Goal: Information Seeking & Learning: Check status

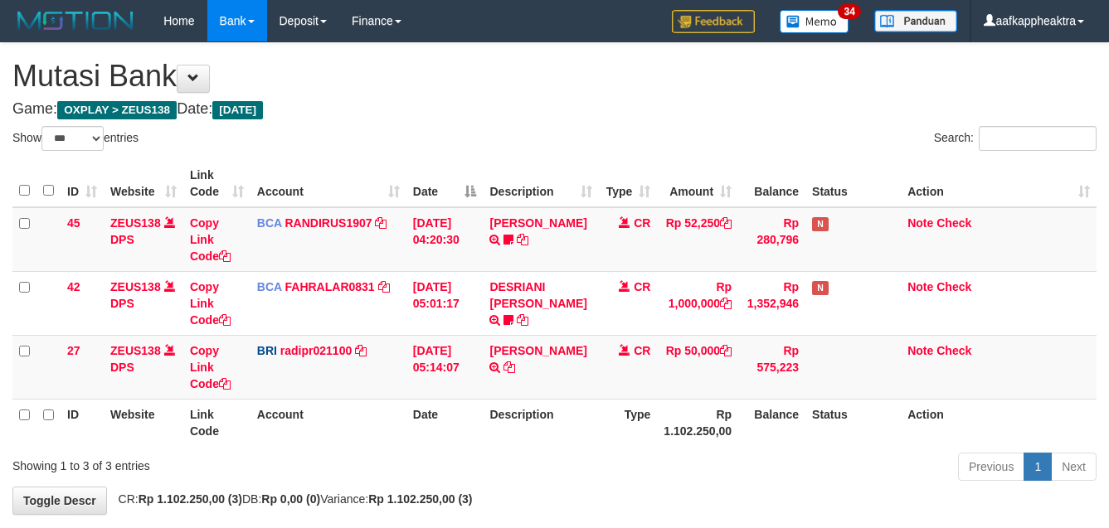
select select "***"
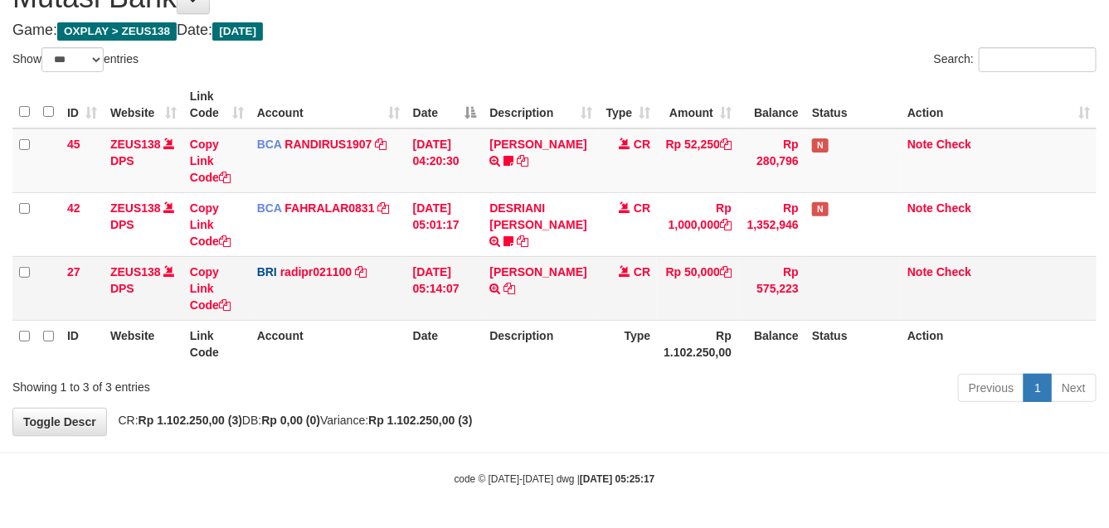
click at [548, 317] on td "[PERSON_NAME] TRANSFER NBMB [PERSON_NAME] TO [PERSON_NAME]" at bounding box center [541, 288] width 116 height 64
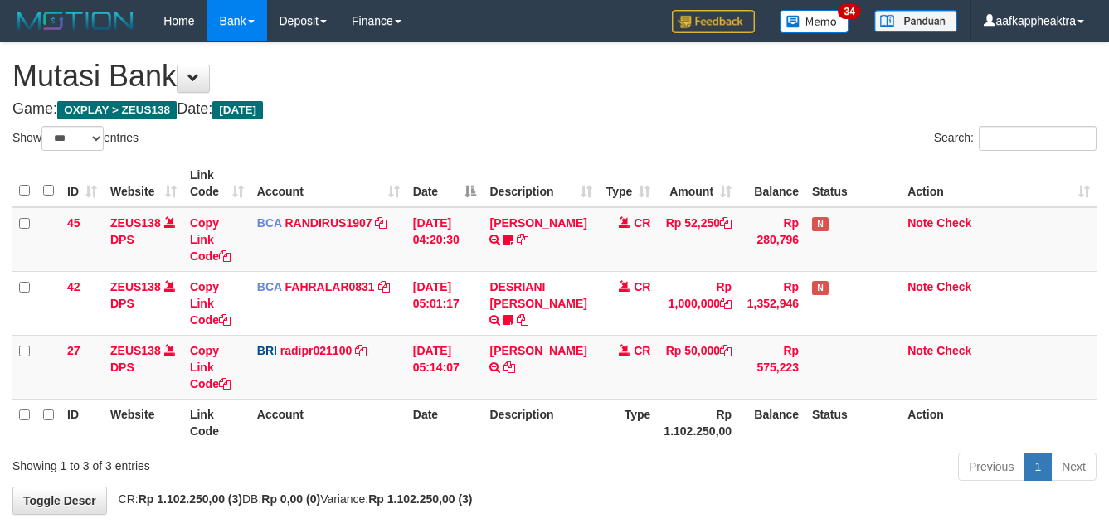
select select "***"
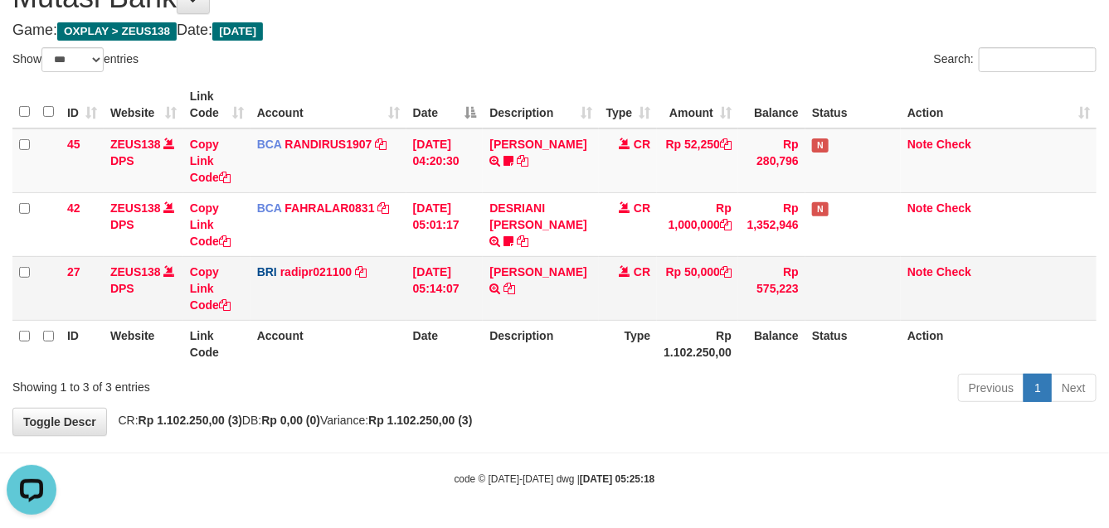
click at [562, 314] on td "[PERSON_NAME] TRANSFER NBMB [PERSON_NAME] TO [PERSON_NAME]" at bounding box center [541, 288] width 116 height 64
click at [564, 309] on td "DANA TEGARJALERPR TRANSFER NBMB DANA TEGARJALERPR TO REYNALDI ADI PRATAMA" at bounding box center [541, 288] width 116 height 64
click at [567, 307] on td "DANA TEGARJALERPR TRANSFER NBMB DANA TEGARJALERPR TO REYNALDI ADI PRATAMA" at bounding box center [541, 288] width 116 height 64
click at [566, 304] on td "DANA TEGARJALERPR TRANSFER NBMB DANA TEGARJALERPR TO REYNALDI ADI PRATAMA" at bounding box center [541, 288] width 116 height 64
click at [571, 307] on td "DANA TEGARJALERPR TRANSFER NBMB DANA TEGARJALERPR TO REYNALDI ADI PRATAMA" at bounding box center [541, 288] width 116 height 64
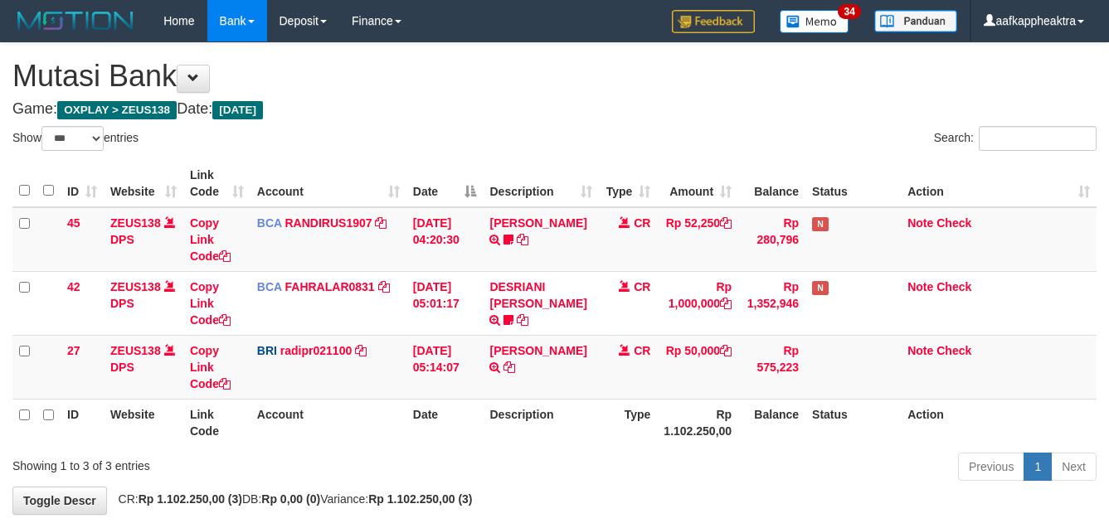
select select "***"
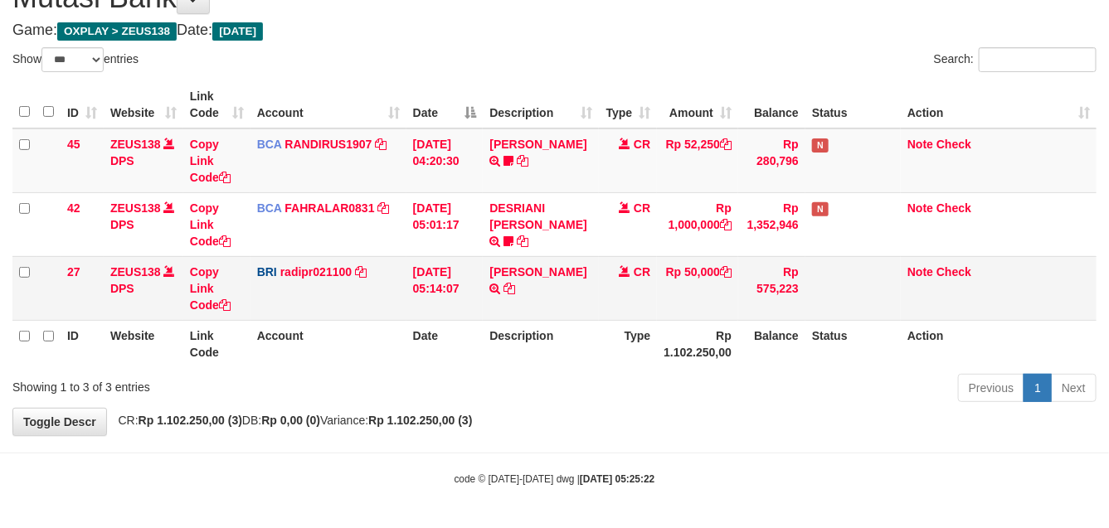
click at [583, 319] on td "DANA TEGARJALERPR TRANSFER NBMB DANA TEGARJALERPR TO REYNALDI ADI PRATAMA" at bounding box center [541, 288] width 116 height 64
click at [596, 317] on td "DANA TEGARJALERPR TRANSFER NBMB DANA TEGARJALERPR TO REYNALDI ADI PRATAMA" at bounding box center [541, 288] width 116 height 64
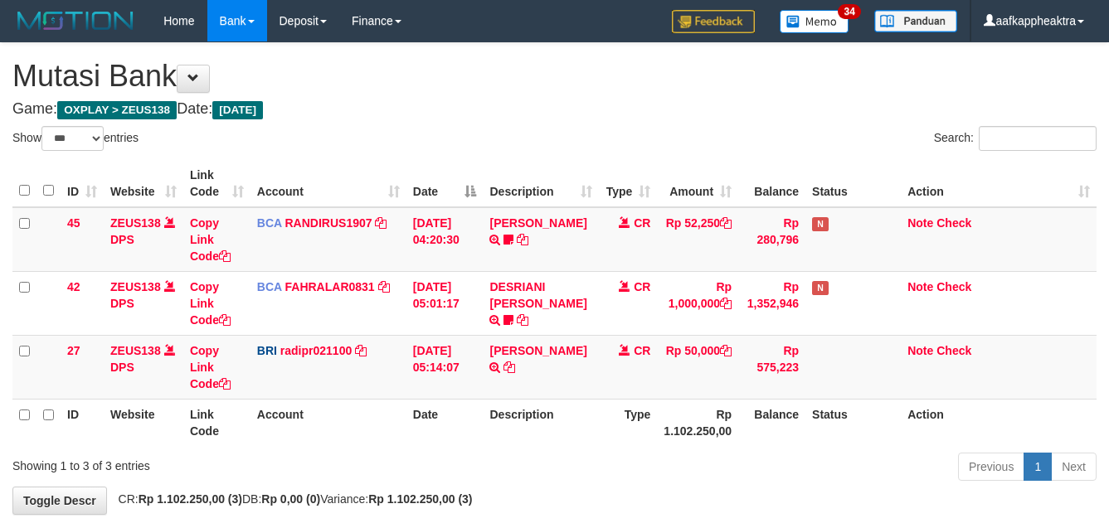
select select "***"
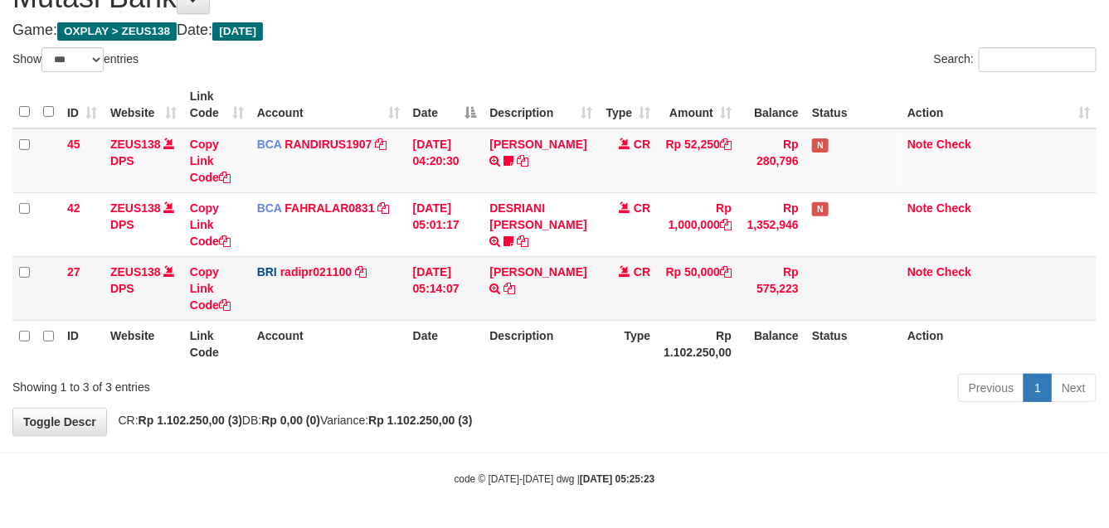
click at [585, 317] on td "[PERSON_NAME] TRANSFER NBMB [PERSON_NAME] TO [PERSON_NAME]" at bounding box center [541, 288] width 116 height 64
click at [602, 304] on td "CR" at bounding box center [628, 288] width 58 height 64
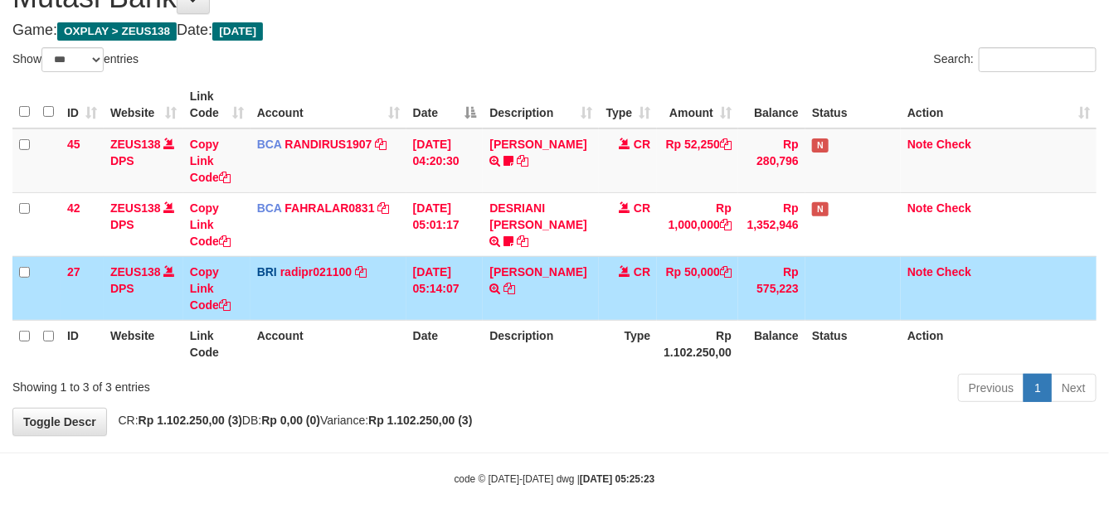
drag, startPoint x: 587, startPoint y: 308, endPoint x: 1121, endPoint y: 367, distance: 536.7
click at [590, 308] on td "DANA TEGARJALERPR TRANSFER NBMB DANA TEGARJALERPR TO REYNALDI ADI PRATAMA" at bounding box center [541, 288] width 116 height 64
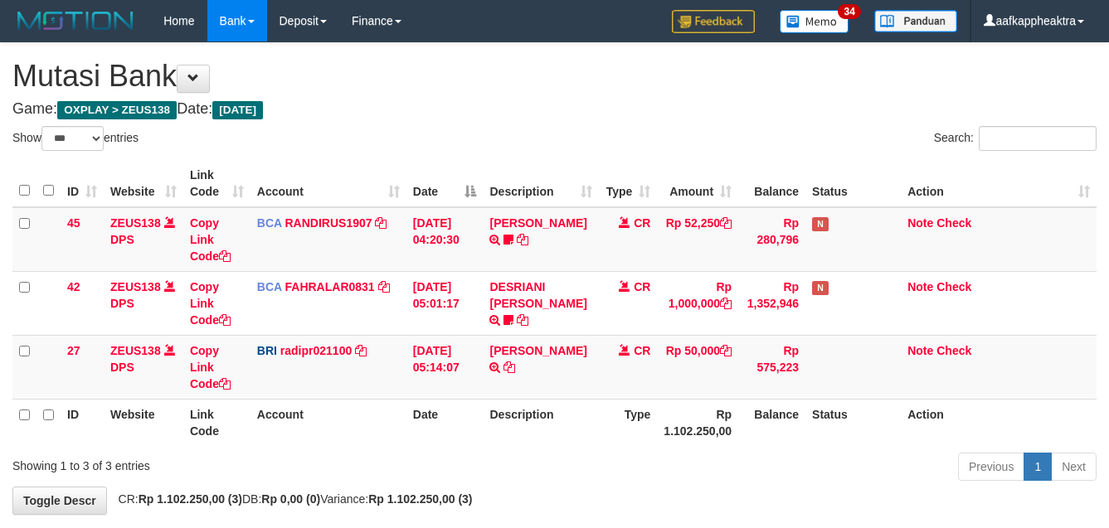
select select "***"
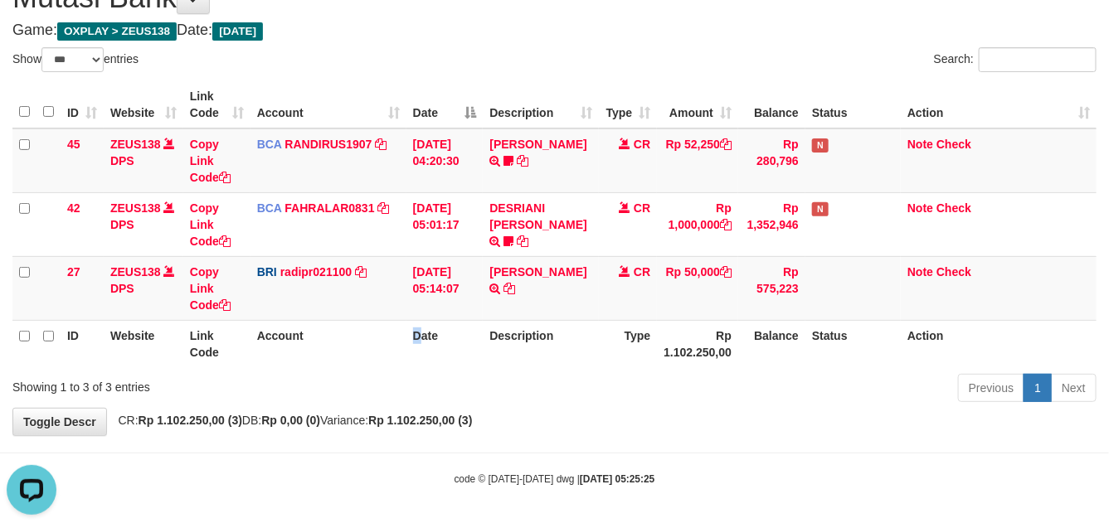
click at [417, 357] on th "Date" at bounding box center [445, 343] width 77 height 47
click at [496, 353] on th "Description" at bounding box center [541, 343] width 116 height 47
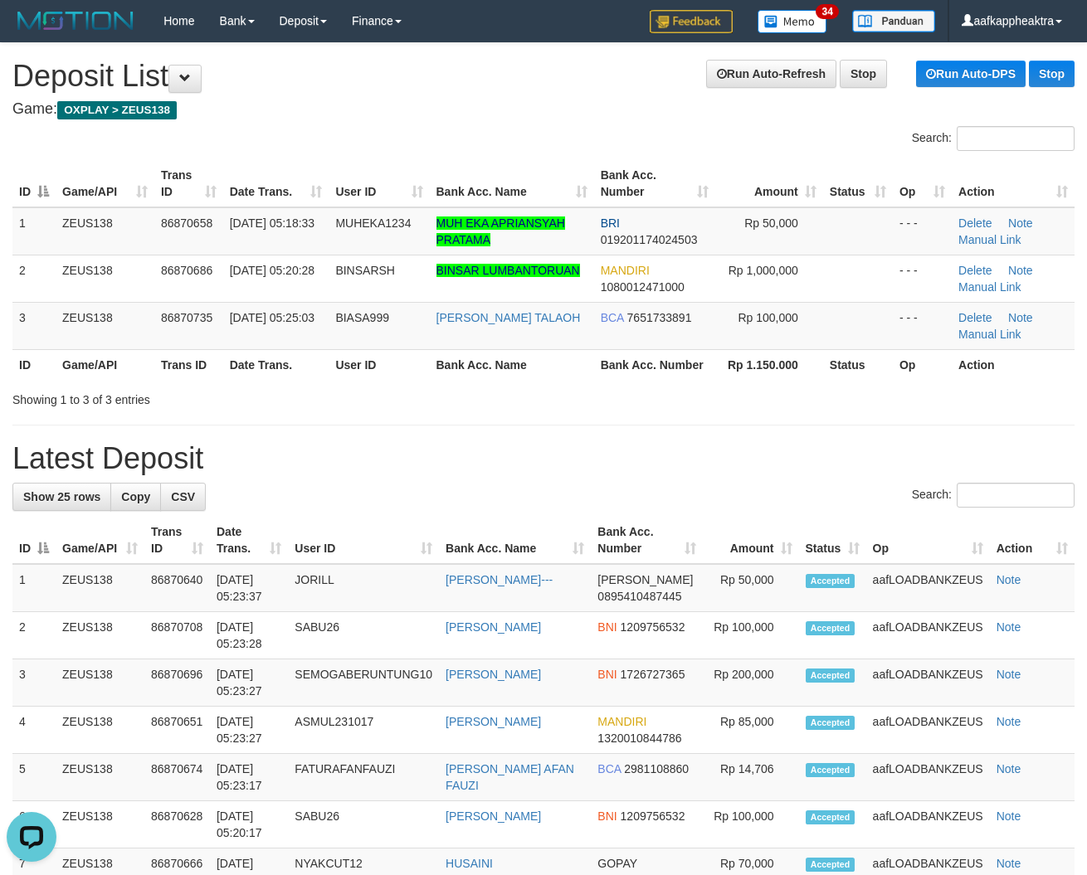
click at [529, 458] on h1 "Latest Deposit" at bounding box center [543, 458] width 1062 height 33
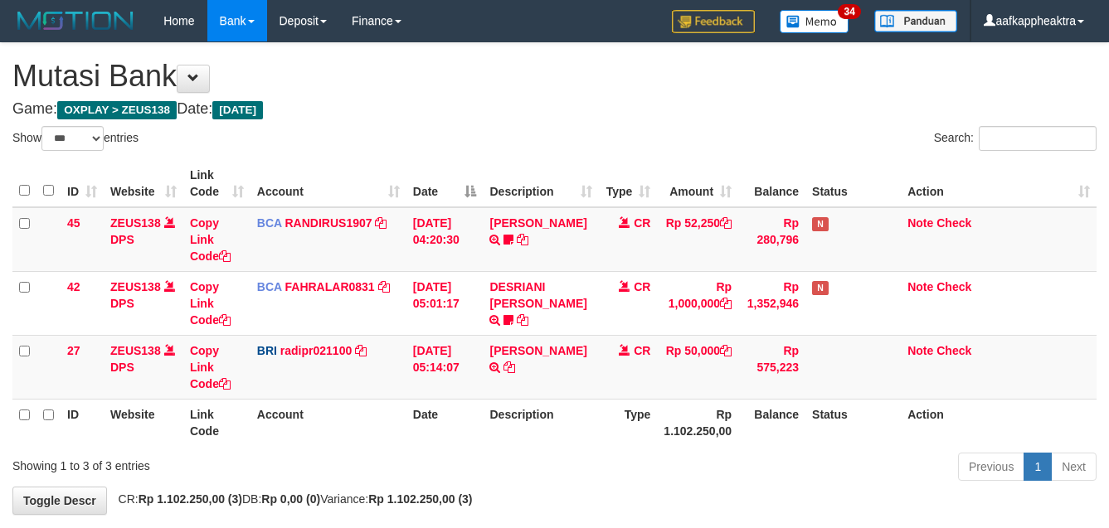
select select "***"
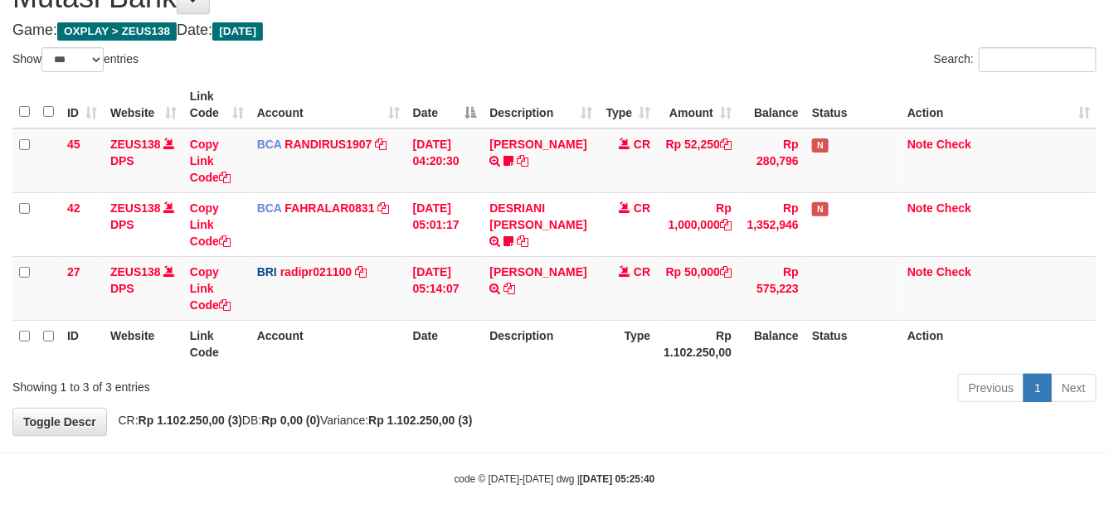
click at [669, 345] on th "Rp 1.102.250,00" at bounding box center [697, 343] width 81 height 47
drag, startPoint x: 606, startPoint y: 343, endPoint x: 596, endPoint y: 343, distance: 10.8
click at [606, 343] on th "Type" at bounding box center [628, 343] width 58 height 47
click at [587, 344] on th "Description" at bounding box center [541, 343] width 116 height 47
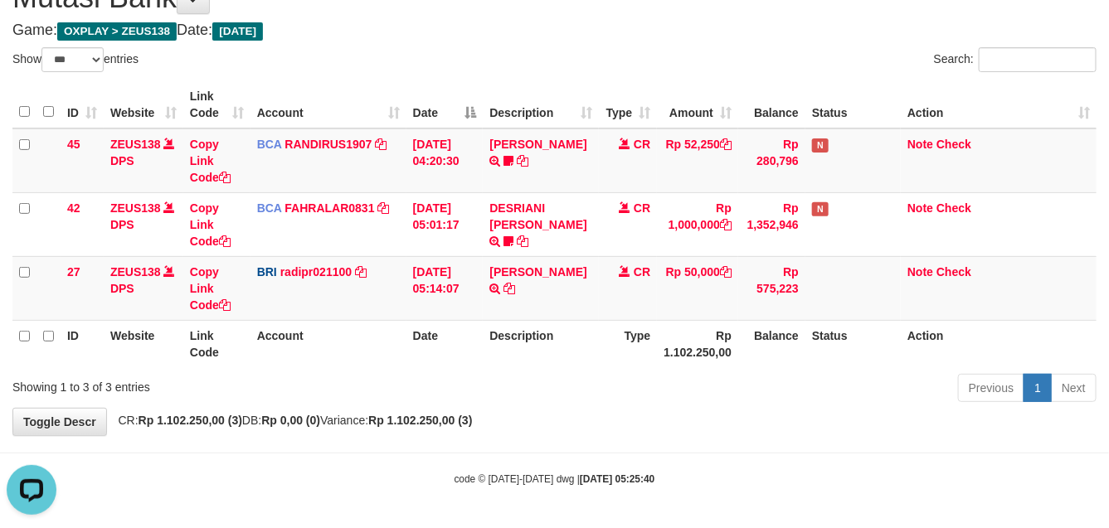
drag, startPoint x: 757, startPoint y: 419, endPoint x: 1114, endPoint y: 436, distance: 357.9
click at [815, 417] on div "**********" at bounding box center [554, 199] width 1109 height 471
drag, startPoint x: 726, startPoint y: 363, endPoint x: 737, endPoint y: 355, distance: 13.1
click at [726, 363] on th "Rp 1.102.250,00" at bounding box center [697, 343] width 81 height 47
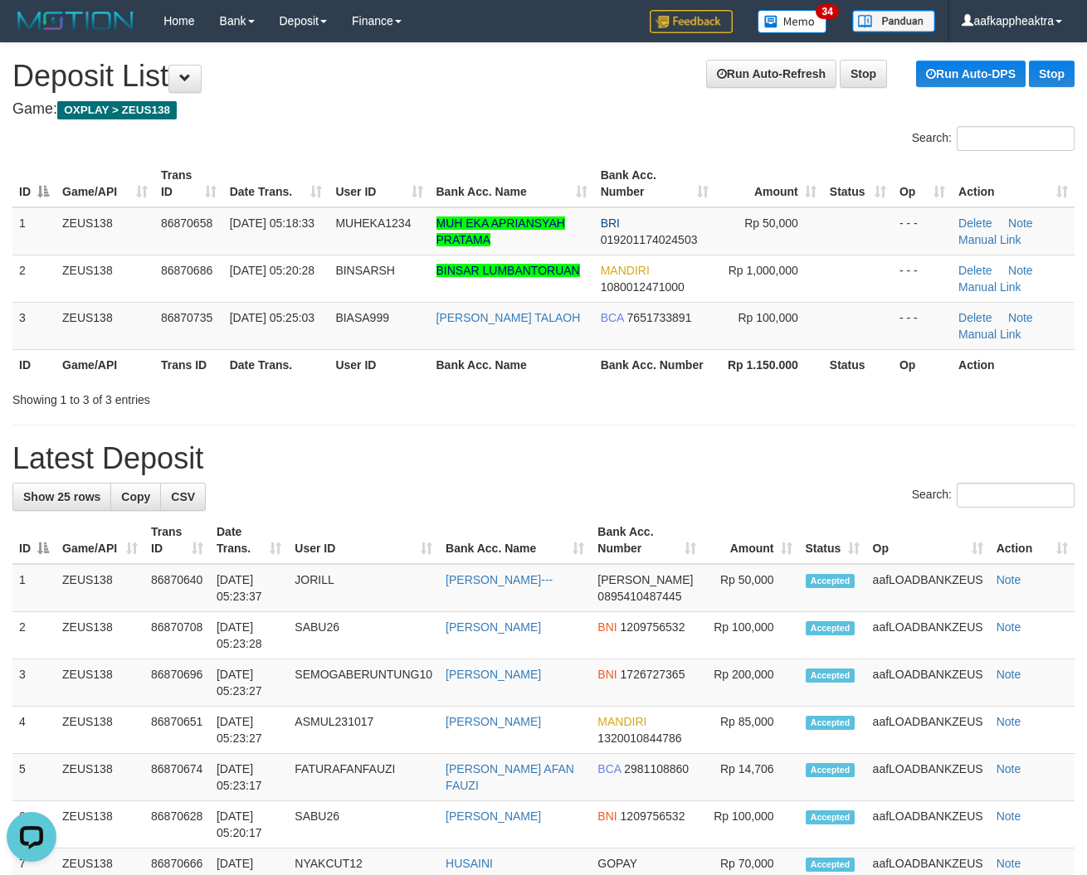
drag, startPoint x: 524, startPoint y: 465, endPoint x: 307, endPoint y: 459, distance: 217.4
click at [511, 466] on h1 "Latest Deposit" at bounding box center [543, 458] width 1062 height 33
drag, startPoint x: 503, startPoint y: 433, endPoint x: 0, endPoint y: 415, distance: 503.1
drag, startPoint x: 644, startPoint y: 502, endPoint x: 152, endPoint y: 463, distance: 493.5
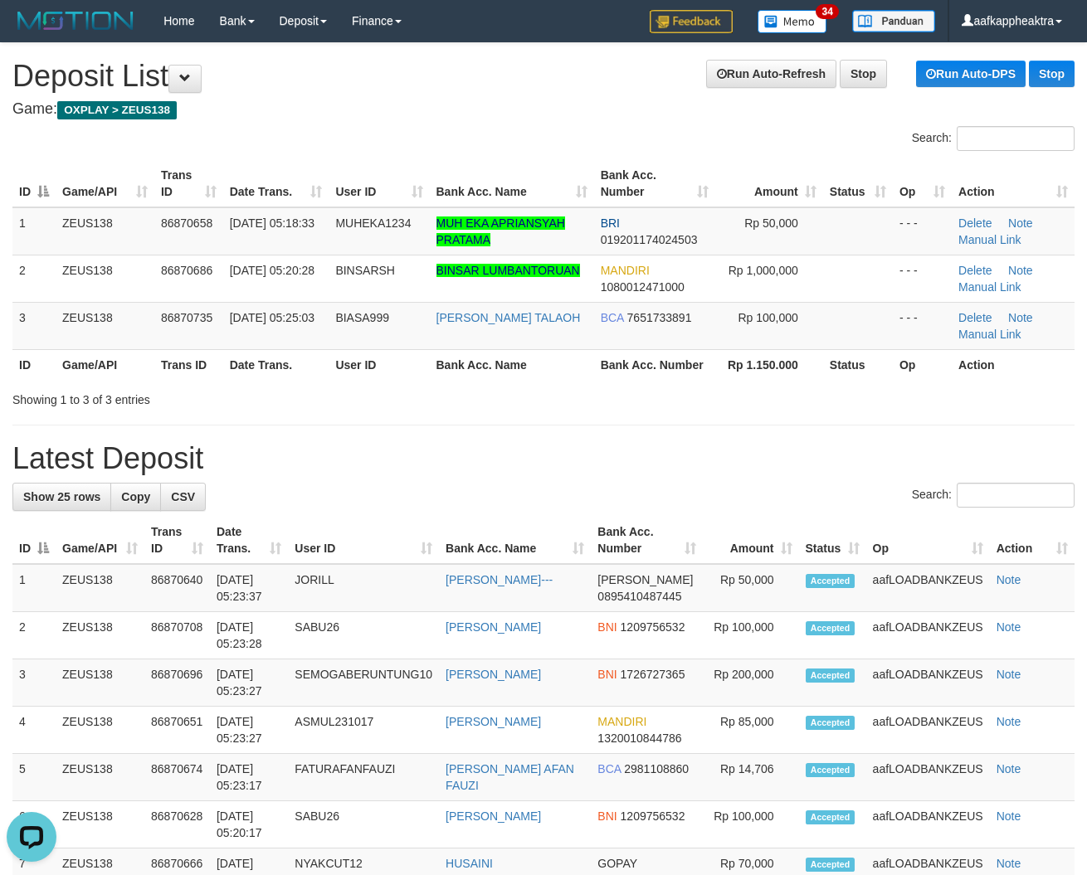
click at [640, 503] on div "Search:" at bounding box center [543, 497] width 1062 height 29
drag, startPoint x: 475, startPoint y: 487, endPoint x: 274, endPoint y: 475, distance: 201.1
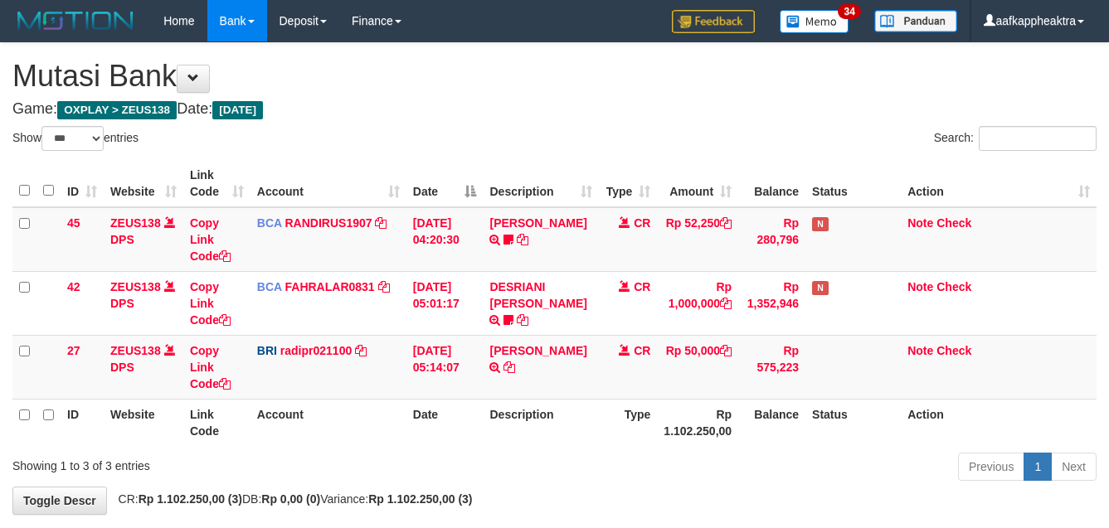
select select "***"
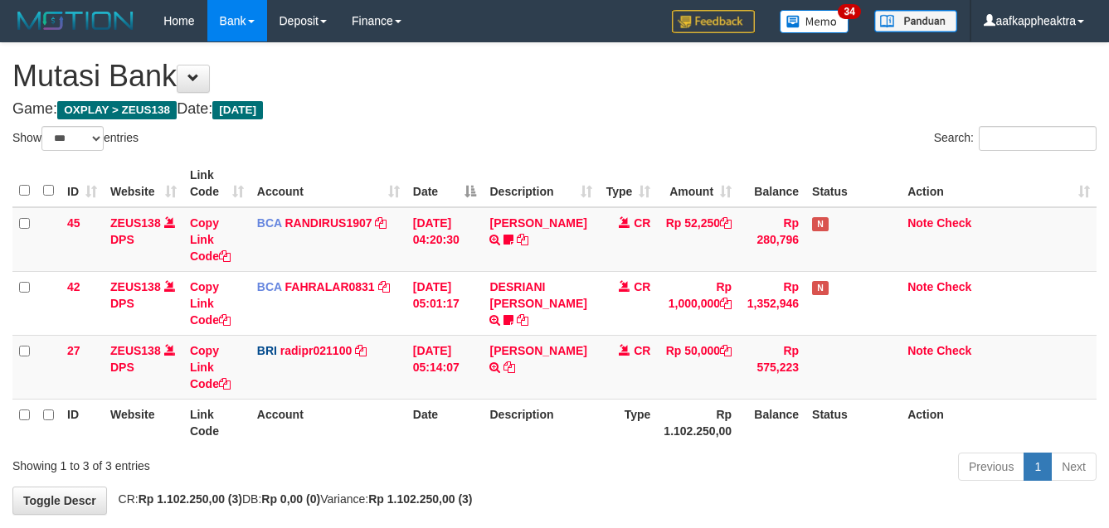
select select "***"
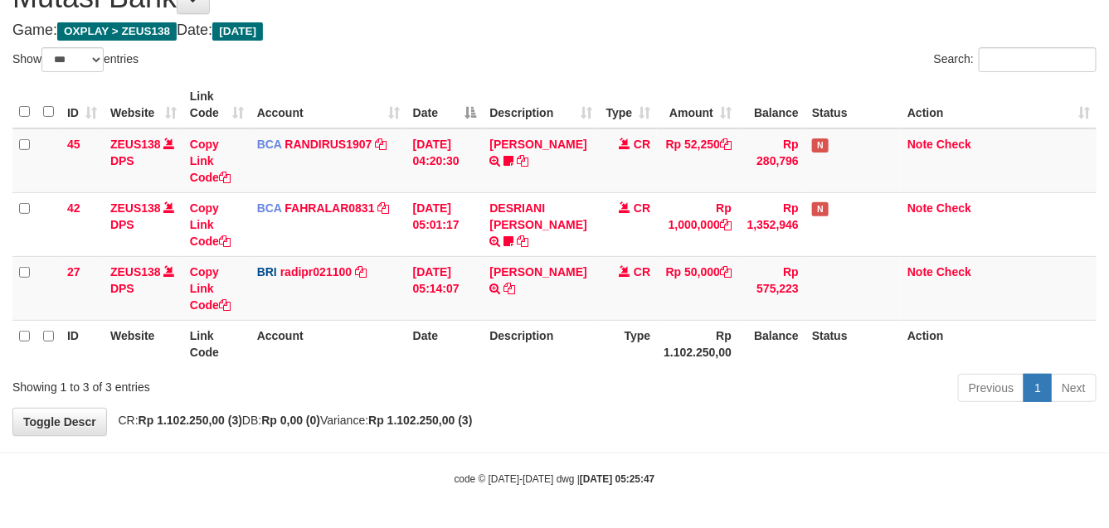
click at [820, 332] on th "Status" at bounding box center [853, 343] width 95 height 47
click at [819, 332] on th "Status" at bounding box center [853, 343] width 95 height 47
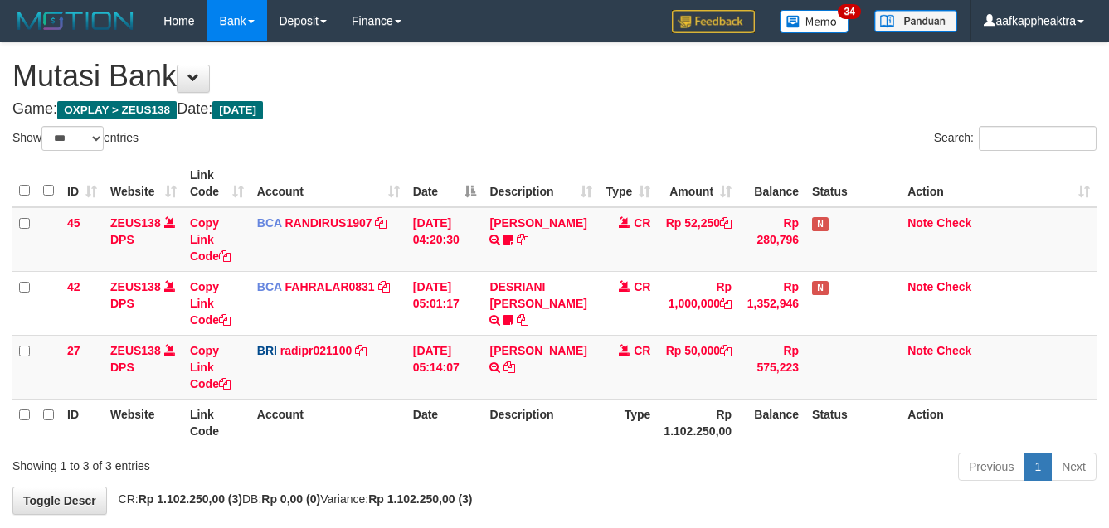
select select "***"
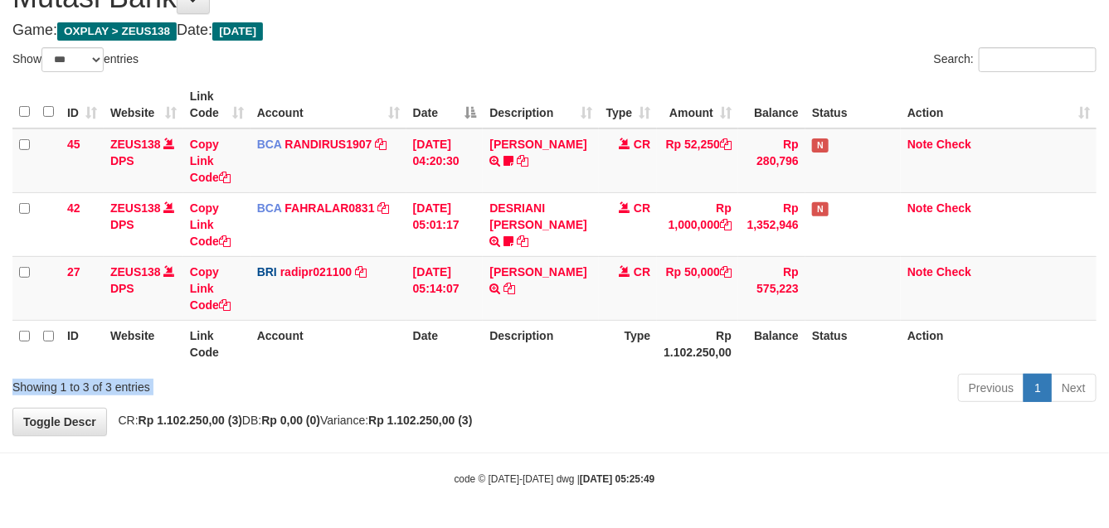
click at [756, 375] on div "Previous 1 Next" at bounding box center [786, 390] width 622 height 36
click at [755, 371] on div "ID Website Link Code Account Date Description Type Amount Balance Status Action…" at bounding box center [554, 224] width 1109 height 296
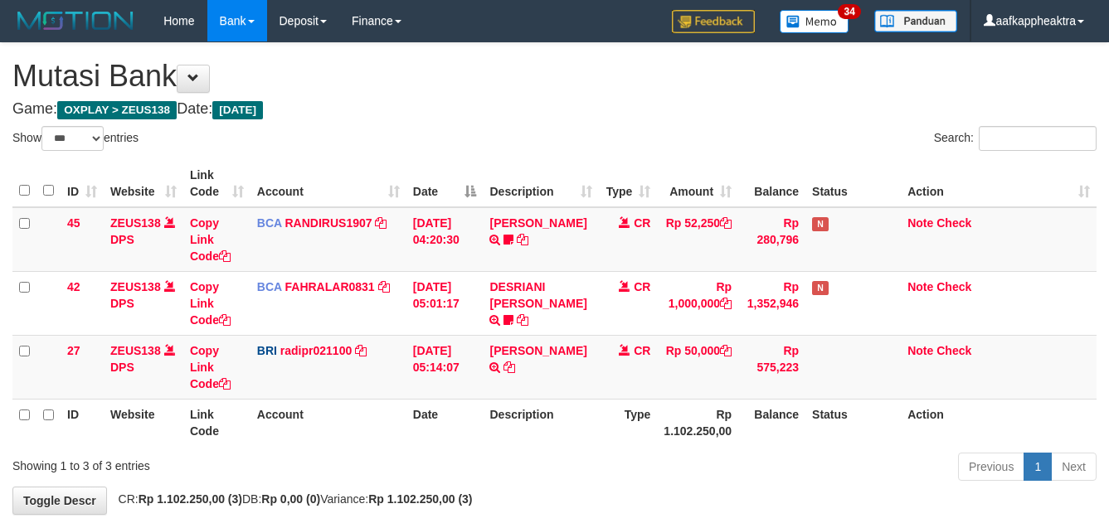
select select "***"
drag, startPoint x: 0, startPoint y: 0, endPoint x: 889, endPoint y: 379, distance: 966.0
click at [706, 368] on div "ID Website Link Code Account Date Description Type Amount Balance Status Action…" at bounding box center [554, 303] width 1109 height 296
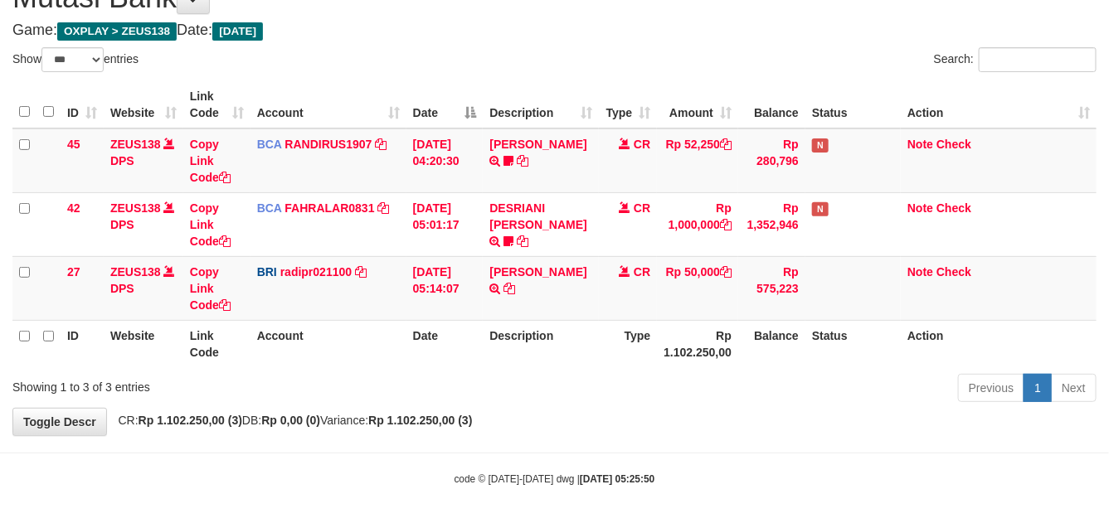
click at [720, 371] on div "ID Website Link Code Account Date Description Type Amount Balance Status Action…" at bounding box center [554, 224] width 1109 height 296
drag, startPoint x: 910, startPoint y: 400, endPoint x: 818, endPoint y: 401, distance: 92.1
click at [822, 401] on div "Previous 1 Next" at bounding box center [786, 390] width 622 height 36
click at [818, 401] on div "Previous 1 Next" at bounding box center [786, 390] width 622 height 36
drag, startPoint x: 853, startPoint y: 379, endPoint x: 864, endPoint y: 384, distance: 11.9
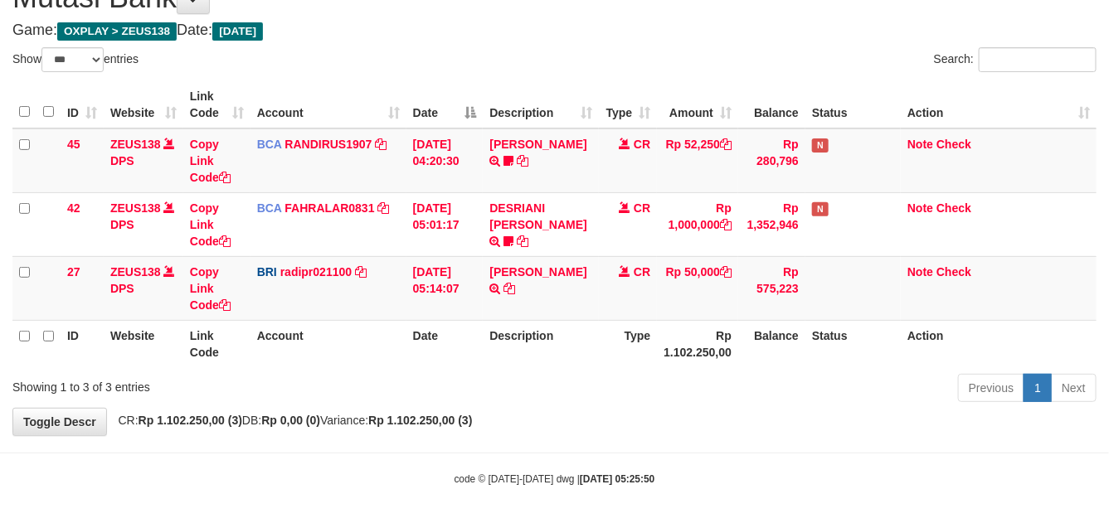
click at [863, 384] on div "Previous 1 Next" at bounding box center [786, 390] width 622 height 36
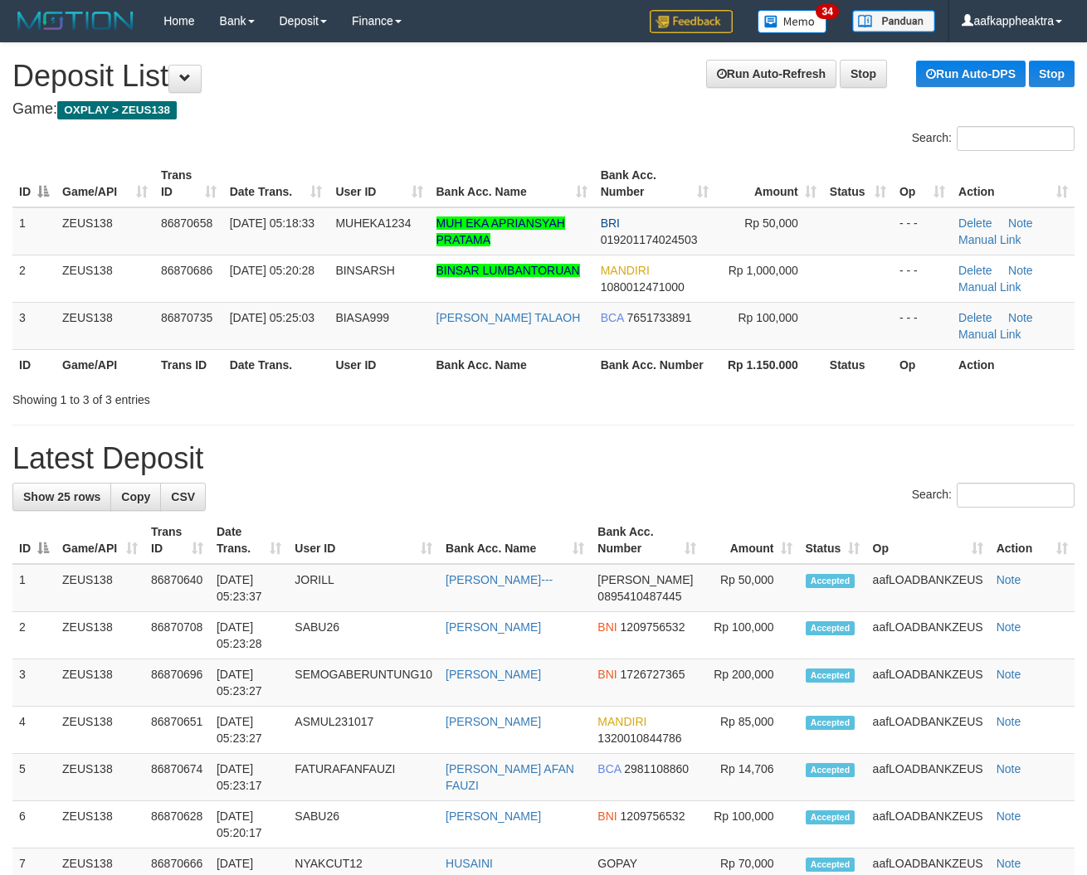
drag, startPoint x: 569, startPoint y: 470, endPoint x: 548, endPoint y: 471, distance: 20.8
click at [562, 470] on h1 "Latest Deposit" at bounding box center [543, 458] width 1062 height 33
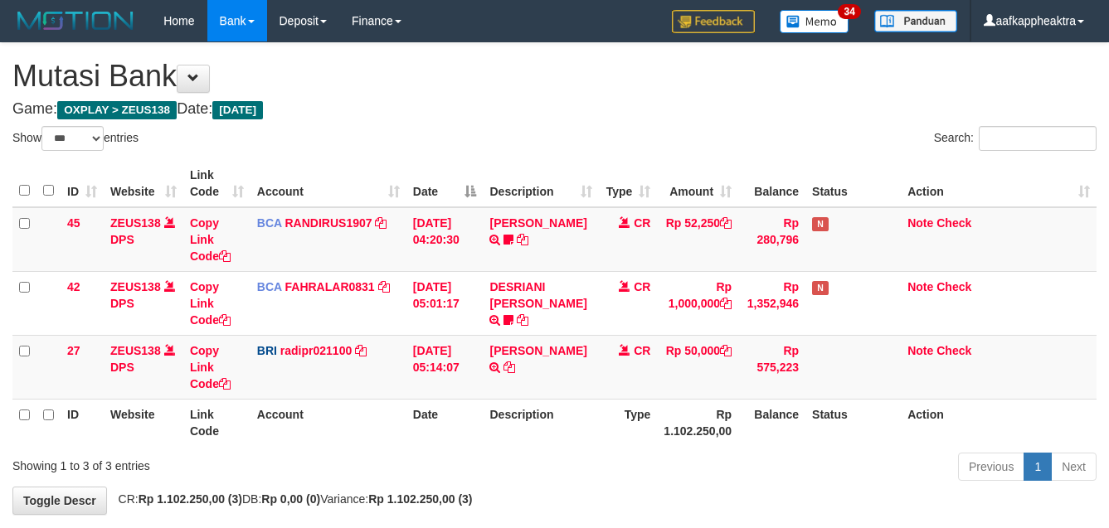
select select "***"
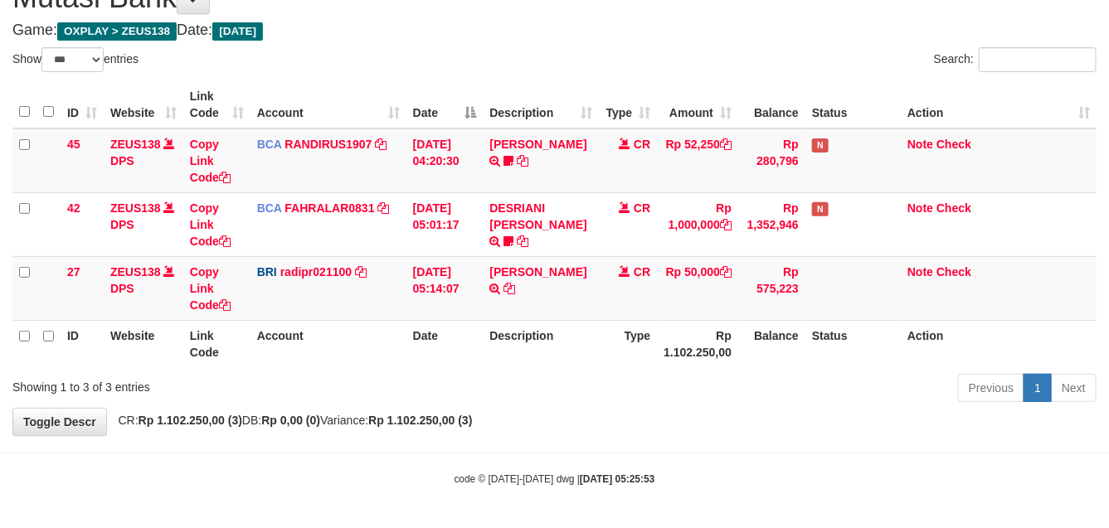
click at [786, 392] on div "Previous 1 Next" at bounding box center [786, 390] width 622 height 36
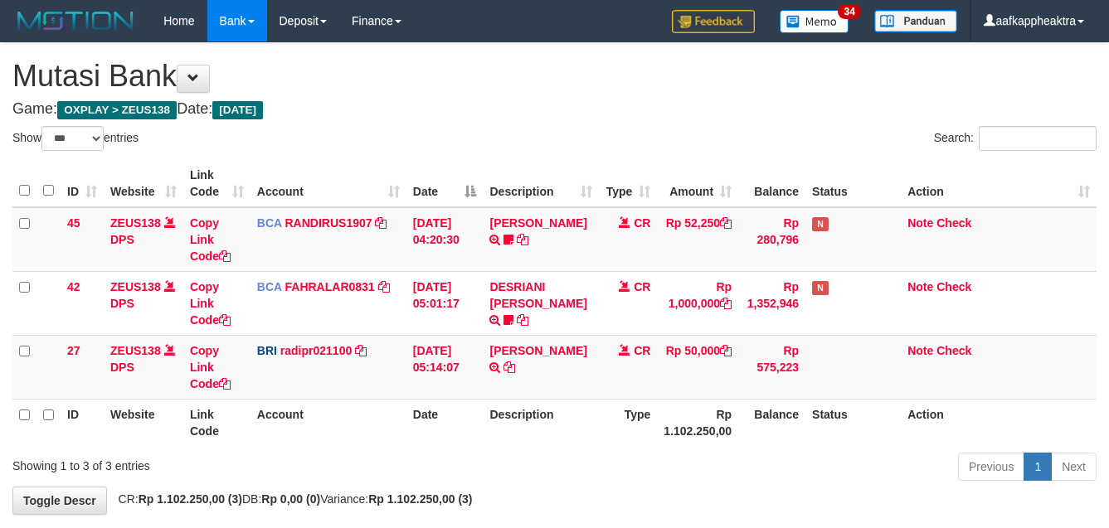
select select "***"
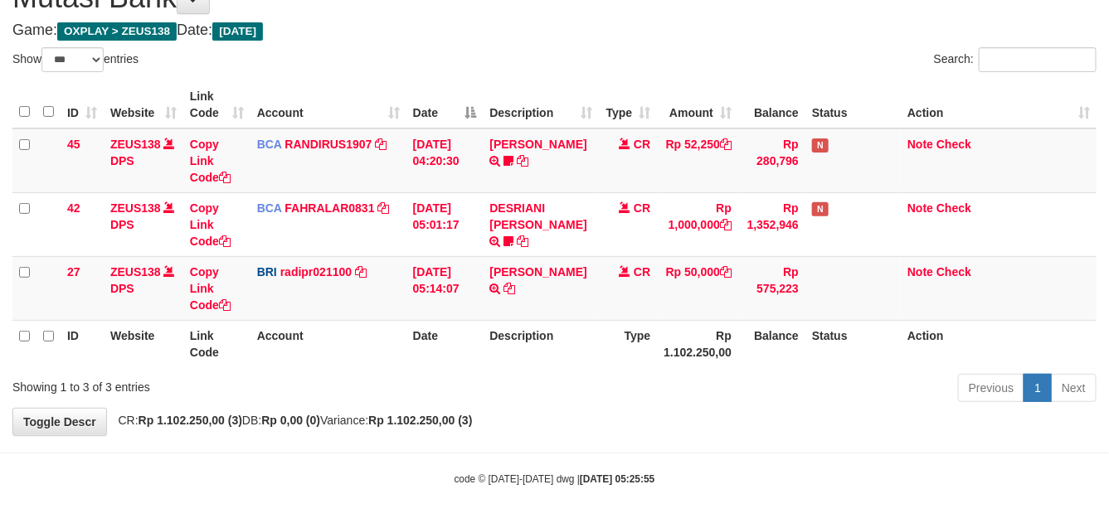
click at [732, 405] on div "Previous 1 Next" at bounding box center [786, 390] width 622 height 36
click at [786, 390] on div "Previous 1 Next" at bounding box center [786, 390] width 622 height 36
drag, startPoint x: 791, startPoint y: 391, endPoint x: 801, endPoint y: 390, distance: 10.0
click at [792, 391] on div "Previous 1 Next" at bounding box center [786, 390] width 622 height 36
click at [756, 411] on div "**********" at bounding box center [554, 199] width 1109 height 471
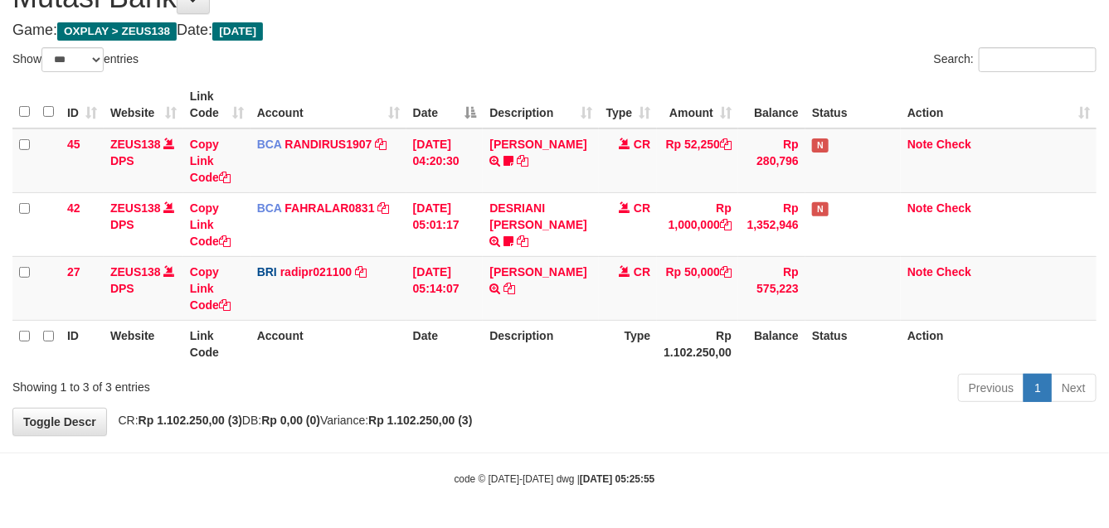
drag, startPoint x: 753, startPoint y: 411, endPoint x: 768, endPoint y: 408, distance: 15.1
click at [755, 411] on div "**********" at bounding box center [554, 199] width 1109 height 471
drag, startPoint x: 596, startPoint y: 373, endPoint x: 637, endPoint y: 363, distance: 42.7
click at [601, 373] on div "Previous 1 Next" at bounding box center [786, 390] width 622 height 36
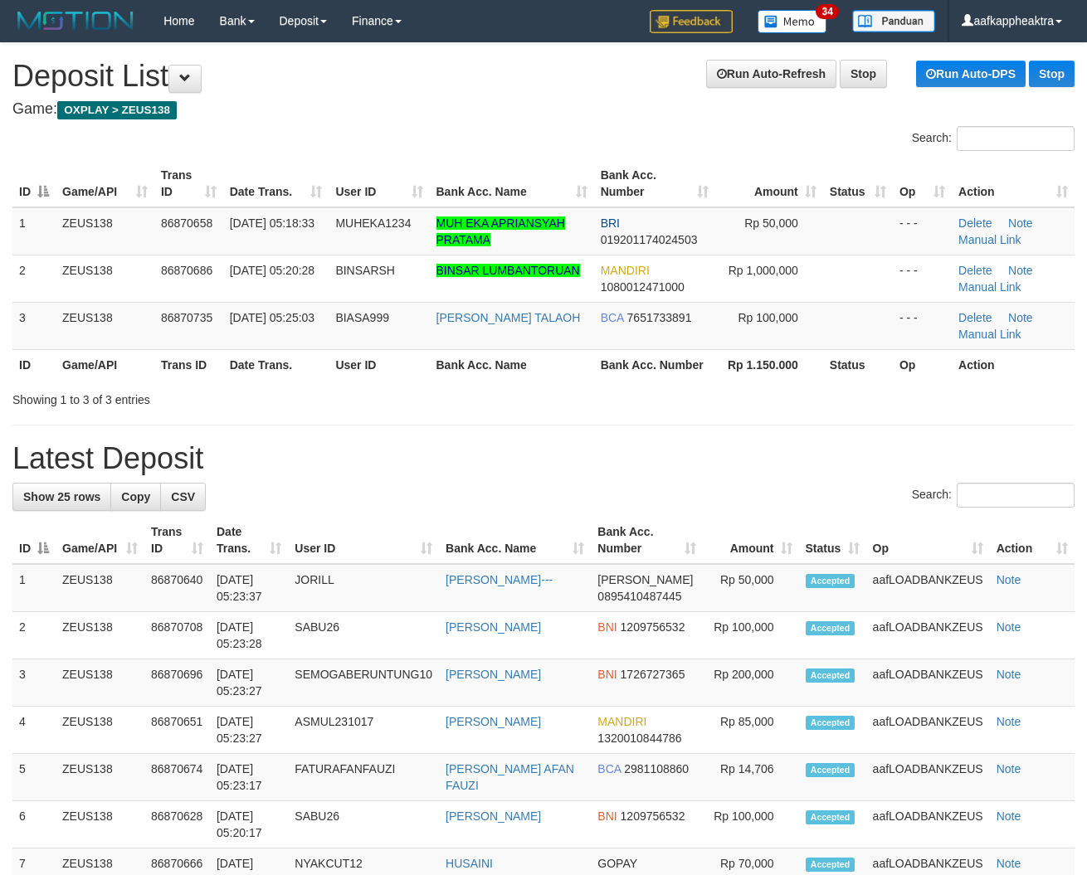
drag, startPoint x: 382, startPoint y: 455, endPoint x: 329, endPoint y: 460, distance: 54.2
click at [374, 458] on h1 "Latest Deposit" at bounding box center [543, 458] width 1062 height 33
drag, startPoint x: 346, startPoint y: 469, endPoint x: 373, endPoint y: 483, distance: 30.8
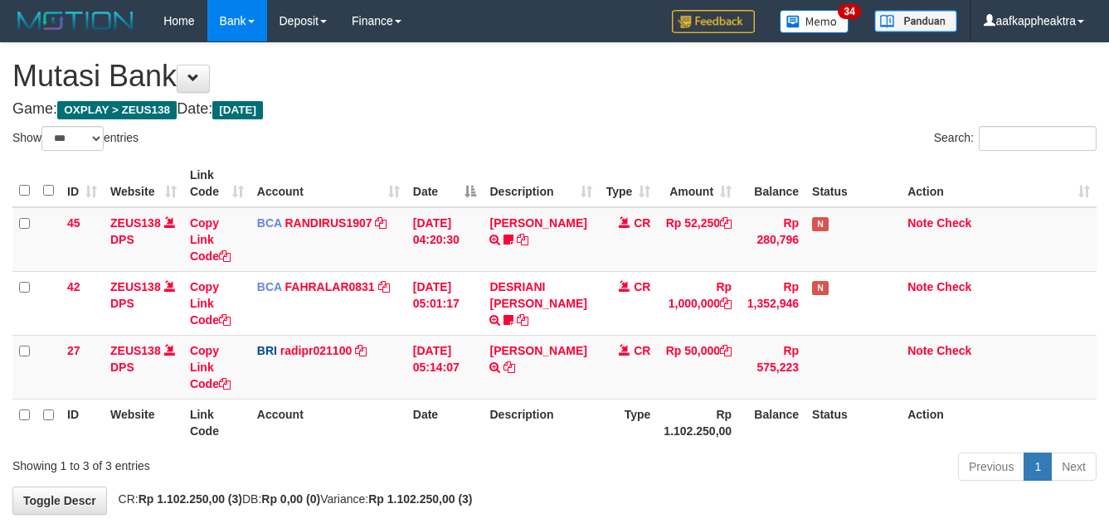
select select "***"
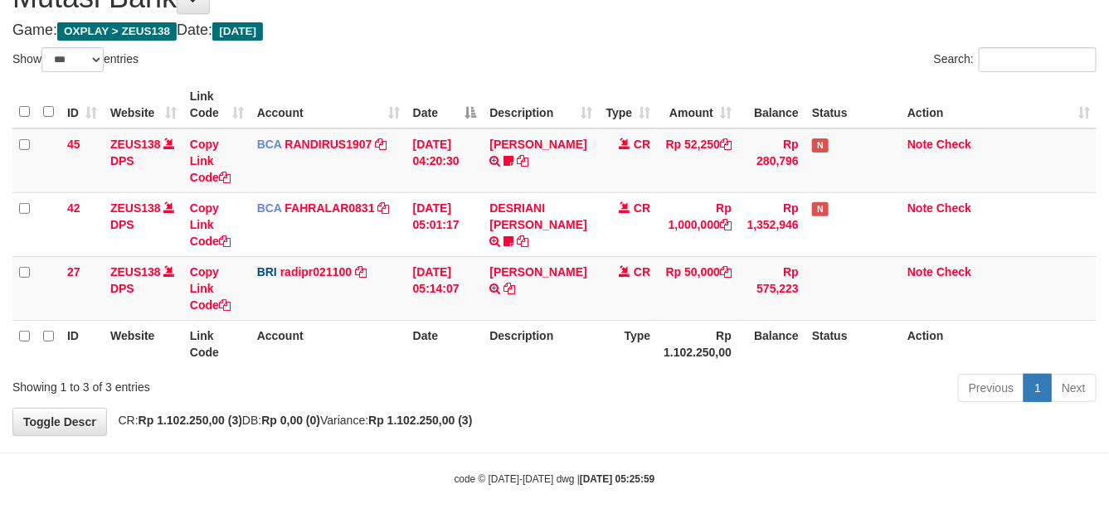
drag, startPoint x: 0, startPoint y: 0, endPoint x: 741, endPoint y: 372, distance: 828.8
click at [740, 371] on div "ID Website Link Code Account Date Description Type Amount Balance Status Action…" at bounding box center [554, 224] width 1109 height 296
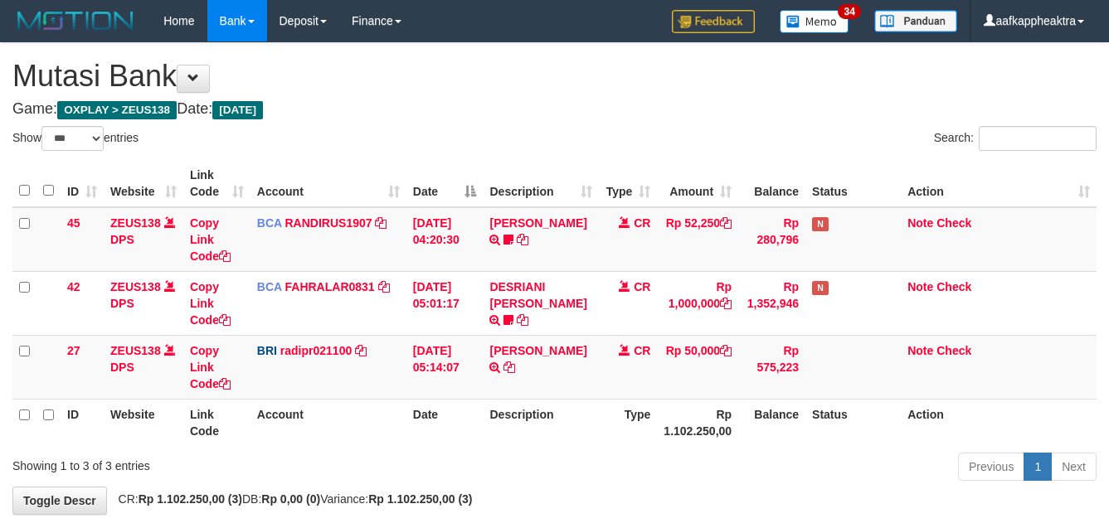
select select "***"
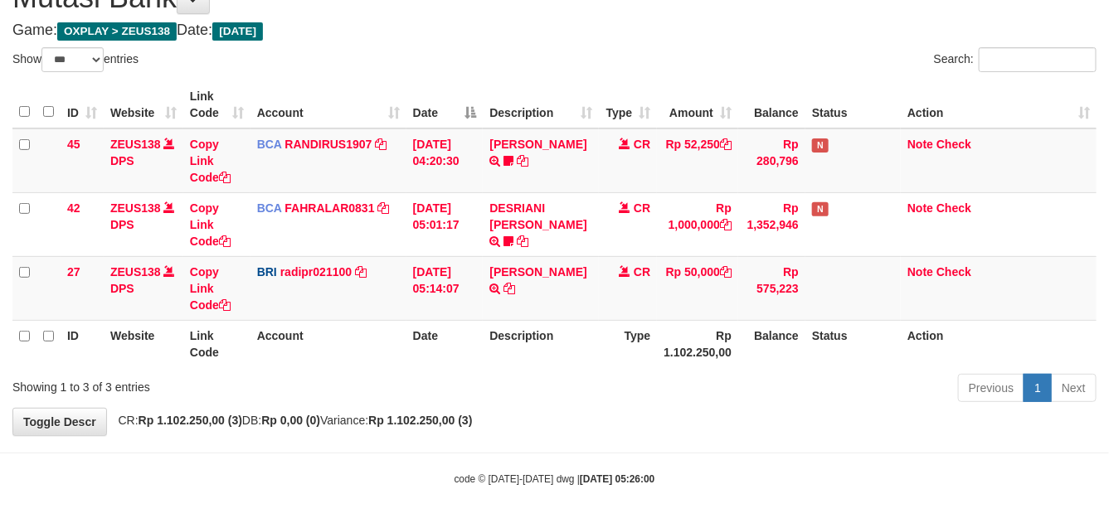
click at [629, 358] on th "Type" at bounding box center [628, 343] width 58 height 47
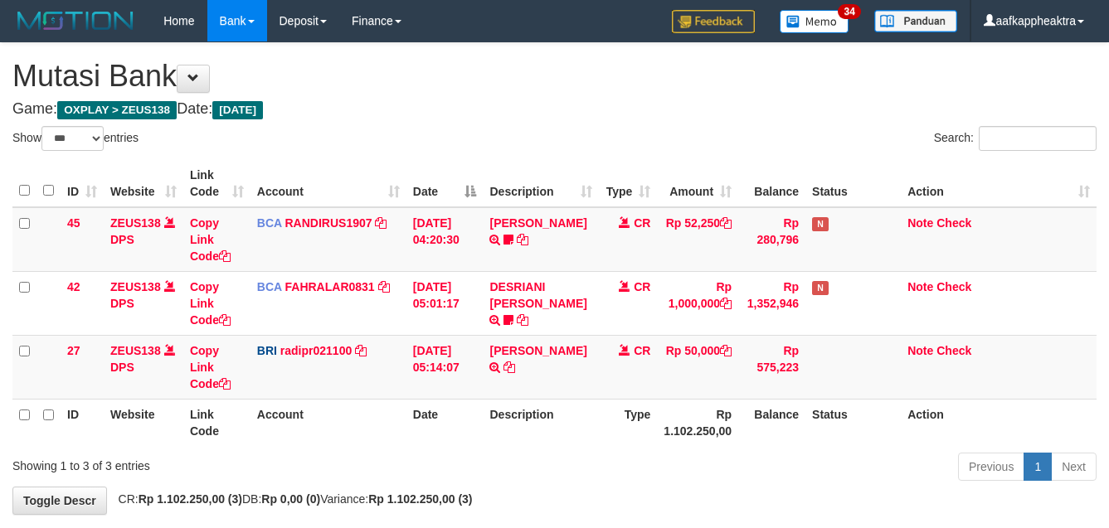
select select "***"
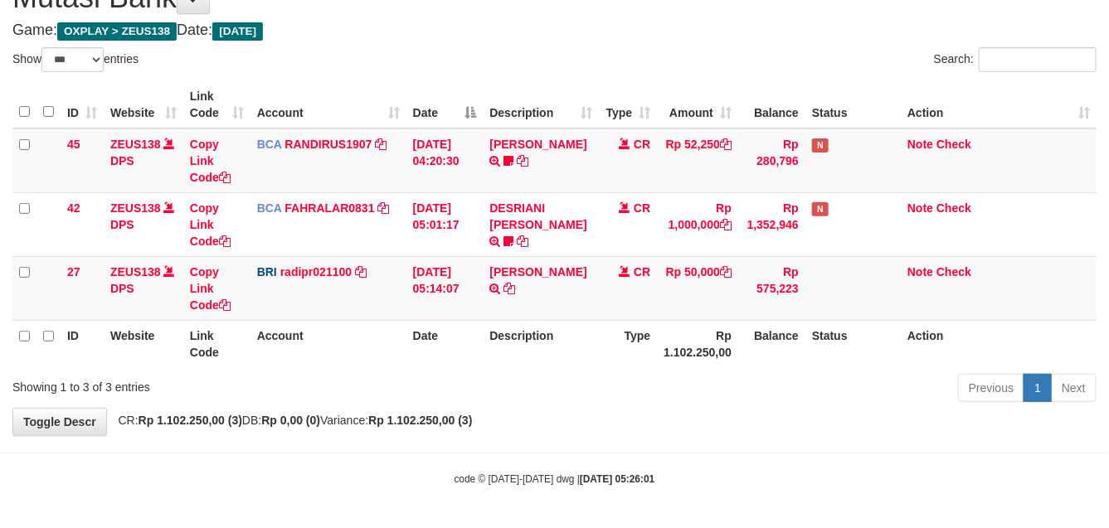
click at [558, 384] on div "Previous 1 Next" at bounding box center [786, 390] width 622 height 36
click at [565, 383] on div "Previous 1 Next" at bounding box center [786, 390] width 622 height 36
click at [582, 370] on div "ID Website Link Code Account Date Description Type Amount Balance Status Action…" at bounding box center [554, 224] width 1109 height 296
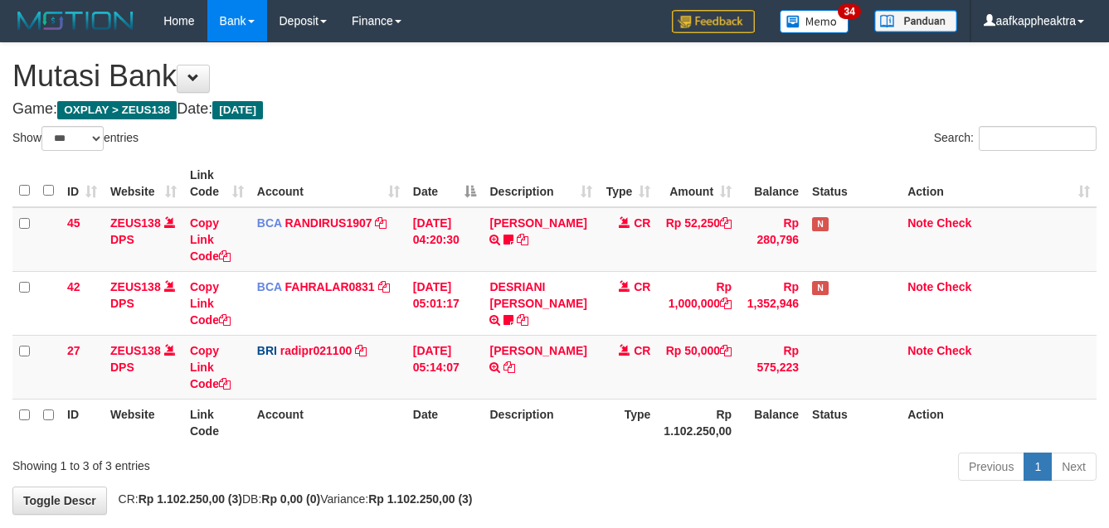
select select "***"
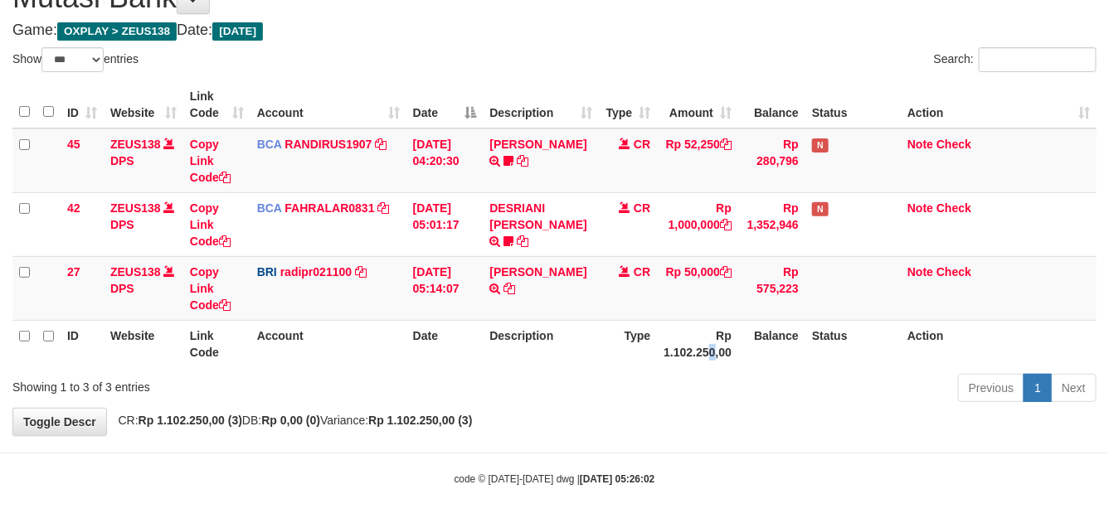
click at [706, 345] on th "Rp 1.102.250,00" at bounding box center [697, 343] width 81 height 47
drag, startPoint x: 649, startPoint y: 345, endPoint x: 639, endPoint y: 347, distance: 10.1
click at [641, 346] on th "Type" at bounding box center [628, 343] width 58 height 47
drag, startPoint x: 499, startPoint y: 340, endPoint x: 441, endPoint y: 343, distance: 57.3
click at [454, 345] on tr "ID Website Link Code Account Date Description Type Rp 1.102.250,00 Balance Stat…" at bounding box center [554, 343] width 1084 height 47
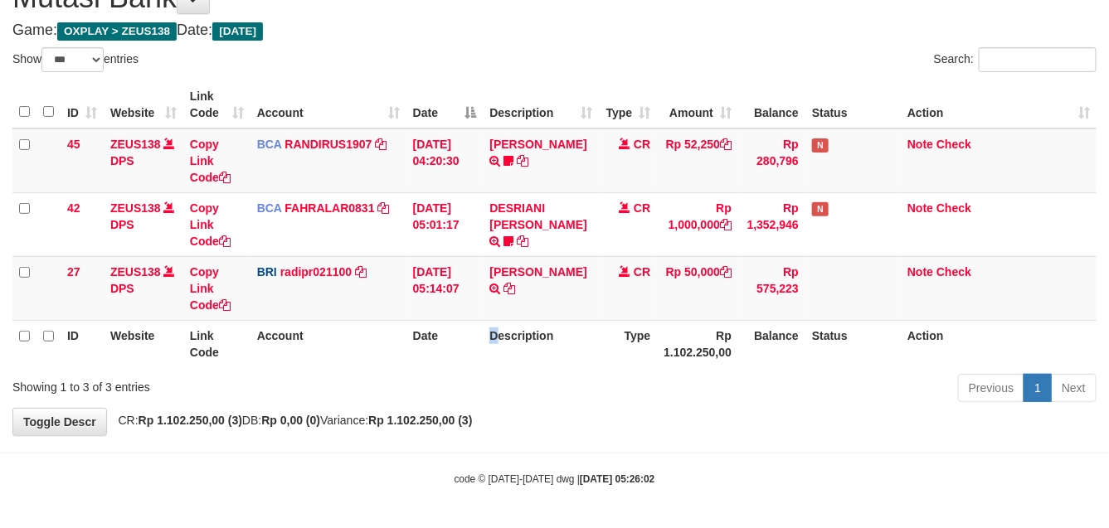
click at [441, 338] on th "Date" at bounding box center [445, 343] width 77 height 47
click at [524, 321] on table "ID Website Link Code Account Date Description Type Amount Balance Status Action…" at bounding box center [554, 224] width 1084 height 286
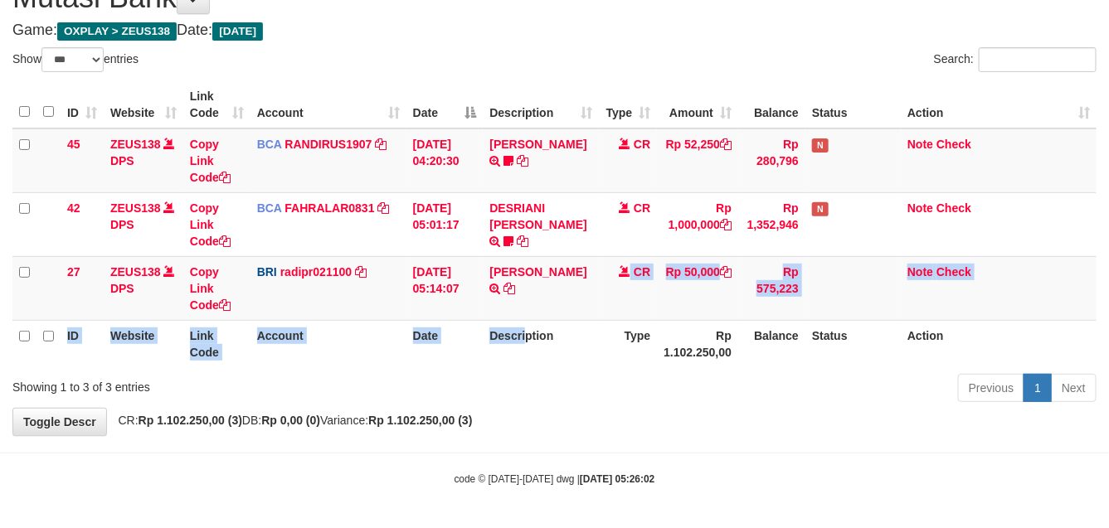
drag, startPoint x: 552, startPoint y: 317, endPoint x: 560, endPoint y: 320, distance: 8.9
click at [554, 318] on td "DANA TEGARJALERPR TRANSFER NBMB DANA TEGARJALERPR TO REYNALDI ADI PRATAMA" at bounding box center [541, 288] width 116 height 64
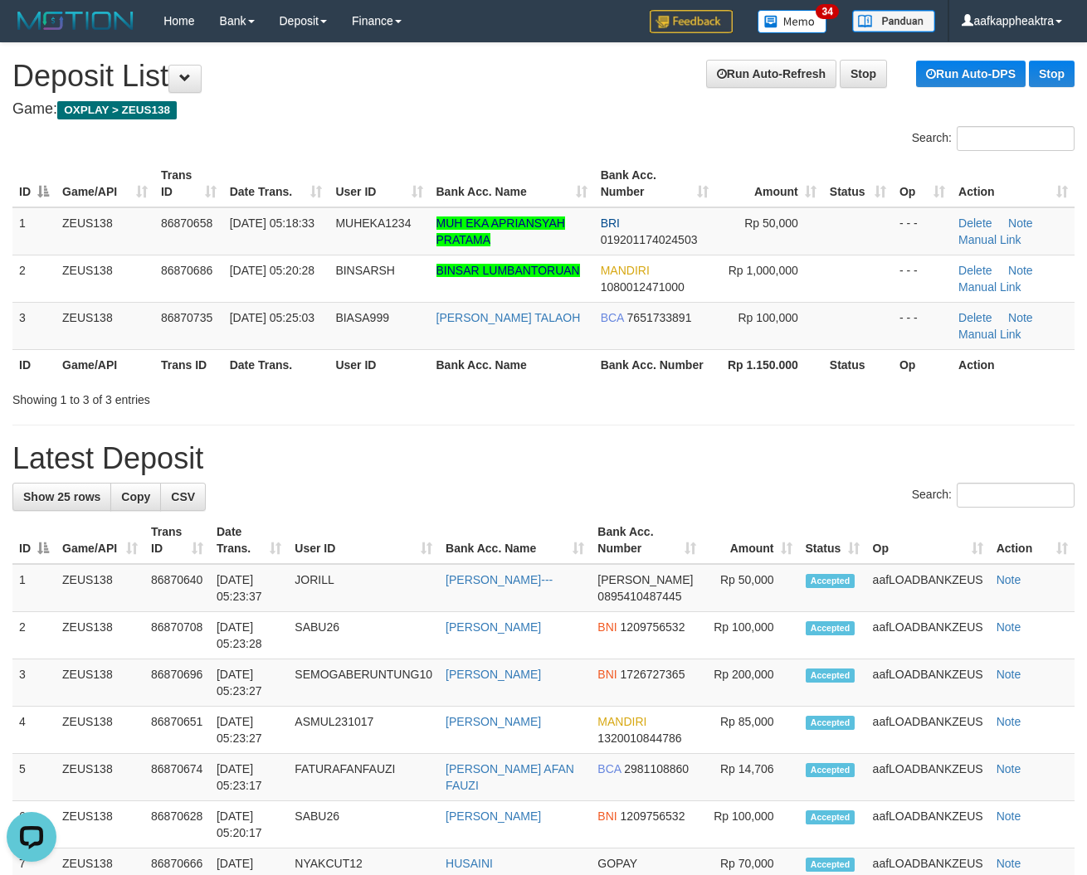
drag, startPoint x: 265, startPoint y: 424, endPoint x: 0, endPoint y: 421, distance: 265.5
click at [299, 387] on div "Search: ID Game/API Trans ID Date Trans. User ID Bank Acc. Name Bank Acc. Numbe…" at bounding box center [543, 267] width 1062 height 282
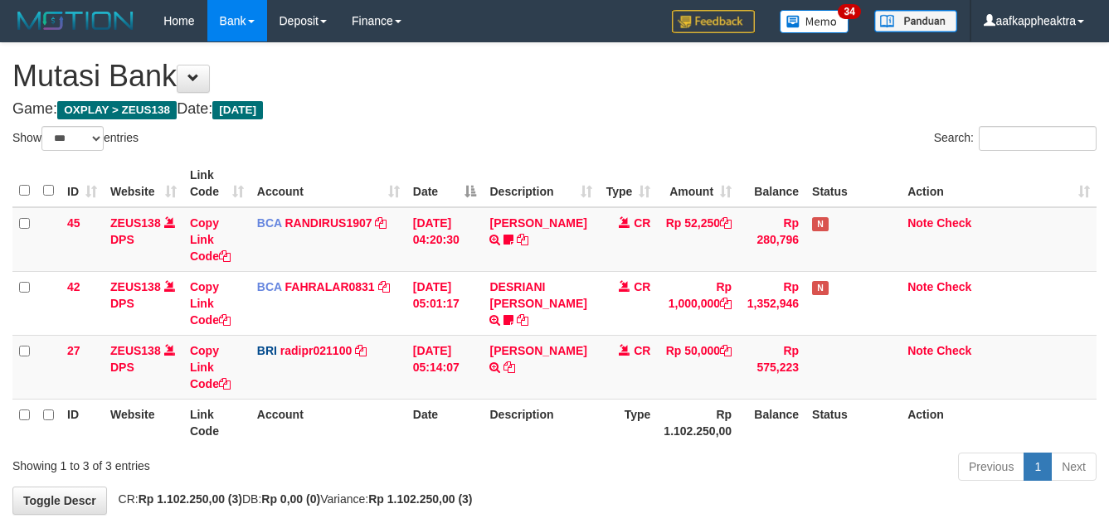
select select "***"
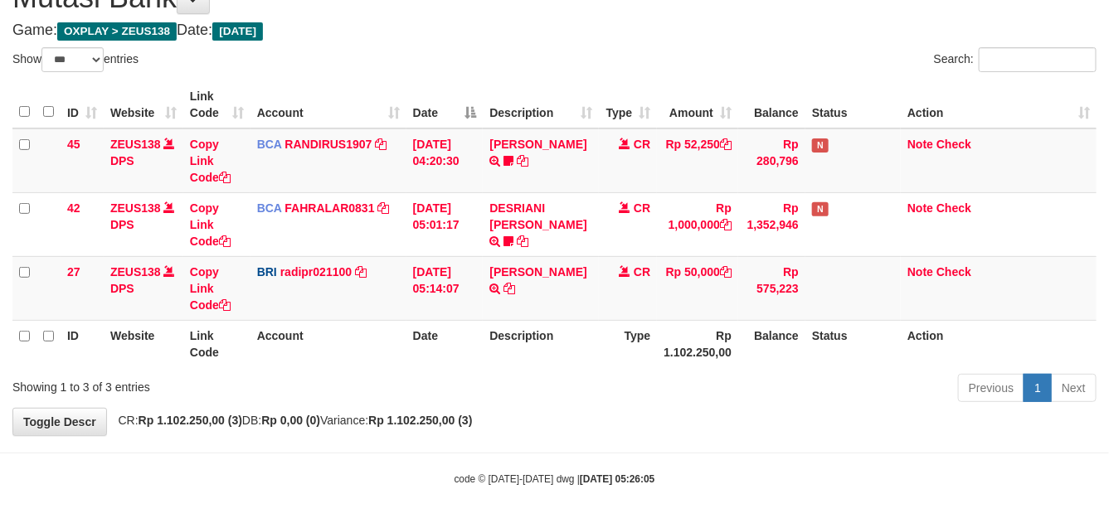
click at [567, 334] on th "Description" at bounding box center [541, 343] width 116 height 47
click at [622, 334] on th "Type" at bounding box center [628, 343] width 58 height 47
drag, startPoint x: 619, startPoint y: 329, endPoint x: 628, endPoint y: 333, distance: 9.7
click at [620, 329] on th "Type" at bounding box center [628, 343] width 58 height 47
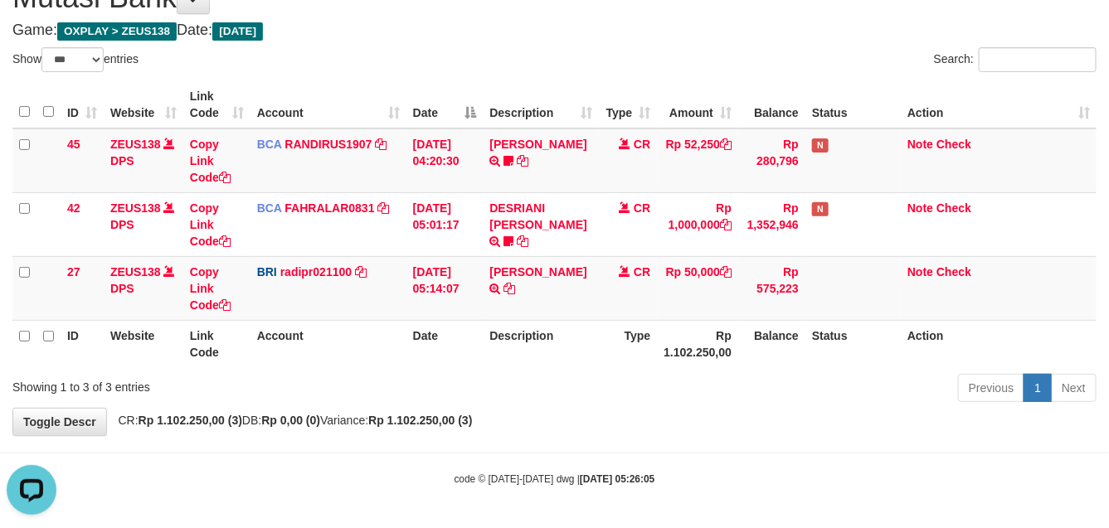
click at [628, 333] on th "Type" at bounding box center [628, 343] width 58 height 47
click at [635, 324] on th "Type" at bounding box center [628, 343] width 58 height 47
click at [627, 338] on th "Type" at bounding box center [628, 343] width 58 height 47
click at [628, 338] on th "Type" at bounding box center [628, 343] width 58 height 47
click at [665, 329] on th "Rp 1.102.250,00" at bounding box center [697, 343] width 81 height 47
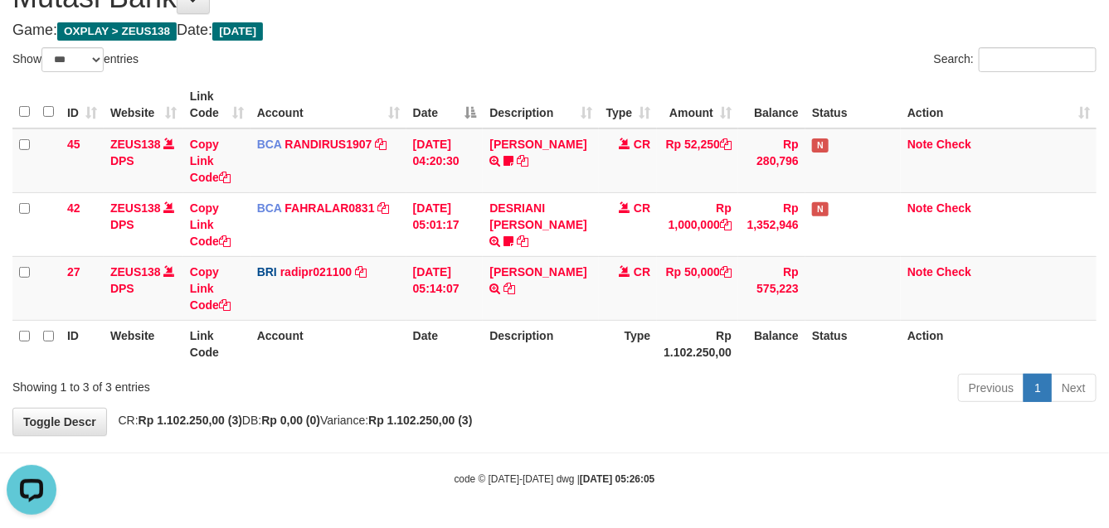
click at [653, 329] on tr "ID Website Link Code Account Date Description Type Rp 1.102.250,00 Balance Stat…" at bounding box center [554, 343] width 1084 height 47
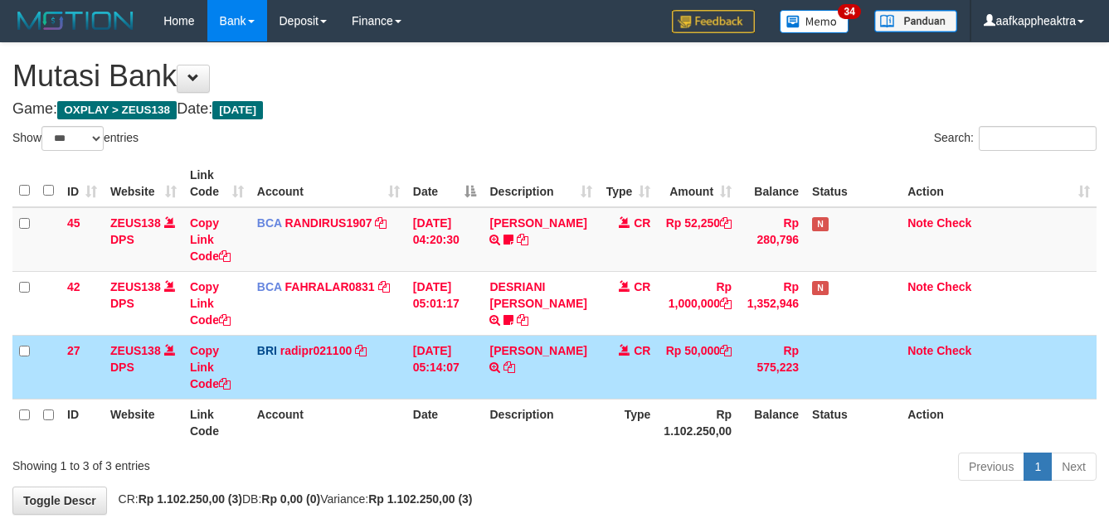
select select "***"
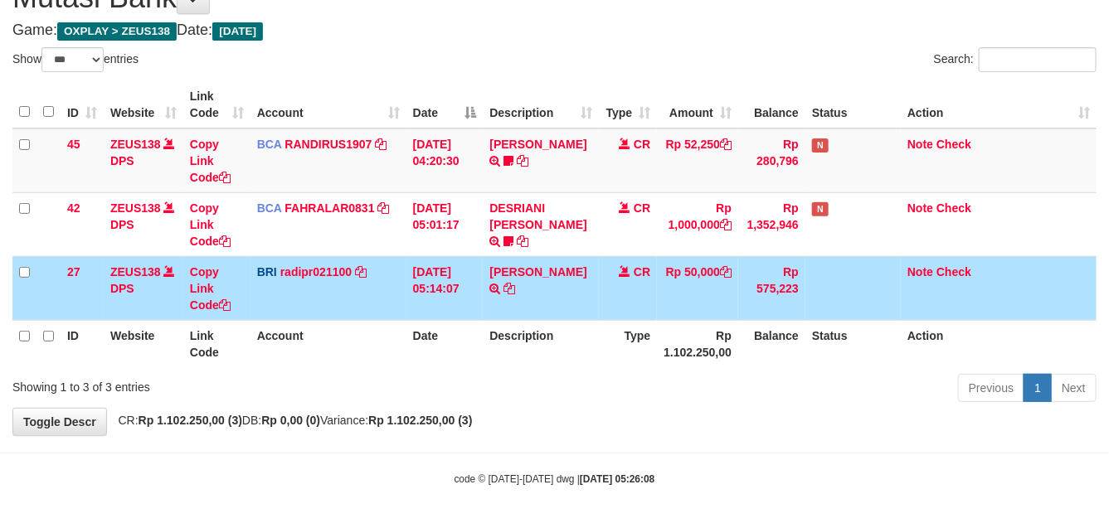
click at [685, 301] on td "Rp 50,000" at bounding box center [697, 288] width 81 height 64
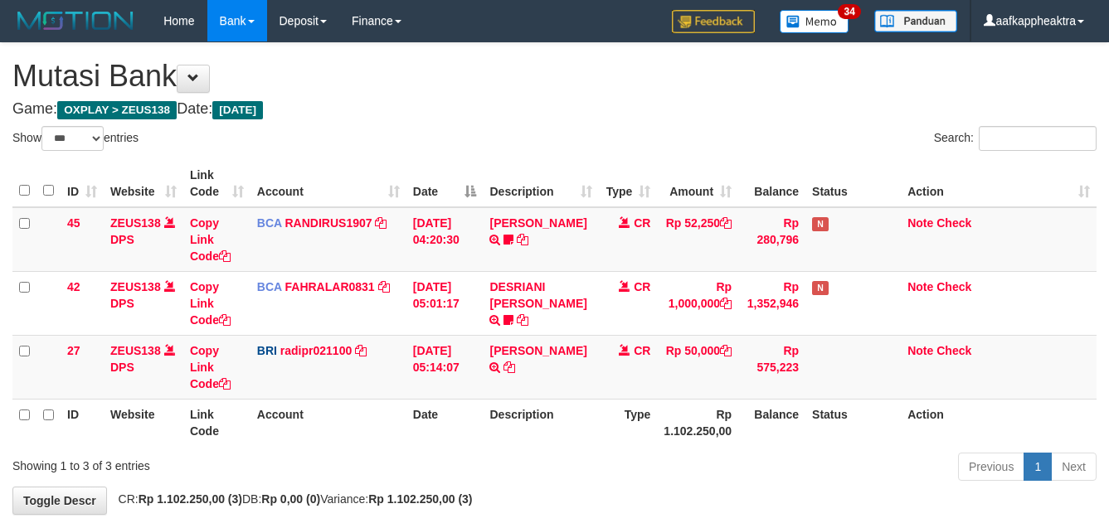
select select "***"
click at [689, 335] on td "Rp 50,000" at bounding box center [697, 367] width 81 height 64
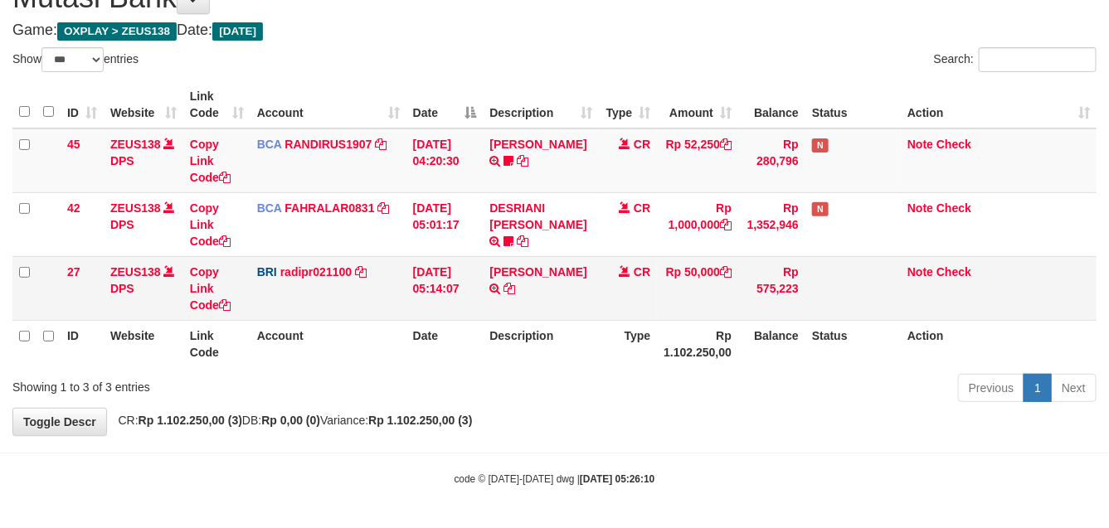
click at [683, 315] on td "Rp 50,000" at bounding box center [697, 288] width 81 height 64
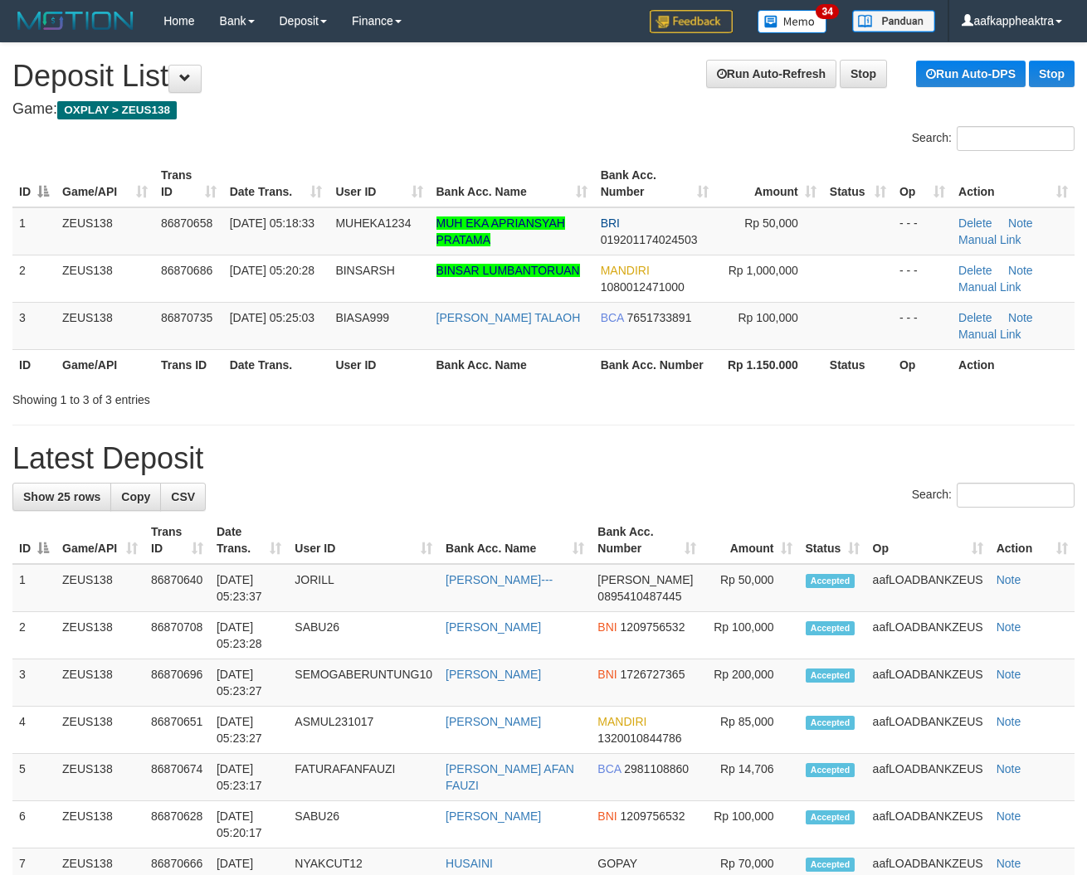
drag, startPoint x: 375, startPoint y: 416, endPoint x: 8, endPoint y: 392, distance: 367.5
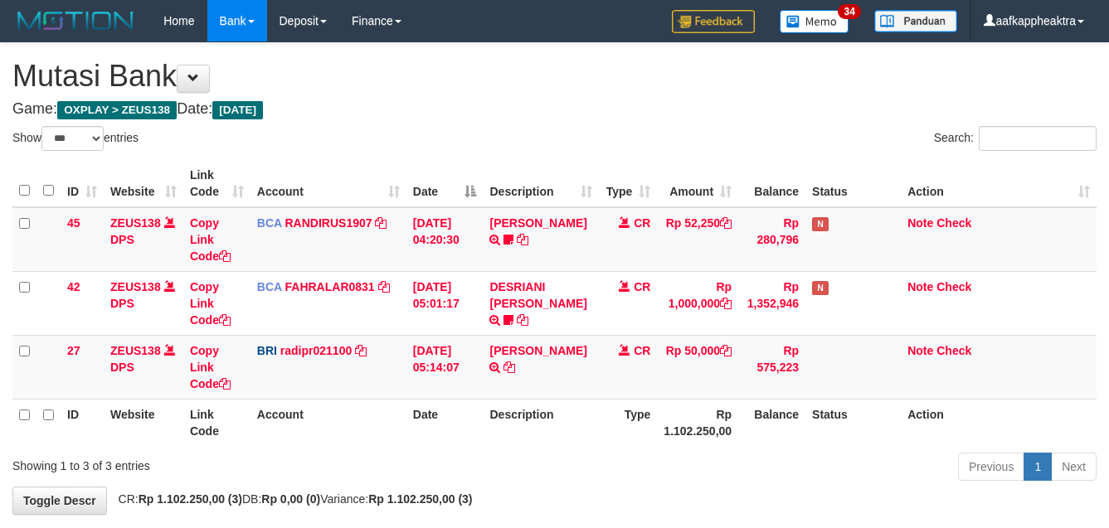
select select "***"
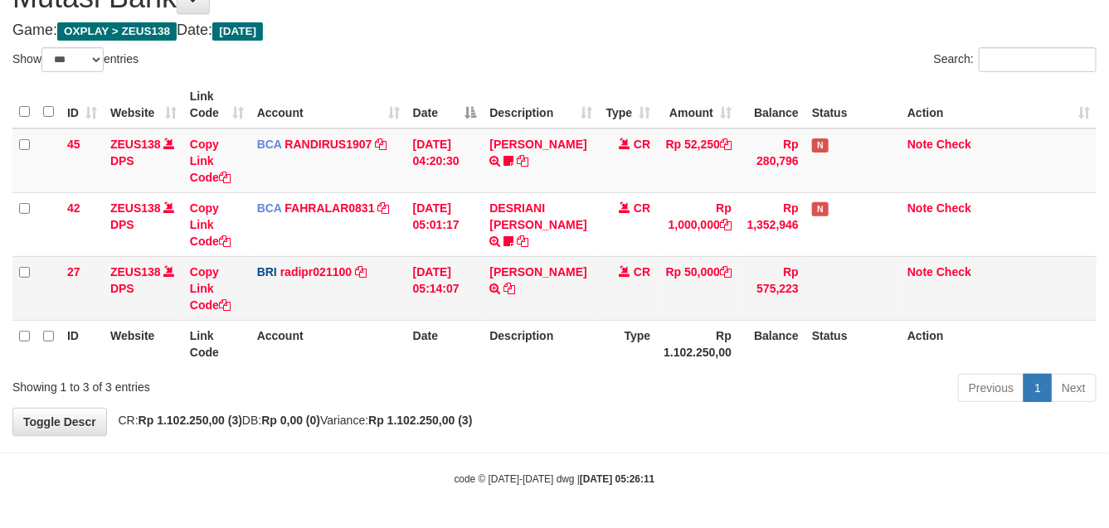
click at [689, 309] on td "Rp 50,000" at bounding box center [697, 288] width 81 height 64
click at [701, 299] on td "Rp 50,000" at bounding box center [697, 288] width 81 height 64
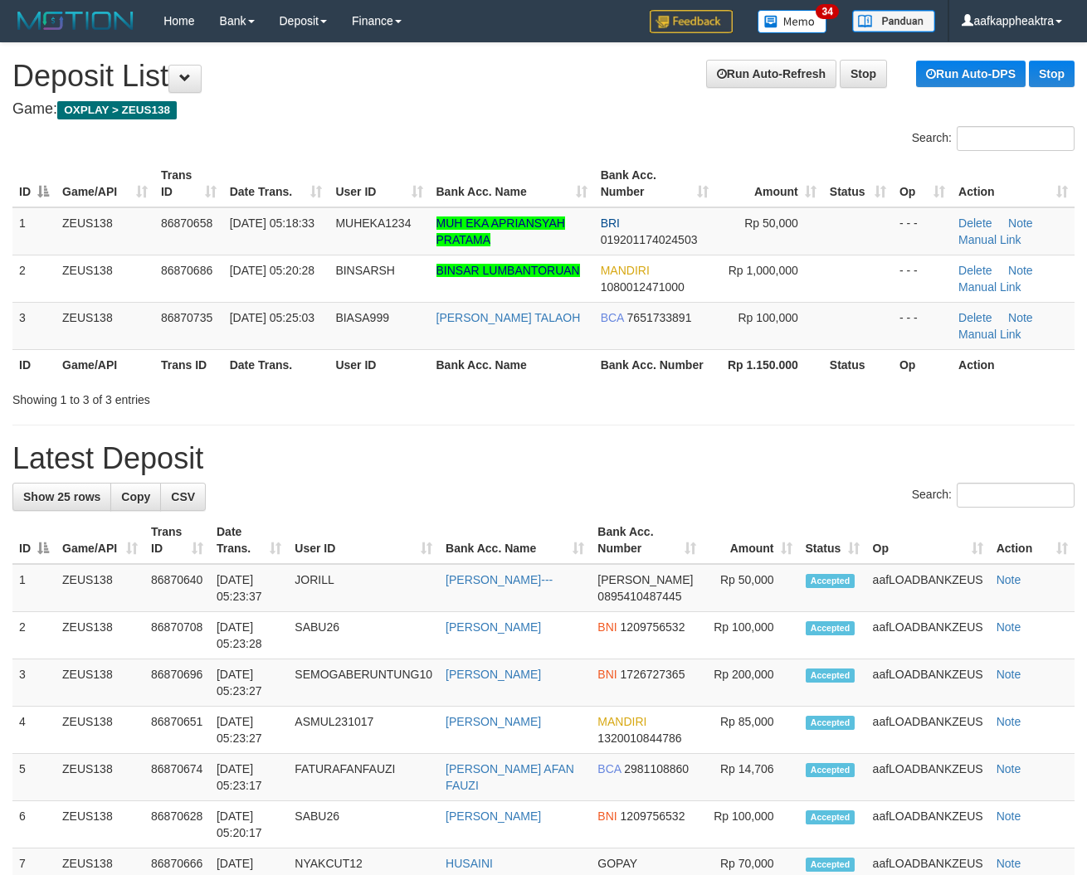
drag, startPoint x: 557, startPoint y: 446, endPoint x: 1, endPoint y: 402, distance: 557.6
click at [556, 448] on h1 "Latest Deposit" at bounding box center [543, 458] width 1062 height 33
drag, startPoint x: 506, startPoint y: 420, endPoint x: 51, endPoint y: 391, distance: 456.4
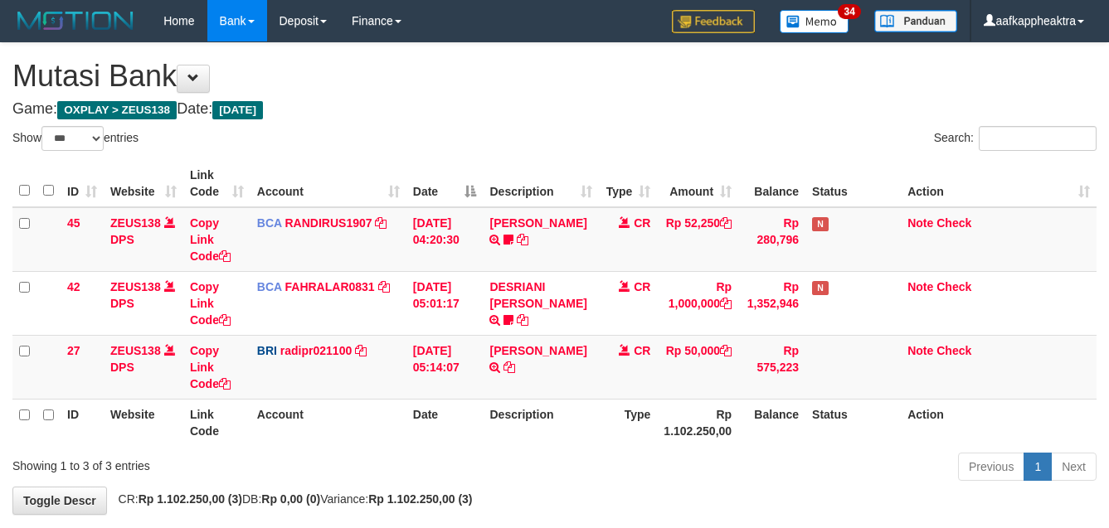
select select "***"
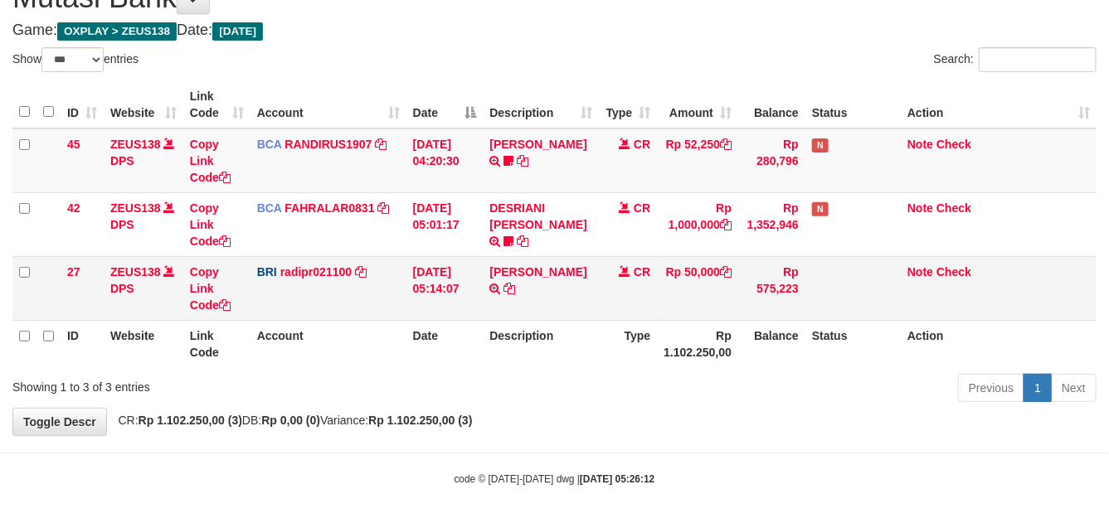
click at [690, 304] on td "Rp 50,000" at bounding box center [697, 288] width 81 height 64
click at [680, 334] on th "Rp 1.102.250,00" at bounding box center [697, 343] width 81 height 47
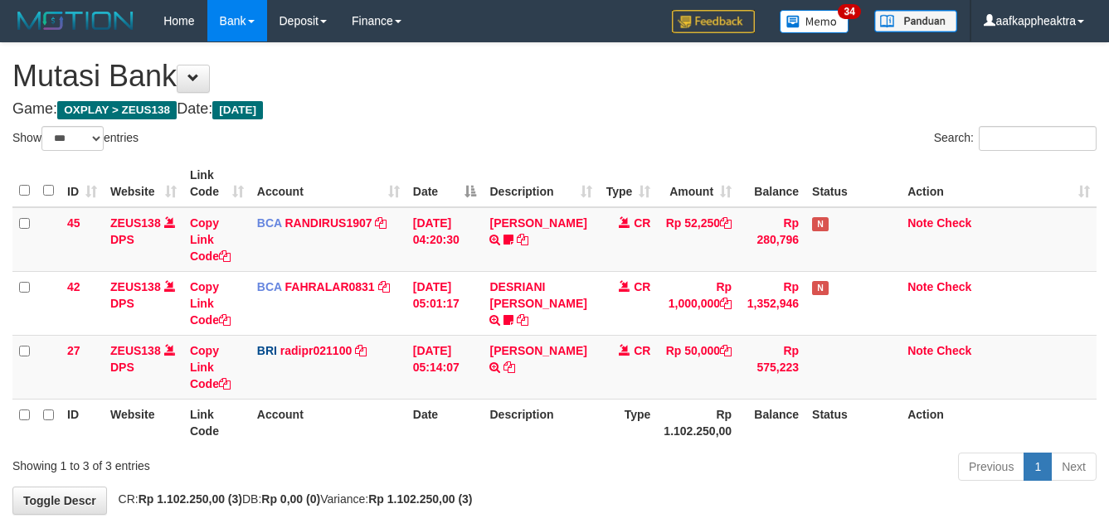
select select "***"
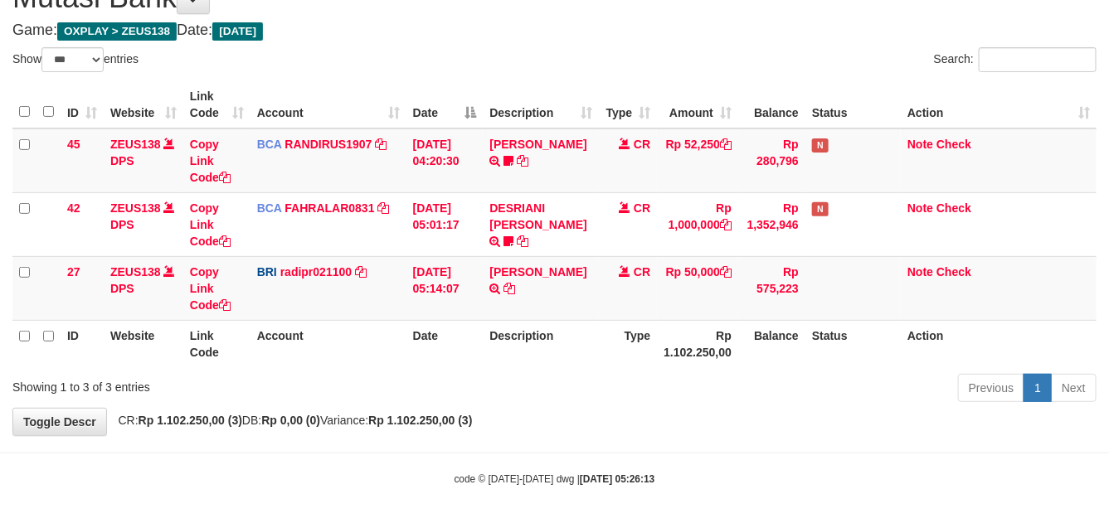
click at [685, 316] on td "Rp 50,000" at bounding box center [697, 288] width 81 height 64
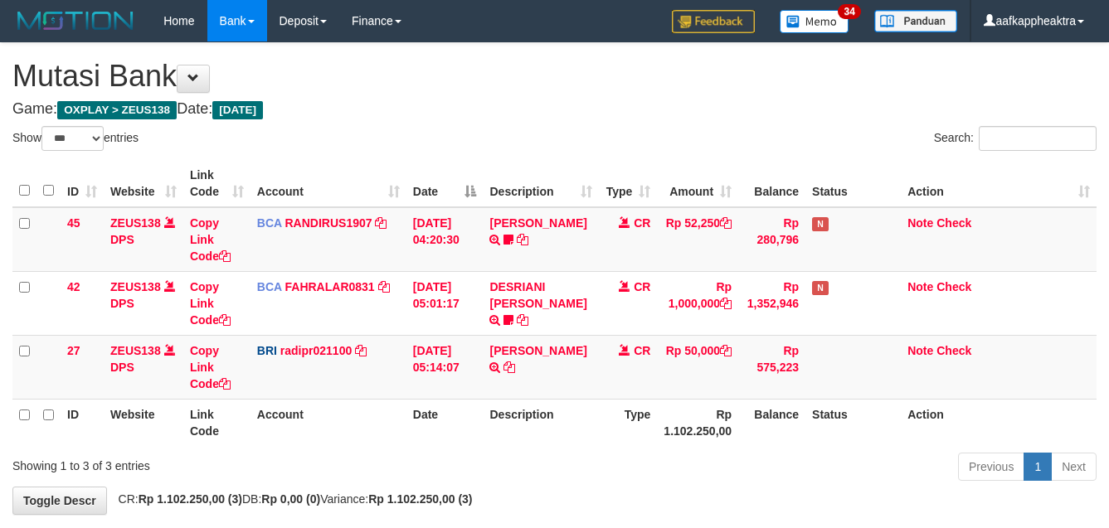
select select "***"
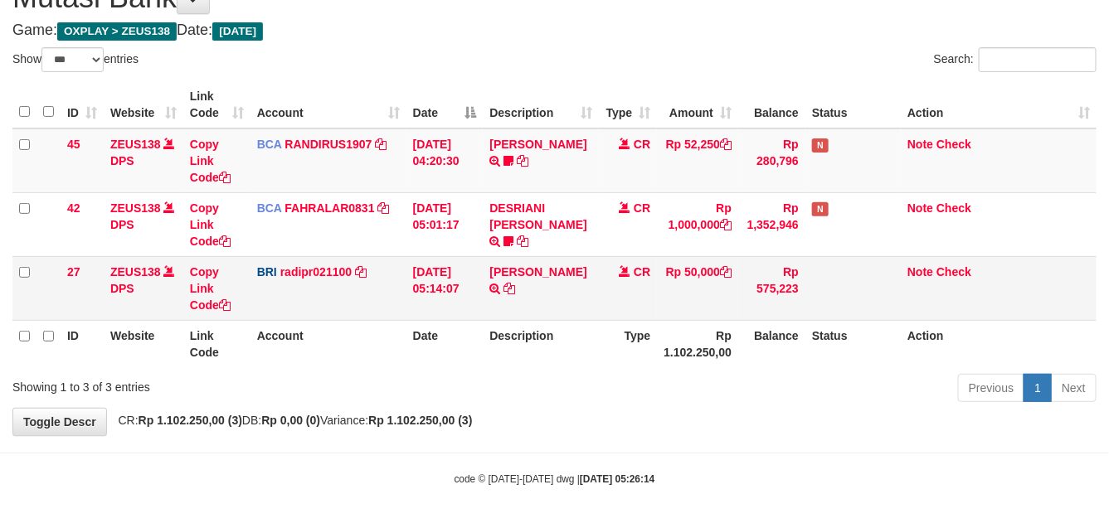
click at [704, 291] on td "Rp 50,000" at bounding box center [697, 288] width 81 height 64
click at [684, 287] on td "Rp 50,000" at bounding box center [697, 288] width 81 height 64
click at [682, 280] on td "Rp 50,000" at bounding box center [697, 288] width 81 height 64
click at [685, 280] on td "Rp 50,000" at bounding box center [697, 288] width 81 height 64
click at [678, 280] on td "Rp 50,000" at bounding box center [697, 288] width 81 height 64
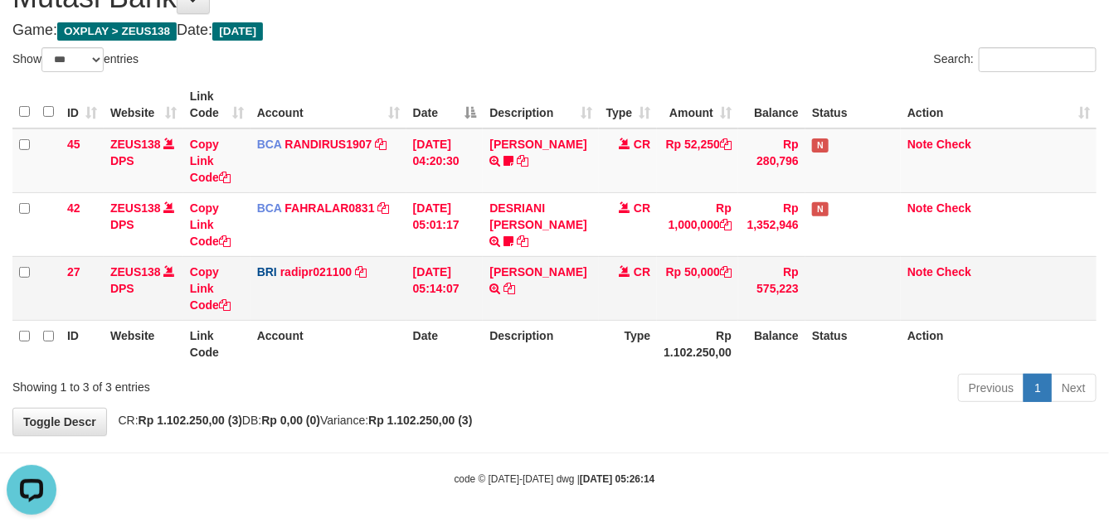
scroll to position [0, 0]
click at [673, 280] on td "Rp 50,000" at bounding box center [697, 288] width 81 height 64
click at [668, 278] on td "Rp 50,000" at bounding box center [697, 288] width 81 height 64
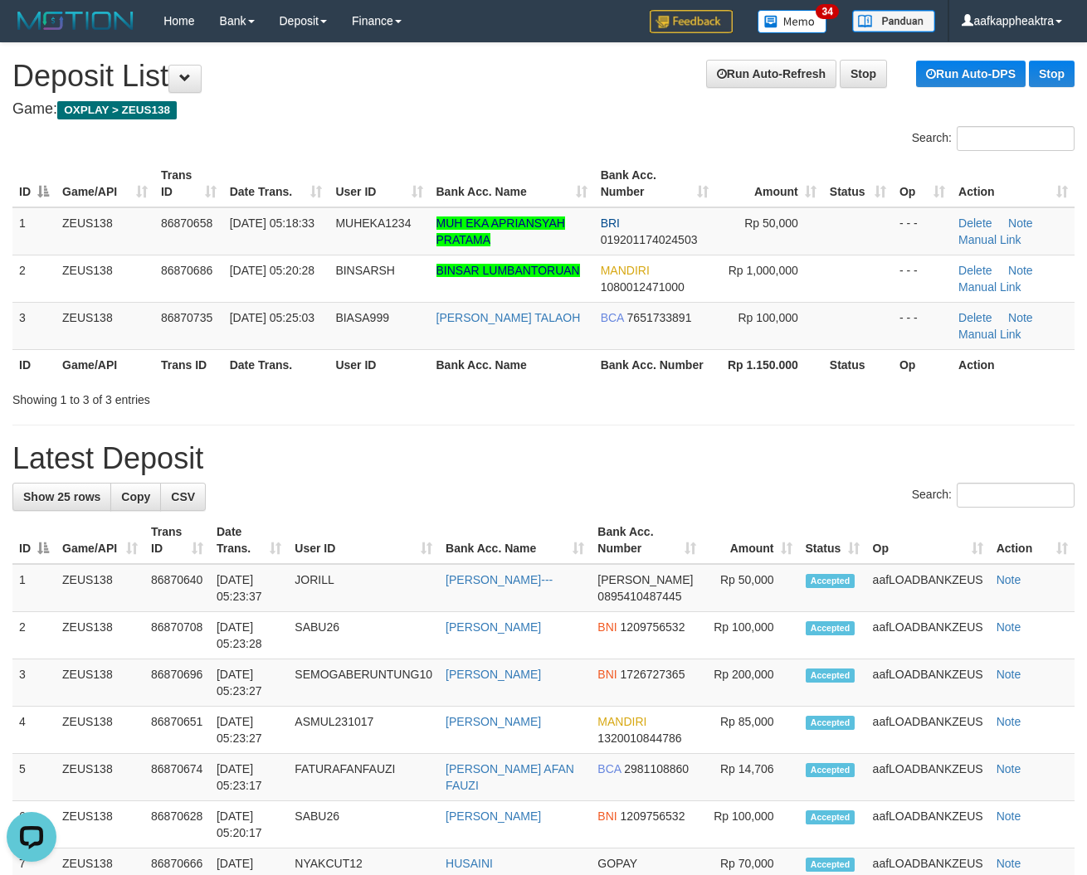
drag, startPoint x: 591, startPoint y: 375, endPoint x: 235, endPoint y: 359, distance: 356.2
click at [566, 378] on th "Bank Acc. Name" at bounding box center [512, 364] width 164 height 31
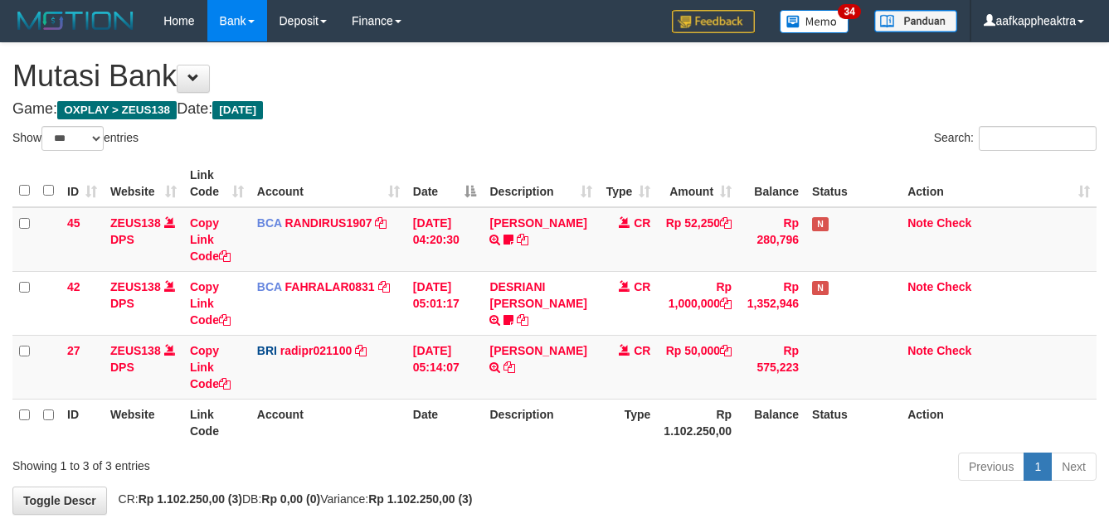
select select "***"
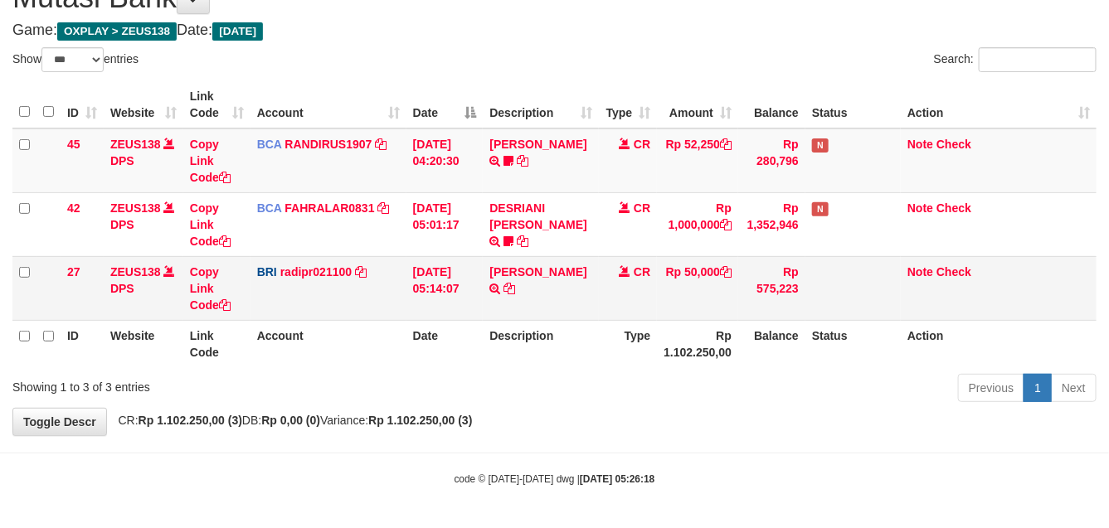
click at [788, 295] on td "Rp 575,223" at bounding box center [771, 288] width 67 height 64
click at [789, 296] on td "Rp 575,223" at bounding box center [771, 288] width 67 height 64
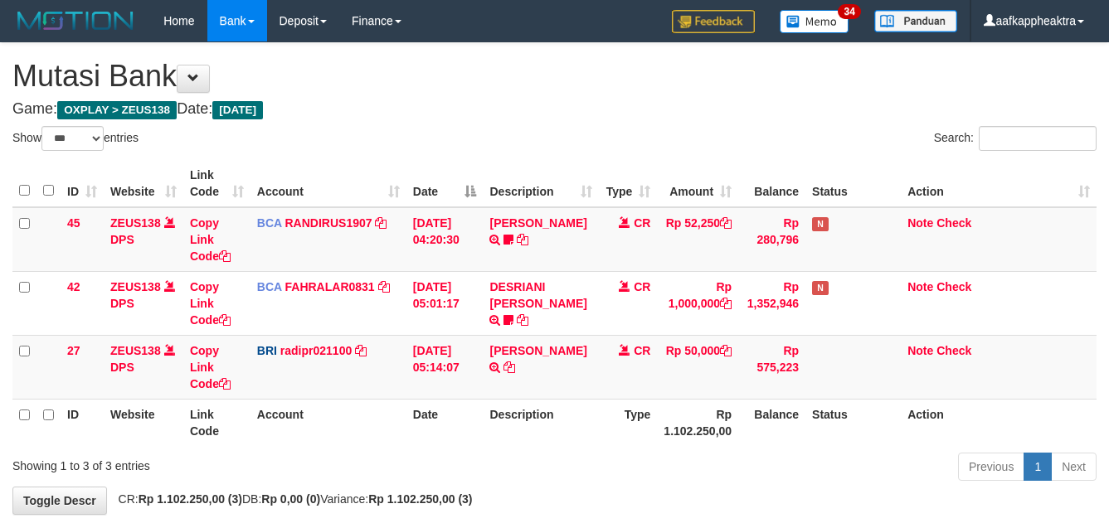
select select "***"
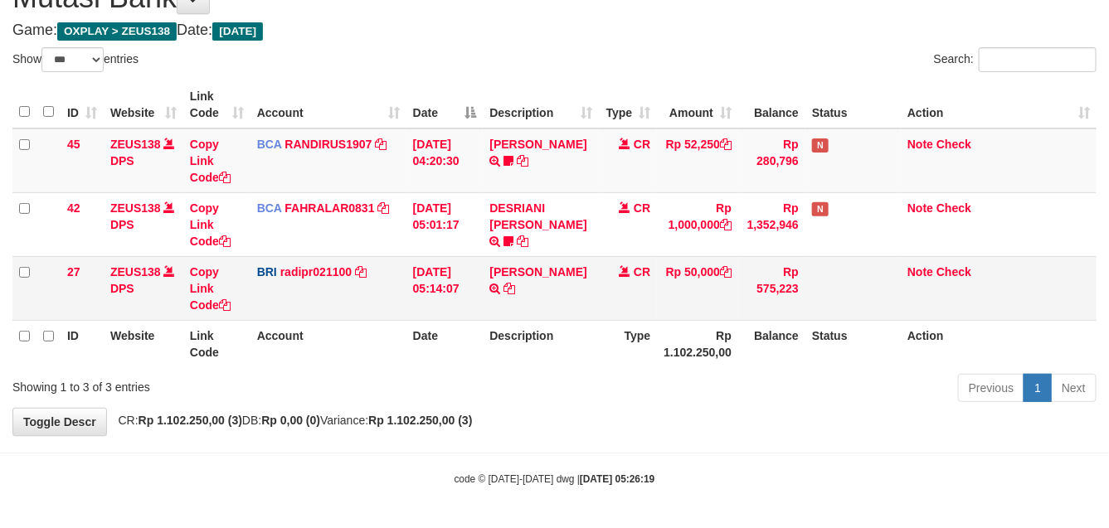
click at [769, 295] on td "Rp 575,223" at bounding box center [771, 288] width 67 height 64
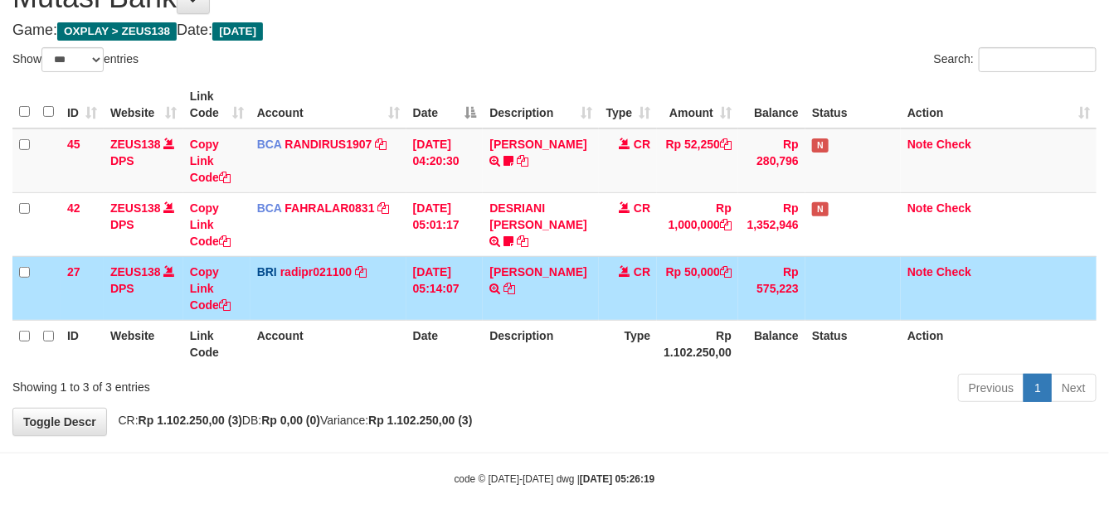
click at [766, 293] on td "Rp 575,223" at bounding box center [771, 288] width 67 height 64
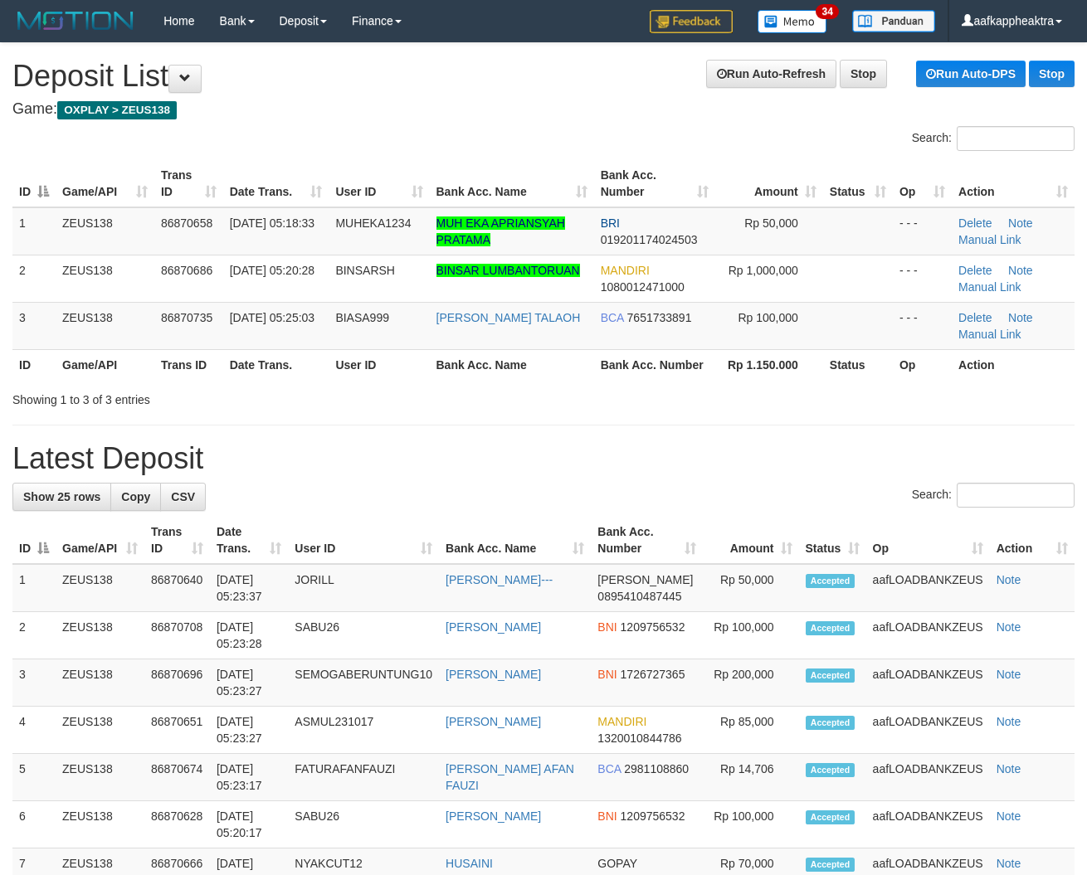
drag, startPoint x: 661, startPoint y: 401, endPoint x: 142, endPoint y: 363, distance: 520.7
click at [658, 401] on div "Showing 1 to 3 of 3 entries" at bounding box center [543, 396] width 1087 height 23
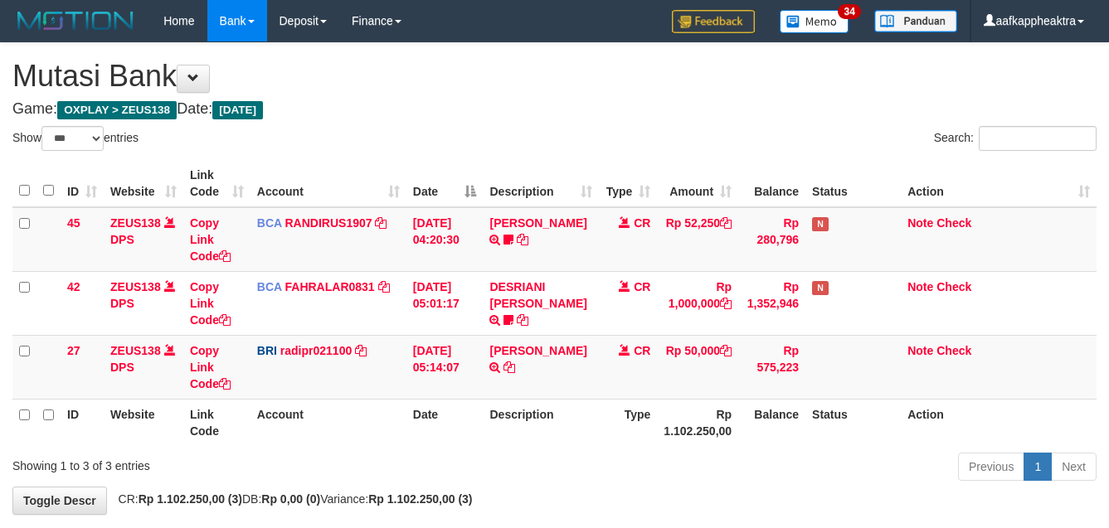
select select "***"
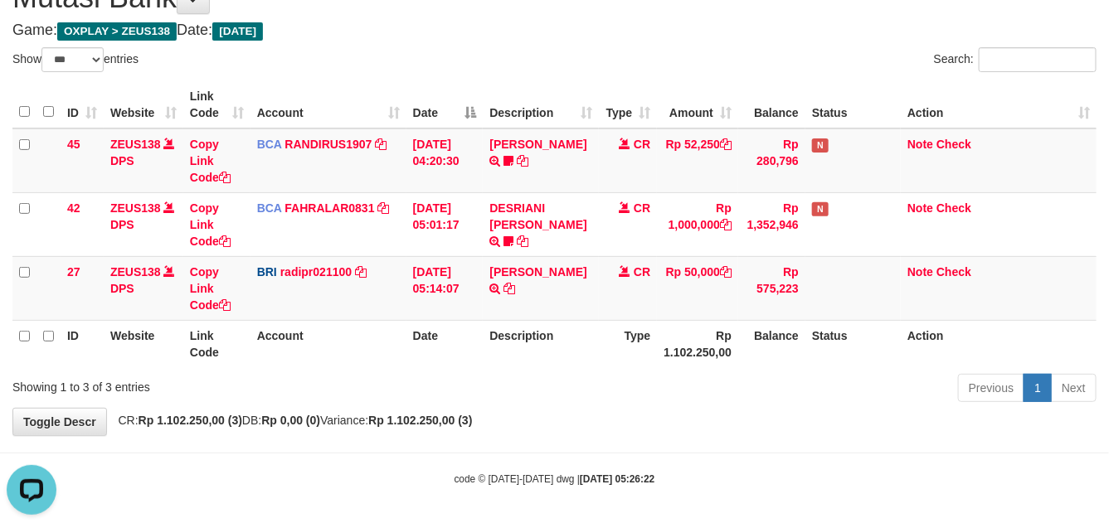
drag, startPoint x: 658, startPoint y: 377, endPoint x: 655, endPoint y: 395, distance: 17.6
click at [658, 388] on div "Previous 1 Next" at bounding box center [786, 390] width 622 height 36
click at [651, 397] on div "Previous 1 Next" at bounding box center [786, 390] width 622 height 36
drag, startPoint x: 457, startPoint y: 353, endPoint x: 465, endPoint y: 349, distance: 8.9
click at [457, 353] on th "Date" at bounding box center [445, 343] width 77 height 47
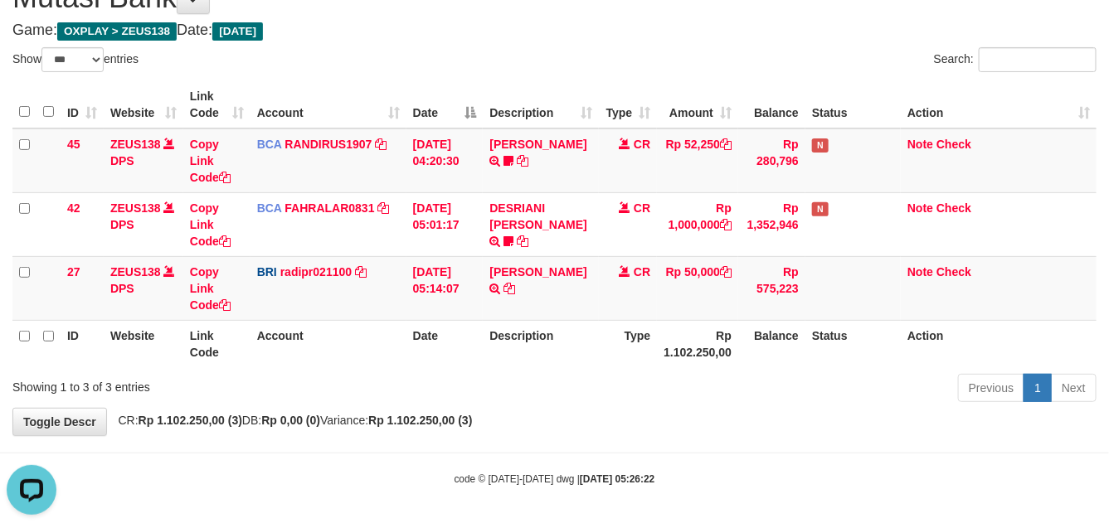
drag, startPoint x: 470, startPoint y: 342, endPoint x: 475, endPoint y: 350, distance: 9.7
click at [471, 345] on th "Date" at bounding box center [445, 343] width 77 height 47
click at [475, 350] on th "Date" at bounding box center [445, 343] width 77 height 47
click at [478, 349] on th "Date" at bounding box center [445, 343] width 77 height 47
click at [481, 350] on th "Date" at bounding box center [445, 343] width 77 height 47
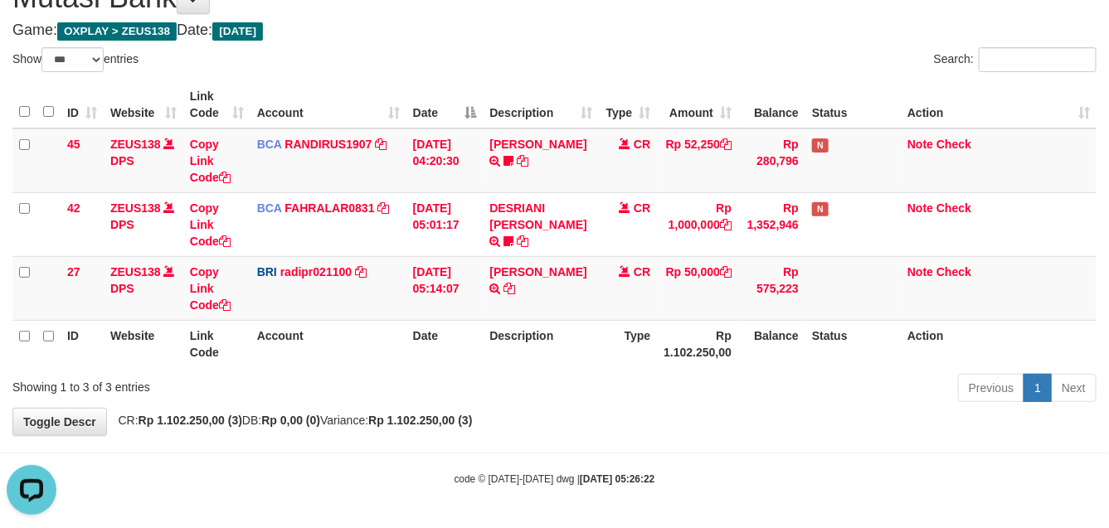
click at [459, 357] on th "Date" at bounding box center [445, 343] width 77 height 47
click at [465, 362] on th "Date" at bounding box center [445, 343] width 77 height 47
click at [479, 367] on th "Date" at bounding box center [445, 343] width 77 height 47
click at [477, 375] on div "Show ** ** ** *** entries Search: ID Website Link Code Account Date Description…" at bounding box center [554, 227] width 1084 height 361
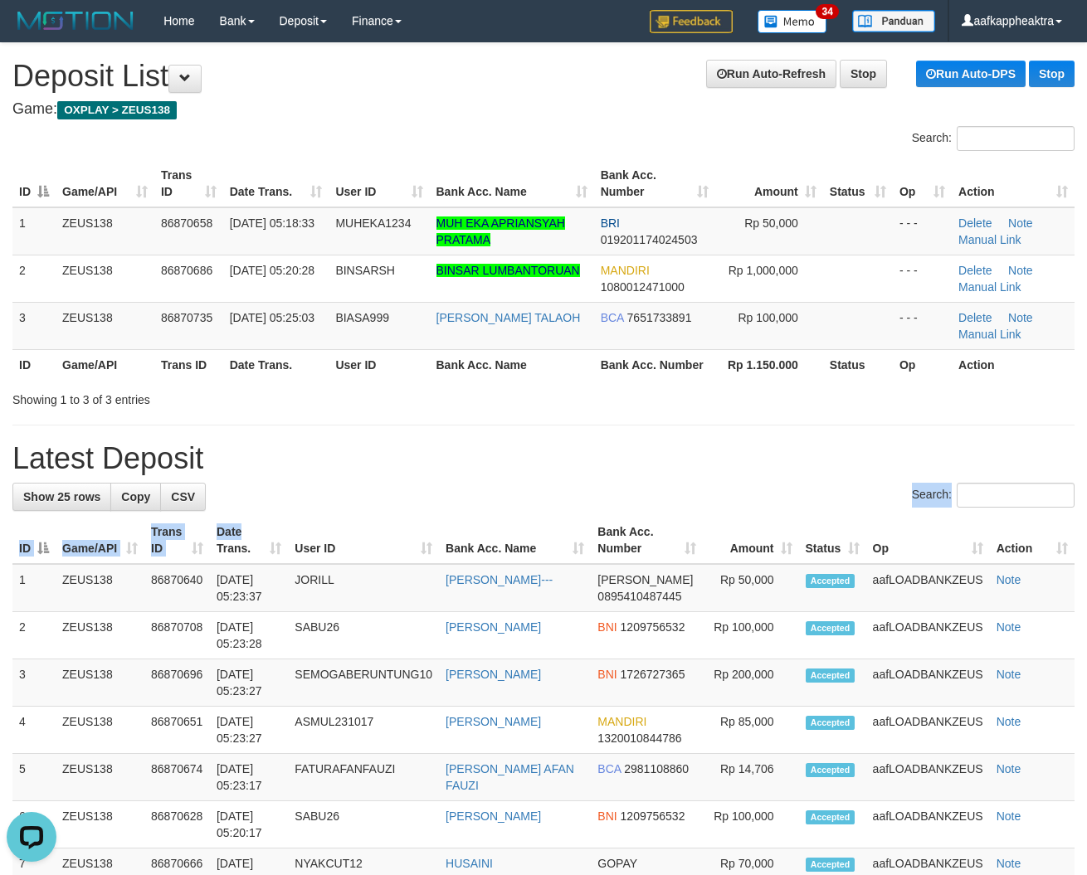
drag, startPoint x: 249, startPoint y: 527, endPoint x: 114, endPoint y: 515, distance: 135.7
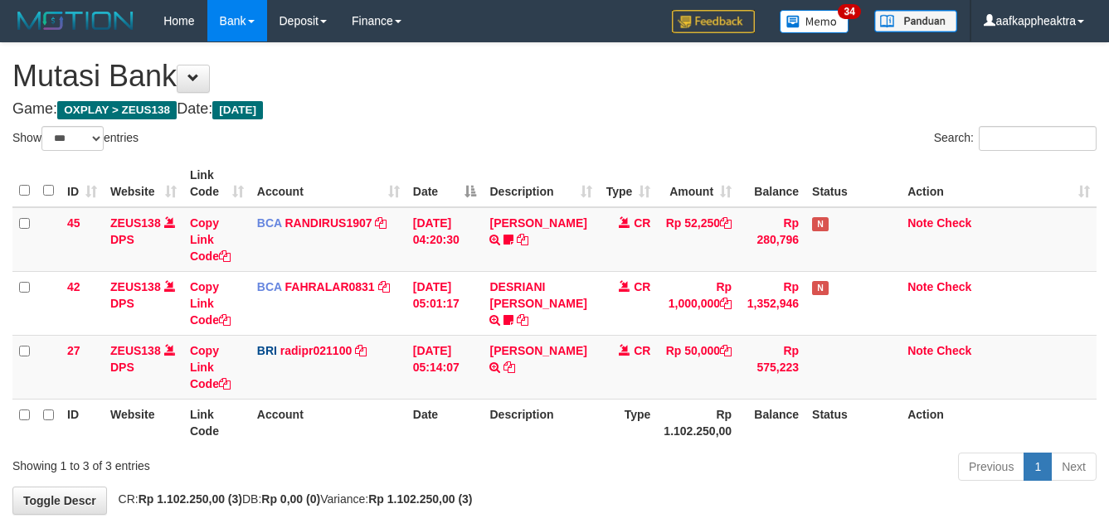
select select "***"
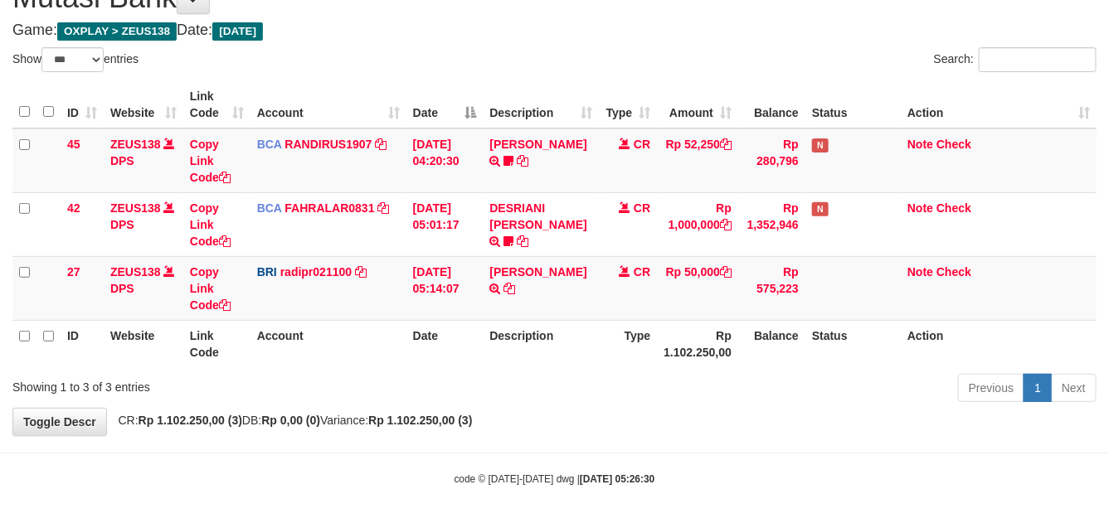
click at [502, 391] on div "Previous 1 Next" at bounding box center [786, 390] width 622 height 36
click at [510, 400] on div "Previous 1 Next" at bounding box center [786, 390] width 622 height 36
click at [470, 392] on div "Previous 1 Next" at bounding box center [785, 390] width 647 height 36
click at [448, 394] on div "Showing 1 to 3 of 3 entries" at bounding box center [231, 383] width 462 height 23
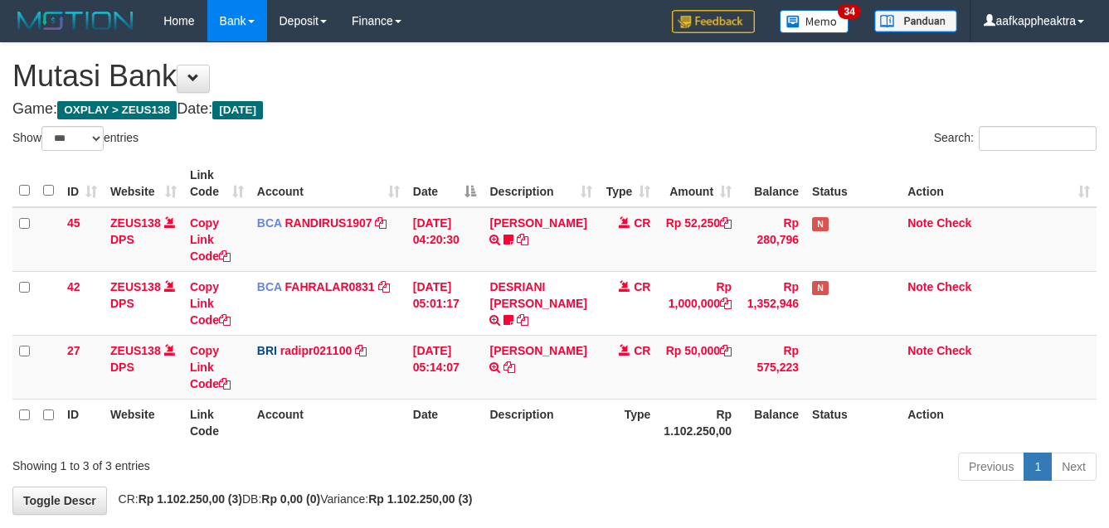
select select "***"
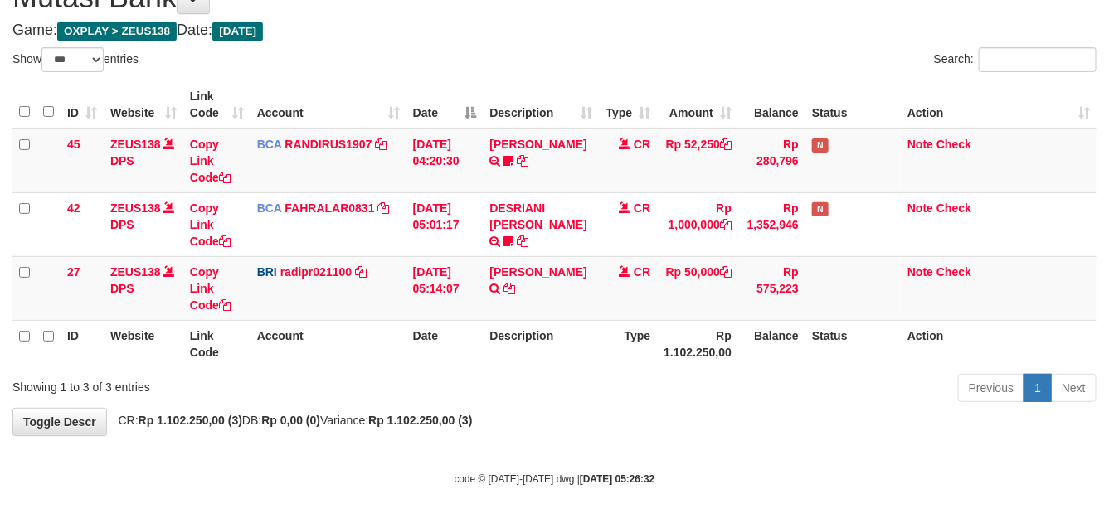
drag, startPoint x: 635, startPoint y: 368, endPoint x: 644, endPoint y: 375, distance: 11.2
click at [640, 371] on div "ID Website Link Code Account Date Description Type Amount Balance Status Action…" at bounding box center [554, 224] width 1109 height 296
click at [644, 375] on div "Previous 1 Next" at bounding box center [786, 390] width 622 height 36
click at [661, 375] on div "Previous 1 Next" at bounding box center [786, 390] width 622 height 36
click at [669, 377] on div "Previous 1 Next" at bounding box center [786, 390] width 622 height 36
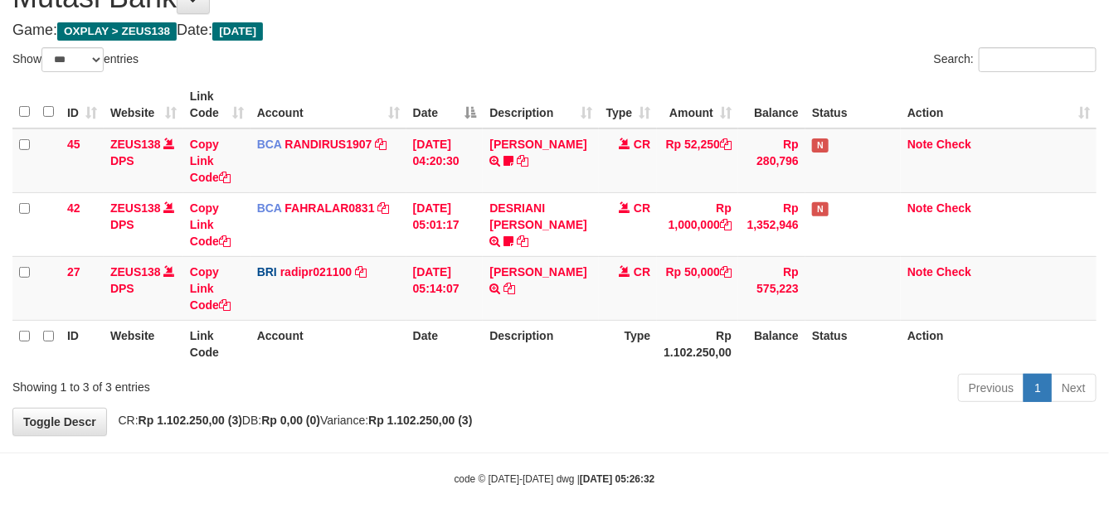
click at [672, 378] on div "Previous 1 Next" at bounding box center [786, 390] width 622 height 36
click at [669, 375] on div "Previous 1 Next" at bounding box center [786, 390] width 622 height 36
click at [656, 382] on div "Previous 1 Next" at bounding box center [786, 390] width 622 height 36
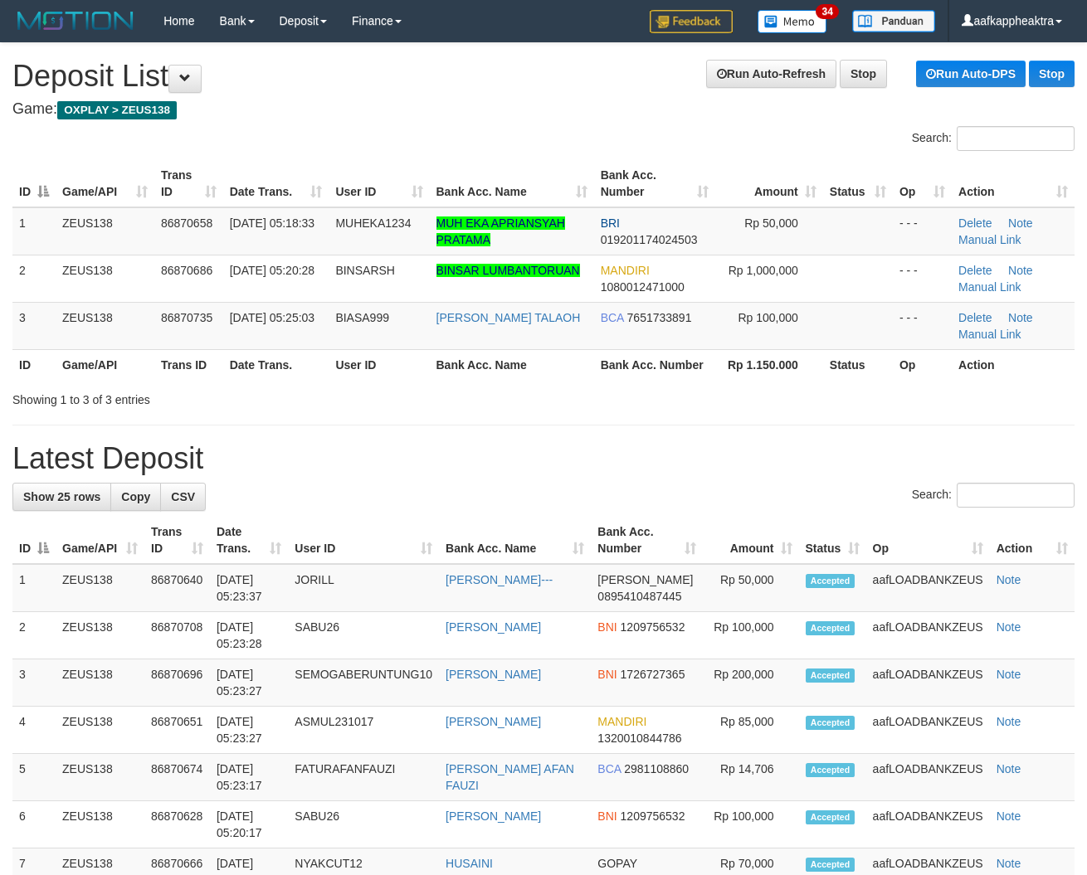
drag, startPoint x: 430, startPoint y: 445, endPoint x: 17, endPoint y: 436, distance: 412.4
click at [409, 450] on h1 "Latest Deposit" at bounding box center [543, 458] width 1062 height 33
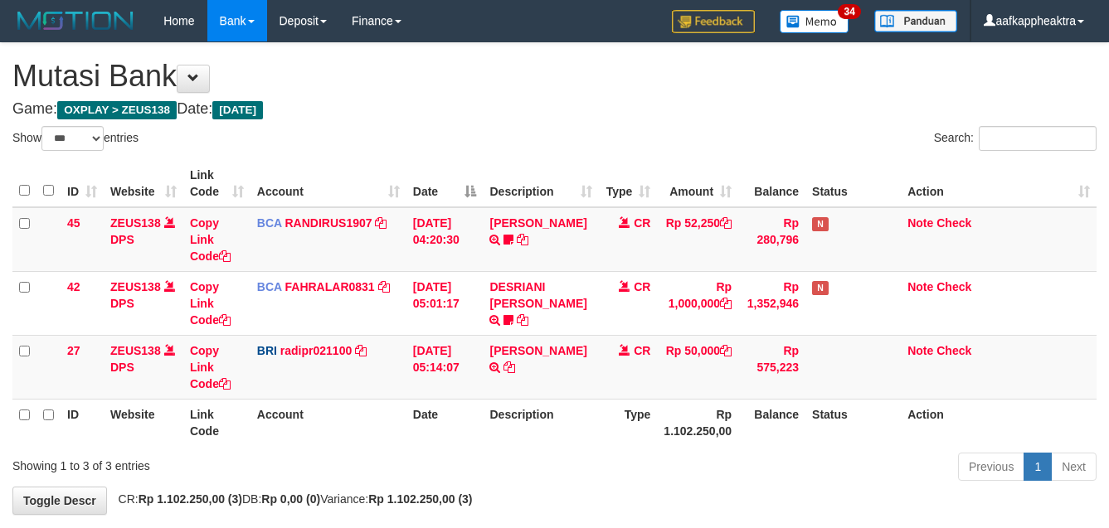
select select "***"
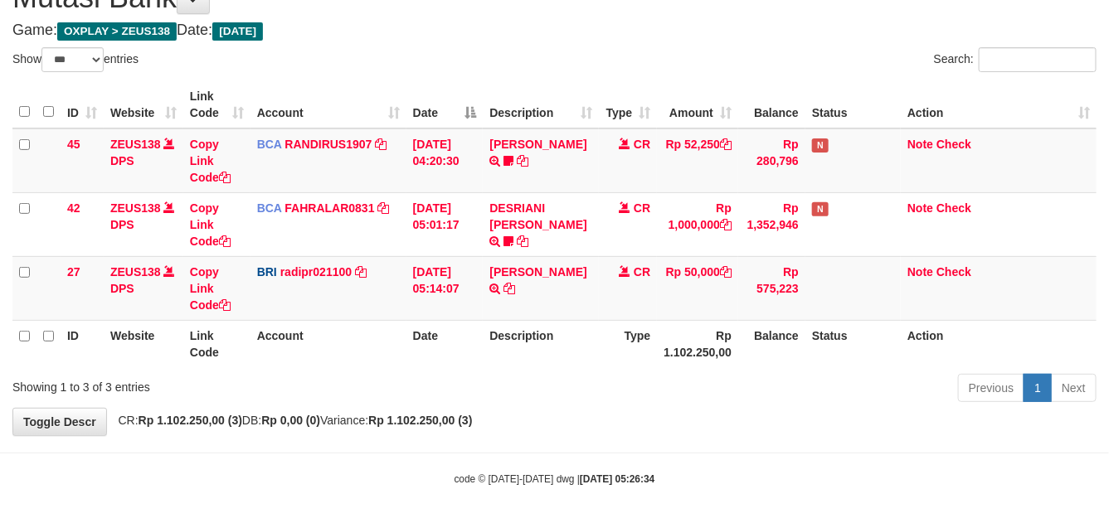
drag, startPoint x: 0, startPoint y: 0, endPoint x: 749, endPoint y: 382, distance: 841.1
click at [749, 382] on div "Previous 1 Next" at bounding box center [786, 390] width 622 height 36
click at [757, 384] on div "Previous 1 Next" at bounding box center [786, 390] width 622 height 36
click at [760, 390] on div "Previous 1 Next" at bounding box center [786, 390] width 622 height 36
click at [763, 400] on div "Previous 1 Next" at bounding box center [786, 390] width 622 height 36
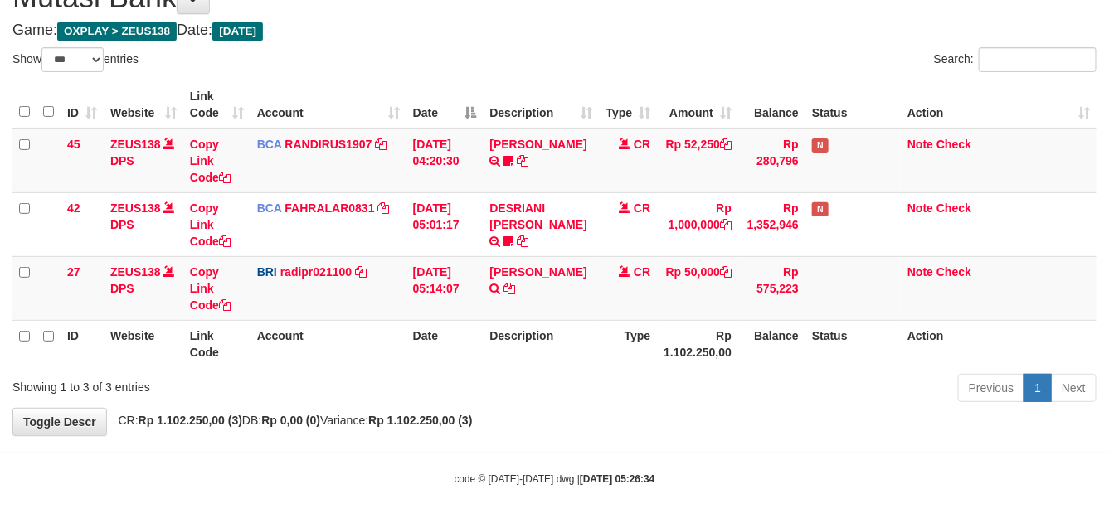
click at [757, 399] on div "Previous 1 Next" at bounding box center [786, 390] width 622 height 36
click at [730, 399] on div "Previous 1 Next" at bounding box center [786, 390] width 622 height 36
click at [724, 402] on div "Previous 1 Next" at bounding box center [786, 390] width 622 height 36
click at [689, 397] on div "Previous 1 Next" at bounding box center [786, 390] width 622 height 36
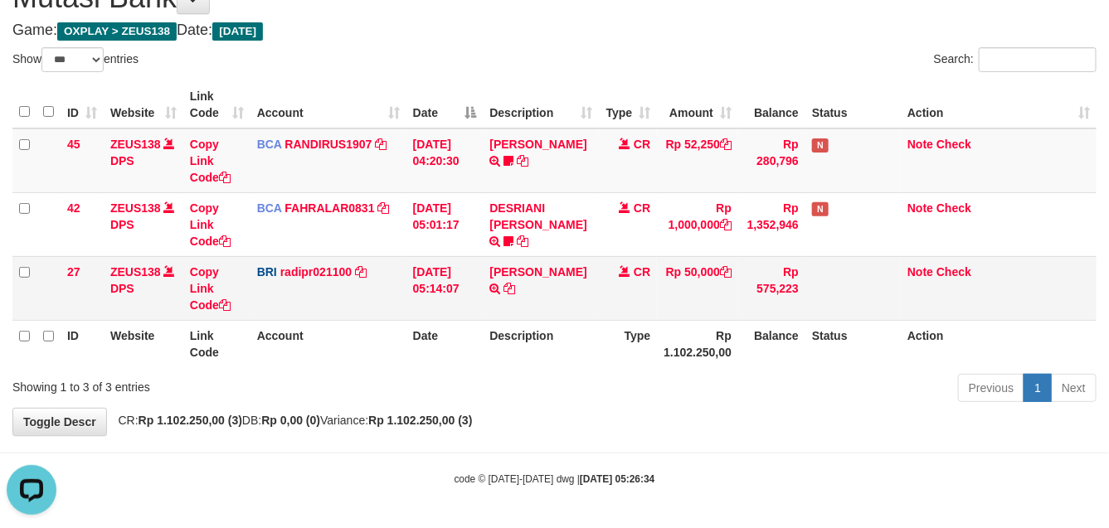
click at [564, 256] on tbody "45 ZEUS138 DPS Copy Link Code BCA RANDIRUS1907 DPS RANDI RUSTANDI mutasi_202509…" at bounding box center [554, 225] width 1084 height 192
drag, startPoint x: 712, startPoint y: 286, endPoint x: 714, endPoint y: 299, distance: 13.5
click at [713, 295] on td "Rp 50,000" at bounding box center [697, 288] width 81 height 64
click at [712, 307] on td "Rp 50,000" at bounding box center [697, 288] width 81 height 64
click at [714, 316] on td "Rp 50,000" at bounding box center [697, 288] width 81 height 64
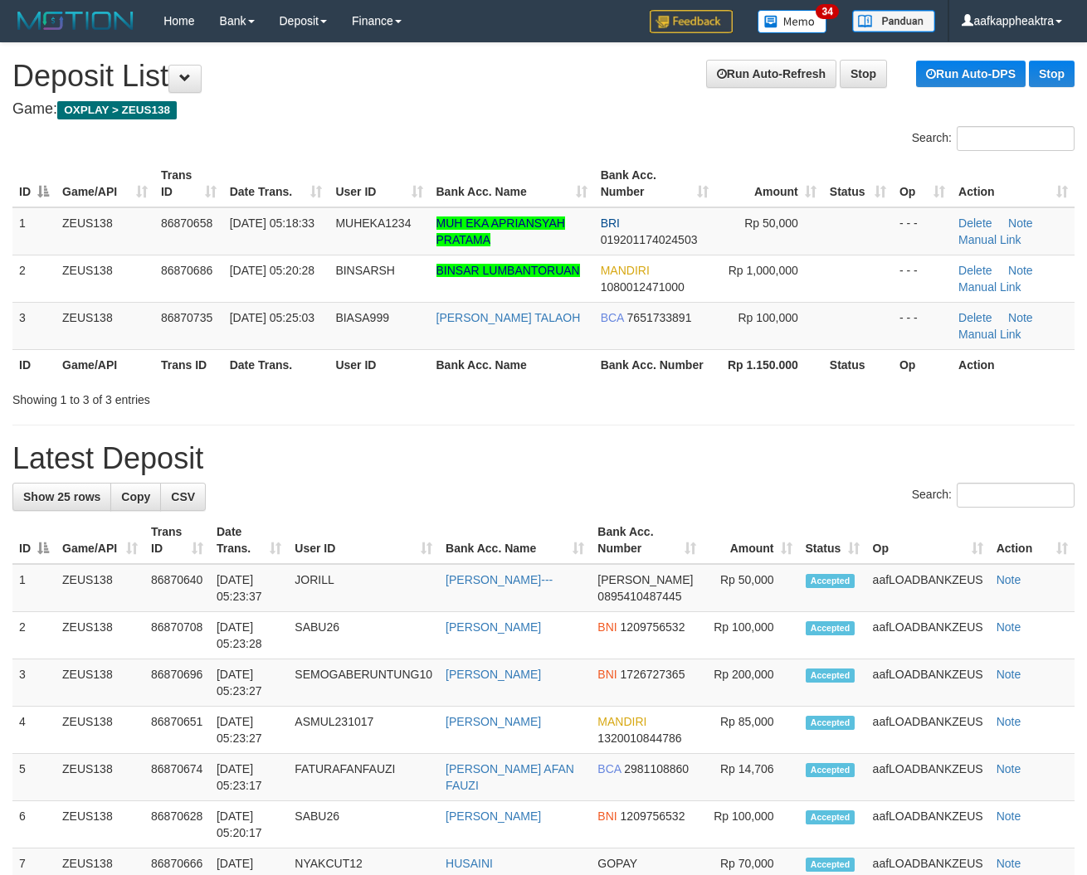
drag, startPoint x: 408, startPoint y: 449, endPoint x: 8, endPoint y: 408, distance: 401.9
drag, startPoint x: 436, startPoint y: 421, endPoint x: 0, endPoint y: 387, distance: 436.9
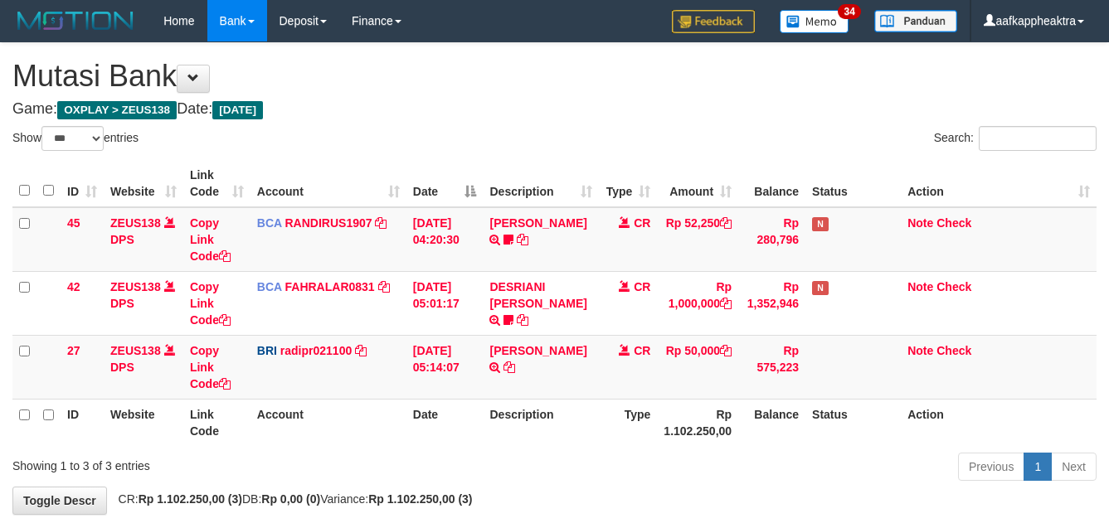
select select "***"
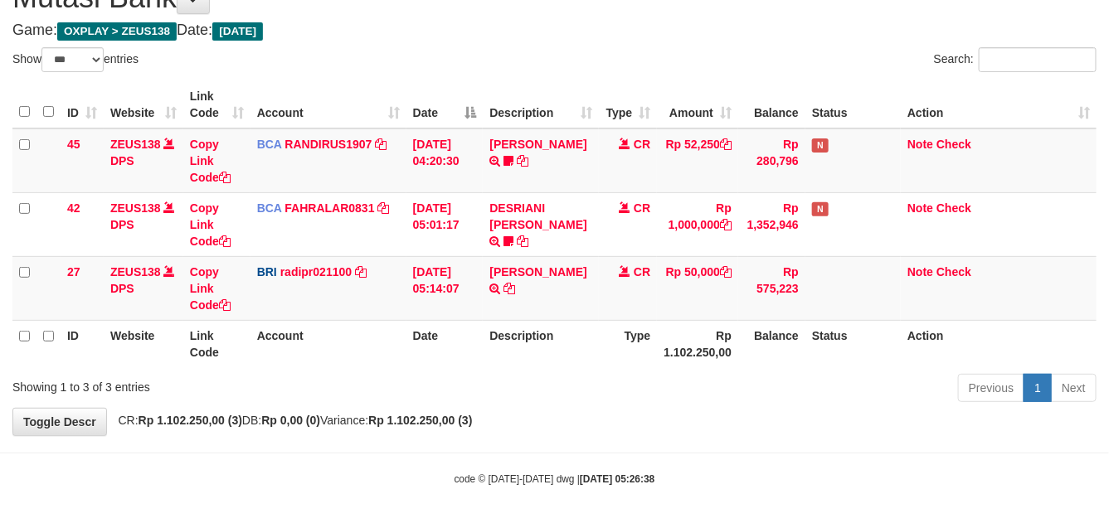
click at [706, 321] on th "Rp 1.102.250,00" at bounding box center [697, 343] width 81 height 47
click at [690, 324] on th "Rp 1.102.250,00" at bounding box center [697, 343] width 81 height 47
click at [705, 319] on td "Rp 50,000" at bounding box center [697, 288] width 81 height 64
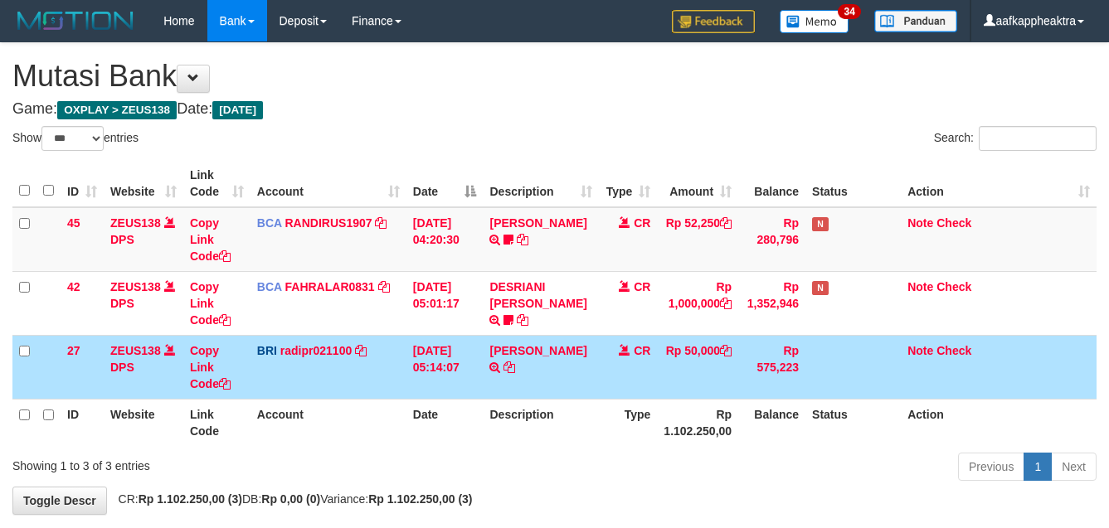
select select "***"
click at [752, 335] on td "Rp 575,223" at bounding box center [771, 367] width 67 height 64
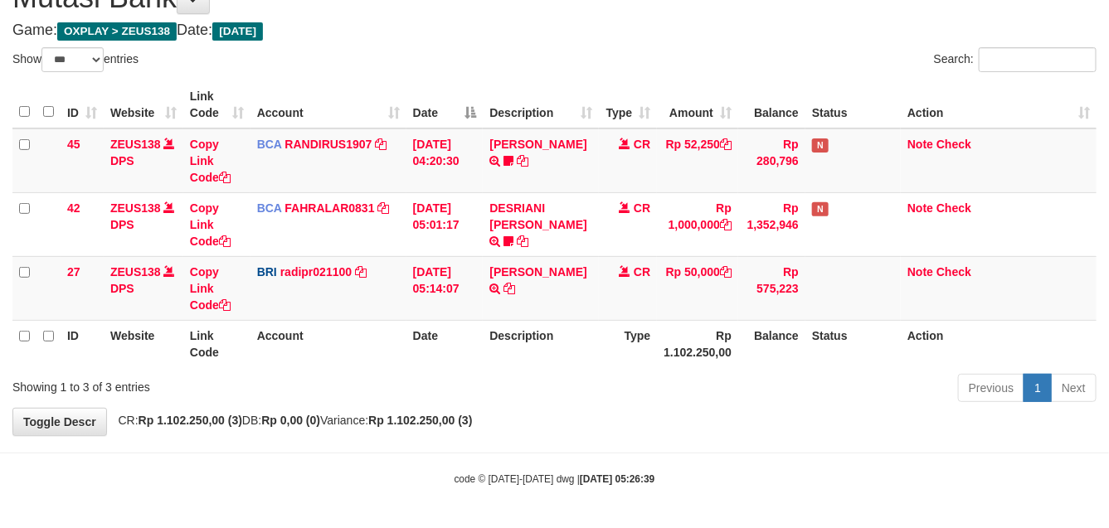
click at [680, 326] on th "Rp 1.102.250,00" at bounding box center [697, 343] width 81 height 47
click at [674, 329] on th "Rp 1.102.250,00" at bounding box center [697, 343] width 81 height 47
click at [777, 319] on table "ID Website Link Code Account Date Description Type Amount Balance Status Action…" at bounding box center [554, 224] width 1084 height 286
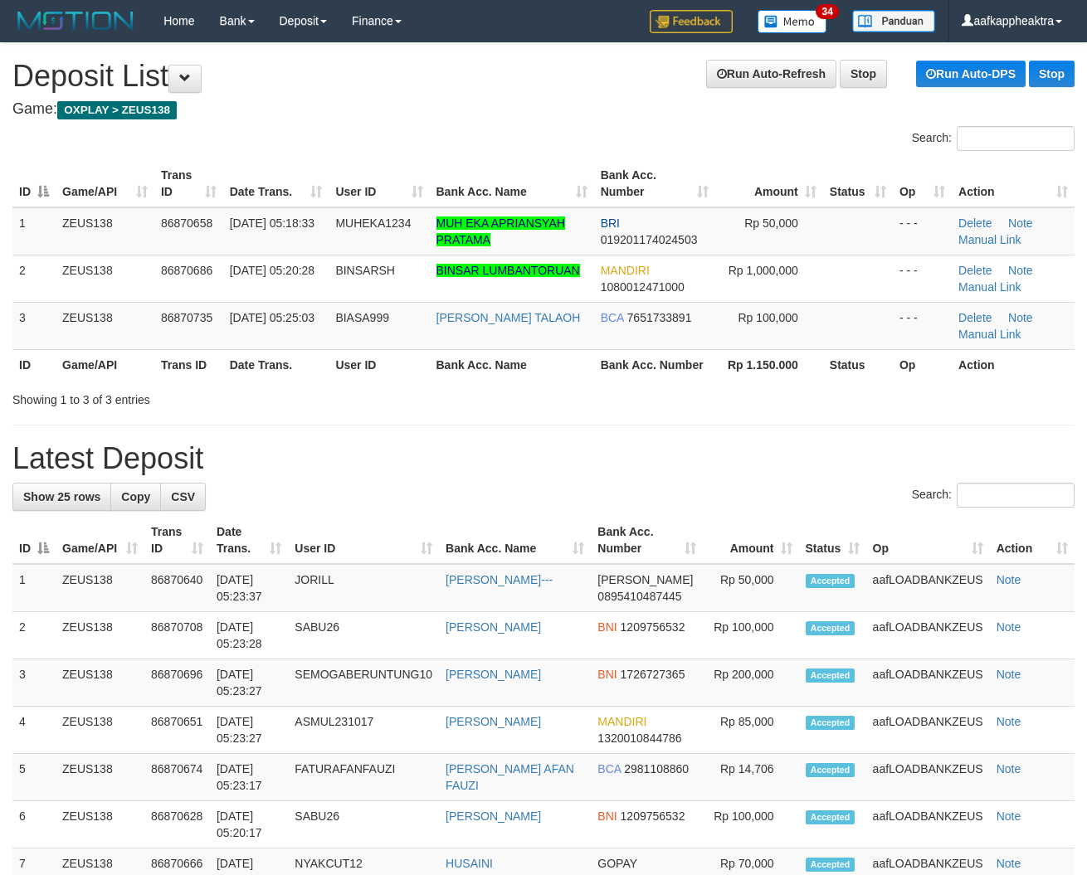
drag, startPoint x: 533, startPoint y: 428, endPoint x: 13, endPoint y: 365, distance: 524.0
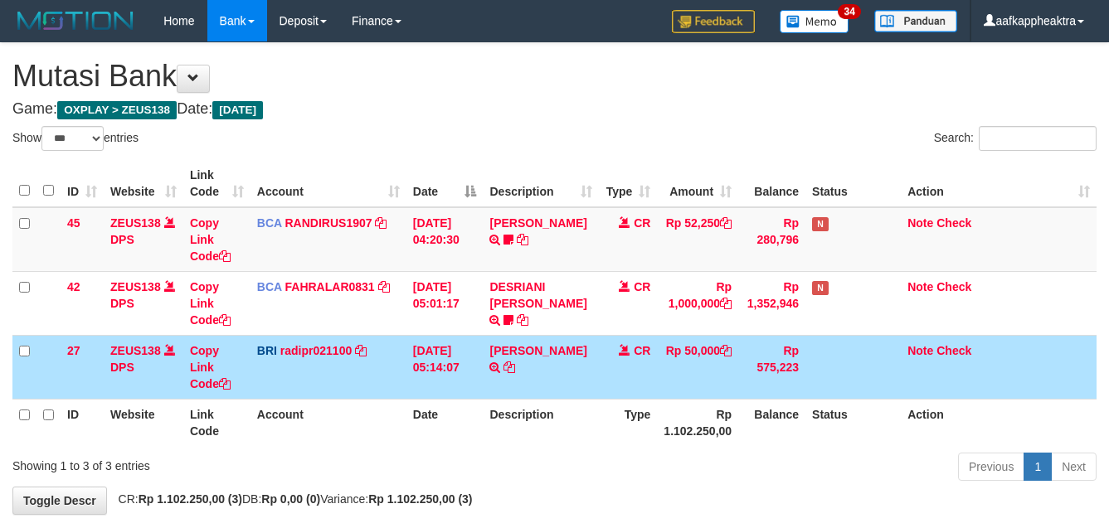
select select "***"
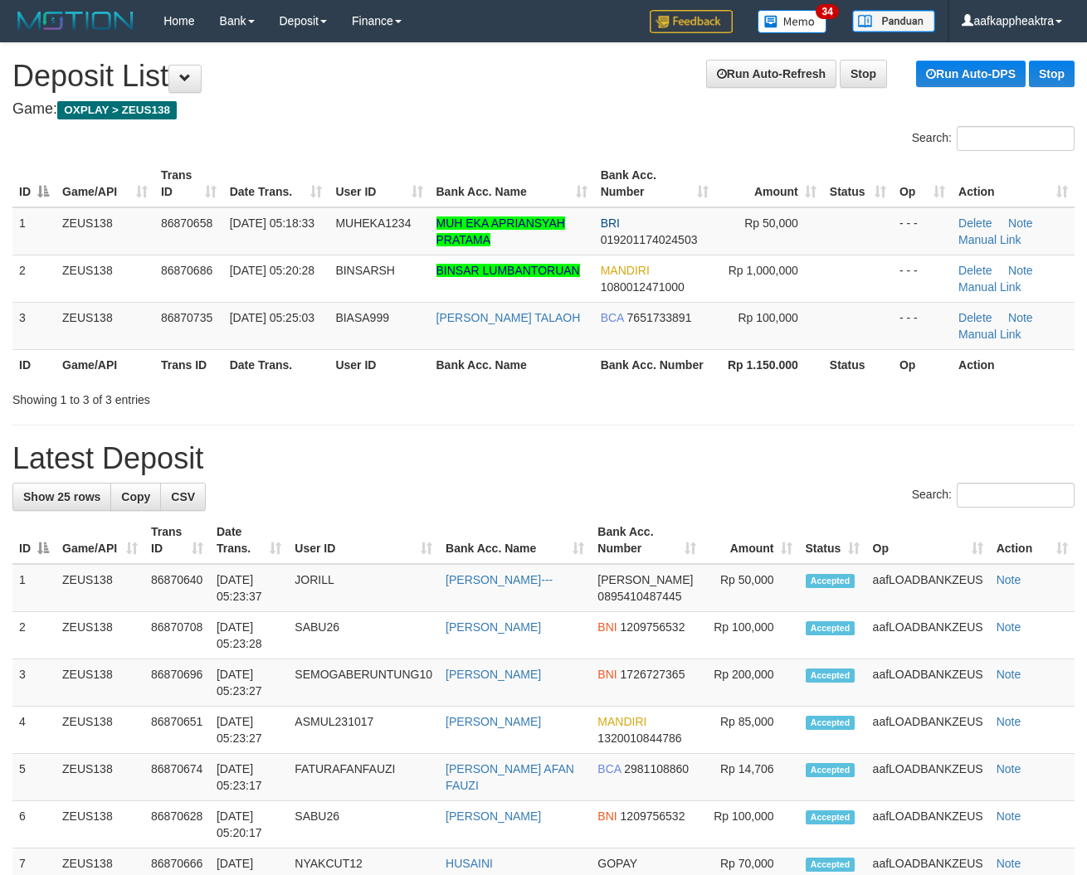
drag, startPoint x: 604, startPoint y: 419, endPoint x: 2, endPoint y: 362, distance: 605.0
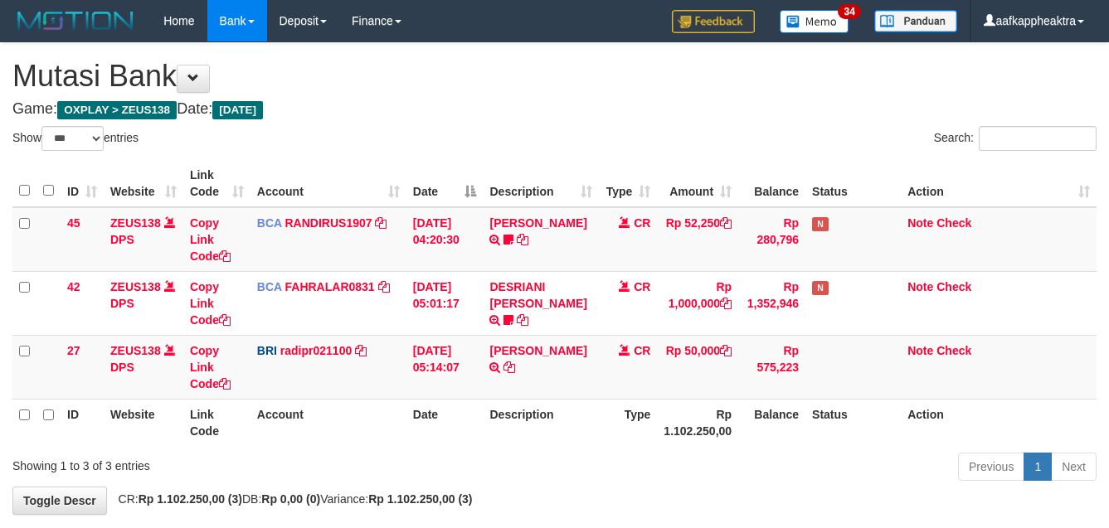
select select "***"
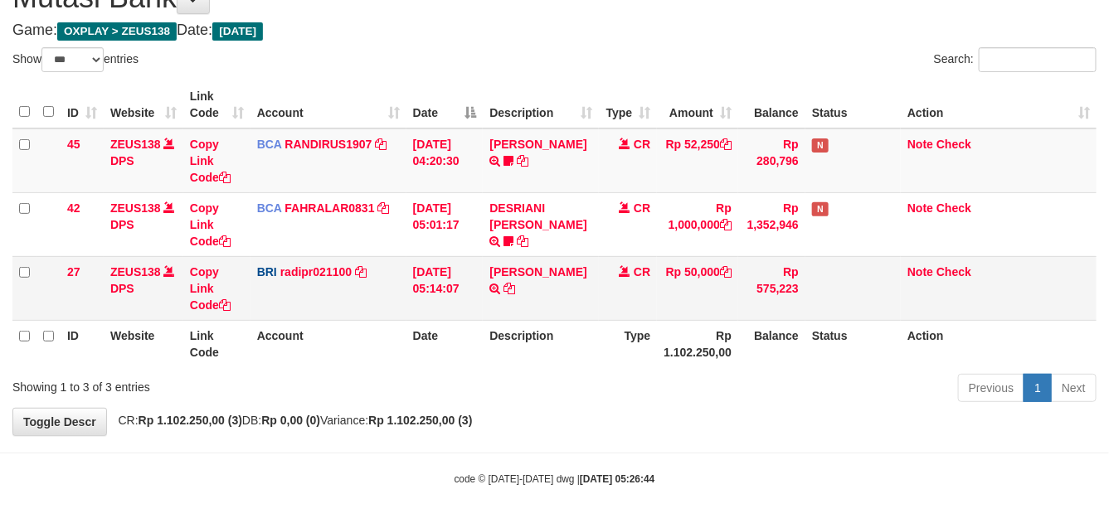
click at [844, 295] on td at bounding box center [853, 288] width 95 height 64
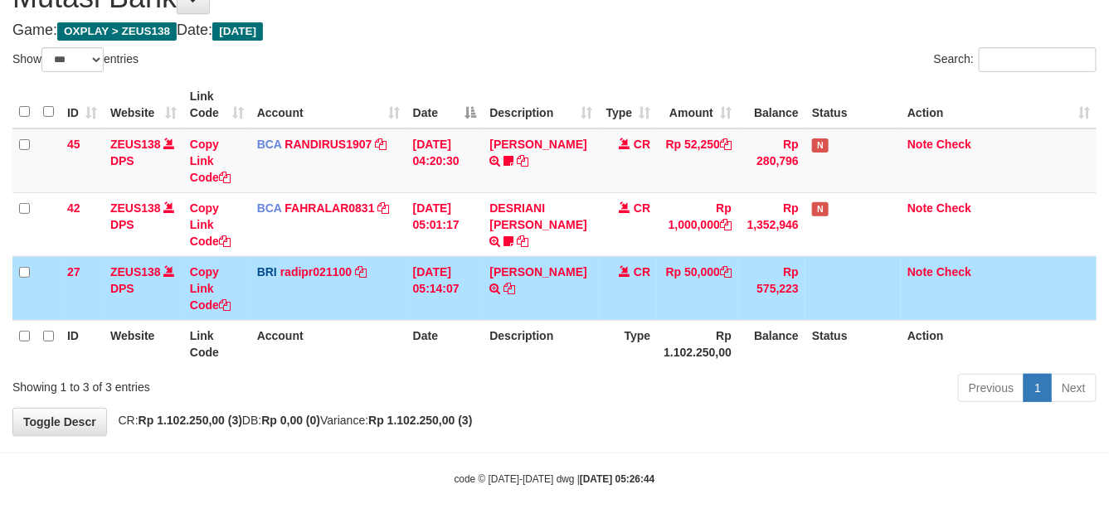
click at [823, 301] on td at bounding box center [853, 288] width 95 height 64
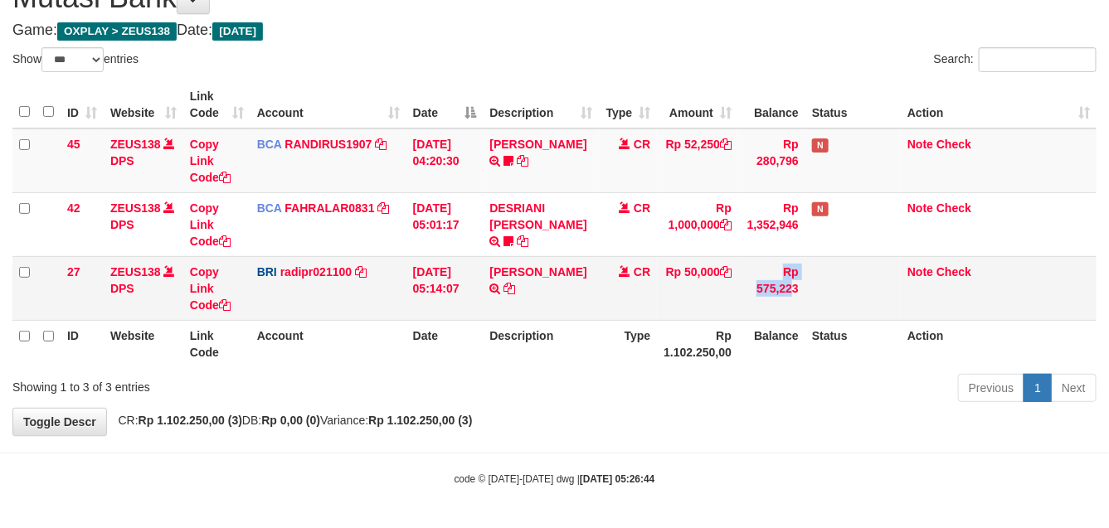
drag, startPoint x: 741, startPoint y: 318, endPoint x: 752, endPoint y: 313, distance: 11.9
click at [744, 317] on tr "27 ZEUS138 DPS Copy Link Code BRI radipr021100 DPS [PERSON_NAME] mutasi_2025090…" at bounding box center [554, 288] width 1084 height 64
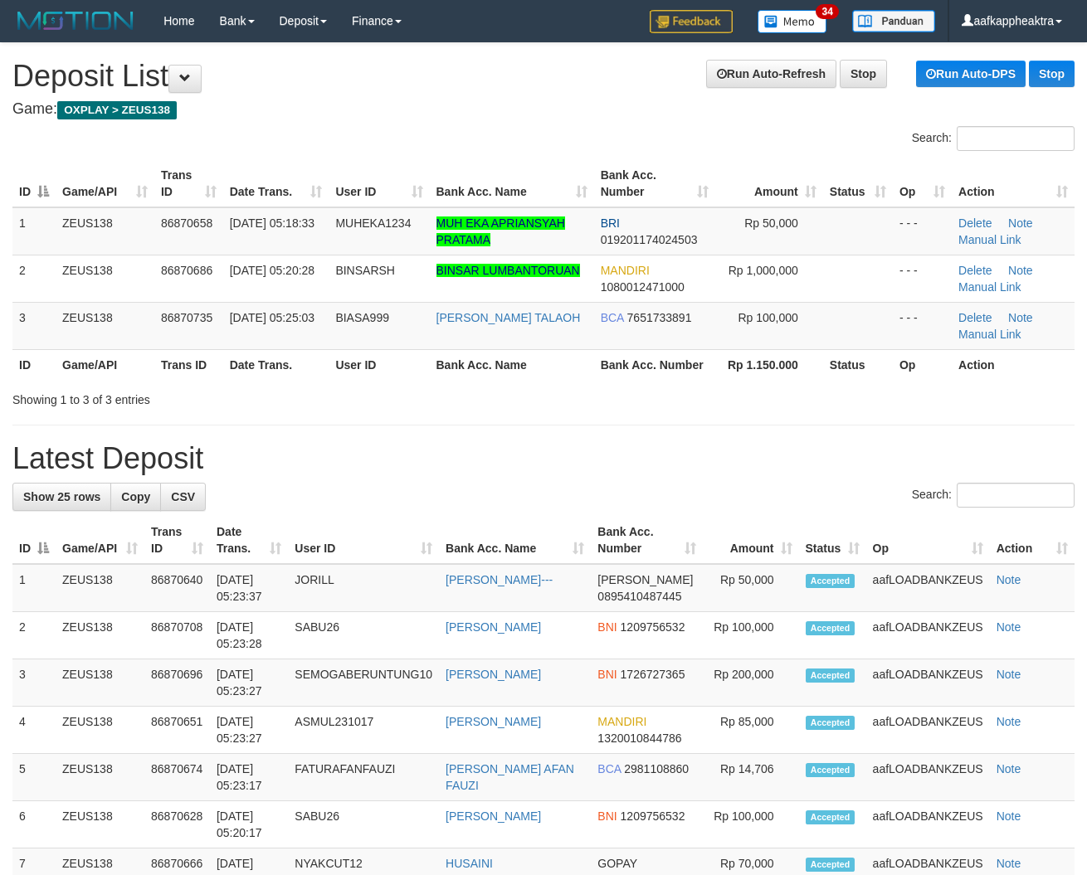
drag, startPoint x: 423, startPoint y: 401, endPoint x: 212, endPoint y: 375, distance: 212.3
click at [416, 403] on div "Showing 1 to 3 of 3 entries" at bounding box center [226, 396] width 428 height 23
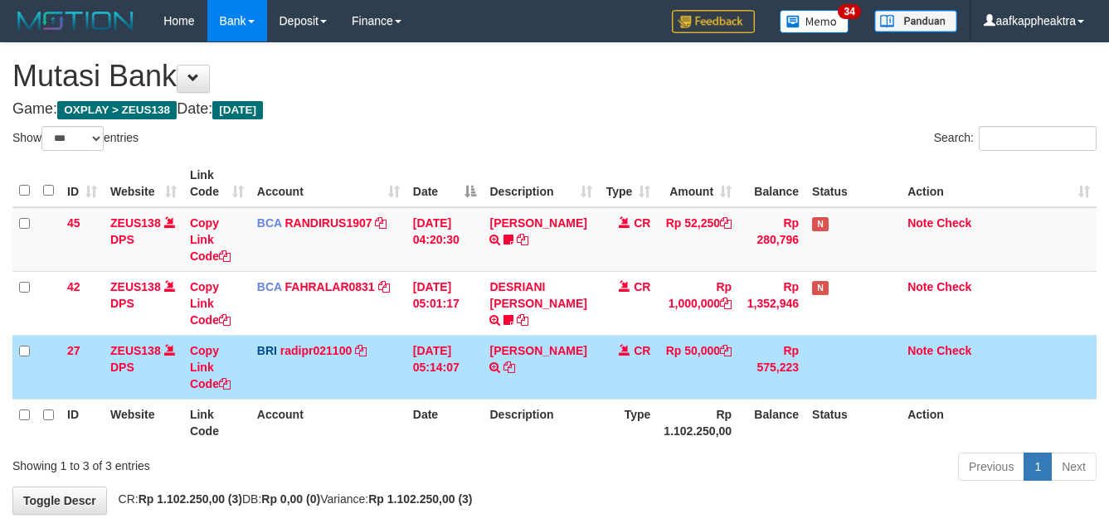
select select "***"
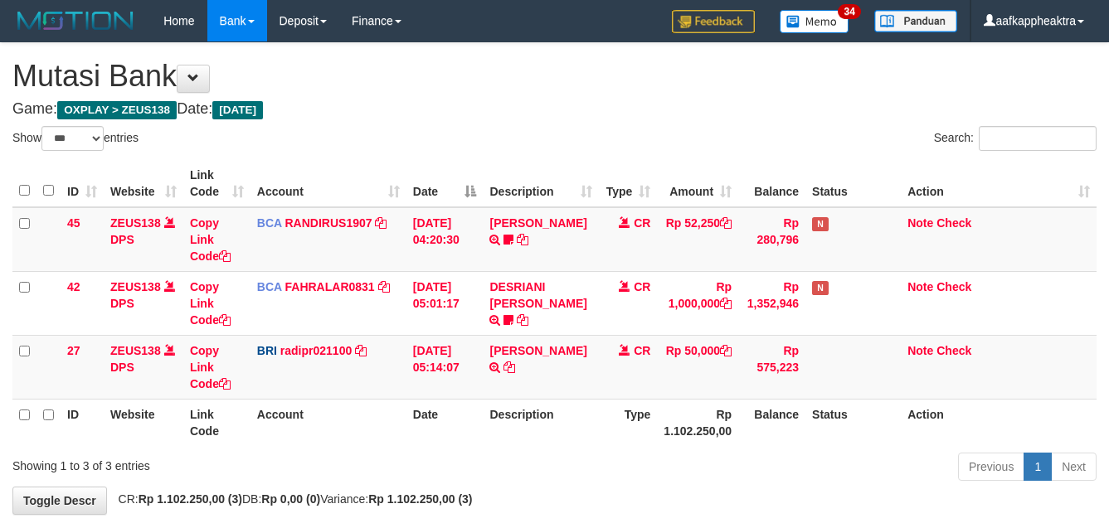
select select "***"
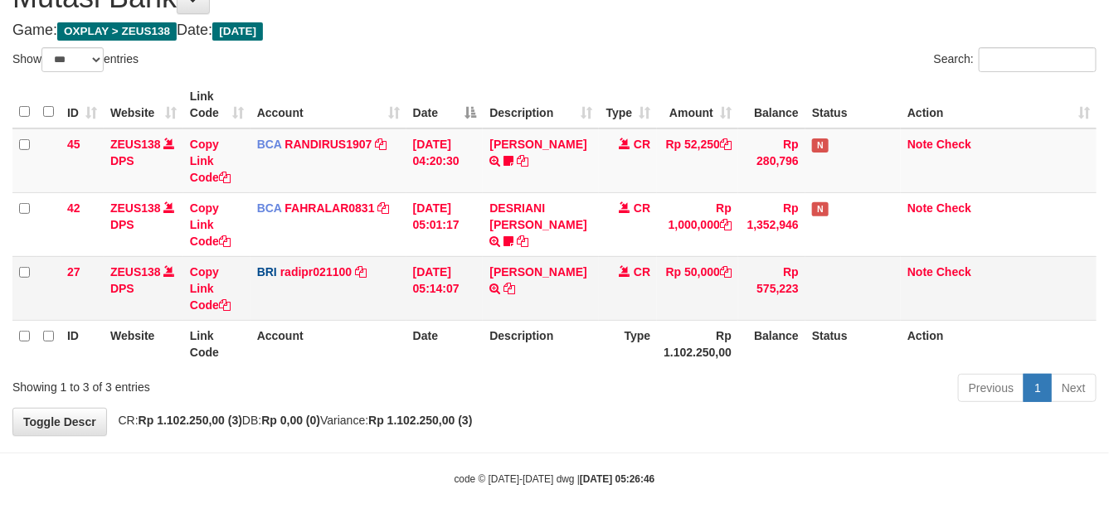
click at [699, 300] on td "Rp 50,000" at bounding box center [697, 288] width 81 height 64
drag, startPoint x: 698, startPoint y: 309, endPoint x: 701, endPoint y: 299, distance: 10.5
click at [699, 309] on td "Rp 50,000" at bounding box center [697, 288] width 81 height 64
drag, startPoint x: 701, startPoint y: 299, endPoint x: 683, endPoint y: 307, distance: 19.7
click at [699, 299] on td "Rp 50,000" at bounding box center [697, 288] width 81 height 64
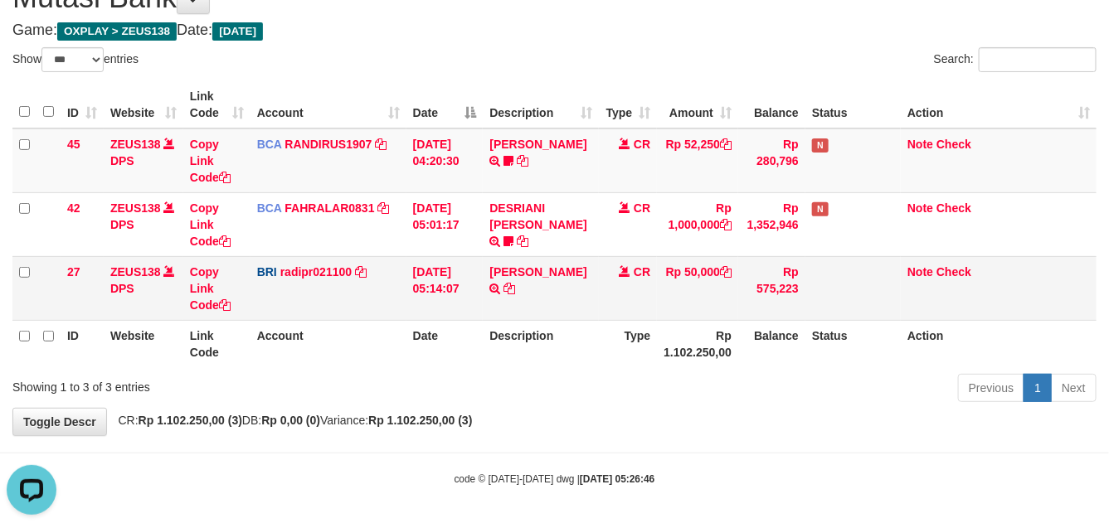
scroll to position [0, 0]
drag, startPoint x: 683, startPoint y: 307, endPoint x: 701, endPoint y: 295, distance: 22.1
click at [683, 308] on td "Rp 50,000" at bounding box center [697, 288] width 81 height 64
drag, startPoint x: 701, startPoint y: 293, endPoint x: 710, endPoint y: 290, distance: 9.5
click at [710, 293] on td "Rp 50,000" at bounding box center [697, 288] width 81 height 64
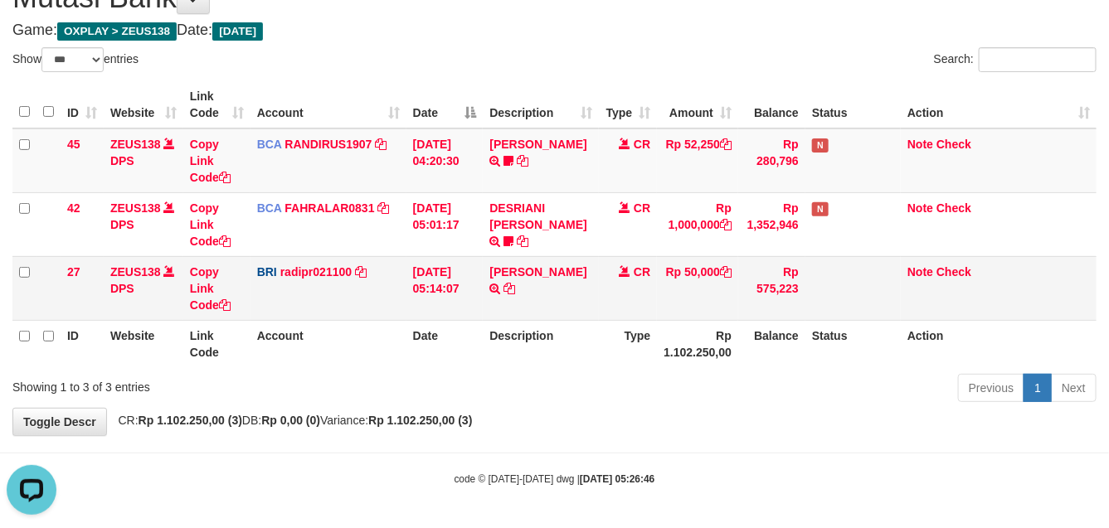
drag, startPoint x: 575, startPoint y: 301, endPoint x: 560, endPoint y: 301, distance: 14.9
click at [571, 303] on tr "27 ZEUS138 DPS Copy Link Code BRI radipr021100 DPS REYNALDI ADI PRATAMA mutasi_…" at bounding box center [554, 288] width 1084 height 64
drag, startPoint x: 636, startPoint y: 284, endPoint x: 668, endPoint y: 278, distance: 32.1
click at [647, 284] on td "CR" at bounding box center [628, 288] width 58 height 64
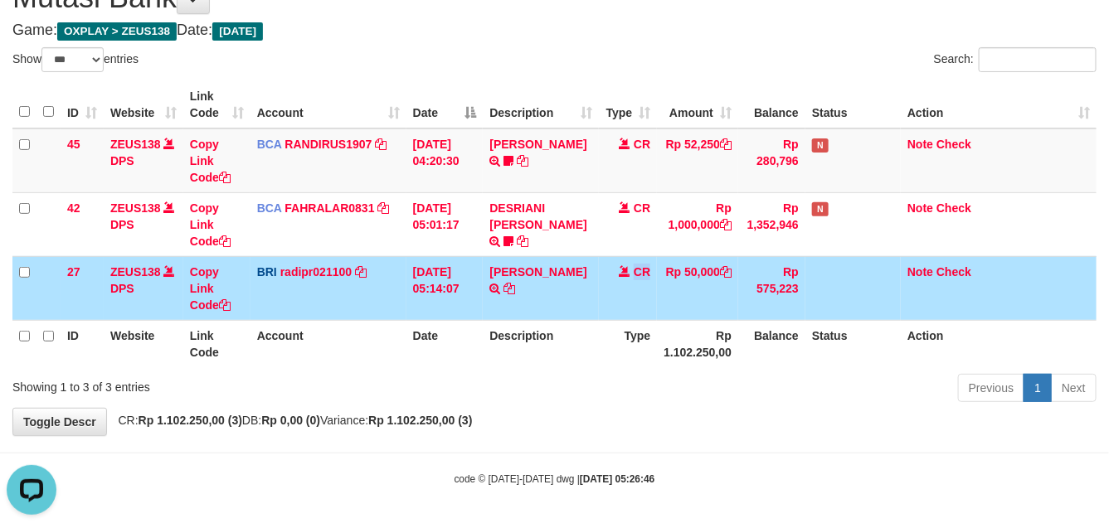
click at [640, 274] on span "CR" at bounding box center [642, 271] width 17 height 13
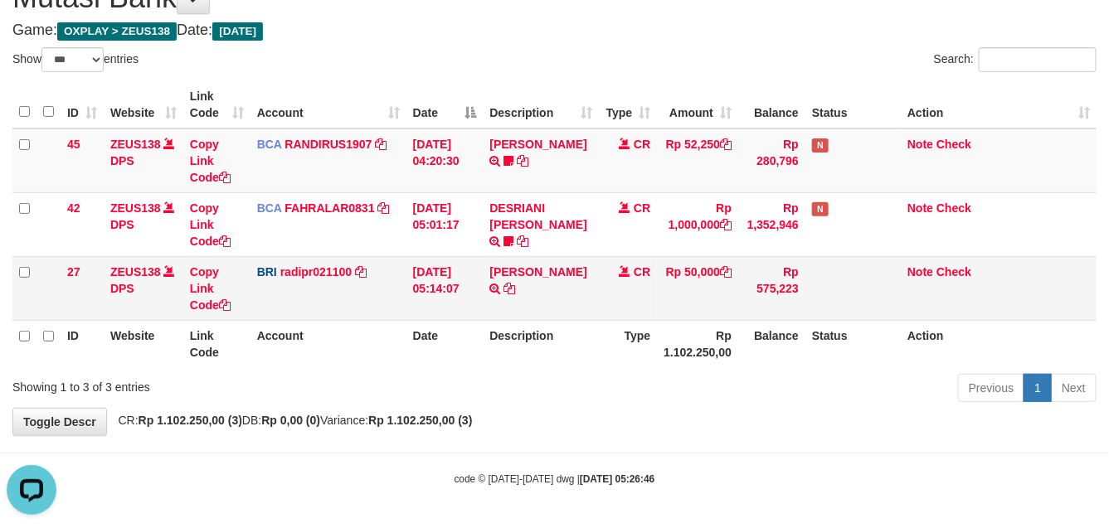
click at [578, 307] on td "DANA TEGARJALERPR TRANSFER NBMB DANA TEGARJALERPR TO REYNALDI ADI PRATAMA" at bounding box center [541, 288] width 116 height 64
drag, startPoint x: 651, startPoint y: 307, endPoint x: 689, endPoint y: 299, distance: 39.1
click at [665, 304] on tr "27 ZEUS138 DPS Copy Link Code BRI radipr021100 DPS REYNALDI ADI PRATAMA mutasi_…" at bounding box center [554, 288] width 1084 height 64
click at [651, 309] on td "CR" at bounding box center [628, 288] width 58 height 64
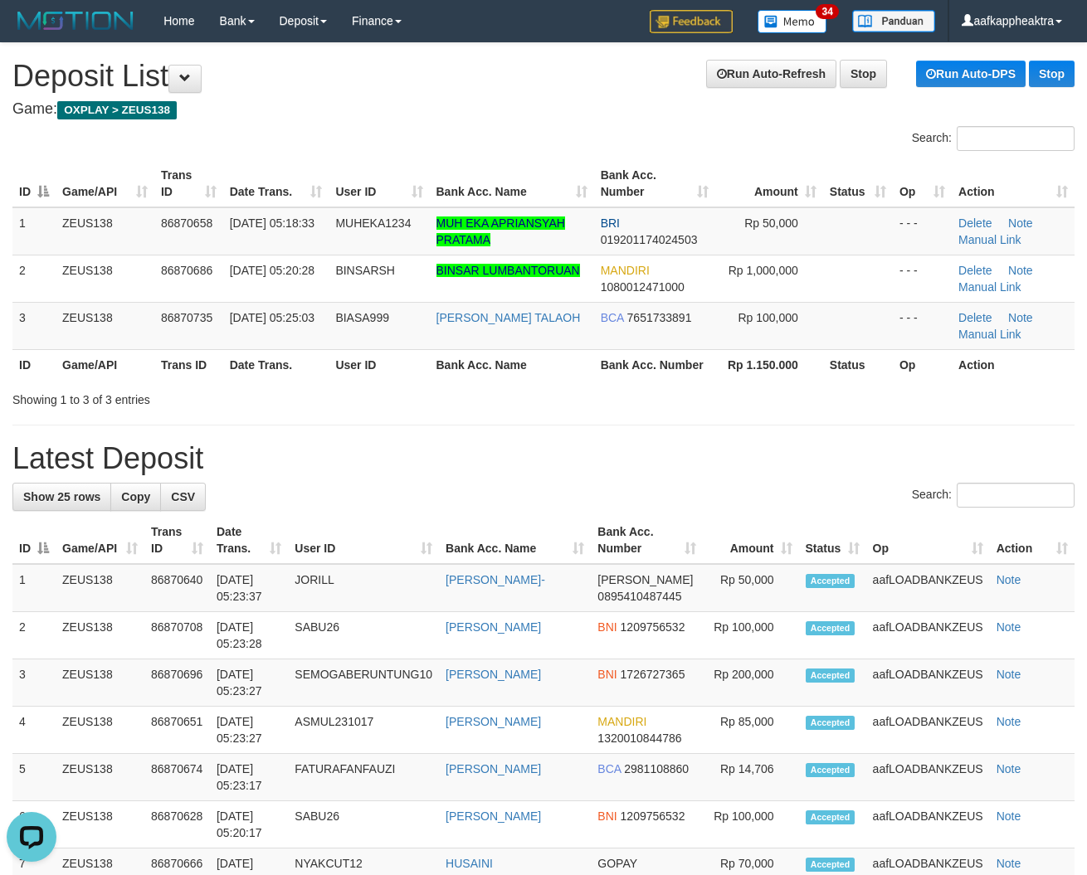
drag, startPoint x: 309, startPoint y: 372, endPoint x: 2, endPoint y: 343, distance: 308.3
click at [307, 373] on th "Date Trans." at bounding box center [276, 364] width 106 height 31
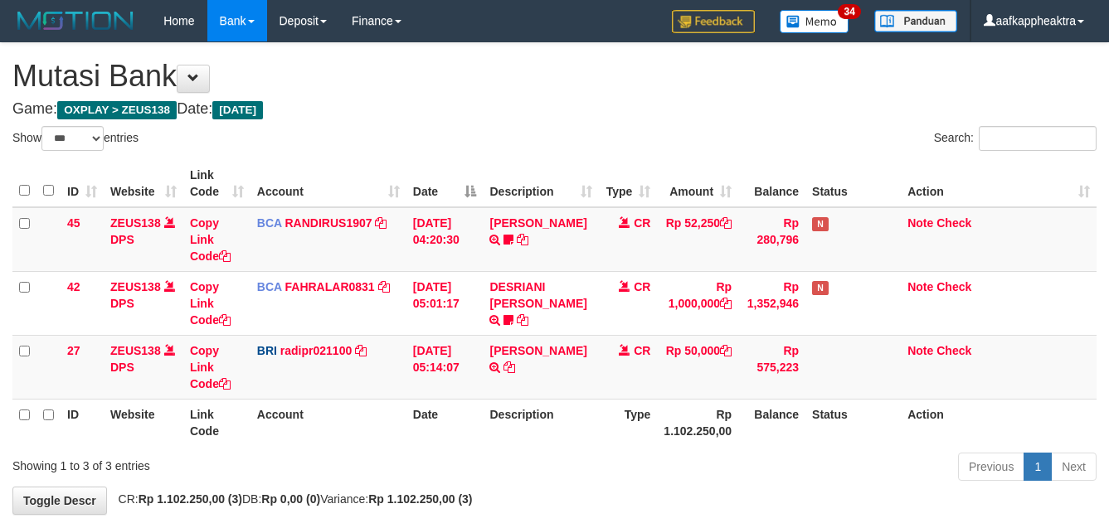
select select "***"
click at [666, 335] on td "Rp 50,000" at bounding box center [697, 367] width 81 height 64
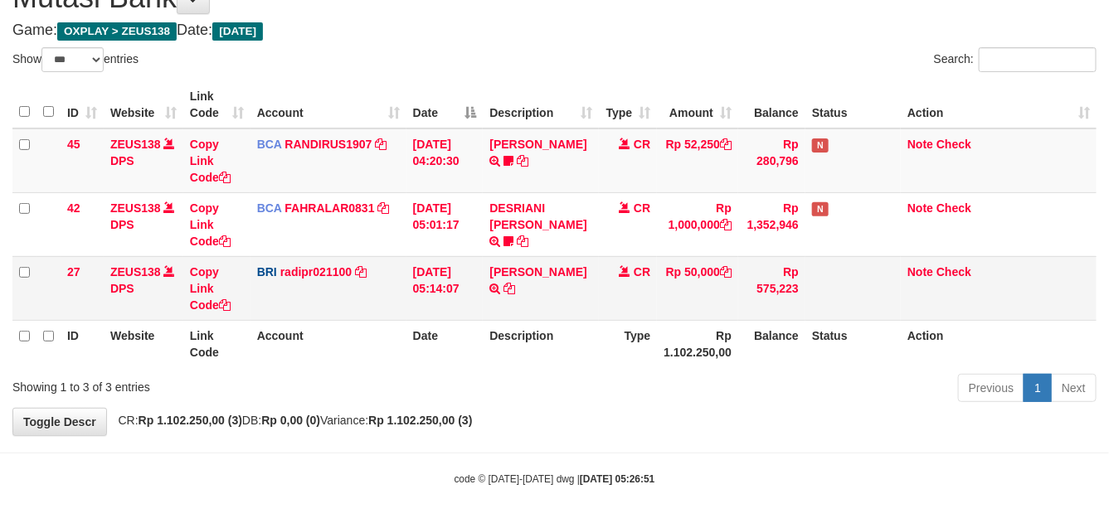
click at [670, 313] on td "Rp 50,000" at bounding box center [697, 288] width 81 height 64
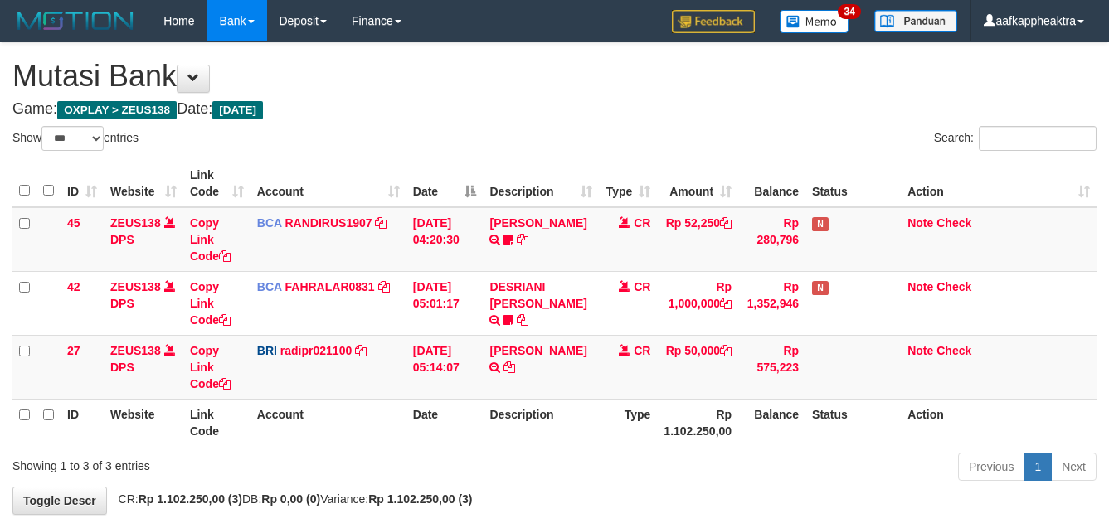
select select "***"
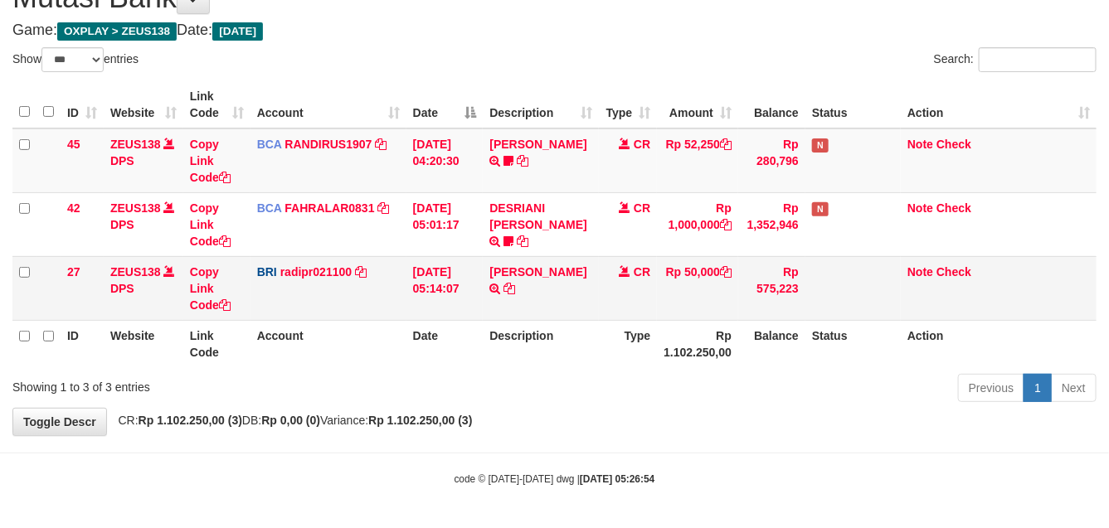
click at [665, 287] on td "Rp 50,000" at bounding box center [697, 288] width 81 height 64
drag, startPoint x: 665, startPoint y: 287, endPoint x: 694, endPoint y: 290, distance: 28.4
click at [669, 290] on td "Rp 50,000" at bounding box center [697, 288] width 81 height 64
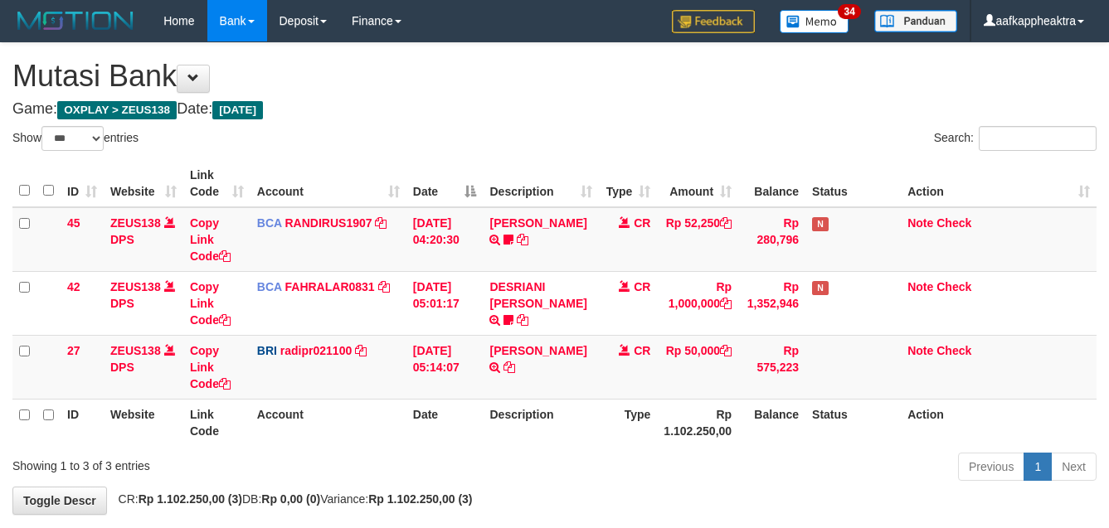
select select "***"
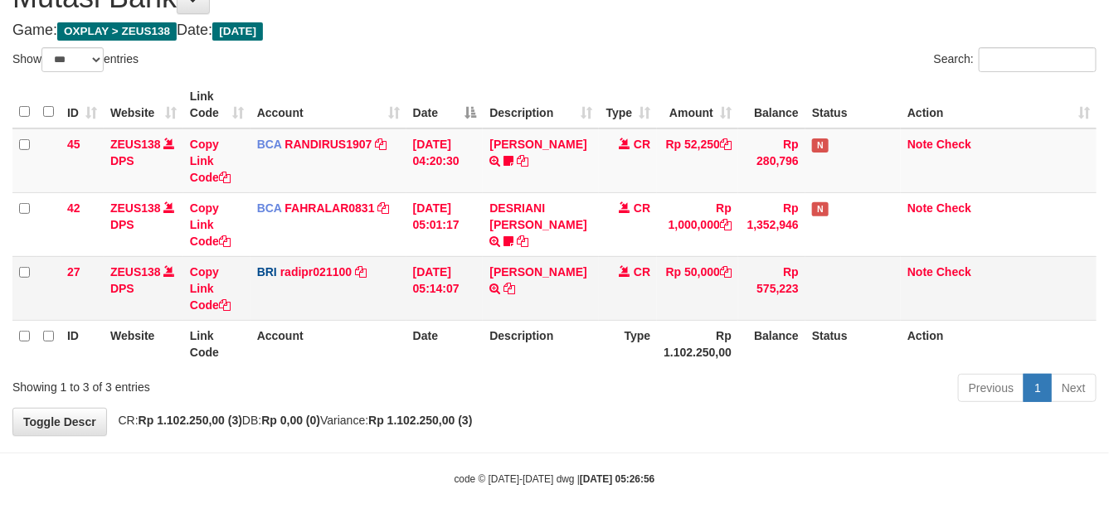
drag, startPoint x: 662, startPoint y: 286, endPoint x: 748, endPoint y: 272, distance: 87.4
click at [680, 283] on td "Rp 50,000" at bounding box center [697, 288] width 81 height 64
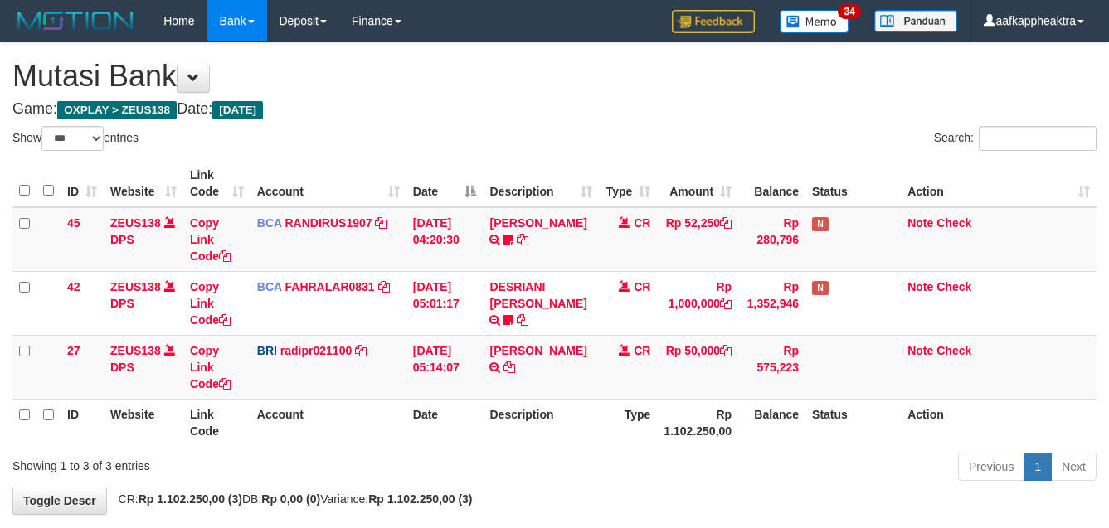
select select "***"
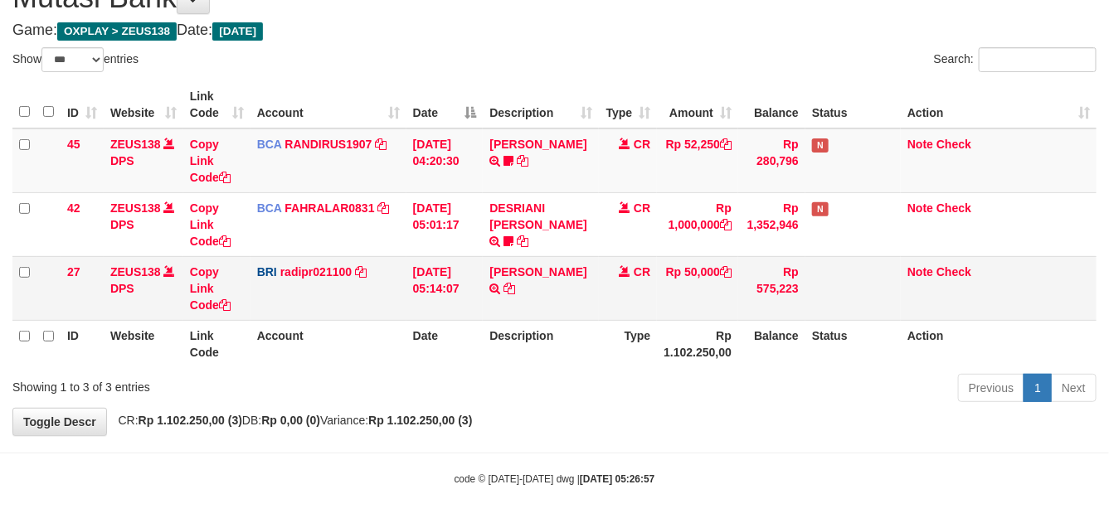
click at [733, 271] on td "Rp 50,000" at bounding box center [697, 288] width 81 height 64
click at [816, 262] on td at bounding box center [853, 288] width 95 height 64
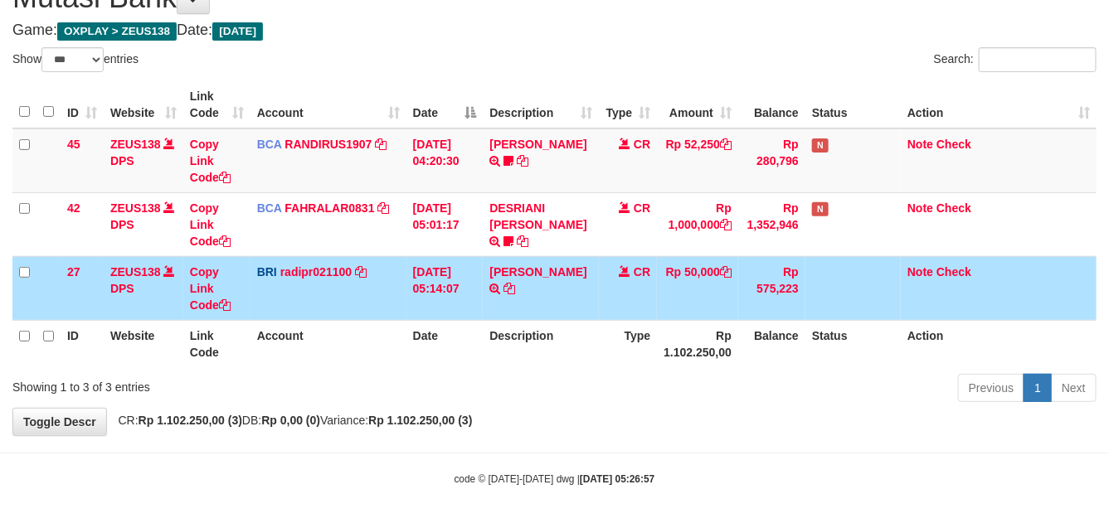
drag, startPoint x: 556, startPoint y: 262, endPoint x: 626, endPoint y: 256, distance: 70.8
click at [562, 262] on td "DANA TEGARJALERPR TRANSFER NBMB DANA TEGARJALERPR TO REYNALDI ADI PRATAMA" at bounding box center [541, 288] width 116 height 64
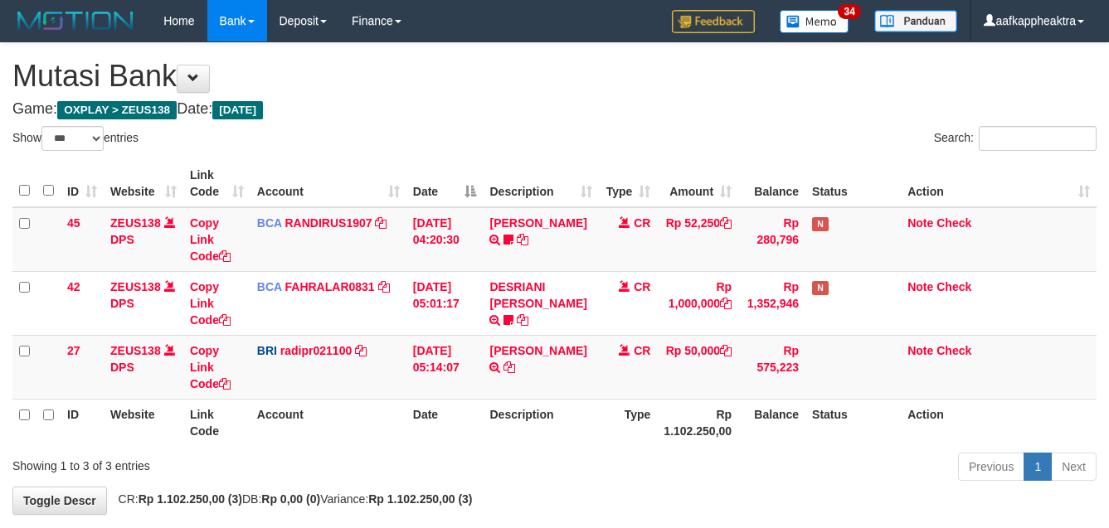
select select "***"
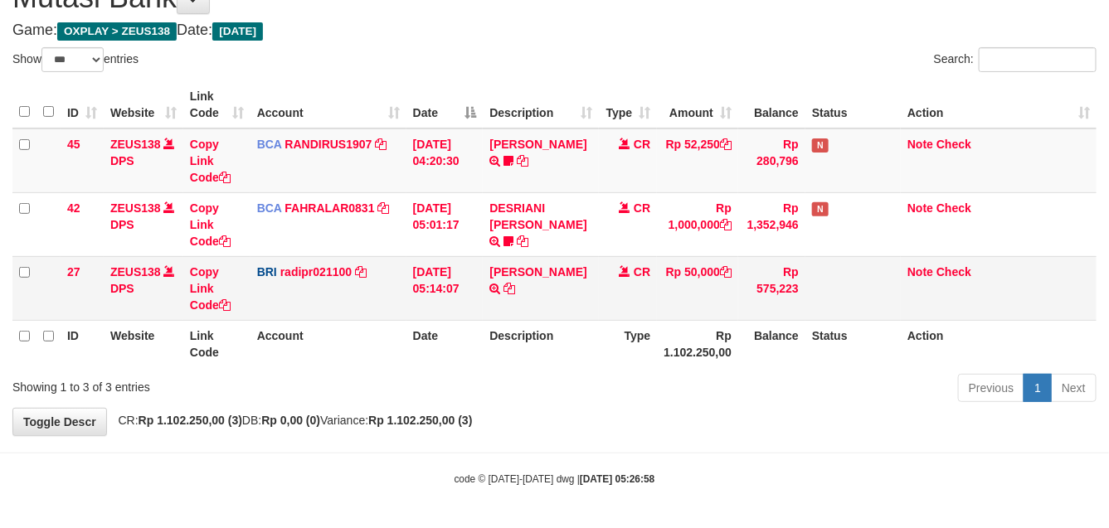
click at [706, 259] on td "Rp 50,000" at bounding box center [697, 288] width 81 height 64
click at [708, 257] on td "Rp 50,000" at bounding box center [697, 288] width 81 height 64
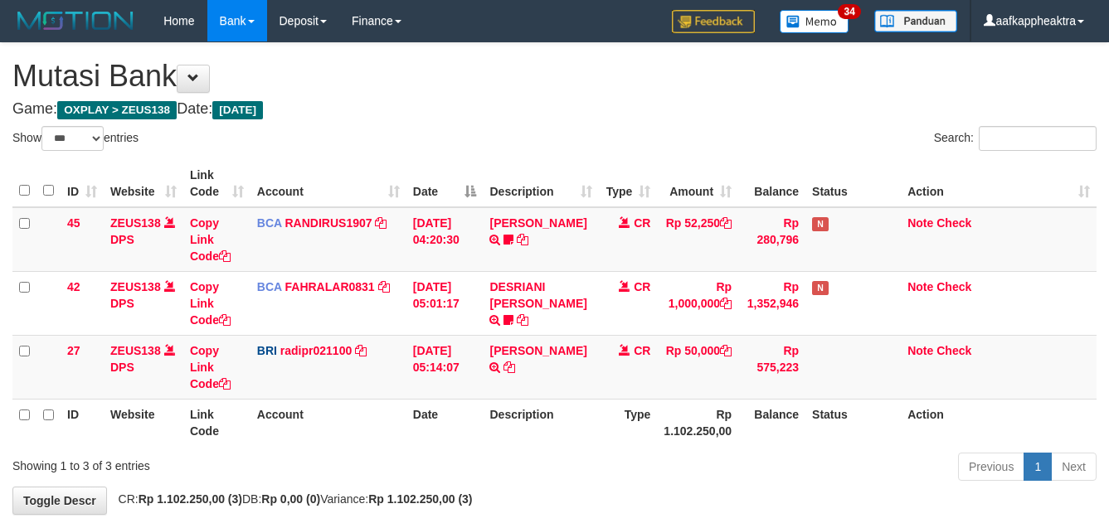
select select "***"
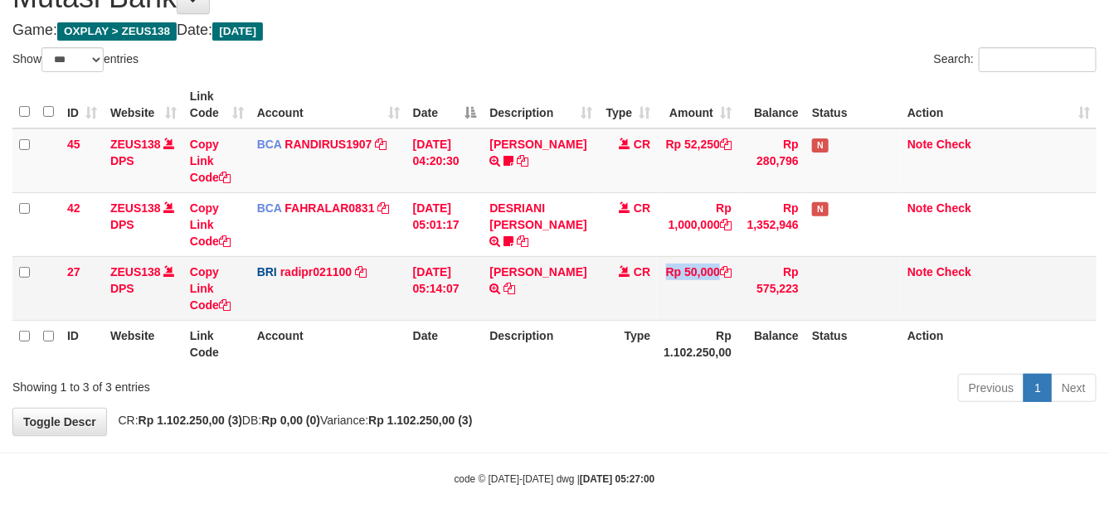
click at [658, 278] on td "Rp 50,000" at bounding box center [697, 288] width 81 height 64
click at [670, 270] on td "Rp 50,000" at bounding box center [697, 288] width 81 height 64
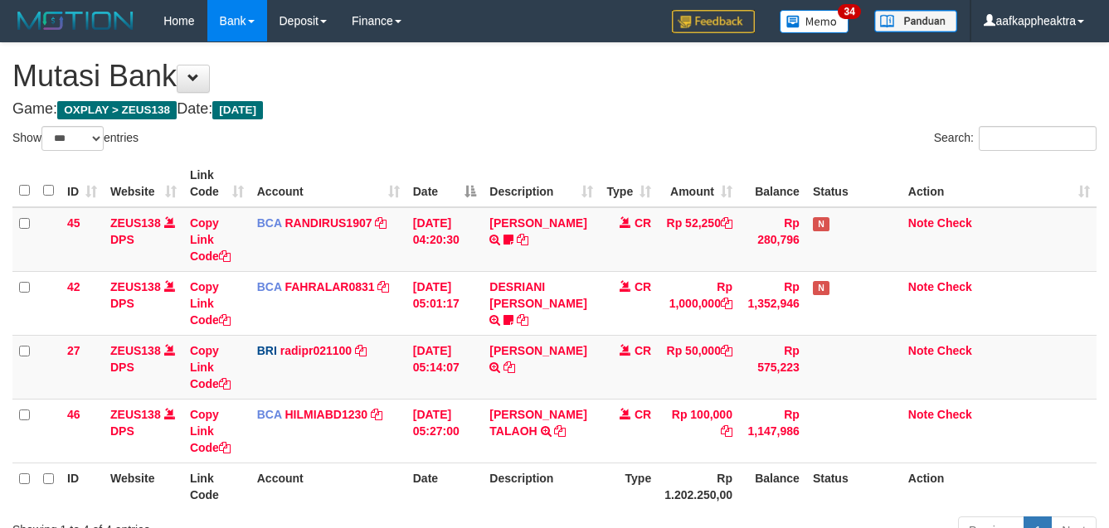
select select "***"
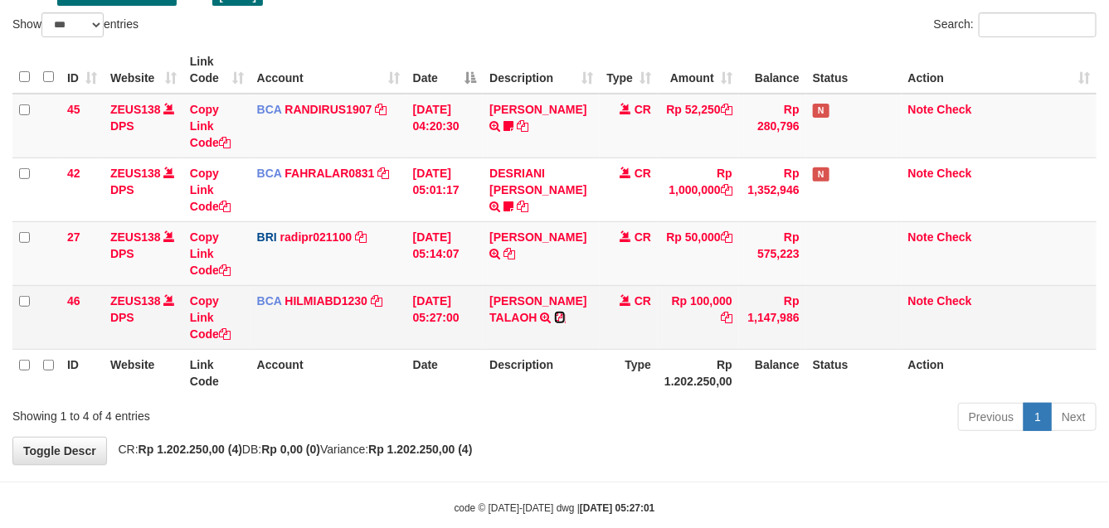
click at [562, 319] on icon at bounding box center [560, 318] width 12 height 12
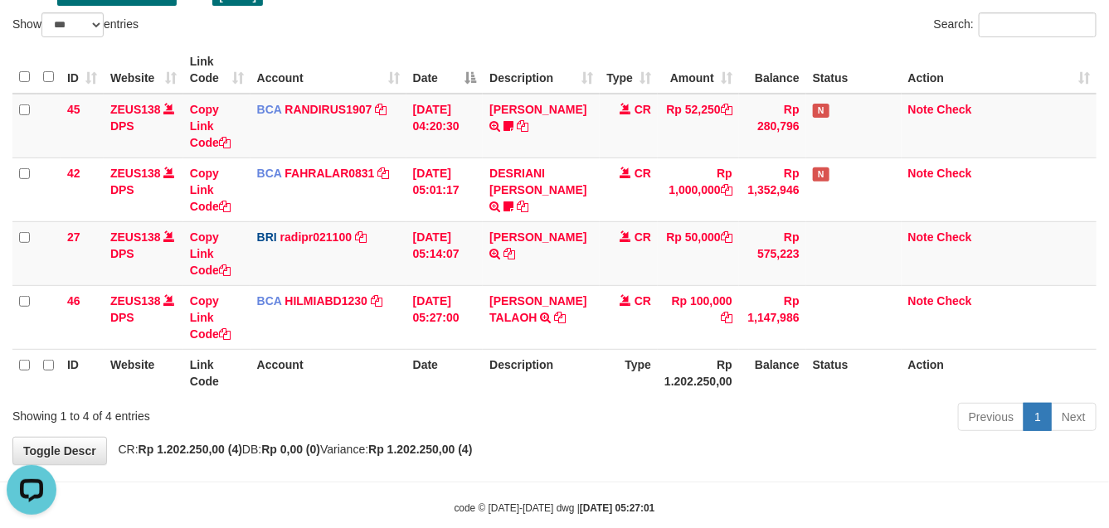
scroll to position [0, 0]
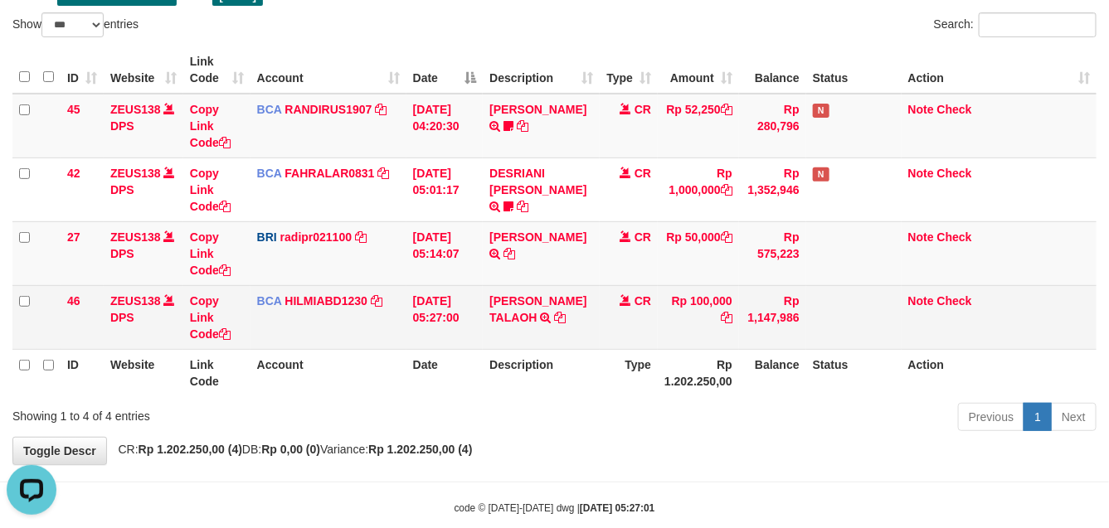
drag, startPoint x: 570, startPoint y: 309, endPoint x: 626, endPoint y: 290, distance: 59.3
click at [589, 304] on td "UMAR MUKMIN TALAOH TRSF E-BANKING CR 0109/FTSCY/WS95031 100000.00UMAR MUKMIN TA…" at bounding box center [541, 317] width 117 height 64
drag, startPoint x: 636, startPoint y: 297, endPoint x: 669, endPoint y: 299, distance: 33.3
click at [637, 299] on span "CR" at bounding box center [643, 301] width 17 height 13
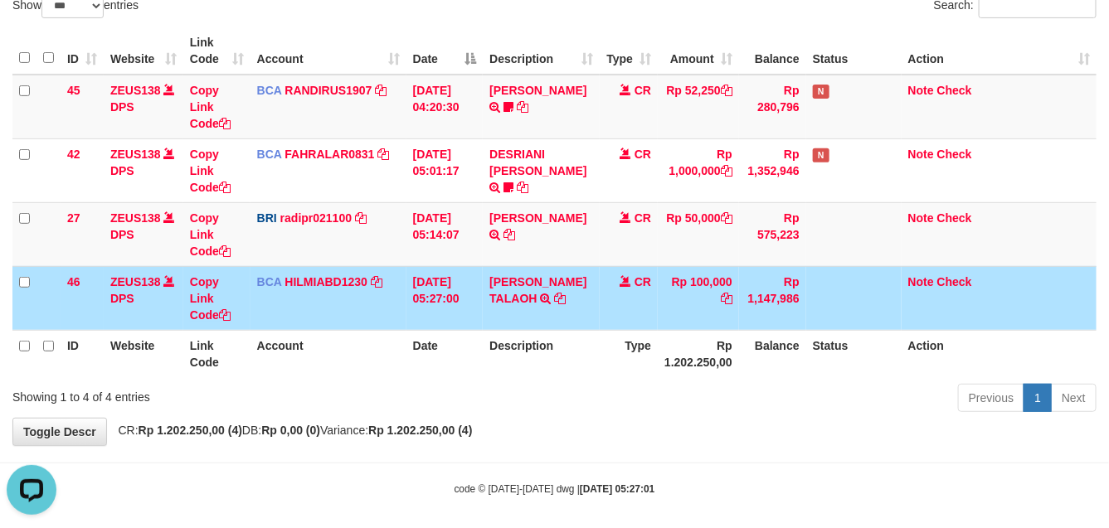
scroll to position [143, 0]
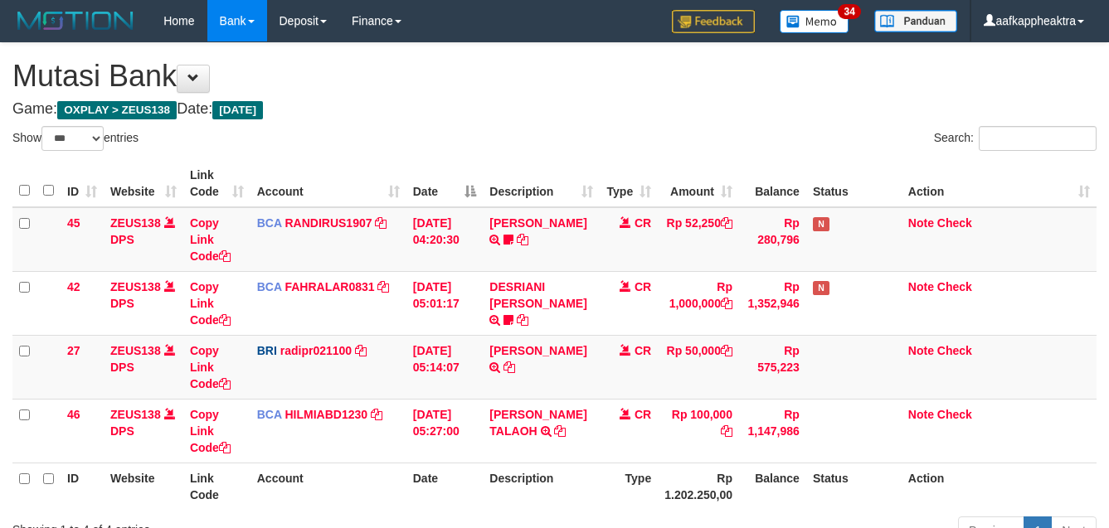
select select "***"
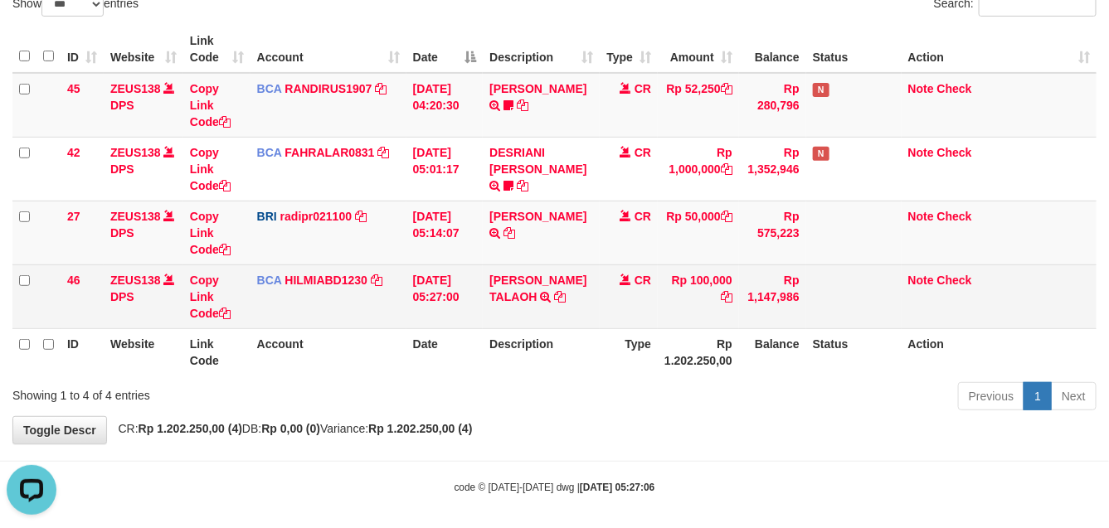
click at [682, 325] on td "Rp 100,000" at bounding box center [698, 297] width 81 height 64
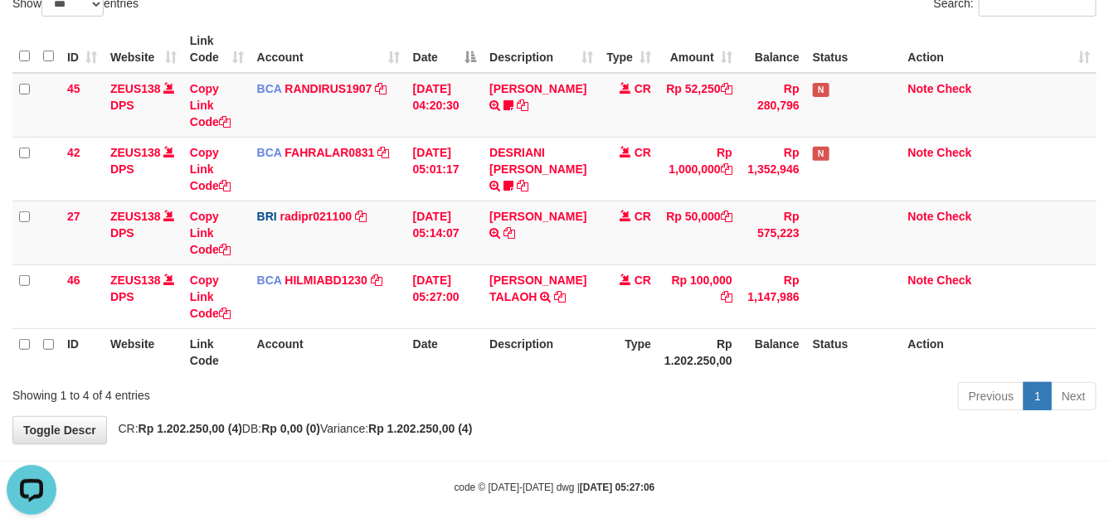
click at [691, 329] on th "Rp 1.202.250,00" at bounding box center [698, 352] width 81 height 47
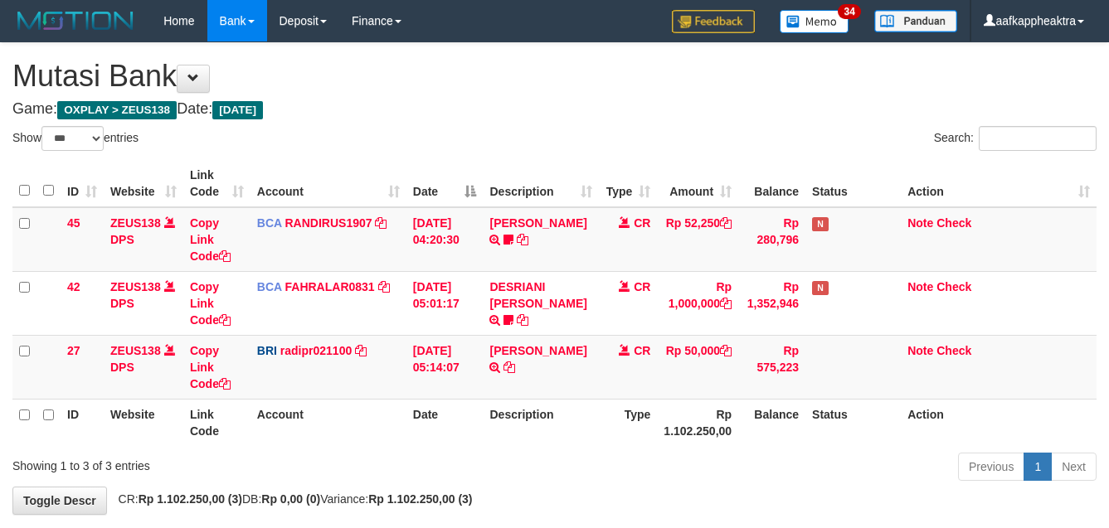
select select "***"
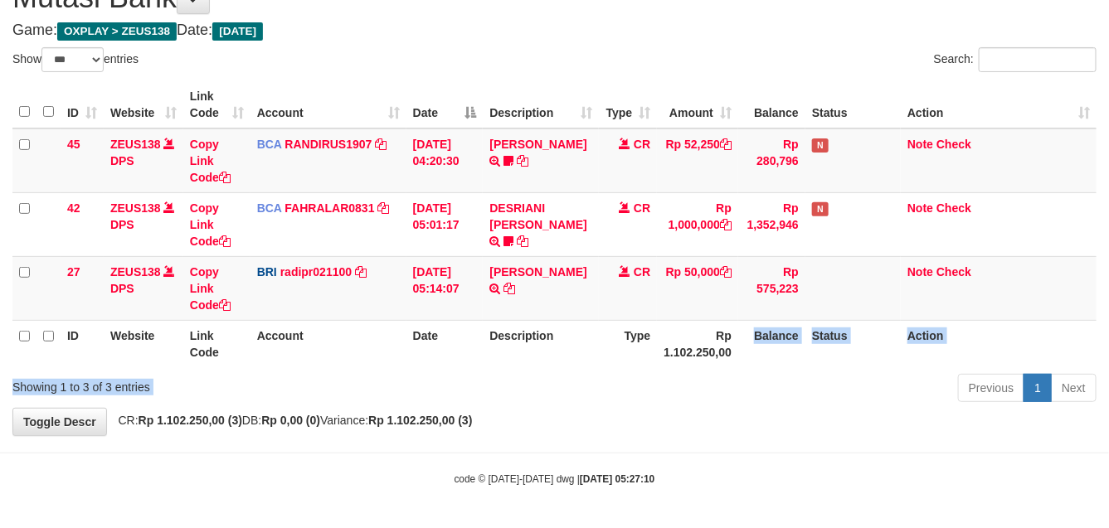
drag, startPoint x: 734, startPoint y: 355, endPoint x: 702, endPoint y: 380, distance: 40.8
click at [702, 380] on div "Show ** ** ** *** entries Search: ID Website Link Code Account Date Description…" at bounding box center [554, 227] width 1084 height 361
click at [601, 399] on div "Previous 1 Next" at bounding box center [786, 390] width 622 height 36
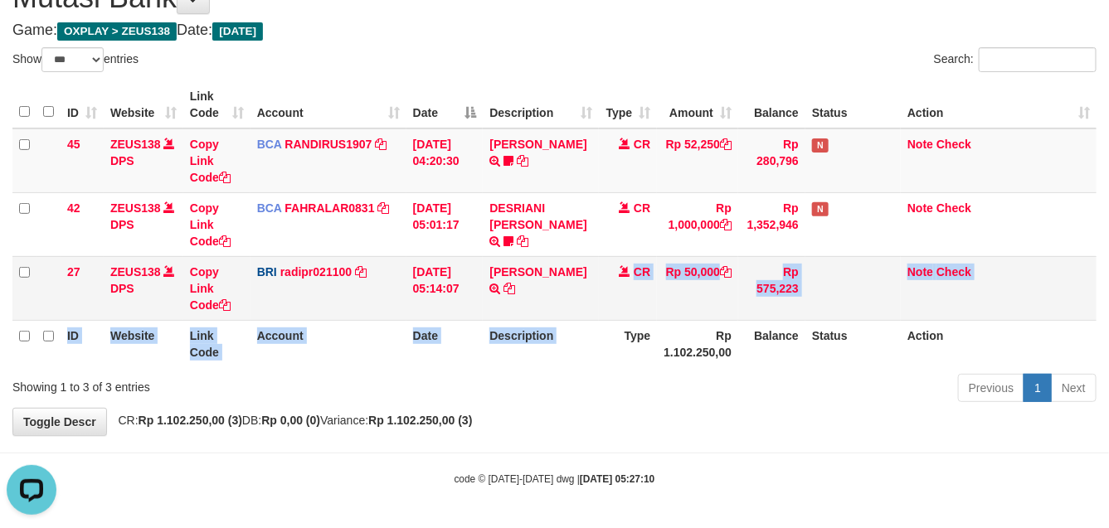
drag, startPoint x: 624, startPoint y: 340, endPoint x: 635, endPoint y: 304, distance: 38.1
click at [636, 307] on table "ID Website Link Code Account Date Description Type Amount Balance Status Action…" at bounding box center [554, 224] width 1084 height 286
click at [620, 332] on table "ID Website Link Code Account Date Description Type Amount Balance Status Action…" at bounding box center [554, 224] width 1084 height 286
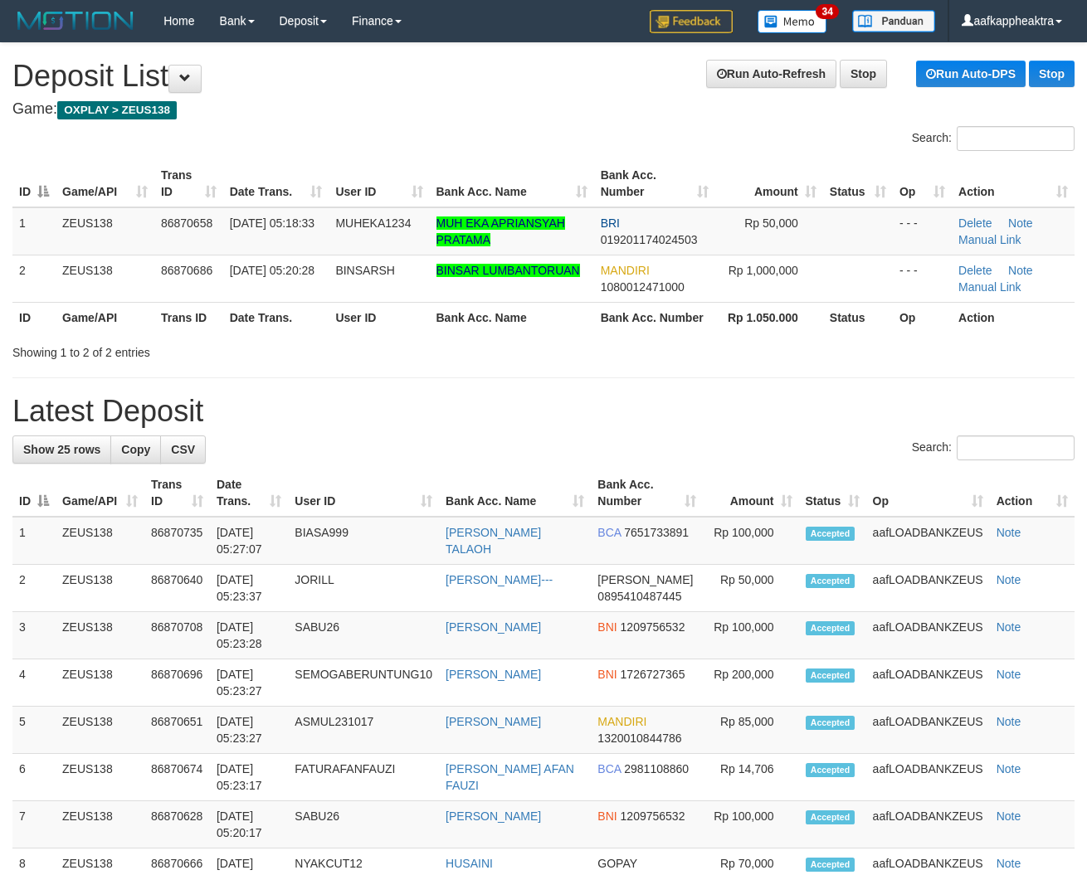
click at [546, 426] on h1 "Latest Deposit" at bounding box center [543, 411] width 1062 height 33
drag, startPoint x: 465, startPoint y: 438, endPoint x: 384, endPoint y: 431, distance: 80.7
click at [461, 438] on div "Search:" at bounding box center [543, 450] width 1062 height 29
drag, startPoint x: 384, startPoint y: 431, endPoint x: 366, endPoint y: 423, distance: 20.0
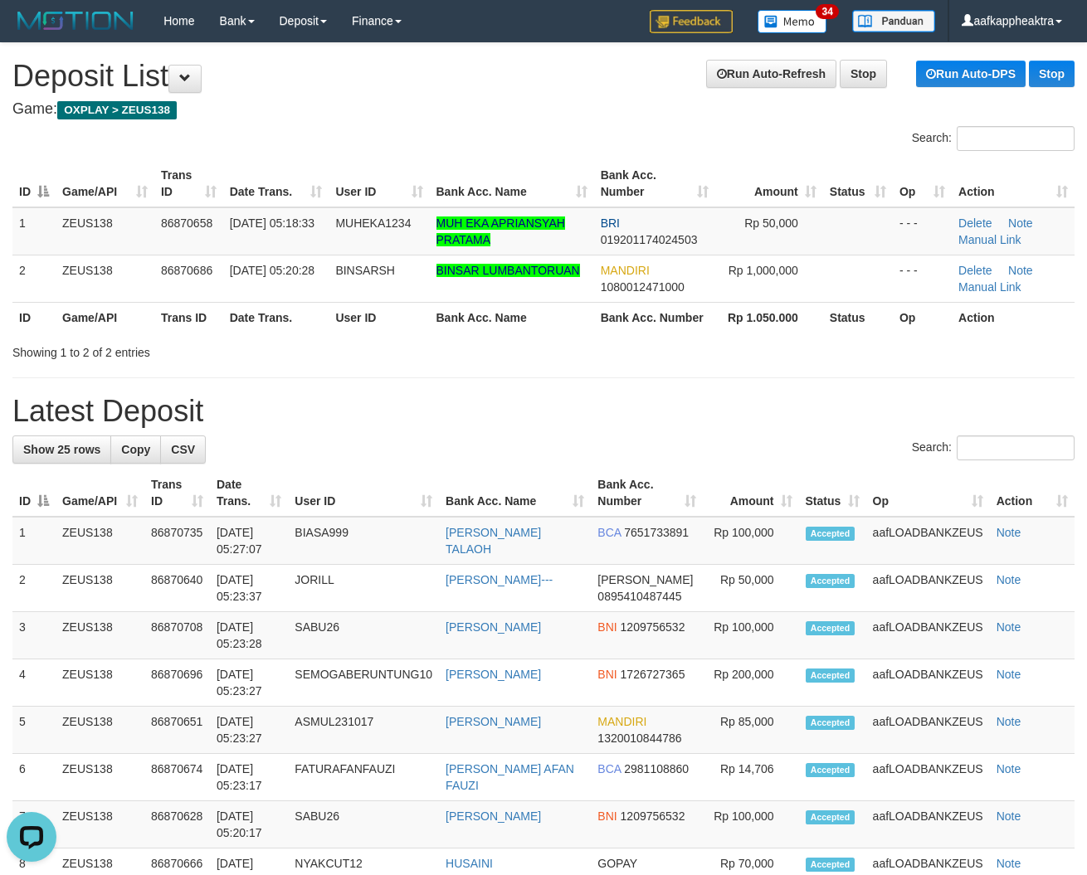
drag, startPoint x: 366, startPoint y: 423, endPoint x: 398, endPoint y: 428, distance: 32.7
click at [369, 424] on h1 "Latest Deposit" at bounding box center [543, 411] width 1062 height 33
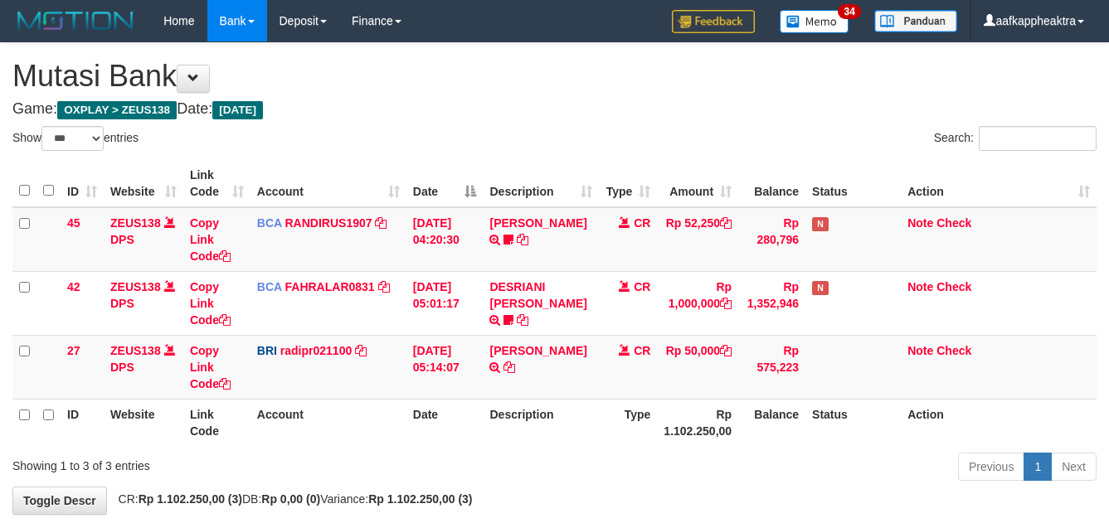
select select "***"
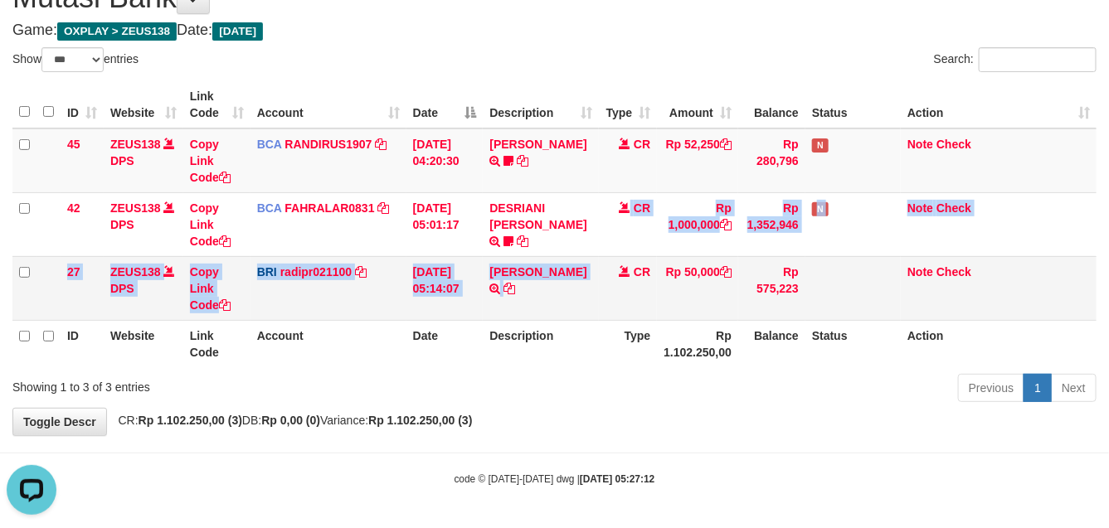
drag, startPoint x: 593, startPoint y: 254, endPoint x: 606, endPoint y: 292, distance: 40.4
click at [606, 292] on tbody "45 ZEUS138 DPS Copy Link Code BCA RANDIRUS1907 DPS RANDI RUSTANDI mutasi_202509…" at bounding box center [554, 225] width 1084 height 192
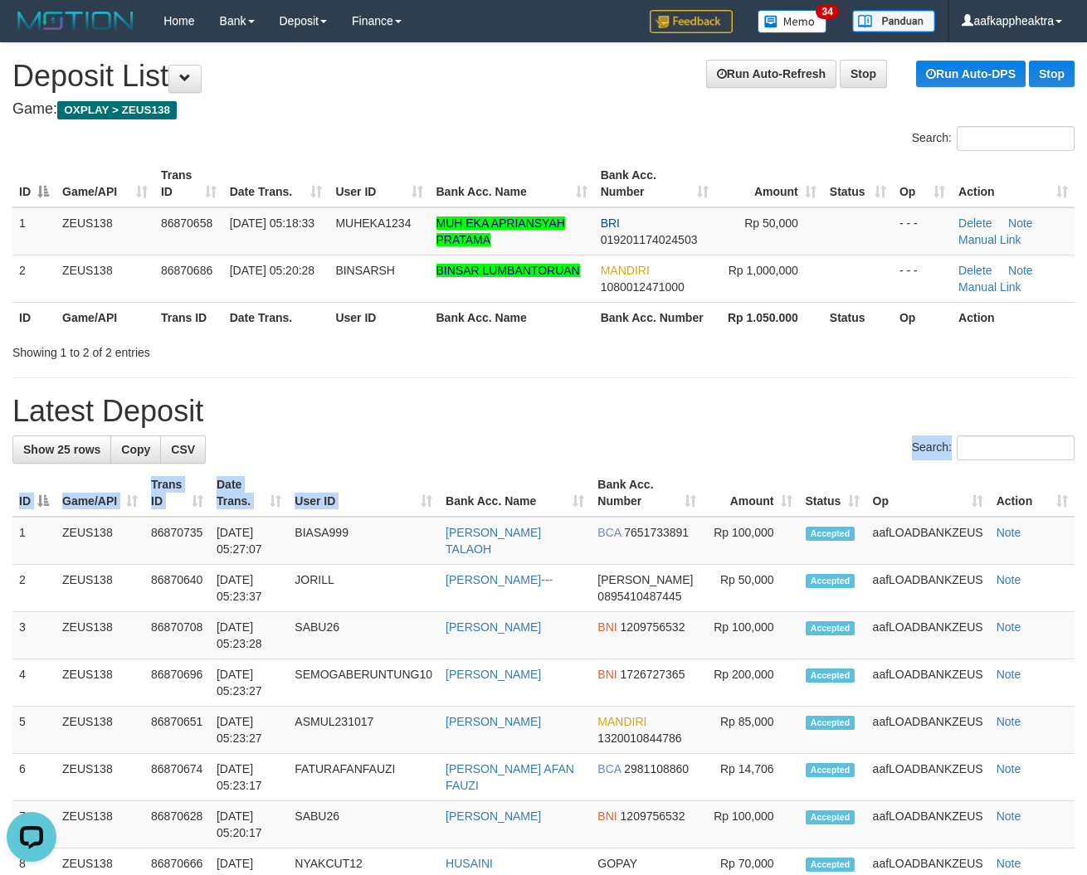
drag, startPoint x: 456, startPoint y: 486, endPoint x: 6, endPoint y: 408, distance: 457.2
drag, startPoint x: 372, startPoint y: 446, endPoint x: 175, endPoint y: 421, distance: 198.2
click at [368, 448] on div "Search:" at bounding box center [543, 450] width 1062 height 29
drag, startPoint x: 405, startPoint y: 438, endPoint x: 380, endPoint y: 436, distance: 24.9
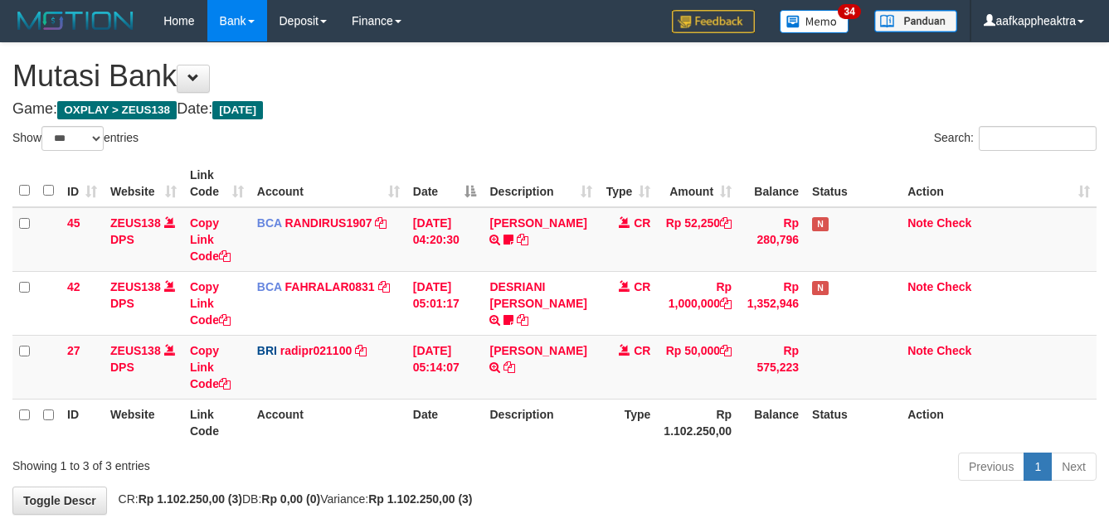
select select "***"
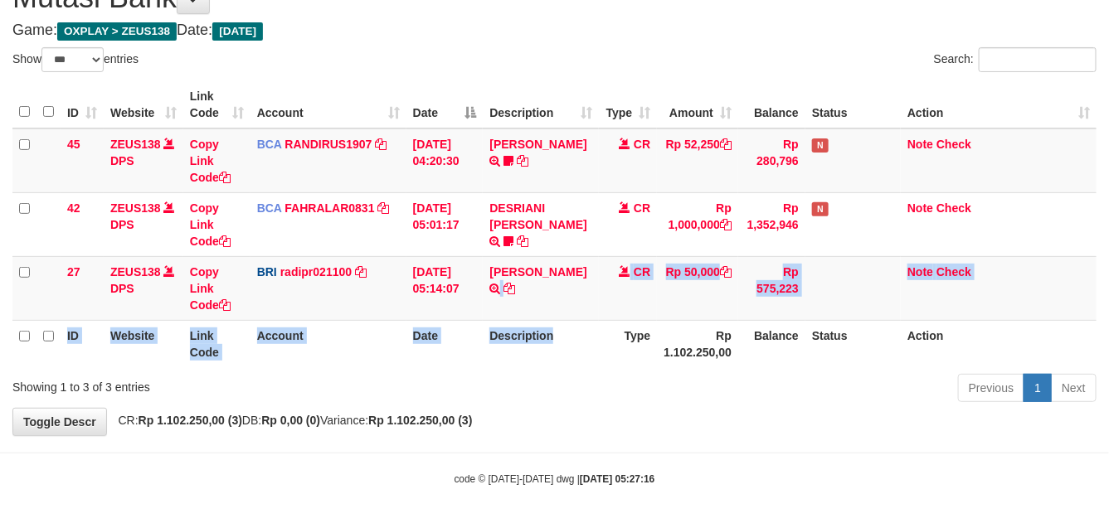
drag, startPoint x: 0, startPoint y: 0, endPoint x: 569, endPoint y: 332, distance: 658.8
click at [569, 332] on table "ID Website Link Code Account Date Description Type Amount Balance Status Action…" at bounding box center [554, 224] width 1084 height 286
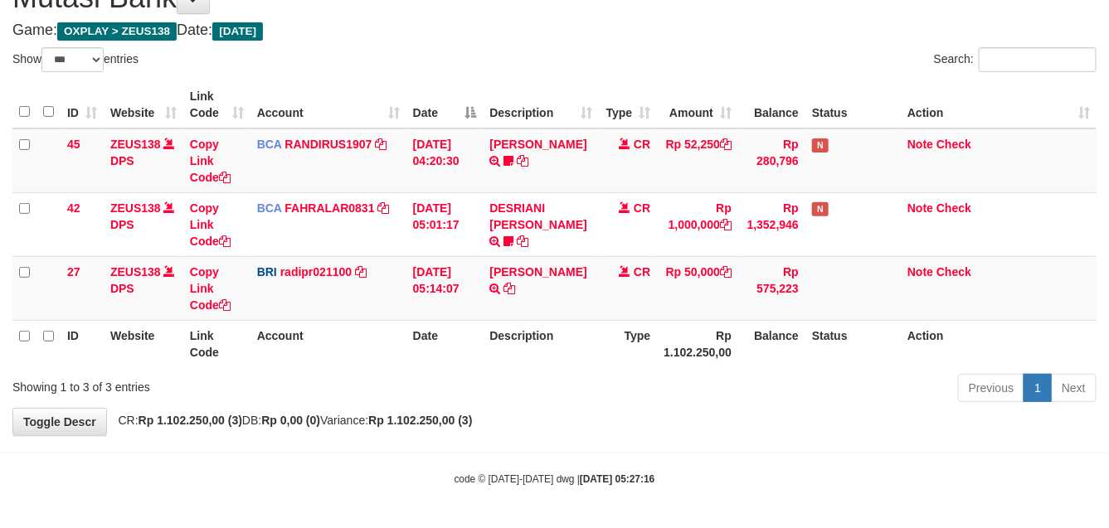
click at [767, 367] on th "Balance" at bounding box center [771, 343] width 67 height 47
drag, startPoint x: 760, startPoint y: 353, endPoint x: 765, endPoint y: 362, distance: 9.7
click at [765, 362] on th "Balance" at bounding box center [771, 343] width 67 height 47
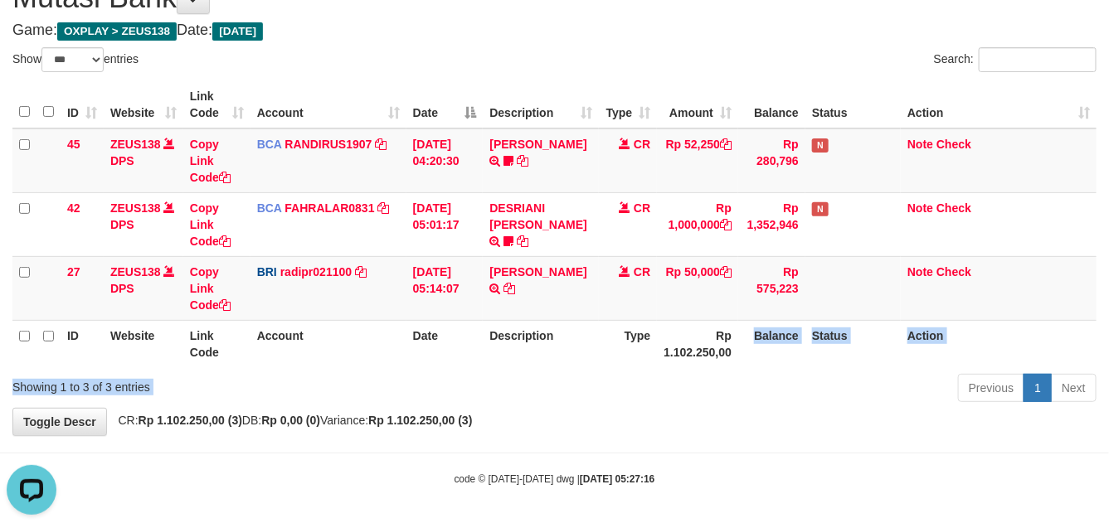
scroll to position [0, 0]
click at [756, 378] on div "Show ** ** ** *** entries Search: ID Website Link Code Account Date Description…" at bounding box center [554, 227] width 1084 height 361
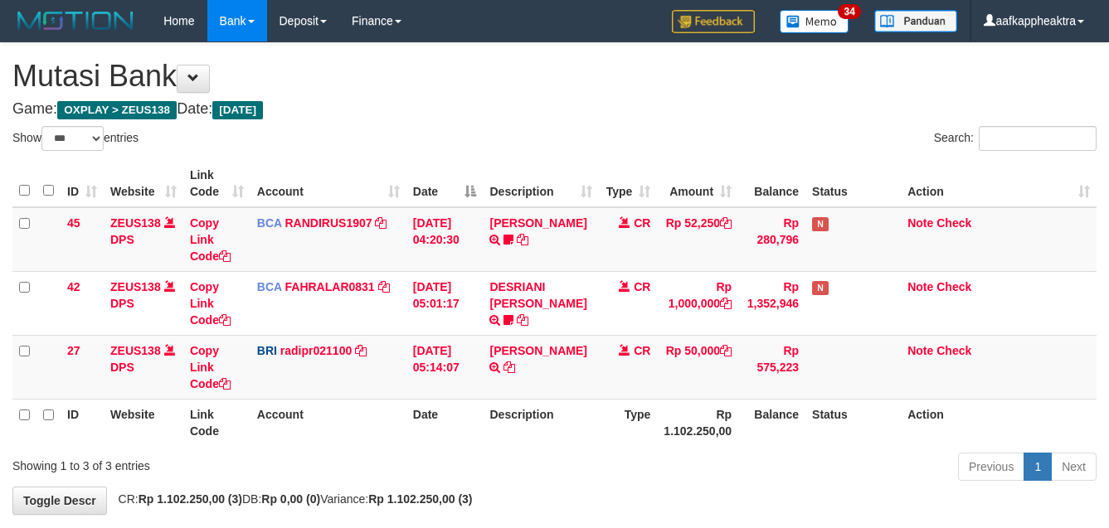
select select "***"
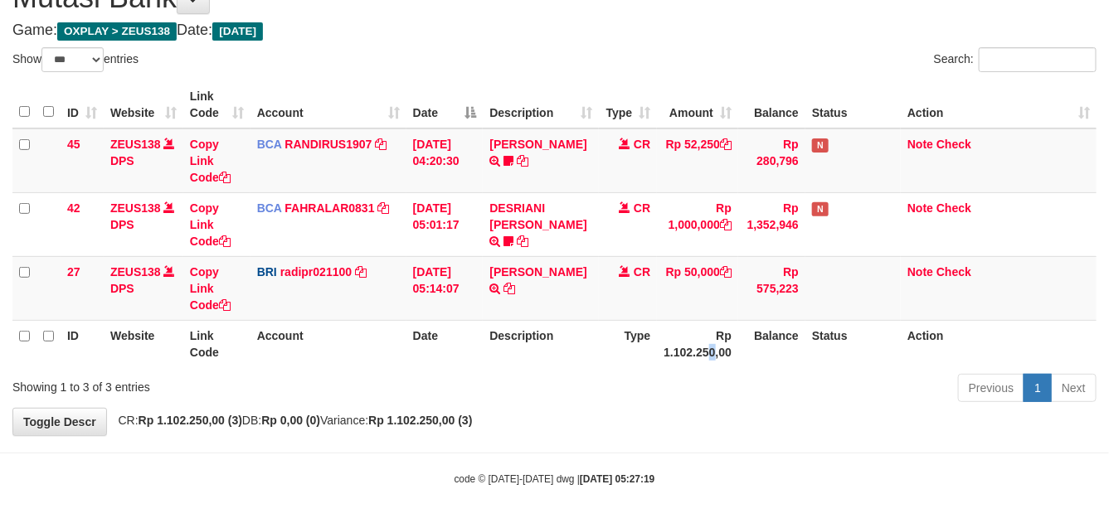
click at [707, 362] on th "Rp 1.102.250,00" at bounding box center [697, 343] width 81 height 47
click at [718, 340] on th "Rp 1.102.250,00" at bounding box center [697, 343] width 81 height 47
click at [712, 351] on th "Rp 1.102.250,00" at bounding box center [697, 343] width 81 height 47
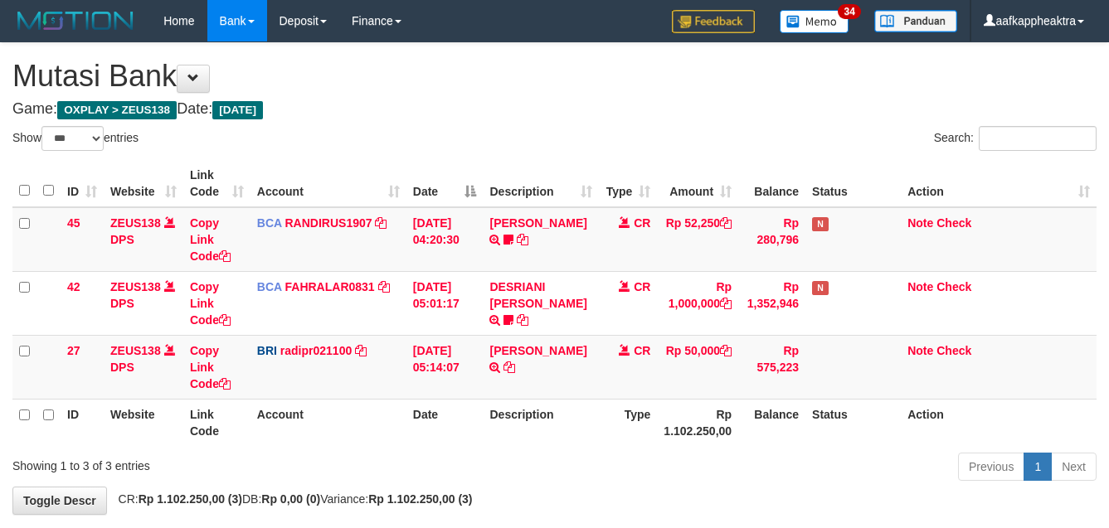
select select "***"
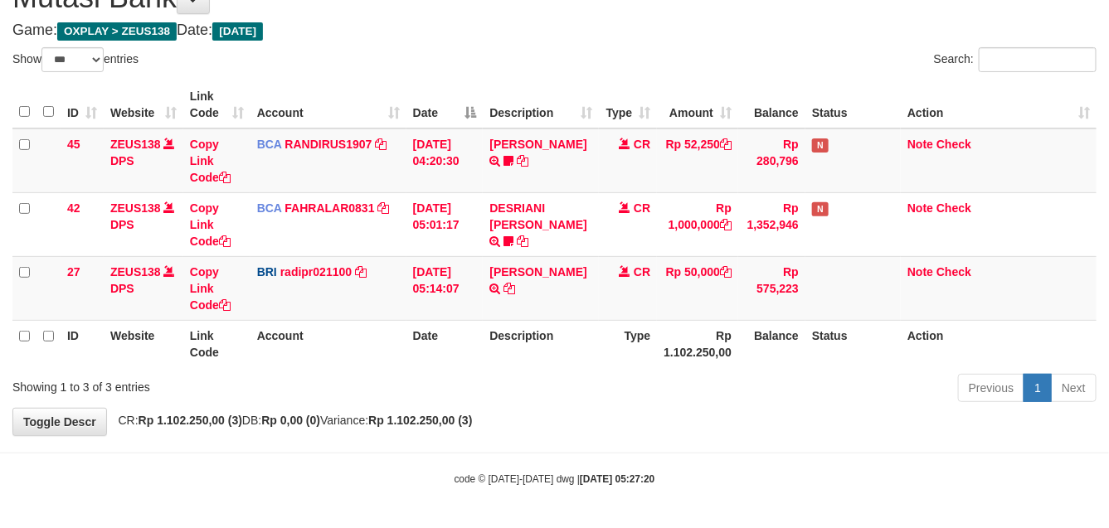
click at [752, 338] on th "Balance" at bounding box center [771, 343] width 67 height 47
click at [724, 334] on th "Rp 1.102.250,00" at bounding box center [697, 343] width 81 height 47
click at [731, 336] on th "Rp 1.102.250,00" at bounding box center [697, 343] width 81 height 47
click at [712, 336] on th "Rp 1.102.250,00" at bounding box center [697, 343] width 81 height 47
click at [727, 329] on th "Rp 1.102.250,00" at bounding box center [697, 343] width 81 height 47
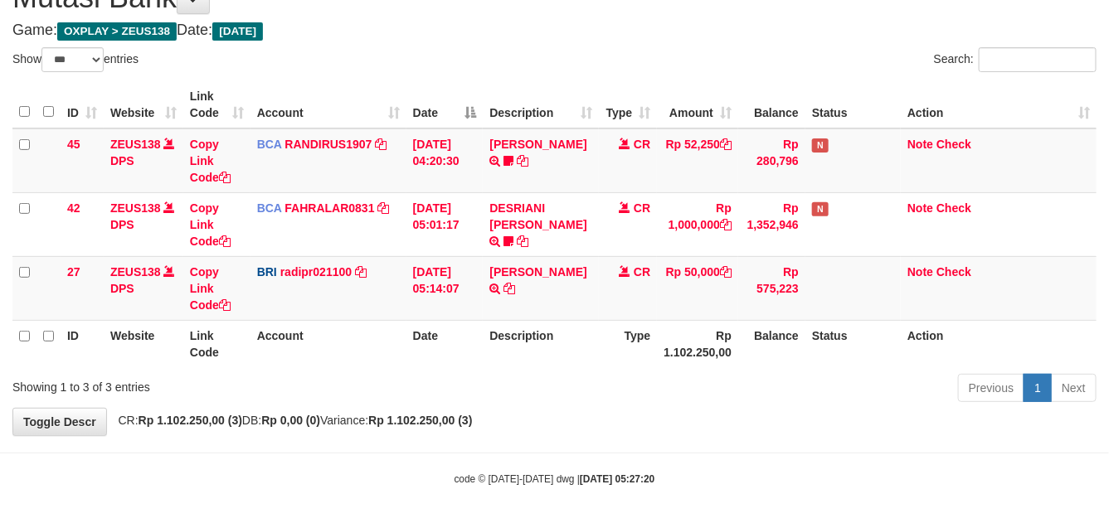
click at [735, 333] on th "Rp 1.102.250,00" at bounding box center [697, 343] width 81 height 47
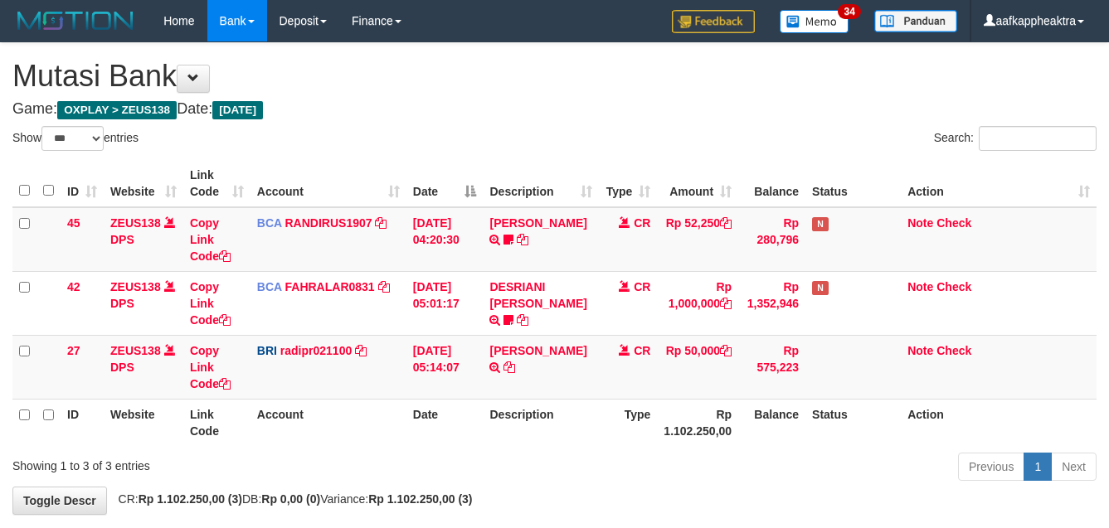
select select "***"
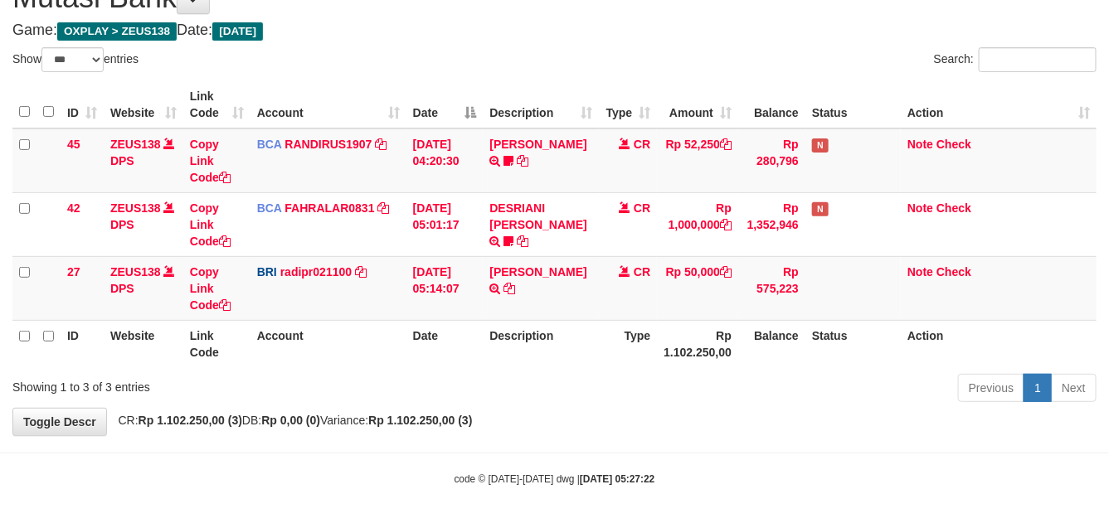
click at [724, 332] on th "Rp 1.102.250,00" at bounding box center [697, 343] width 81 height 47
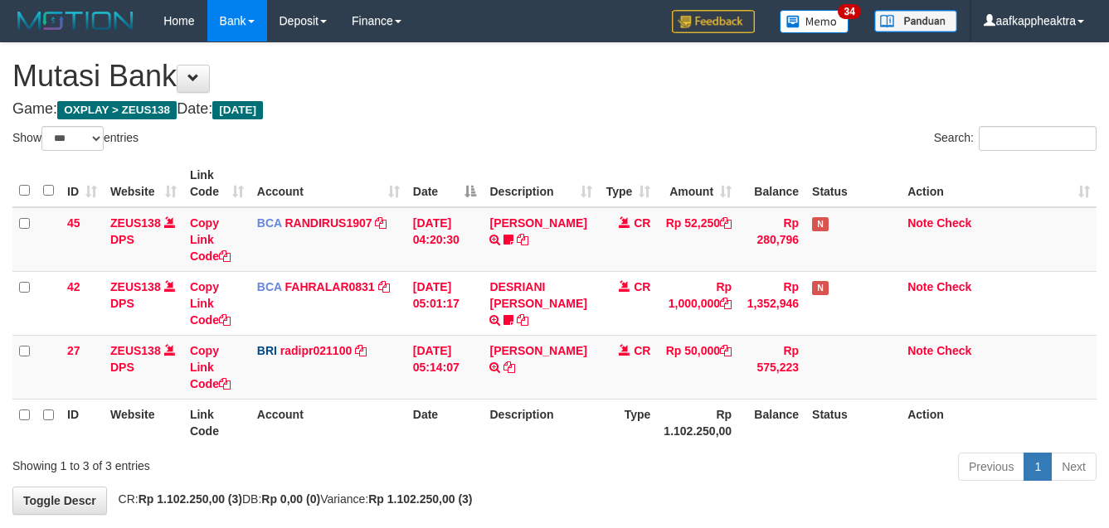
select select "***"
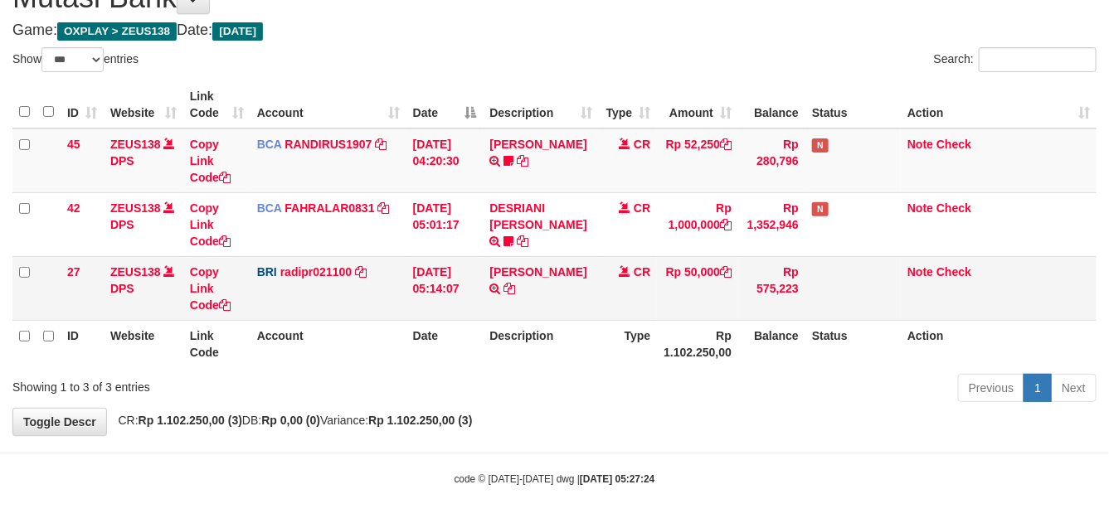
click at [607, 313] on td "CR" at bounding box center [628, 288] width 58 height 64
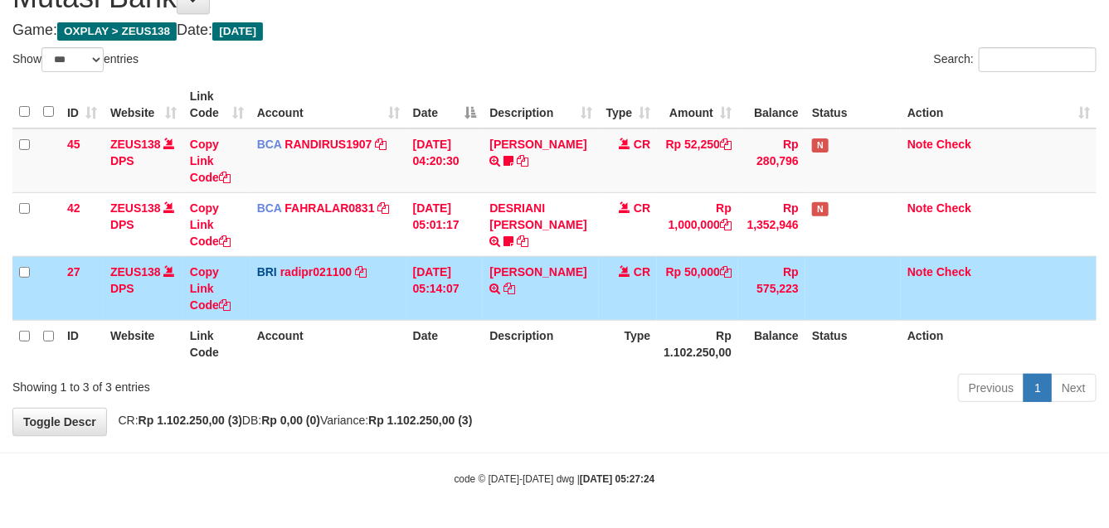
click at [608, 313] on td "CR" at bounding box center [628, 288] width 58 height 64
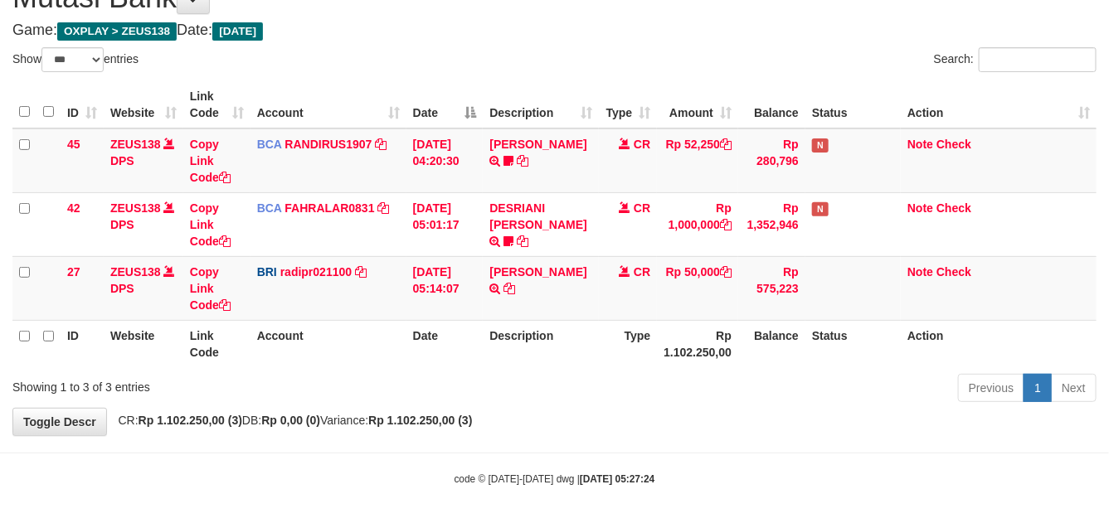
drag, startPoint x: 595, startPoint y: 311, endPoint x: 594, endPoint y: 320, distance: 9.2
click at [596, 315] on td "[PERSON_NAME] TRANSFER NBMB [PERSON_NAME] TO [PERSON_NAME]" at bounding box center [541, 288] width 116 height 64
drag, startPoint x: 601, startPoint y: 326, endPoint x: 621, endPoint y: 332, distance: 19.9
click at [621, 332] on tr "ID Website Link Code Account Date Description Type Rp 1.102.250,00 Balance Stat…" at bounding box center [554, 343] width 1084 height 47
click at [618, 324] on th "Type" at bounding box center [628, 343] width 58 height 47
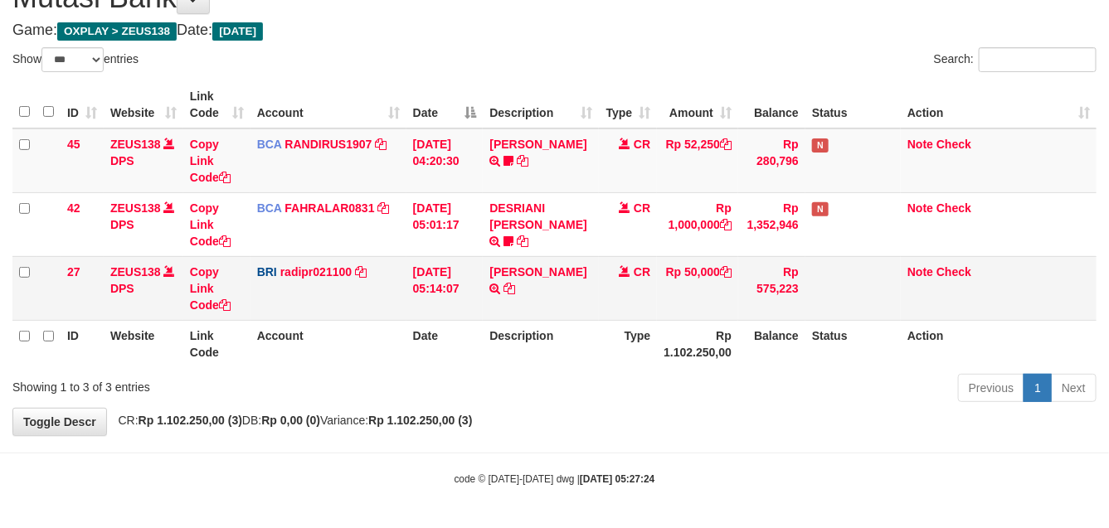
click at [619, 316] on td "CR" at bounding box center [628, 288] width 58 height 64
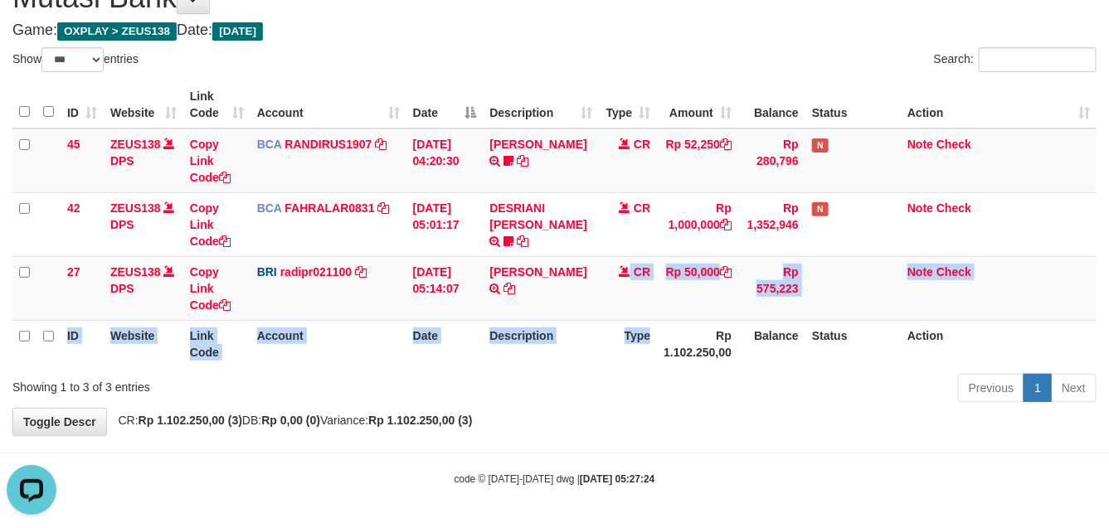
click at [612, 320] on table "ID Website Link Code Account Date Description Type Amount Balance Status Action…" at bounding box center [554, 224] width 1084 height 286
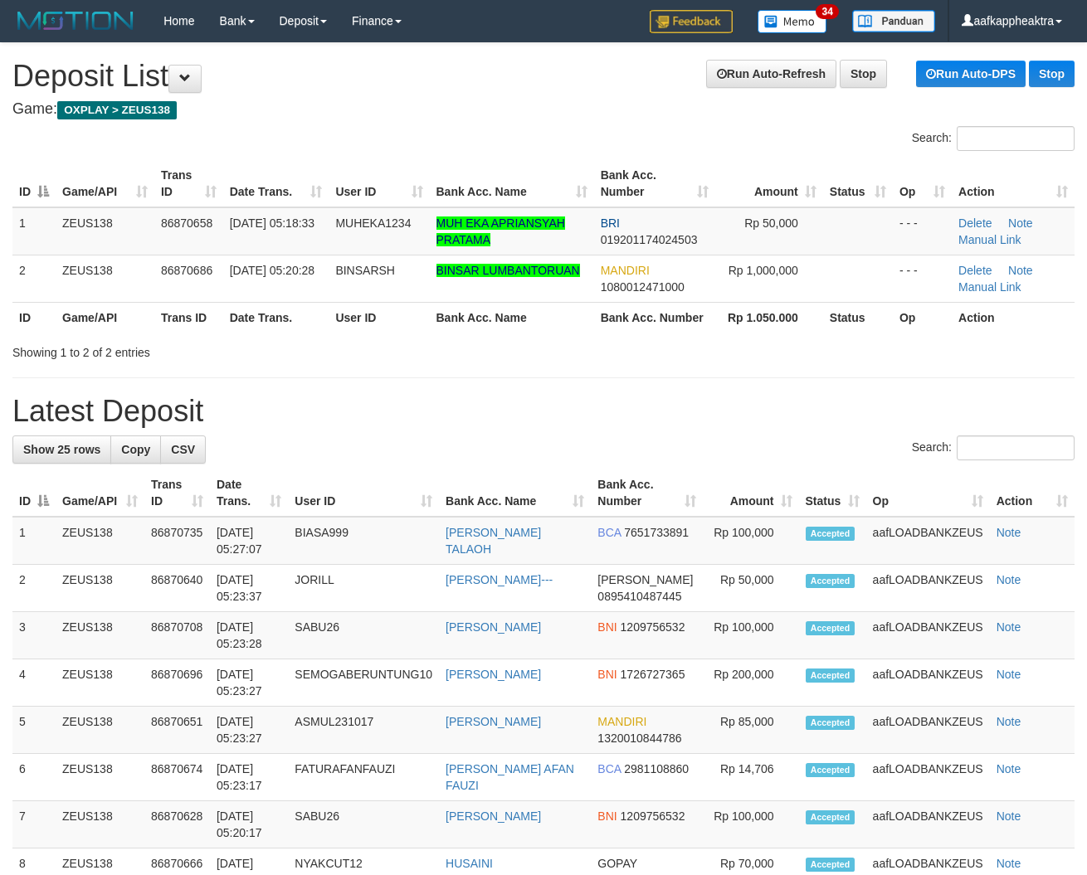
drag, startPoint x: 587, startPoint y: 465, endPoint x: 137, endPoint y: 394, distance: 456.1
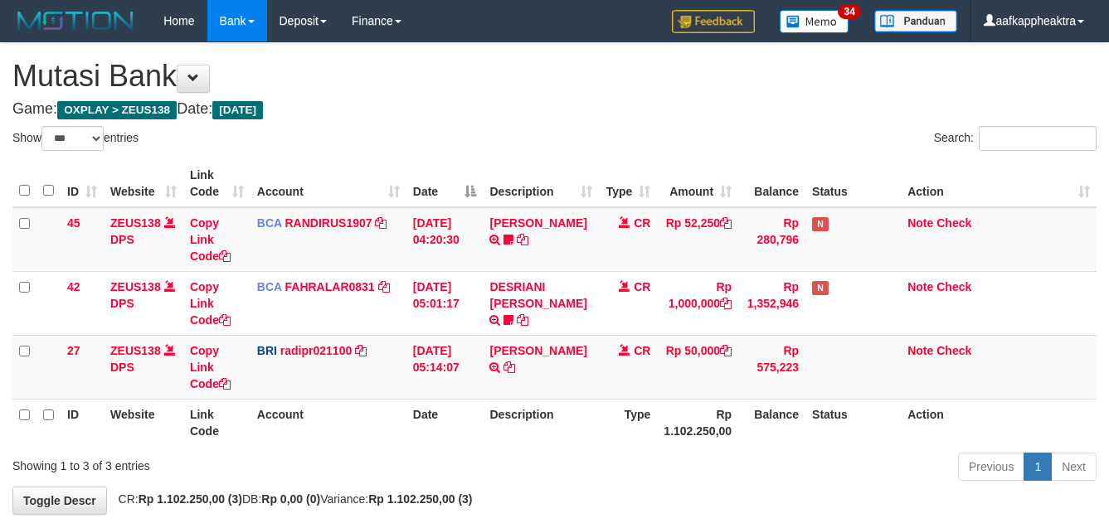
select select "***"
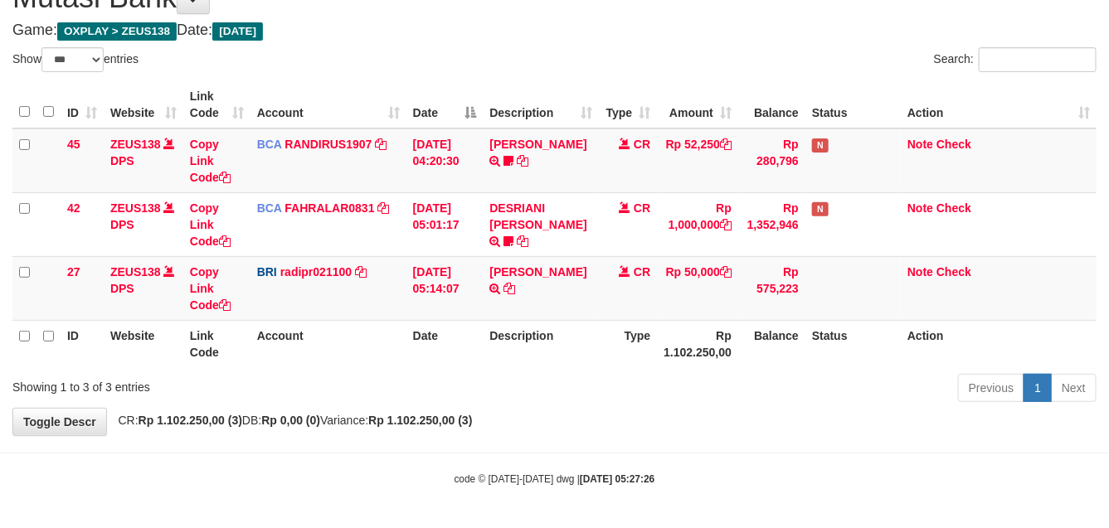
click at [694, 395] on div "Previous 1 Next" at bounding box center [786, 390] width 622 height 36
click at [693, 401] on div "Previous 1 Next" at bounding box center [786, 390] width 622 height 36
click at [694, 404] on div "Previous 1 Next" at bounding box center [786, 390] width 622 height 36
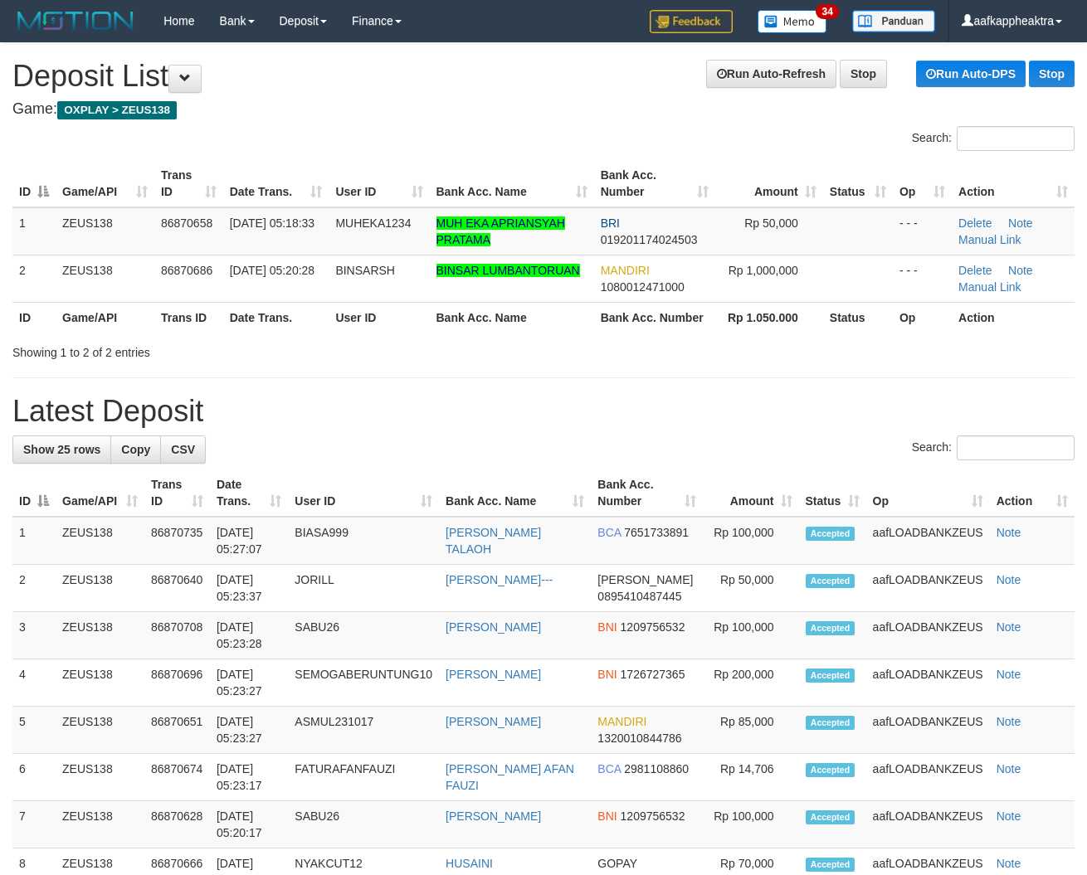
drag, startPoint x: 376, startPoint y: 469, endPoint x: 265, endPoint y: 474, distance: 110.4
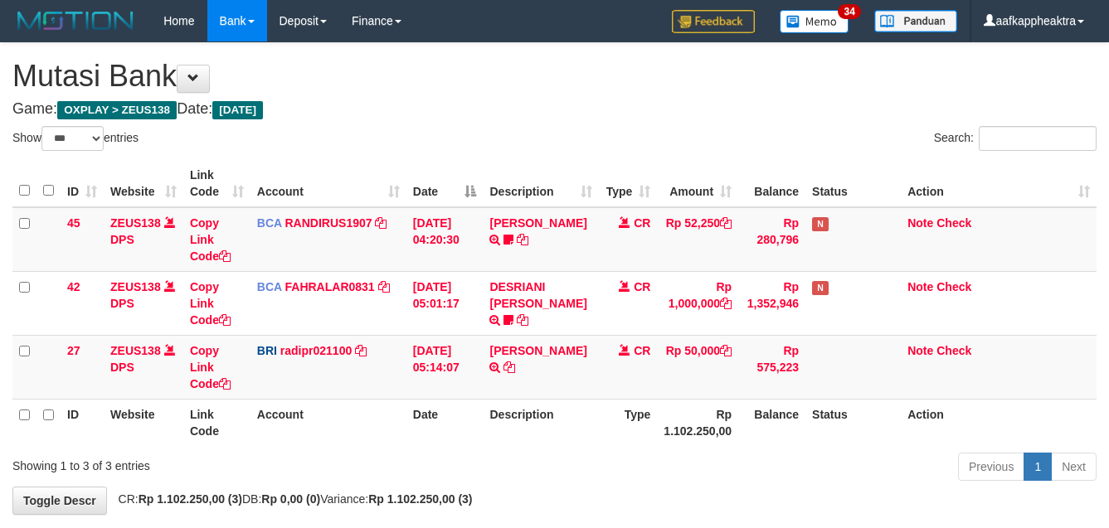
select select "***"
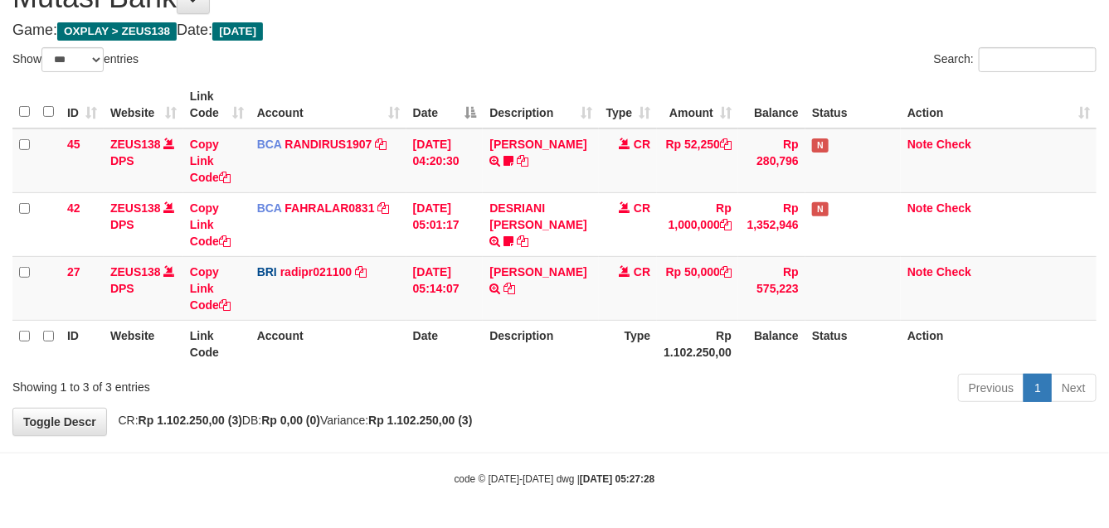
click at [665, 411] on div "**********" at bounding box center [554, 199] width 1109 height 471
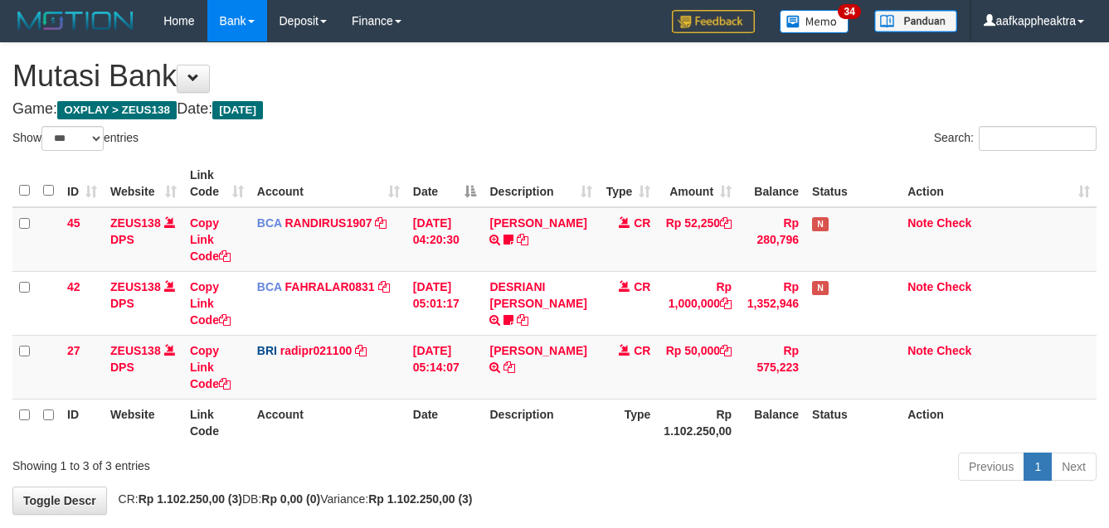
select select "***"
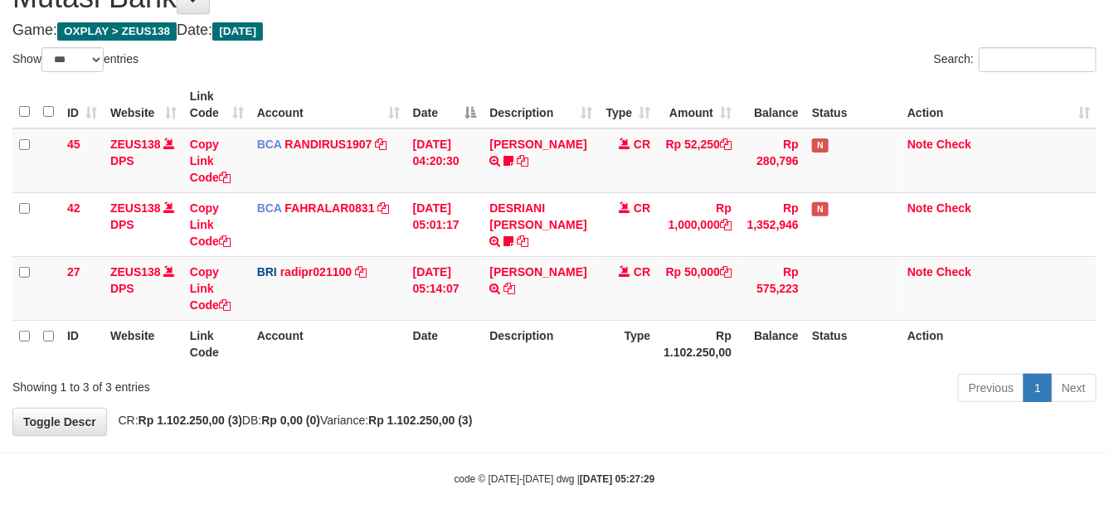
click at [585, 387] on div "Previous 1 Next" at bounding box center [786, 390] width 622 height 36
click at [590, 392] on div "Previous 1 Next" at bounding box center [786, 390] width 622 height 36
click at [616, 388] on div "Previous 1 Next" at bounding box center [786, 390] width 622 height 36
click at [595, 397] on div "Previous 1 Next" at bounding box center [786, 390] width 622 height 36
click at [652, 387] on div "Previous 1 Next" at bounding box center [786, 390] width 622 height 36
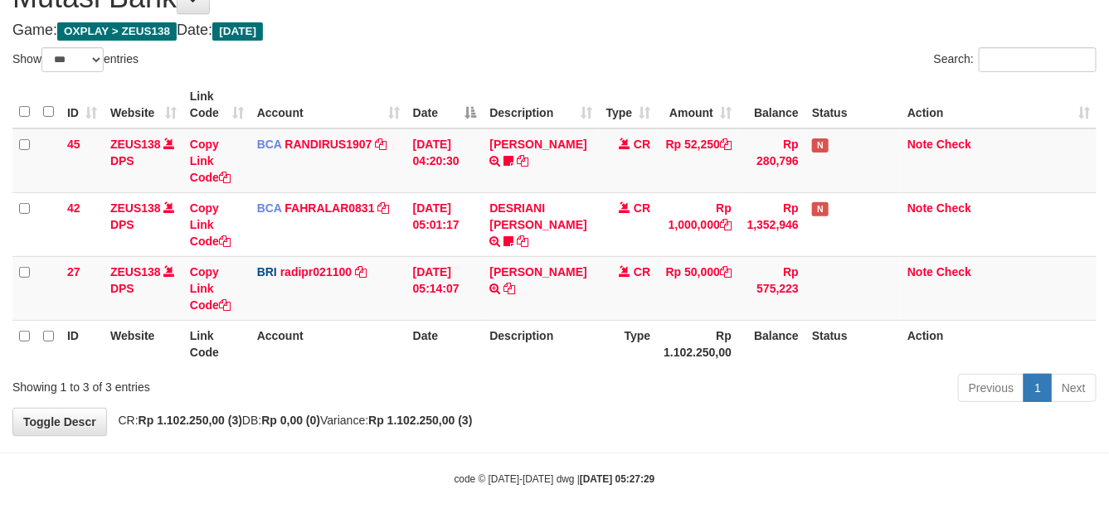
drag, startPoint x: 657, startPoint y: 388, endPoint x: 665, endPoint y: 387, distance: 8.3
click at [658, 388] on div "Previous 1 Next" at bounding box center [786, 390] width 622 height 36
click at [665, 386] on div "Previous 1 Next" at bounding box center [786, 390] width 622 height 36
click at [677, 379] on div "Previous 1 Next" at bounding box center [786, 390] width 622 height 36
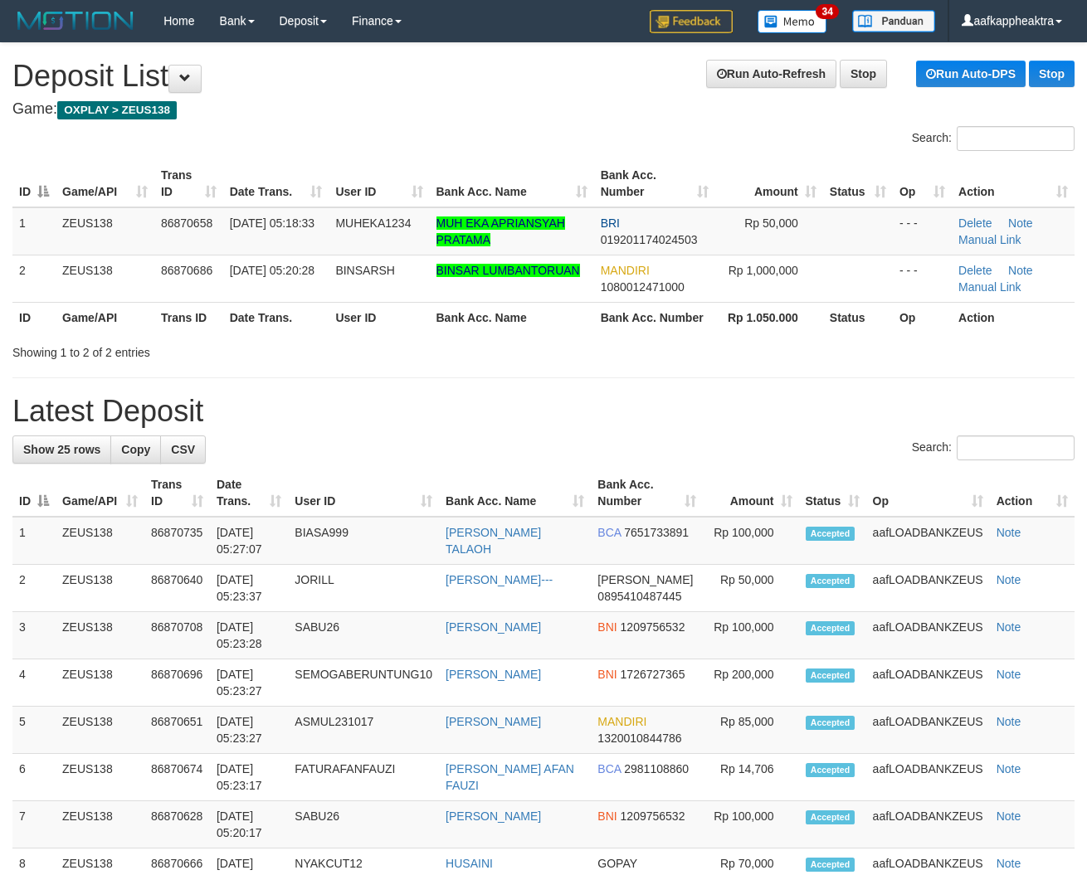
click at [494, 495] on th "Bank Acc. Name" at bounding box center [515, 493] width 152 height 47
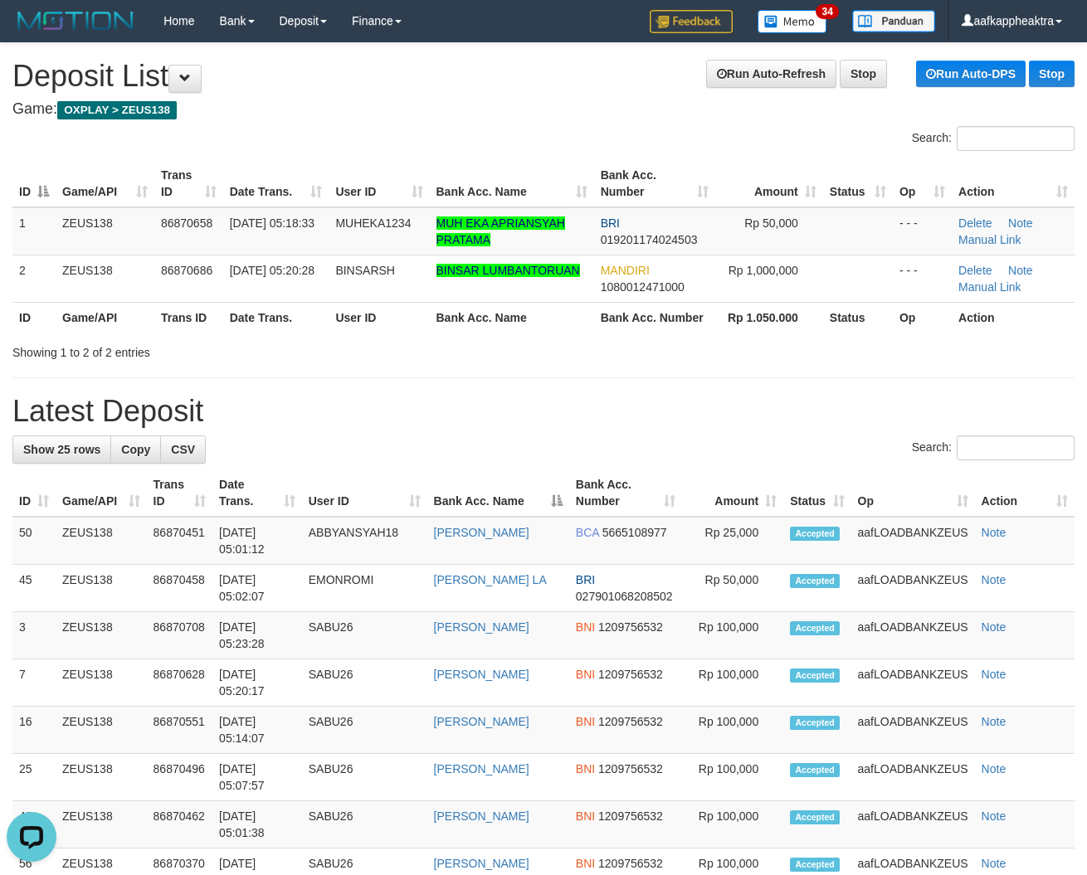
drag, startPoint x: 353, startPoint y: 457, endPoint x: 2, endPoint y: 432, distance: 351.0
click at [347, 459] on div "Search:" at bounding box center [543, 450] width 1062 height 29
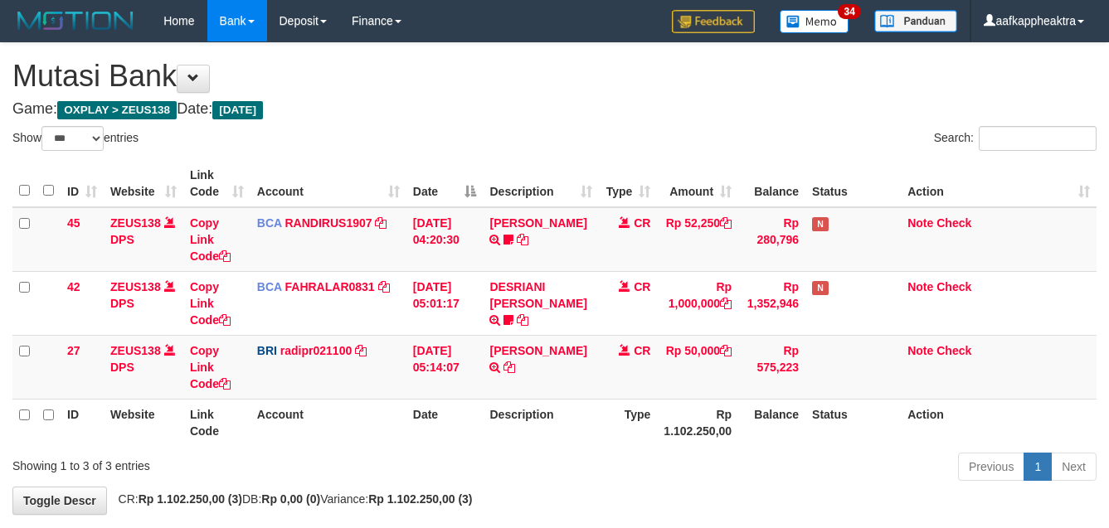
select select "***"
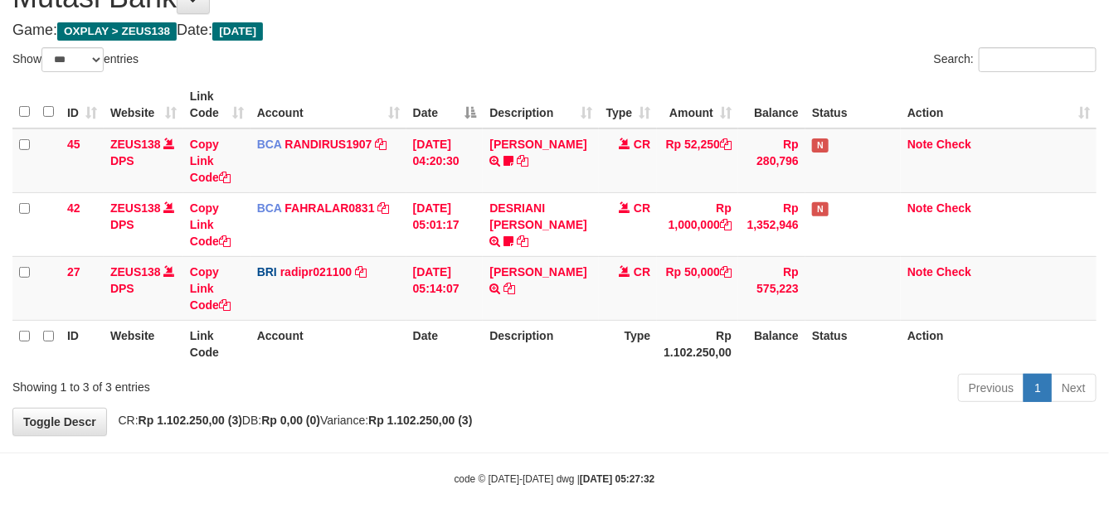
click at [676, 380] on div "Previous 1 Next" at bounding box center [786, 390] width 622 height 36
click at [654, 383] on div "Previous 1 Next" at bounding box center [786, 390] width 622 height 36
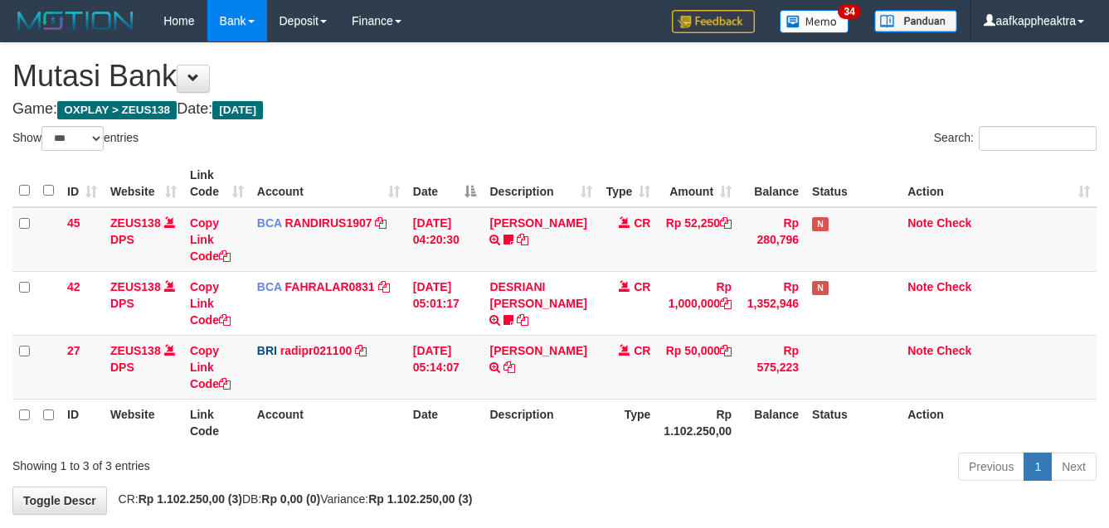
select select "***"
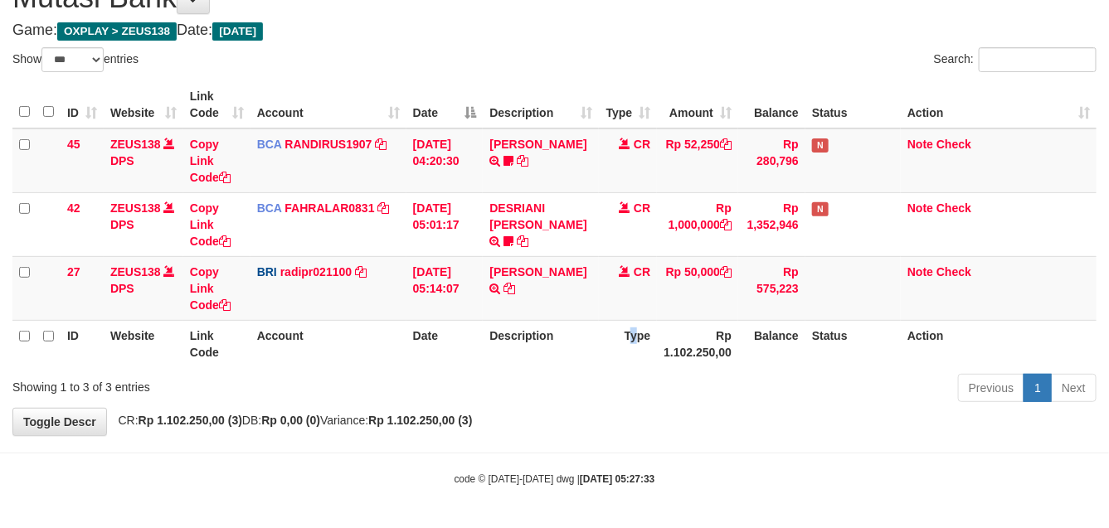
click at [639, 349] on th "Type" at bounding box center [628, 343] width 58 height 47
click at [622, 353] on th "Type" at bounding box center [628, 343] width 58 height 47
click at [622, 355] on th "Type" at bounding box center [628, 343] width 58 height 47
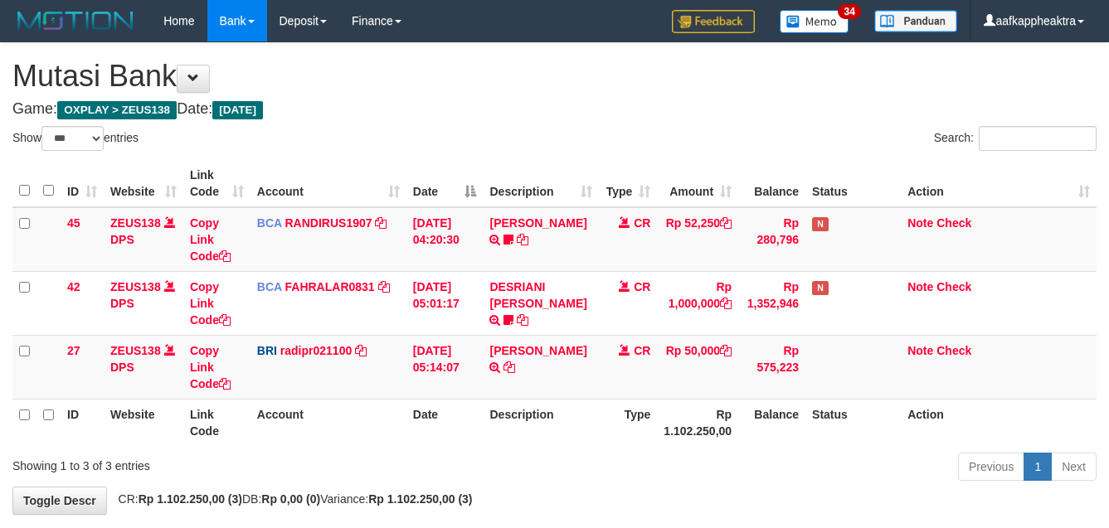
select select "***"
click at [601, 399] on th "Type" at bounding box center [628, 422] width 58 height 47
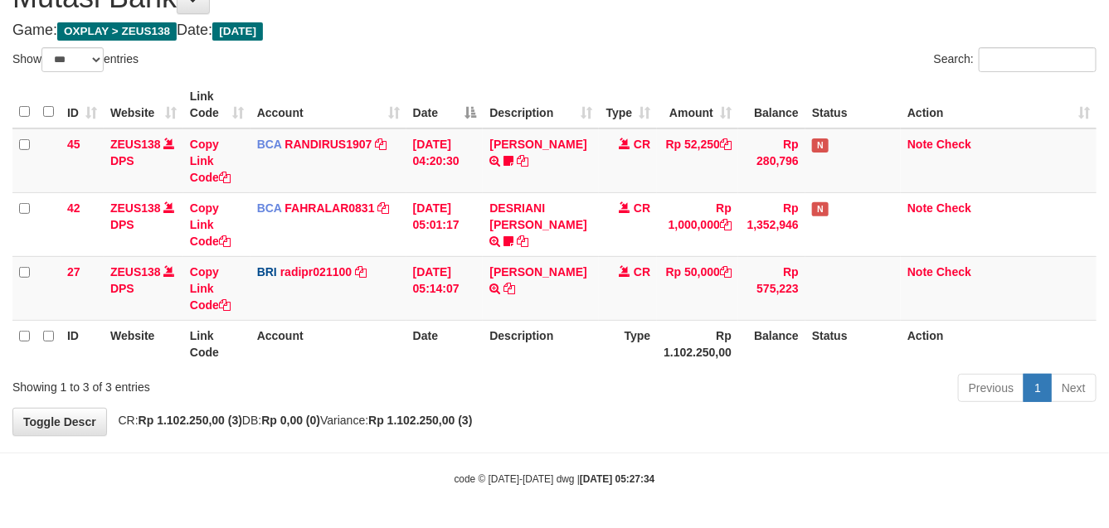
click at [606, 348] on th "Type" at bounding box center [628, 343] width 58 height 47
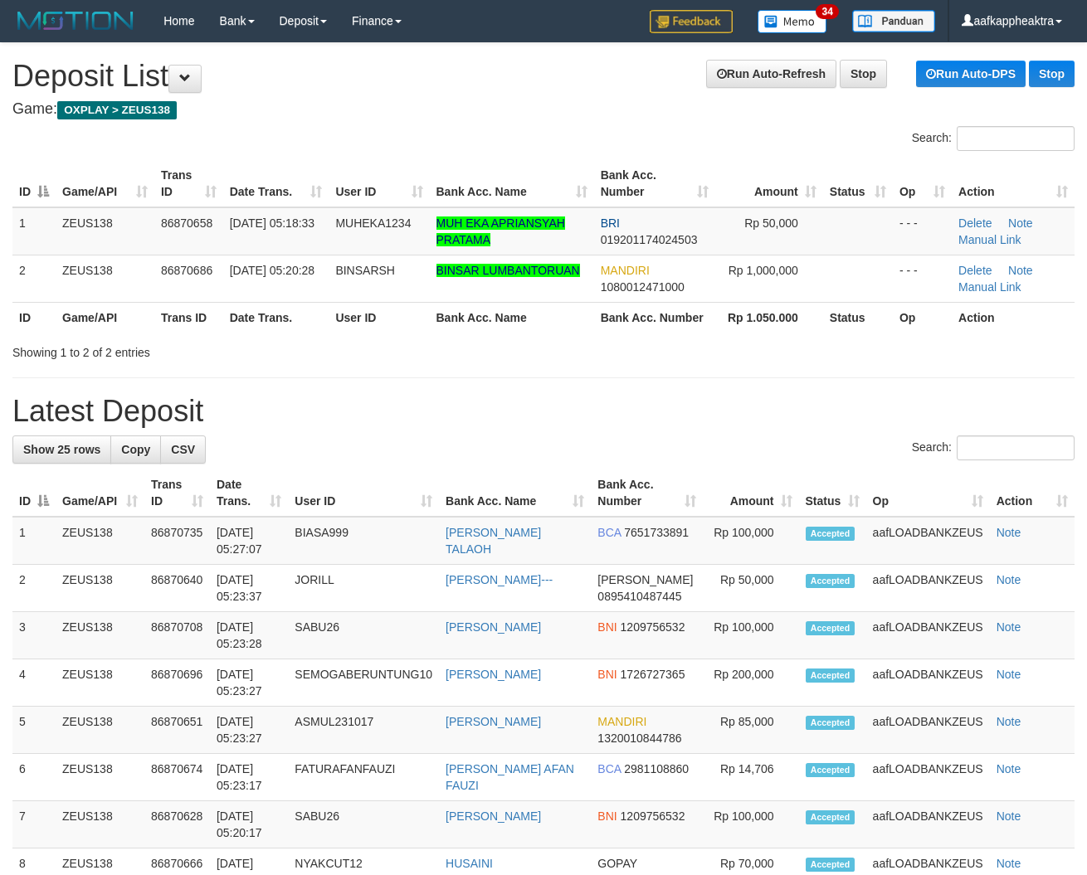
drag, startPoint x: 500, startPoint y: 462, endPoint x: 4, endPoint y: 415, distance: 498.4
click at [494, 463] on div "Search:" at bounding box center [543, 450] width 1062 height 29
drag, startPoint x: 450, startPoint y: 424, endPoint x: 2, endPoint y: 405, distance: 448.4
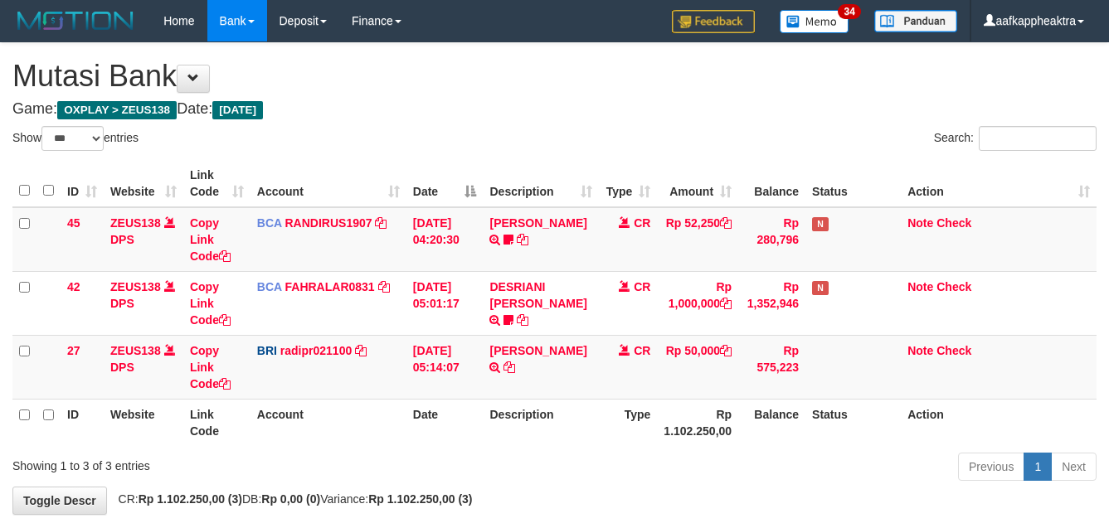
select select "***"
click at [592, 399] on th "Description" at bounding box center [541, 422] width 116 height 47
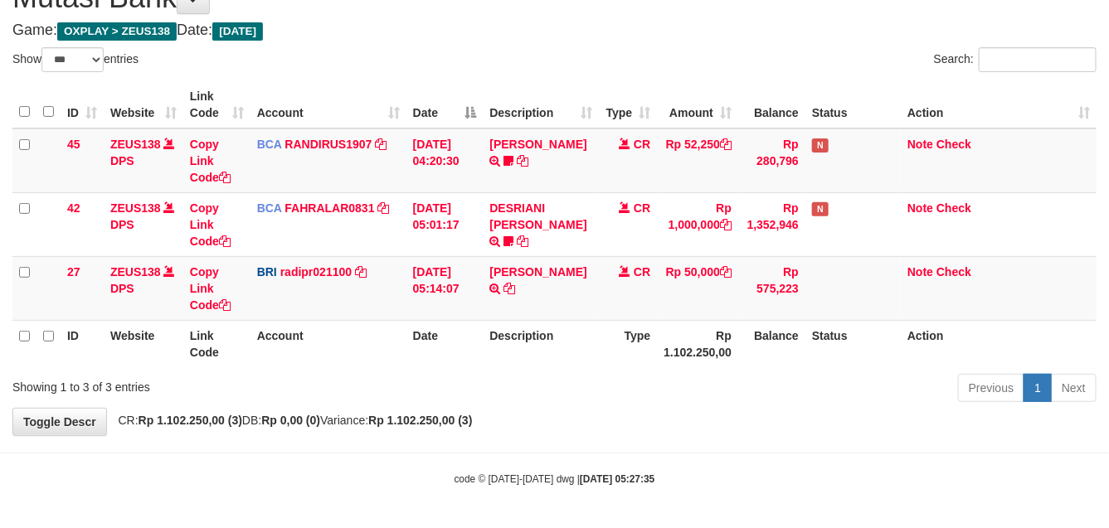
click at [591, 354] on th "Description" at bounding box center [541, 343] width 116 height 47
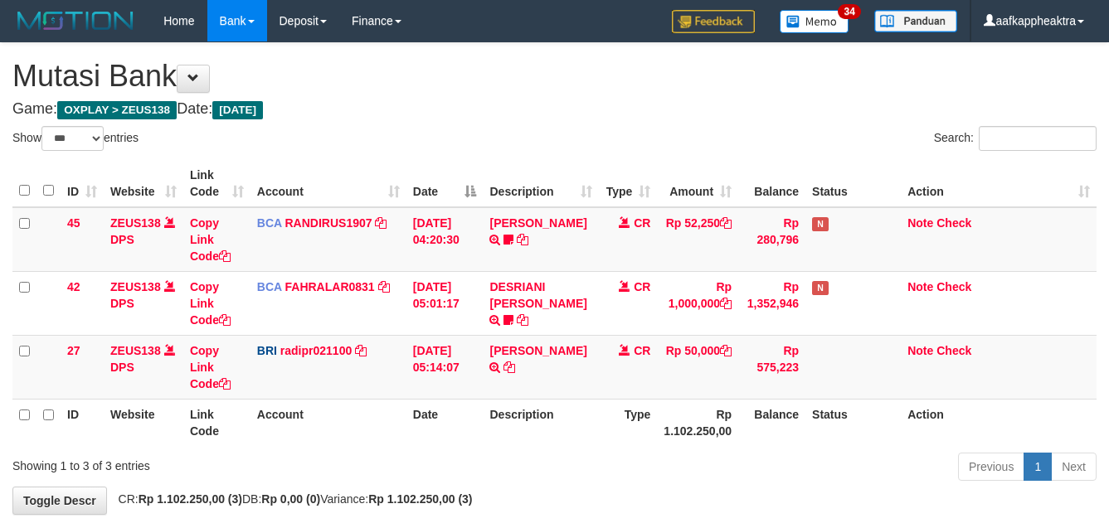
select select "***"
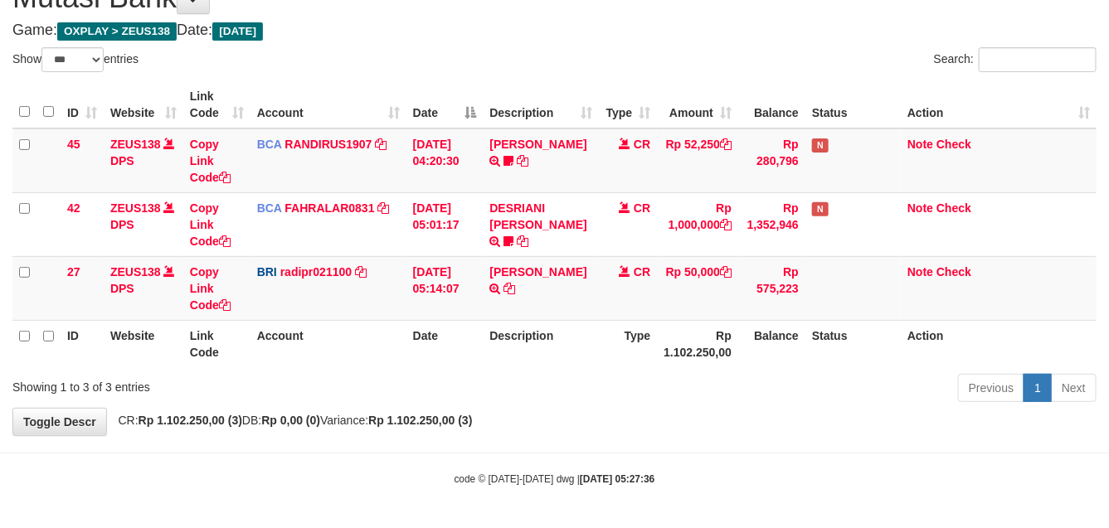
click at [607, 351] on th "Type" at bounding box center [628, 343] width 58 height 47
click at [724, 396] on div "Previous 1 Next" at bounding box center [786, 390] width 622 height 36
click at [732, 392] on div "Previous 1 Next" at bounding box center [786, 390] width 622 height 36
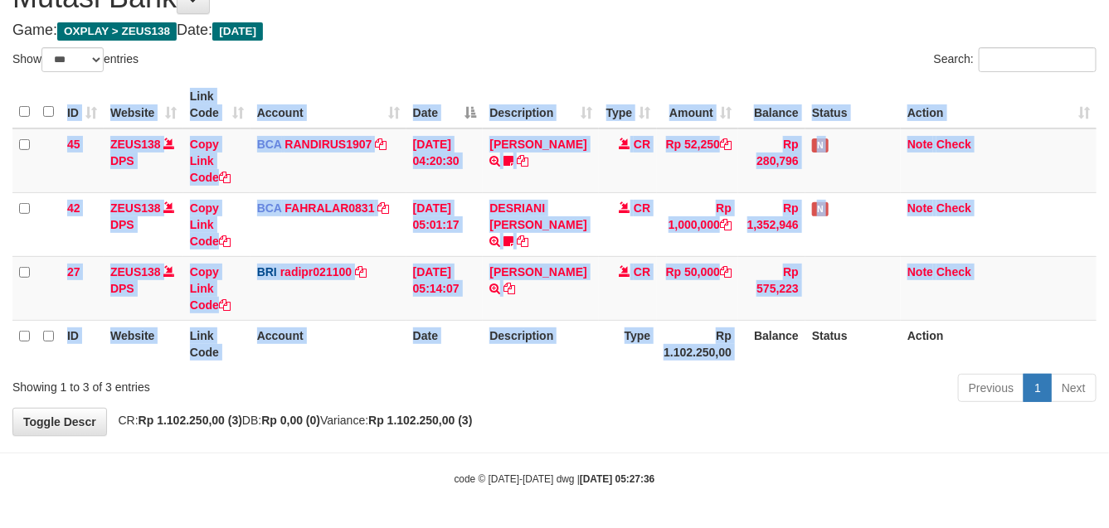
click at [742, 371] on div "ID Website Link Code Account Date Description Type Amount Balance Status Action…" at bounding box center [554, 224] width 1109 height 296
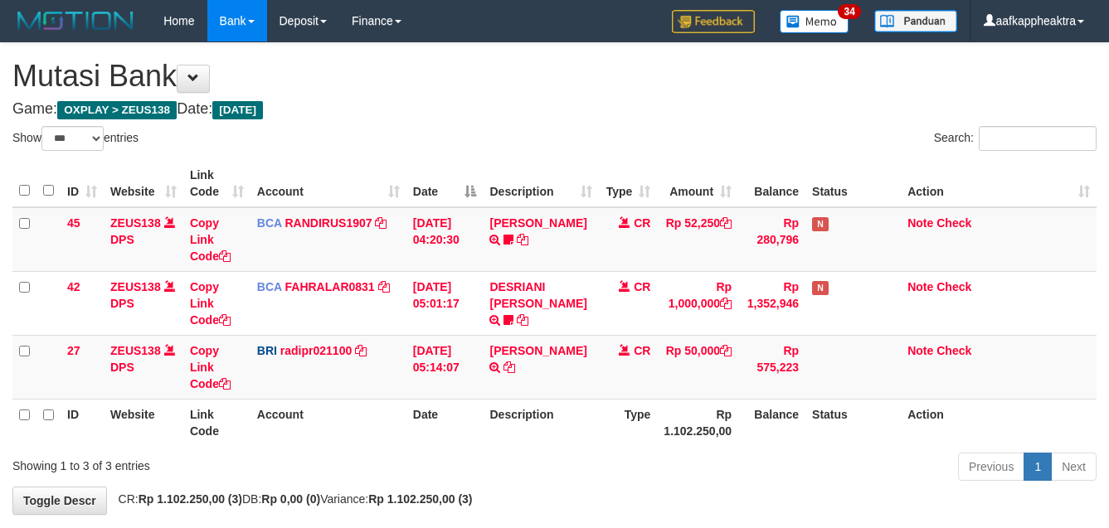
select select "***"
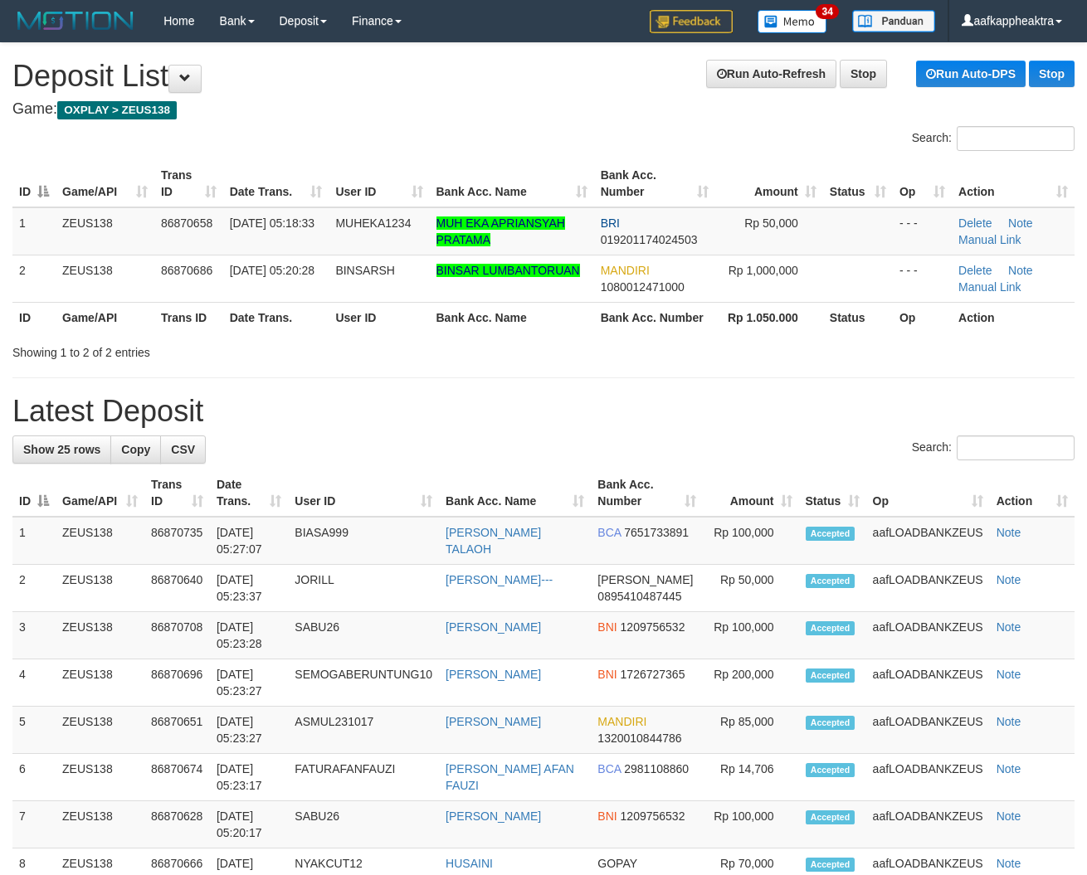
drag, startPoint x: 416, startPoint y: 392, endPoint x: 2, endPoint y: 375, distance: 414.3
drag, startPoint x: 226, startPoint y: 399, endPoint x: 2, endPoint y: 402, distance: 223.2
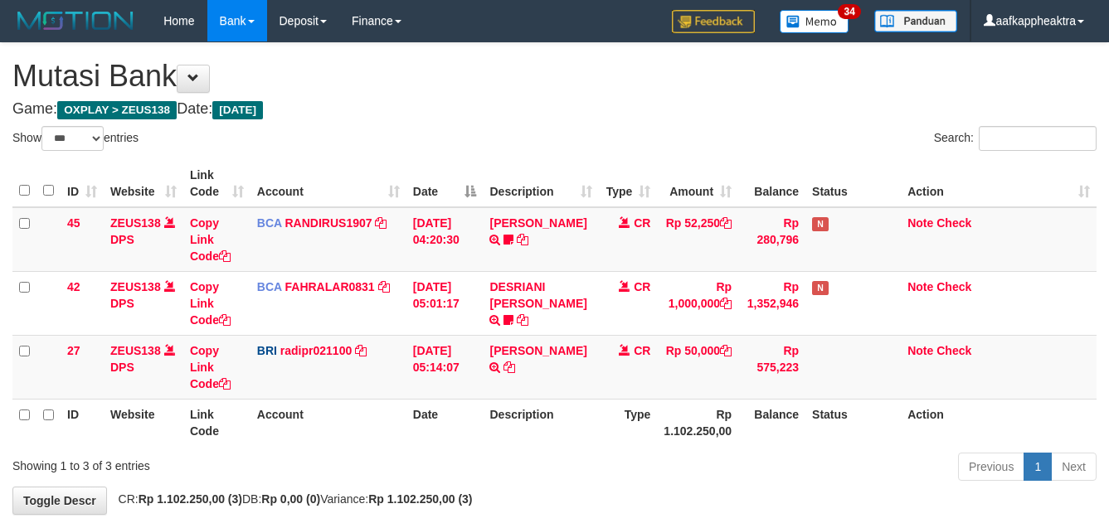
select select "***"
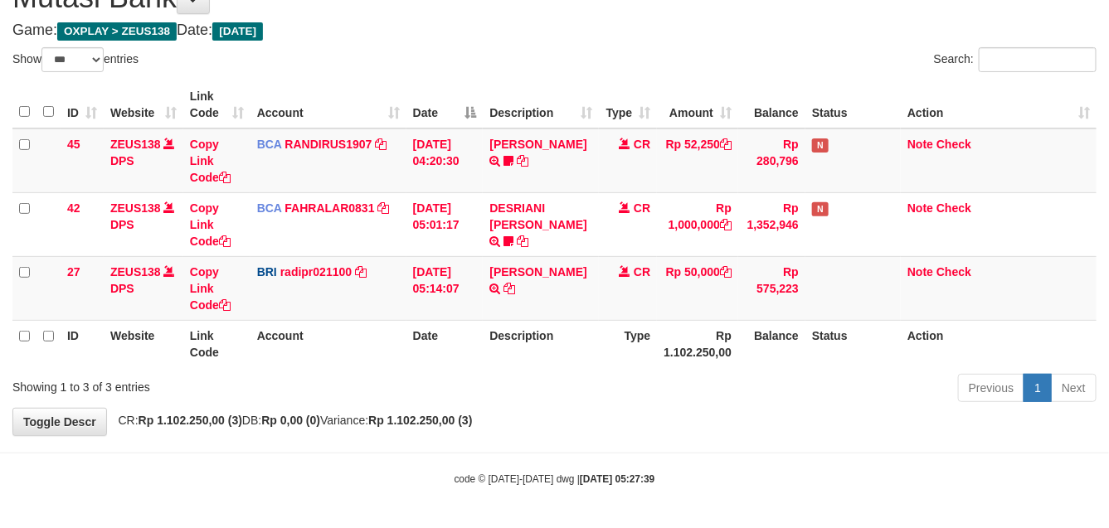
click at [728, 330] on th "Rp 1.102.250,00" at bounding box center [697, 343] width 81 height 47
click at [666, 334] on th "Rp 1.102.250,00" at bounding box center [697, 343] width 81 height 47
click at [680, 334] on th "Rp 1.102.250,00" at bounding box center [697, 343] width 81 height 47
drag, startPoint x: 704, startPoint y: 342, endPoint x: 690, endPoint y: 358, distance: 21.2
click at [699, 353] on th "Rp 1.102.250,00" at bounding box center [697, 343] width 81 height 47
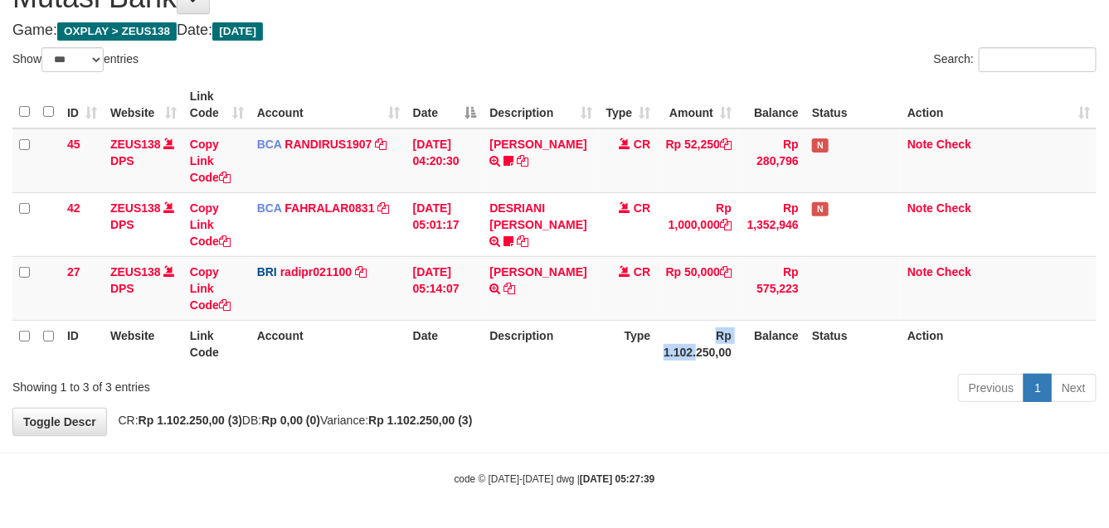
click at [684, 365] on th "Rp 1.102.250,00" at bounding box center [697, 343] width 81 height 47
click at [616, 363] on th "Type" at bounding box center [628, 343] width 58 height 47
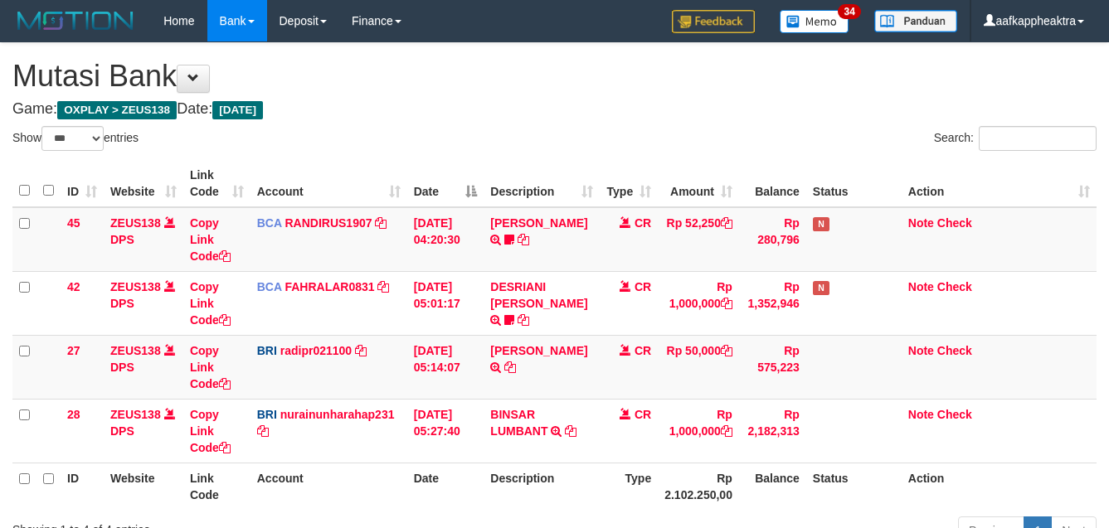
select select "***"
click at [583, 335] on td "[PERSON_NAME] TRANSFER NBMB [PERSON_NAME] TO [PERSON_NAME]" at bounding box center [542, 367] width 116 height 64
select select "***"
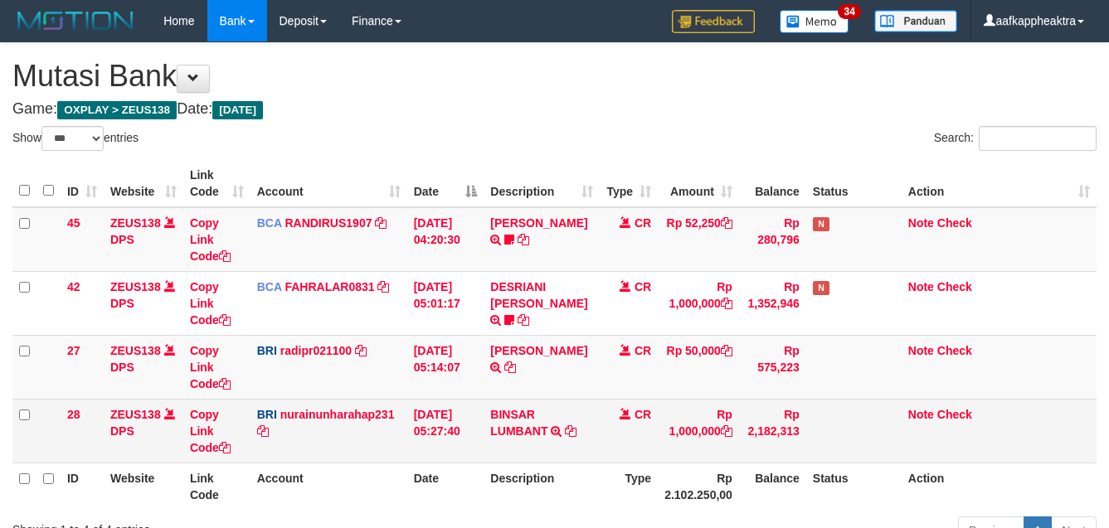
scroll to position [80, 0]
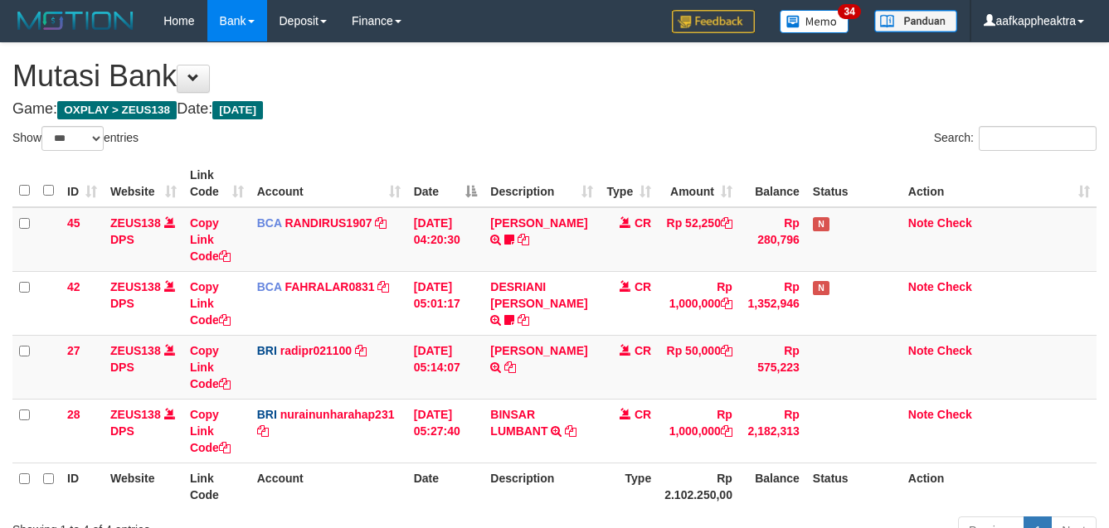
select select "***"
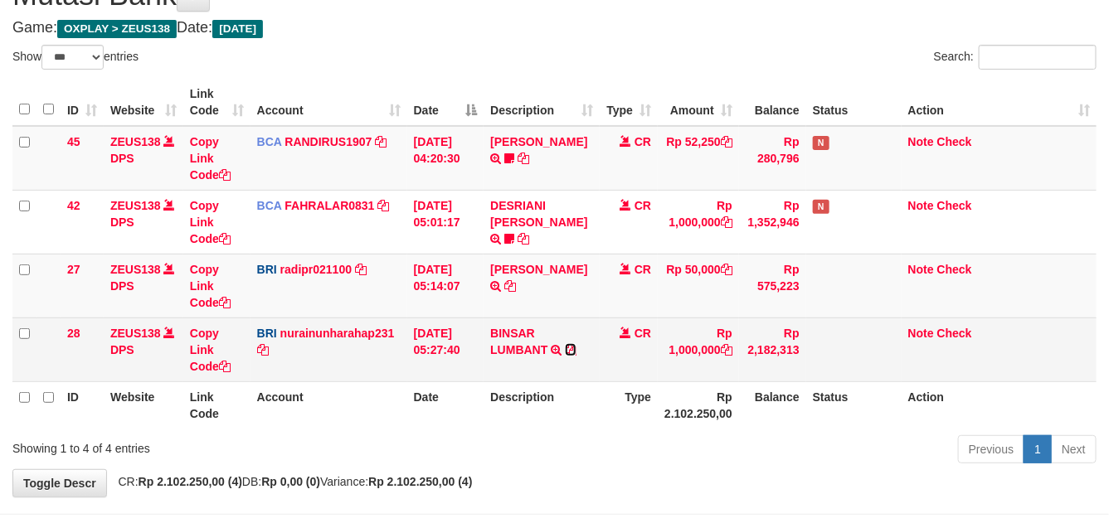
click at [570, 353] on icon at bounding box center [571, 350] width 12 height 12
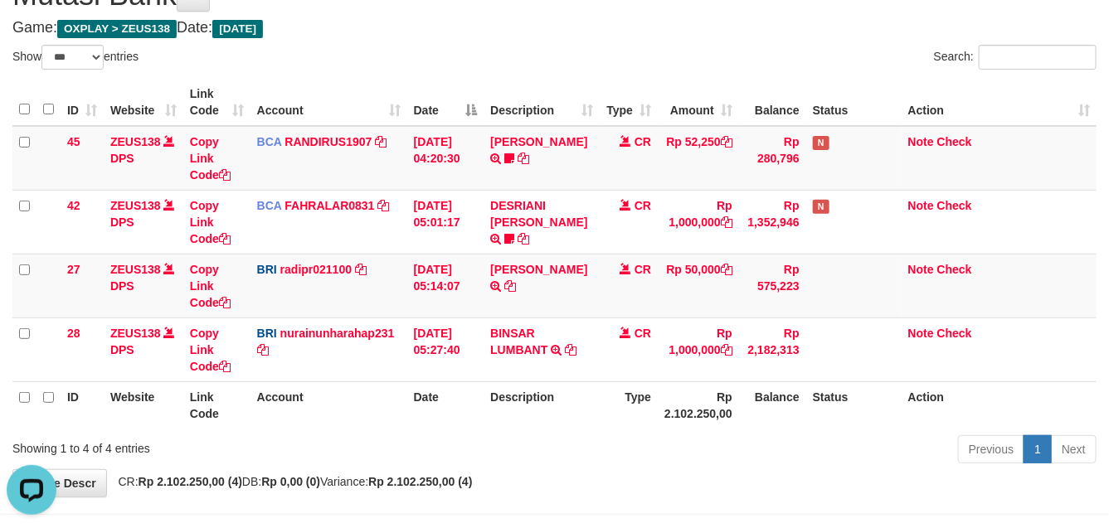
scroll to position [0, 0]
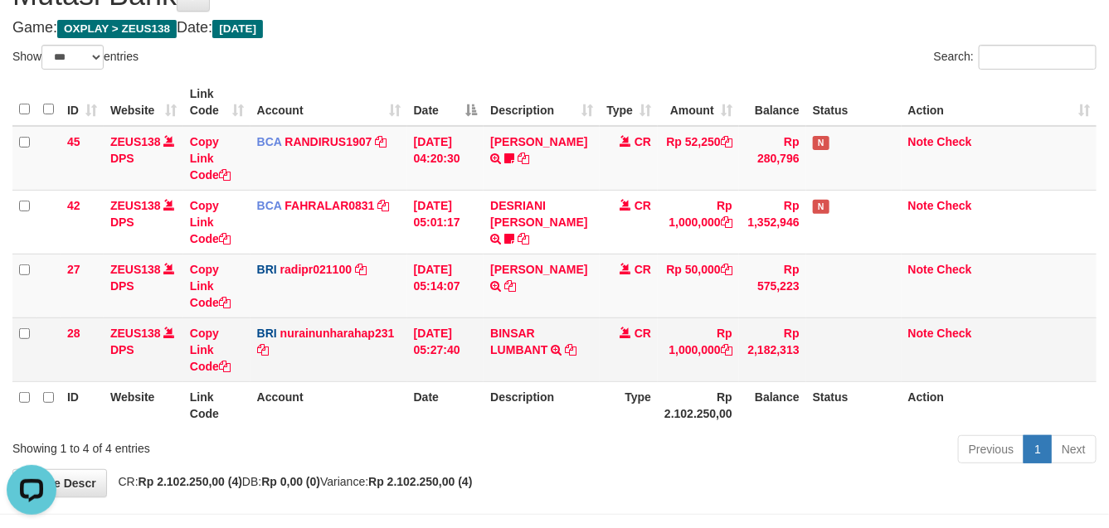
click at [718, 349] on tr "28 ZEUS138 DPS Copy Link Code BRI nurainunharahap231 DPS [PERSON_NAME] mutasi_2…" at bounding box center [554, 350] width 1084 height 64
drag, startPoint x: 834, startPoint y: 336, endPoint x: 910, endPoint y: 343, distance: 76.6
click at [809, 345] on td at bounding box center [853, 350] width 95 height 64
click at [761, 363] on td "Rp 2,182,313" at bounding box center [772, 350] width 67 height 64
click at [689, 317] on tbody "45 ZEUS138 DPS Copy Link Code BCA RANDIRUS1907 DPS [PERSON_NAME] mutasi_2025090…" at bounding box center [554, 254] width 1084 height 256
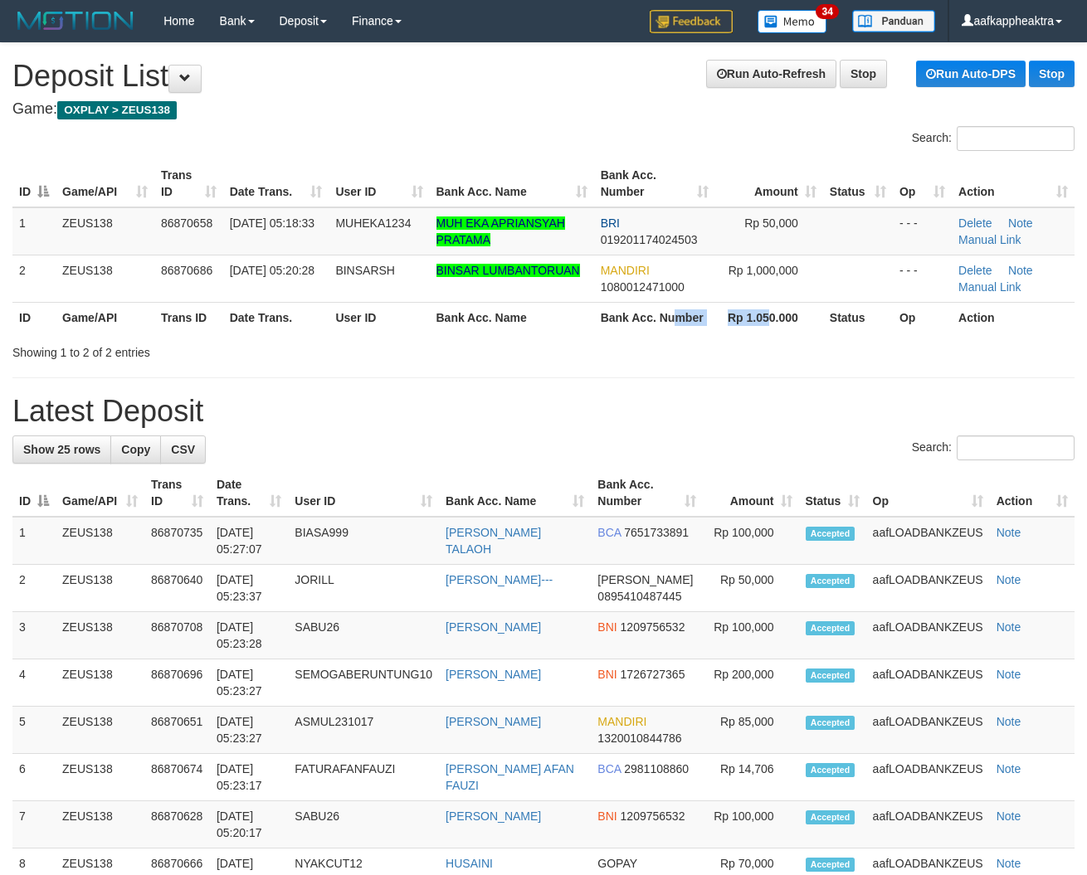
click at [767, 308] on tr "ID Game/API Trans ID Date Trans. User ID Bank Acc. Name Bank Acc. Number Rp 1.0…" at bounding box center [543, 317] width 1062 height 31
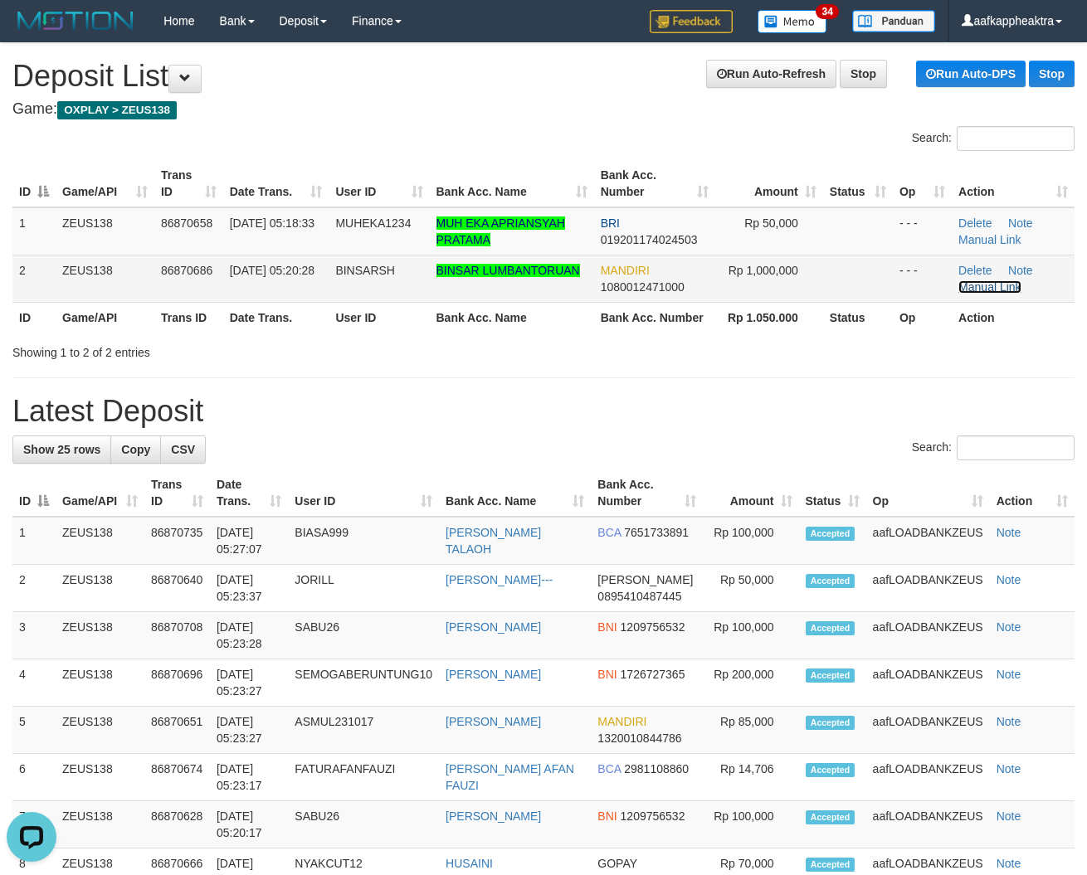
drag, startPoint x: 968, startPoint y: 284, endPoint x: 923, endPoint y: 293, distance: 45.7
click at [968, 284] on link "Manual Link" at bounding box center [989, 286] width 63 height 13
click at [477, 287] on td "BINSAR LUMBANTORUAN" at bounding box center [512, 278] width 164 height 47
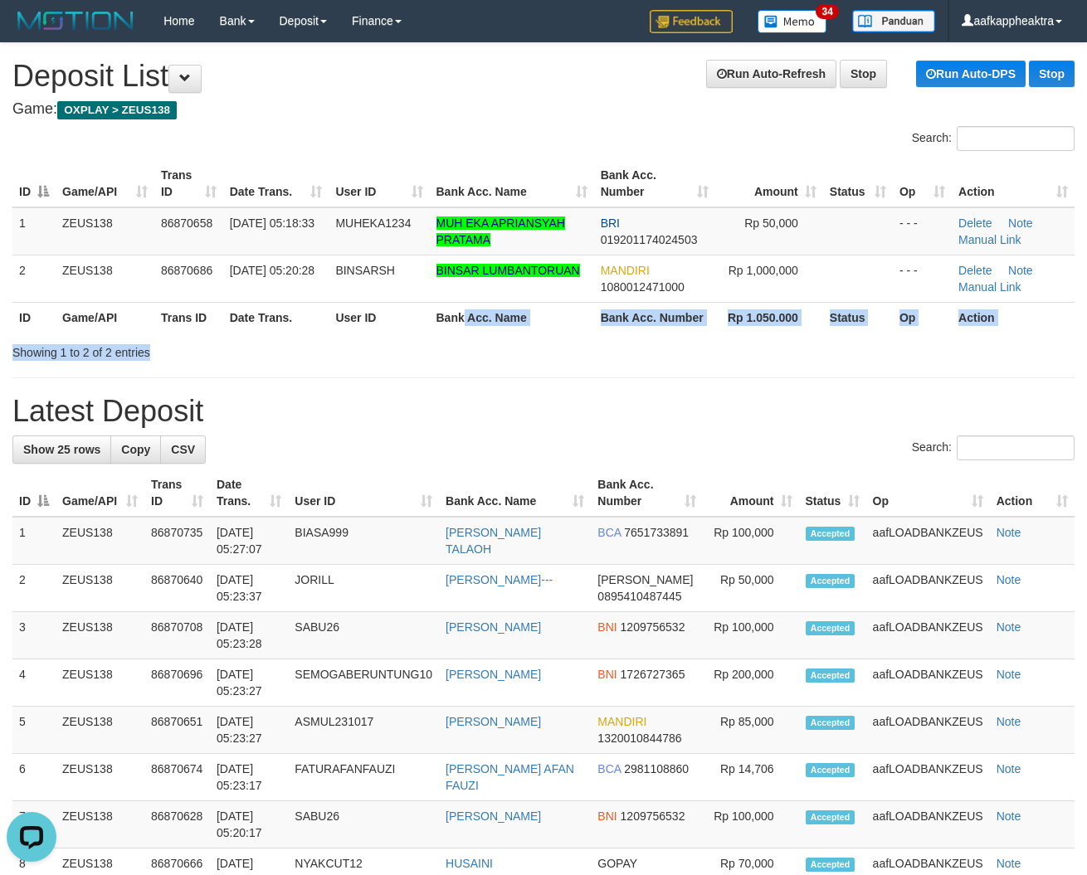
drag, startPoint x: 427, startPoint y: 349, endPoint x: 392, endPoint y: 361, distance: 37.5
click at [420, 353] on div "Search: ID Game/API Trans ID Date Trans. User ID Bank Acc. Name Bank Acc. Numbe…" at bounding box center [543, 243] width 1062 height 235
drag, startPoint x: 349, startPoint y: 377, endPoint x: 329, endPoint y: 380, distance: 20.9
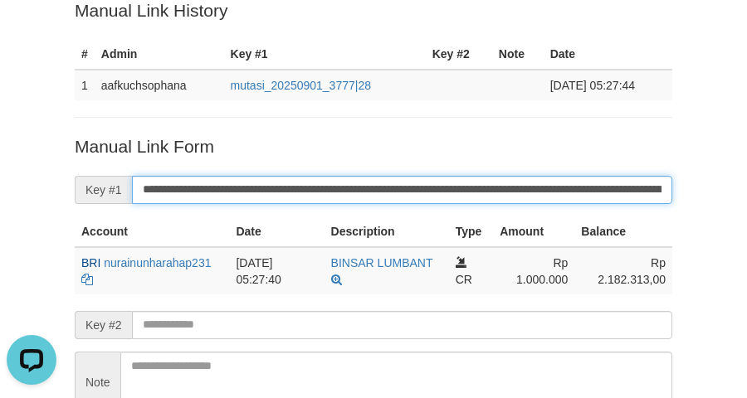
click at [196, 195] on input "**********" at bounding box center [402, 190] width 540 height 28
click at [196, 192] on input "**********" at bounding box center [402, 190] width 540 height 28
click at [197, 191] on input "**********" at bounding box center [402, 190] width 540 height 28
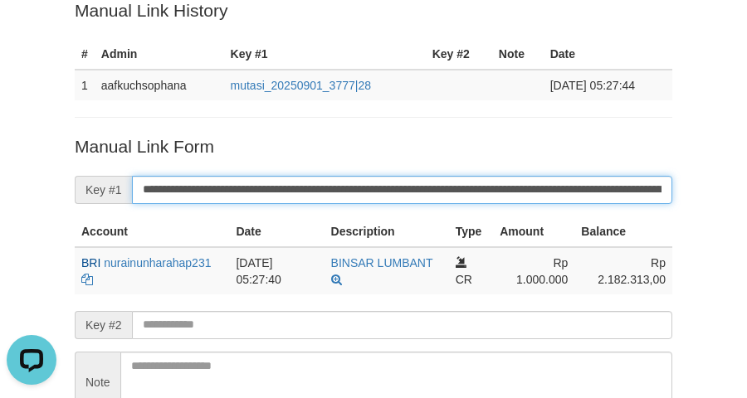
click at [197, 191] on input "**********" at bounding box center [402, 190] width 540 height 28
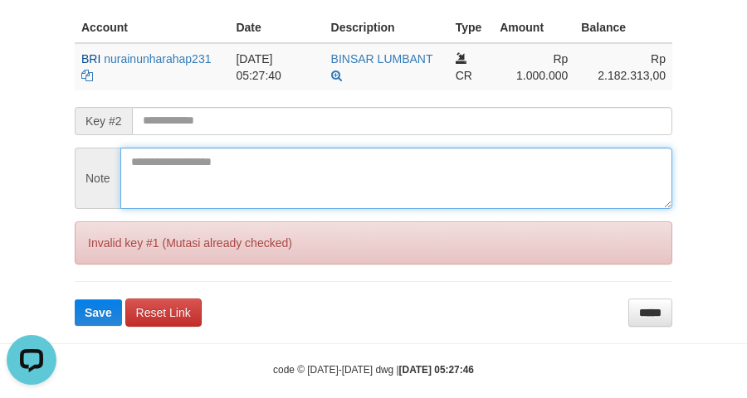
click at [206, 177] on textarea at bounding box center [396, 178] width 552 height 61
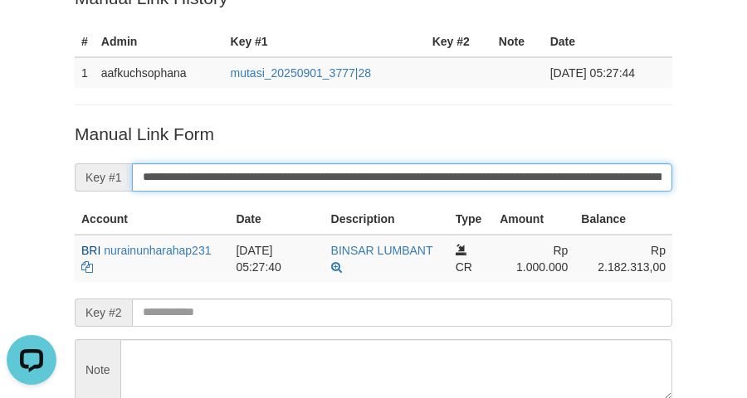
scroll to position [110, 0]
click at [232, 174] on input "**********" at bounding box center [402, 177] width 540 height 28
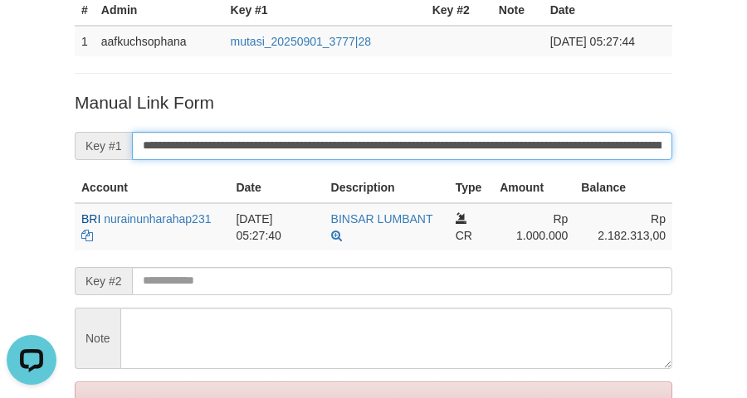
scroll to position [220, 0]
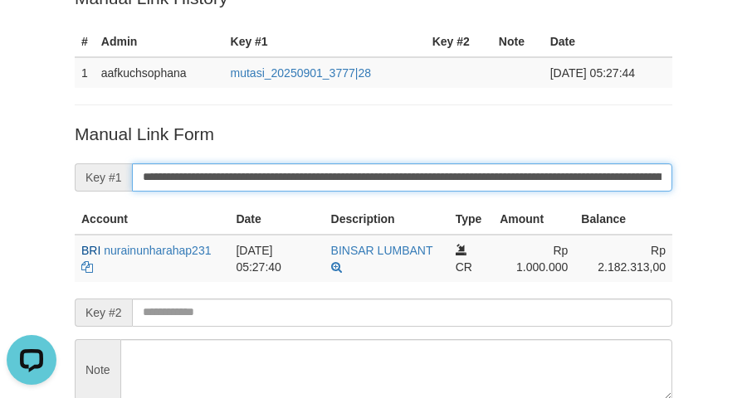
click at [236, 181] on input "**********" at bounding box center [402, 177] width 540 height 28
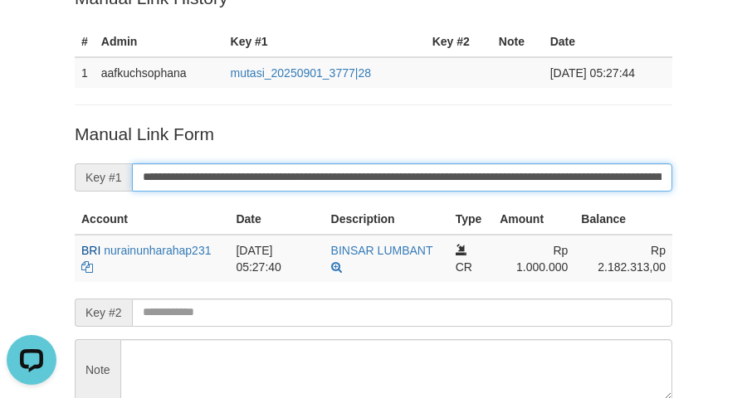
click at [236, 181] on input "**********" at bounding box center [402, 177] width 540 height 28
click at [236, 180] on input "**********" at bounding box center [402, 177] width 540 height 28
click at [236, 179] on input "**********" at bounding box center [402, 177] width 540 height 28
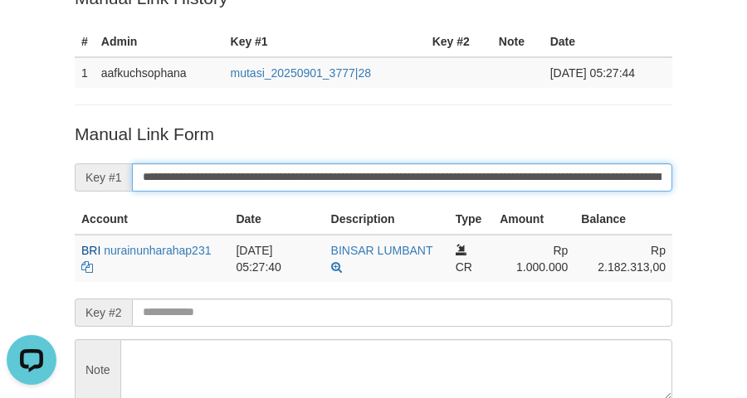
click at [237, 176] on input "**********" at bounding box center [402, 177] width 540 height 28
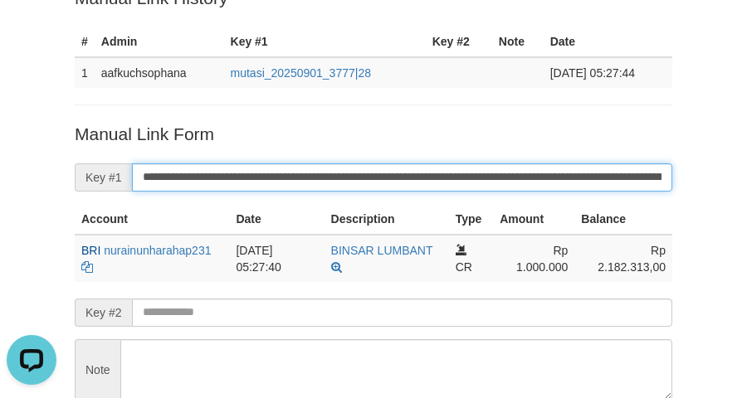
click at [238, 175] on input "**********" at bounding box center [402, 177] width 540 height 28
click at [241, 174] on input "**********" at bounding box center [402, 177] width 540 height 28
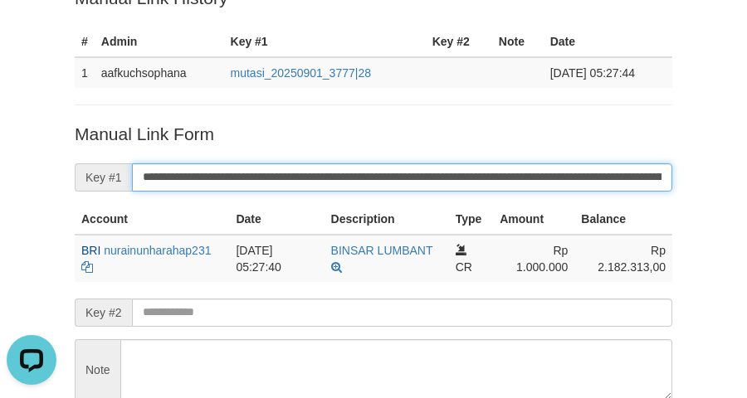
click at [264, 180] on input "**********" at bounding box center [402, 177] width 540 height 28
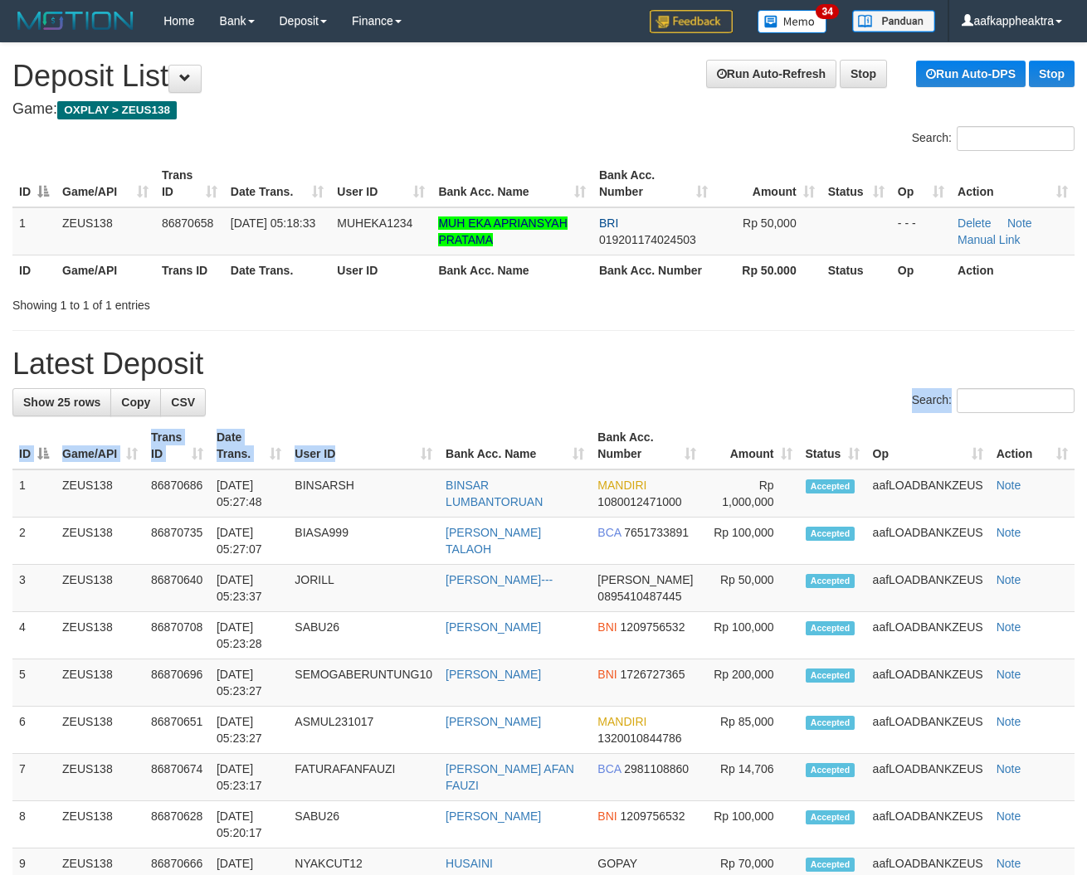
click at [420, 409] on div "Search:" at bounding box center [543, 402] width 1062 height 29
drag, startPoint x: 436, startPoint y: 379, endPoint x: 4, endPoint y: 371, distance: 431.5
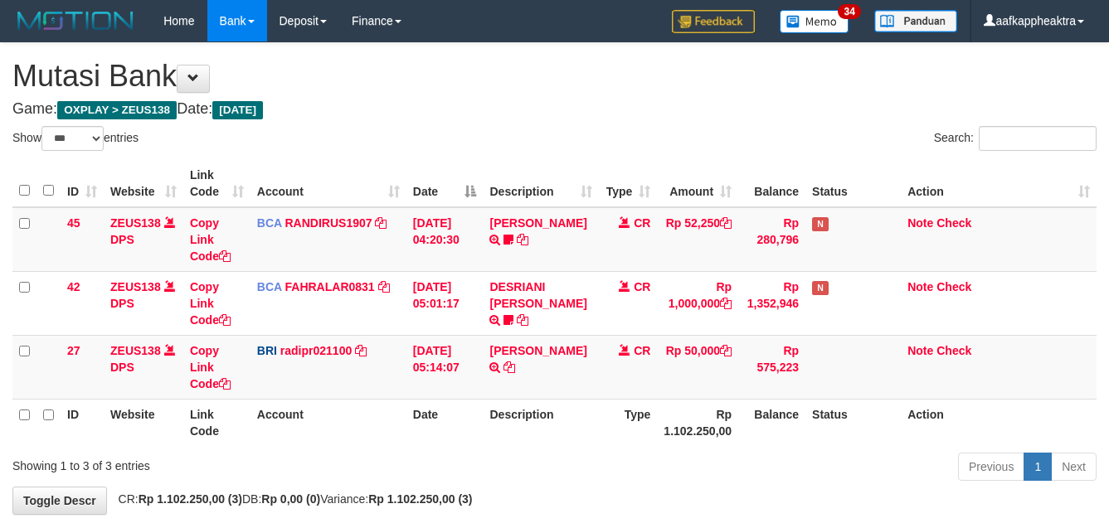
select select "***"
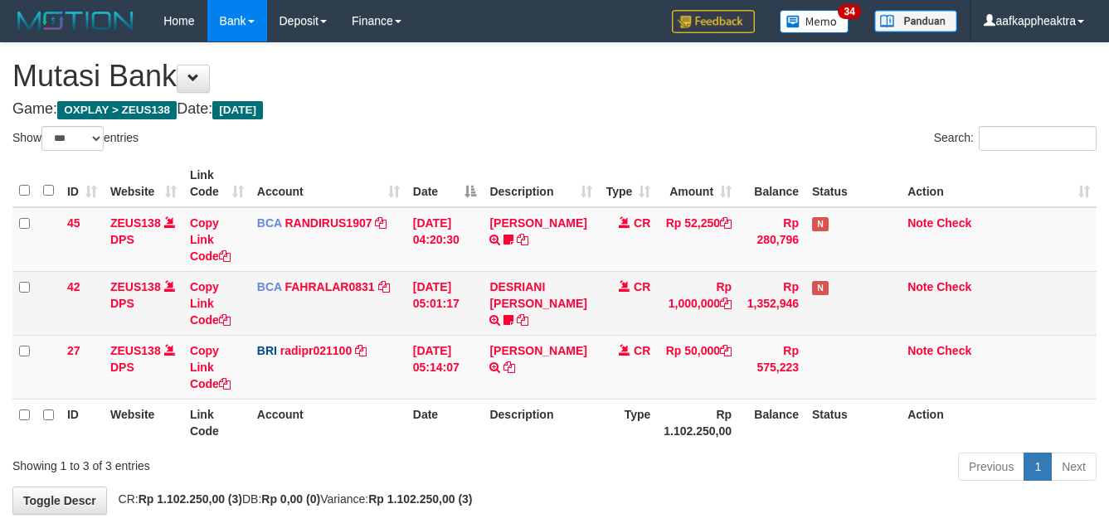
scroll to position [79, 0]
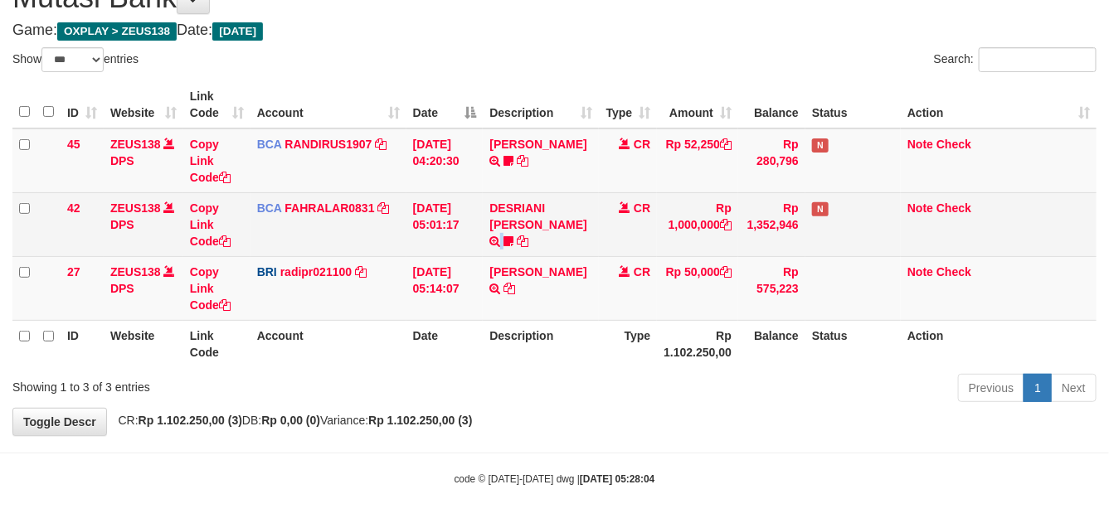
click at [577, 250] on td "DESRIANI NATALIS T TRSF E-BANKING CR 0109/FTSCY/WS95271 1000000.00DESRIANI NATA…" at bounding box center [541, 224] width 116 height 64
click at [592, 246] on td "DESRIANI NATALIS T TRSF E-BANKING CR 0109/FTSCY/WS95271 1000000.00DESRIANI NATA…" at bounding box center [541, 224] width 116 height 64
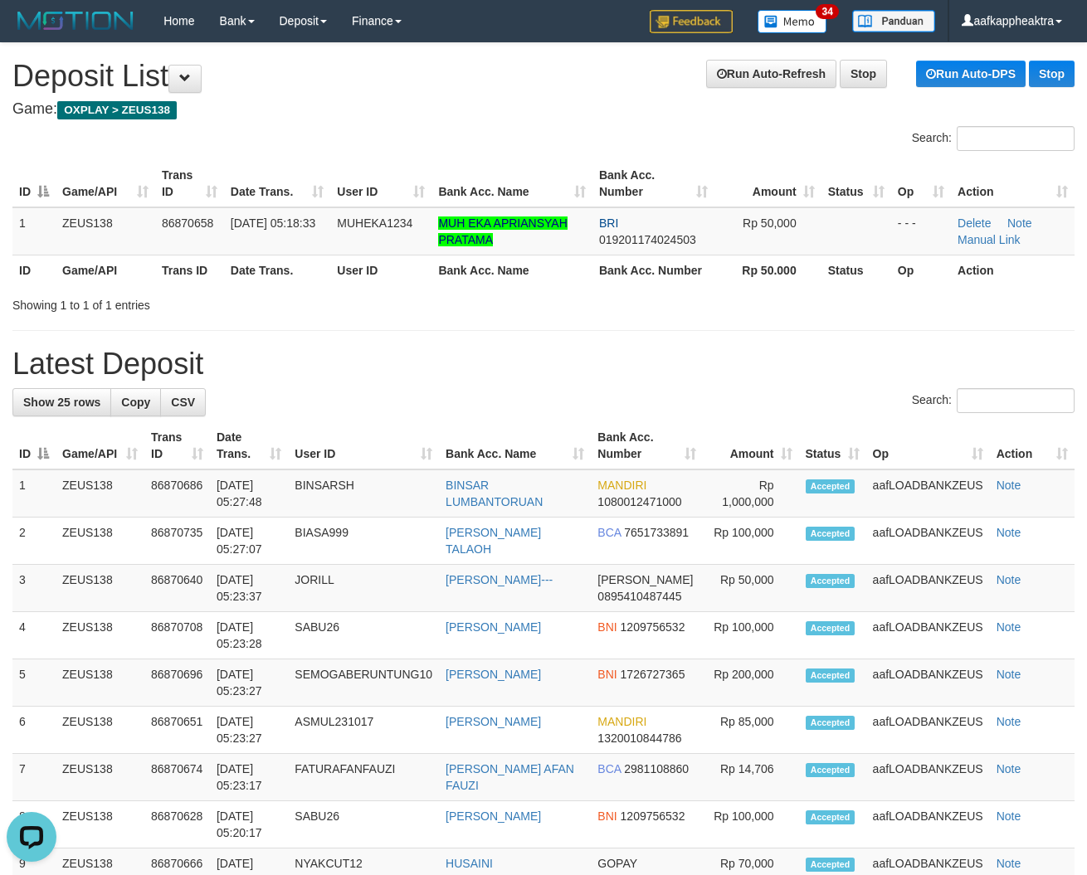
drag, startPoint x: 593, startPoint y: 370, endPoint x: 635, endPoint y: 376, distance: 41.9
click at [596, 371] on h1 "Latest Deposit" at bounding box center [543, 364] width 1062 height 33
drag, startPoint x: 635, startPoint y: 376, endPoint x: 616, endPoint y: 376, distance: 18.3
click at [629, 377] on h1 "Latest Deposit" at bounding box center [543, 364] width 1062 height 33
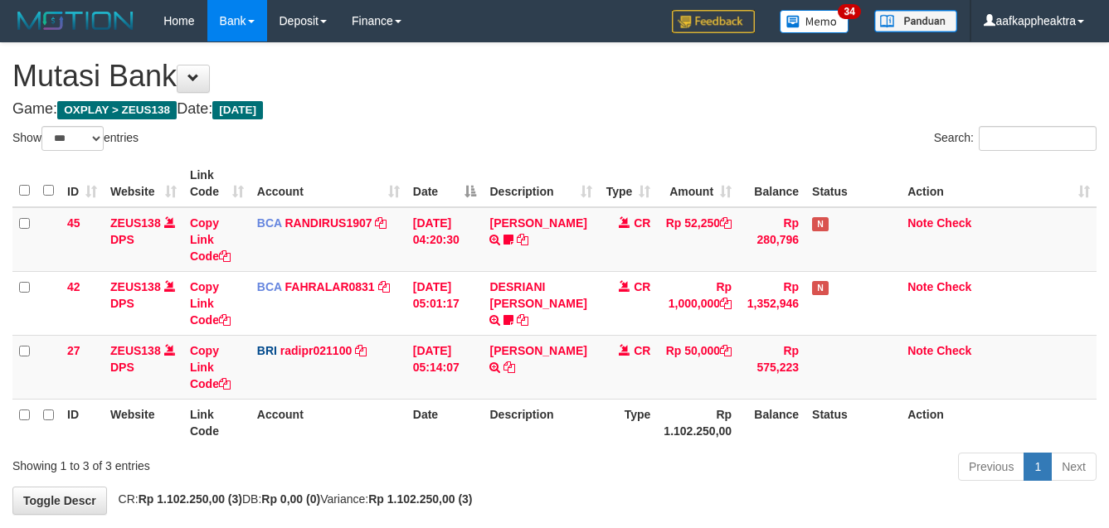
select select "***"
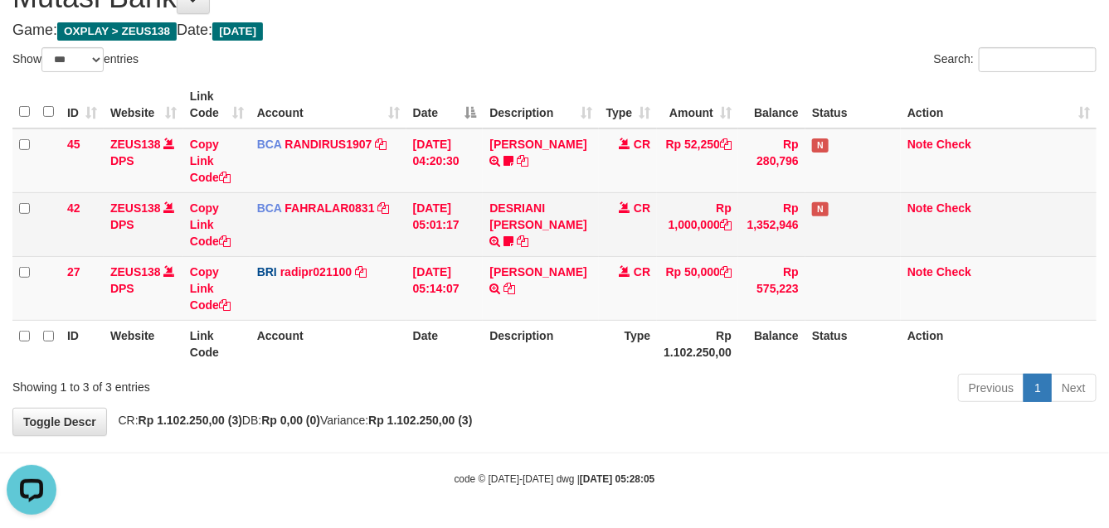
click at [604, 254] on td "CR" at bounding box center [628, 224] width 58 height 64
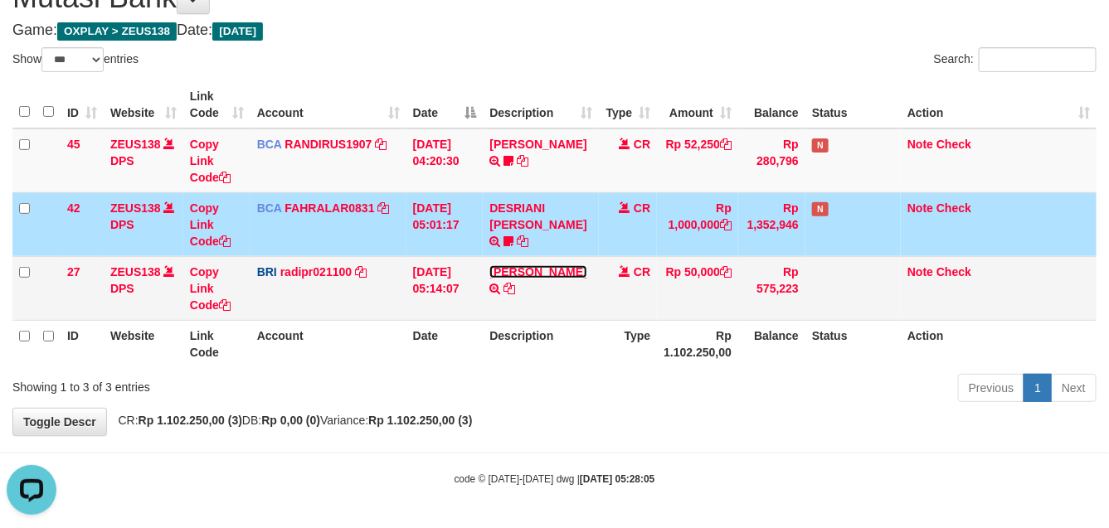
click at [519, 275] on link "[PERSON_NAME]" at bounding box center [537, 271] width 97 height 13
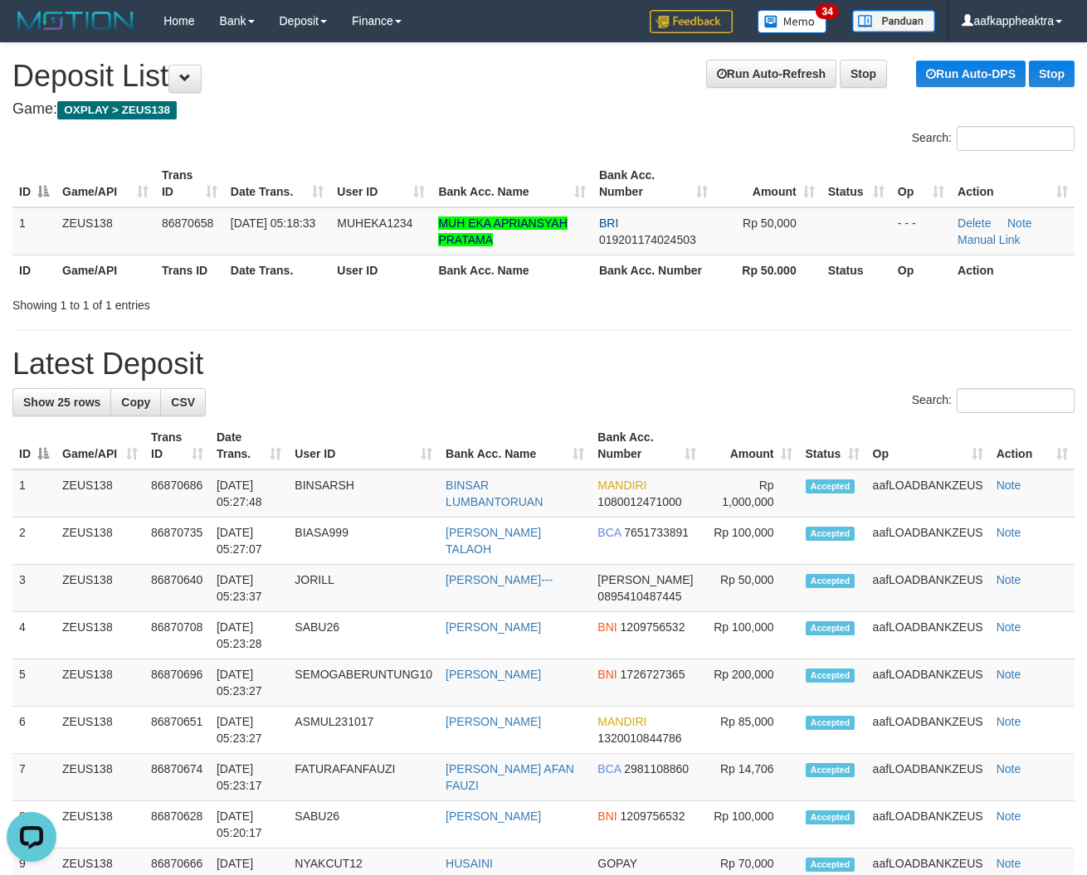
drag, startPoint x: 429, startPoint y: 357, endPoint x: 9, endPoint y: 296, distance: 424.1
click at [426, 358] on h1 "Latest Deposit" at bounding box center [543, 364] width 1062 height 33
drag, startPoint x: 413, startPoint y: 402, endPoint x: 46, endPoint y: 436, distance: 369.0
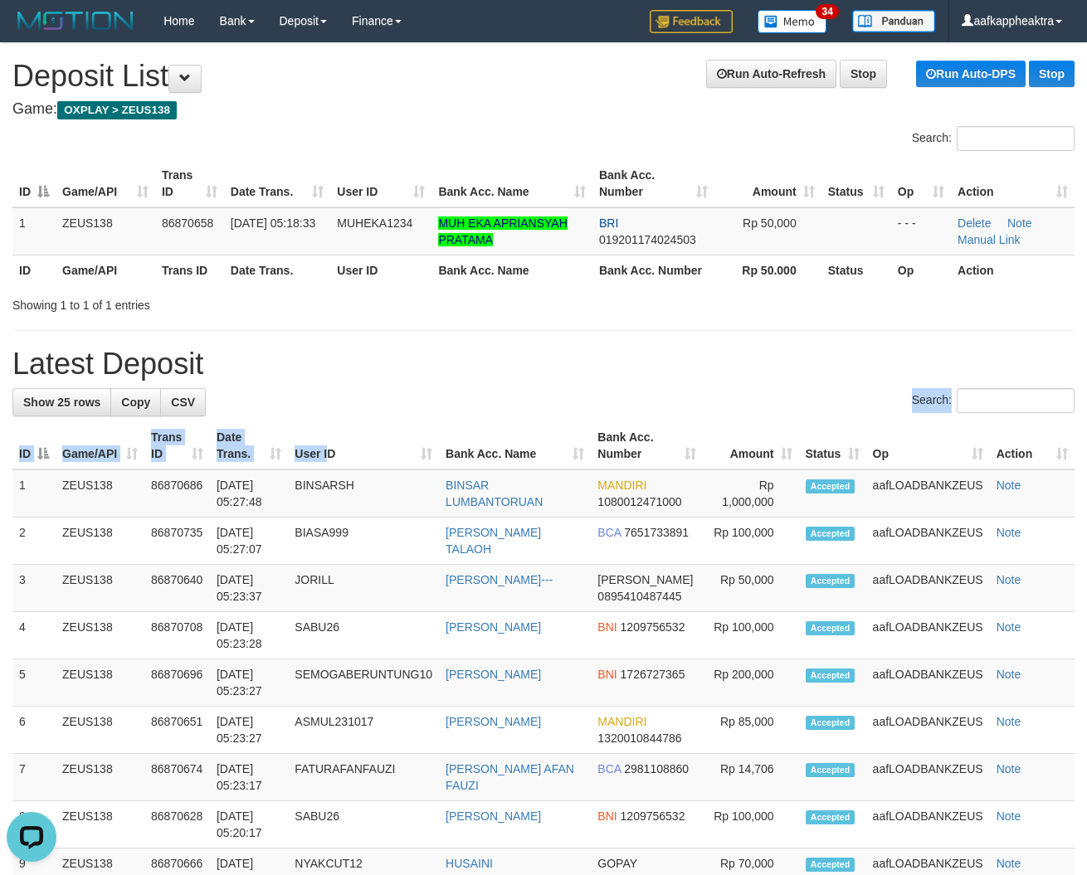
drag, startPoint x: 927, startPoint y: 423, endPoint x: 875, endPoint y: 452, distance: 59.1
click at [889, 450] on th "Op" at bounding box center [928, 445] width 124 height 47
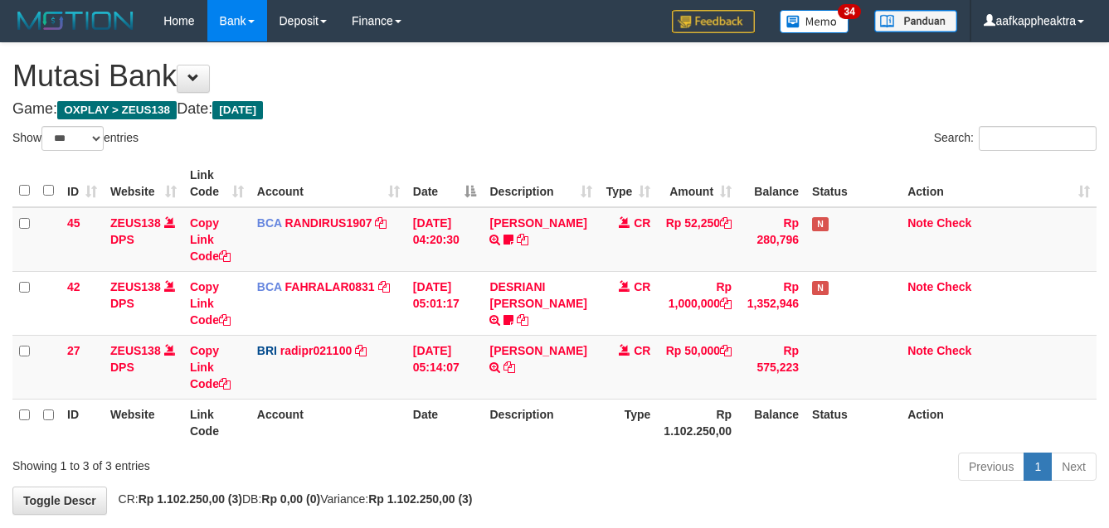
select select "***"
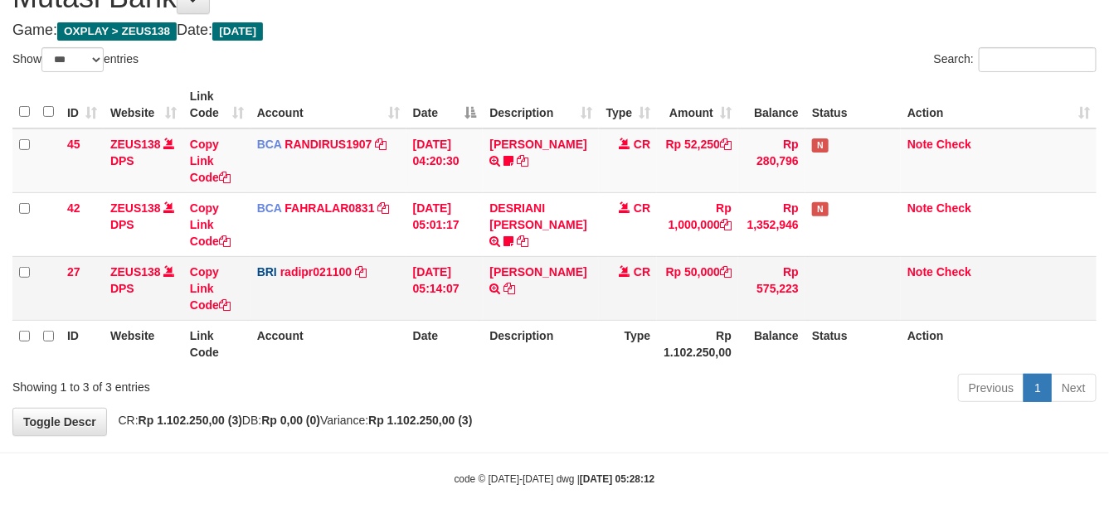
click at [450, 287] on td "[DATE] 05:14:07" at bounding box center [445, 288] width 77 height 64
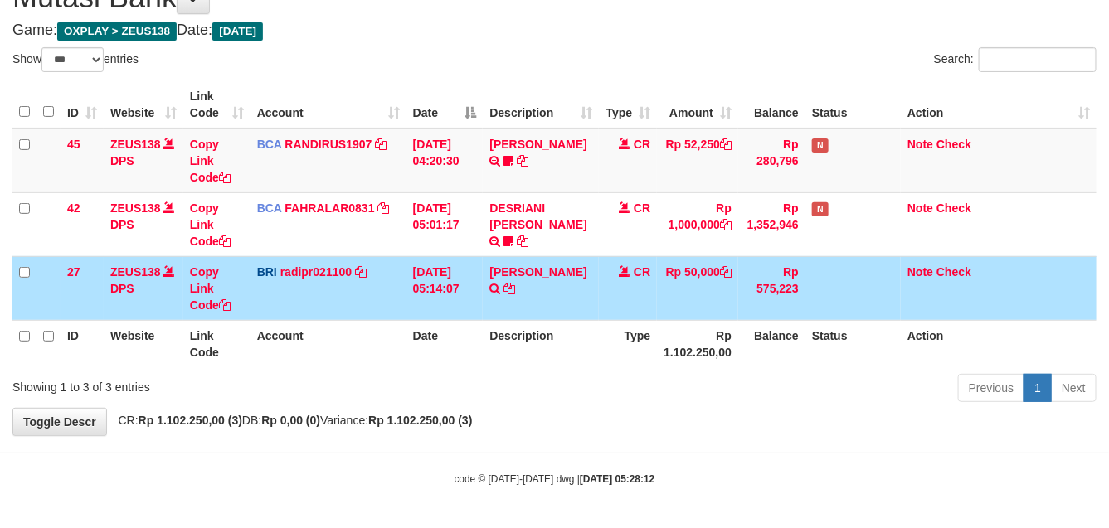
click at [454, 265] on td "[DATE] 05:14:07" at bounding box center [445, 288] width 77 height 64
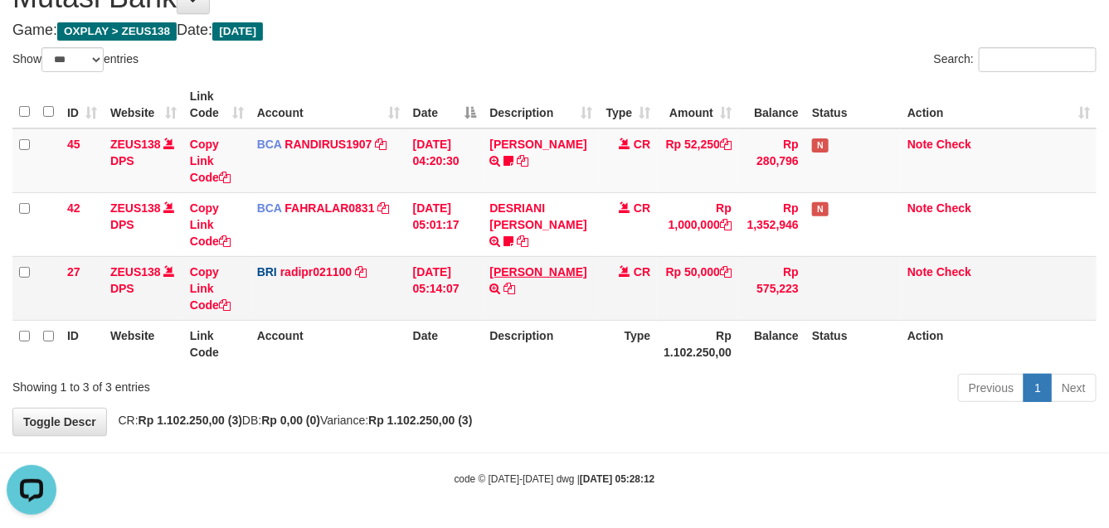
scroll to position [0, 0]
click at [567, 278] on td "[PERSON_NAME] TRANSFER NBMB [PERSON_NAME] TO [PERSON_NAME]" at bounding box center [541, 288] width 116 height 64
click at [593, 270] on td "DANA TEGARJALERPR TRANSFER NBMB DANA TEGARJALERPR TO REYNALDI ADI PRATAMA" at bounding box center [541, 288] width 116 height 64
drag, startPoint x: 587, startPoint y: 270, endPoint x: 723, endPoint y: 307, distance: 140.1
click at [514, 295] on td "DANA TEGARJALERPR TRANSFER NBMB DANA TEGARJALERPR TO REYNALDI ADI PRATAMA" at bounding box center [541, 288] width 116 height 64
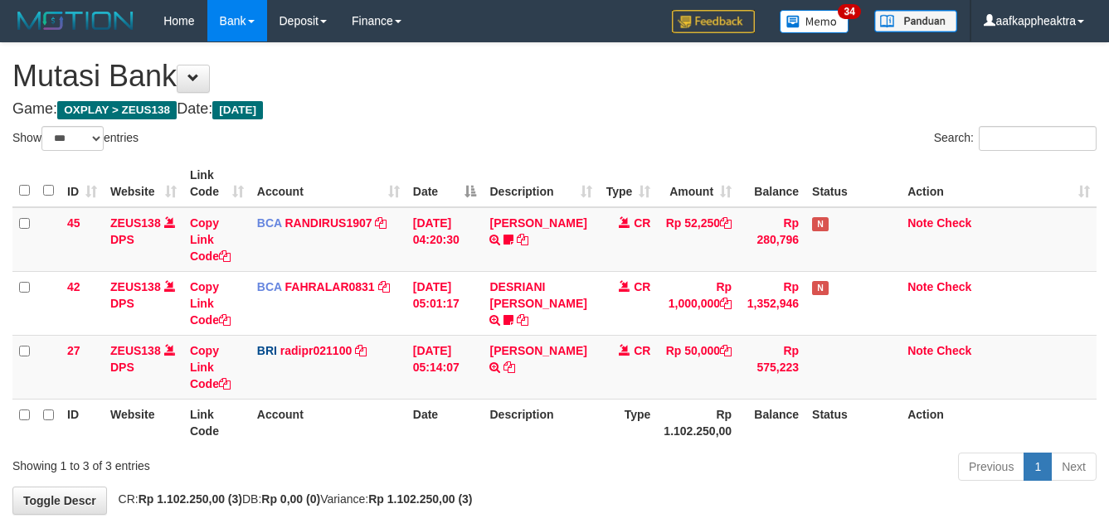
select select "***"
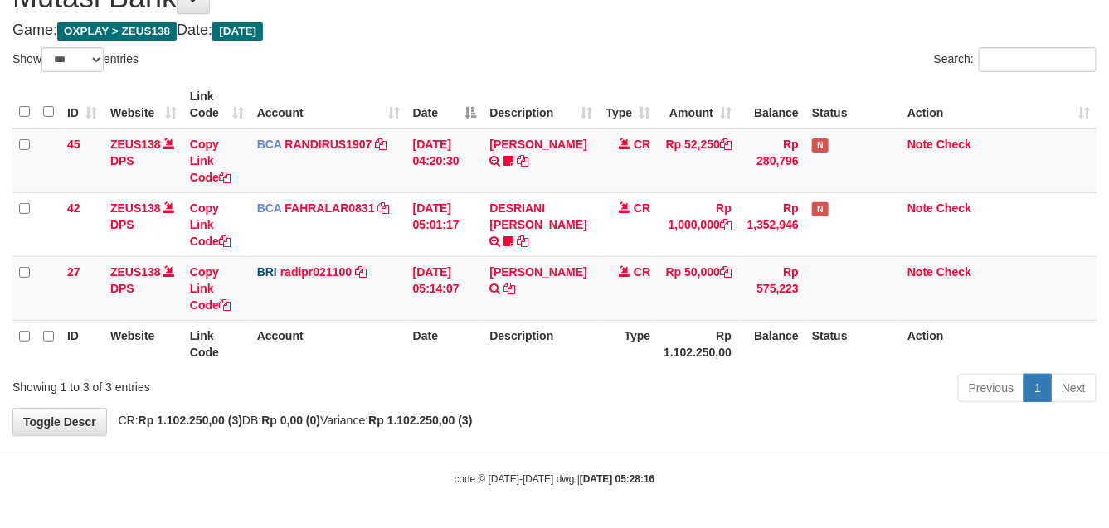
drag, startPoint x: 658, startPoint y: 328, endPoint x: 1121, endPoint y: 353, distance: 463.6
click at [658, 329] on th "Rp 1.102.250,00" at bounding box center [697, 343] width 81 height 47
click at [560, 296] on td "DANA TEGARJALERPR TRANSFER NBMB DANA TEGARJALERPR TO REYNALDI ADI PRATAMA" at bounding box center [541, 288] width 116 height 64
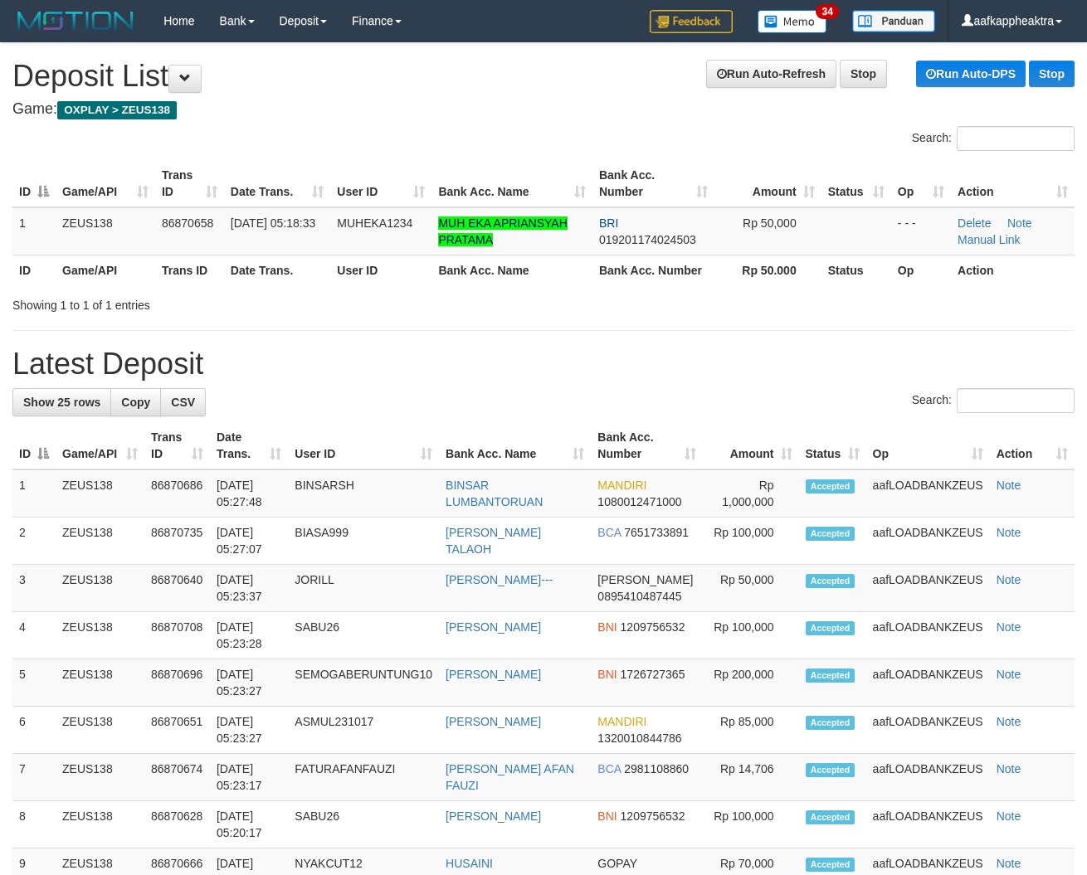
click at [361, 353] on h1 "Latest Deposit" at bounding box center [543, 364] width 1062 height 33
drag, startPoint x: 349, startPoint y: 368, endPoint x: 54, endPoint y: 380, distance: 295.6
click at [315, 379] on h1 "Latest Deposit" at bounding box center [543, 364] width 1062 height 33
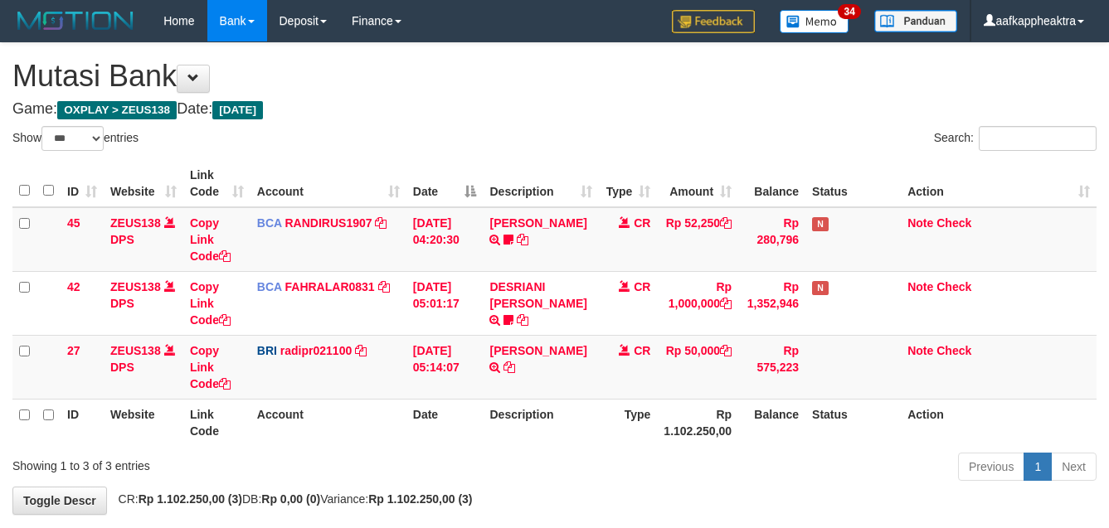
select select "***"
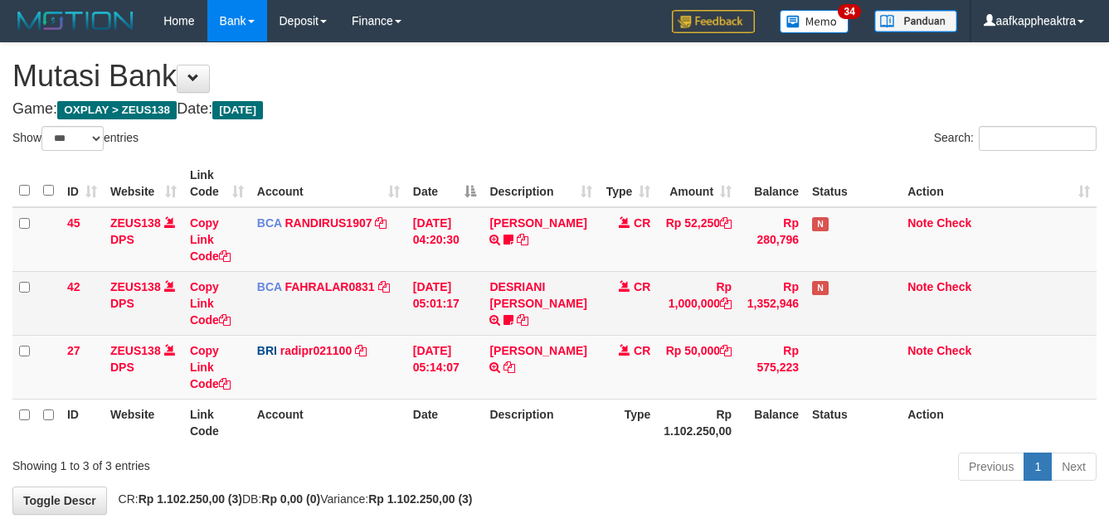
scroll to position [79, 0]
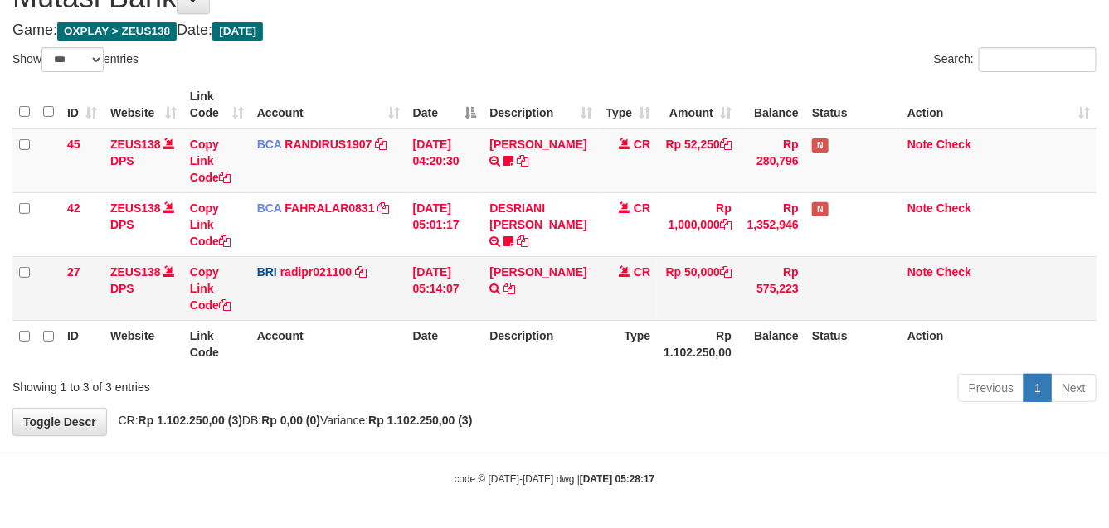
drag, startPoint x: 723, startPoint y: 255, endPoint x: 718, endPoint y: 271, distance: 17.3
click at [719, 268] on tbody "45 ZEUS138 DPS Copy Link Code BCA RANDIRUS1907 DPS [PERSON_NAME] mutasi_2025090…" at bounding box center [554, 225] width 1084 height 192
click at [711, 271] on td "Rp 50,000" at bounding box center [697, 288] width 81 height 64
click at [714, 275] on td "Rp 50,000" at bounding box center [697, 288] width 81 height 64
click at [687, 304] on td "Rp 50,000" at bounding box center [697, 288] width 81 height 64
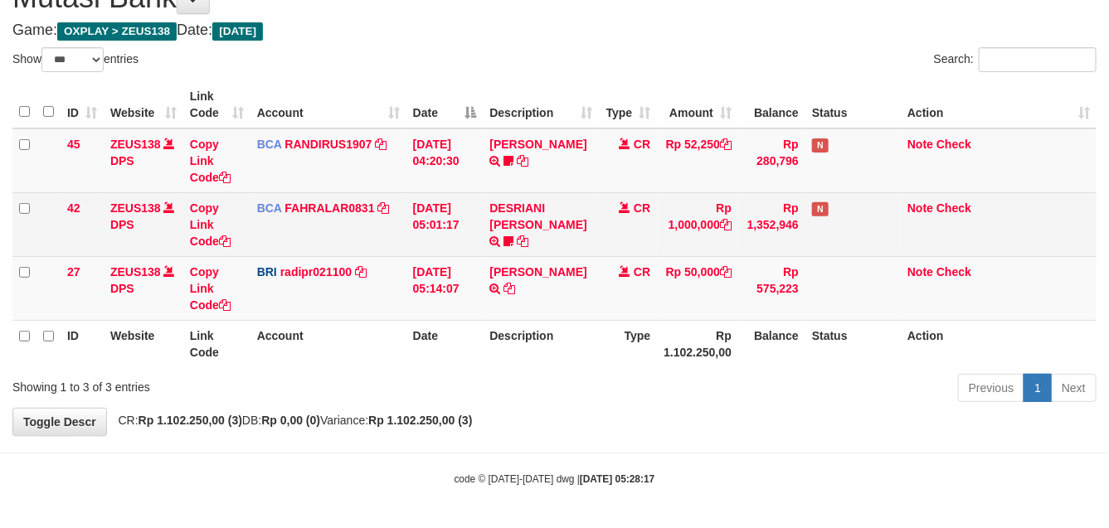
click at [645, 213] on span "CR" at bounding box center [642, 208] width 17 height 13
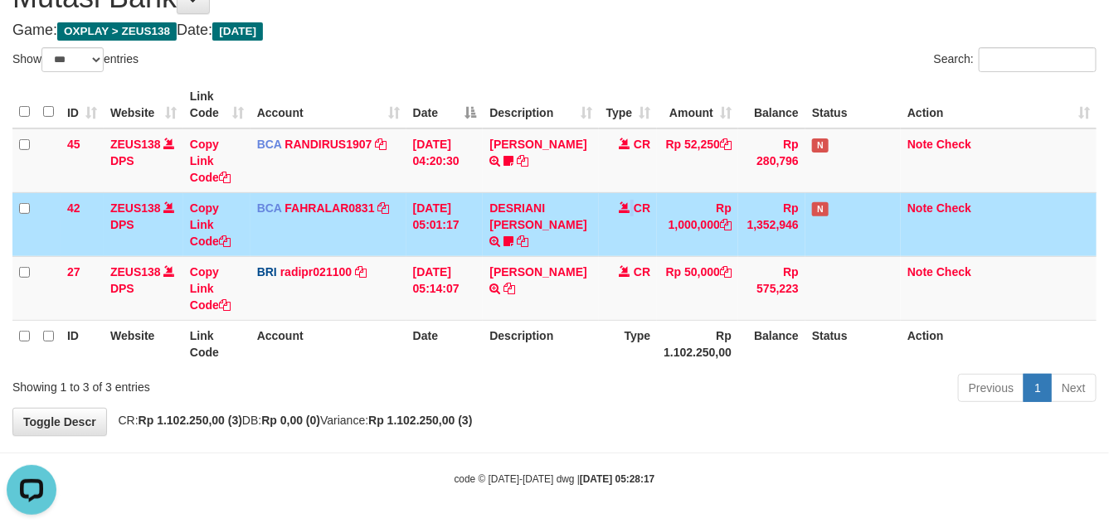
click at [628, 216] on td "CR" at bounding box center [628, 224] width 58 height 64
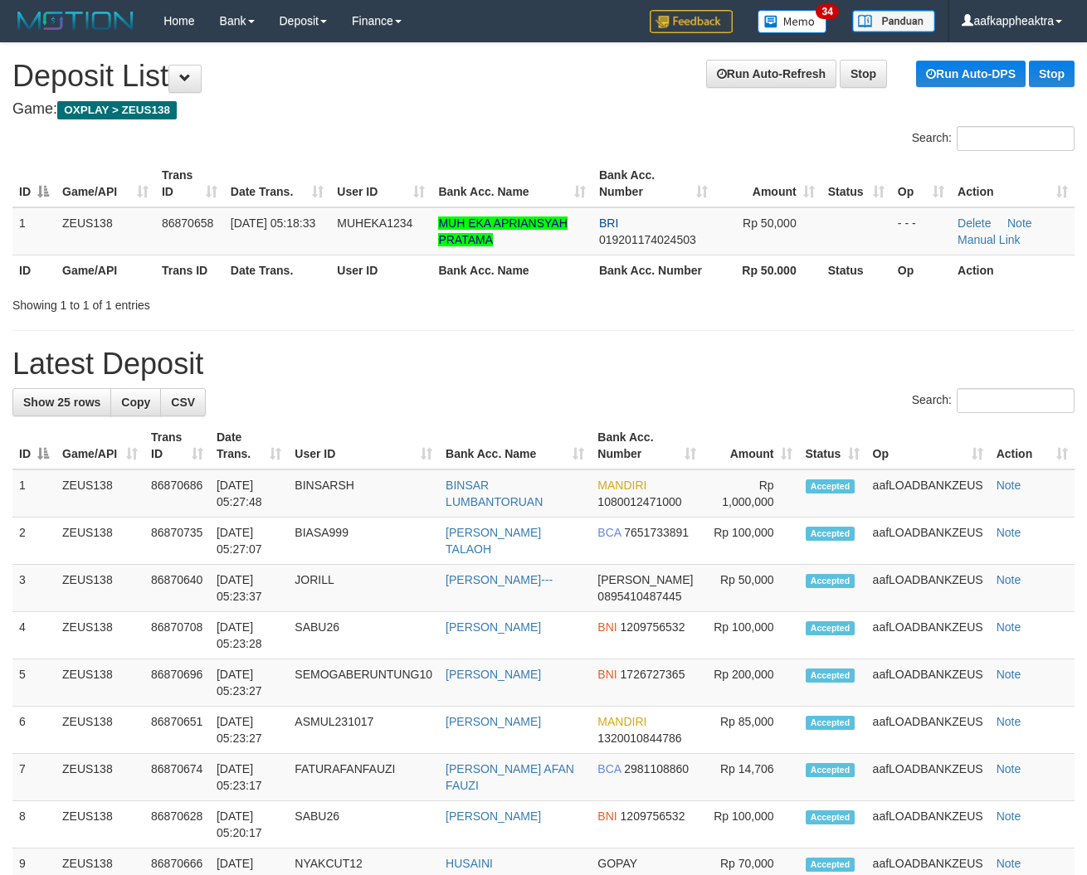
drag, startPoint x: 549, startPoint y: 363, endPoint x: 80, endPoint y: 317, distance: 471.8
click at [527, 363] on h1 "Latest Deposit" at bounding box center [543, 364] width 1062 height 33
drag, startPoint x: 471, startPoint y: 291, endPoint x: 390, endPoint y: 284, distance: 81.6
click at [455, 295] on div "Showing 1 to 1 of 1 entries" at bounding box center [543, 301] width 1087 height 23
click at [387, 282] on th "User ID" at bounding box center [380, 270] width 101 height 31
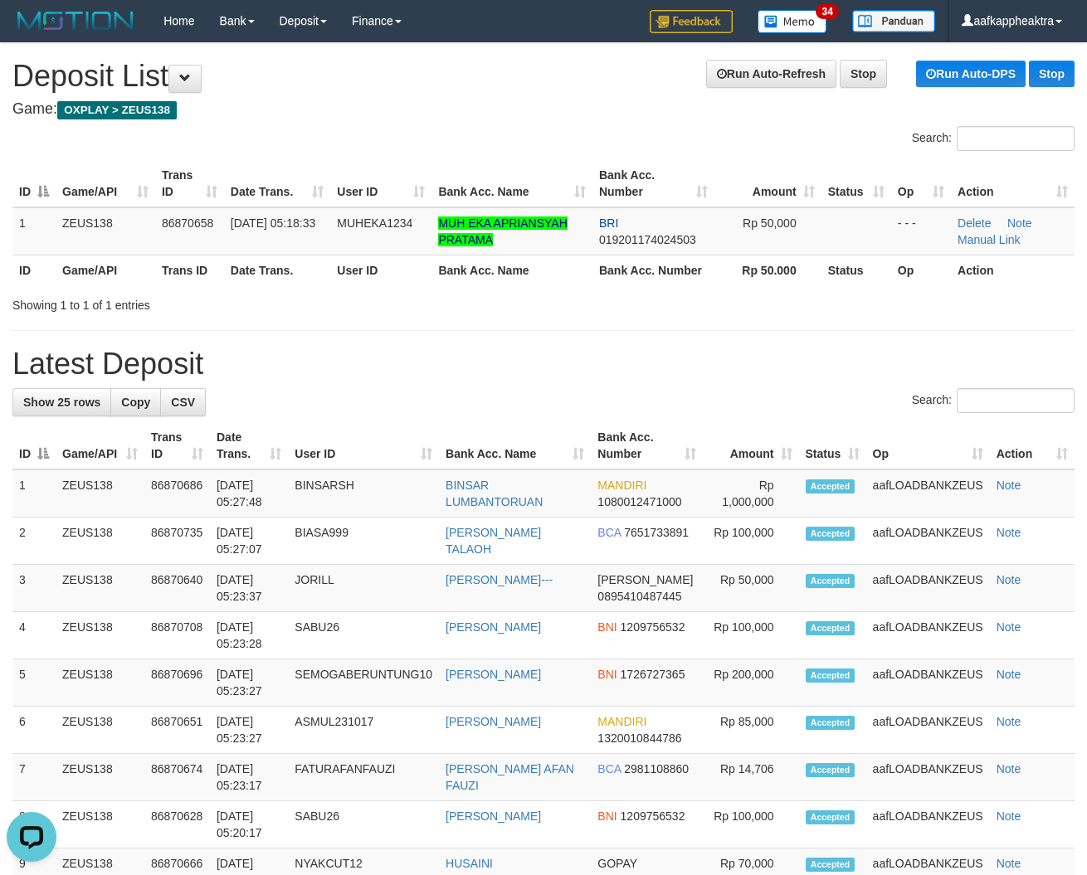
drag, startPoint x: 411, startPoint y: 245, endPoint x: 400, endPoint y: 130, distance: 115.1
click at [423, 233] on td "MUHEKA1234" at bounding box center [380, 231] width 101 height 48
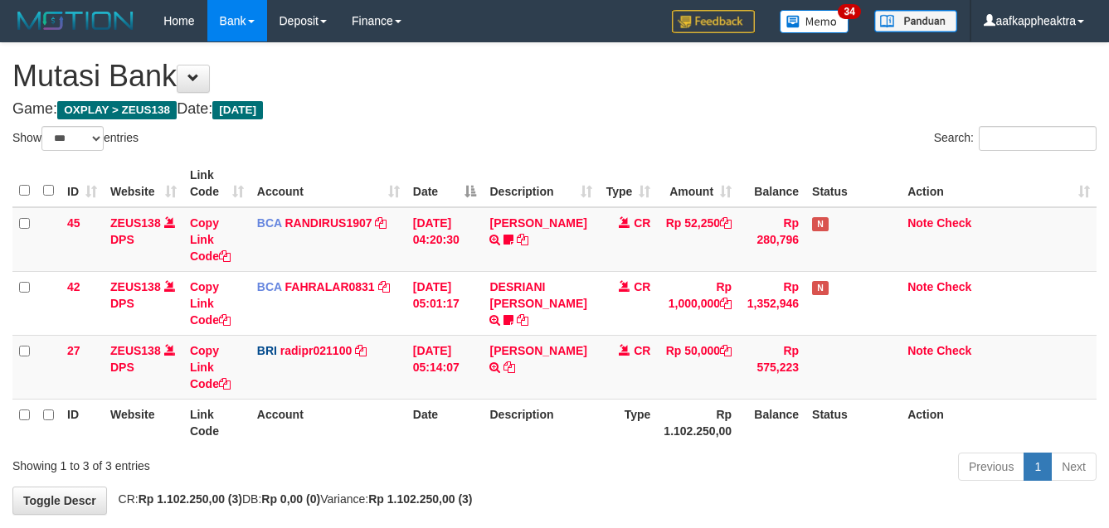
select select "***"
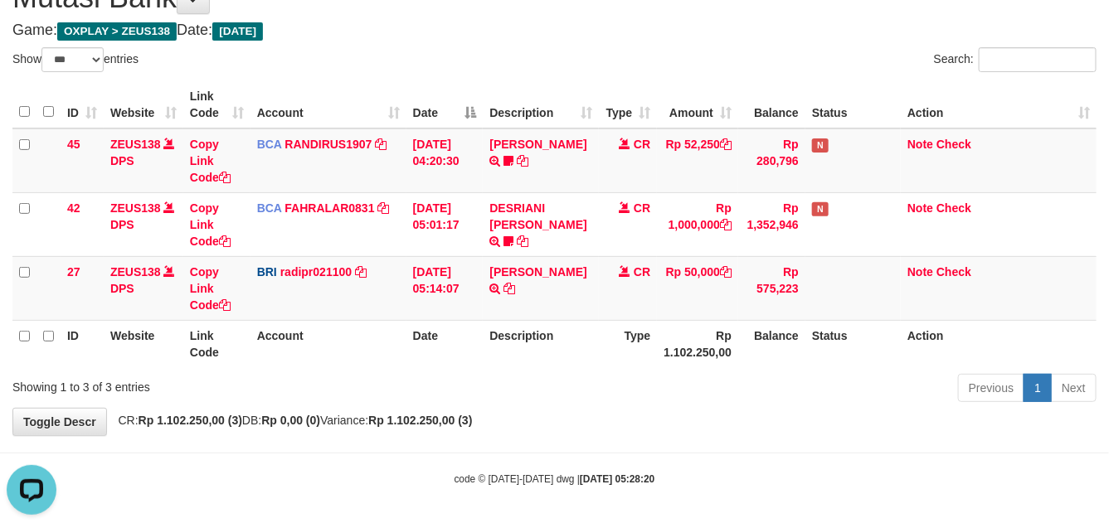
click at [714, 324] on table "ID Website Link Code Account Date Description Type Amount Balance Status Action…" at bounding box center [554, 224] width 1084 height 286
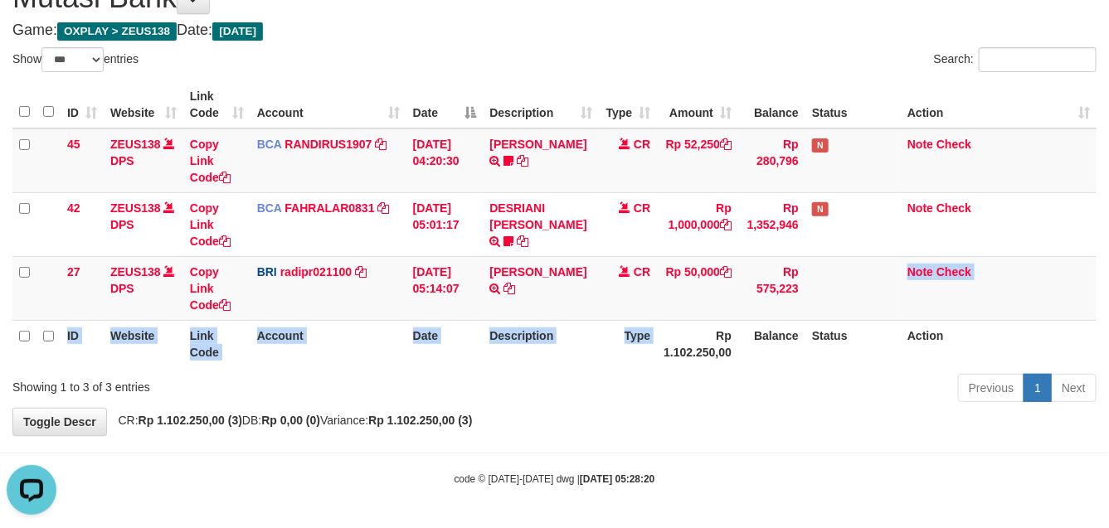
click at [683, 326] on th "Rp 1.102.250,00" at bounding box center [697, 343] width 81 height 47
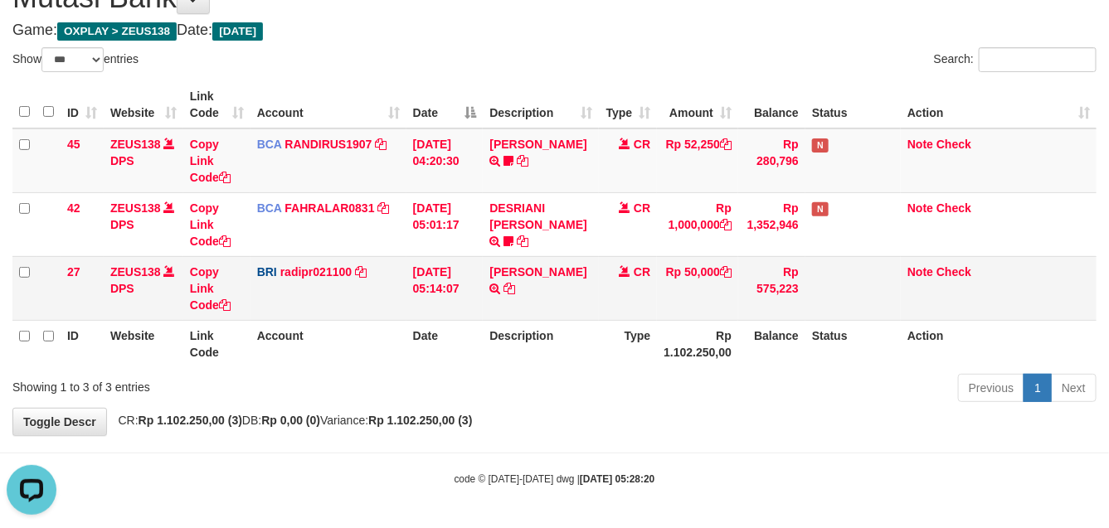
drag, startPoint x: 706, startPoint y: 299, endPoint x: 720, endPoint y: 295, distance: 14.7
click at [712, 299] on td "Rp 50,000" at bounding box center [697, 288] width 81 height 64
drag, startPoint x: 734, startPoint y: 289, endPoint x: 1110, endPoint y: 324, distance: 377.4
click at [781, 295] on tr "27 ZEUS138 DPS Copy Link Code BRI radipr021100 DPS REYNALDI ADI PRATAMA mutasi_…" at bounding box center [554, 288] width 1084 height 64
drag, startPoint x: 629, startPoint y: 334, endPoint x: 645, endPoint y: 332, distance: 16.7
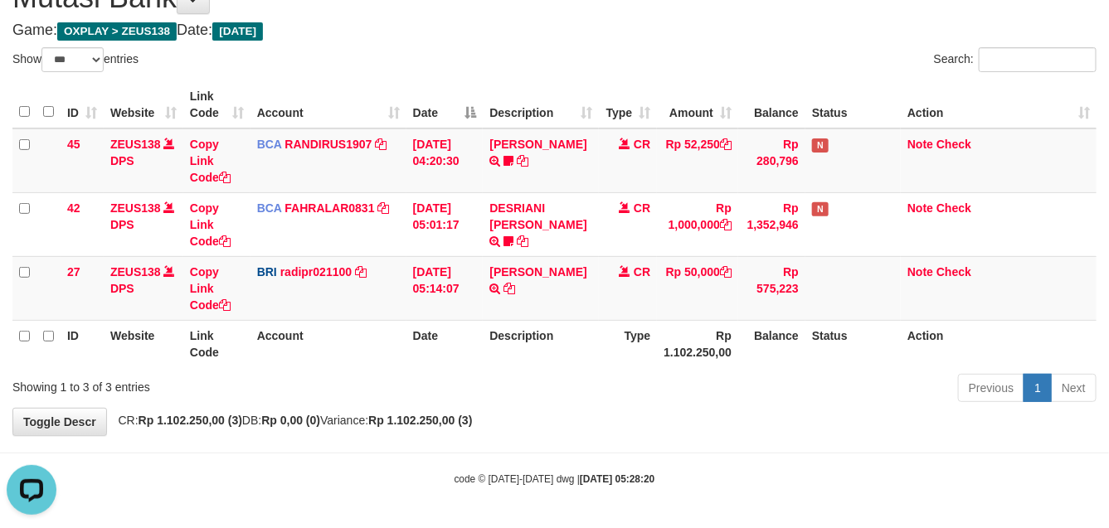
click at [631, 334] on th "Type" at bounding box center [628, 343] width 58 height 47
click at [704, 318] on table "ID Website Link Code Account Date Description Type Amount Balance Status Action…" at bounding box center [554, 224] width 1084 height 286
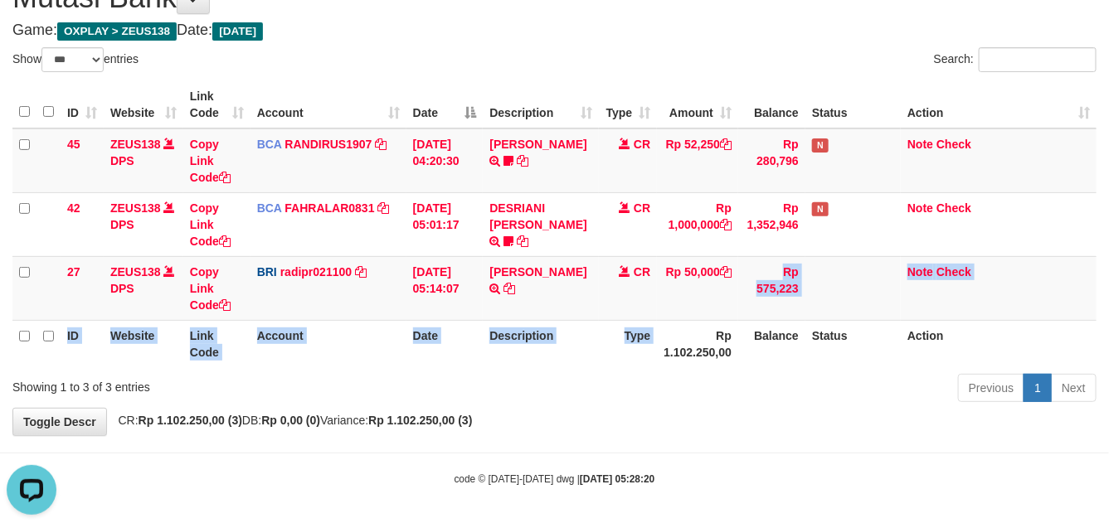
click at [660, 325] on th "Rp 1.102.250,00" at bounding box center [697, 343] width 81 height 47
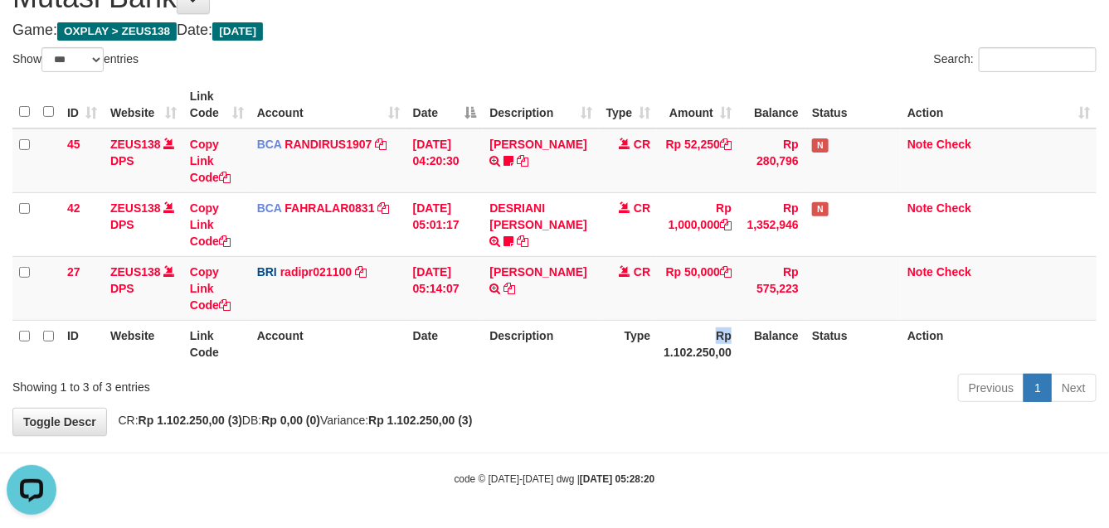
click at [653, 330] on tr "ID Website Link Code Account Date Description Type Rp 1.102.250,00 Balance Stat…" at bounding box center [554, 343] width 1084 height 47
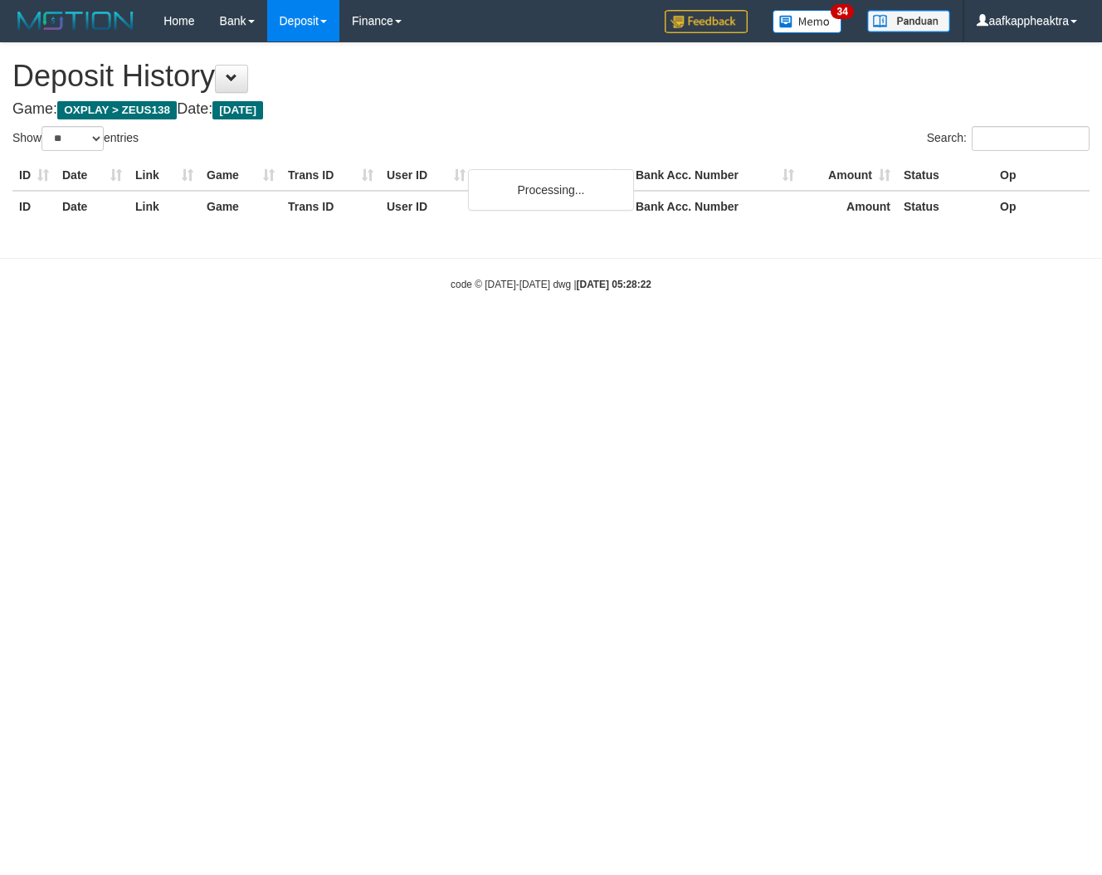
select select "**"
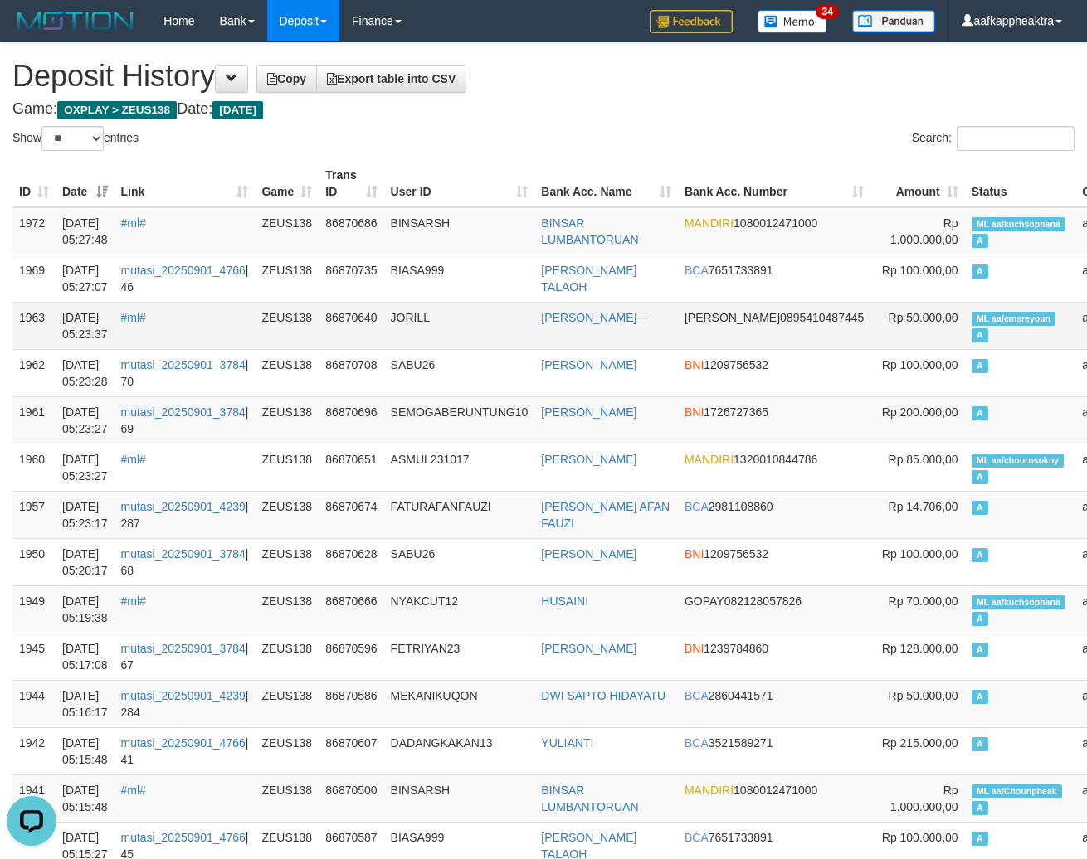
click at [504, 338] on td "JORILL" at bounding box center [459, 325] width 151 height 47
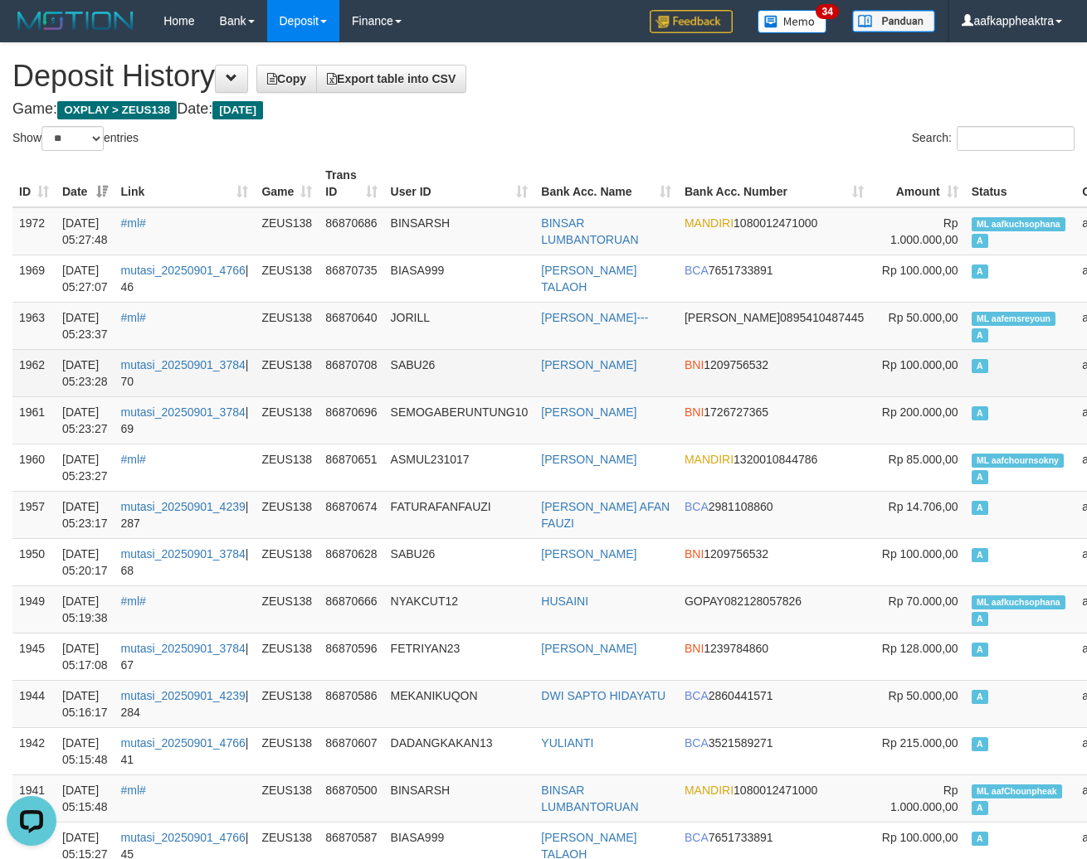
click at [514, 354] on td "SABU26" at bounding box center [459, 372] width 151 height 47
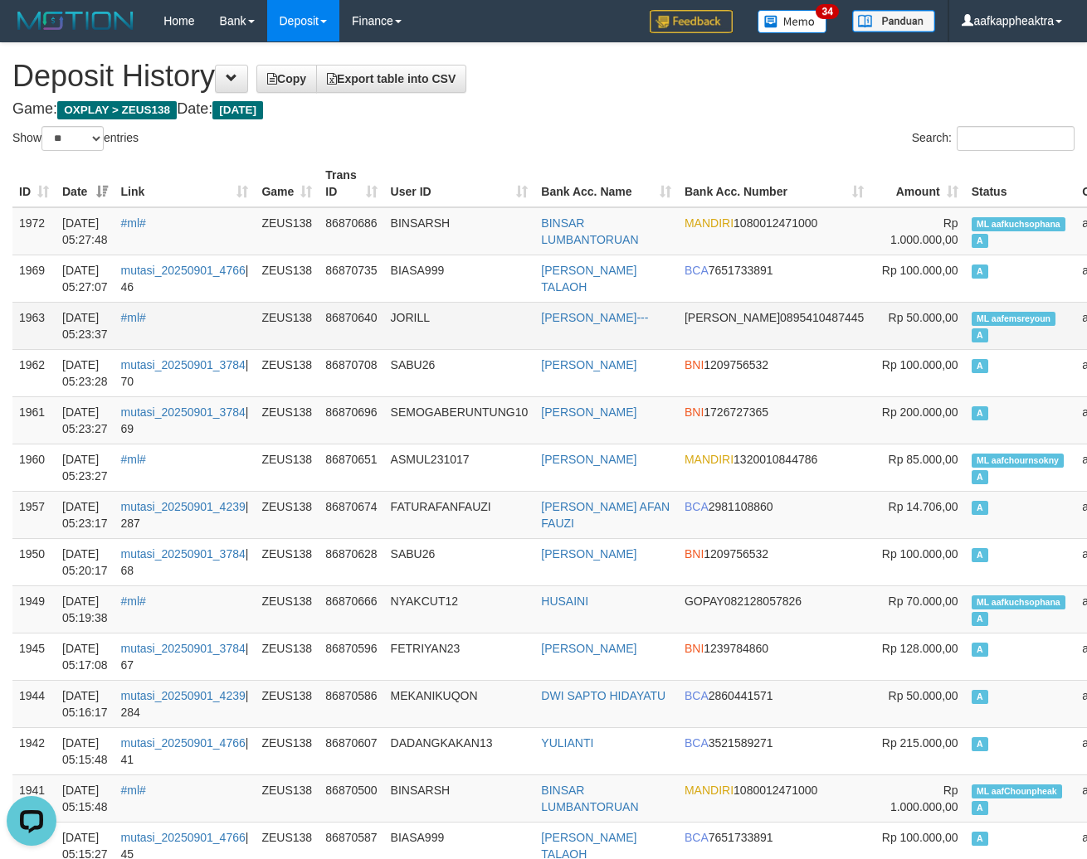
drag, startPoint x: 504, startPoint y: 341, endPoint x: 517, endPoint y: 342, distance: 12.5
click at [517, 342] on td "JORILL" at bounding box center [459, 325] width 151 height 47
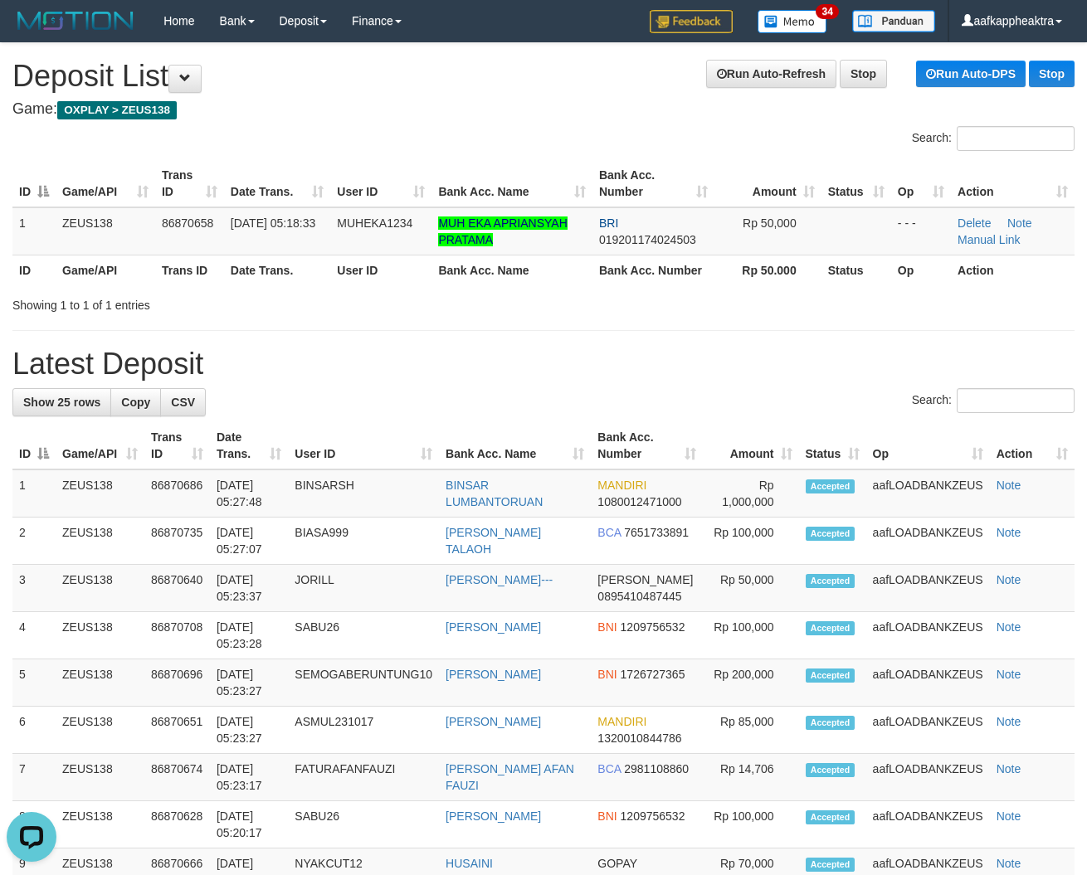
click at [436, 312] on div "Showing 1 to 1 of 1 entries" at bounding box center [226, 301] width 428 height 23
drag, startPoint x: 434, startPoint y: 318, endPoint x: 503, endPoint y: 313, distance: 69.0
drag, startPoint x: 577, startPoint y: 416, endPoint x: 516, endPoint y: 426, distance: 61.2
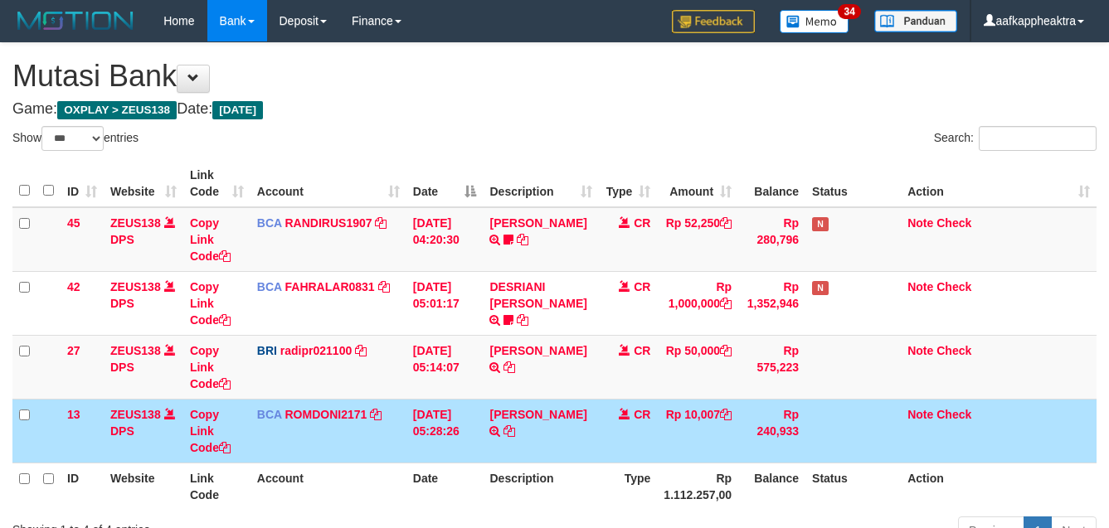
select select "***"
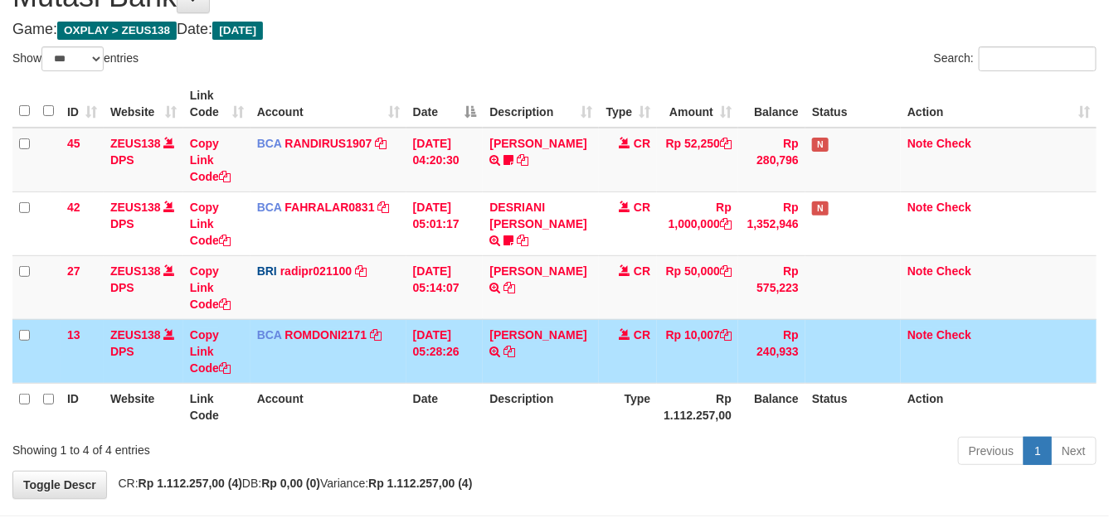
click at [592, 324] on td "[PERSON_NAME] TRSF E-BANKING CR 0109/FTSCY/WS95031 10007.00[PERSON_NAME]" at bounding box center [541, 351] width 116 height 64
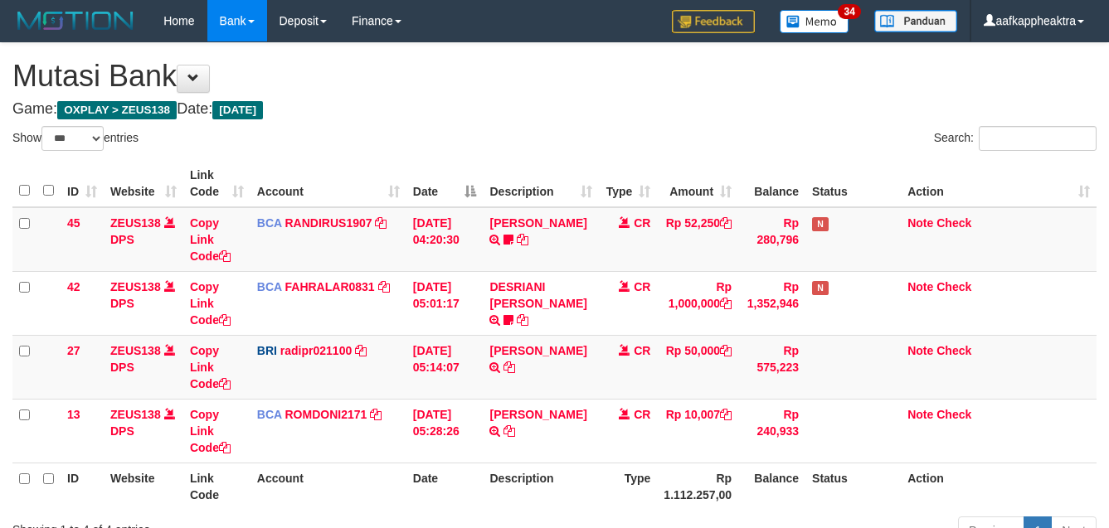
select select "***"
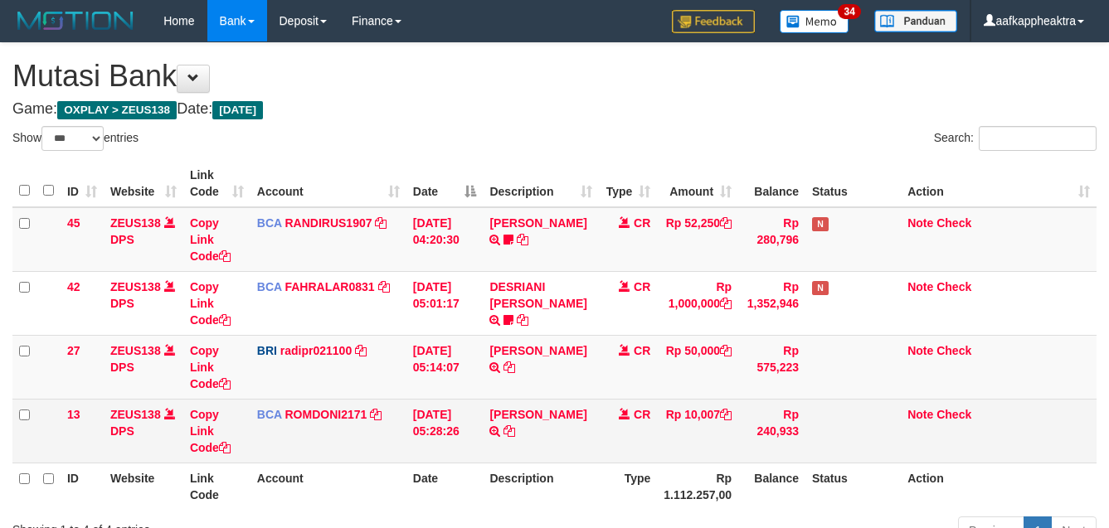
scroll to position [80, 0]
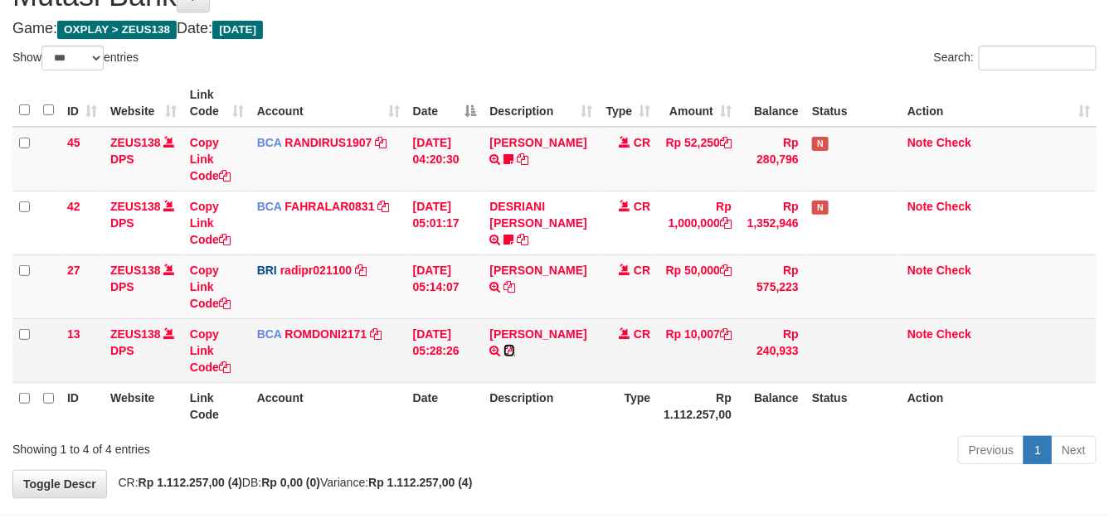
click at [510, 353] on icon at bounding box center [510, 351] width 12 height 12
drag, startPoint x: 510, startPoint y: 353, endPoint x: 611, endPoint y: 358, distance: 100.6
click at [511, 353] on icon at bounding box center [510, 351] width 12 height 12
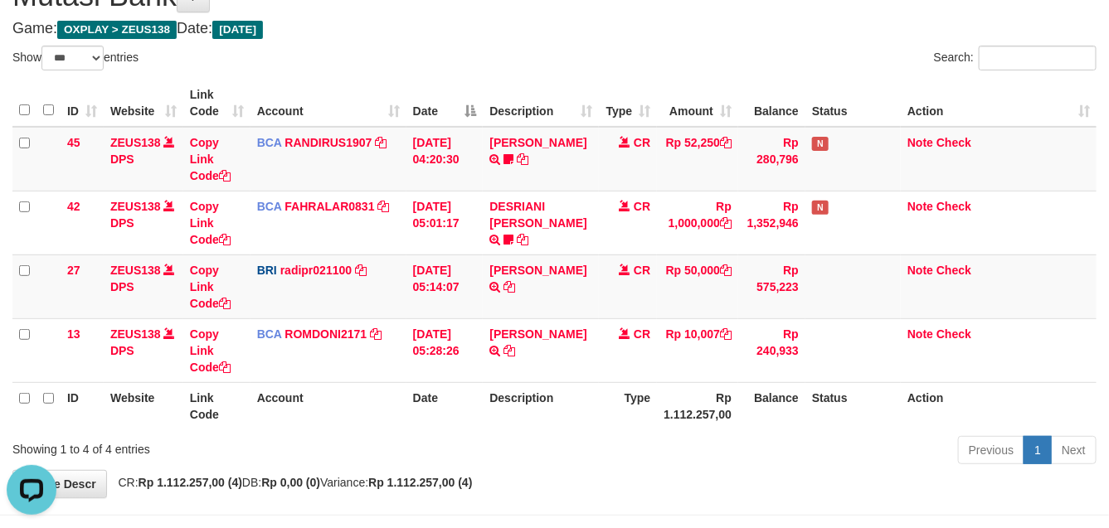
scroll to position [0, 0]
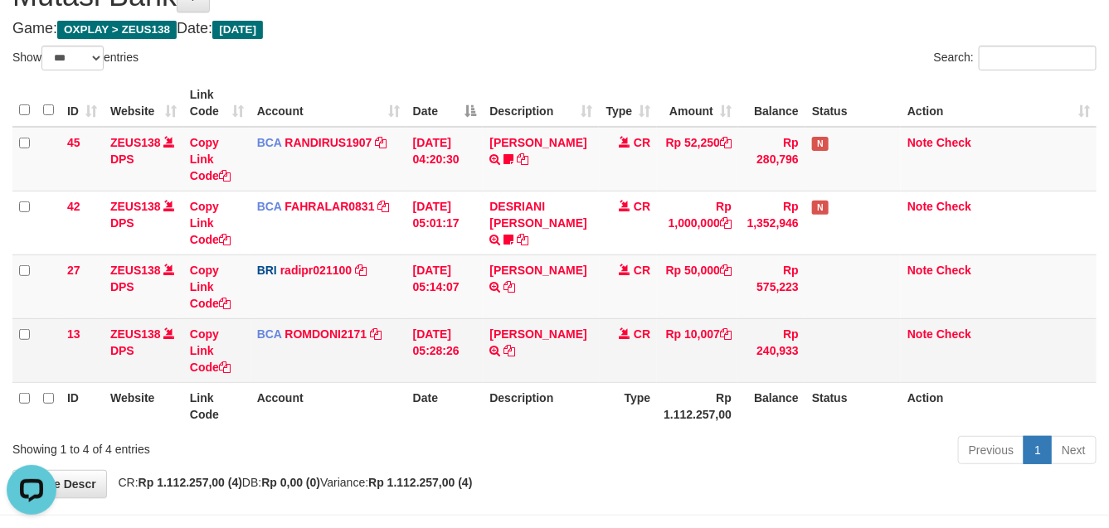
click at [689, 367] on td "Rp 10,007" at bounding box center [697, 351] width 81 height 64
click at [712, 347] on td "Rp 10,007" at bounding box center [697, 351] width 81 height 64
click at [712, 351] on td "Rp 10,007" at bounding box center [697, 351] width 81 height 64
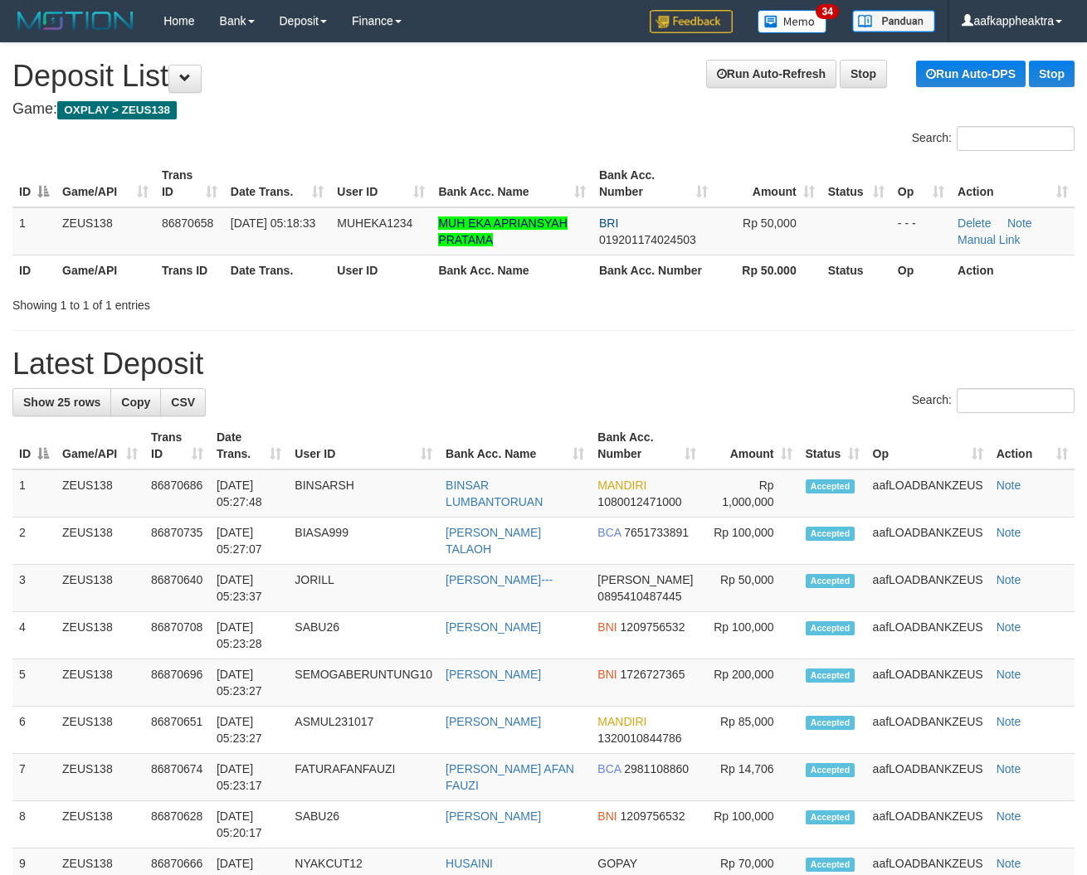
drag, startPoint x: 711, startPoint y: 431, endPoint x: 724, endPoint y: 430, distance: 13.4
drag, startPoint x: 453, startPoint y: 373, endPoint x: 10, endPoint y: 394, distance: 443.5
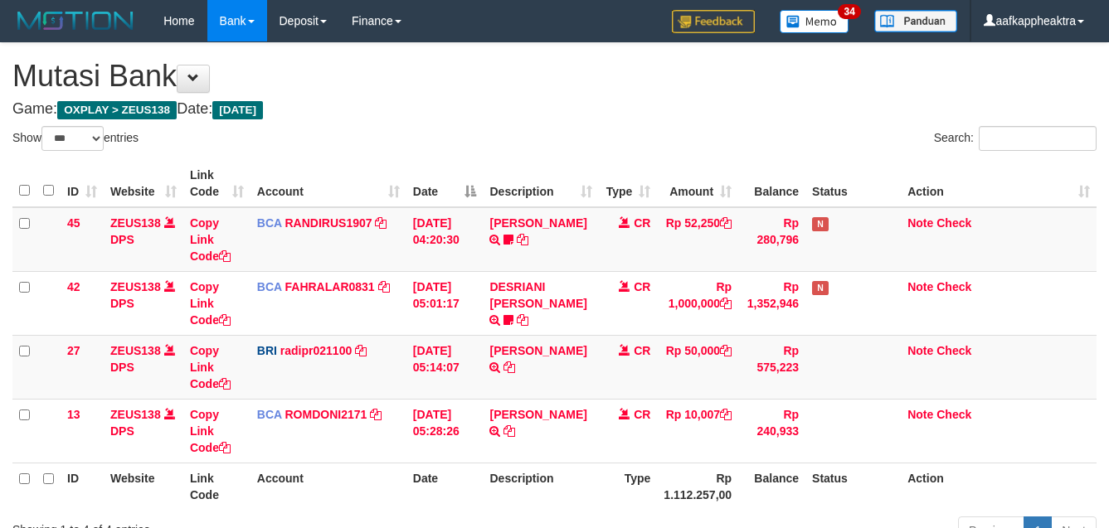
select select "***"
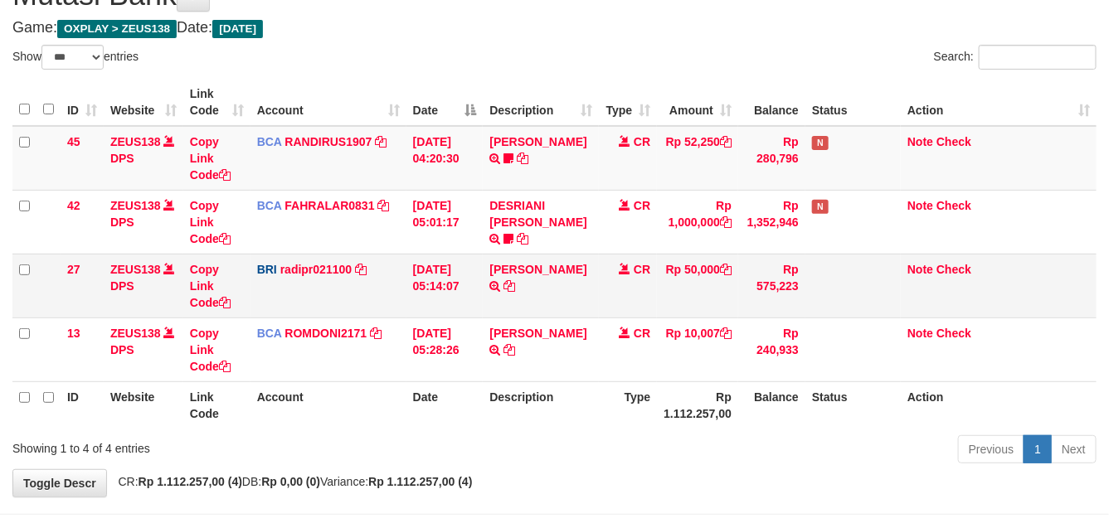
drag, startPoint x: 596, startPoint y: 286, endPoint x: 566, endPoint y: 258, distance: 41.1
click at [589, 286] on tr "27 ZEUS138 DPS Copy Link Code BRI radipr021100 DPS [PERSON_NAME] mutasi_2025090…" at bounding box center [554, 286] width 1084 height 64
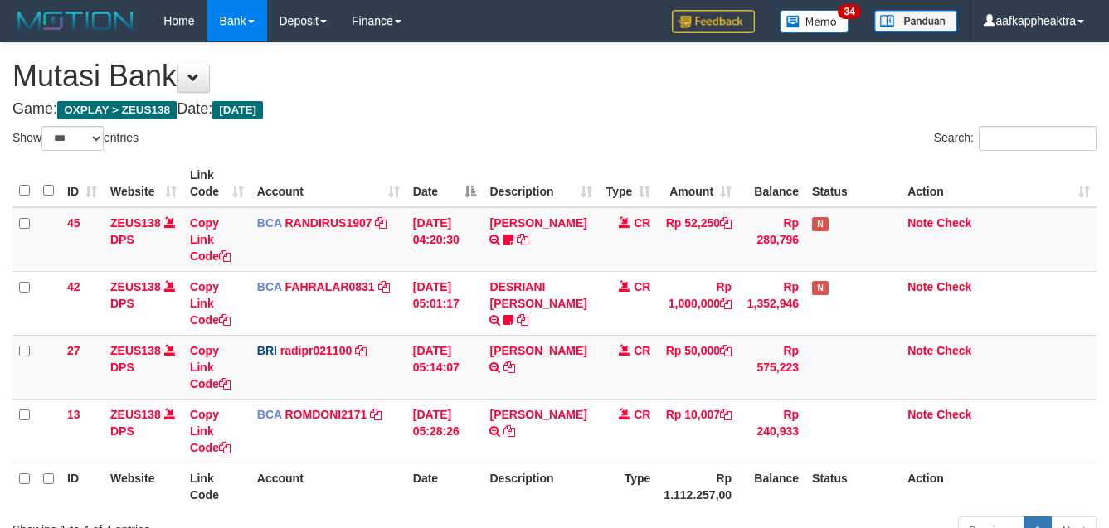
select select "***"
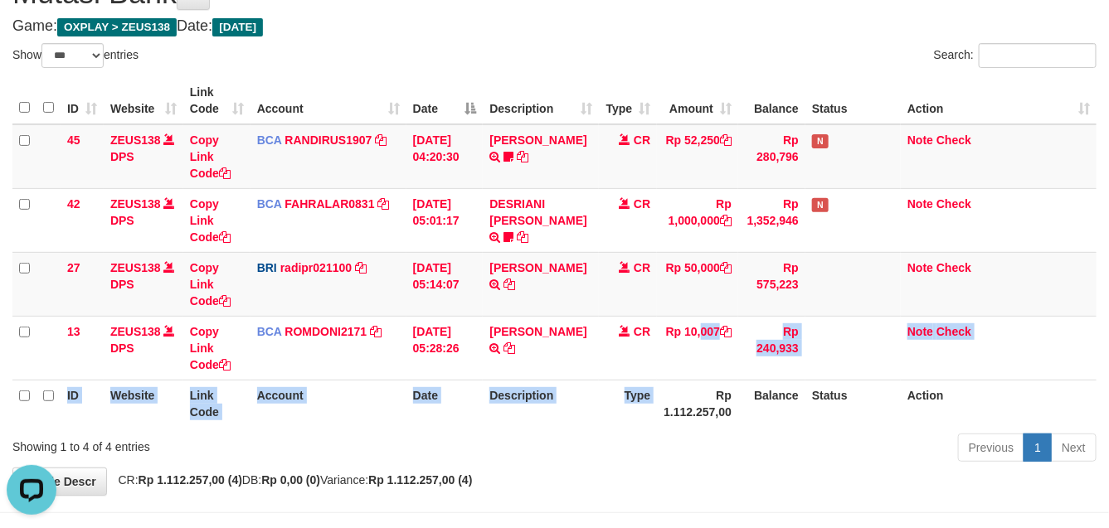
click at [718, 387] on table "ID Website Link Code Account Date Description Type Amount Balance Status Action…" at bounding box center [554, 252] width 1084 height 350
click at [611, 392] on th "Type" at bounding box center [628, 403] width 58 height 47
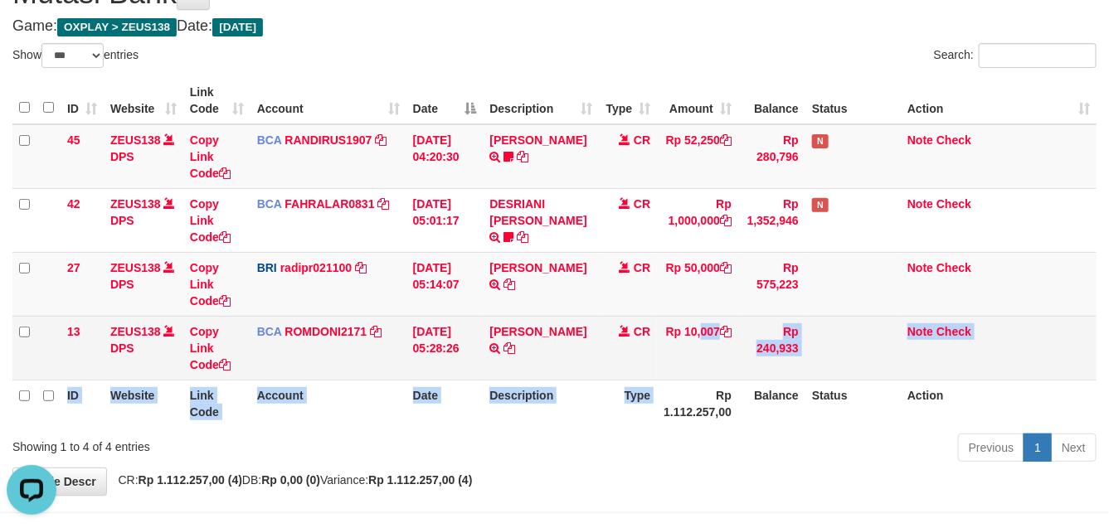
drag, startPoint x: 572, startPoint y: 394, endPoint x: 614, endPoint y: 367, distance: 49.7
click at [577, 391] on th "Description" at bounding box center [541, 403] width 116 height 47
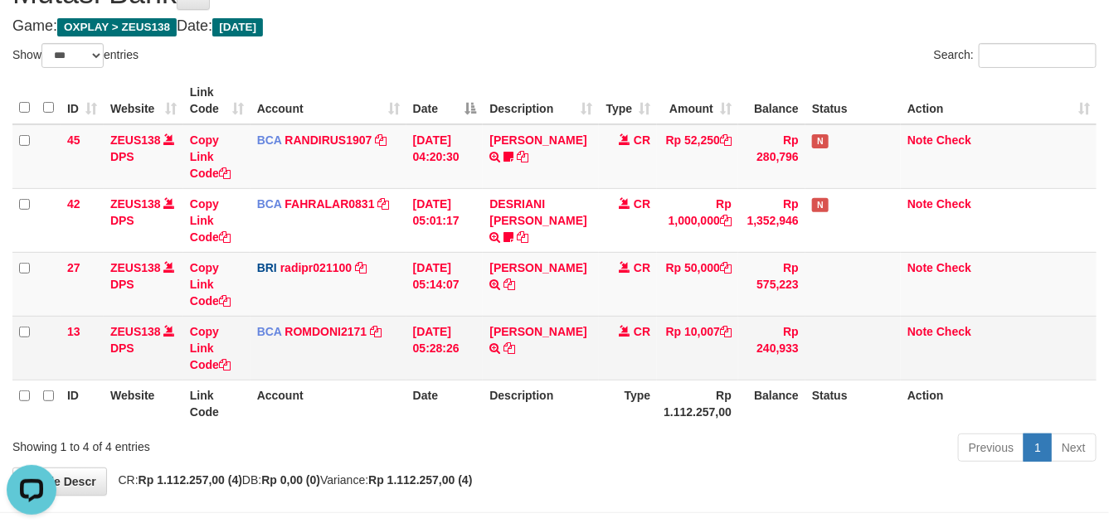
click at [631, 368] on td "CR" at bounding box center [628, 348] width 58 height 64
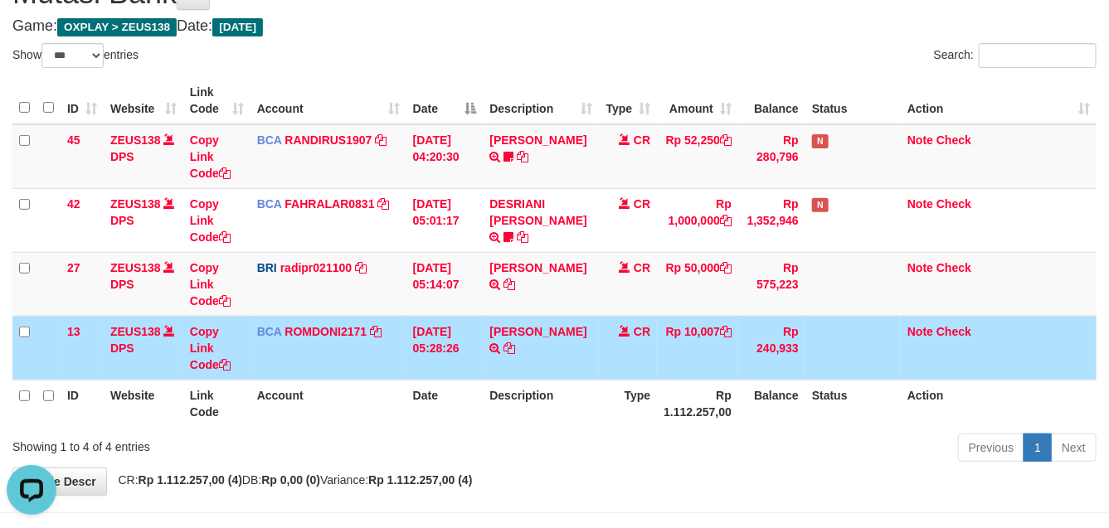
click at [602, 369] on td "CR" at bounding box center [628, 348] width 58 height 64
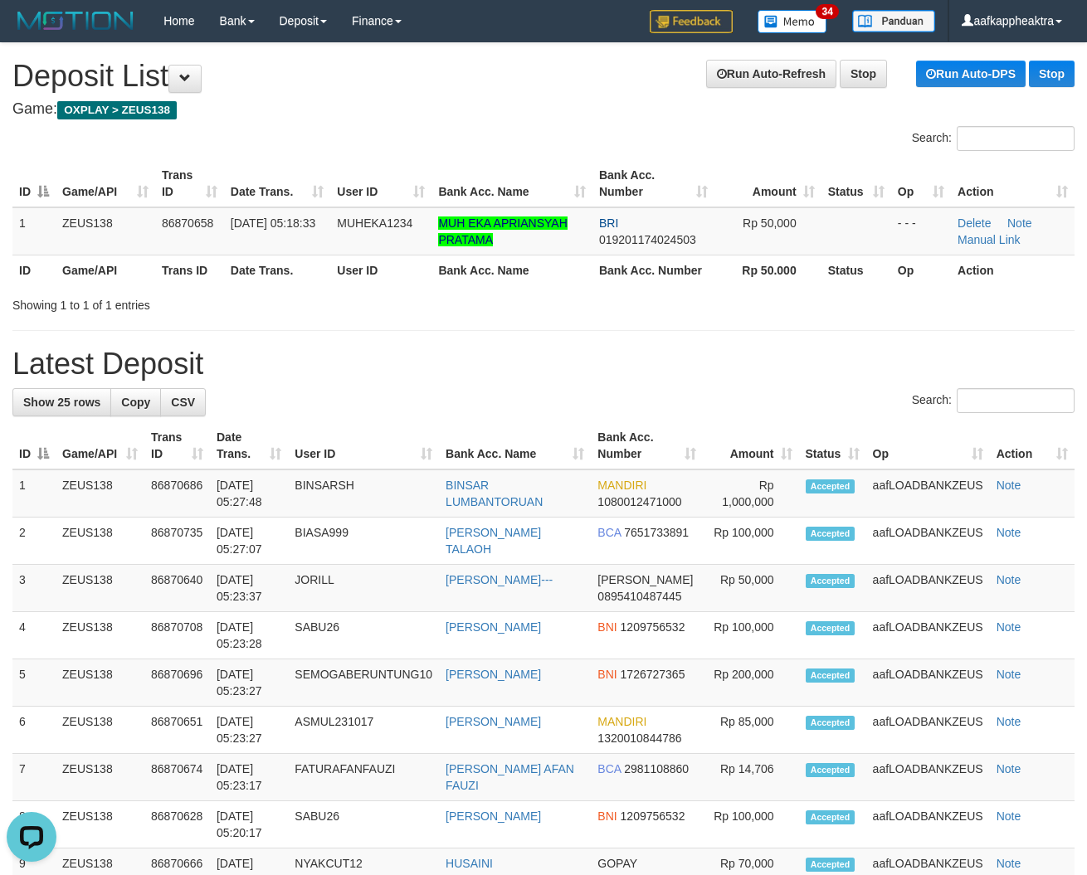
drag, startPoint x: 694, startPoint y: 416, endPoint x: 1, endPoint y: 377, distance: 693.8
click at [640, 416] on div "Search:" at bounding box center [543, 402] width 1062 height 29
drag, startPoint x: 209, startPoint y: 421, endPoint x: 2, endPoint y: 411, distance: 207.6
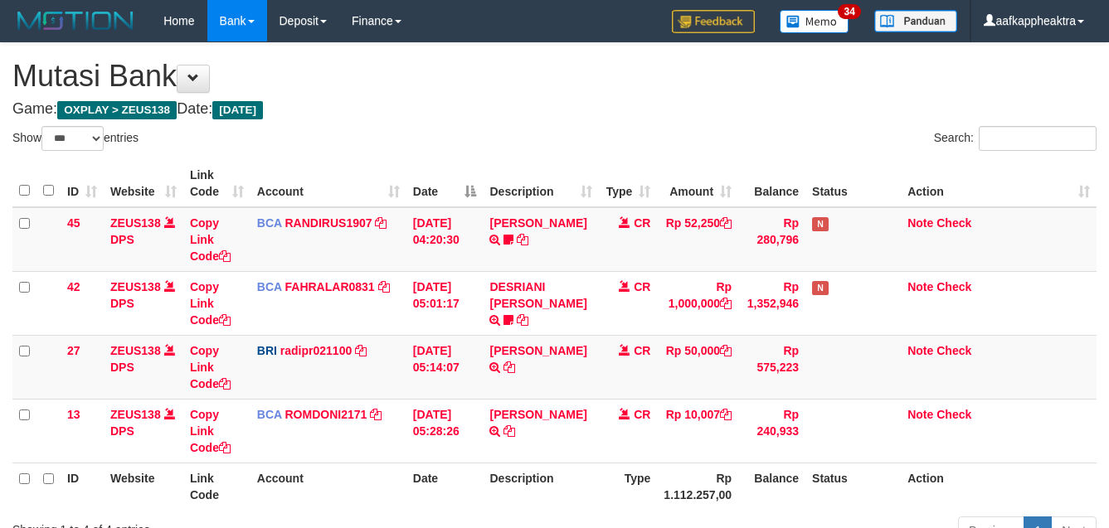
select select "***"
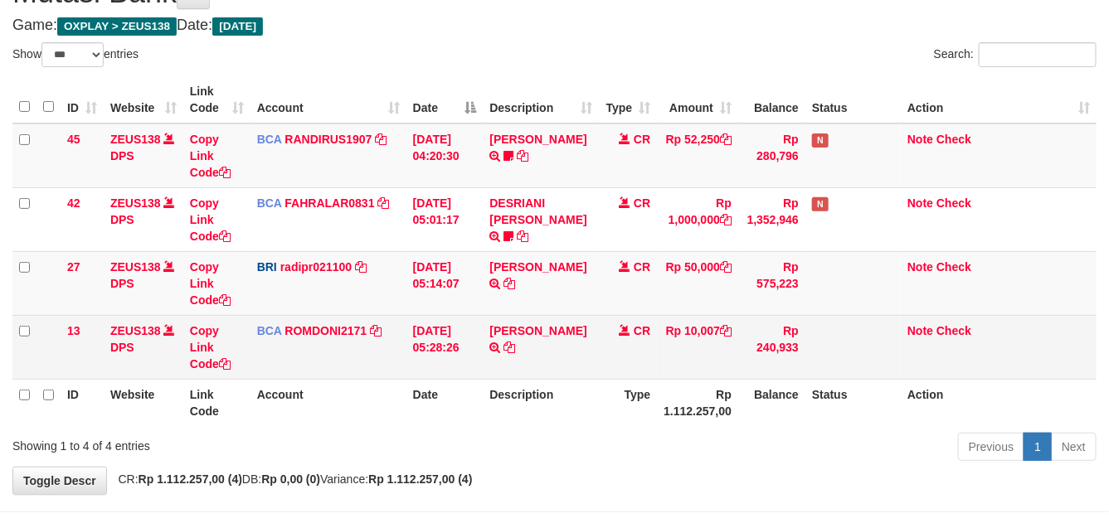
click at [528, 368] on td "[PERSON_NAME] TRSF E-BANKING CR 0109/FTSCY/WS95031 10007.00[PERSON_NAME]" at bounding box center [541, 347] width 116 height 64
drag, startPoint x: 528, startPoint y: 368, endPoint x: 567, endPoint y: 366, distance: 38.2
click at [539, 367] on td "[PERSON_NAME] TRSF E-BANKING CR 0109/FTSCY/WS95031 10007.00[PERSON_NAME]" at bounding box center [541, 347] width 116 height 64
click at [612, 357] on td "CR" at bounding box center [628, 347] width 58 height 64
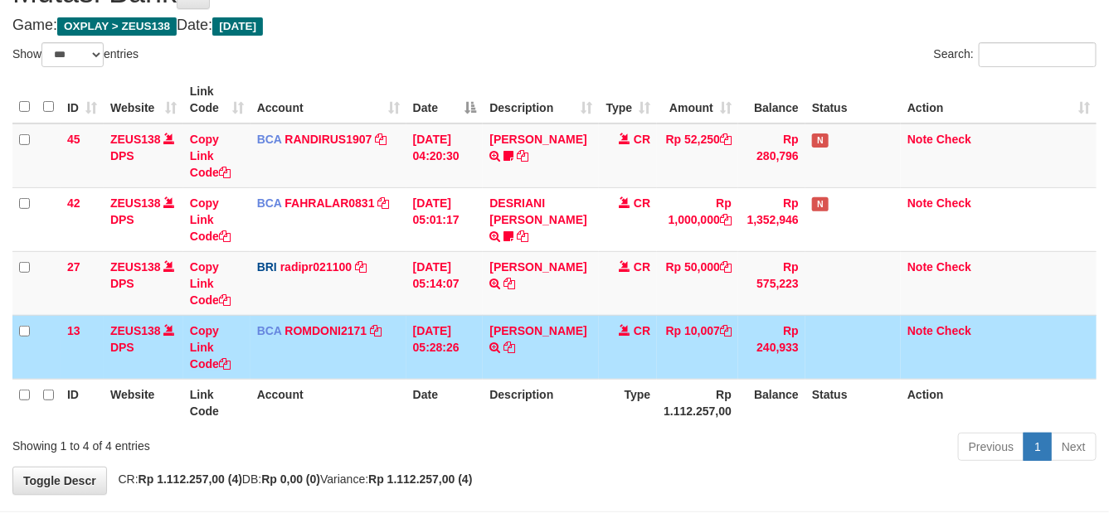
click at [597, 354] on tr "13 ZEUS138 DPS Copy Link Code BCA ROMDONI2171 DPS ROMDONI mutasi_20250901_3611 …" at bounding box center [554, 347] width 1084 height 64
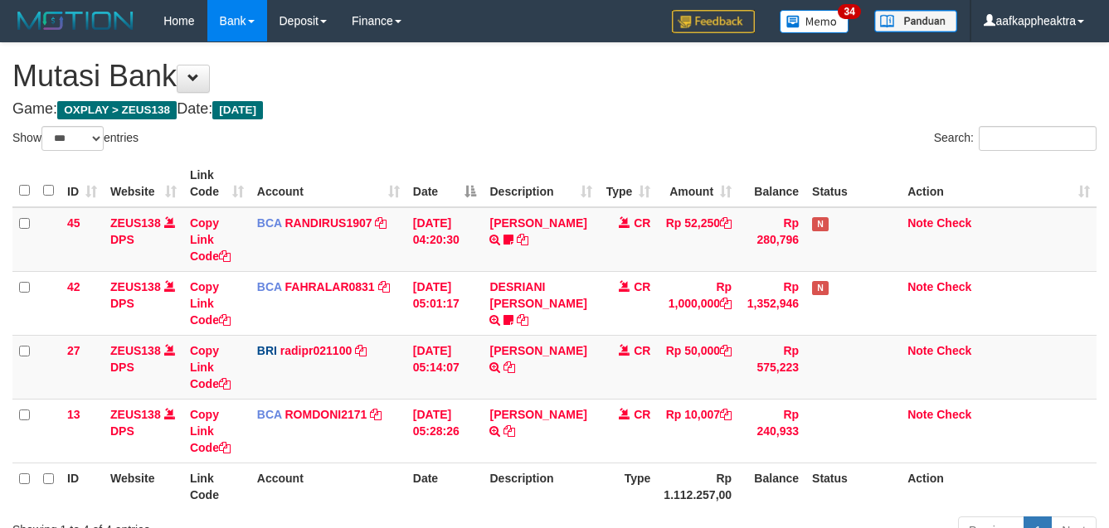
select select "***"
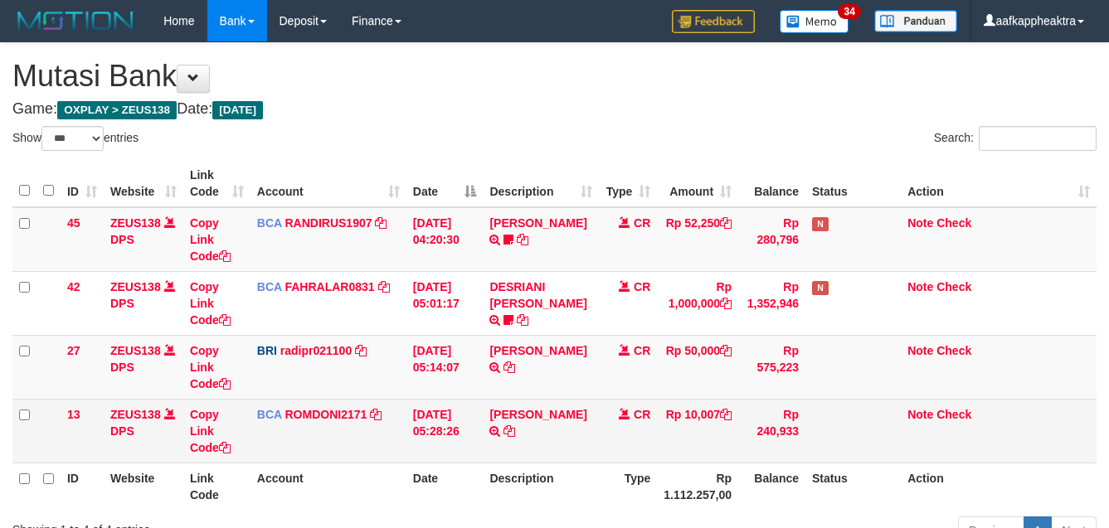
scroll to position [85, 0]
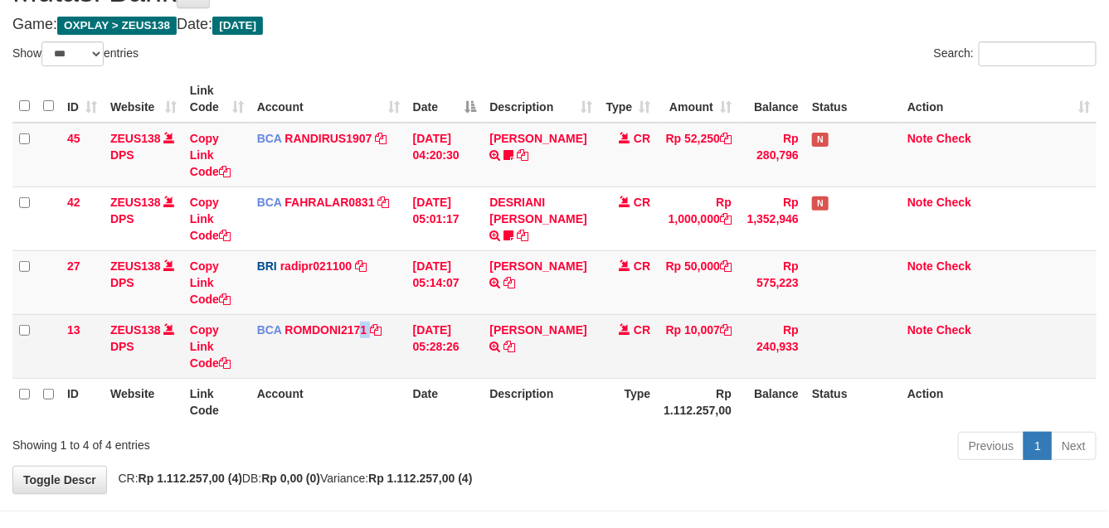
click at [403, 326] on td "BCA ROMDONI2171 DPS ROMDONI mutasi_20250901_3611 | 13 mutasi_20250901_3611 | 13" at bounding box center [329, 346] width 156 height 64
click at [469, 329] on tbody "45 ZEUS138 DPS Copy Link Code BCA RANDIRUS1907 DPS [PERSON_NAME] mutasi_2025090…" at bounding box center [554, 251] width 1084 height 256
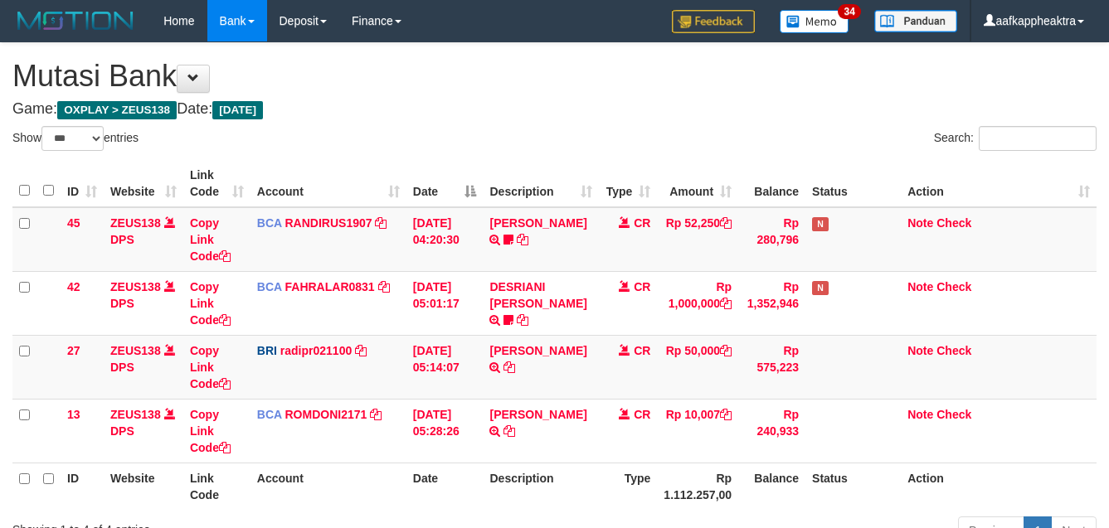
select select "***"
click at [499, 408] on link "[PERSON_NAME]" at bounding box center [537, 414] width 97 height 13
select select "***"
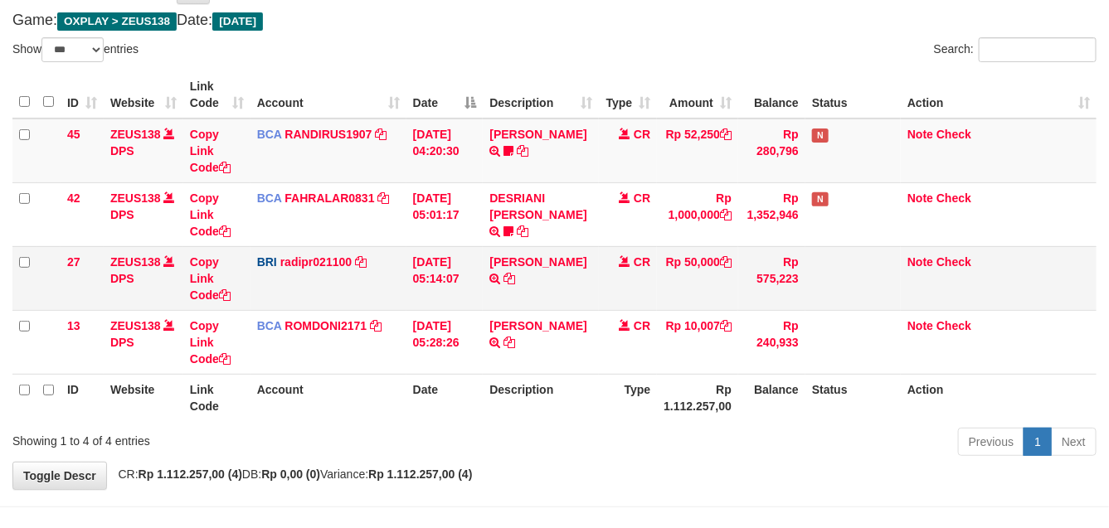
click at [541, 291] on td "[PERSON_NAME] TRANSFER NBMB [PERSON_NAME] TO [PERSON_NAME]" at bounding box center [541, 278] width 116 height 64
drag, startPoint x: 542, startPoint y: 297, endPoint x: 881, endPoint y: 307, distance: 339.5
click at [538, 304] on td "[PERSON_NAME] TRANSFER NBMB [PERSON_NAME] TO [PERSON_NAME]" at bounding box center [541, 278] width 116 height 64
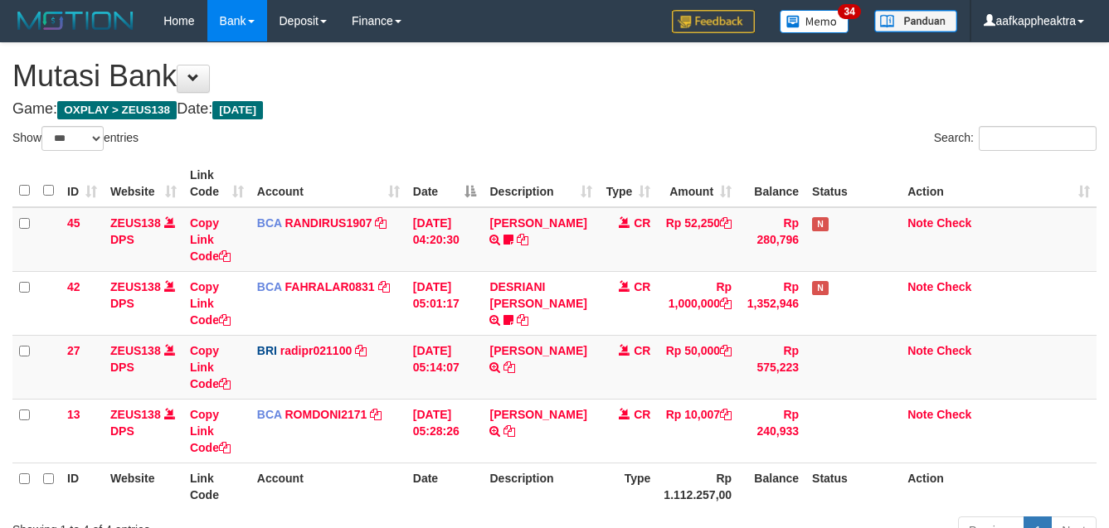
select select "***"
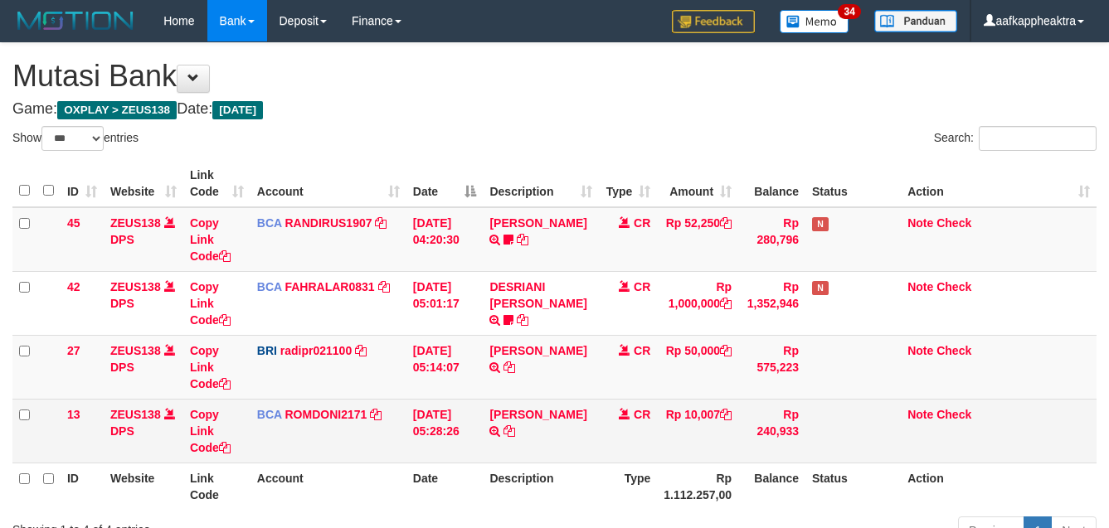
scroll to position [90, 0]
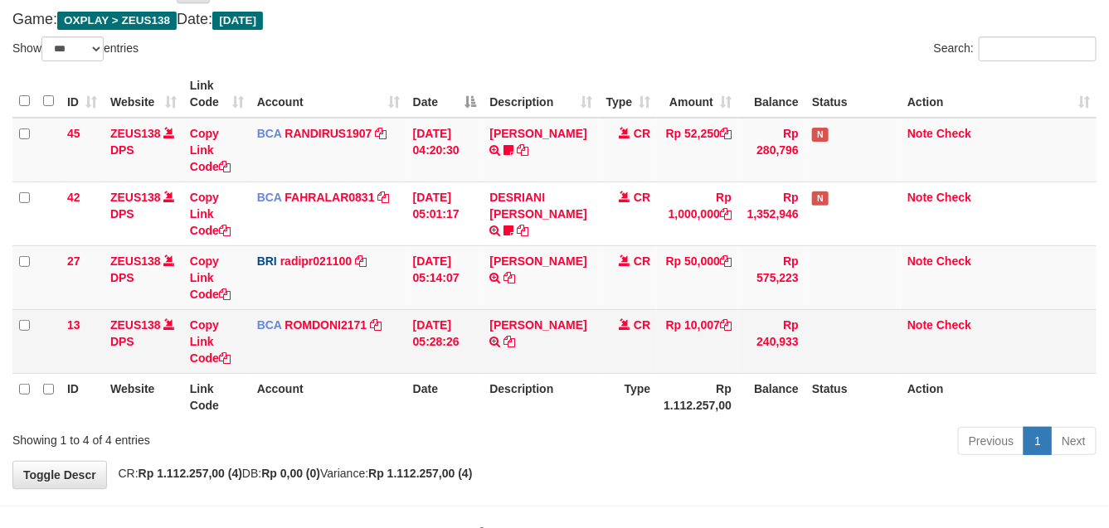
click at [680, 366] on td "Rp 10,007" at bounding box center [697, 341] width 81 height 64
drag, startPoint x: 680, startPoint y: 366, endPoint x: 730, endPoint y: 361, distance: 50.0
click at [669, 368] on td "Rp 10,007" at bounding box center [697, 341] width 81 height 64
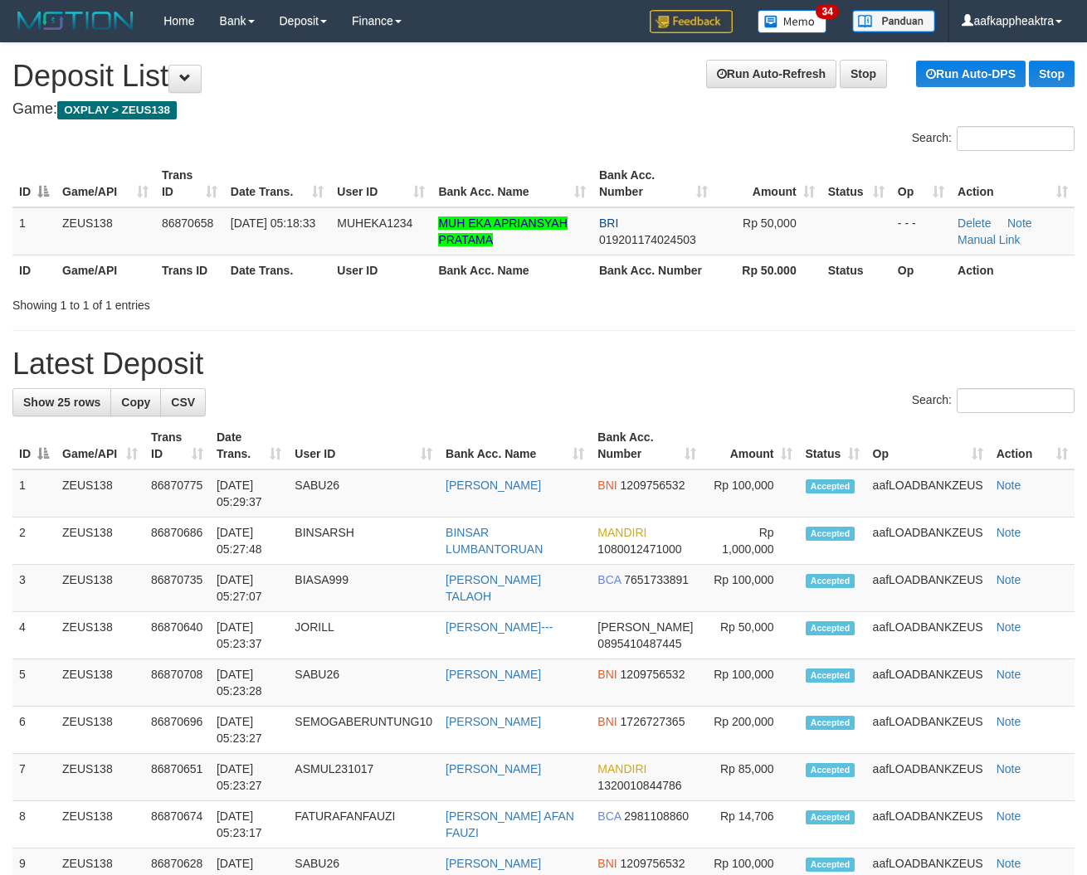
drag, startPoint x: 606, startPoint y: 441, endPoint x: 606, endPoint y: 452, distance: 11.6
click at [606, 445] on th "Bank Acc. Number" at bounding box center [647, 445] width 112 height 47
click at [575, 469] on tr "ID Game/API Trans ID Date Trans. User ID Bank Acc. Name Bank Acc. Number Amount…" at bounding box center [543, 445] width 1062 height 47
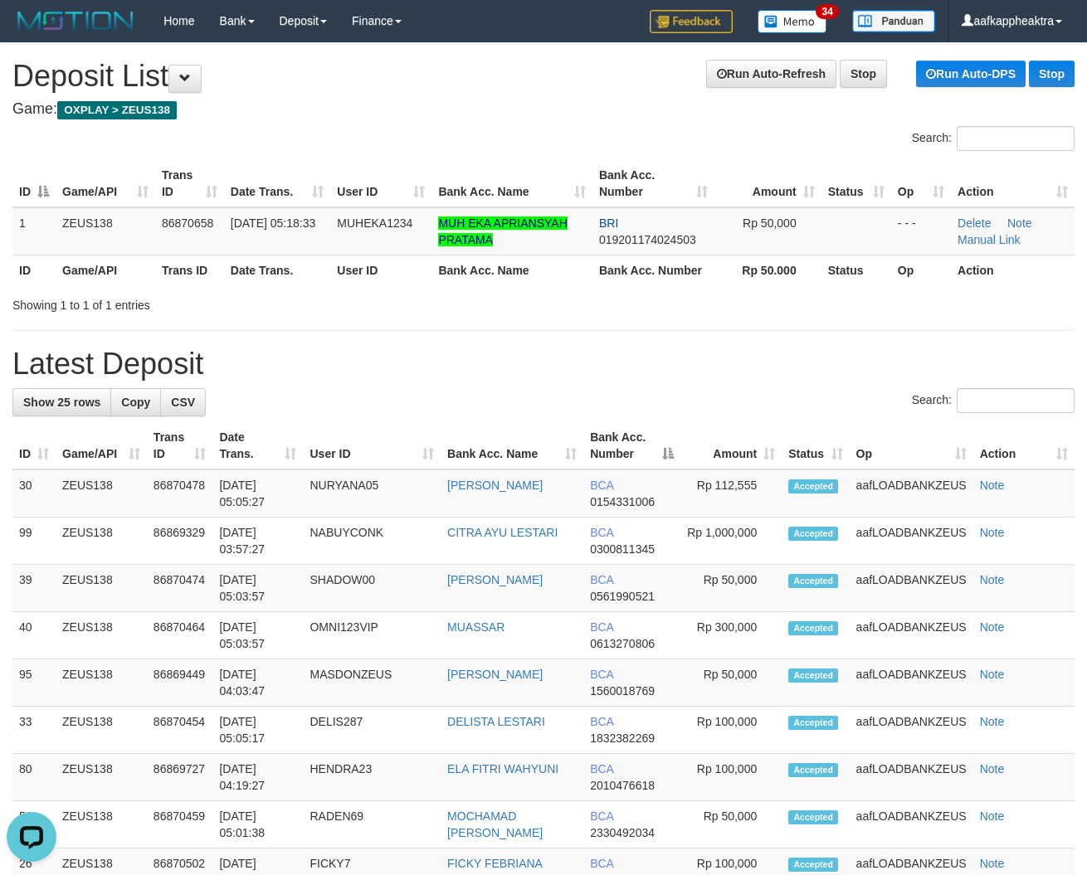
drag, startPoint x: 332, startPoint y: 420, endPoint x: 4, endPoint y: 403, distance: 328.1
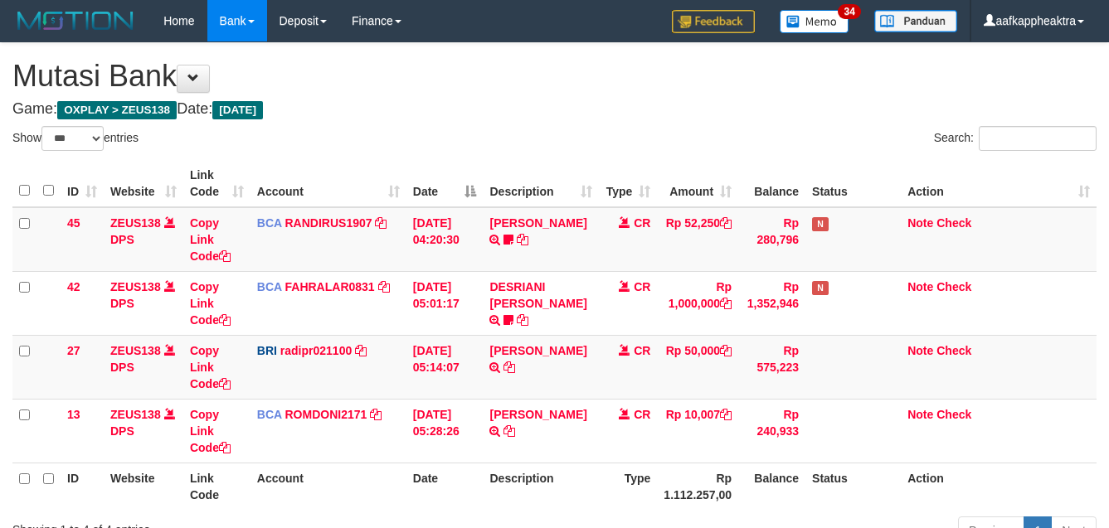
select select "***"
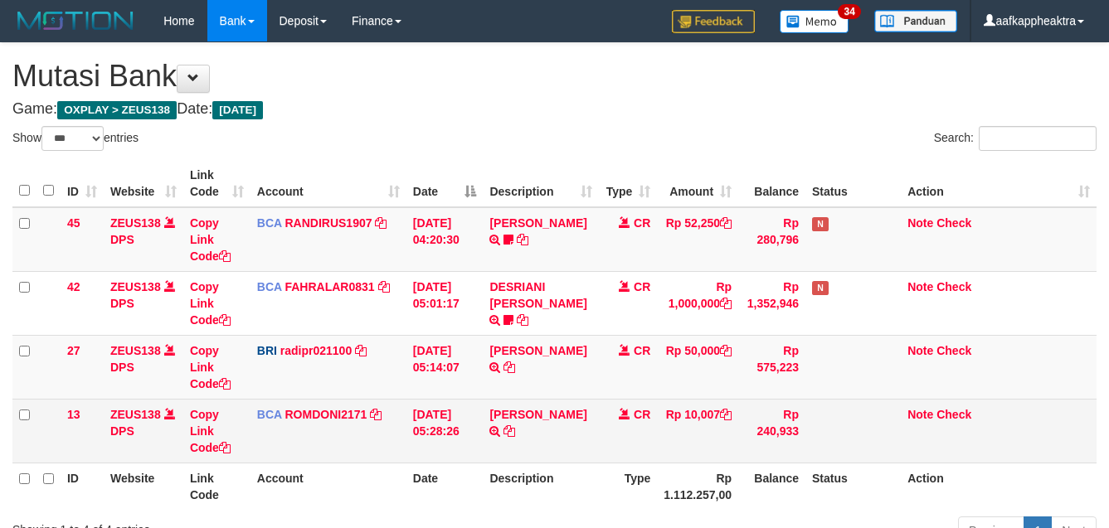
scroll to position [91, 0]
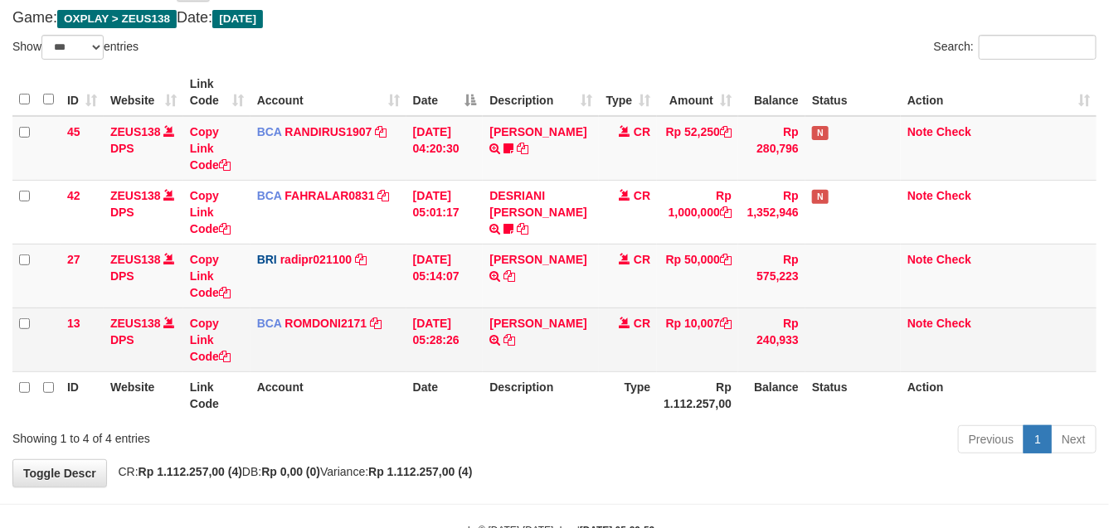
click at [767, 358] on td "Rp 240,933" at bounding box center [771, 340] width 67 height 64
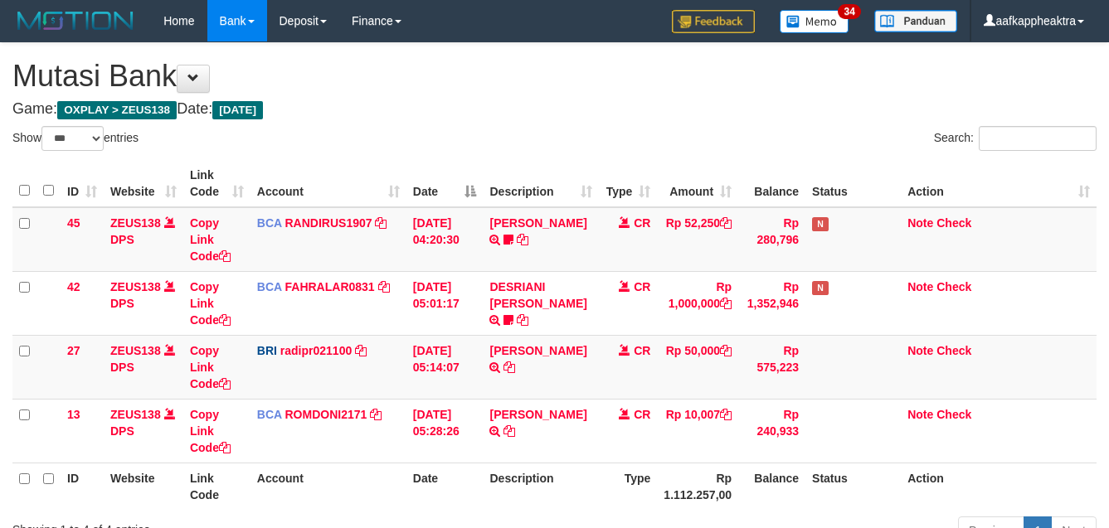
select select "***"
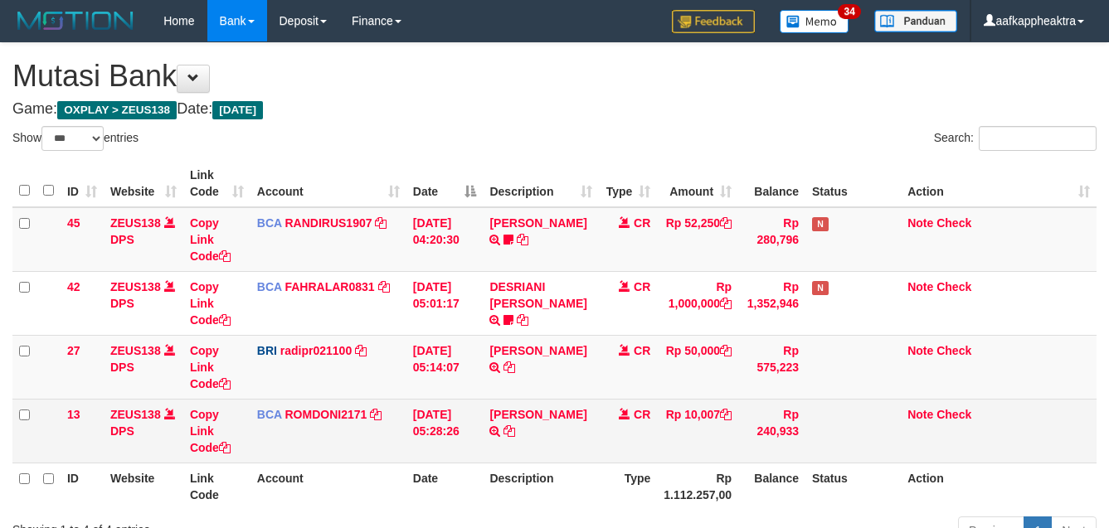
scroll to position [92, 0]
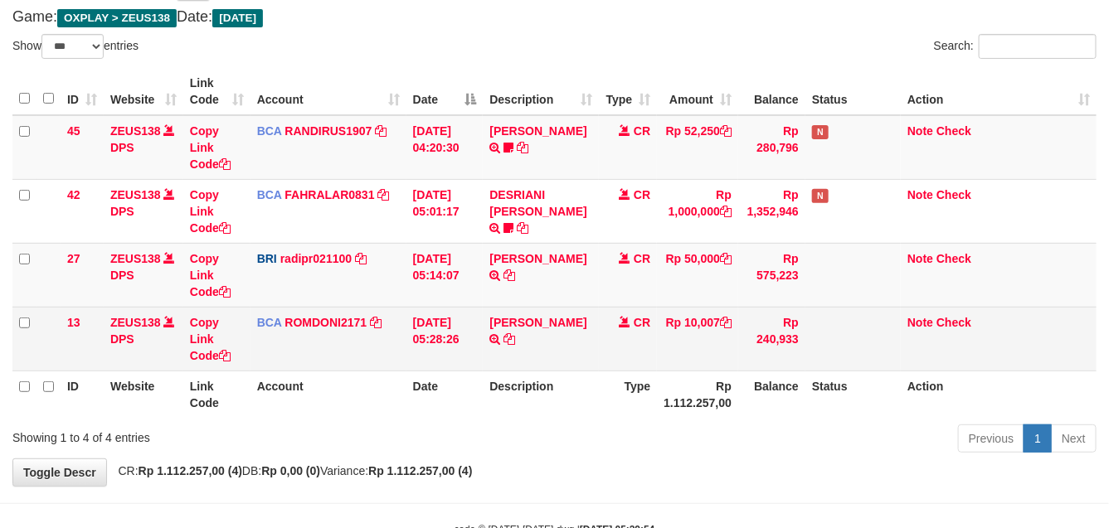
click at [854, 369] on td at bounding box center [853, 339] width 95 height 64
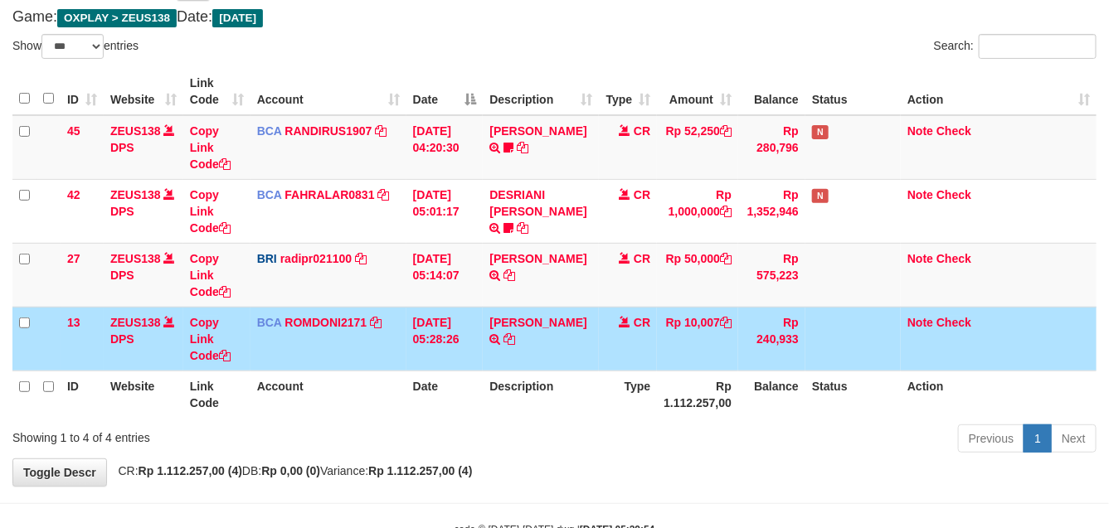
click at [811, 361] on td at bounding box center [853, 339] width 95 height 64
click at [806, 363] on td at bounding box center [853, 339] width 95 height 64
click at [763, 369] on td "Rp 240,933" at bounding box center [771, 339] width 67 height 64
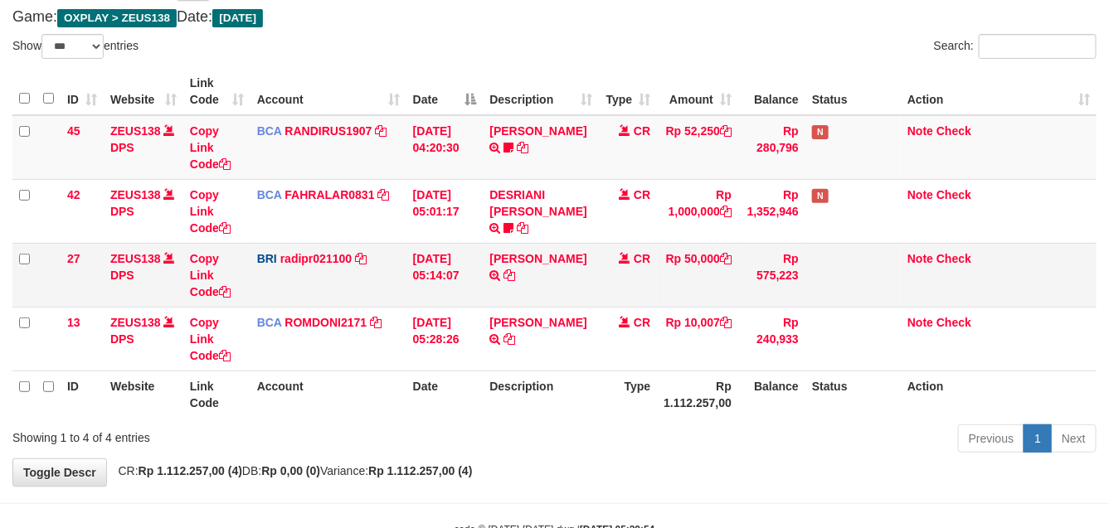
drag, startPoint x: 556, startPoint y: 297, endPoint x: 619, endPoint y: 275, distance: 66.6
click at [557, 297] on td "DANA TEGARJALERPR TRANSFER NBMB DANA TEGARJALERPR TO REYNALDI ADI PRATAMA" at bounding box center [541, 275] width 116 height 64
click at [648, 280] on td "CR" at bounding box center [628, 275] width 58 height 64
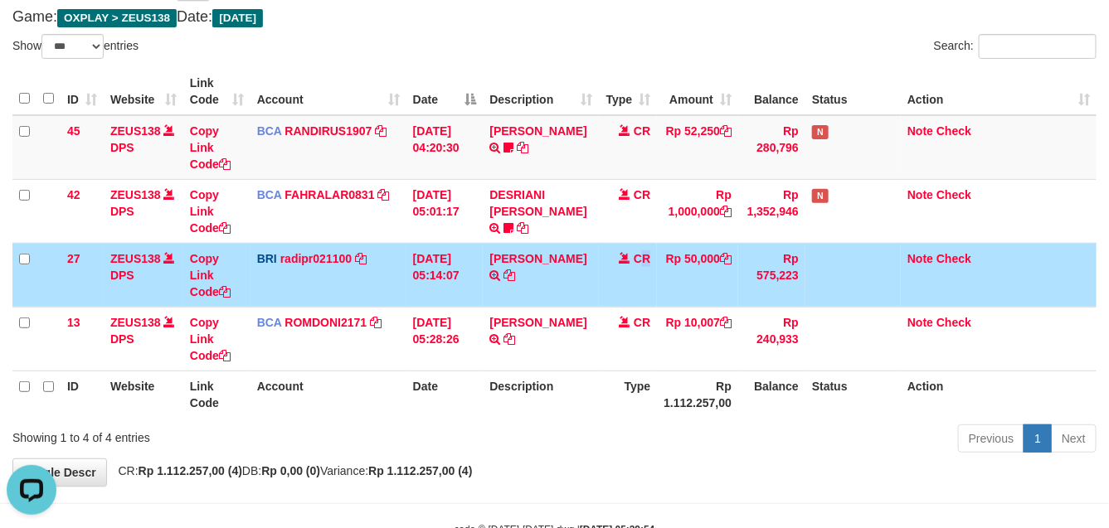
scroll to position [0, 0]
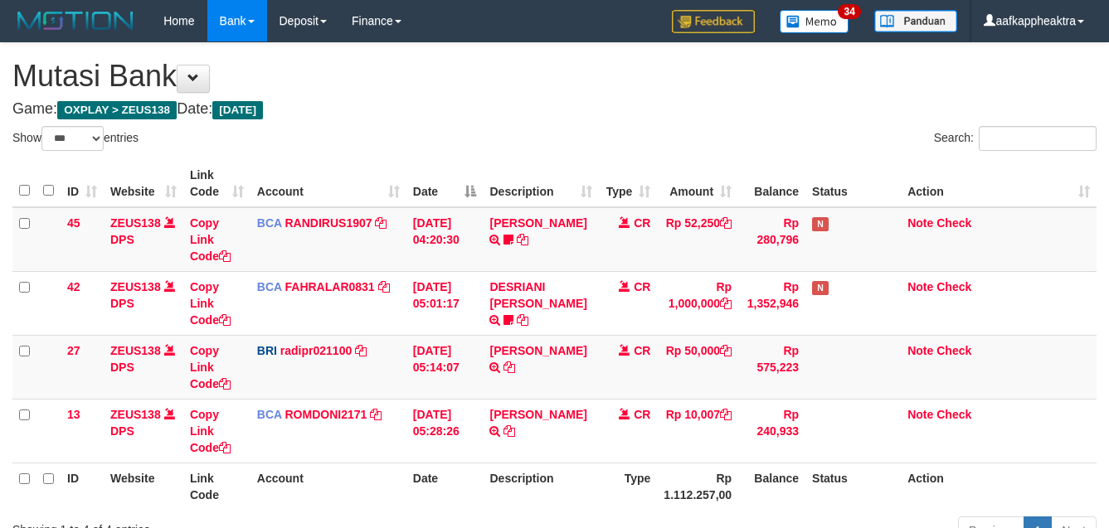
select select "***"
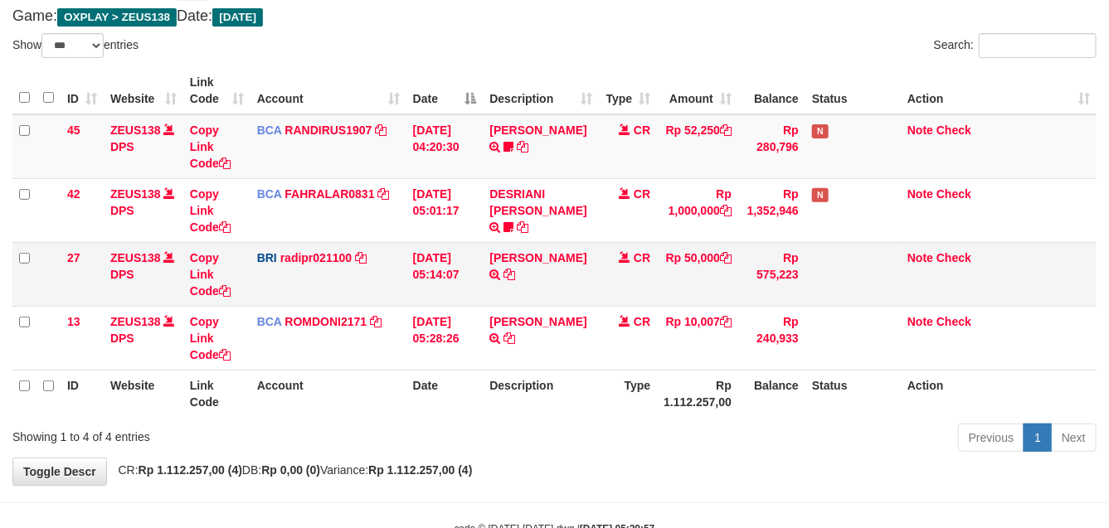
click at [593, 303] on tr "27 ZEUS138 DPS Copy Link Code BRI radipr021100 DPS REYNALDI ADI PRATAMA mutasi_…" at bounding box center [554, 274] width 1084 height 64
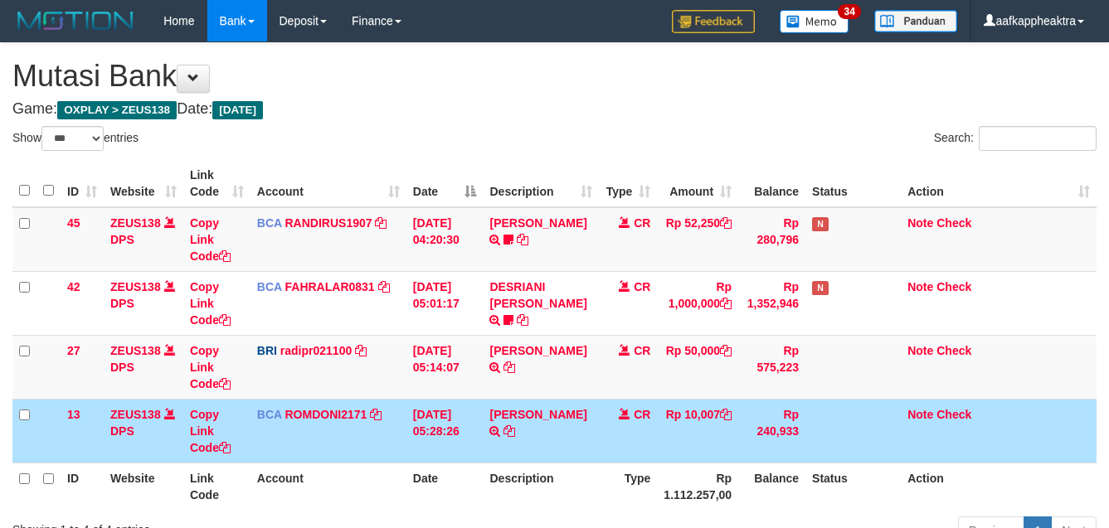
select select "***"
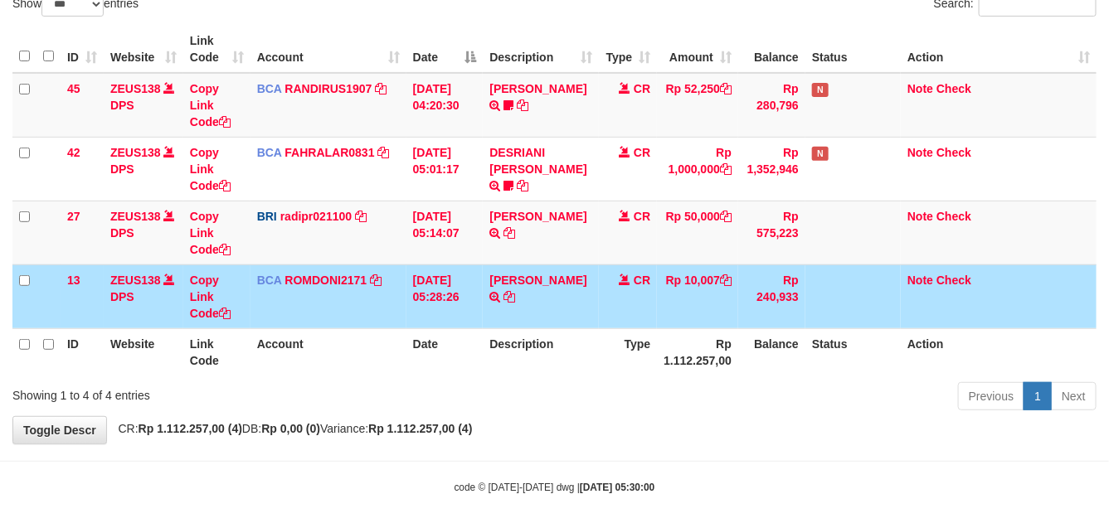
click at [611, 404] on div "Previous 1 Next" at bounding box center [786, 399] width 622 height 36
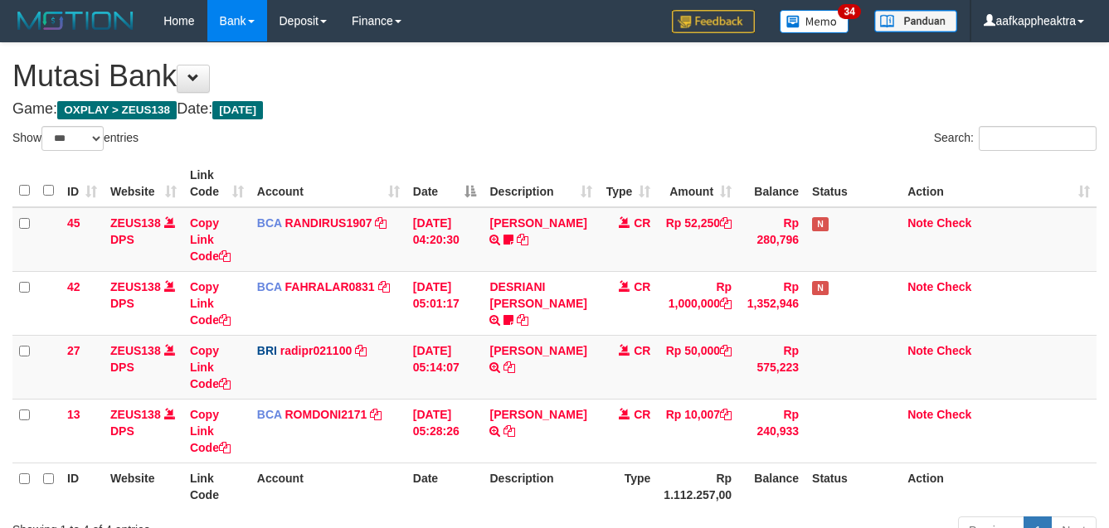
select select "***"
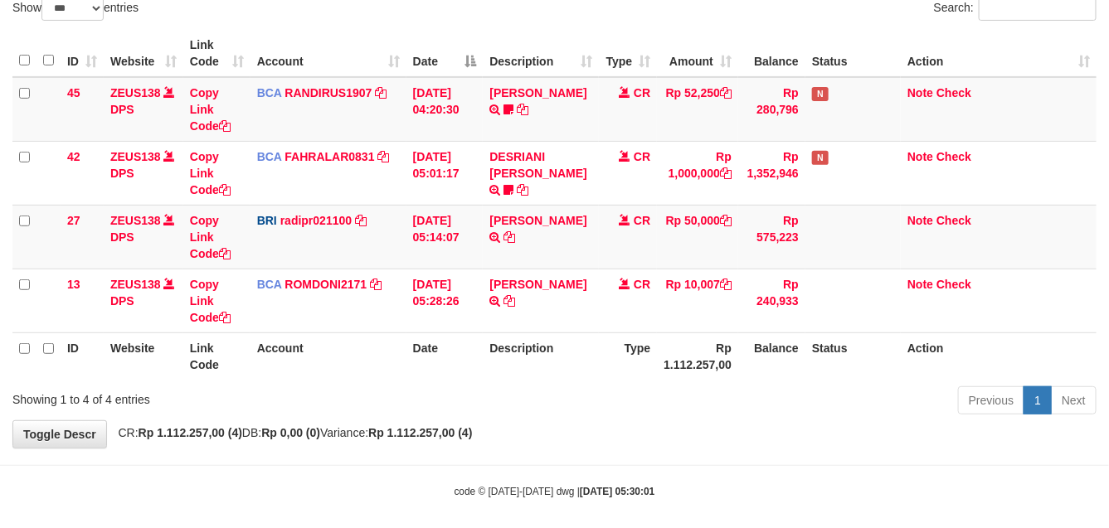
click at [624, 391] on div "Previous 1 Next" at bounding box center [786, 403] width 622 height 36
drag, startPoint x: 528, startPoint y: 340, endPoint x: 586, endPoint y: 333, distance: 57.7
click at [529, 341] on th "Description" at bounding box center [541, 356] width 116 height 47
click at [533, 342] on th "Description" at bounding box center [541, 356] width 116 height 47
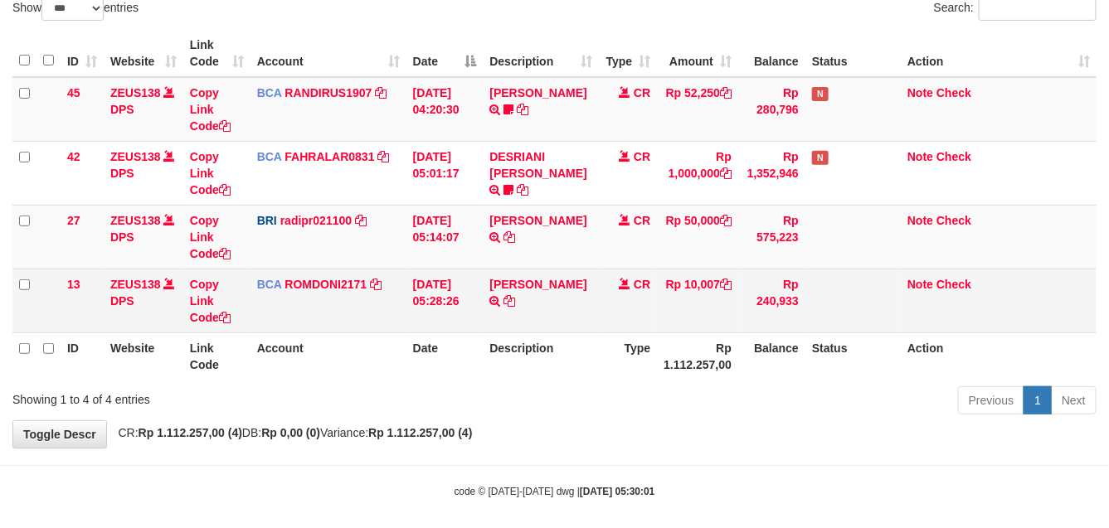
click at [650, 321] on td "CR" at bounding box center [628, 301] width 58 height 64
click at [654, 324] on td "CR" at bounding box center [628, 301] width 58 height 64
click at [669, 324] on td "Rp 10,007" at bounding box center [697, 301] width 81 height 64
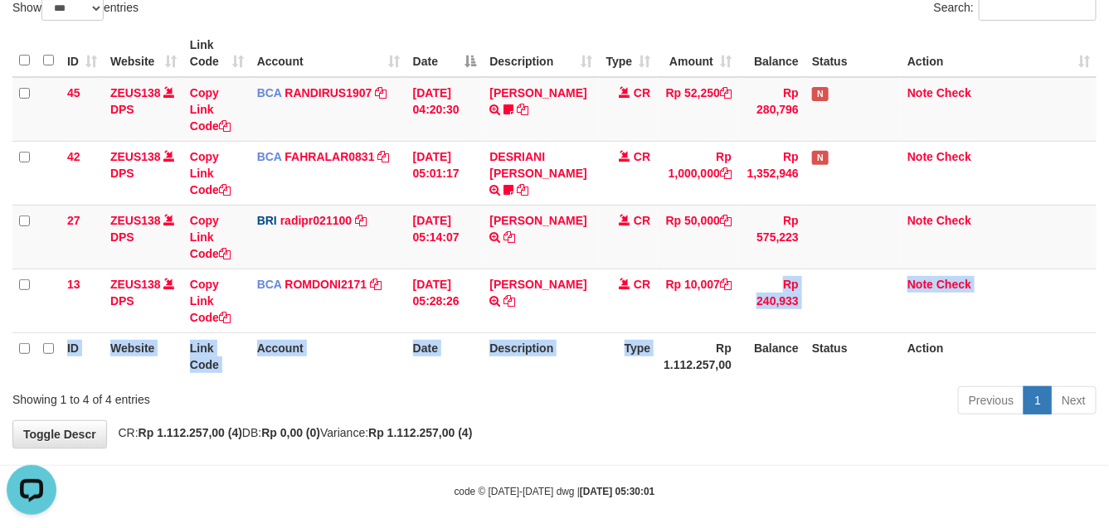
click at [674, 332] on table "ID Website Link Code Account Date Description Type Amount Balance Status Action…" at bounding box center [554, 205] width 1084 height 350
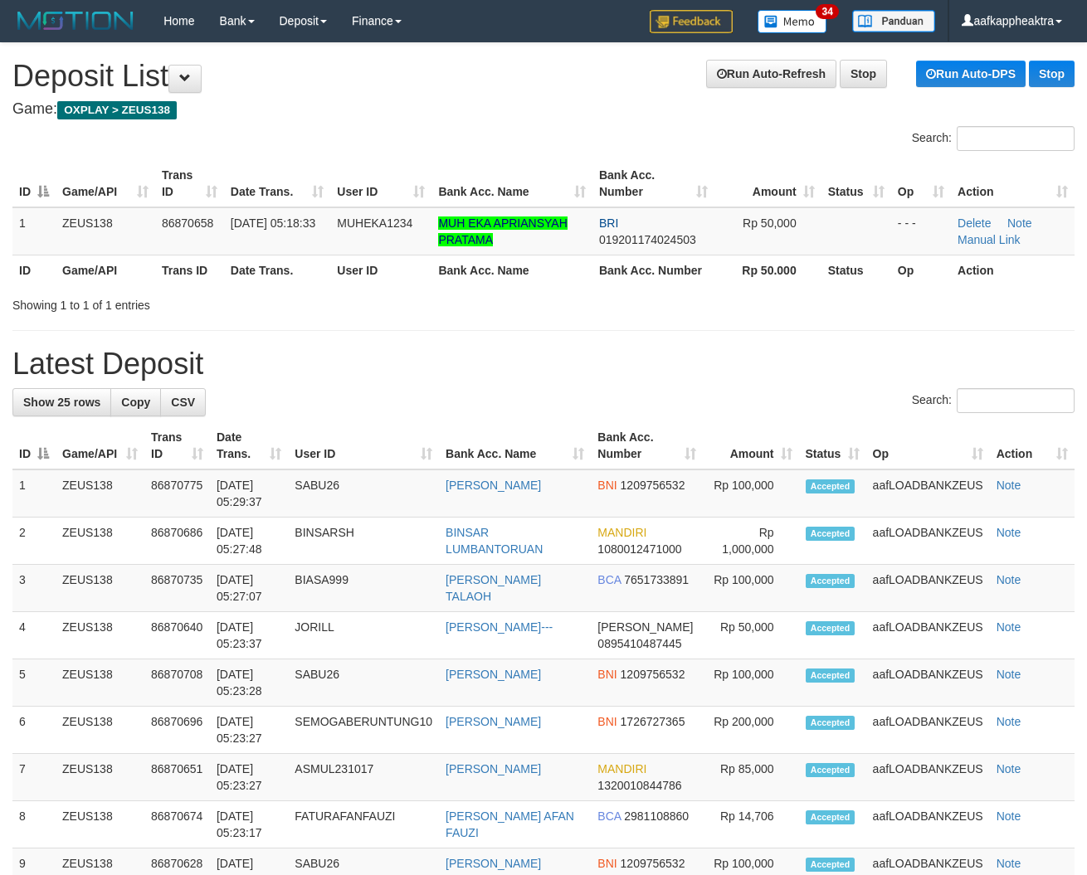
drag, startPoint x: 358, startPoint y: 400, endPoint x: 268, endPoint y: 397, distance: 89.7
click at [345, 403] on div "Search:" at bounding box center [543, 402] width 1062 height 29
click at [256, 397] on div "Search:" at bounding box center [543, 402] width 1062 height 29
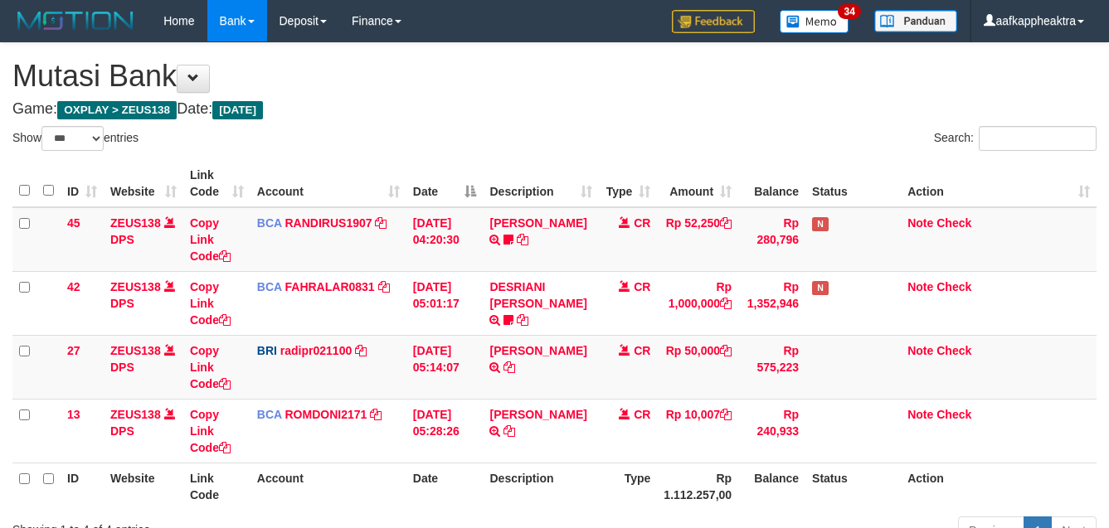
select select "***"
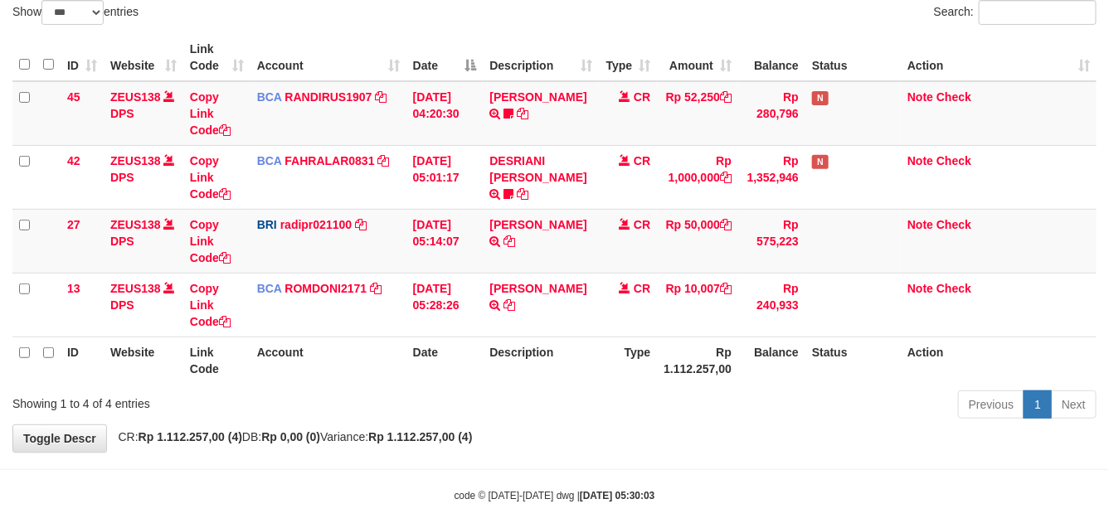
click at [689, 344] on th "Rp 1.112.257,00" at bounding box center [697, 360] width 81 height 47
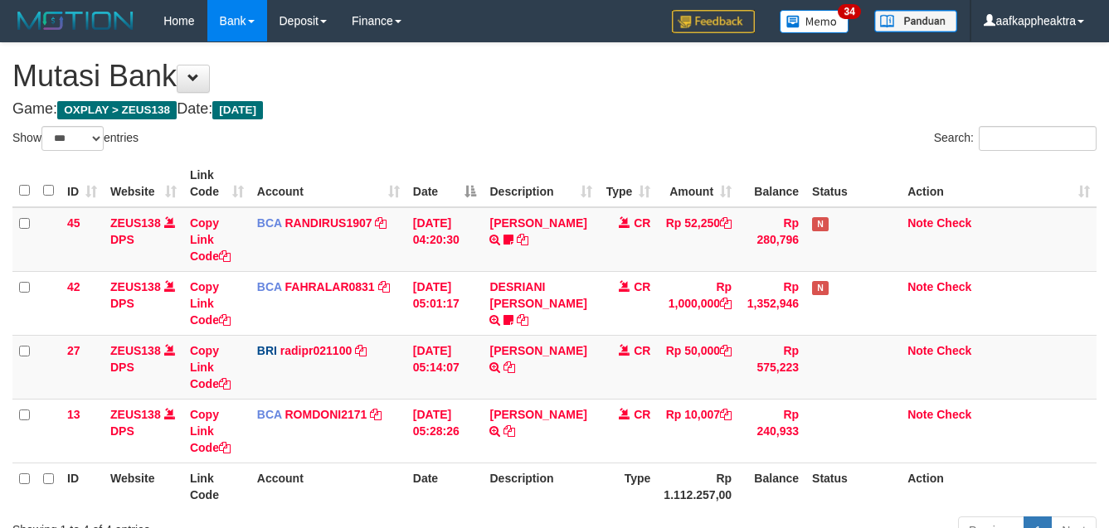
select select "***"
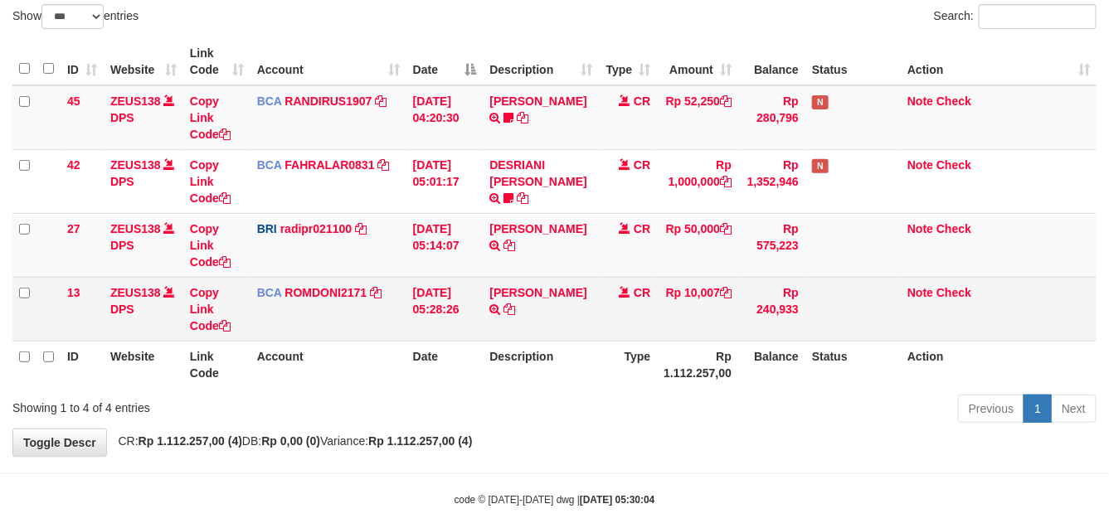
drag, startPoint x: 585, startPoint y: 350, endPoint x: 674, endPoint y: 321, distance: 94.2
click at [589, 350] on th "Description" at bounding box center [541, 364] width 116 height 47
click at [693, 324] on td "Rp 10,007" at bounding box center [697, 309] width 81 height 64
click at [685, 328] on td "Rp 10,007" at bounding box center [697, 309] width 81 height 64
click at [685, 329] on td "Rp 10,007" at bounding box center [697, 309] width 81 height 64
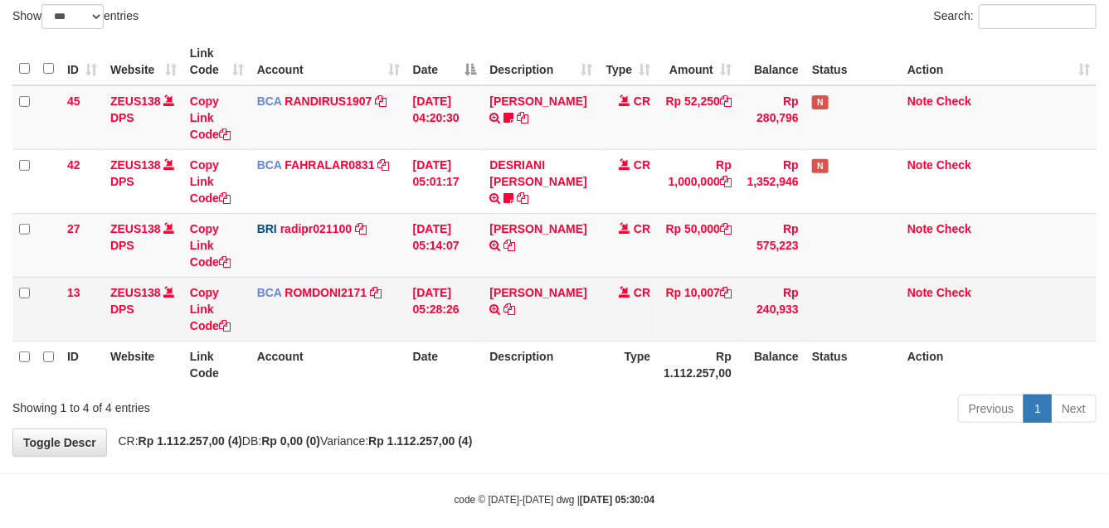
click at [689, 322] on td "Rp 10,007" at bounding box center [697, 309] width 81 height 64
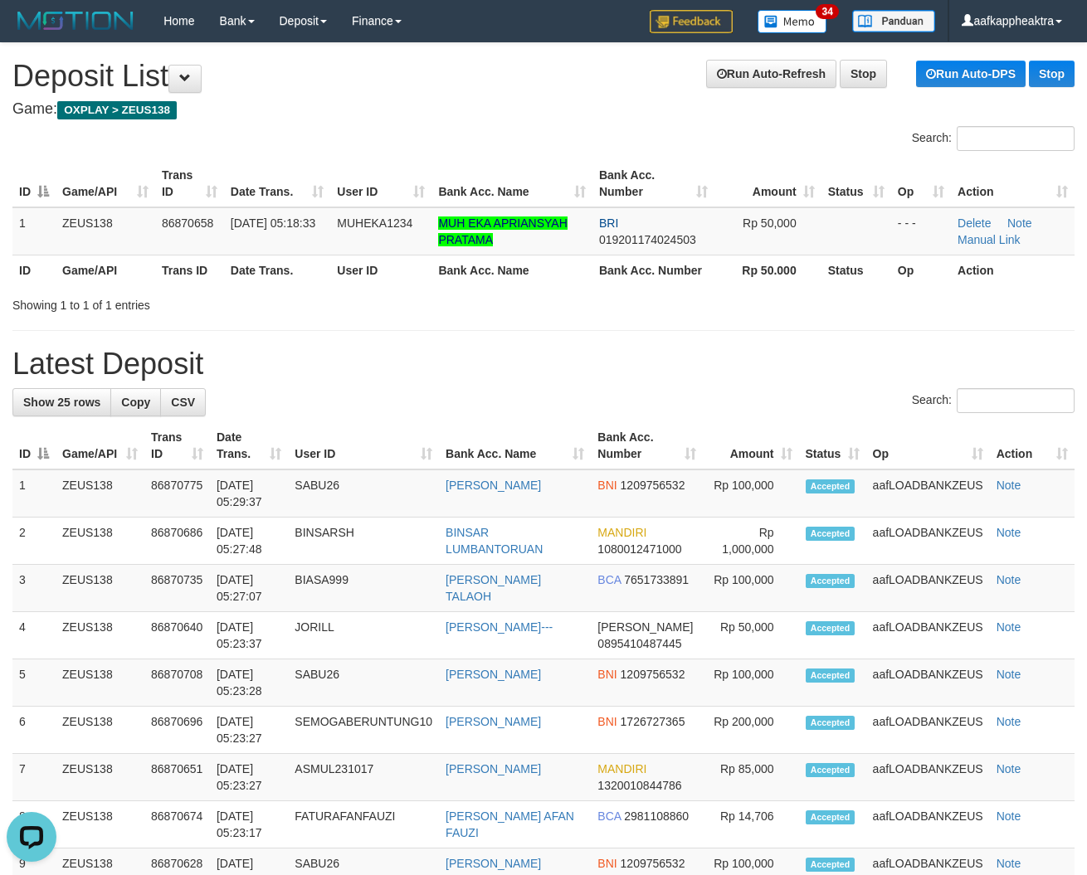
drag, startPoint x: 419, startPoint y: 404, endPoint x: 351, endPoint y: 403, distance: 68.0
click at [413, 407] on div "Search:" at bounding box center [543, 402] width 1062 height 29
click at [363, 461] on th "User ID" at bounding box center [363, 445] width 151 height 47
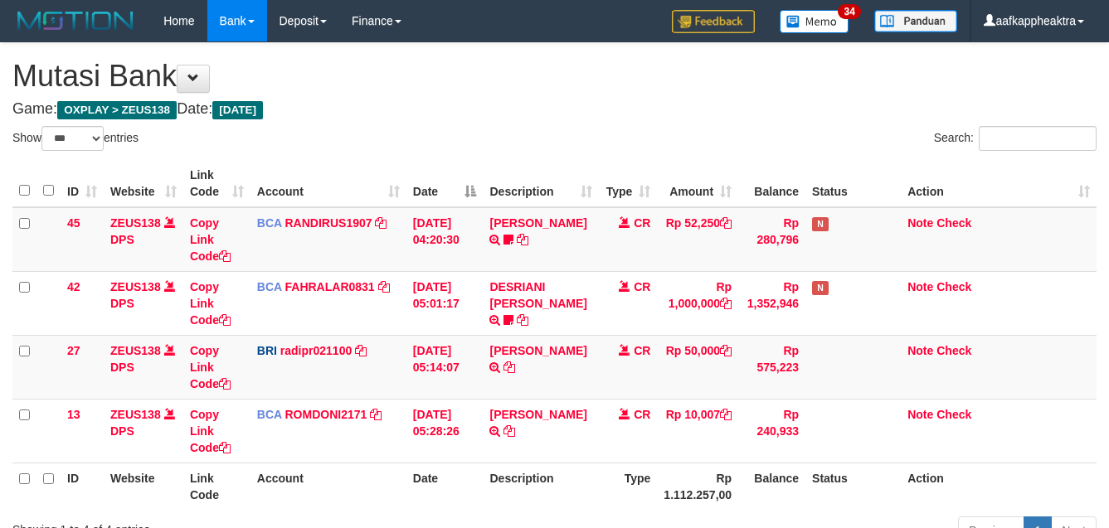
select select "***"
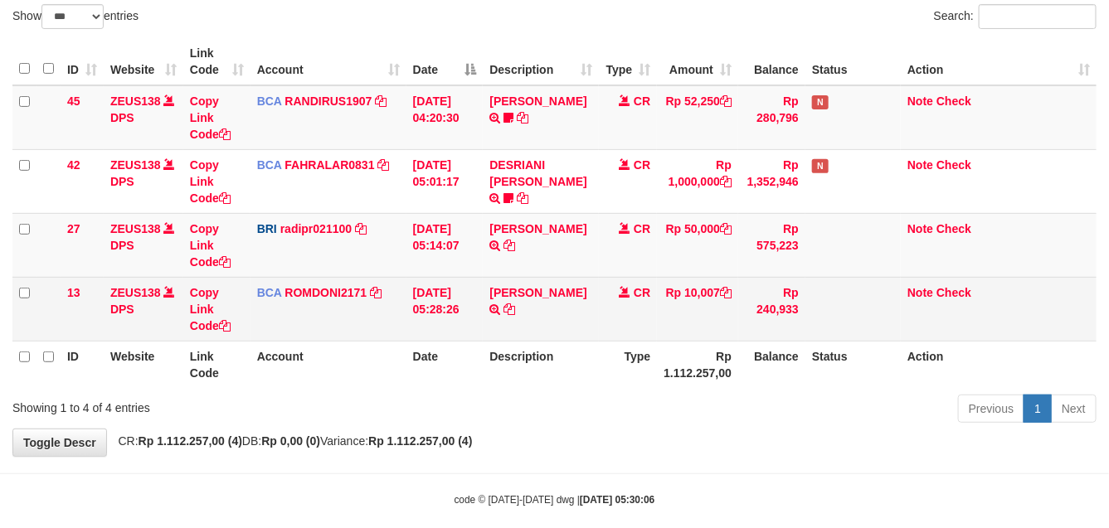
click at [699, 326] on td "Rp 10,007" at bounding box center [697, 309] width 81 height 64
click at [697, 326] on td "Rp 10,007" at bounding box center [697, 309] width 81 height 64
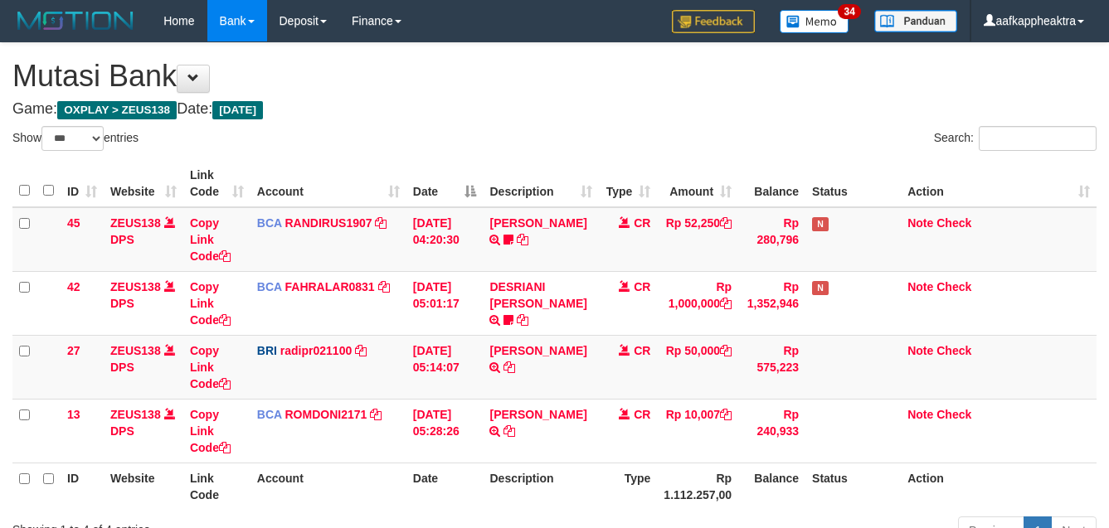
select select "***"
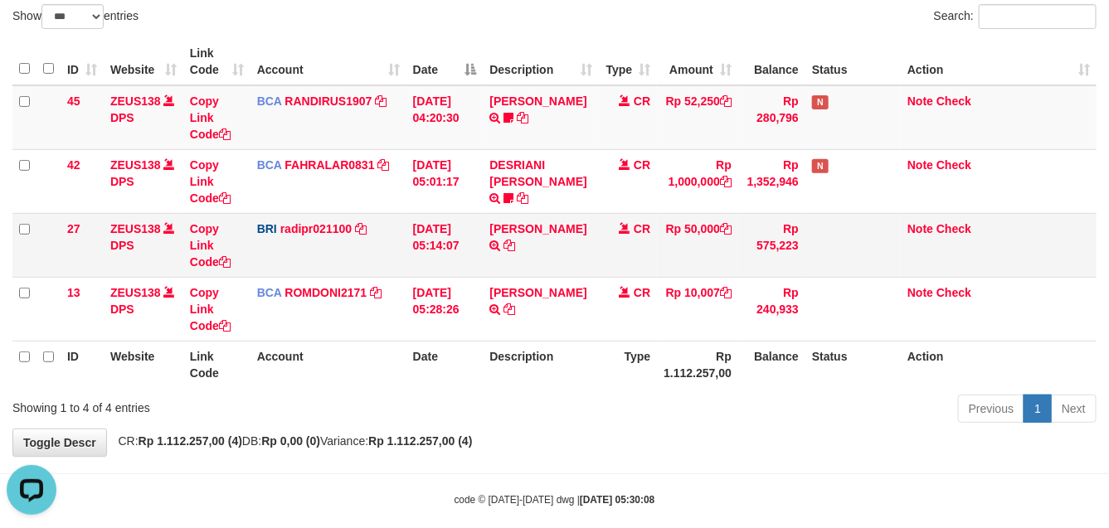
click at [650, 249] on td "CR" at bounding box center [628, 245] width 58 height 64
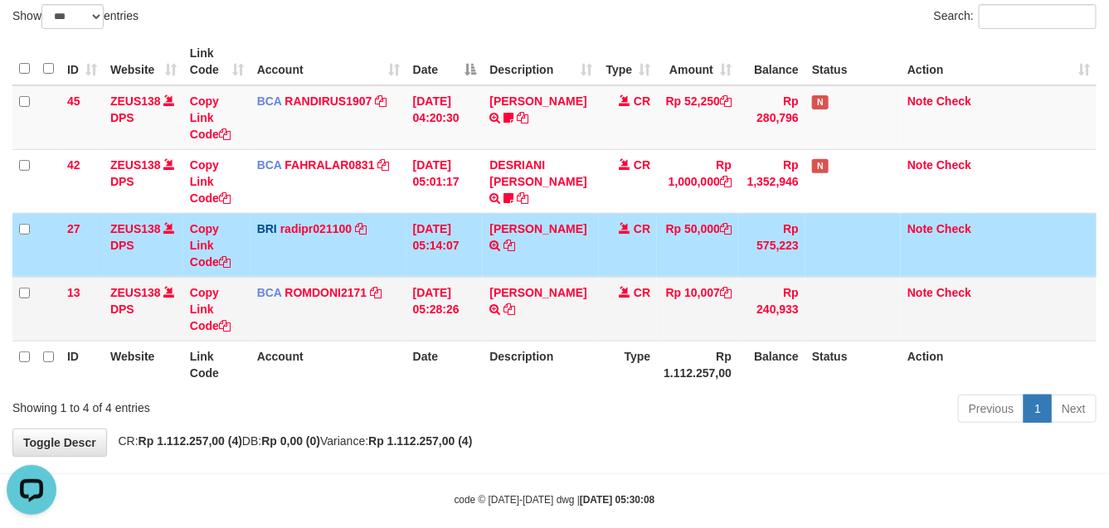
drag, startPoint x: 647, startPoint y: 247, endPoint x: 1089, endPoint y: 333, distance: 450.4
click at [648, 251] on td "CR" at bounding box center [628, 245] width 58 height 64
click at [695, 268] on tr "27 ZEUS138 DPS Copy Link Code BRI radipr021100 DPS REYNALDI ADI PRATAMA mutasi_…" at bounding box center [554, 245] width 1084 height 64
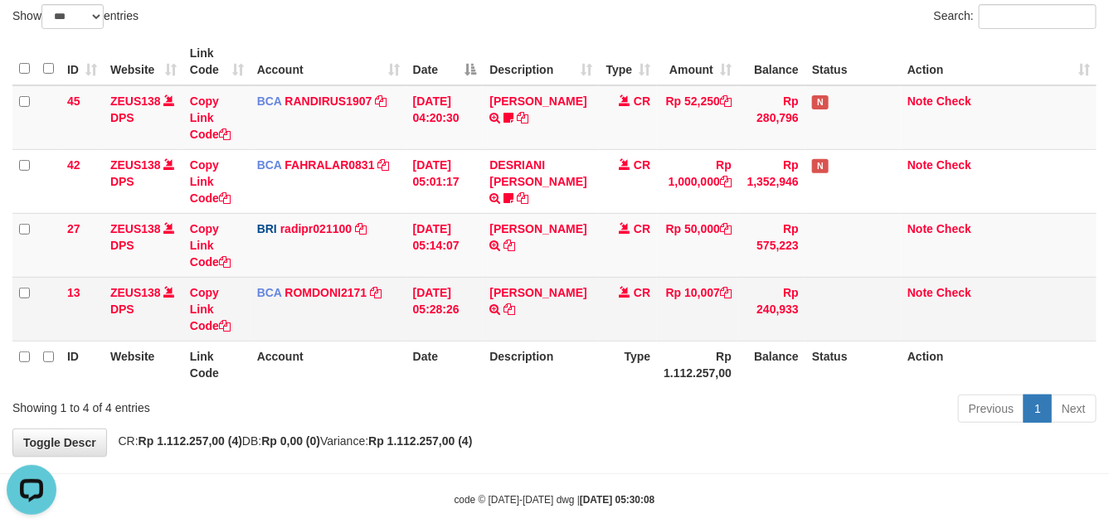
click at [465, 326] on td "[DATE] 05:28:26" at bounding box center [445, 309] width 77 height 64
click at [465, 328] on td "[DATE] 05:28:26" at bounding box center [445, 309] width 77 height 64
click at [513, 336] on td "[PERSON_NAME] TRSF E-BANKING CR 0109/FTSCY/WS95031 10007.00[PERSON_NAME]" at bounding box center [541, 309] width 116 height 64
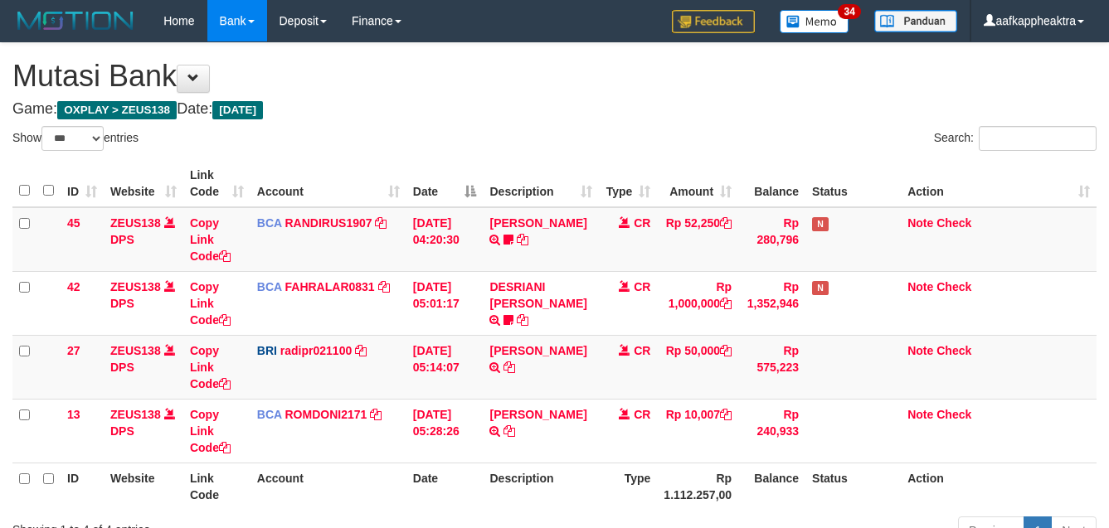
select select "***"
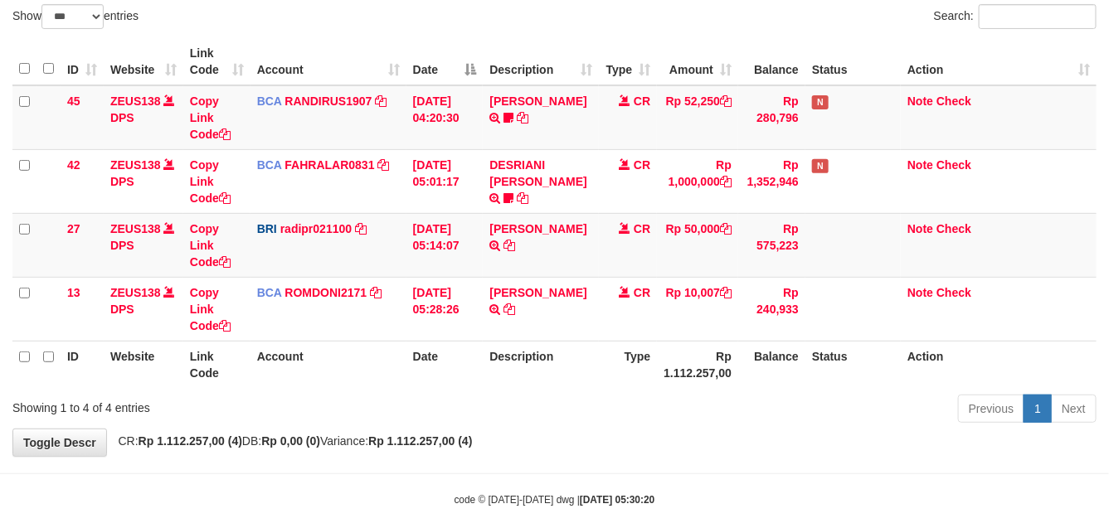
click at [616, 402] on div "Previous 1 Next" at bounding box center [786, 411] width 622 height 36
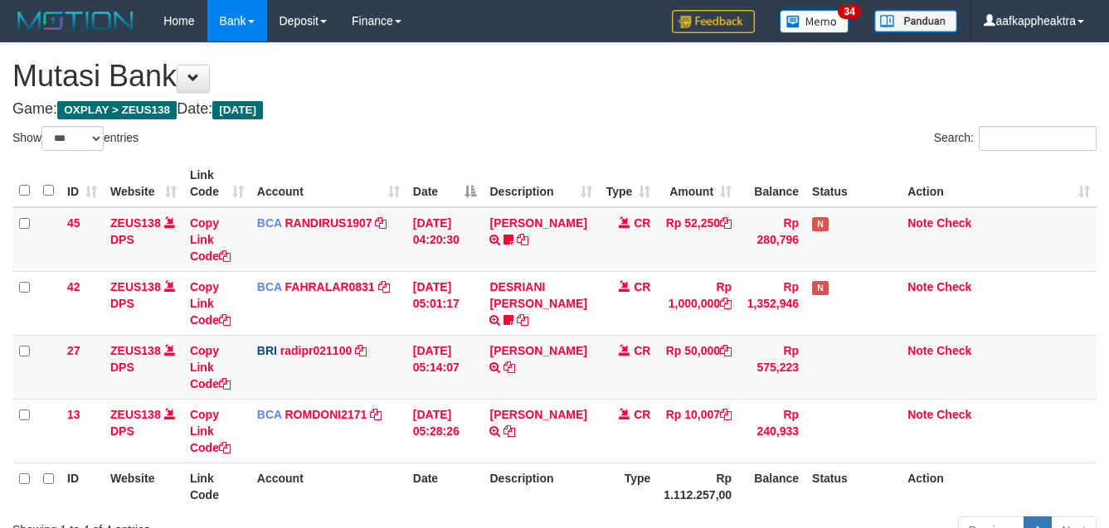
select select "***"
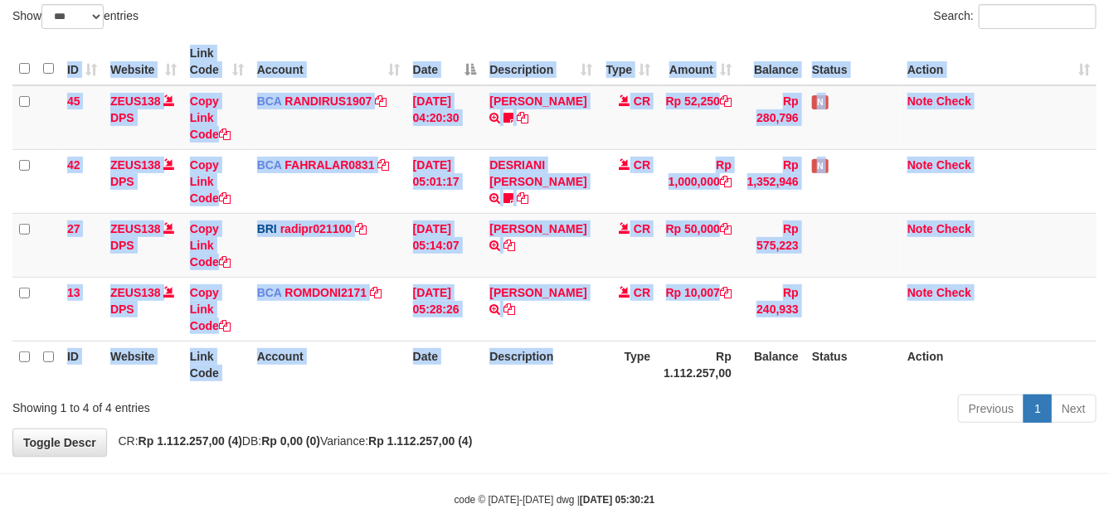
click at [577, 390] on div "ID Website Link Code Account Date Description Type Amount Balance Status Action…" at bounding box center [554, 213] width 1109 height 360
click at [516, 390] on div "ID Website Link Code Account Date Description Type Amount Balance Status Action…" at bounding box center [554, 213] width 1109 height 360
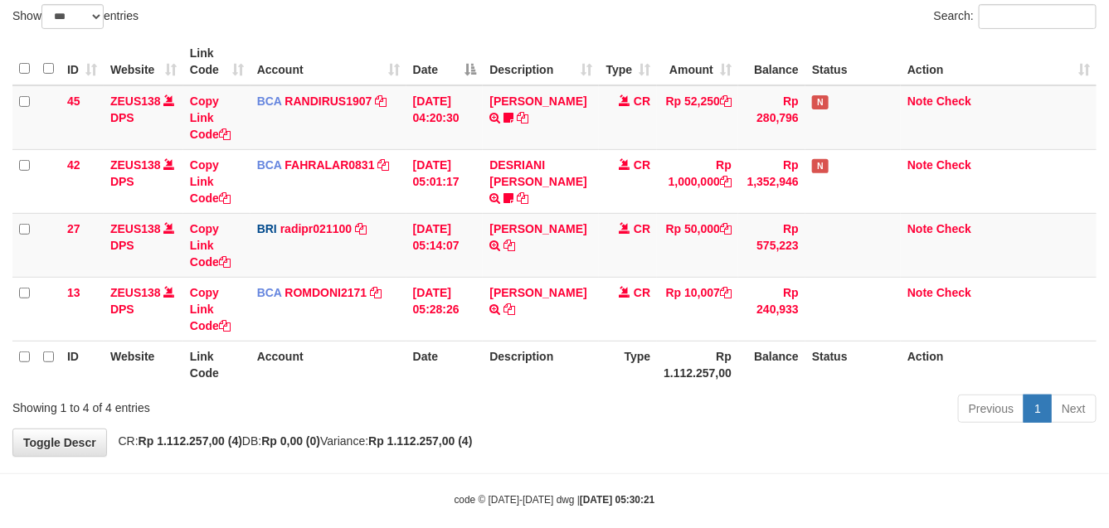
drag, startPoint x: 509, startPoint y: 390, endPoint x: 502, endPoint y: 373, distance: 17.9
click at [509, 388] on div "ID Website Link Code Account Date Description Type Amount Balance Status Action…" at bounding box center [554, 213] width 1109 height 360
click at [495, 375] on th "Description" at bounding box center [541, 364] width 116 height 47
click at [494, 376] on th "Description" at bounding box center [541, 364] width 116 height 47
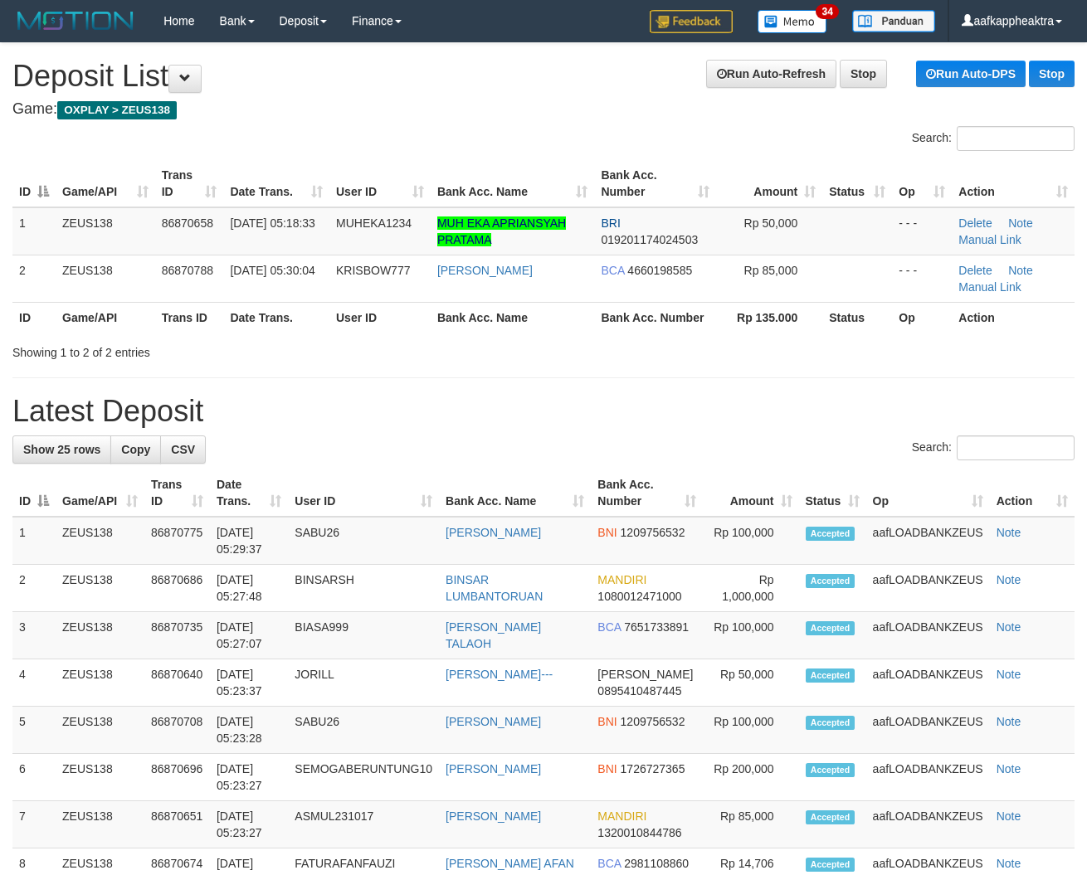
drag, startPoint x: 805, startPoint y: 465, endPoint x: 1, endPoint y: 354, distance: 811.5
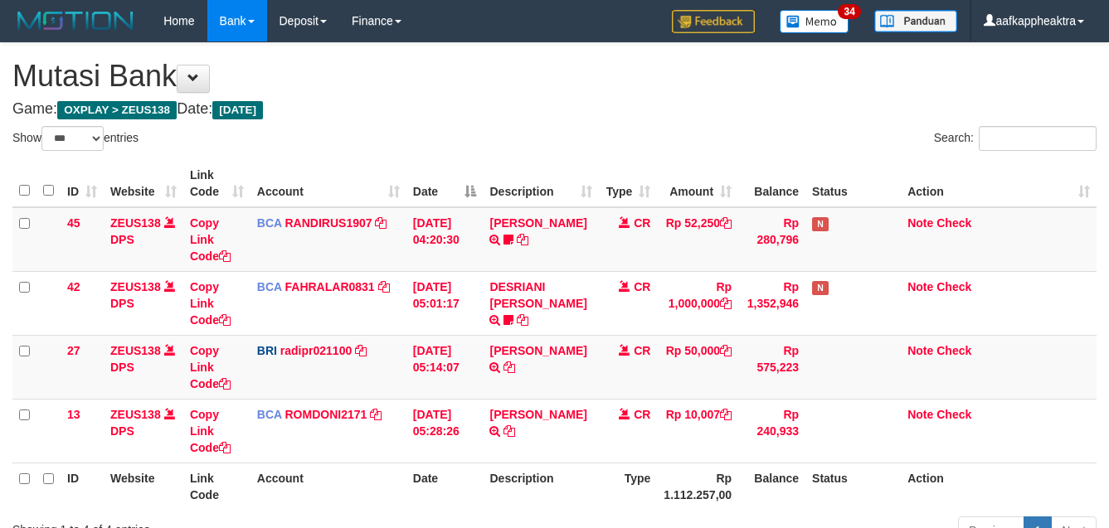
select select "***"
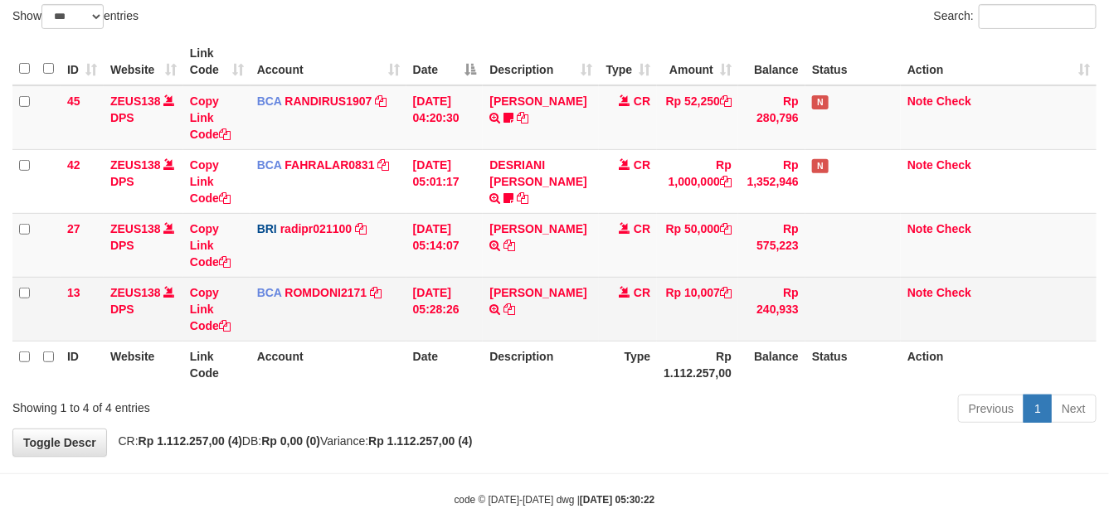
click at [488, 295] on td "SANTI RUSTINA TRSF E-BANKING CR 0109/FTSCY/WS95031 10007.00SANTI RUSTINA" at bounding box center [541, 309] width 116 height 64
click at [496, 286] on link "SANTI RUSTINA" at bounding box center [537, 292] width 97 height 13
click at [502, 286] on link "SANTI RUSTINA" at bounding box center [537, 292] width 97 height 13
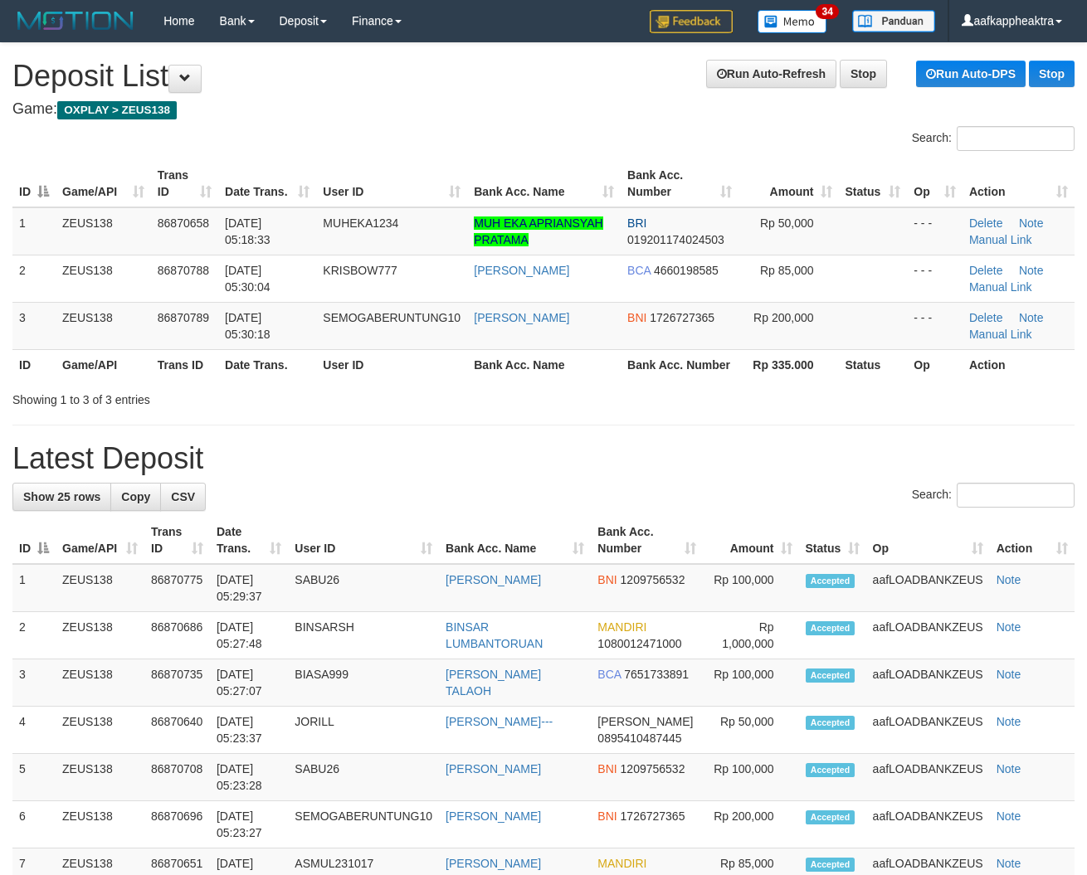
drag, startPoint x: 304, startPoint y: 421, endPoint x: 4, endPoint y: 392, distance: 300.9
drag, startPoint x: 457, startPoint y: 404, endPoint x: 437, endPoint y: 411, distance: 21.3
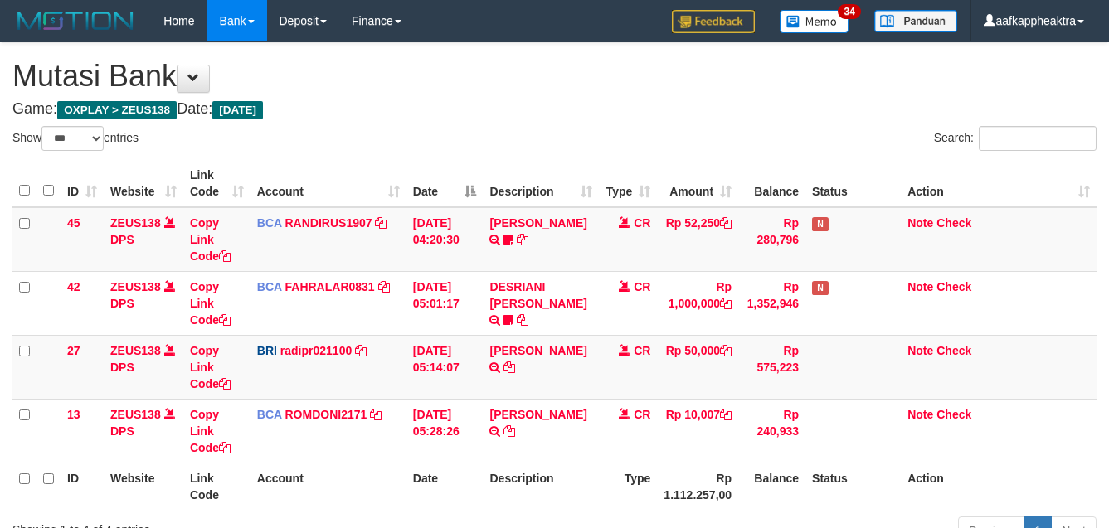
select select "***"
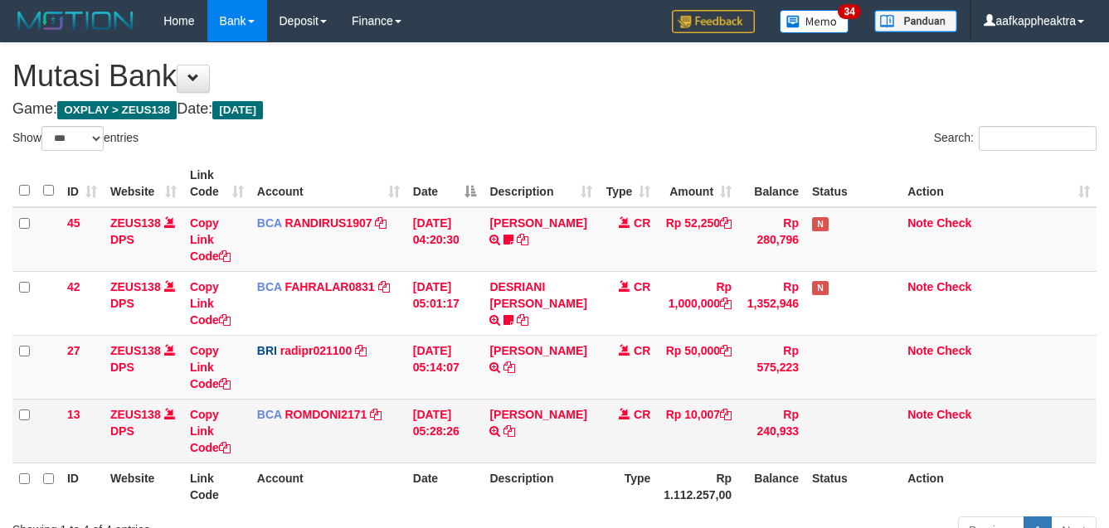
scroll to position [122, 0]
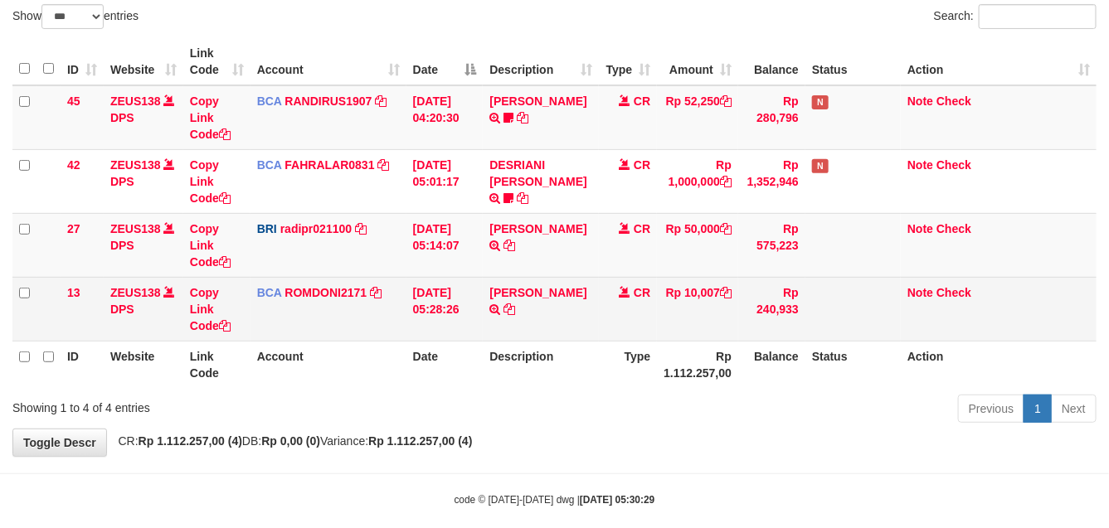
click at [558, 282] on td "SANTI RUSTINA TRSF E-BANKING CR 0109/FTSCY/WS95031 10007.00SANTI RUSTINA" at bounding box center [541, 309] width 116 height 64
click at [557, 285] on td "SANTI RUSTINA TRSF E-BANKING CR 0109/FTSCY/WS95031 10007.00SANTI RUSTINA" at bounding box center [541, 309] width 116 height 64
click at [553, 297] on link "SANTI RUSTINA" at bounding box center [537, 292] width 97 height 13
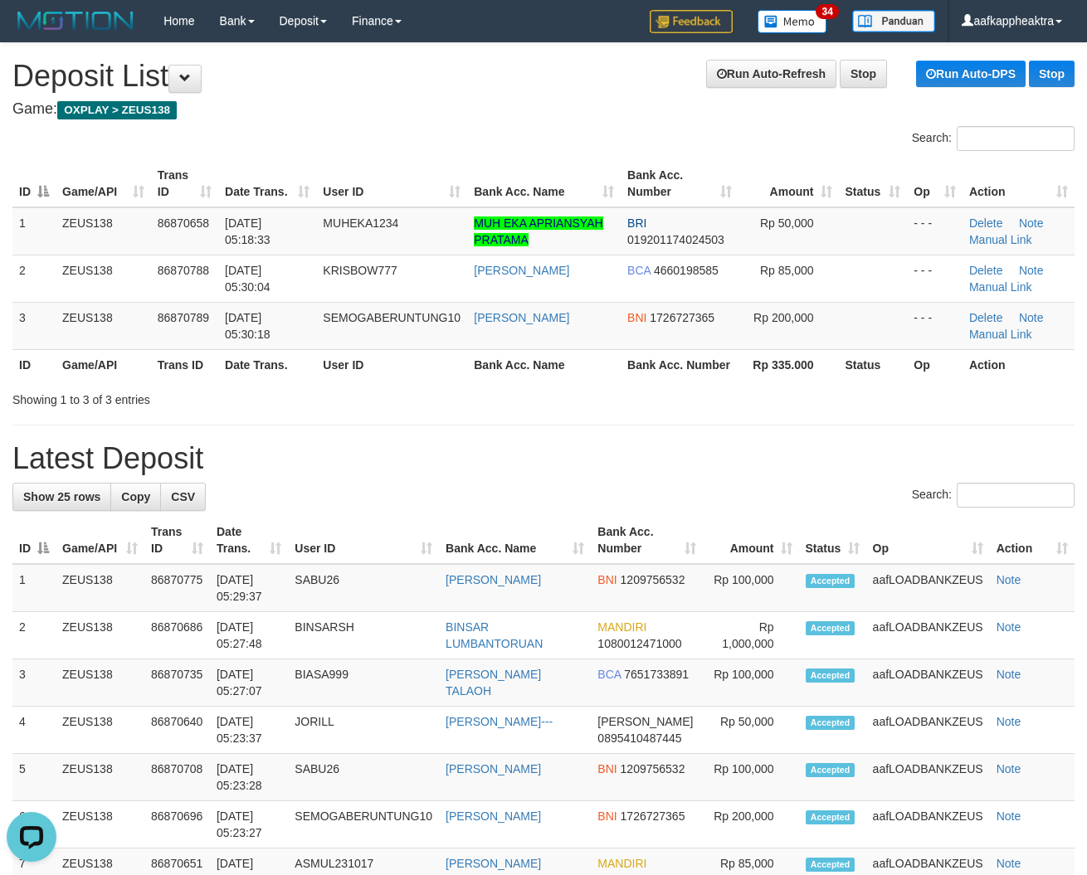
drag, startPoint x: 373, startPoint y: 470, endPoint x: 2, endPoint y: 430, distance: 373.0
click at [340, 470] on h1 "Latest Deposit" at bounding box center [543, 458] width 1062 height 33
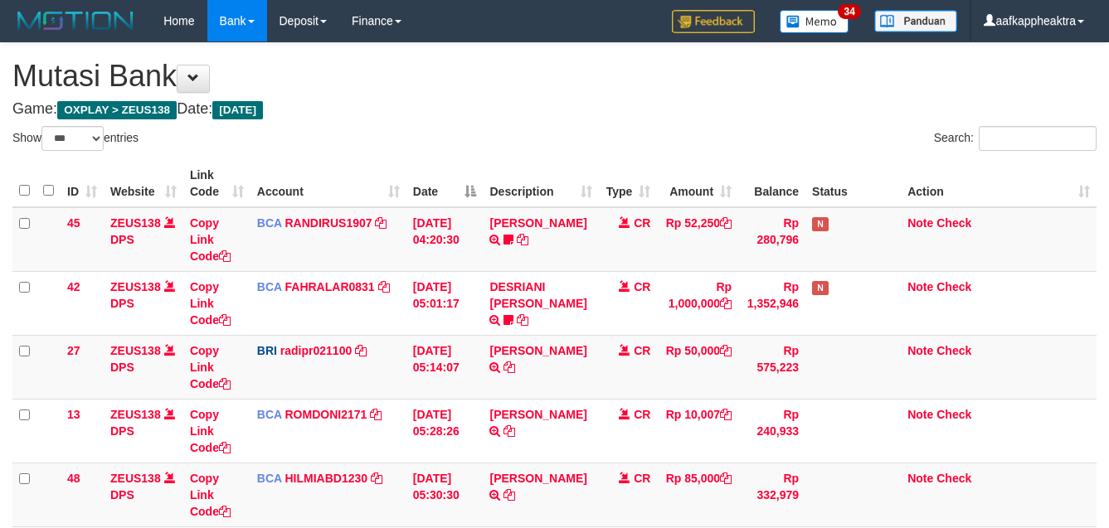
select select "***"
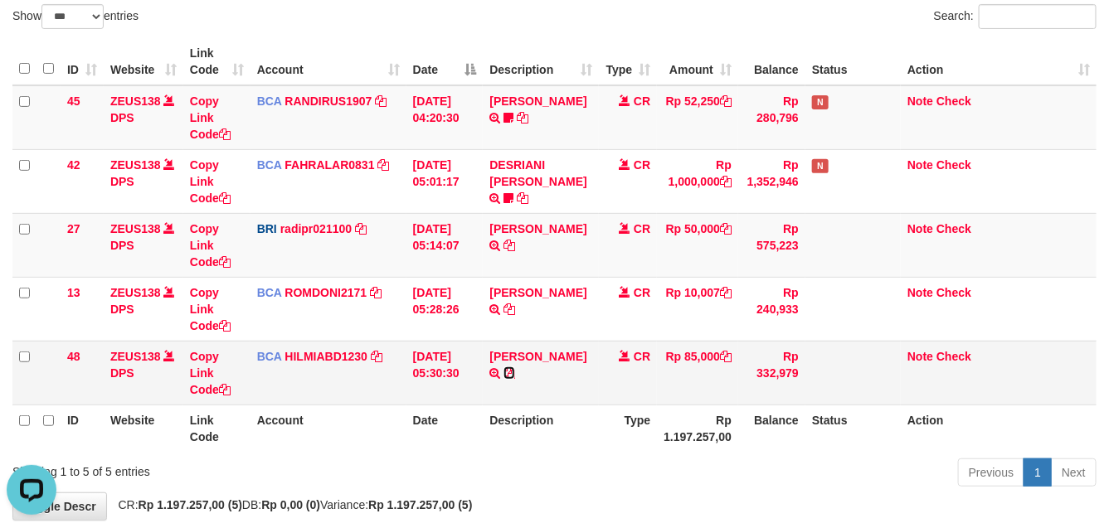
click at [515, 372] on icon at bounding box center [510, 374] width 12 height 12
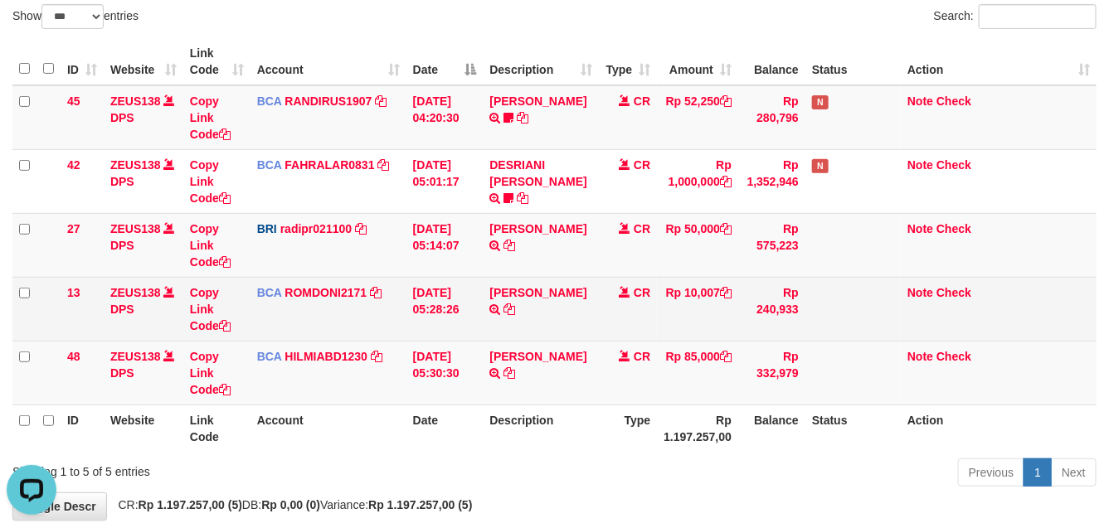
drag, startPoint x: 449, startPoint y: 313, endPoint x: 458, endPoint y: 313, distance: 9.1
click at [453, 313] on td "01/09/2025 05:28:26" at bounding box center [445, 309] width 77 height 64
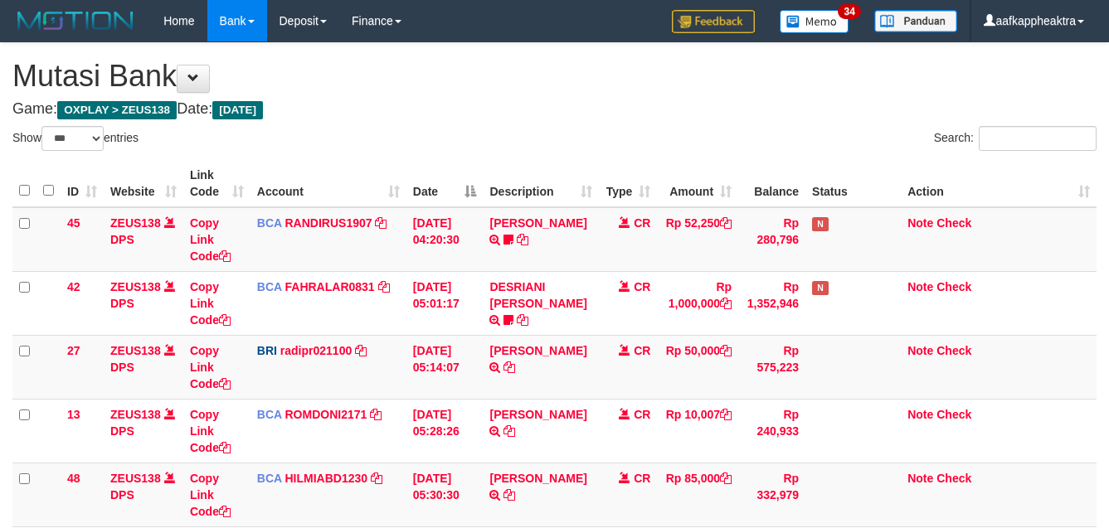
select select "***"
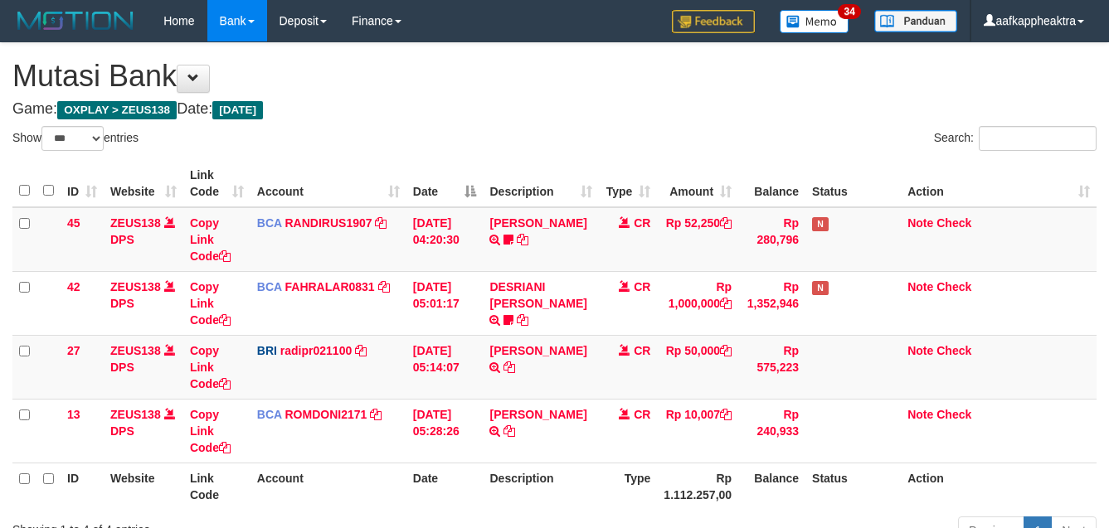
select select "***"
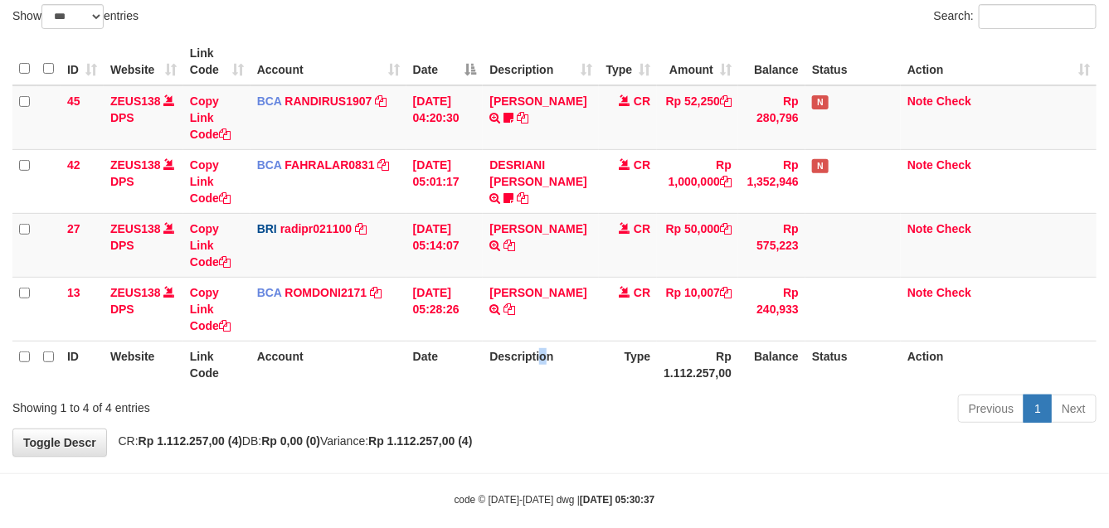
click at [548, 359] on th "Description" at bounding box center [541, 364] width 116 height 47
click at [548, 362] on th "Description" at bounding box center [541, 364] width 116 height 47
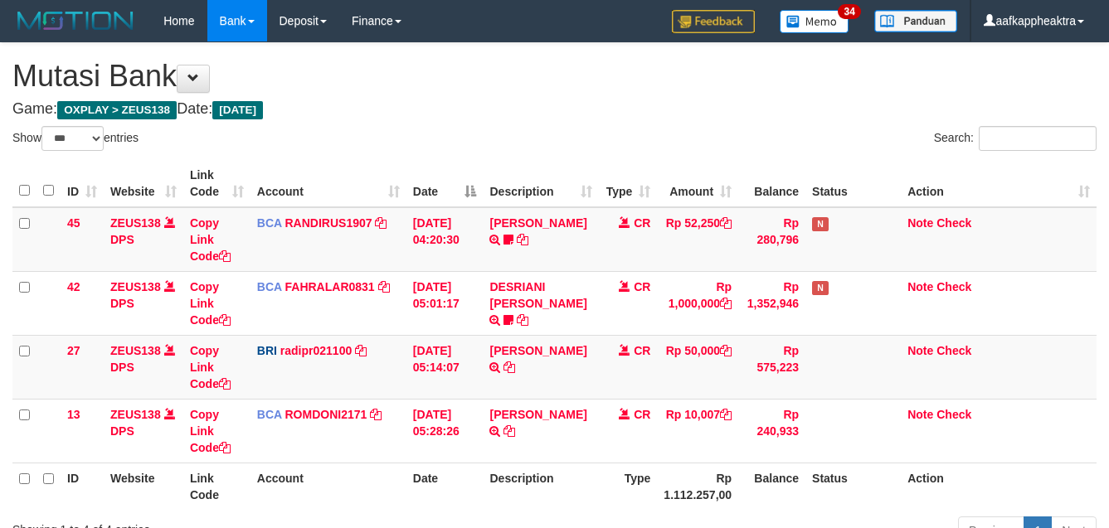
select select "***"
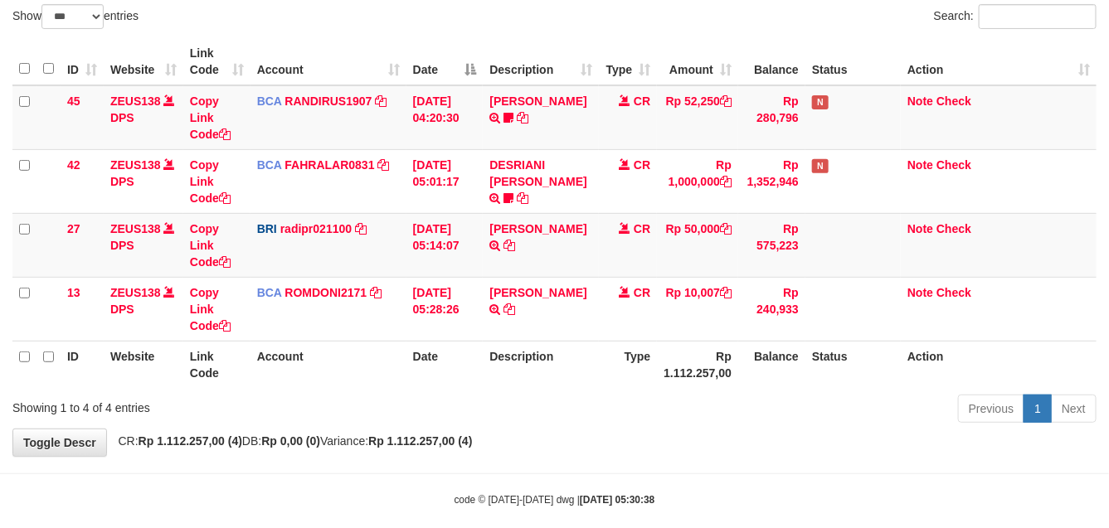
click at [558, 358] on th "Description" at bounding box center [541, 364] width 116 height 47
click at [568, 355] on th "Description" at bounding box center [541, 364] width 116 height 47
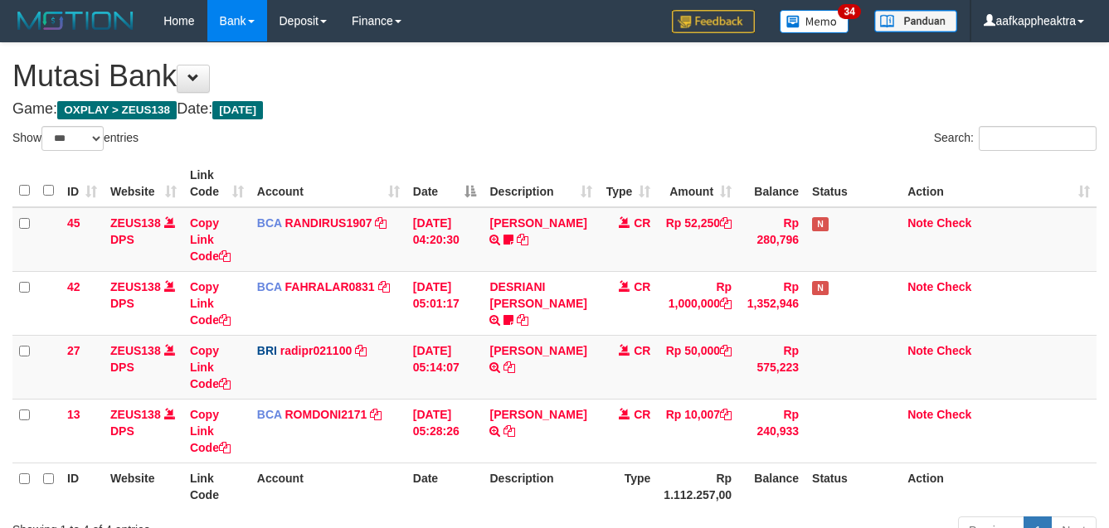
select select "***"
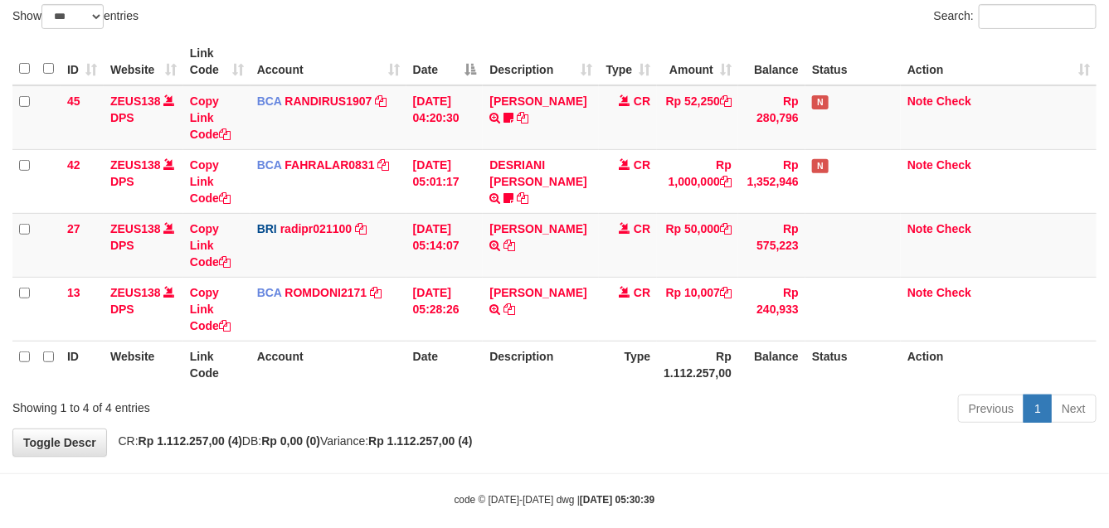
click at [574, 350] on th "Description" at bounding box center [541, 364] width 116 height 47
click at [558, 366] on th "Description" at bounding box center [541, 364] width 116 height 47
click at [561, 363] on th "Description" at bounding box center [541, 364] width 116 height 47
click at [564, 362] on th "Description" at bounding box center [541, 364] width 116 height 47
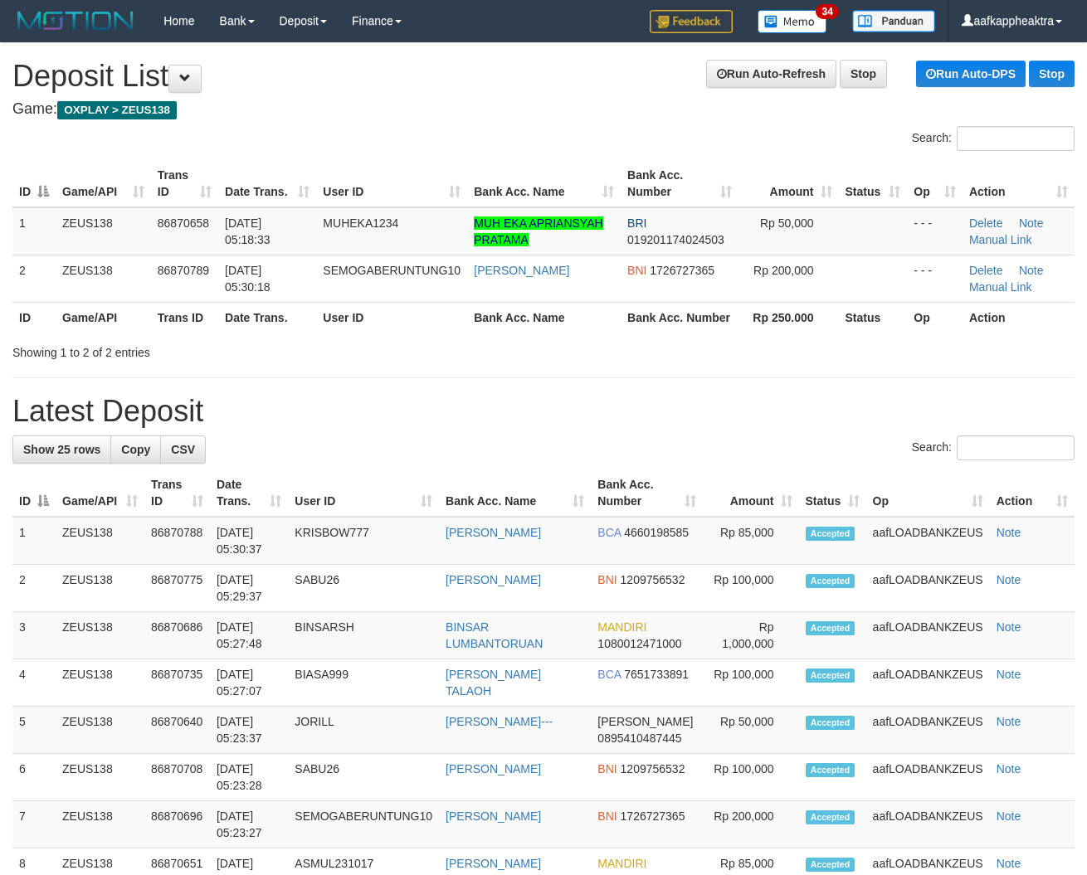
drag, startPoint x: 477, startPoint y: 409, endPoint x: 12, endPoint y: 394, distance: 464.8
click at [430, 421] on h1 "Latest Deposit" at bounding box center [543, 411] width 1062 height 33
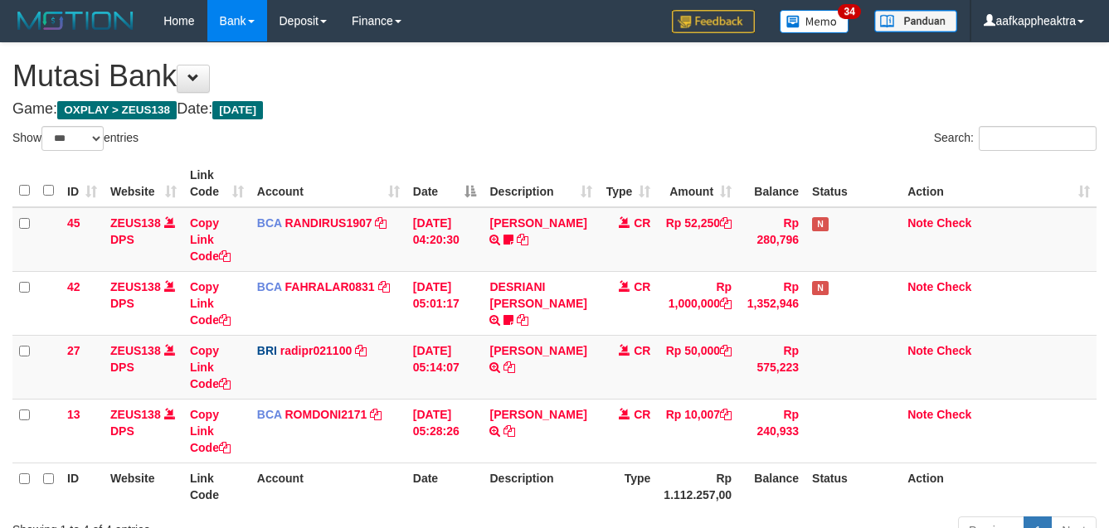
select select "***"
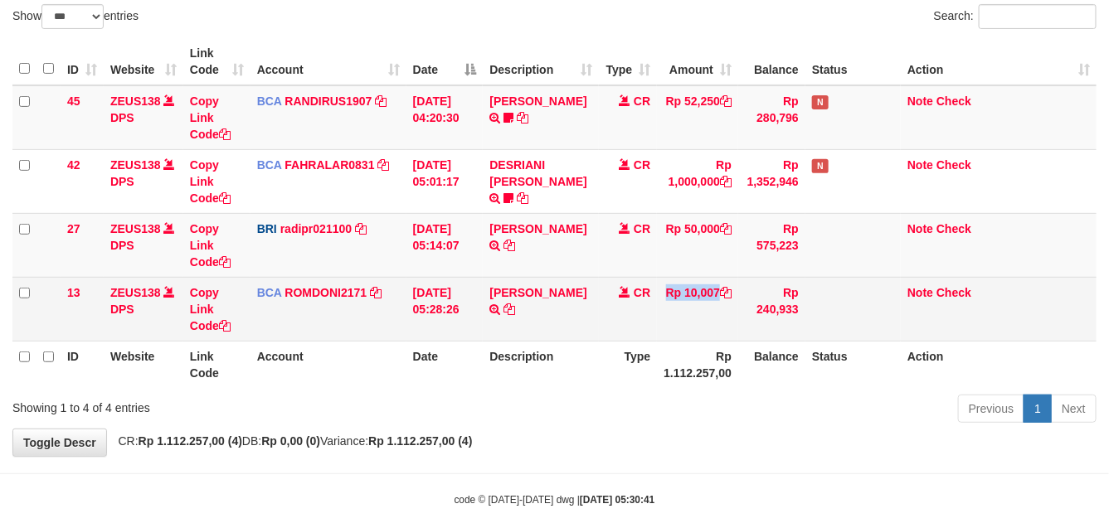
click at [657, 332] on tr "13 ZEUS138 DPS Copy Link Code BCA ROMDONI2171 DPS ROMDONI mutasi_20250901_3611 …" at bounding box center [554, 309] width 1084 height 64
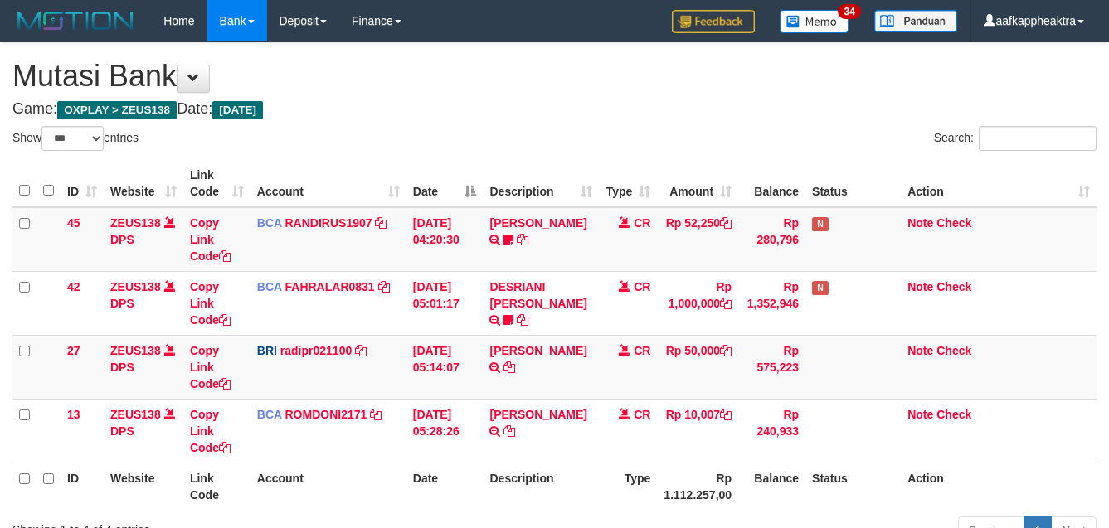
select select "***"
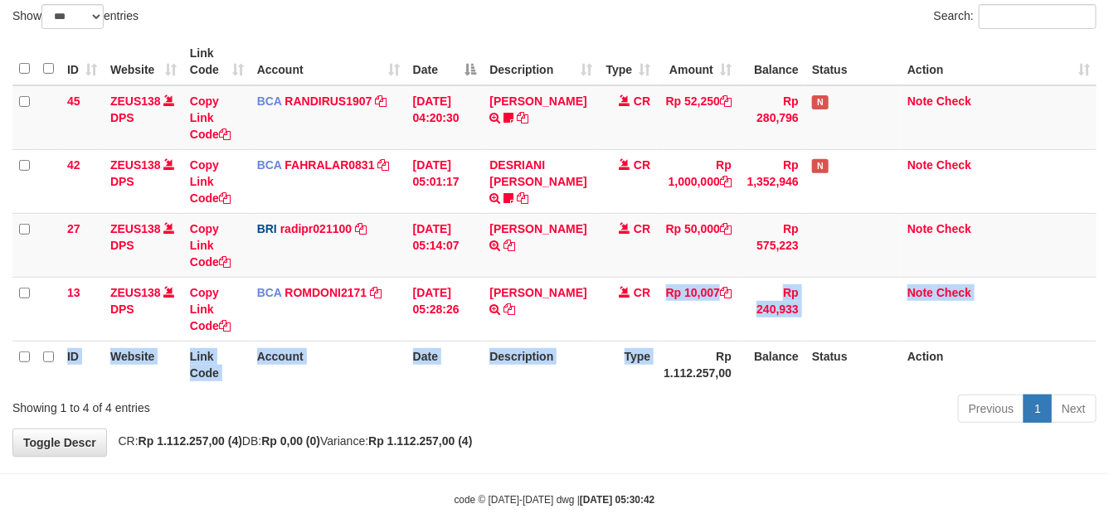
drag, startPoint x: 0, startPoint y: 0, endPoint x: 656, endPoint y: 346, distance: 741.8
click at [657, 346] on th "Rp 1.112.257,00" at bounding box center [697, 364] width 81 height 47
click at [635, 346] on th "Type" at bounding box center [628, 364] width 58 height 47
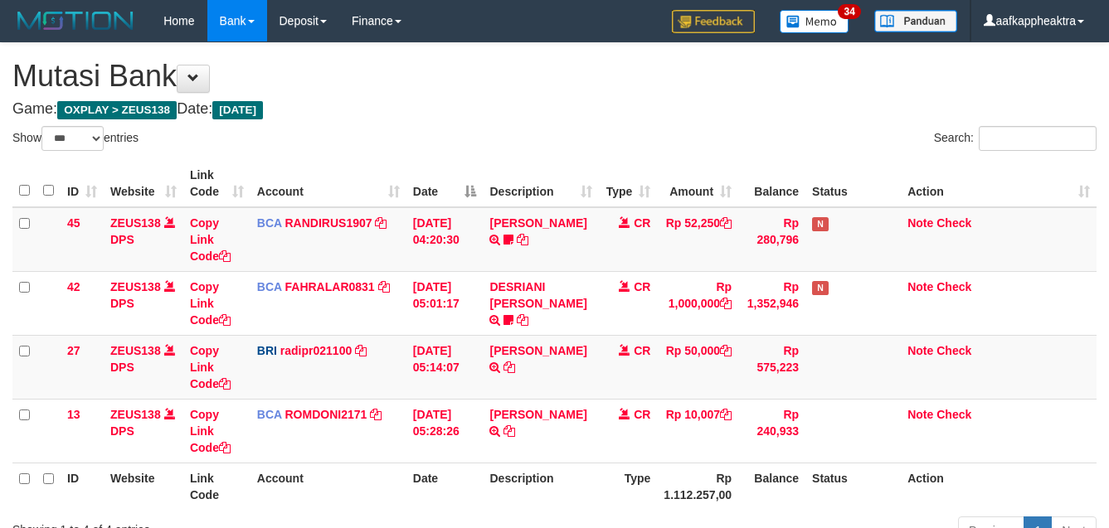
select select "***"
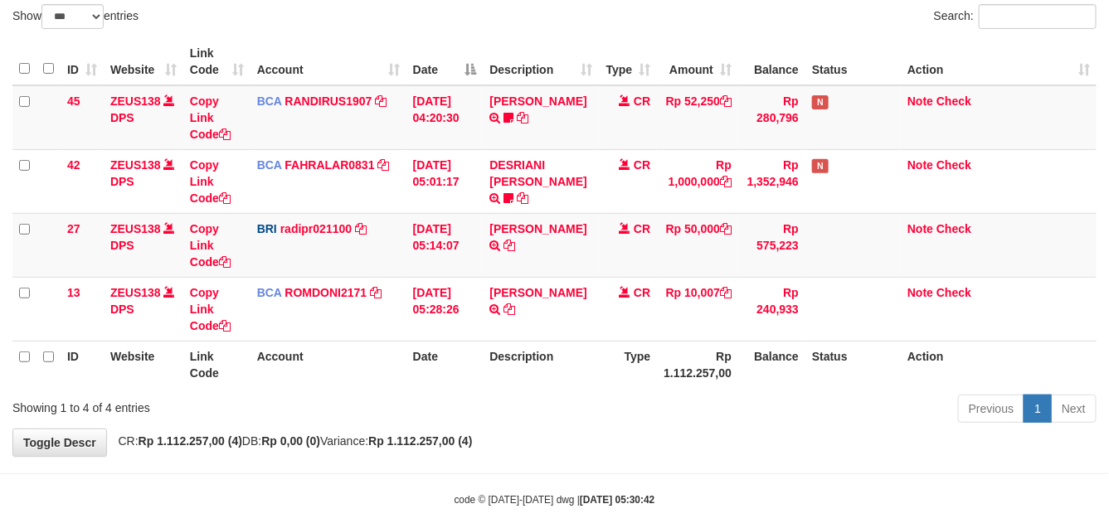
click at [554, 374] on th "Description" at bounding box center [541, 364] width 116 height 47
click at [562, 372] on th "Description" at bounding box center [541, 364] width 116 height 47
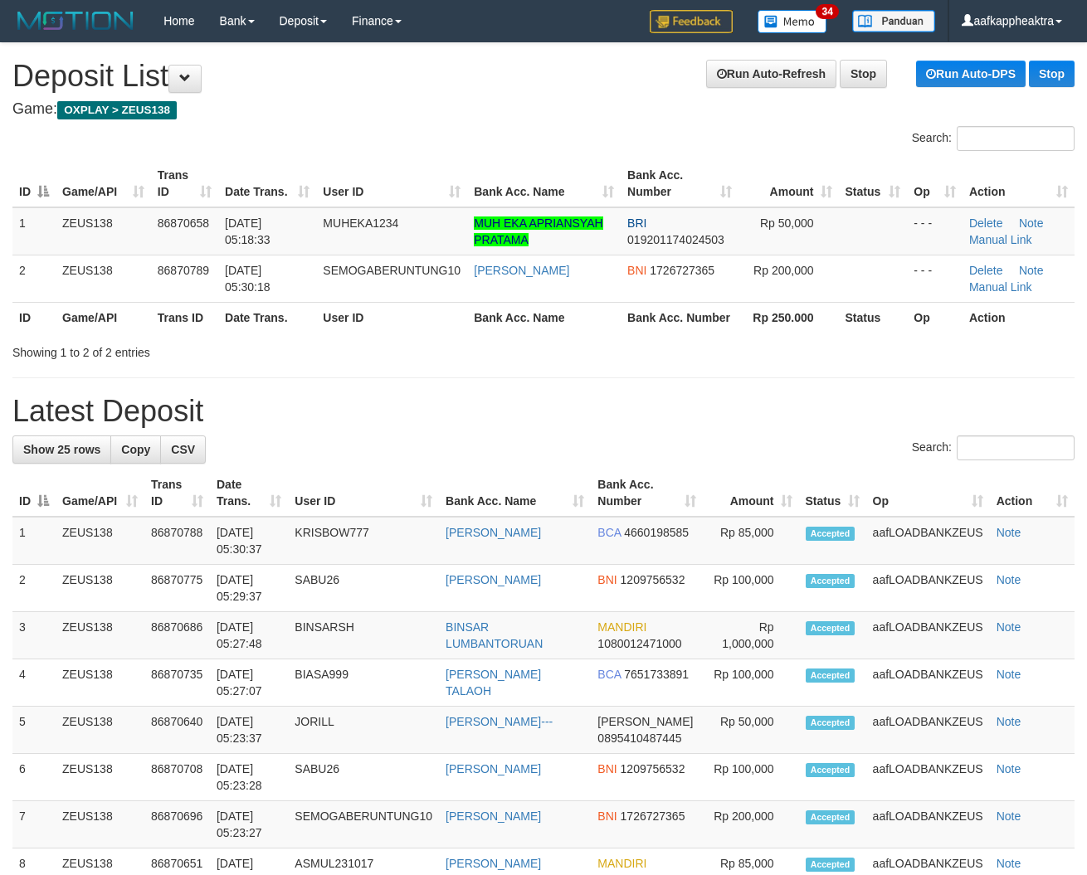
drag, startPoint x: 347, startPoint y: 409, endPoint x: 27, endPoint y: 392, distance: 319.9
click at [309, 411] on h1 "Latest Deposit" at bounding box center [543, 411] width 1062 height 33
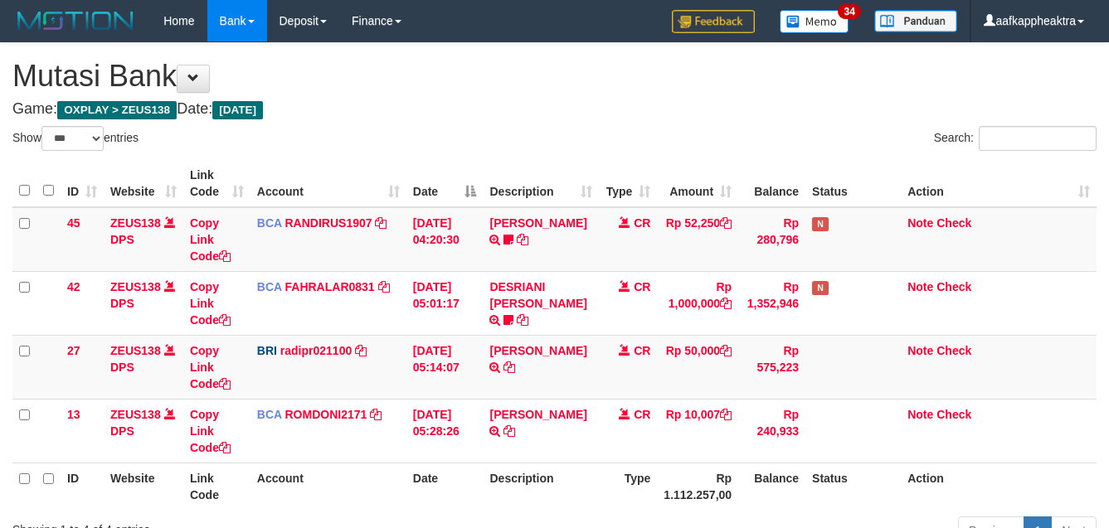
select select "***"
click at [564, 463] on th "Description" at bounding box center [541, 486] width 116 height 47
select select "***"
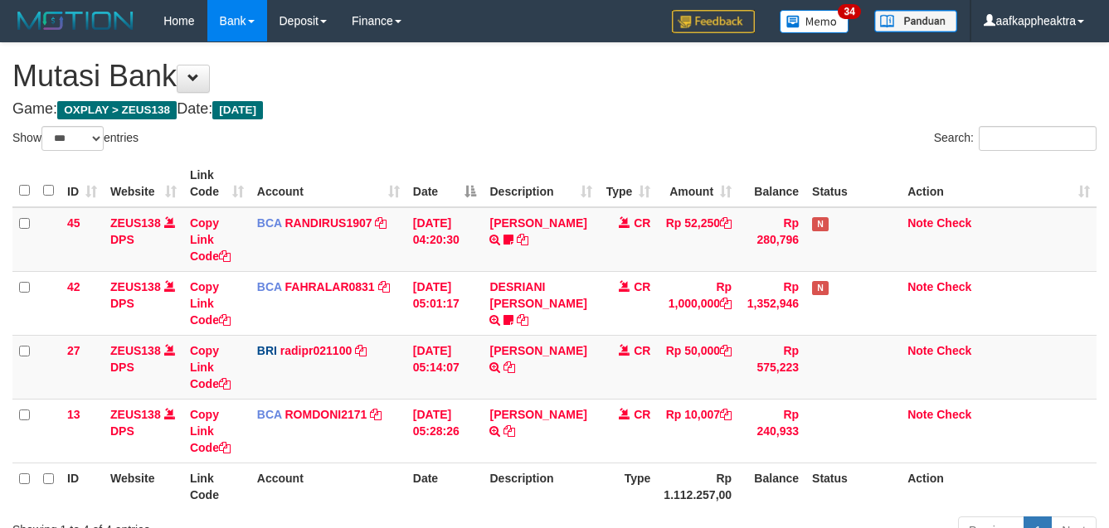
select select "***"
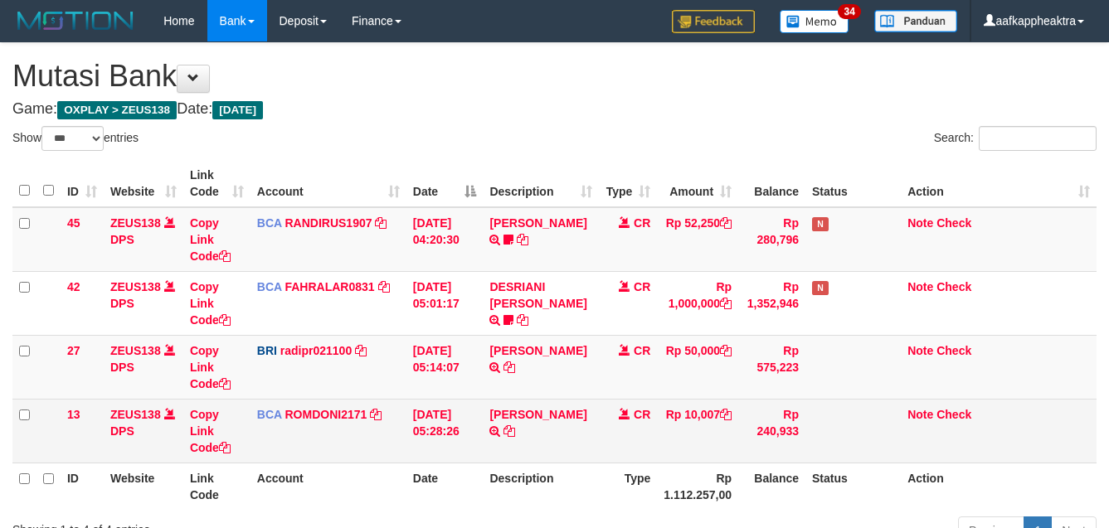
scroll to position [122, 0]
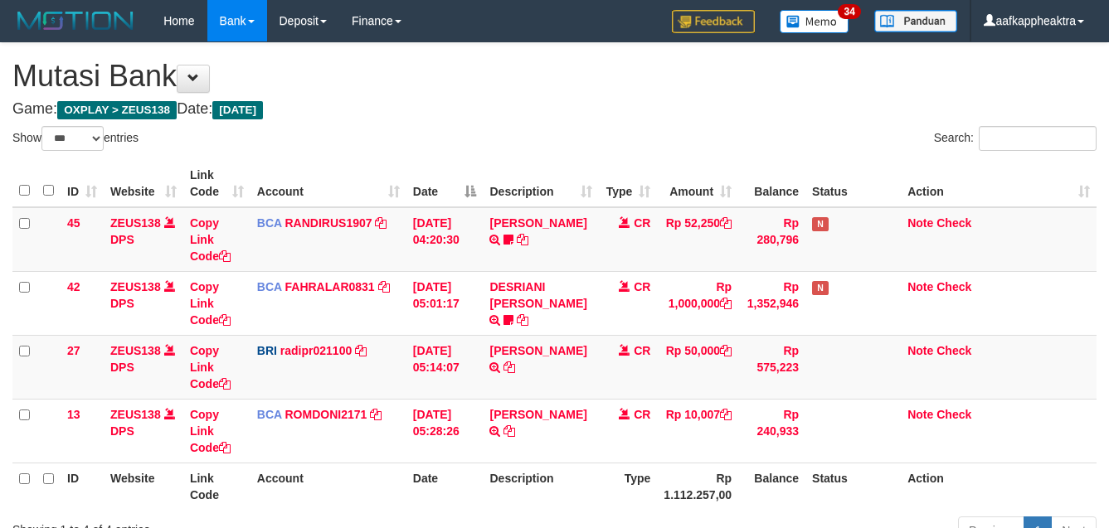
select select "***"
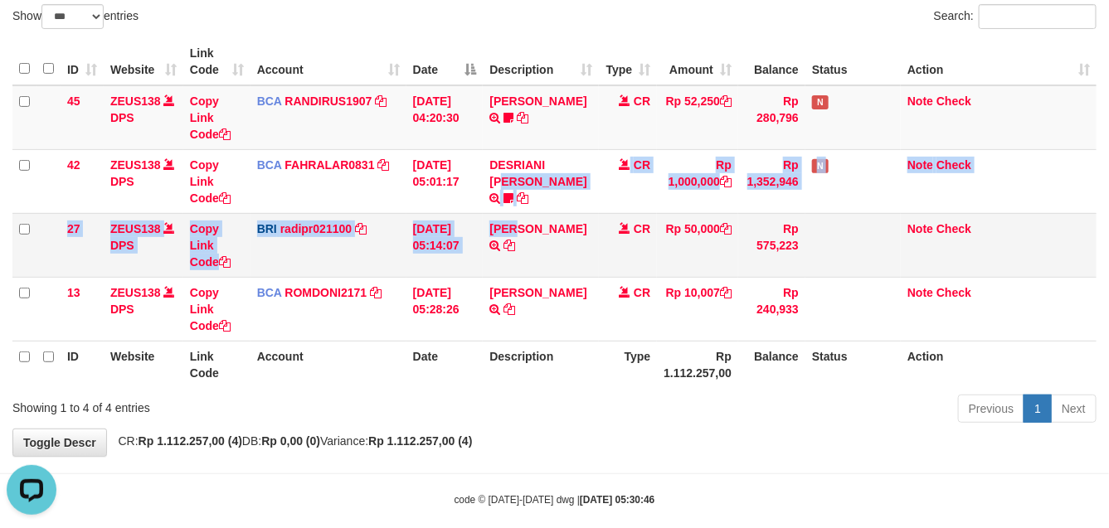
drag, startPoint x: 543, startPoint y: 221, endPoint x: 548, endPoint y: 230, distance: 10.4
click at [546, 226] on tbody "45 ZEUS138 DPS Copy Link Code BCA RANDIRUS1907 DPS RANDI RUSTANDI mutasi_202509…" at bounding box center [554, 213] width 1084 height 256
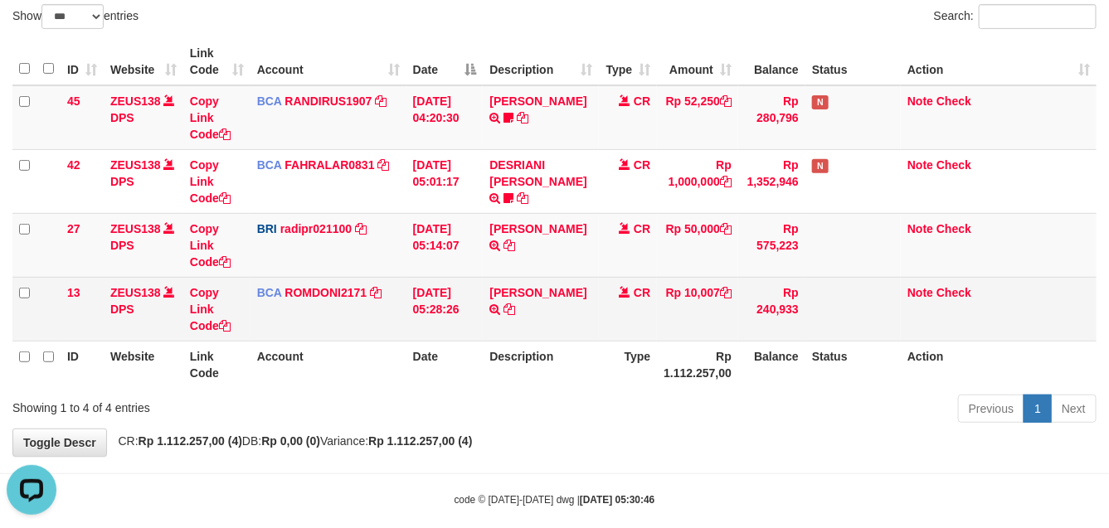
click at [577, 336] on td "SANTI RUSTINA TRSF E-BANKING CR 0109/FTSCY/WS95031 10007.00SANTI RUSTINA" at bounding box center [541, 309] width 116 height 64
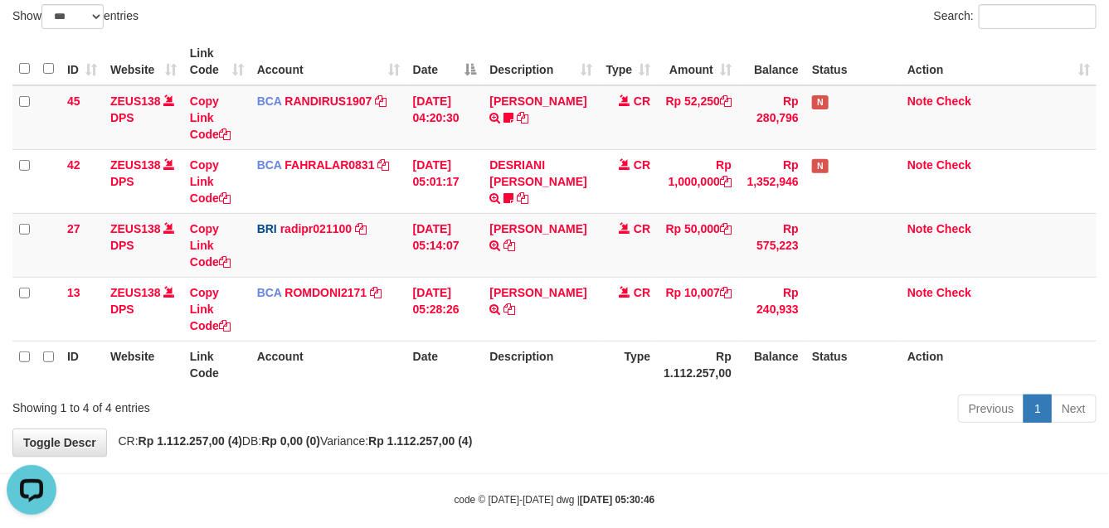
click at [578, 366] on th "Description" at bounding box center [541, 364] width 116 height 47
click at [600, 373] on tr "ID Website Link Code Account Date Description Type Rp 1.112.257,00 Balance Stat…" at bounding box center [554, 364] width 1084 height 47
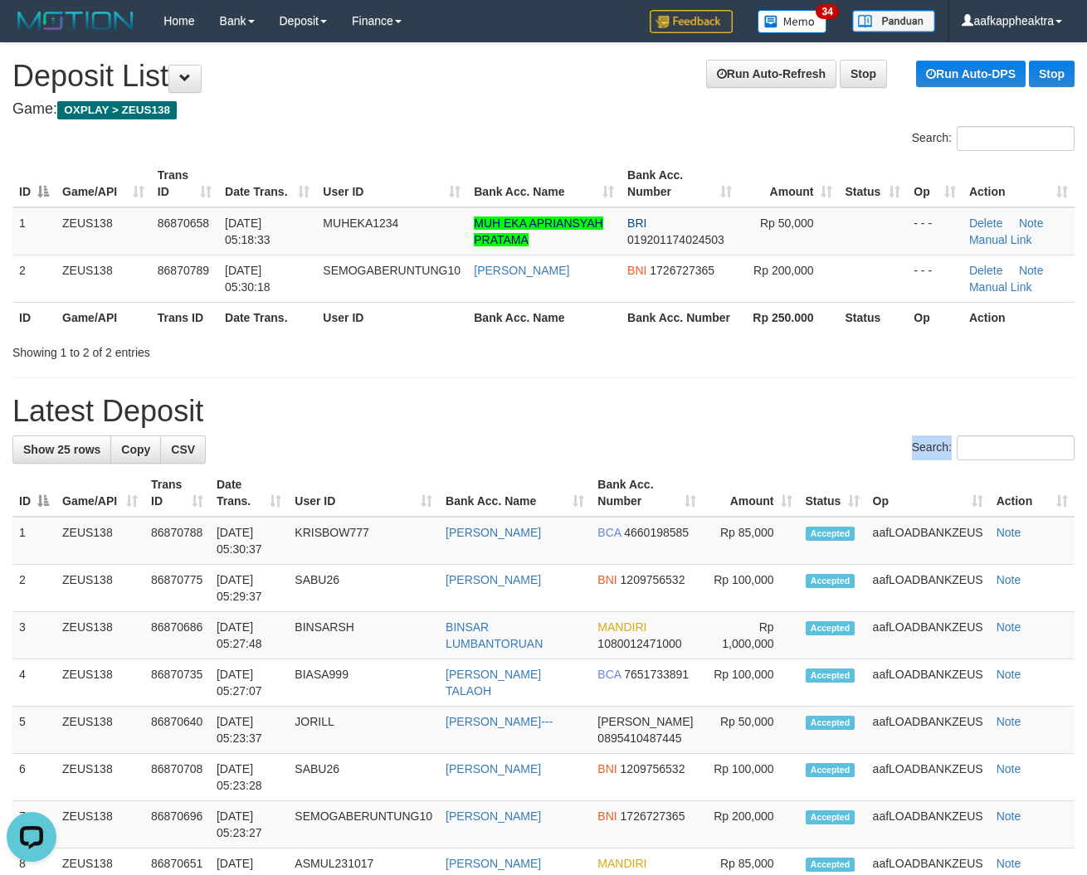
drag, startPoint x: 595, startPoint y: 465, endPoint x: 6, endPoint y: 417, distance: 591.0
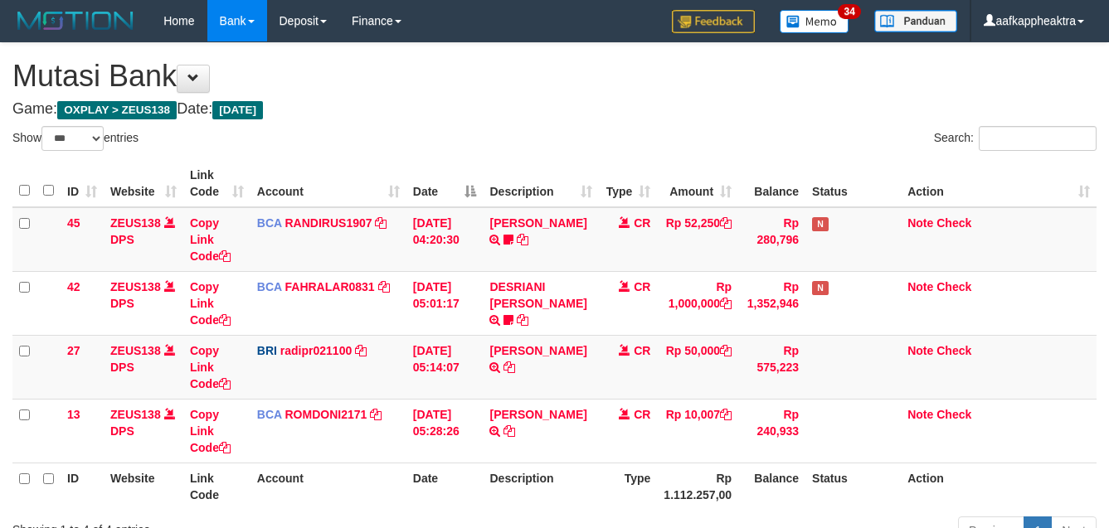
select select "***"
click at [633, 515] on div "Previous 1 Next" at bounding box center [786, 533] width 622 height 36
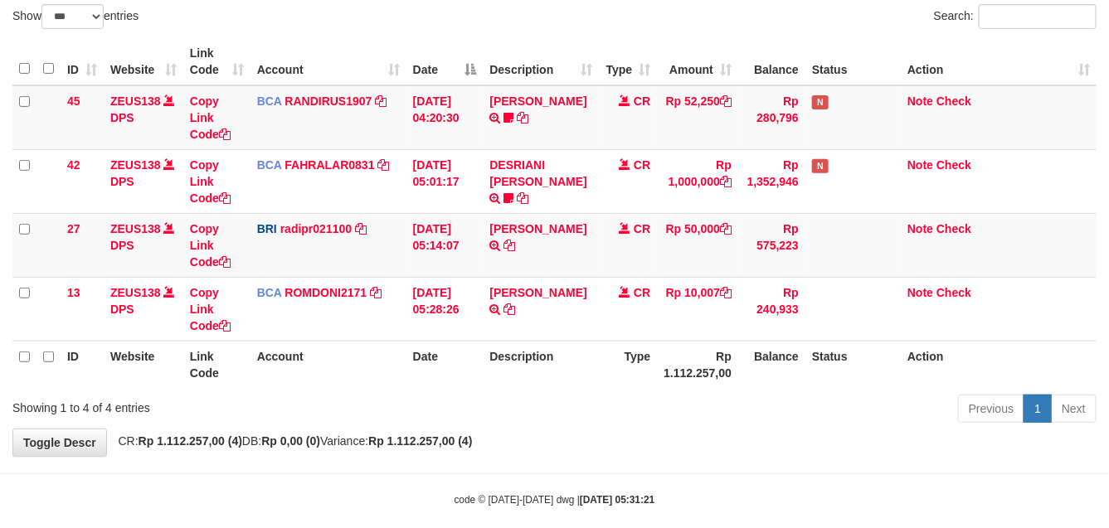
click at [651, 399] on div "Previous 1 Next" at bounding box center [786, 411] width 622 height 36
click at [616, 423] on div "Previous 1 Next" at bounding box center [786, 411] width 622 height 36
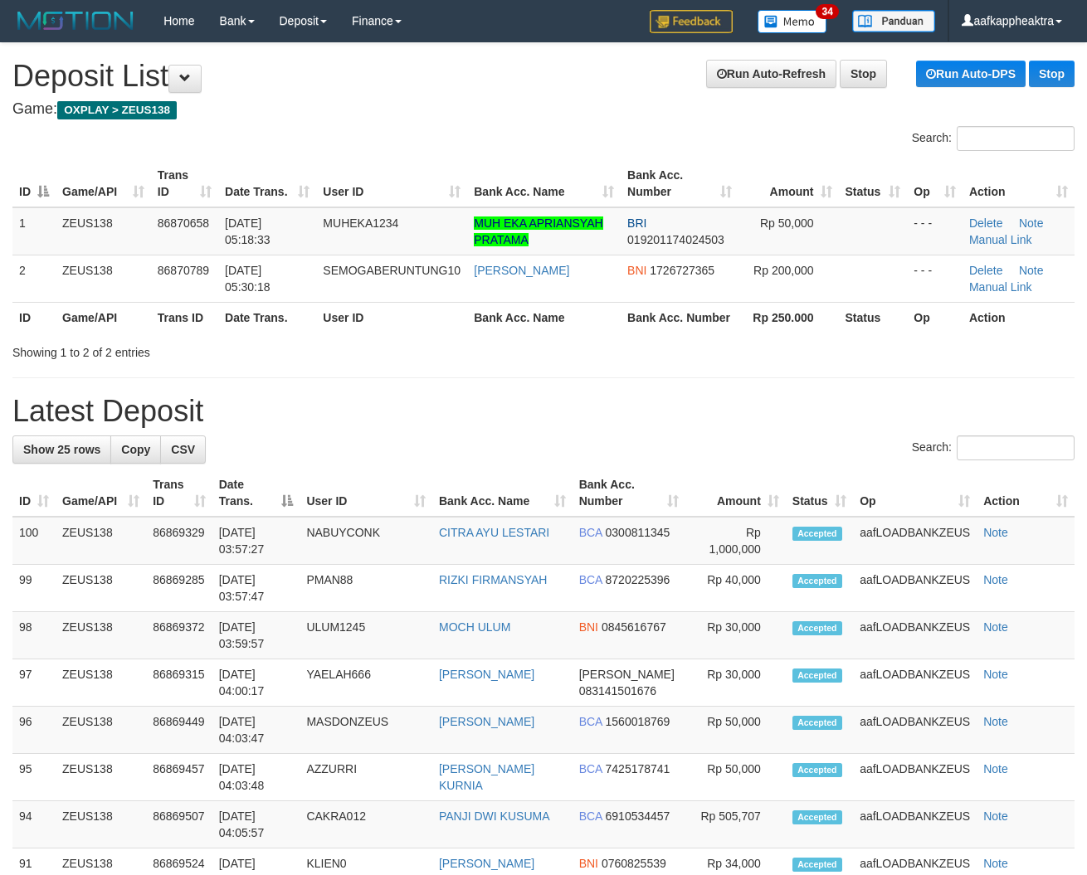
click at [183, 494] on tr "ID Game/API Trans ID Date Trans. User ID Bank Acc. Name Bank Acc. Number Amount…" at bounding box center [543, 493] width 1062 height 47
drag, startPoint x: 498, startPoint y: 455, endPoint x: 183, endPoint y: 470, distance: 315.6
drag, startPoint x: 367, startPoint y: 463, endPoint x: 2, endPoint y: 446, distance: 365.4
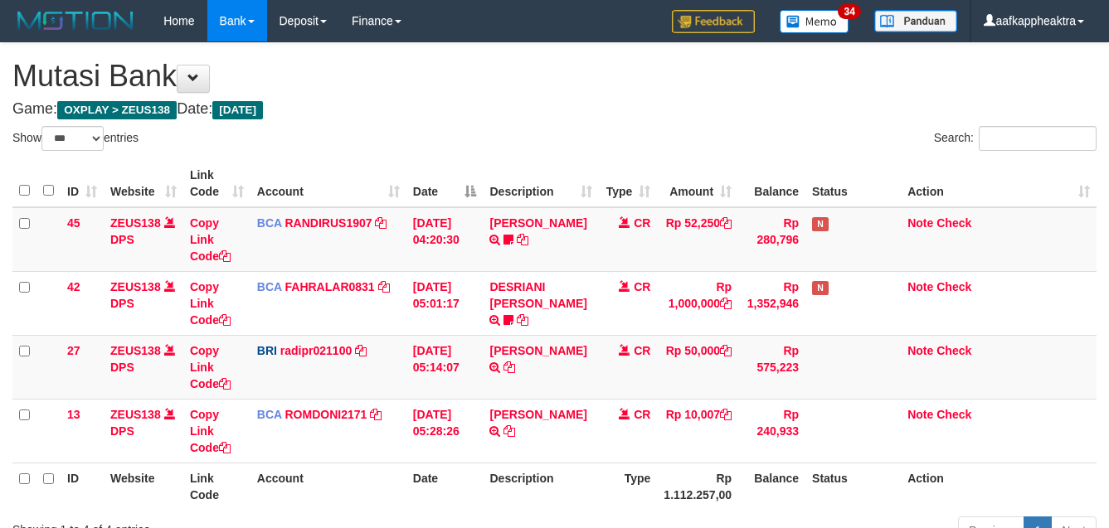
select select "***"
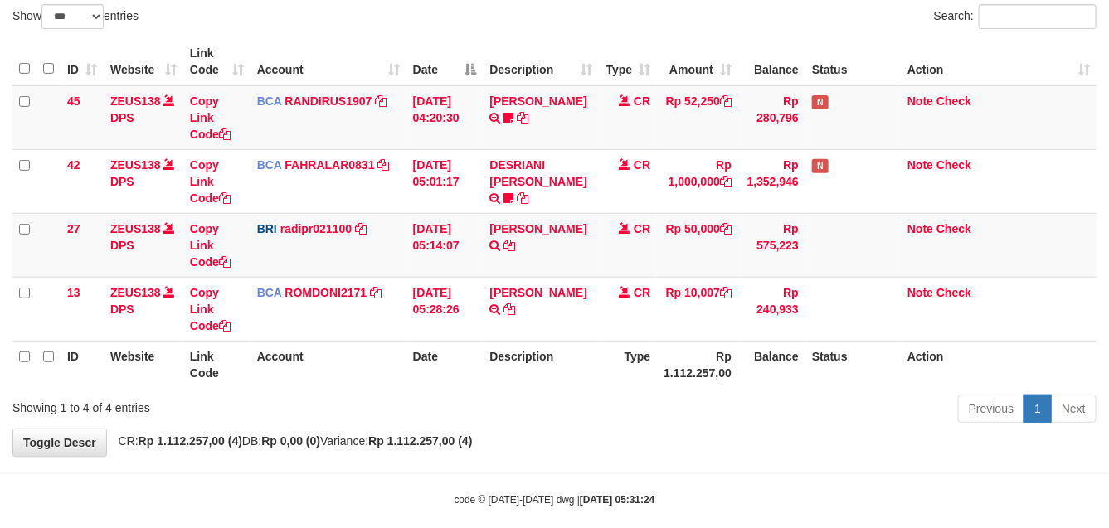
click at [903, 412] on div "Previous 1 Next" at bounding box center [786, 411] width 622 height 36
click at [902, 415] on div "Previous 1 Next" at bounding box center [786, 411] width 622 height 36
click at [902, 416] on div "Previous 1 Next" at bounding box center [786, 411] width 622 height 36
click at [894, 421] on div "Previous 1 Next" at bounding box center [786, 411] width 622 height 36
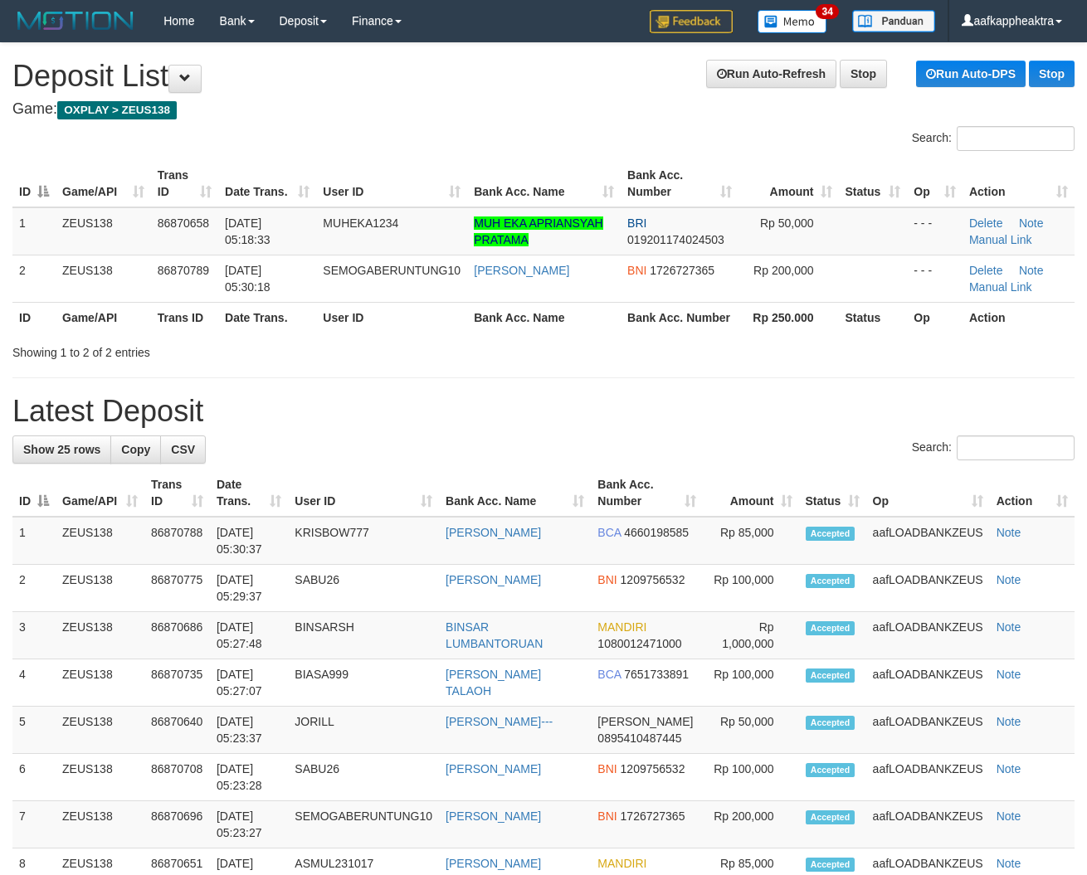
click at [478, 452] on div "Search:" at bounding box center [543, 450] width 1062 height 29
drag, startPoint x: 423, startPoint y: 453, endPoint x: 413, endPoint y: 454, distance: 10.0
click at [413, 454] on div "Search:" at bounding box center [543, 450] width 1062 height 29
drag, startPoint x: 645, startPoint y: 479, endPoint x: 632, endPoint y: 479, distance: 12.4
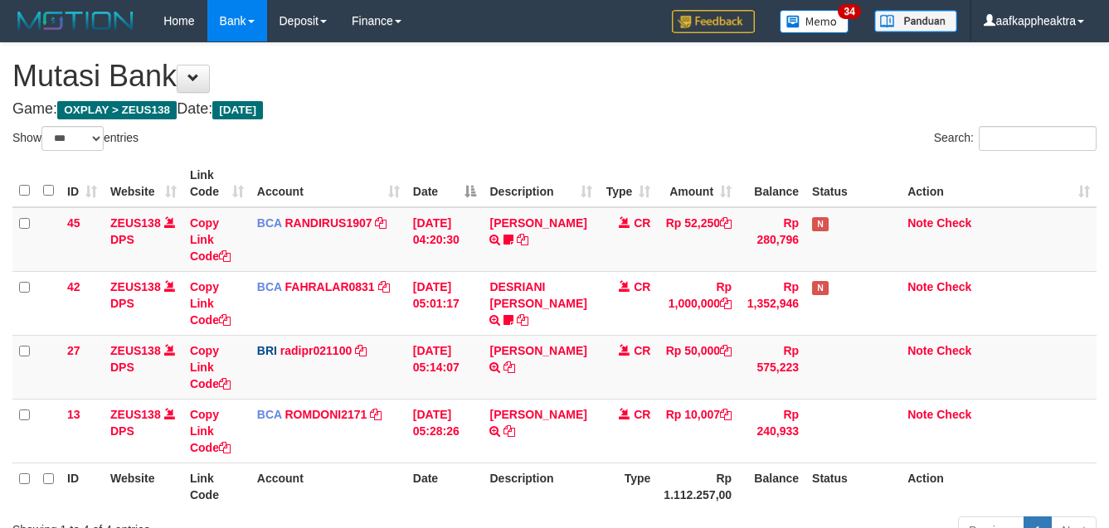
select select "***"
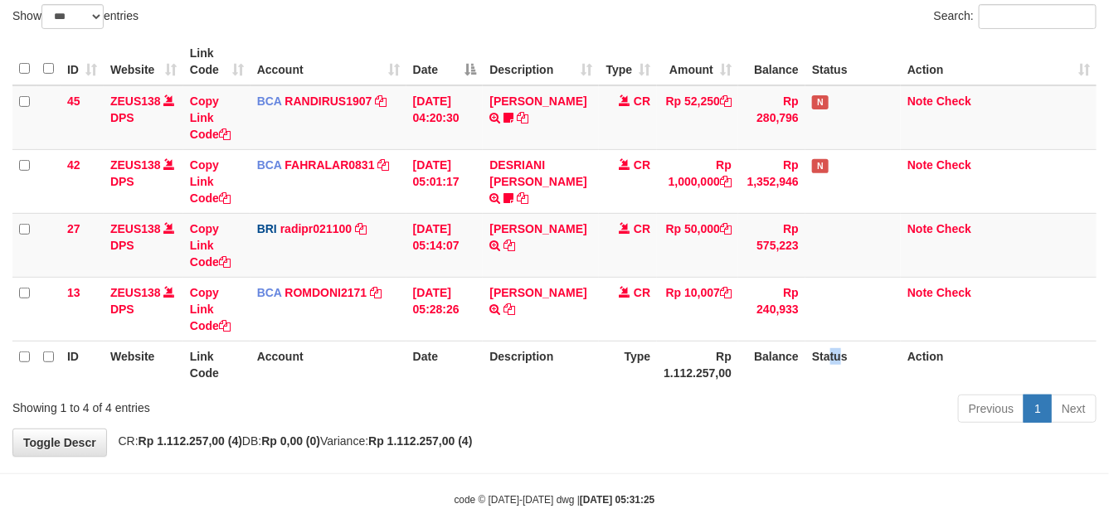
drag, startPoint x: 830, startPoint y: 365, endPoint x: 840, endPoint y: 368, distance: 10.3
click at [840, 368] on th "Status" at bounding box center [853, 364] width 95 height 47
click at [782, 378] on th "Balance" at bounding box center [771, 364] width 67 height 47
click at [741, 357] on th "Balance" at bounding box center [771, 364] width 67 height 47
click at [744, 340] on table "ID Website Link Code Account Date Description Type Amount Balance Status Action…" at bounding box center [554, 213] width 1084 height 350
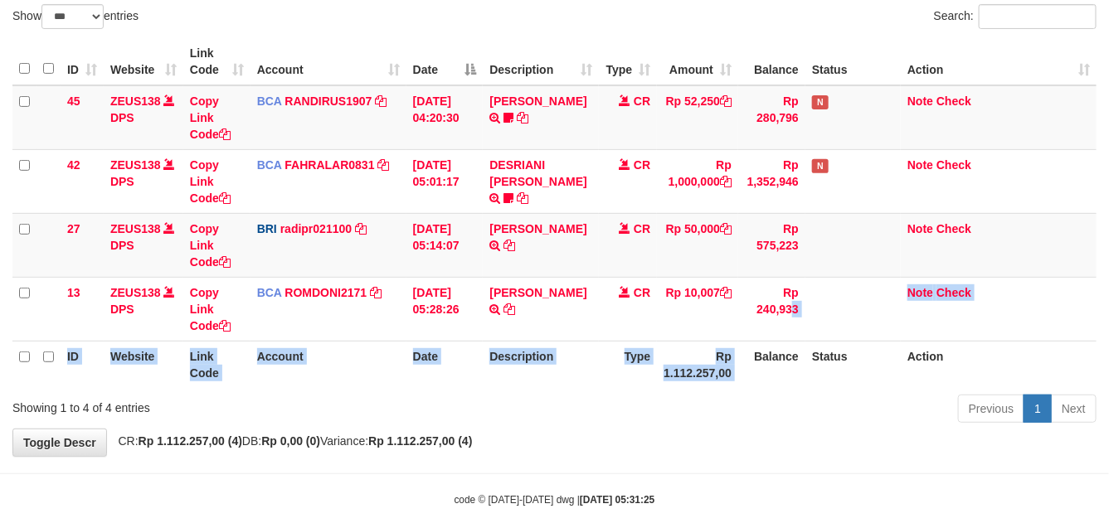
click at [743, 343] on th "Balance" at bounding box center [771, 364] width 67 height 47
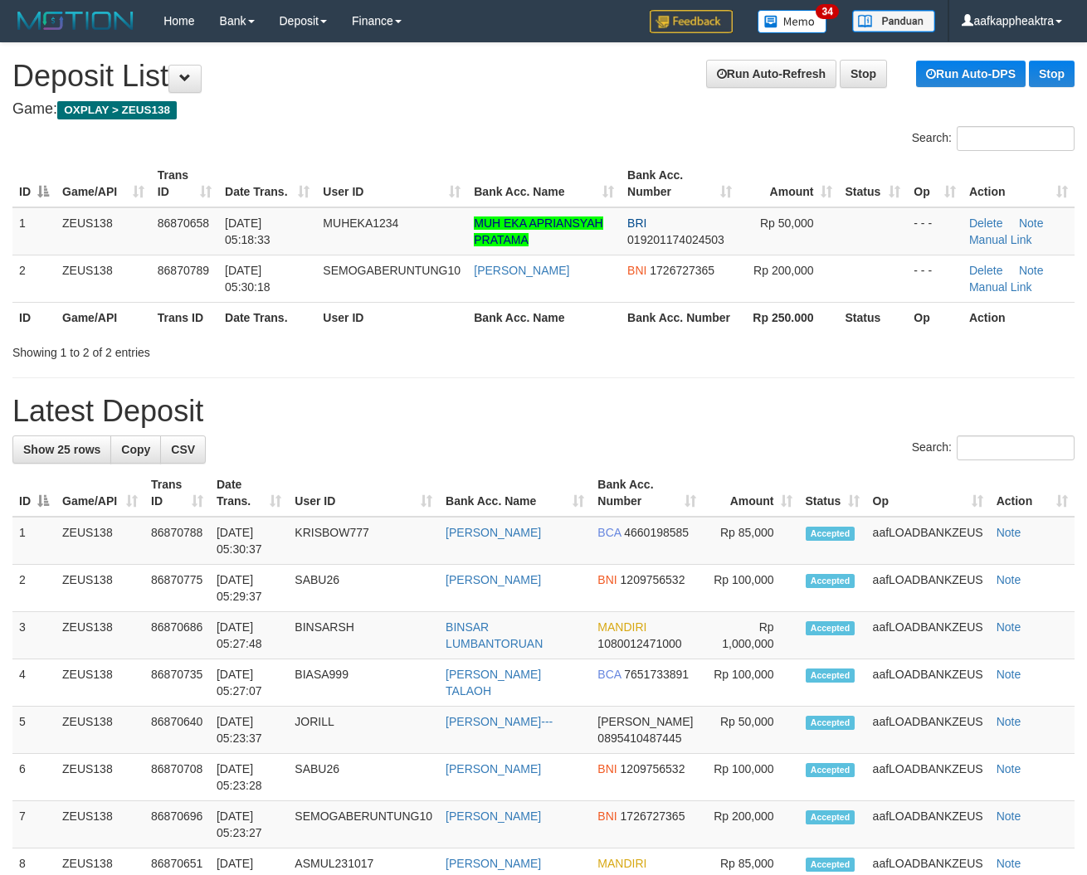
click at [242, 455] on div "Search:" at bounding box center [543, 450] width 1062 height 29
drag, startPoint x: 407, startPoint y: 417, endPoint x: 365, endPoint y: 424, distance: 42.0
click at [390, 421] on h1 "Latest Deposit" at bounding box center [543, 411] width 1062 height 33
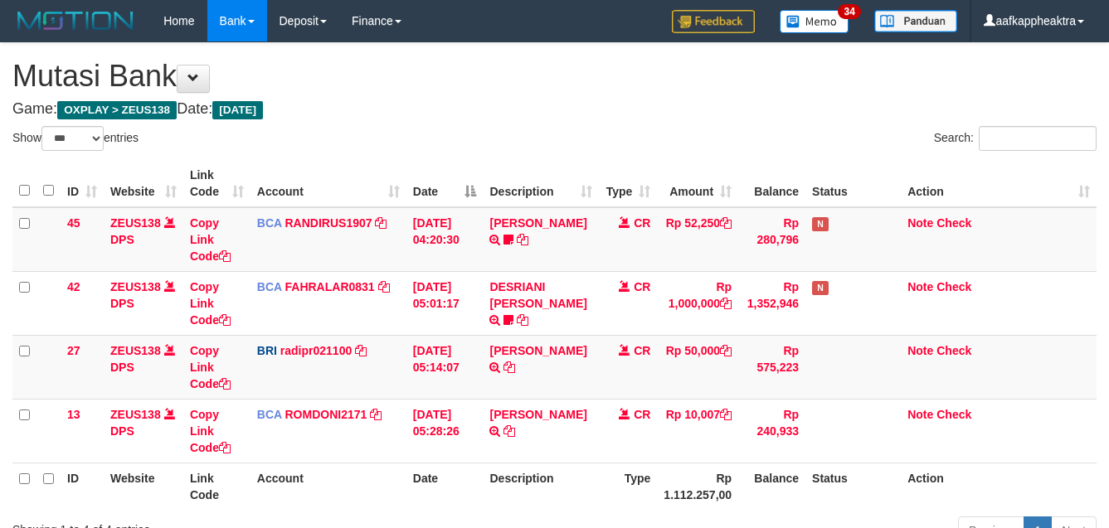
select select "***"
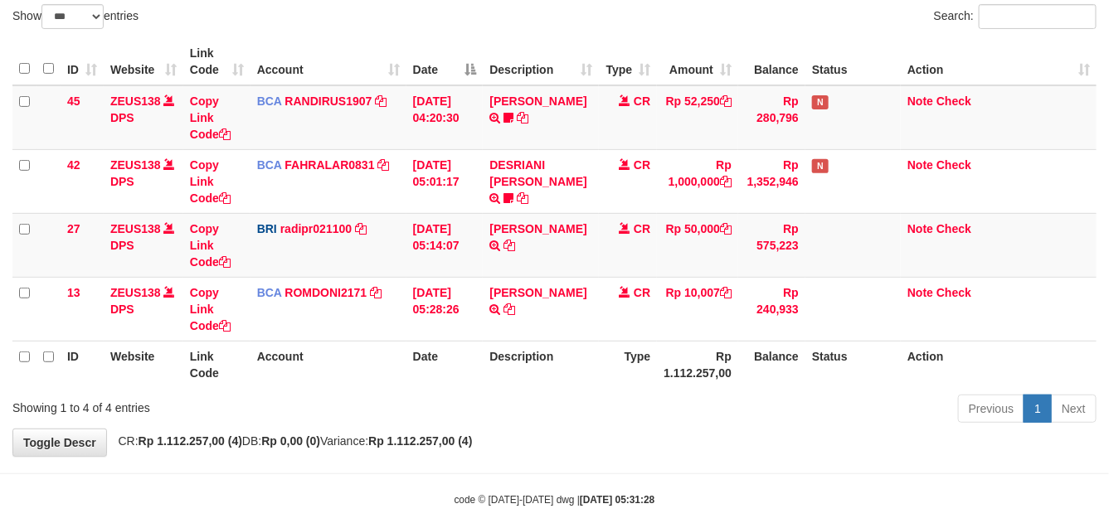
click at [678, 353] on th "Rp 1.112.257,00" at bounding box center [697, 364] width 81 height 47
click at [674, 343] on th "Rp 1.112.257,00" at bounding box center [697, 364] width 81 height 47
drag, startPoint x: 674, startPoint y: 341, endPoint x: 693, endPoint y: 342, distance: 18.3
click at [677, 341] on th "Rp 1.112.257,00" at bounding box center [697, 364] width 81 height 47
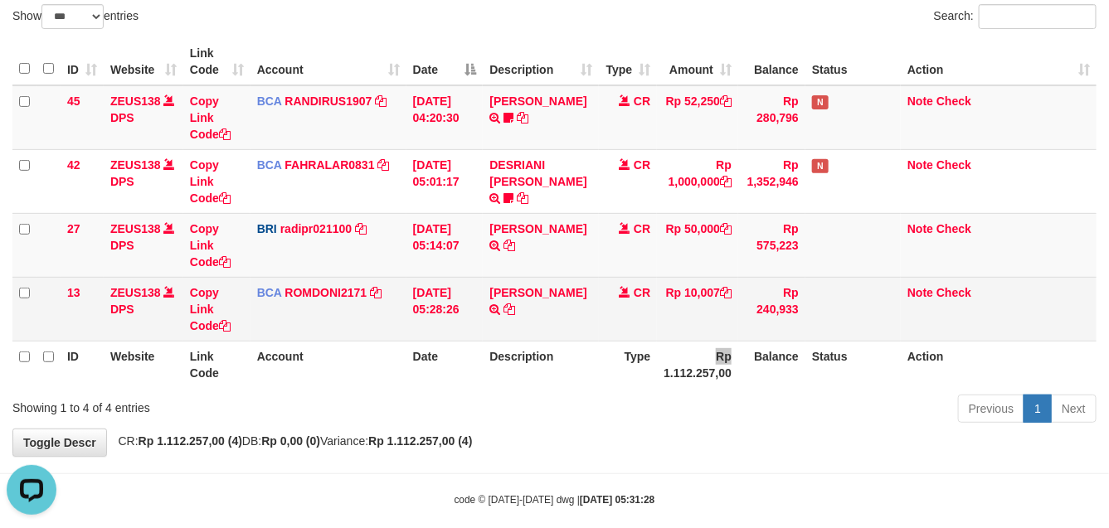
scroll to position [0, 0]
click at [674, 318] on td "Rp 10,007" at bounding box center [697, 309] width 81 height 64
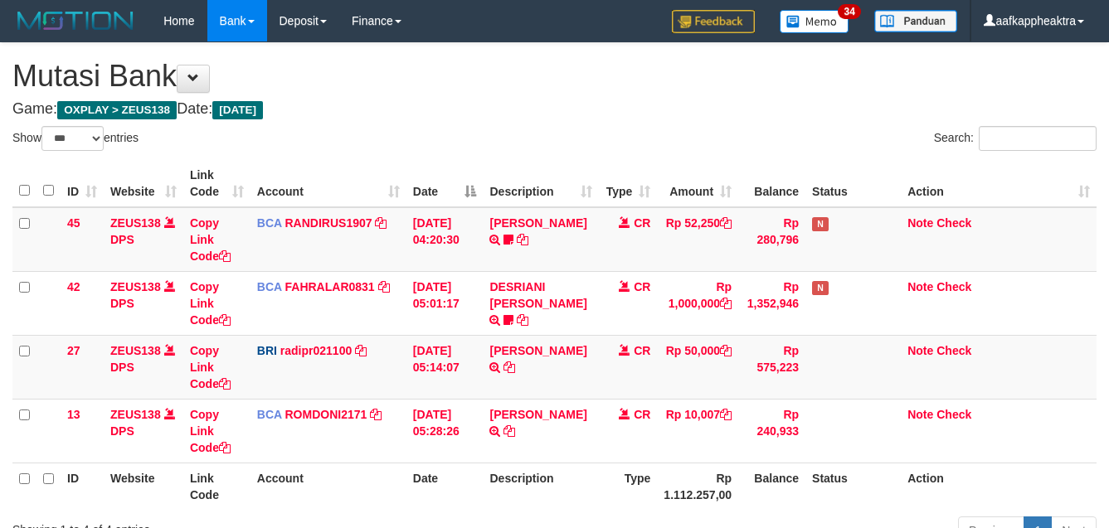
select select "***"
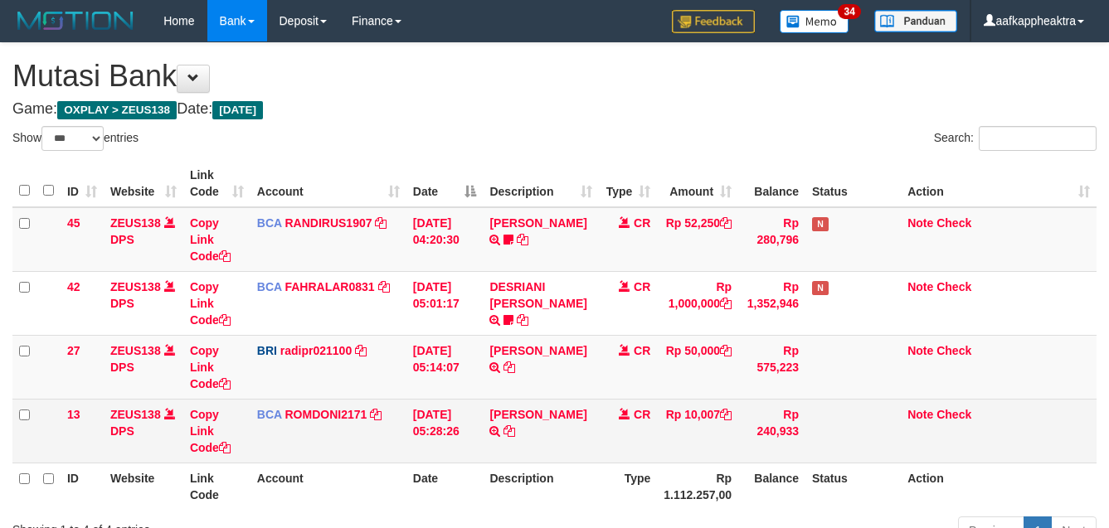
scroll to position [122, 0]
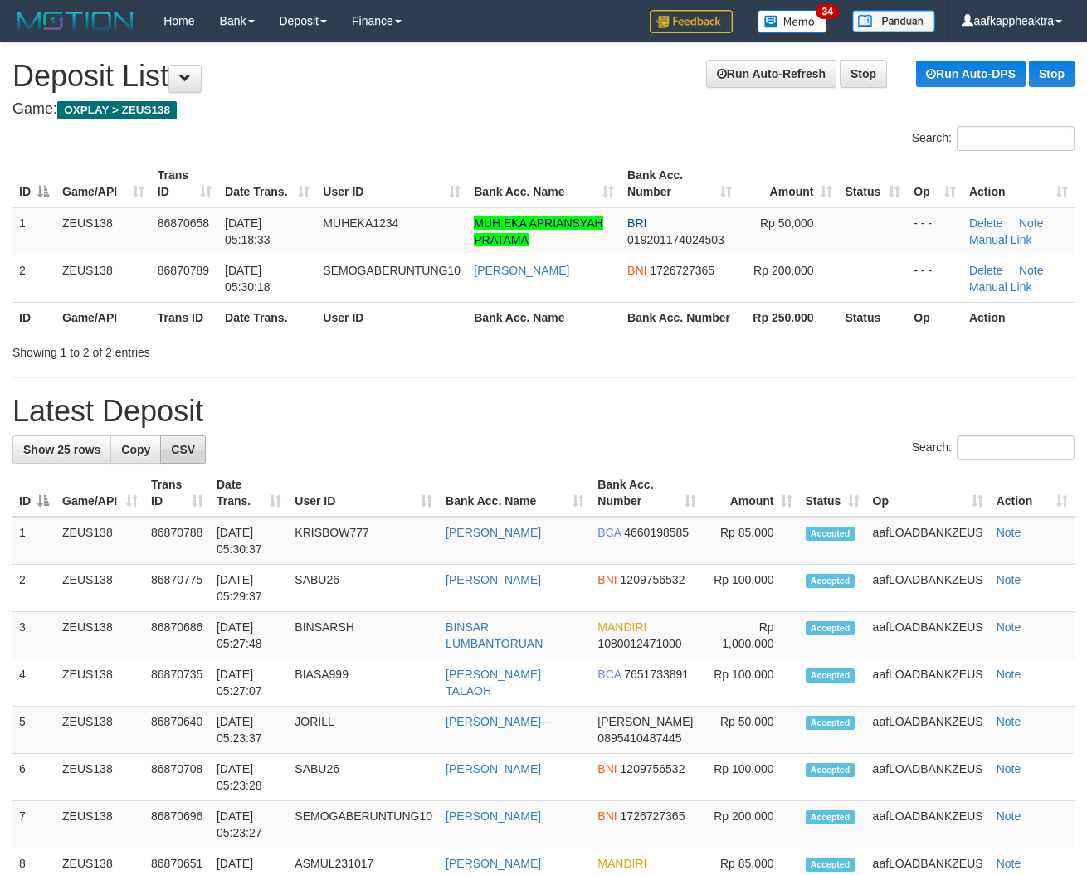
drag, startPoint x: 210, startPoint y: 440, endPoint x: 202, endPoint y: 441, distance: 8.3
click at [207, 441] on div "Search:" at bounding box center [543, 450] width 1062 height 29
drag, startPoint x: 250, startPoint y: 412, endPoint x: 229, endPoint y: 416, distance: 21.2
click at [238, 416] on h1 "Latest Deposit" at bounding box center [543, 411] width 1062 height 33
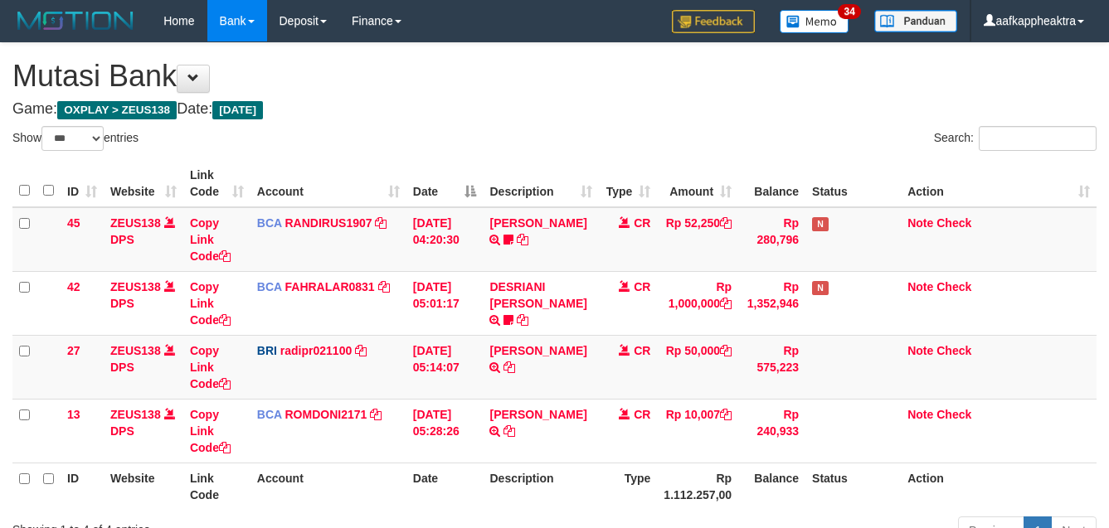
select select "***"
click at [600, 399] on td "CR" at bounding box center [628, 431] width 58 height 64
select select "***"
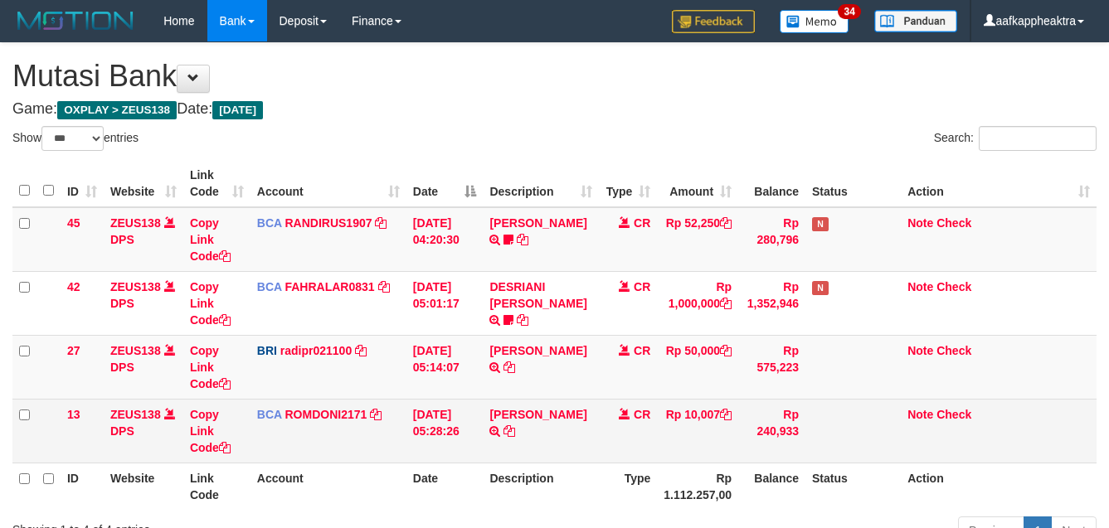
scroll to position [122, 0]
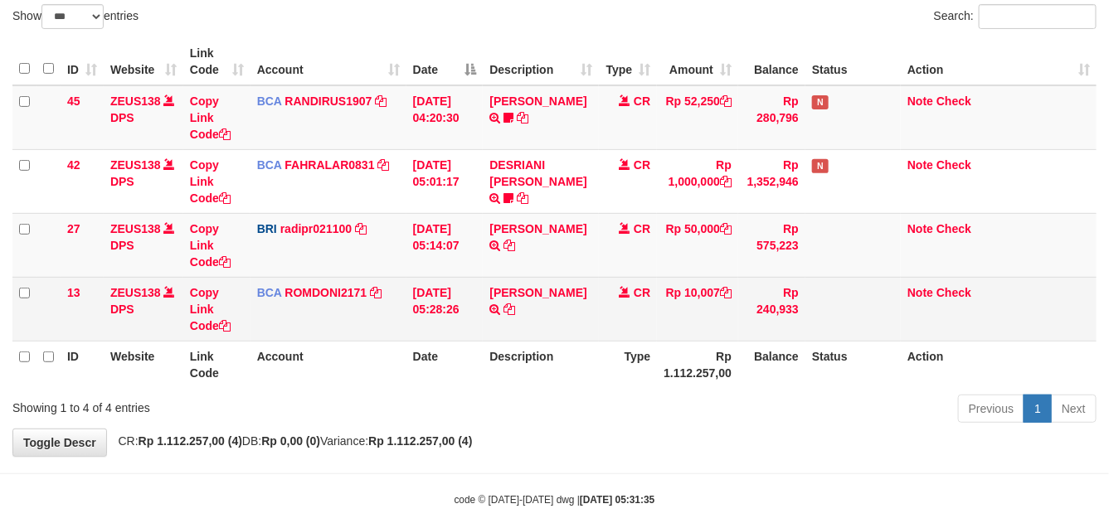
drag, startPoint x: 0, startPoint y: 0, endPoint x: 523, endPoint y: 334, distance: 620.7
click at [523, 334] on td "SANTI RUSTINA TRSF E-BANKING CR 0109/FTSCY/WS95031 10007.00SANTI RUSTINA" at bounding box center [541, 309] width 116 height 64
click at [550, 304] on td "[PERSON_NAME] TRSF E-BANKING CR 0109/FTSCY/WS95031 10007.00[PERSON_NAME]" at bounding box center [541, 309] width 116 height 64
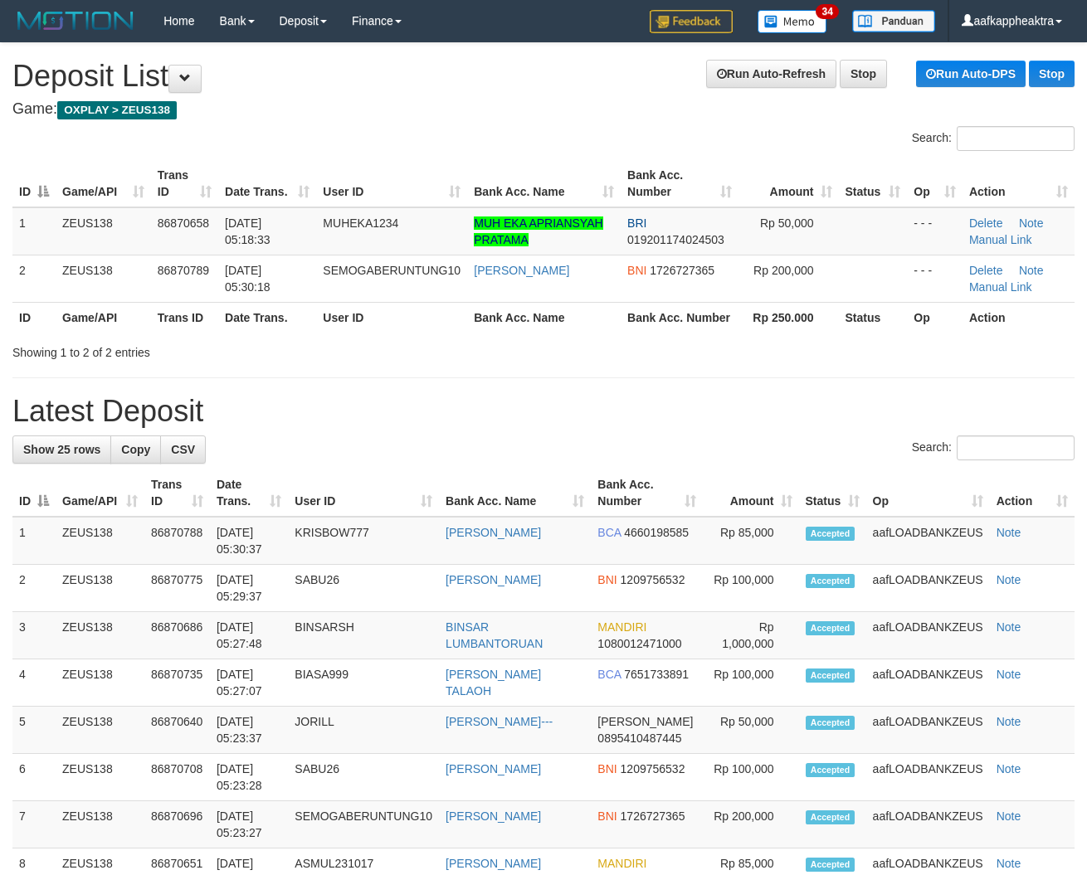
click at [295, 399] on h1 "Latest Deposit" at bounding box center [543, 411] width 1062 height 33
click at [197, 411] on h1 "Latest Deposit" at bounding box center [543, 411] width 1062 height 33
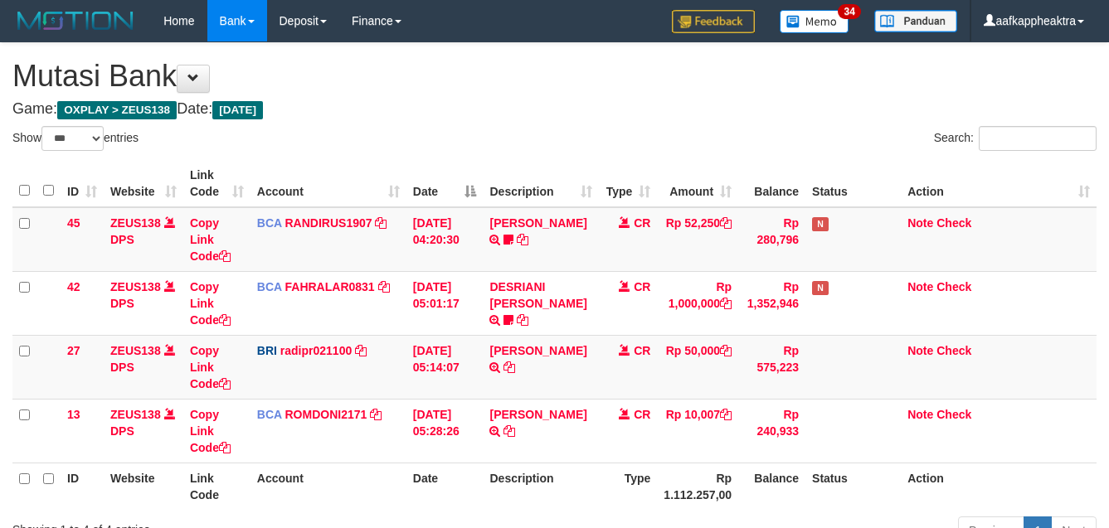
select select "***"
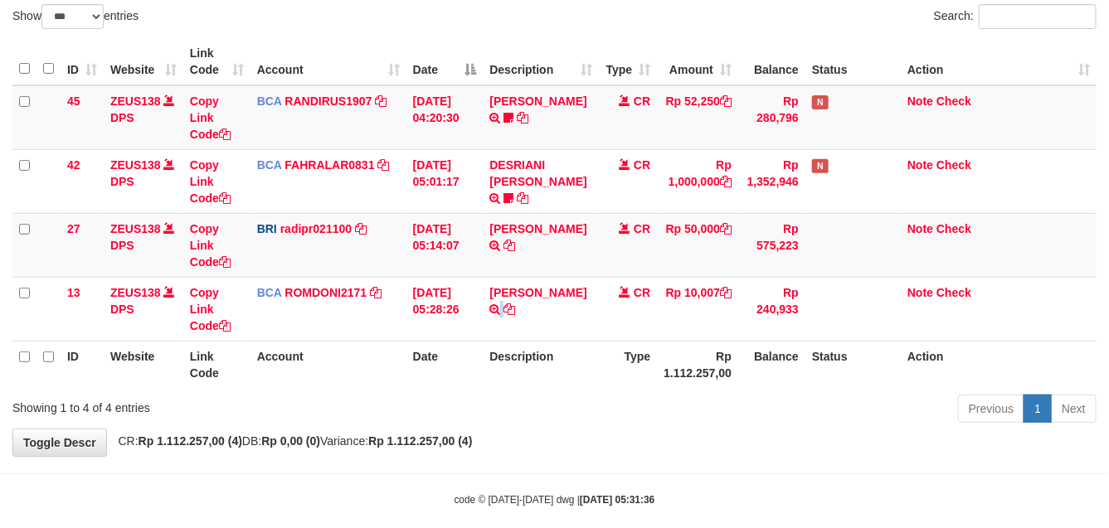
scroll to position [143, 0]
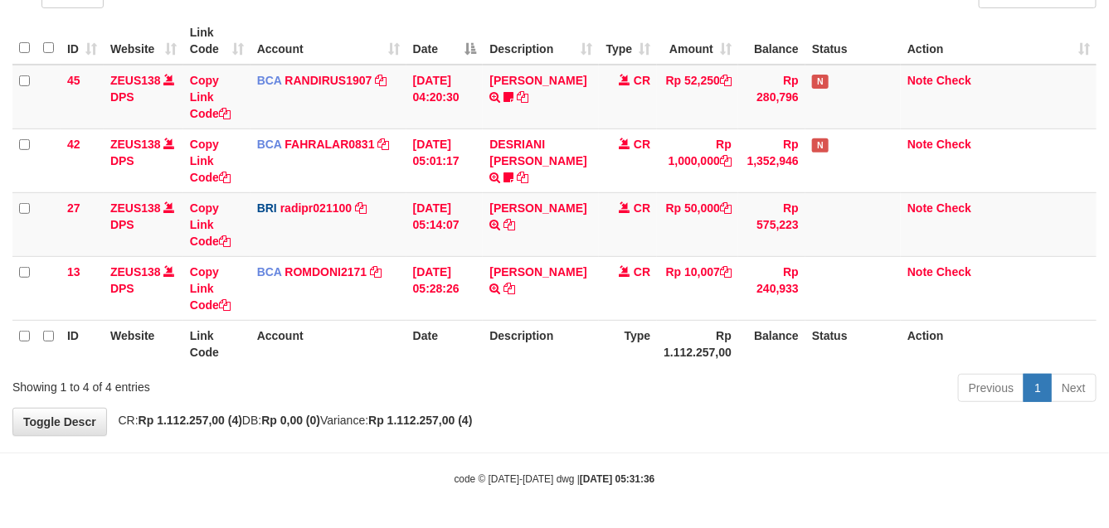
click at [558, 341] on th "Description" at bounding box center [541, 343] width 116 height 47
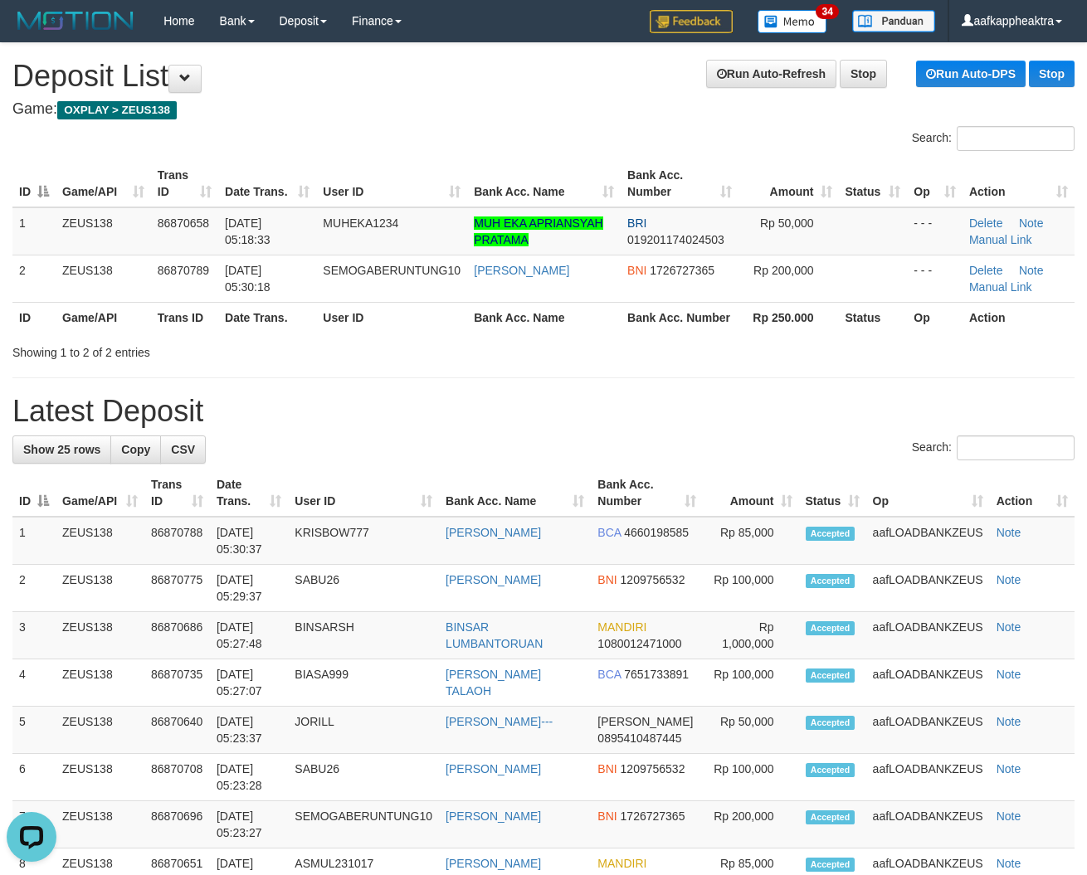
click at [212, 417] on h1 "Latest Deposit" at bounding box center [543, 411] width 1062 height 33
drag, startPoint x: 309, startPoint y: 412, endPoint x: 288, endPoint y: 412, distance: 21.6
click at [304, 412] on h1 "Latest Deposit" at bounding box center [543, 411] width 1062 height 33
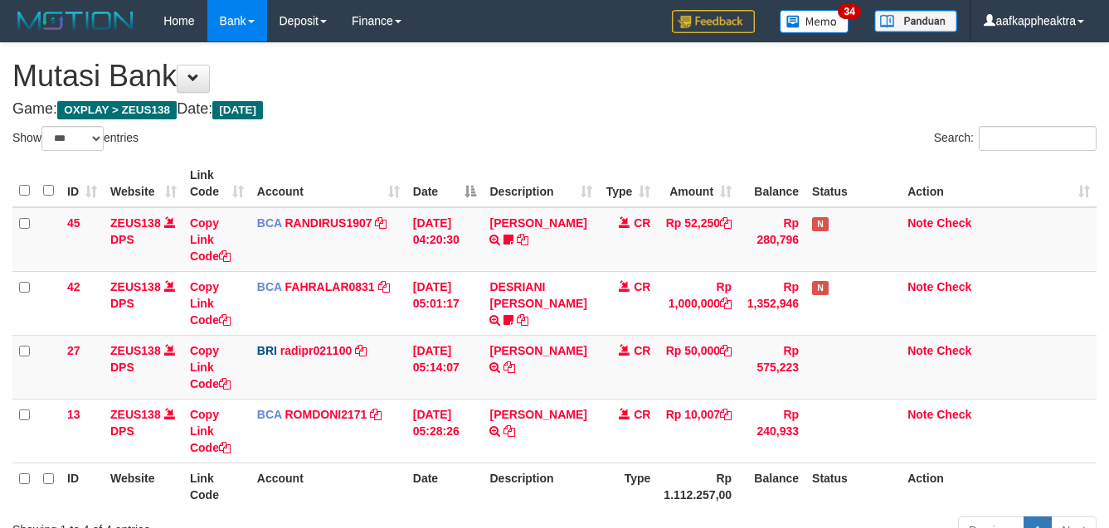
select select "***"
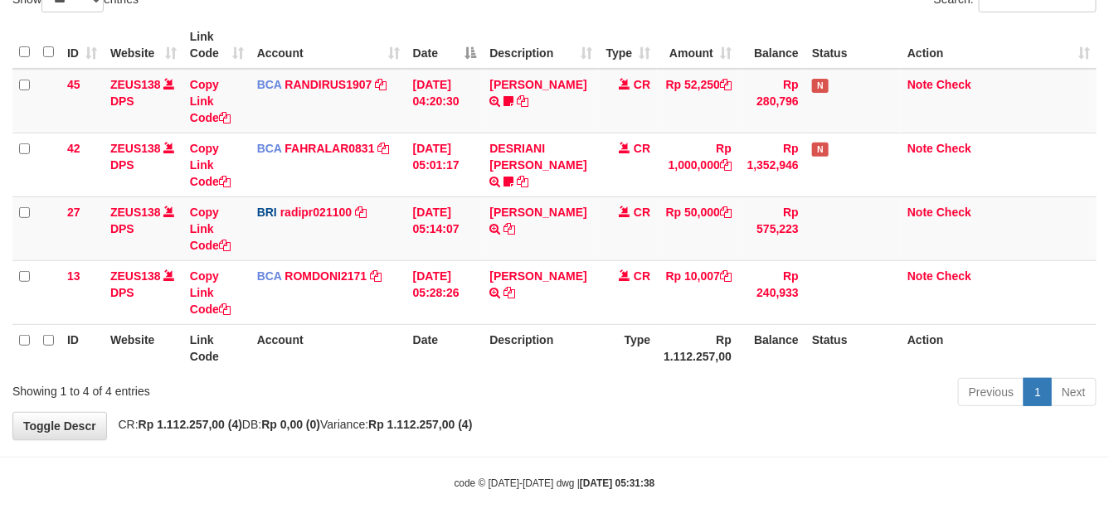
drag, startPoint x: 0, startPoint y: 0, endPoint x: 562, endPoint y: 329, distance: 651.1
click at [562, 329] on th "Description" at bounding box center [541, 347] width 116 height 47
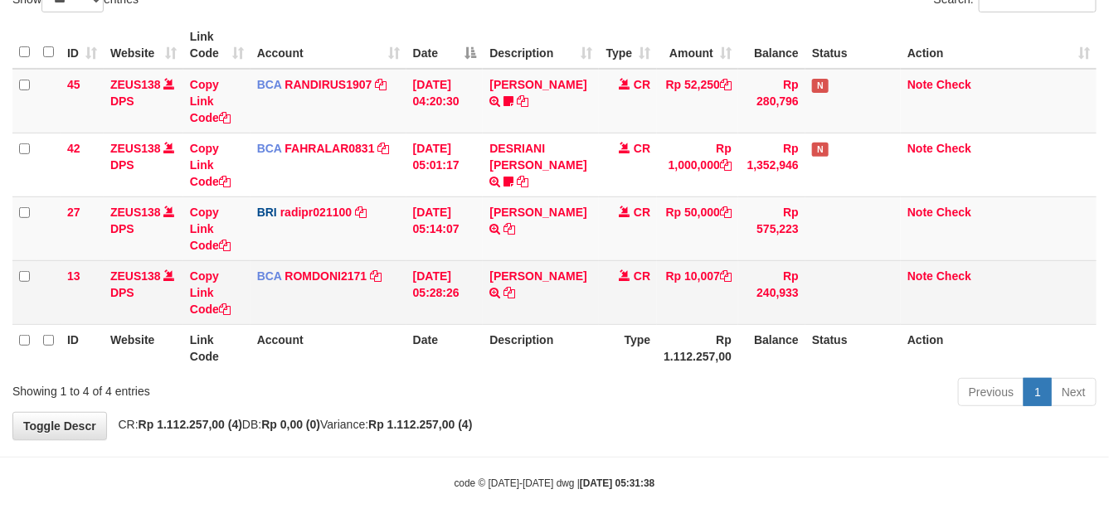
drag, startPoint x: 577, startPoint y: 304, endPoint x: 591, endPoint y: 305, distance: 14.2
click at [591, 305] on td "SANTI RUSTINA TRSF E-BANKING CR 0109/FTSCY/WS95031 10007.00SANTI RUSTINA" at bounding box center [541, 292] width 116 height 64
click at [621, 311] on td "CR" at bounding box center [628, 292] width 58 height 64
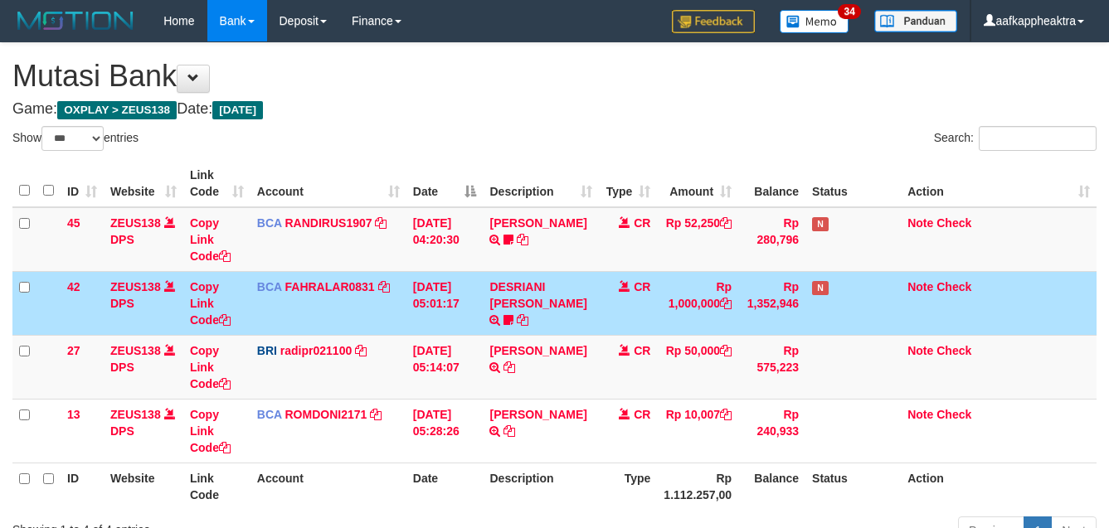
select select "***"
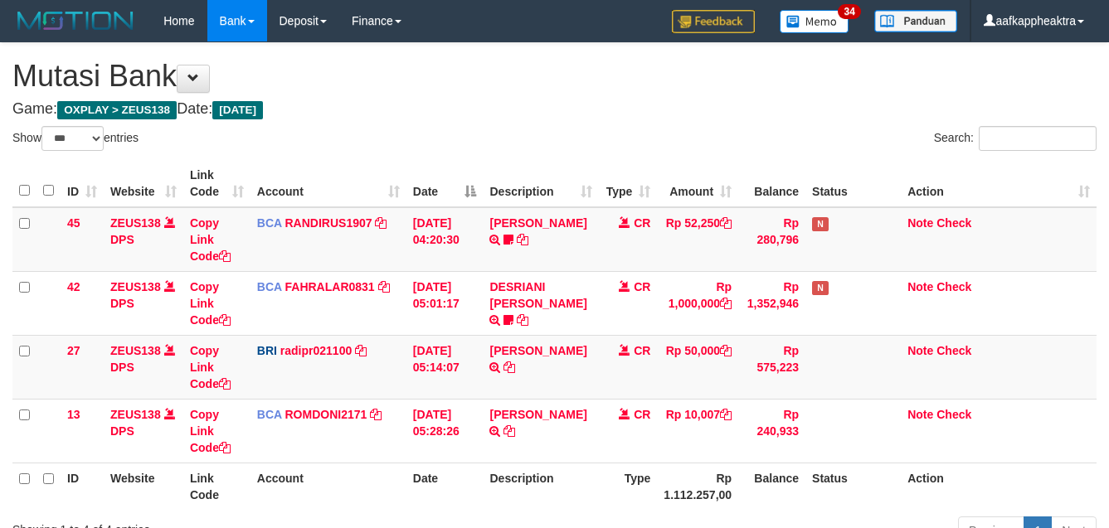
select select "***"
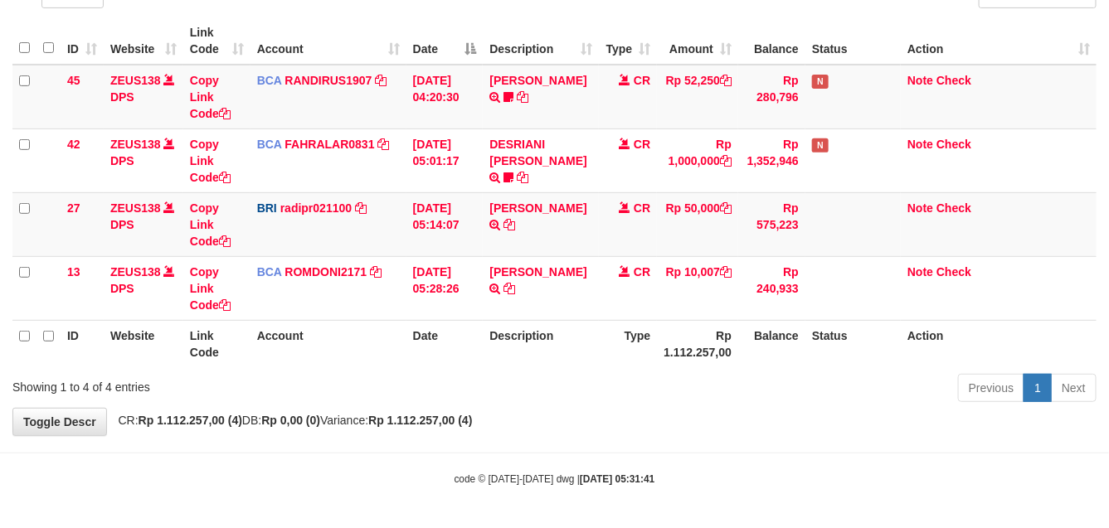
click at [545, 322] on th "Description" at bounding box center [541, 343] width 116 height 47
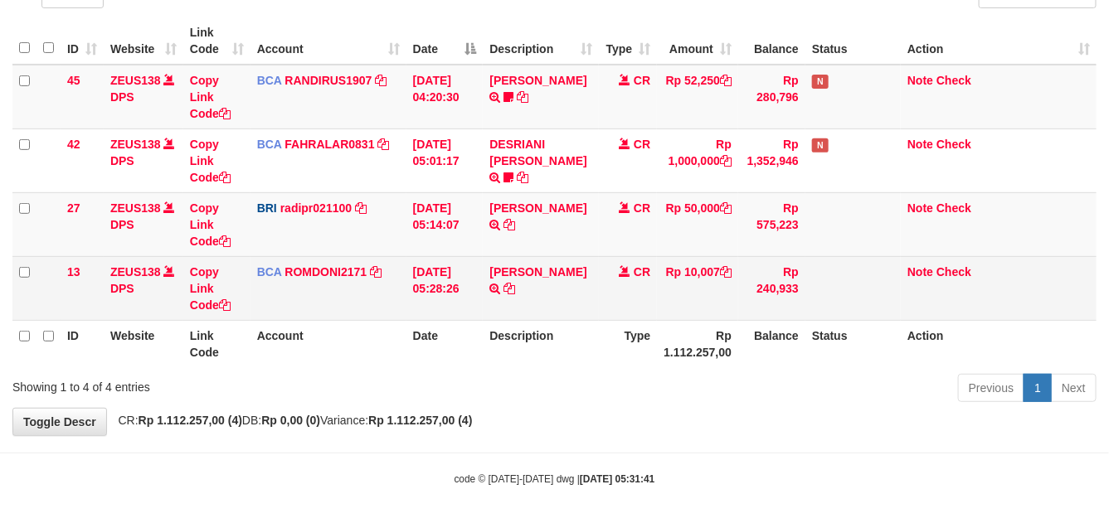
click at [619, 291] on td "CR" at bounding box center [628, 288] width 58 height 64
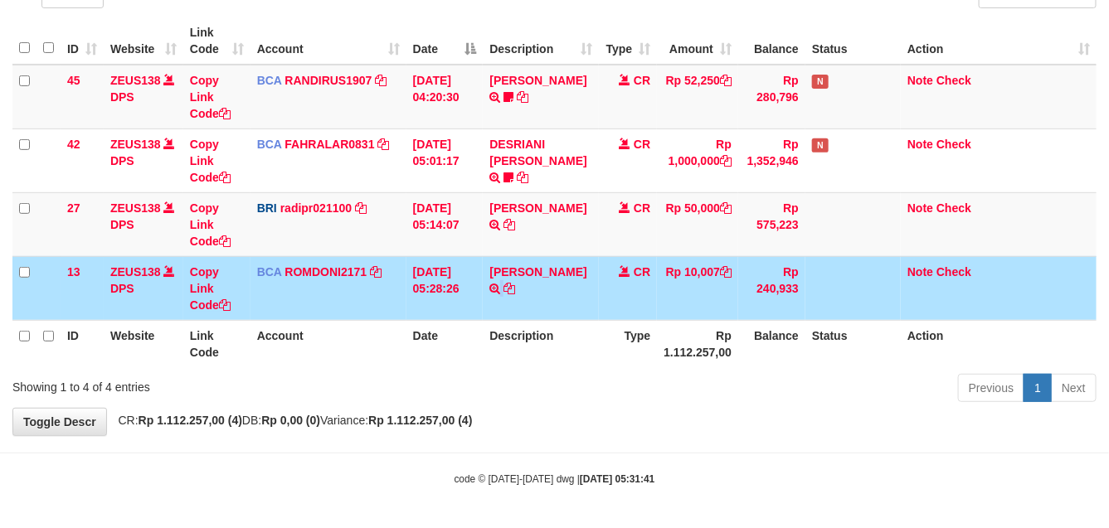
drag, startPoint x: 615, startPoint y: 283, endPoint x: 498, endPoint y: 2, distance: 304.6
click at [575, 260] on tr "13 ZEUS138 DPS Copy Link Code BCA ROMDONI2171 DPS ROMDONI mutasi_20250901_3611 …" at bounding box center [554, 288] width 1084 height 64
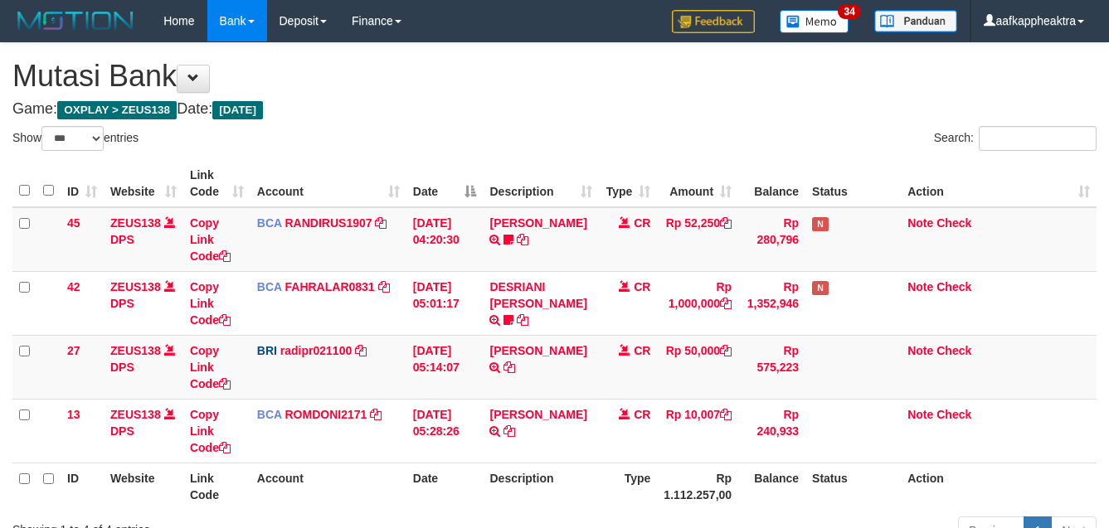
select select "***"
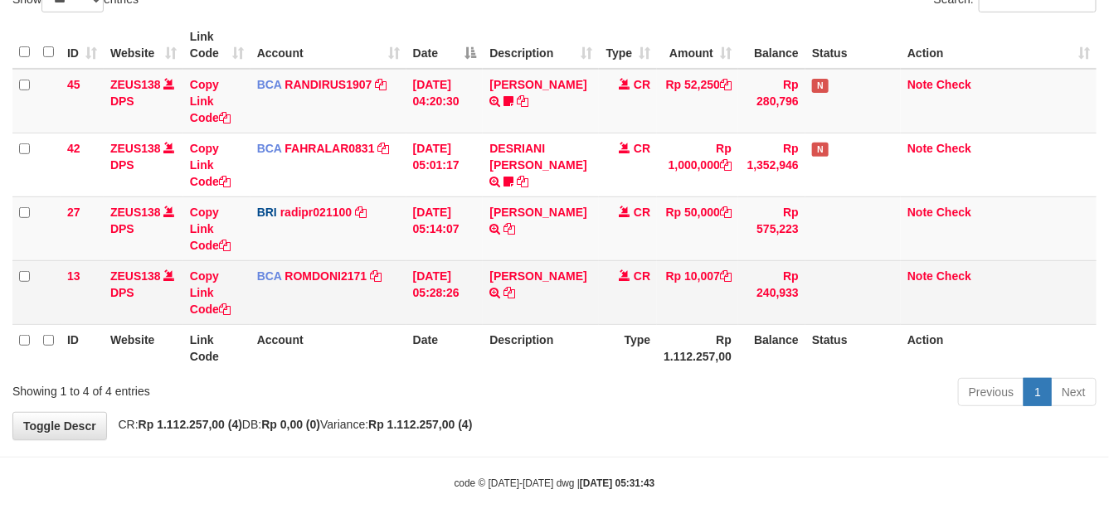
scroll to position [139, 0]
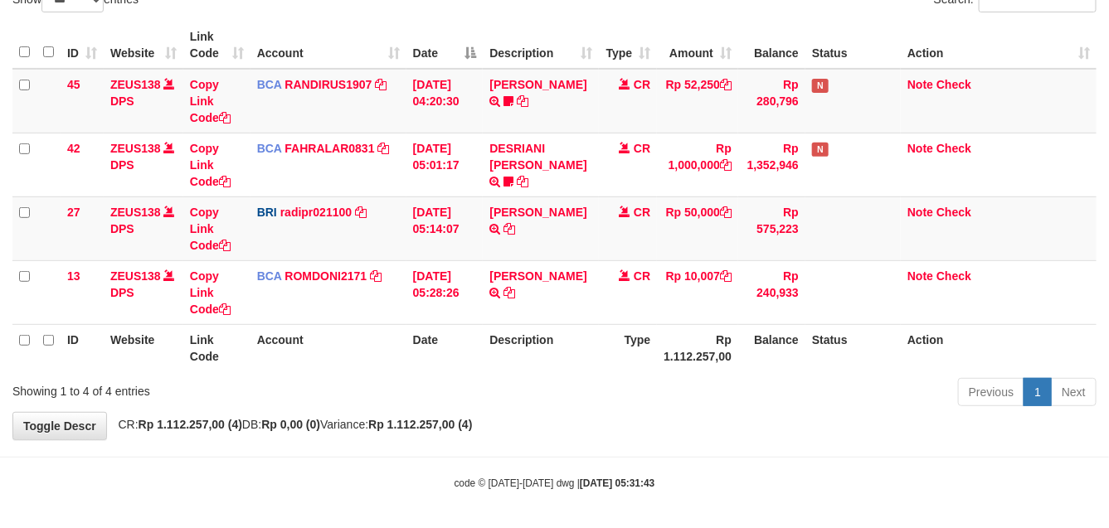
click at [573, 330] on th "Description" at bounding box center [541, 347] width 116 height 47
click at [533, 333] on th "Description" at bounding box center [541, 347] width 116 height 47
click at [615, 341] on th "Type" at bounding box center [628, 347] width 58 height 47
click at [622, 338] on th "Type" at bounding box center [628, 347] width 58 height 47
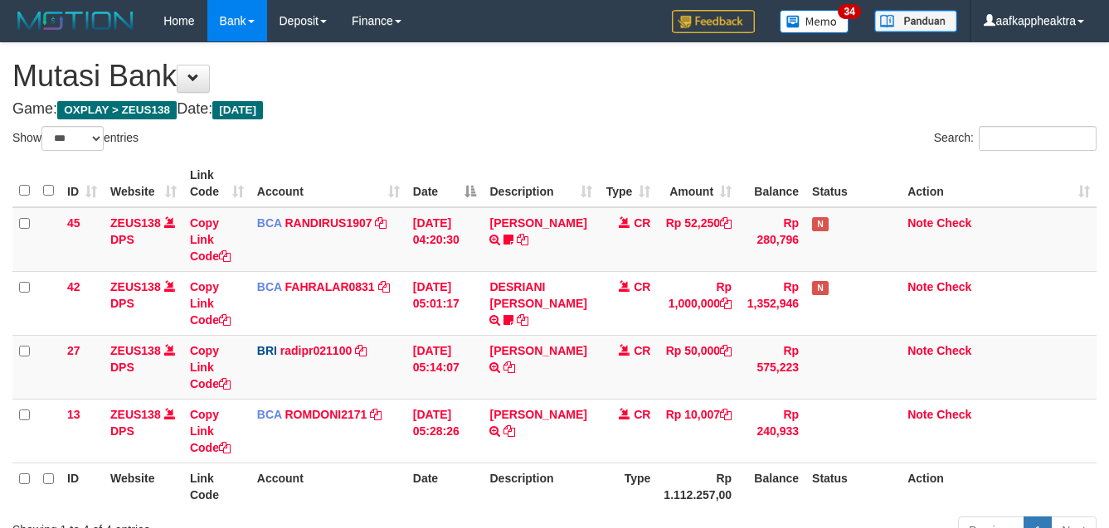
select select "***"
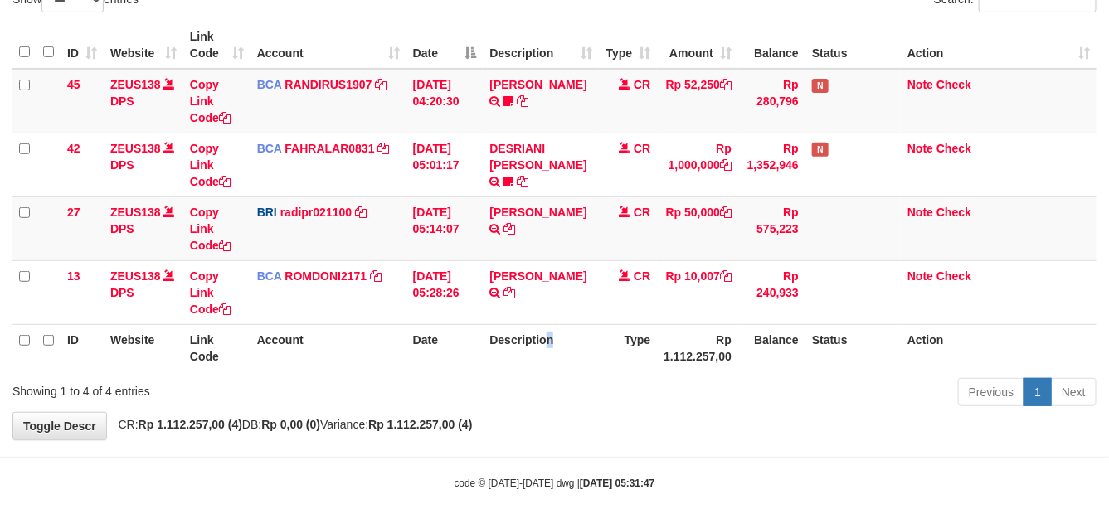
click at [581, 358] on th "Description" at bounding box center [541, 347] width 116 height 47
drag, startPoint x: 578, startPoint y: 354, endPoint x: 587, endPoint y: 365, distance: 14.1
click at [585, 363] on th "Description" at bounding box center [541, 347] width 116 height 47
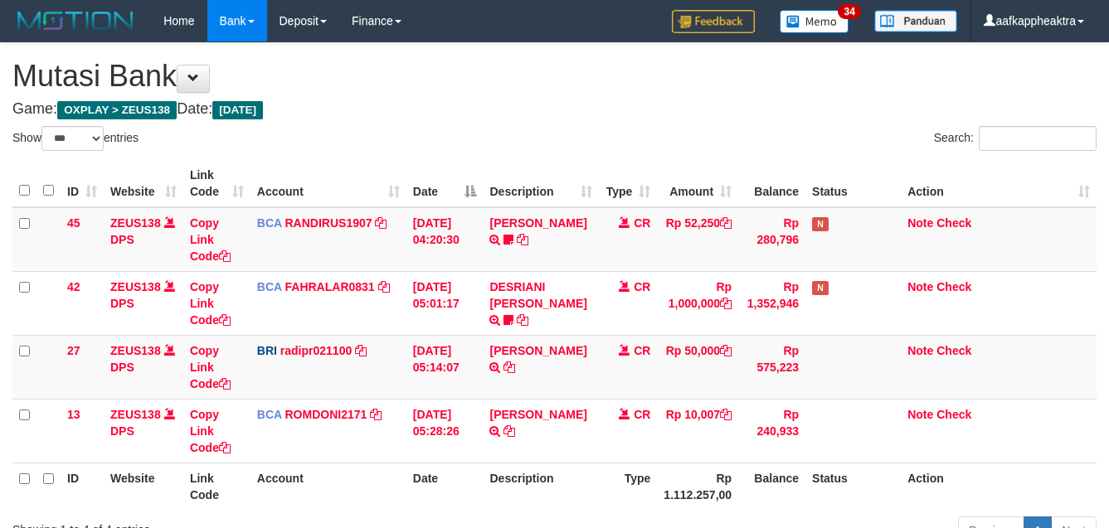
select select "***"
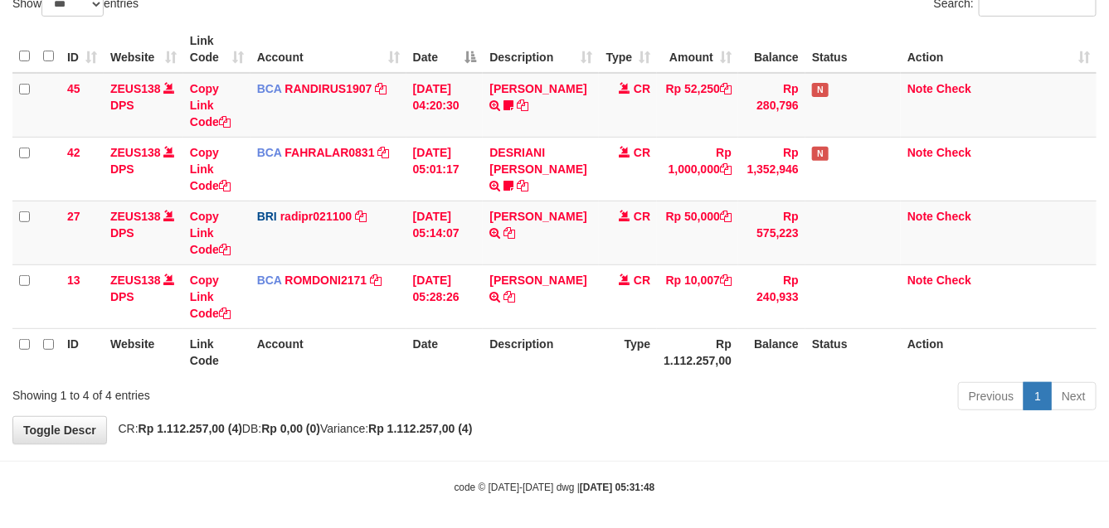
click at [703, 336] on th "Rp 1.112.257,00" at bounding box center [697, 352] width 81 height 47
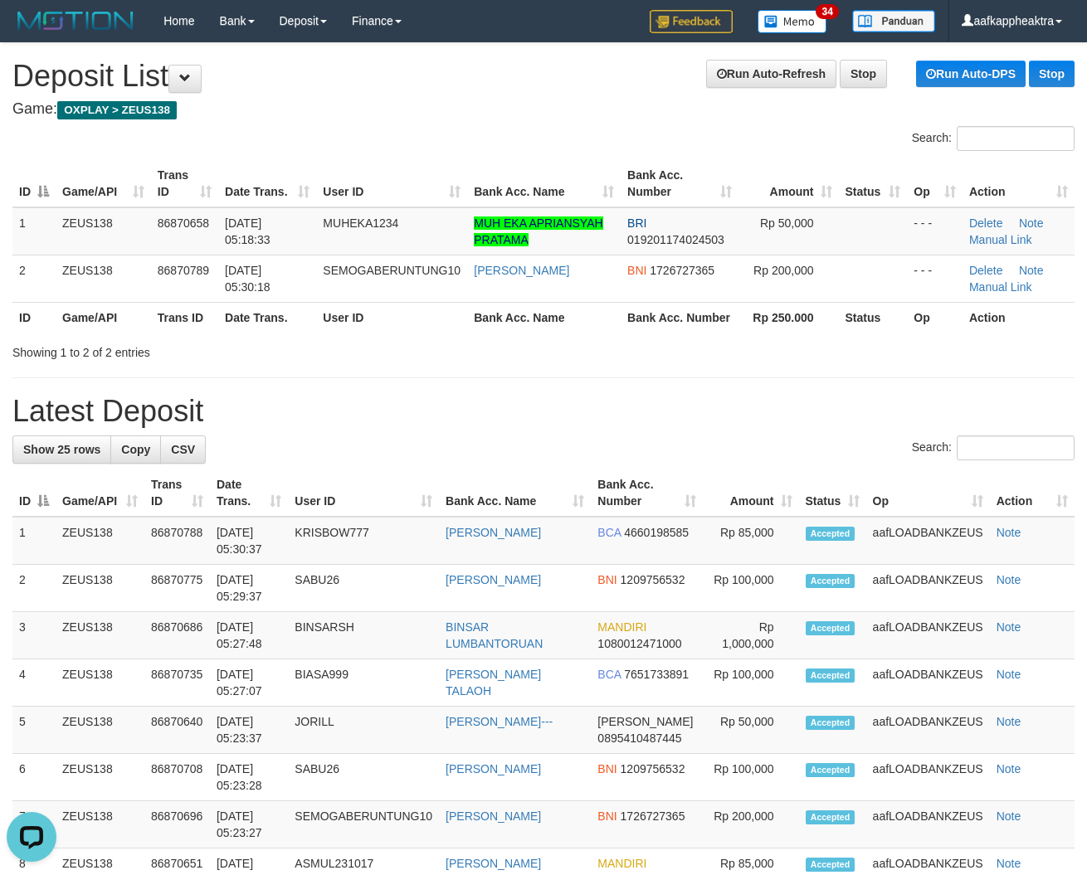
click at [374, 401] on h1 "Latest Deposit" at bounding box center [543, 411] width 1062 height 33
click at [236, 417] on h1 "Latest Deposit" at bounding box center [543, 411] width 1062 height 33
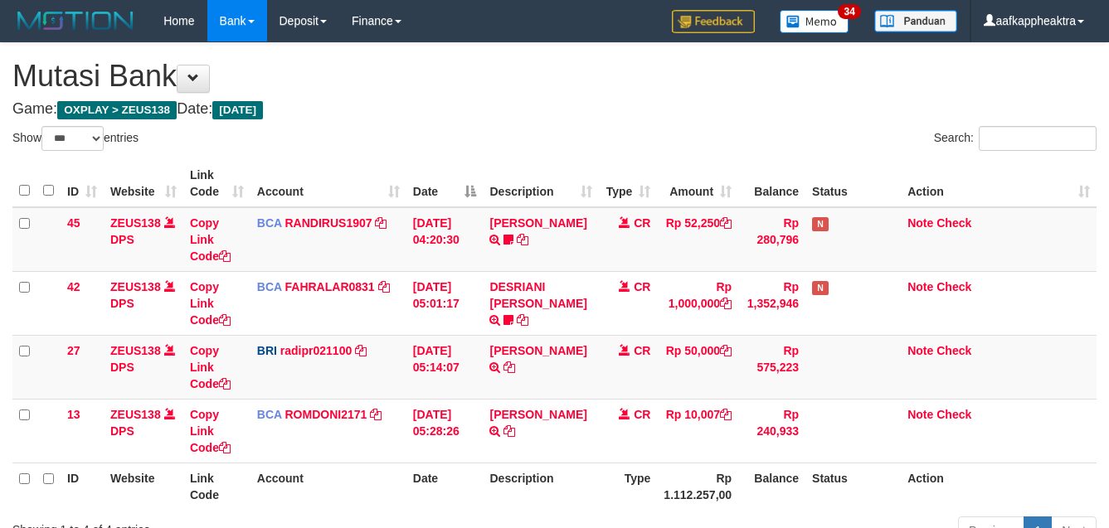
select select "***"
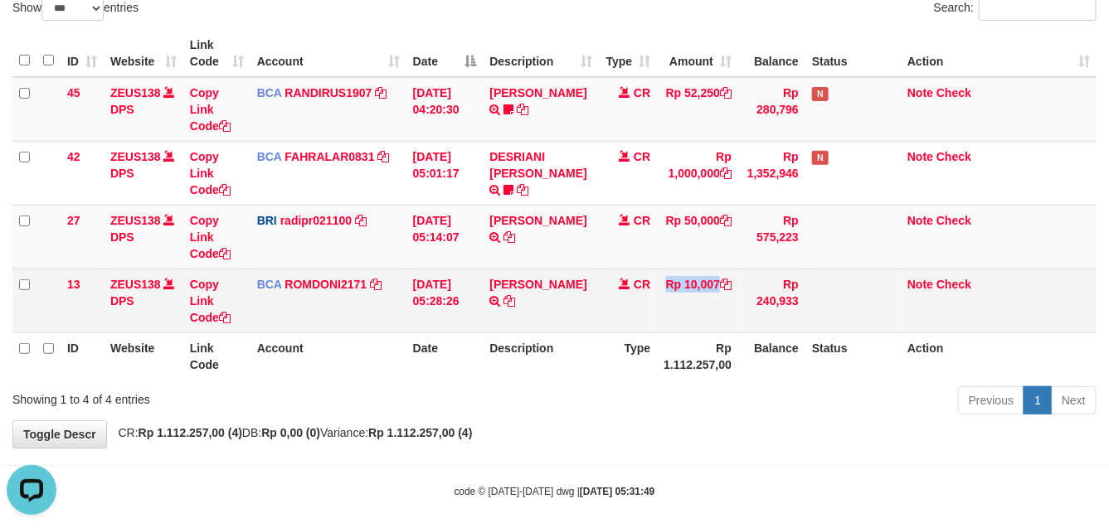
drag, startPoint x: 656, startPoint y: 319, endPoint x: 673, endPoint y: 320, distance: 16.6
click at [652, 326] on tr "13 ZEUS138 DPS Copy Link Code BCA ROMDONI2171 DPS ROMDONI mutasi_20250901_3611 …" at bounding box center [554, 301] width 1084 height 64
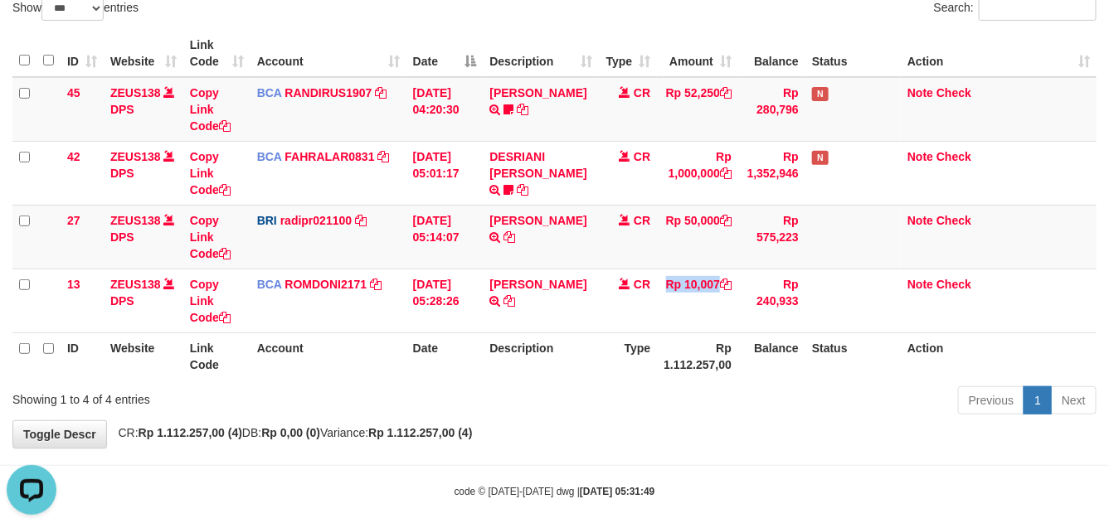
click at [626, 334] on table "ID Website Link Code Account Date Description Type Amount Balance Status Action…" at bounding box center [554, 205] width 1084 height 350
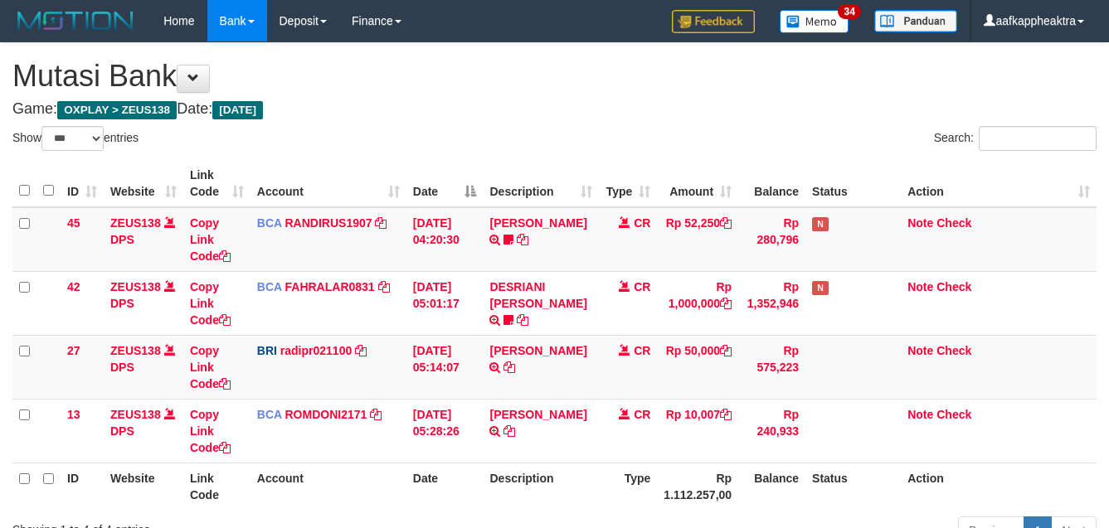
select select "***"
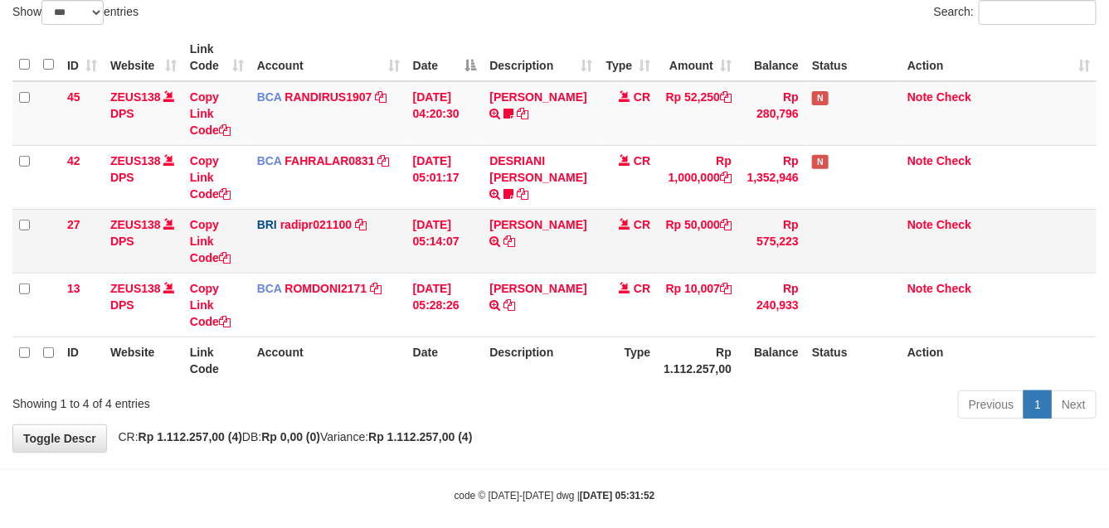
drag, startPoint x: 546, startPoint y: 263, endPoint x: 562, endPoint y: 264, distance: 15.8
click at [546, 264] on td "DANA TEGARJALERPR TRANSFER NBMB DANA TEGARJALERPR TO REYNALDI ADI PRATAMA" at bounding box center [541, 241] width 116 height 64
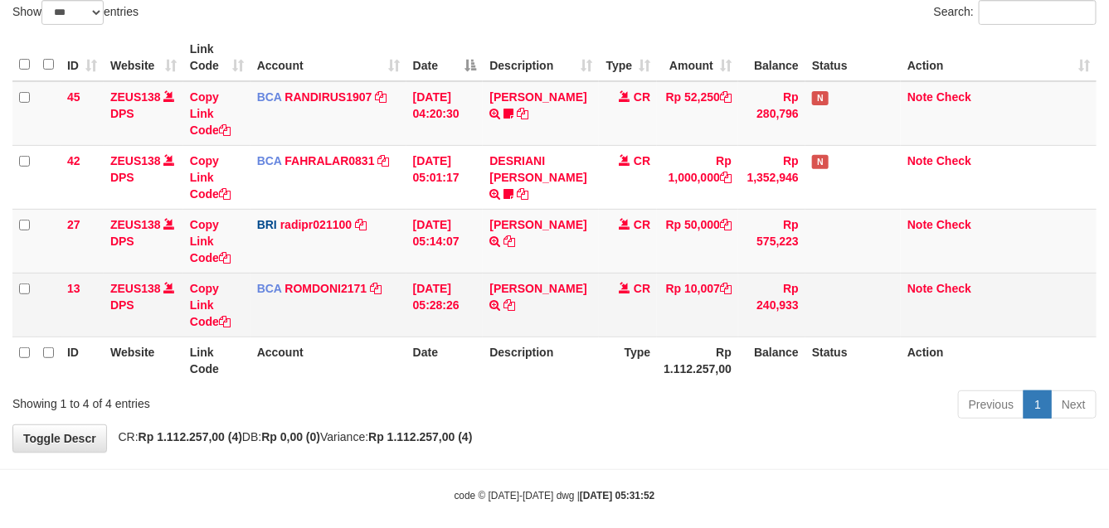
click at [619, 275] on tbody "45 ZEUS138 DPS Copy Link Code BCA RANDIRUS1907 DPS RANDI RUSTANDI mutasi_202509…" at bounding box center [554, 209] width 1084 height 256
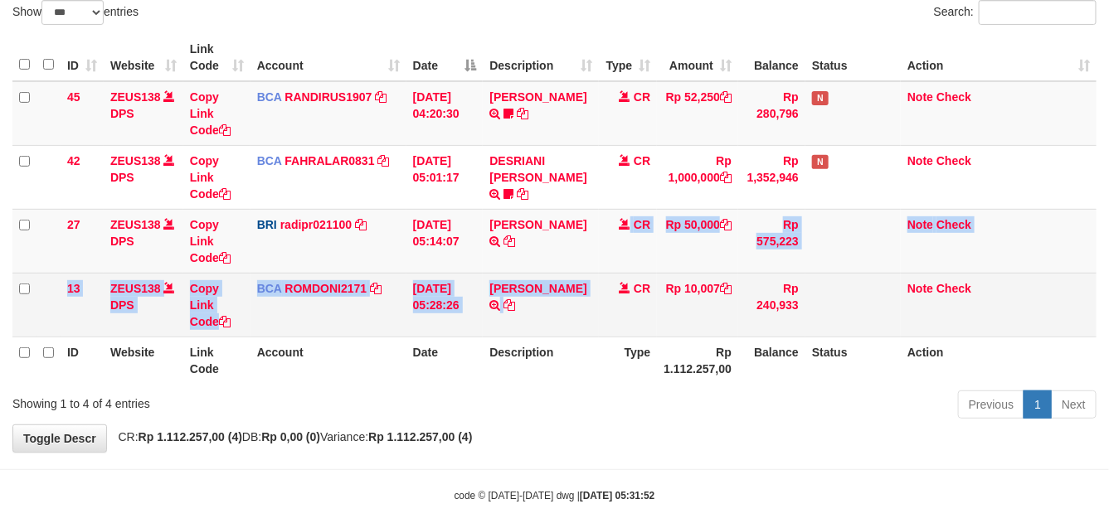
scroll to position [130, 0]
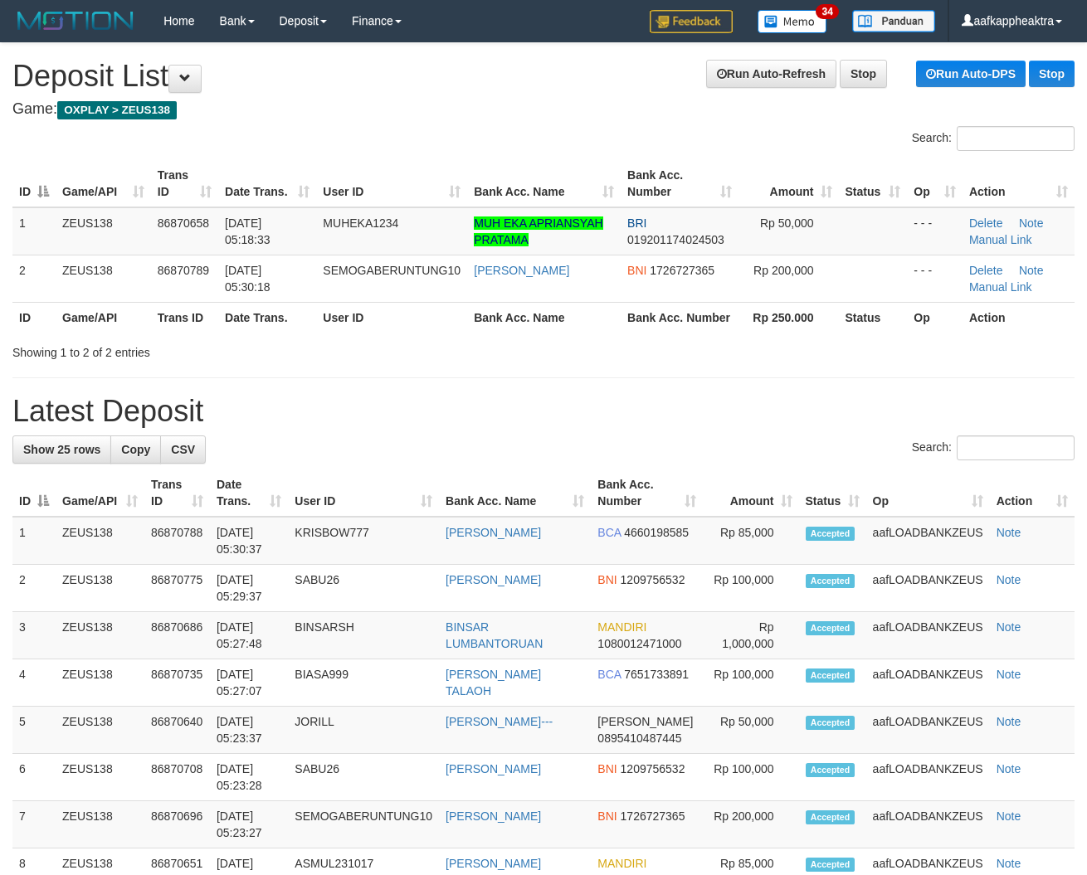
drag, startPoint x: 241, startPoint y: 372, endPoint x: 2, endPoint y: 351, distance: 239.8
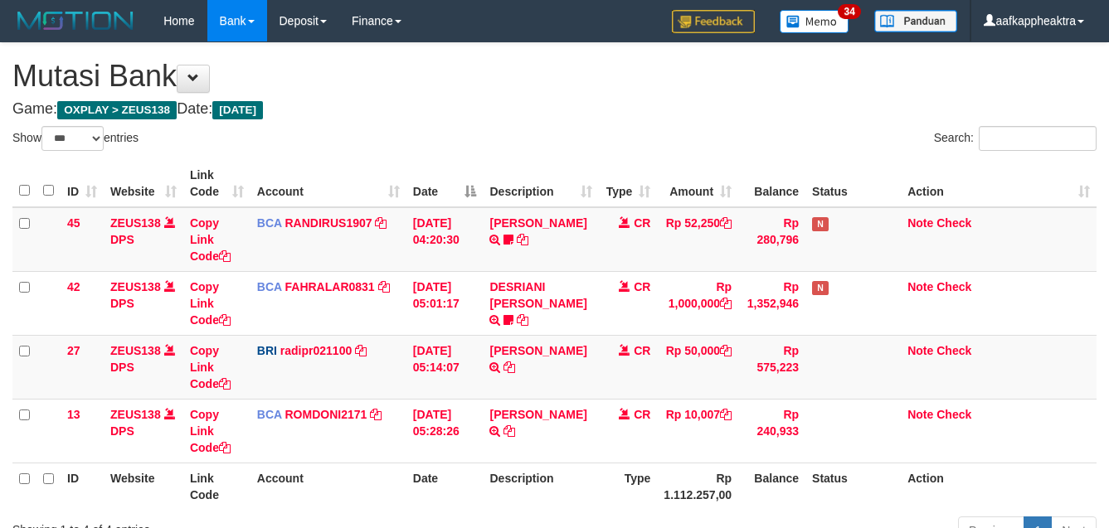
select select "***"
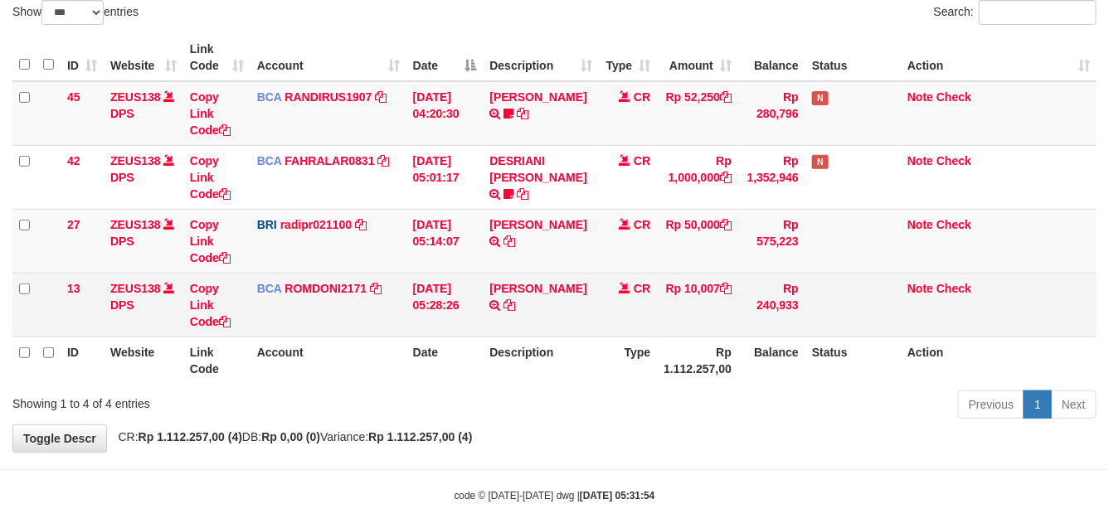
click at [616, 280] on td "CR" at bounding box center [628, 305] width 58 height 64
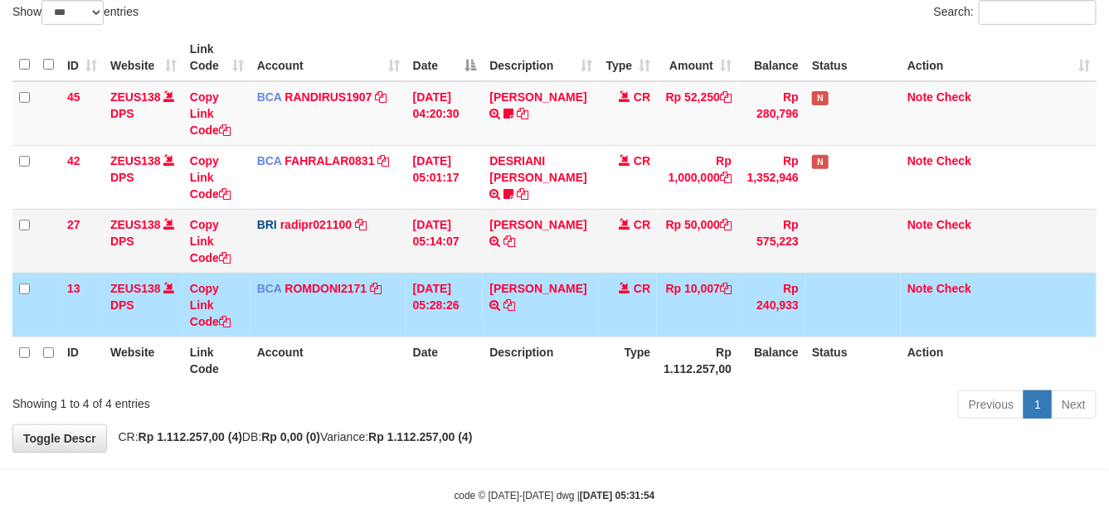
click at [637, 262] on td "CR" at bounding box center [628, 241] width 58 height 64
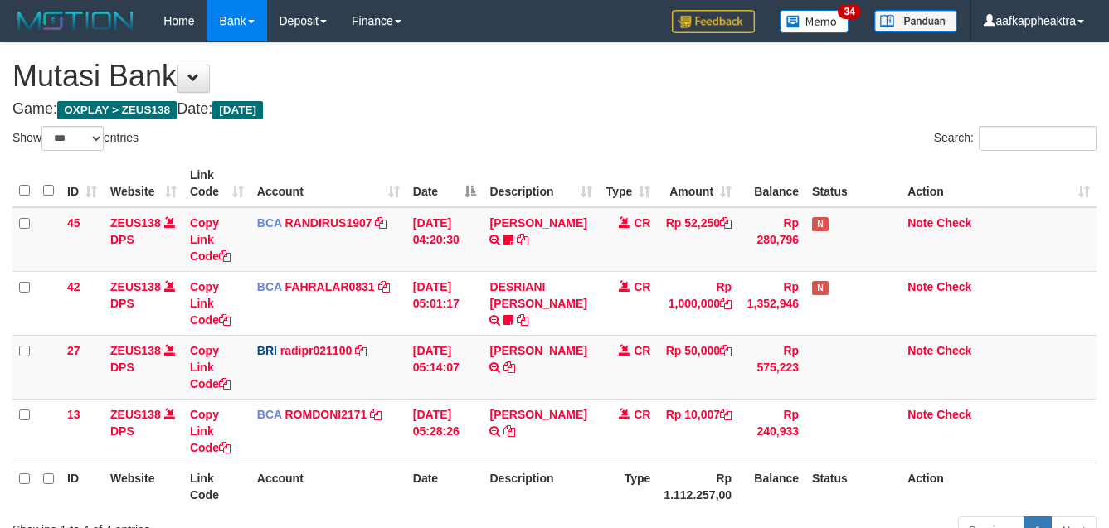
select select "***"
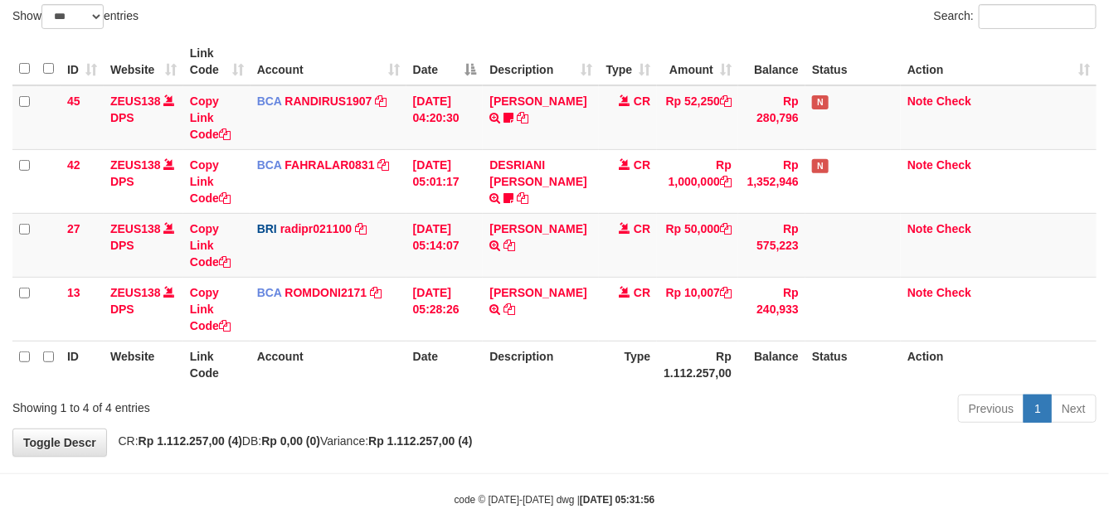
drag, startPoint x: 0, startPoint y: 0, endPoint x: 694, endPoint y: 264, distance: 742.8
click at [694, 262] on td "Rp 50,000" at bounding box center [697, 245] width 81 height 64
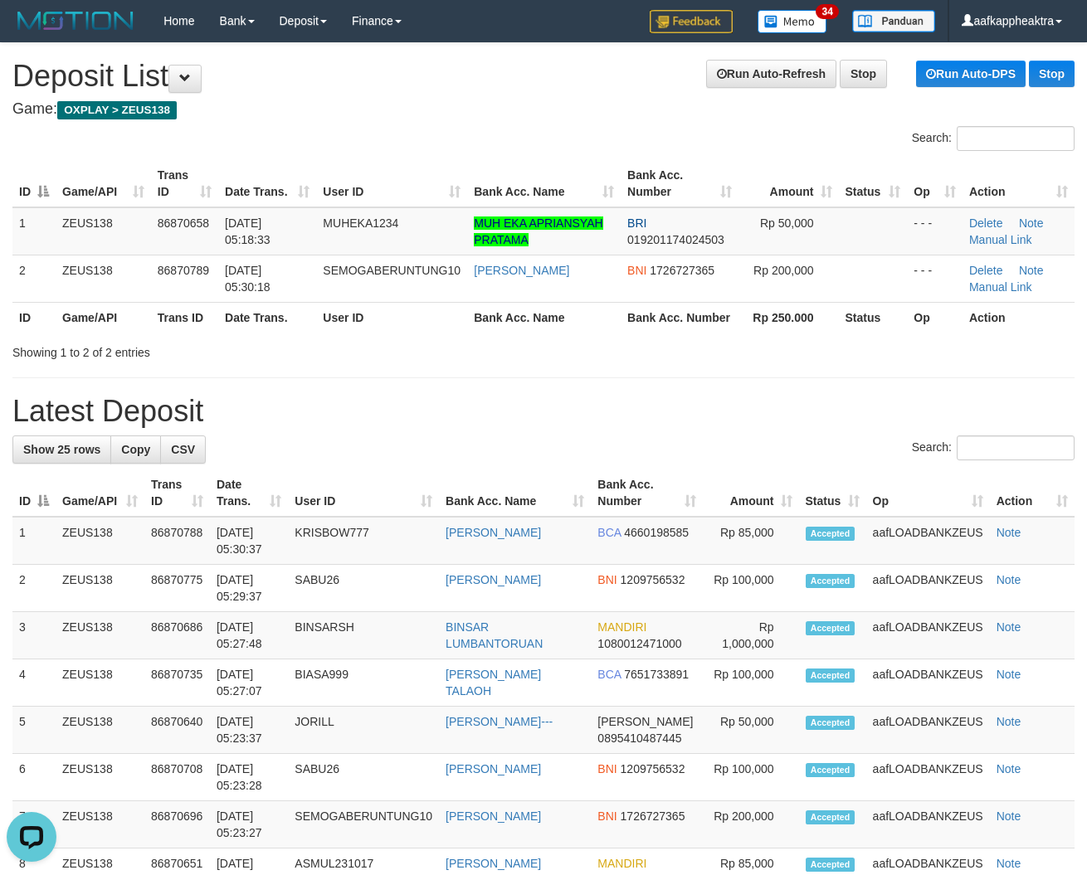
click at [318, 408] on h1 "Latest Deposit" at bounding box center [543, 411] width 1062 height 33
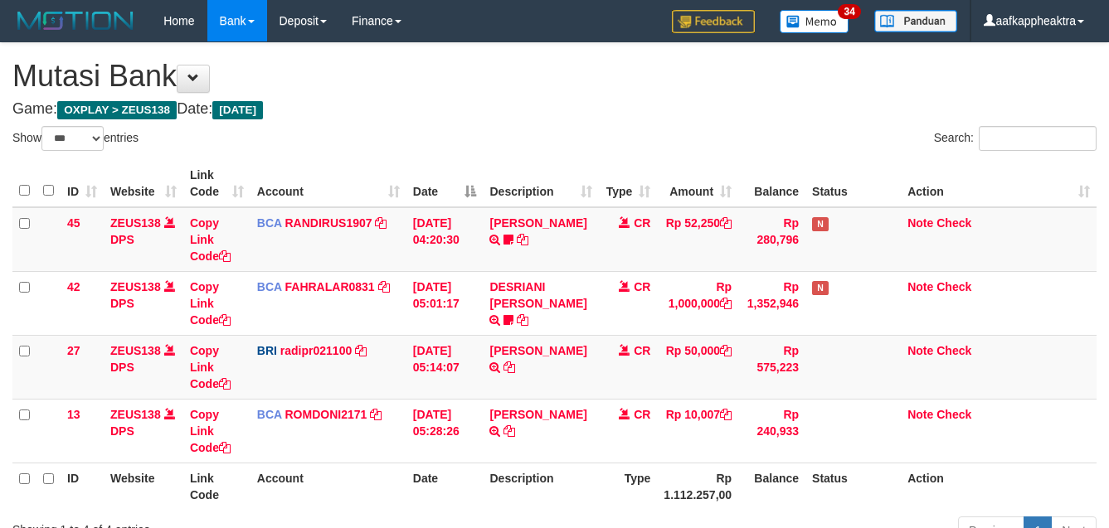
select select "***"
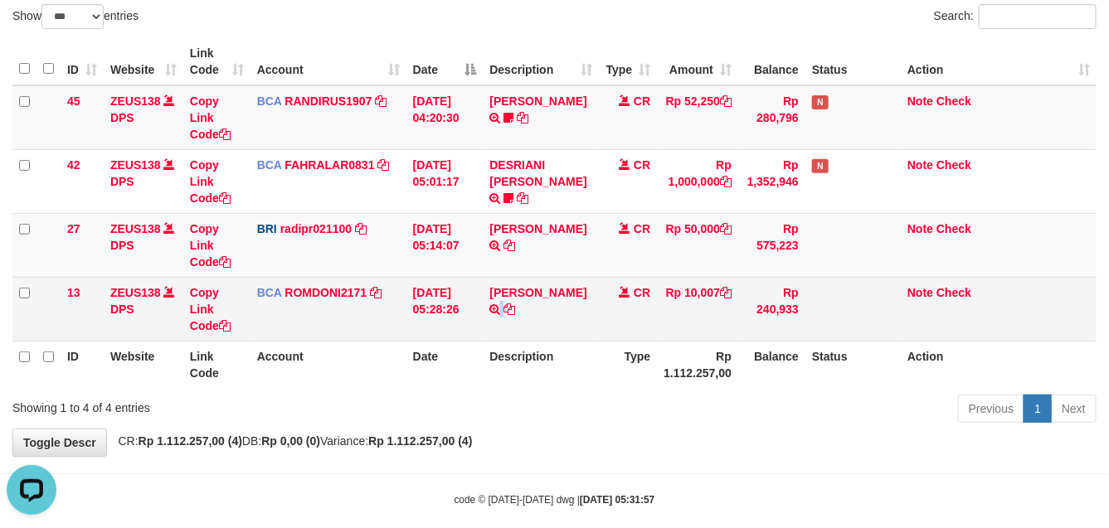
drag, startPoint x: 596, startPoint y: 299, endPoint x: 628, endPoint y: 296, distance: 32.5
click at [614, 300] on tr "13 ZEUS138 DPS Copy Link Code BCA ROMDONI2171 DPS ROMDONI mutasi_20250901_3611 …" at bounding box center [554, 309] width 1084 height 64
click at [660, 280] on td "Rp 10,007" at bounding box center [697, 309] width 81 height 64
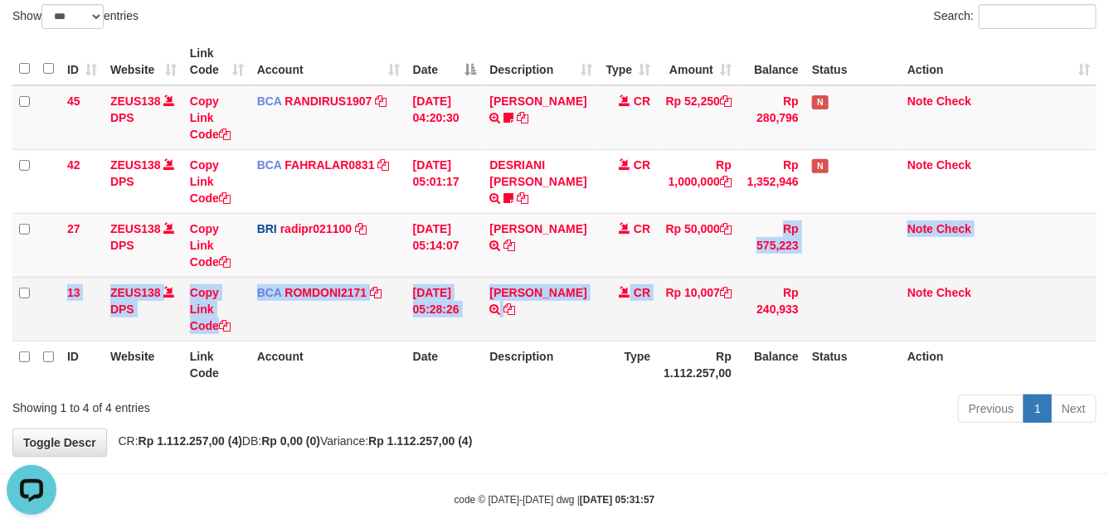
drag, startPoint x: 661, startPoint y: 275, endPoint x: 668, endPoint y: 283, distance: 10.0
click at [665, 280] on tbody "45 ZEUS138 DPS Copy Link Code BCA RANDIRUS1907 DPS [PERSON_NAME] mutasi_2025090…" at bounding box center [554, 213] width 1084 height 256
click at [668, 283] on td "Rp 10,007" at bounding box center [697, 309] width 81 height 64
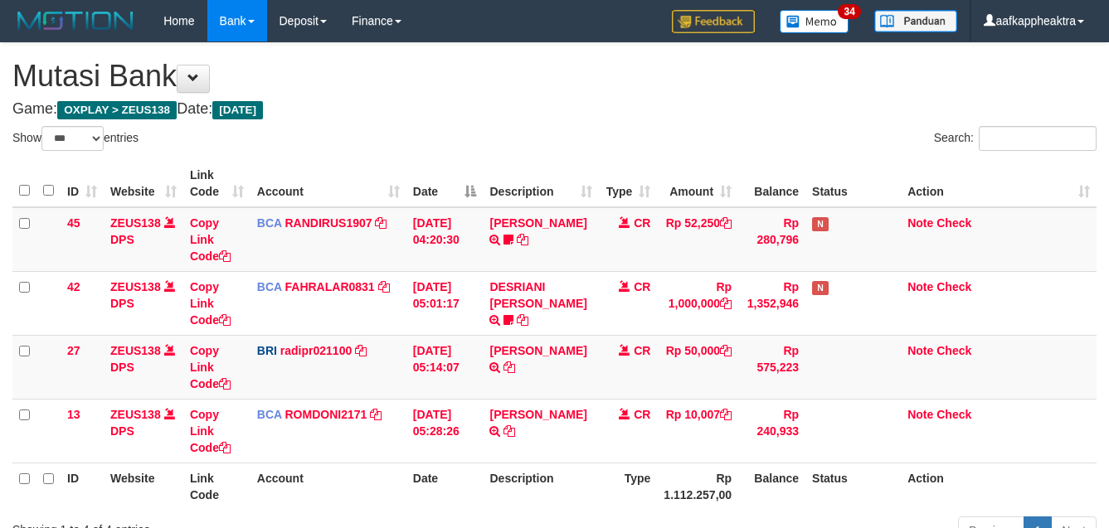
select select "***"
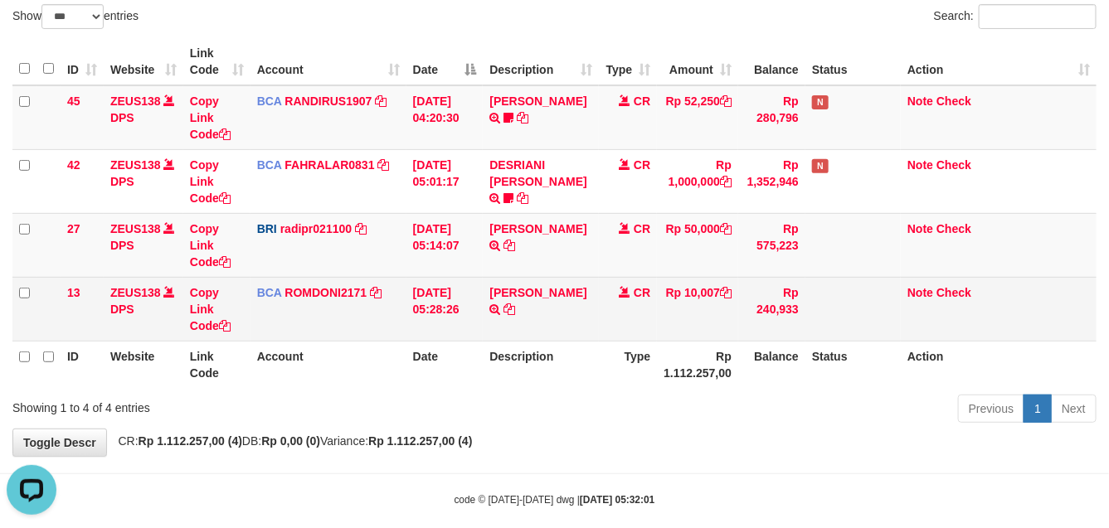
click at [647, 286] on td "CR" at bounding box center [628, 309] width 58 height 64
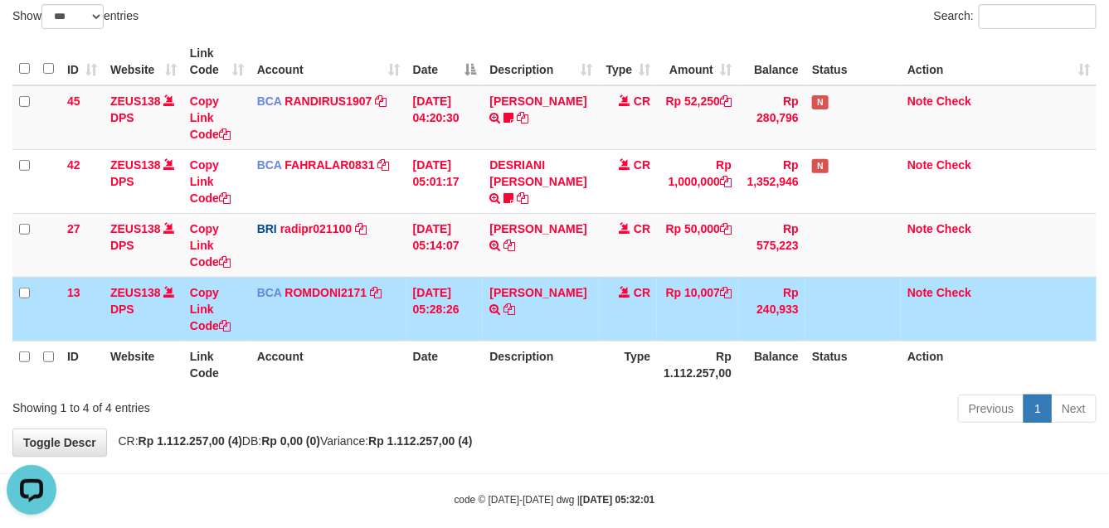
scroll to position [143, 0]
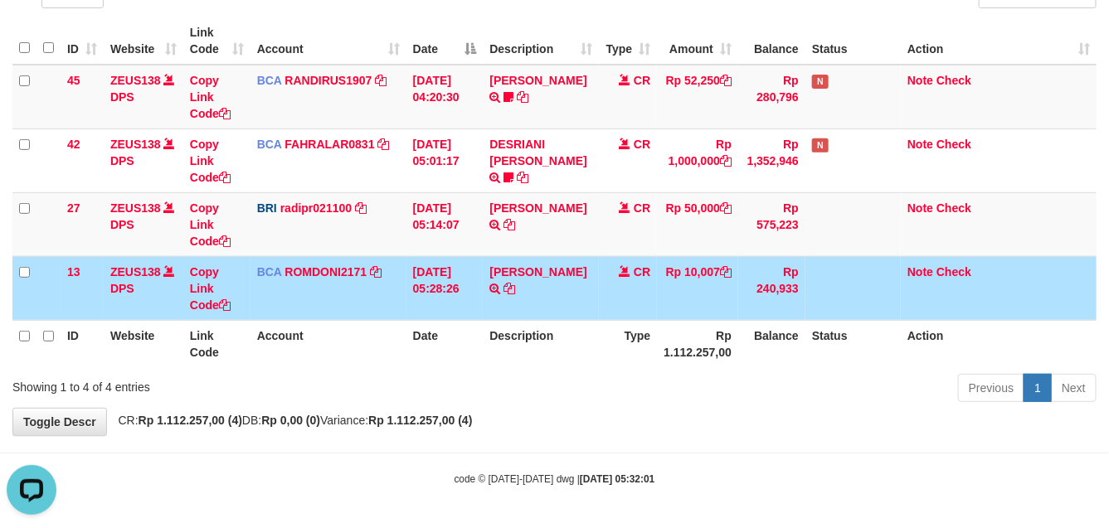
click at [632, 293] on td "CR" at bounding box center [628, 288] width 58 height 64
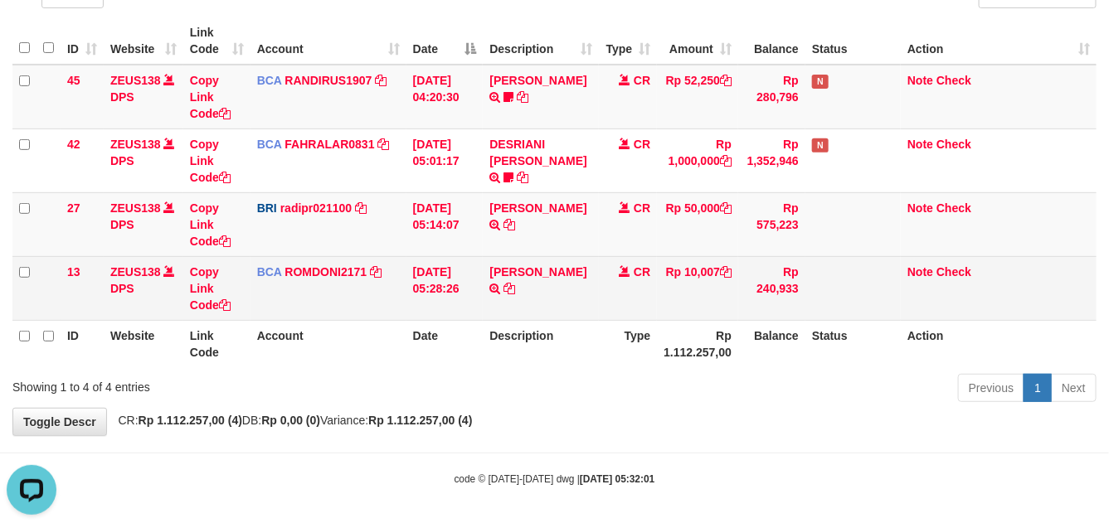
click at [626, 289] on td "CR" at bounding box center [628, 288] width 58 height 64
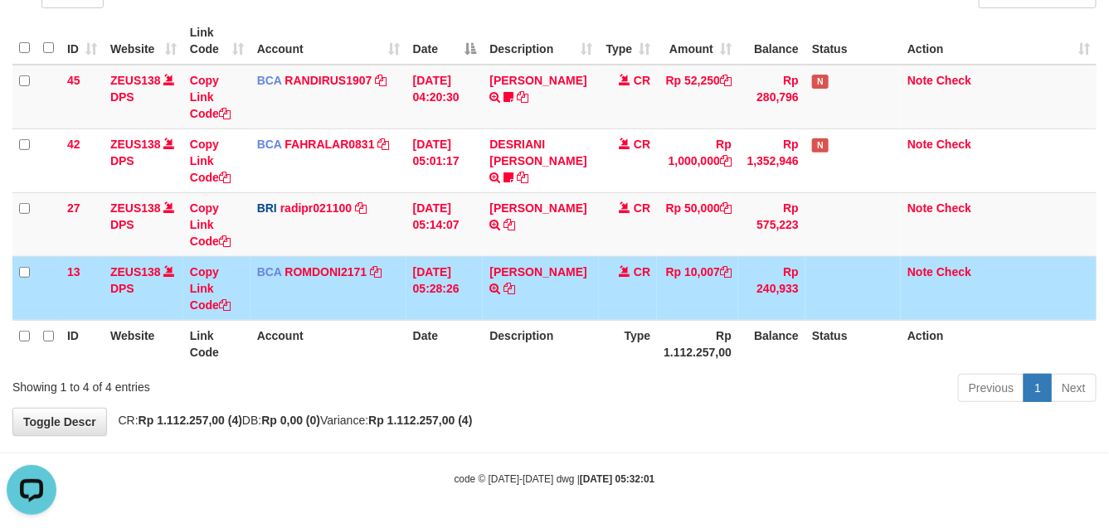
drag, startPoint x: 626, startPoint y: 291, endPoint x: 1109, endPoint y: 344, distance: 485.7
click at [643, 295] on td "CR" at bounding box center [628, 288] width 58 height 64
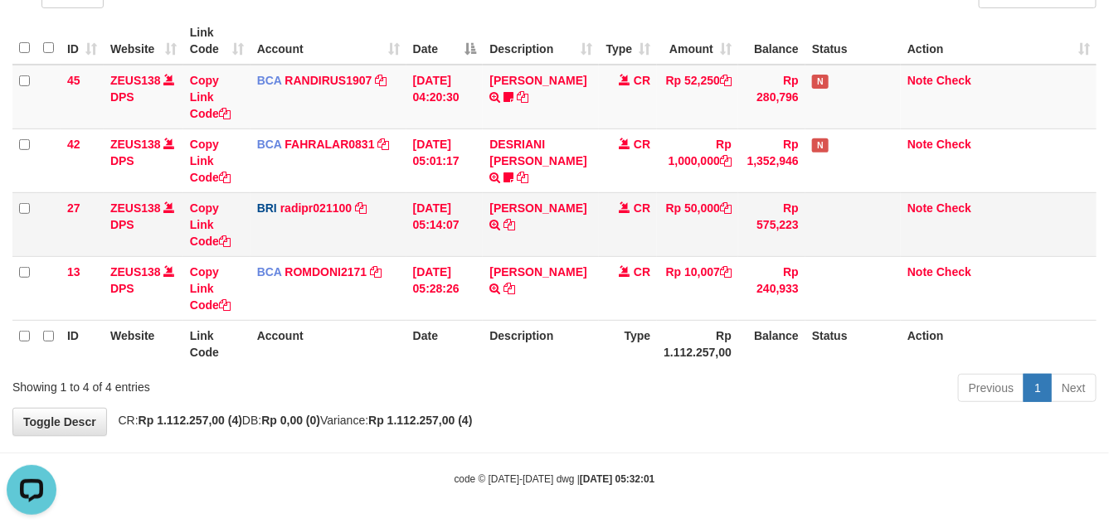
click at [643, 255] on td "CR" at bounding box center [628, 224] width 58 height 64
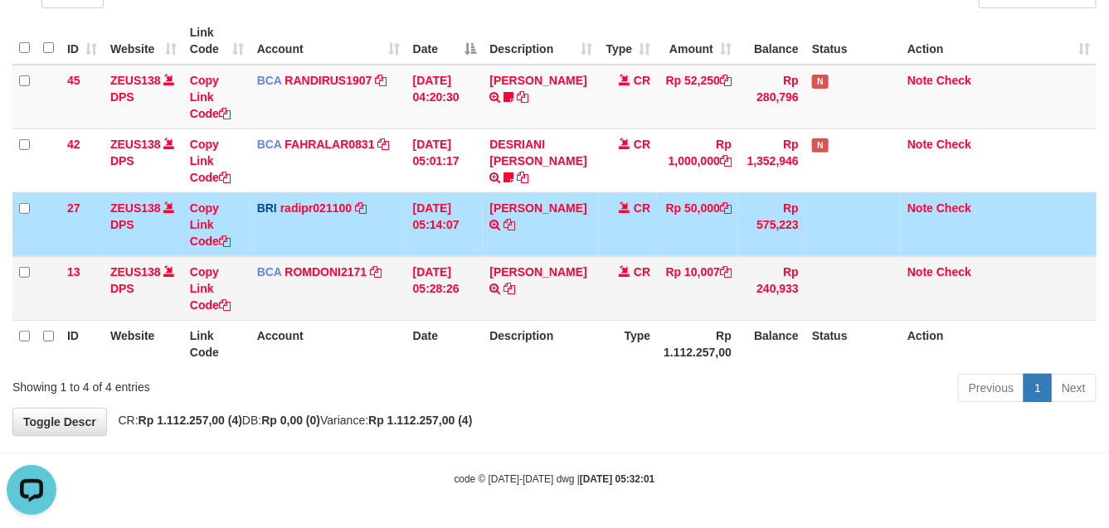
click at [632, 259] on td "CR" at bounding box center [628, 288] width 58 height 64
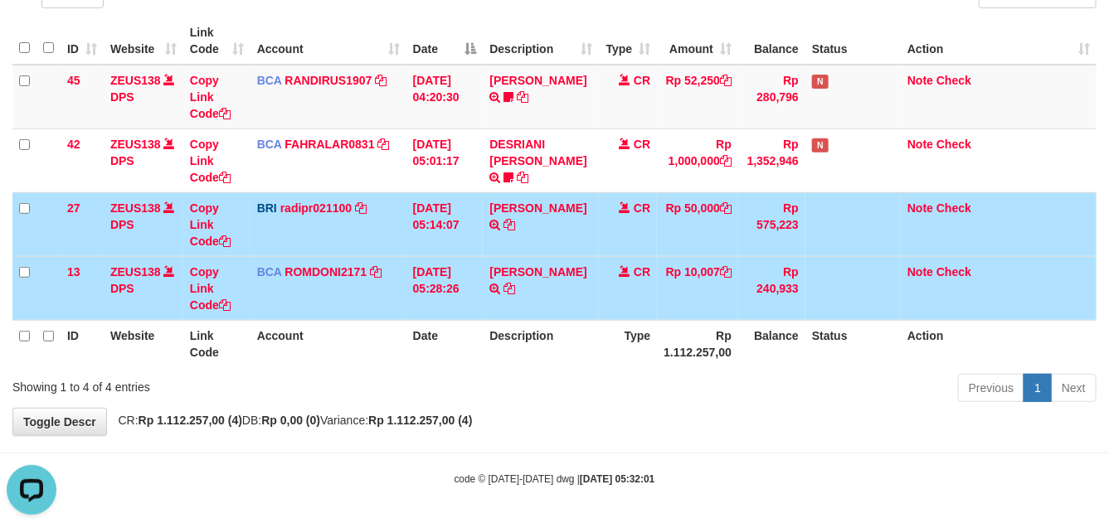
click at [618, 251] on td "CR" at bounding box center [628, 224] width 58 height 64
click at [619, 257] on td "CR" at bounding box center [628, 288] width 58 height 64
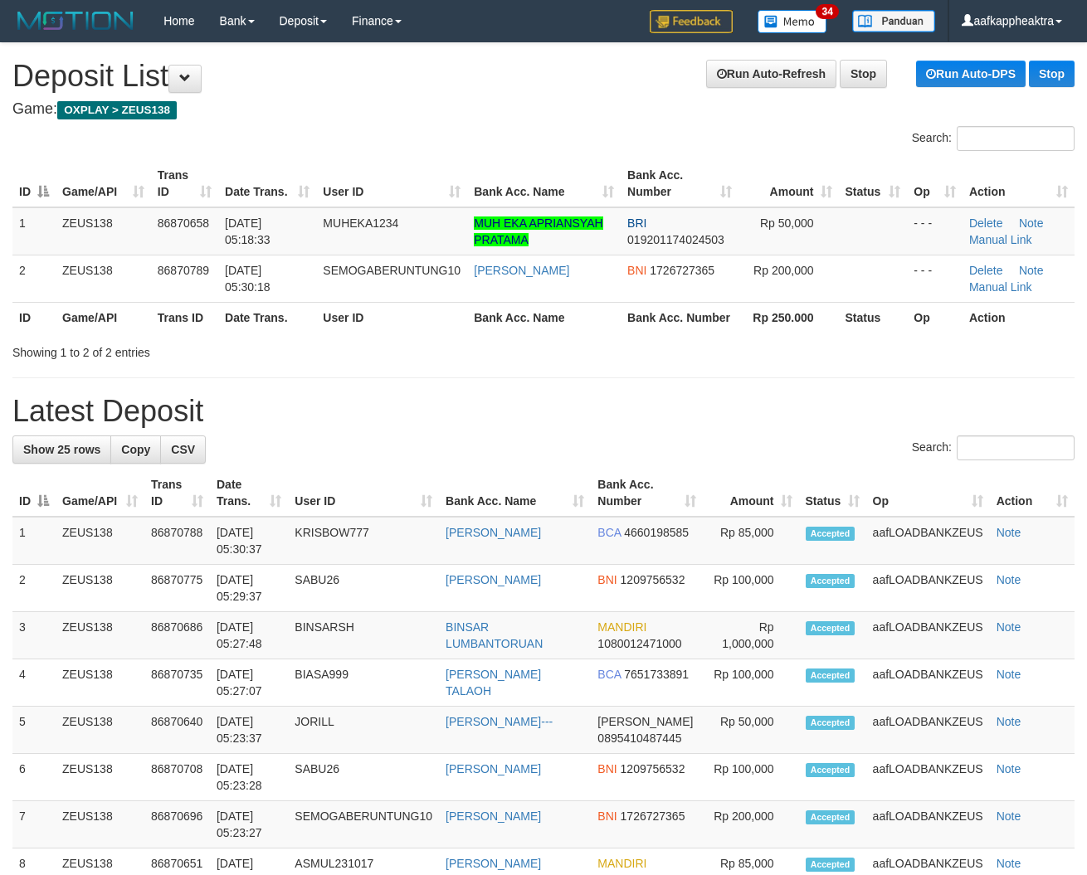
click at [25, 336] on div "ID Game/API Trans ID Date Trans. User ID Bank Acc. Name Bank Acc. Number Amount…" at bounding box center [543, 246] width 1087 height 183
drag, startPoint x: 311, startPoint y: 390, endPoint x: 40, endPoint y: 380, distance: 271.5
drag, startPoint x: 173, startPoint y: 444, endPoint x: 63, endPoint y: 440, distance: 109.6
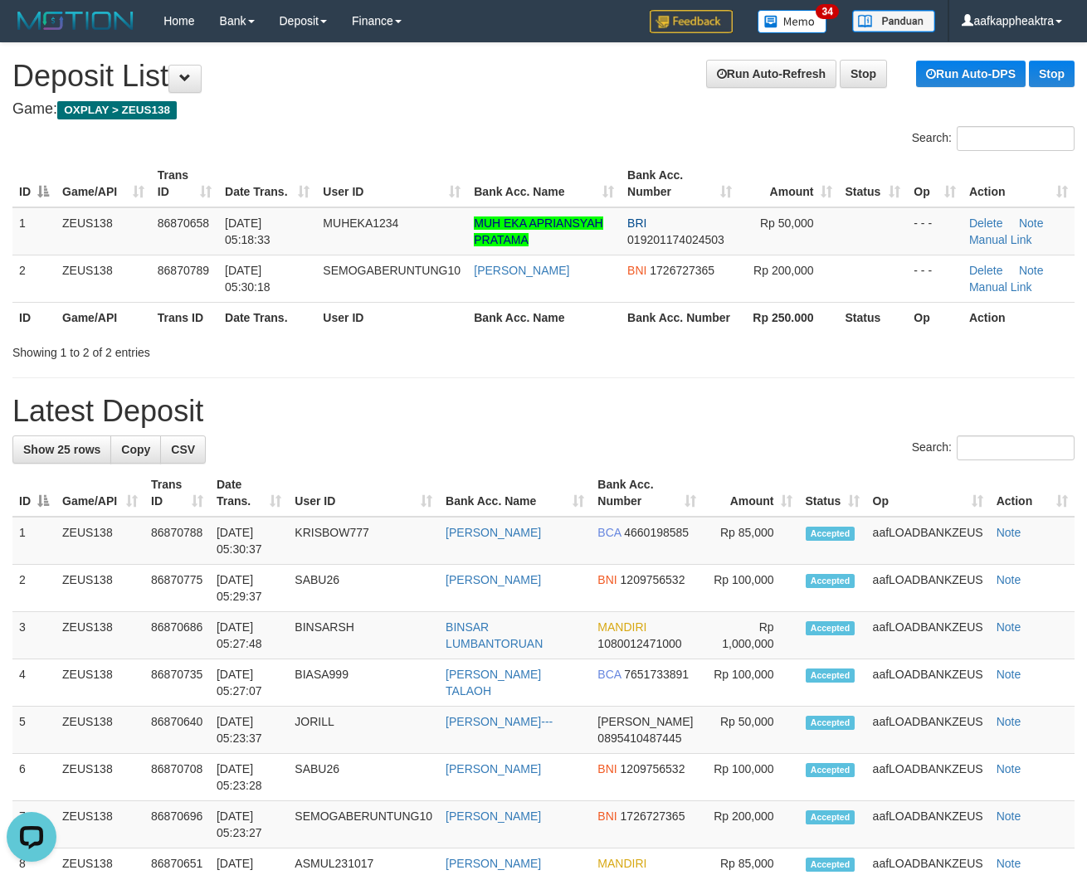
drag, startPoint x: 340, startPoint y: 433, endPoint x: 274, endPoint y: 426, distance: 66.8
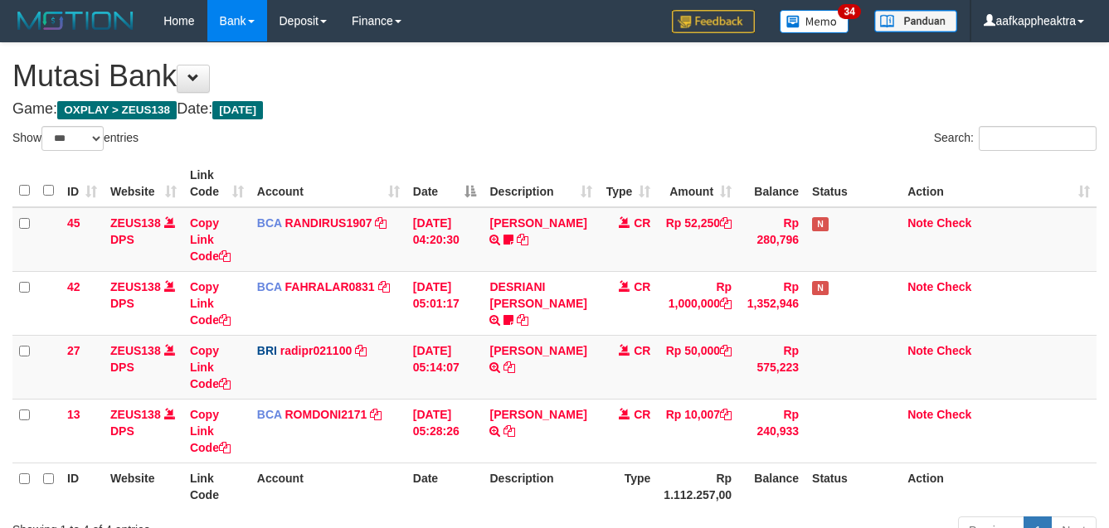
select select "***"
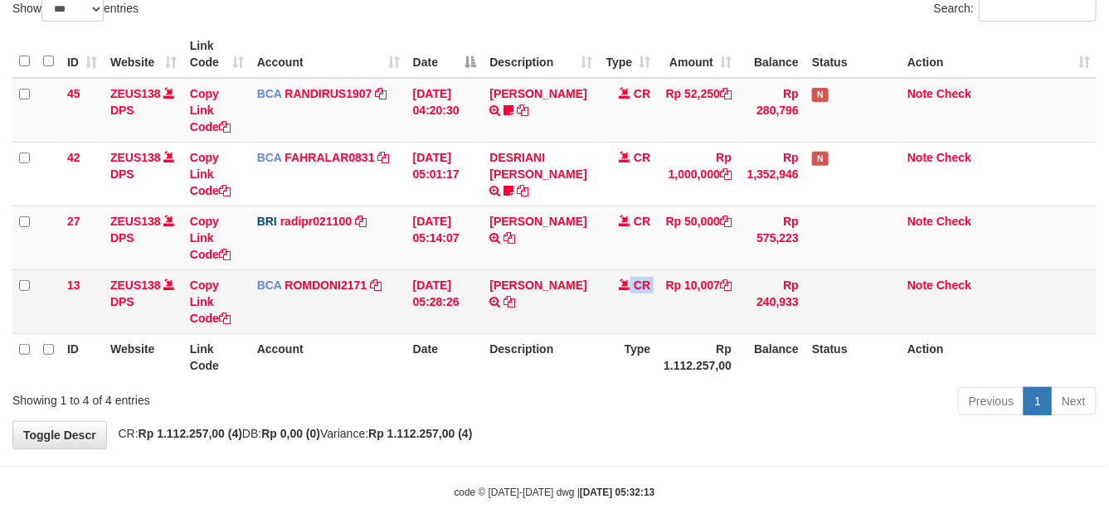
drag, startPoint x: 0, startPoint y: 0, endPoint x: 625, endPoint y: 329, distance: 705.8
click at [625, 329] on td "CR" at bounding box center [628, 302] width 58 height 64
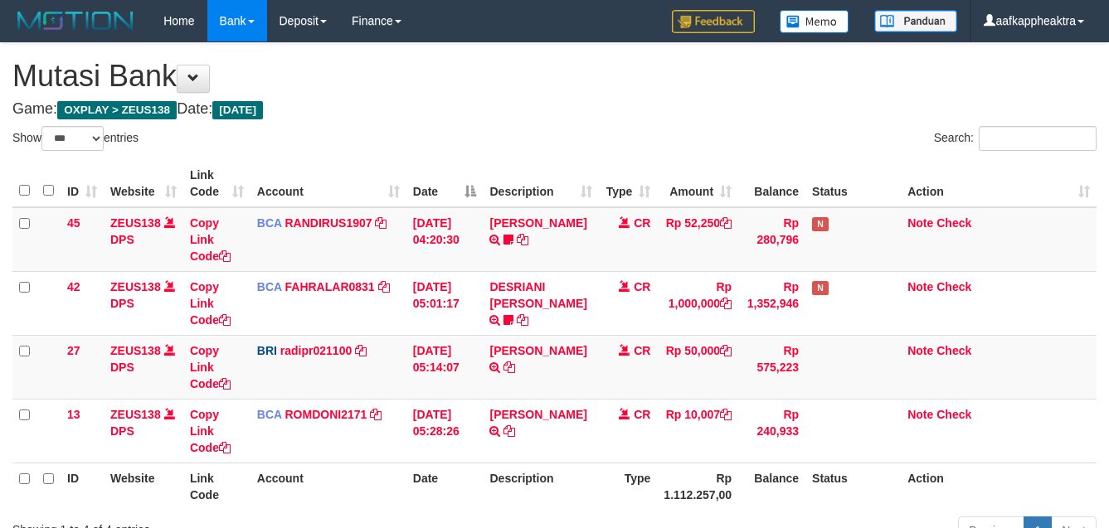
select select "***"
click at [503, 278] on tbody "45 ZEUS138 DPS Copy Link Code BCA RANDIRUS1907 DPS RANDI RUSTANDI mutasi_202509…" at bounding box center [554, 335] width 1084 height 256
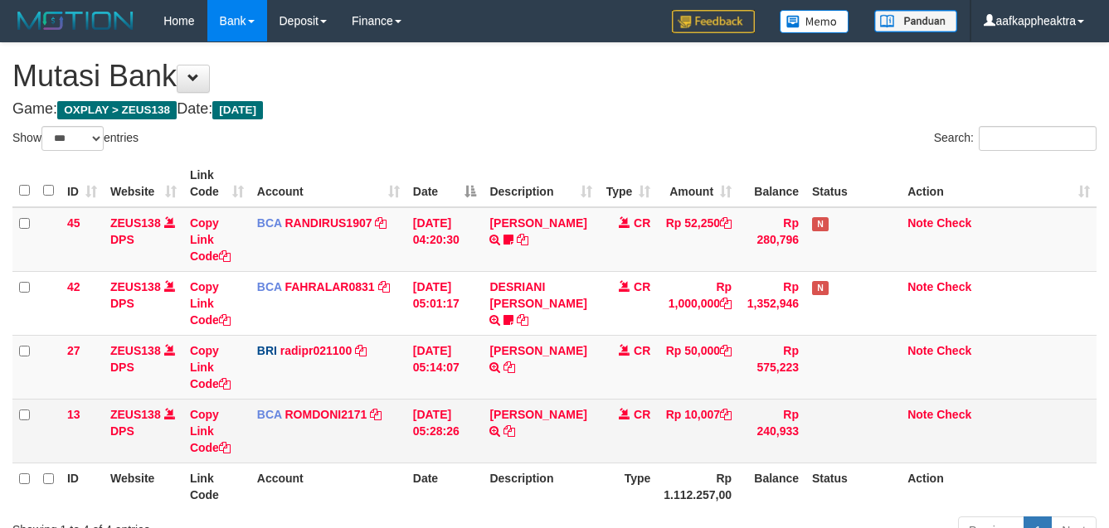
scroll to position [125, 0]
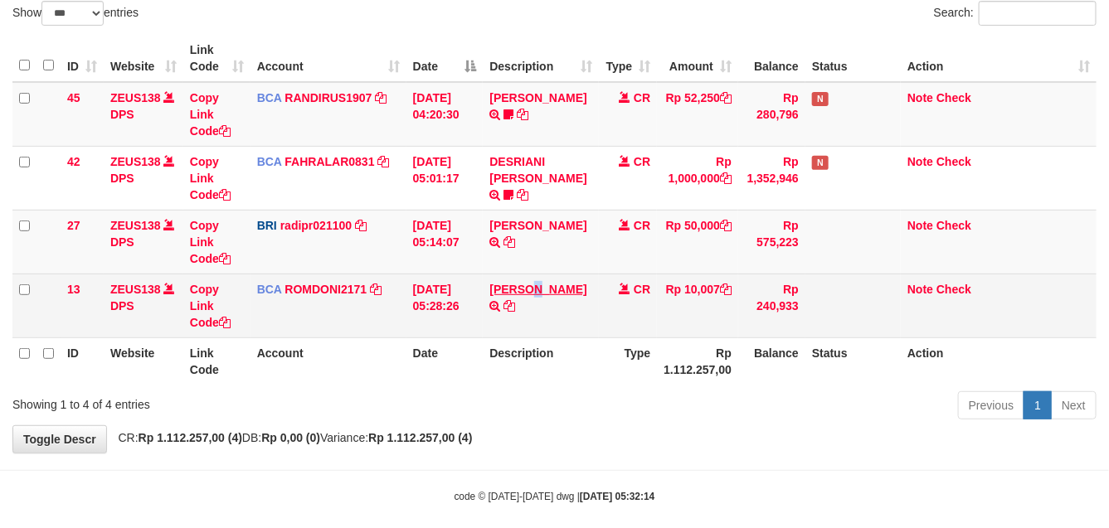
click at [533, 285] on td "SANTI RUSTINA TRSF E-BANKING CR 0109/FTSCY/WS95031 10007.00SANTI RUSTINA" at bounding box center [541, 306] width 116 height 64
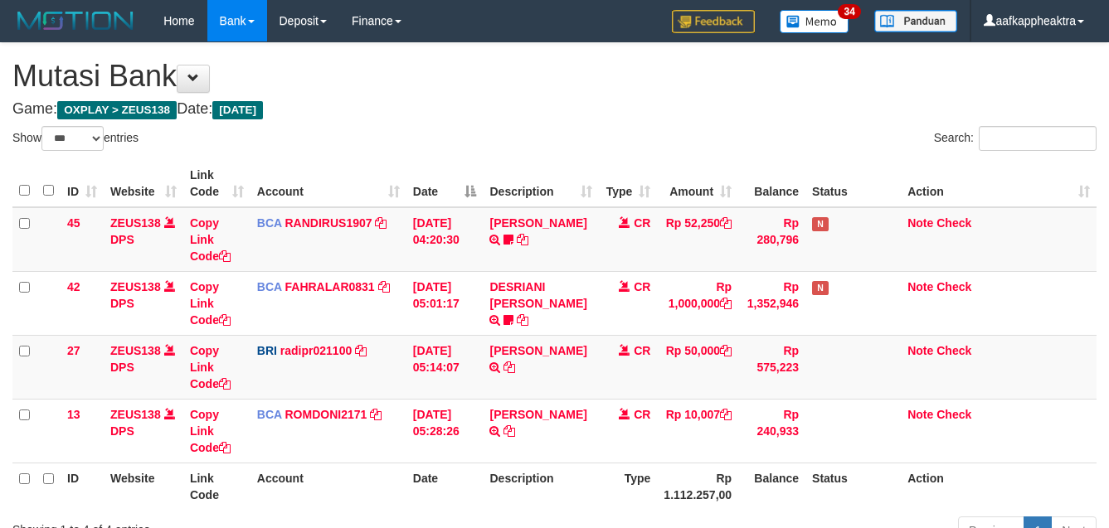
select select "***"
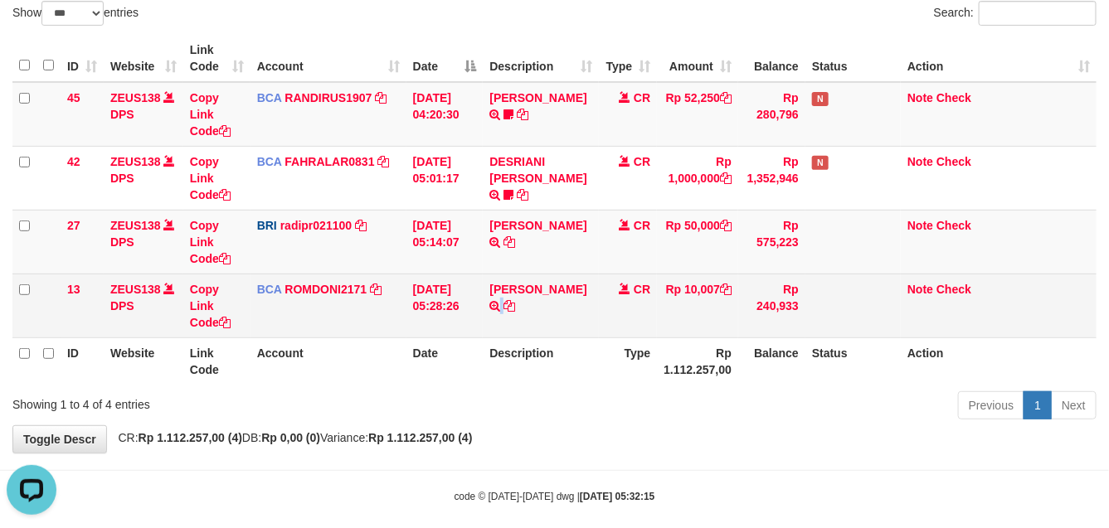
click at [598, 304] on td "SANTI RUSTINA TRSF E-BANKING CR 0109/FTSCY/WS95031 10007.00SANTI RUSTINA" at bounding box center [541, 306] width 116 height 64
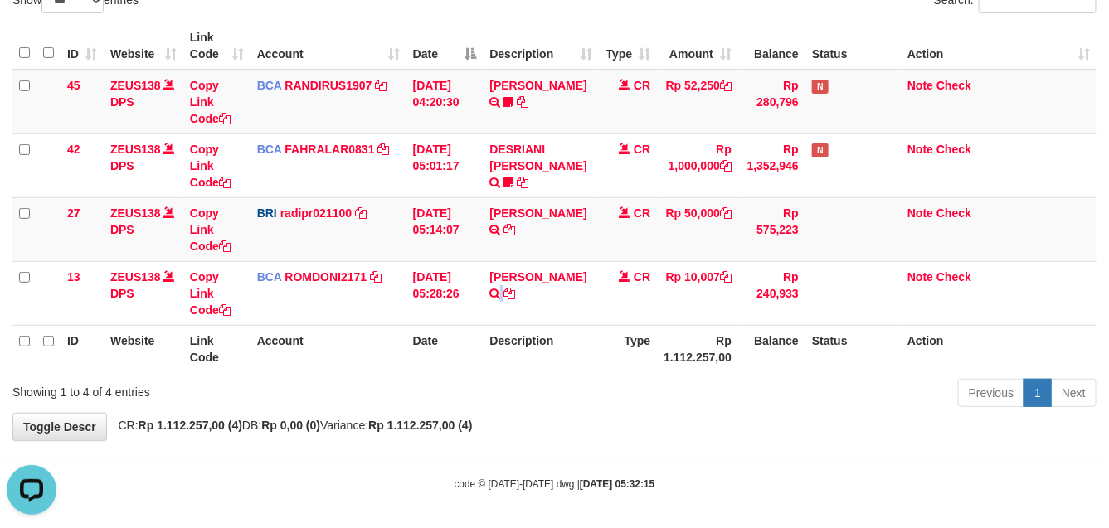
scroll to position [143, 0]
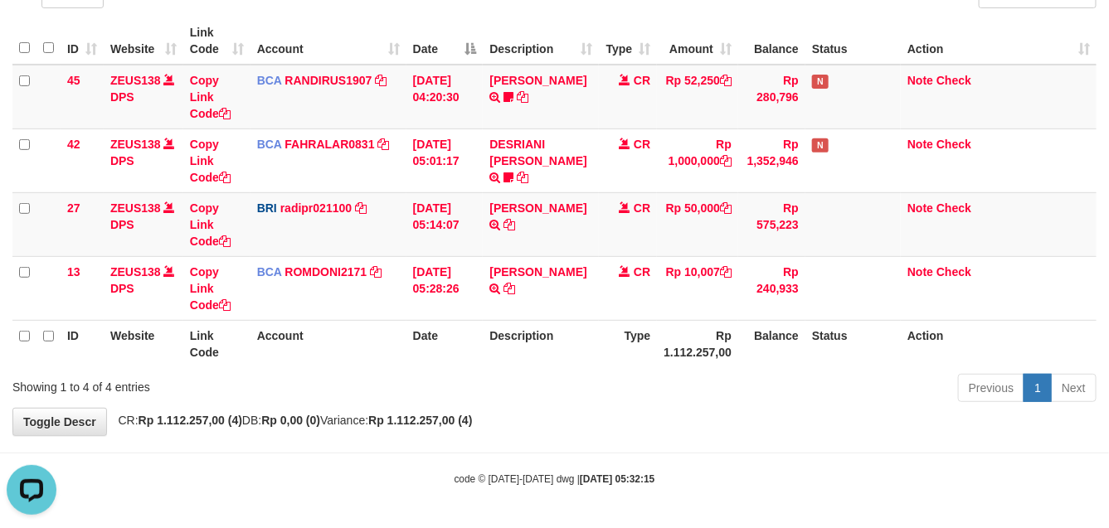
click at [669, 321] on th "Rp 1.112.257,00" at bounding box center [697, 343] width 81 height 47
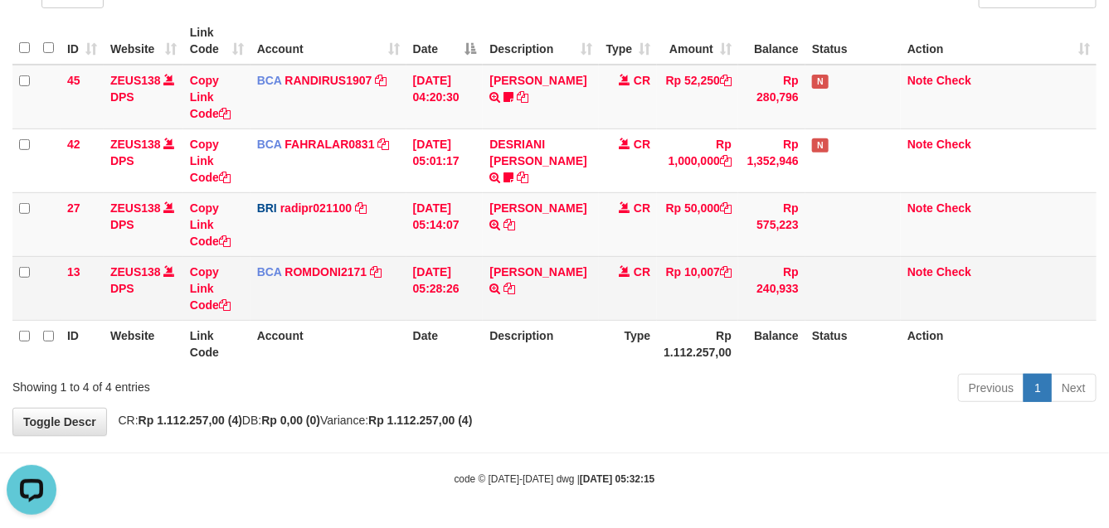
drag, startPoint x: 679, startPoint y: 317, endPoint x: 650, endPoint y: 309, distance: 30.2
click at [678, 317] on td "Rp 10,007" at bounding box center [697, 288] width 81 height 64
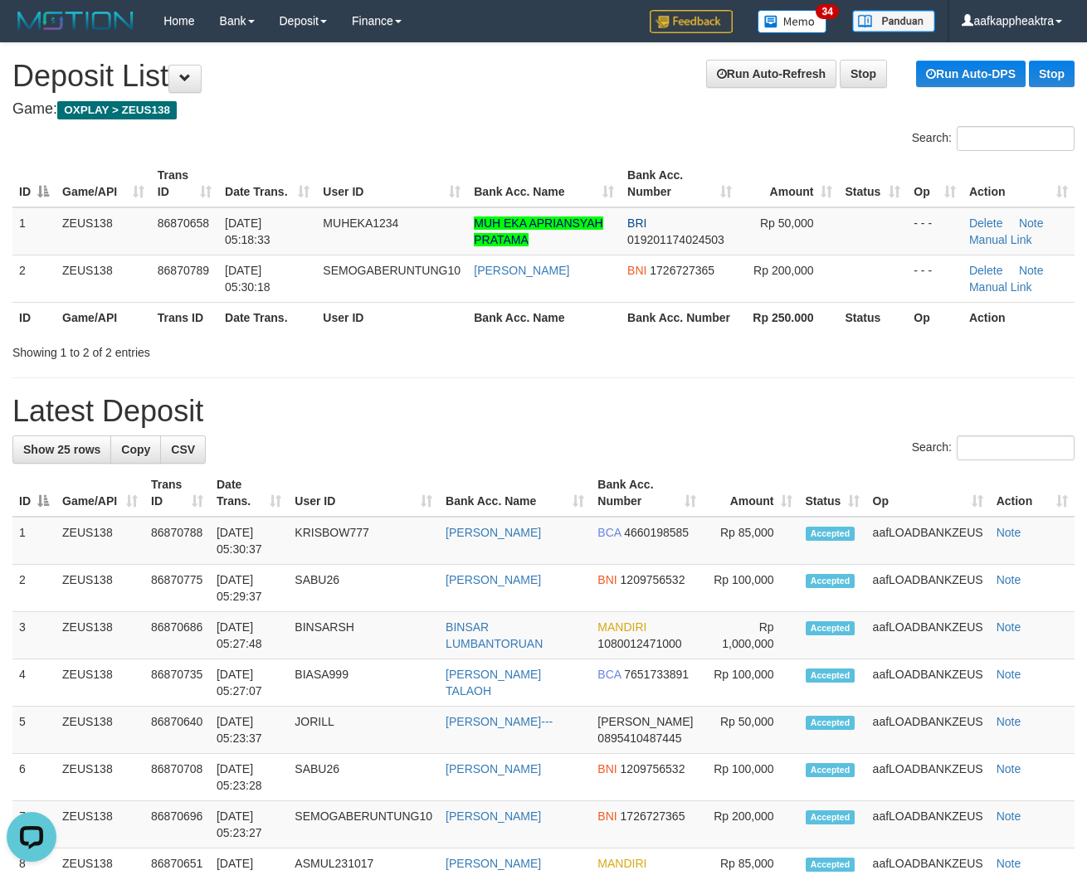
drag, startPoint x: 499, startPoint y: 441, endPoint x: 4, endPoint y: 375, distance: 499.7
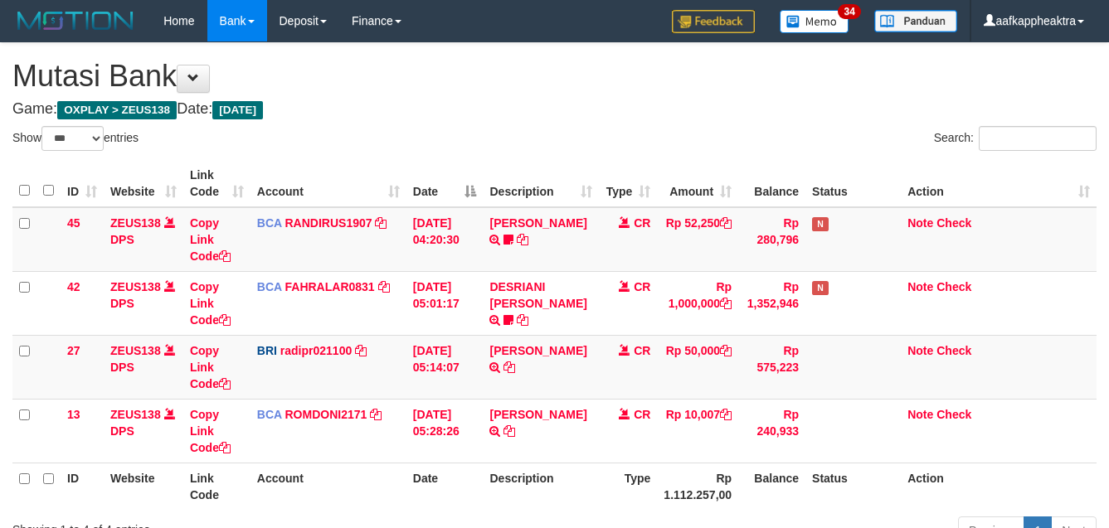
select select "***"
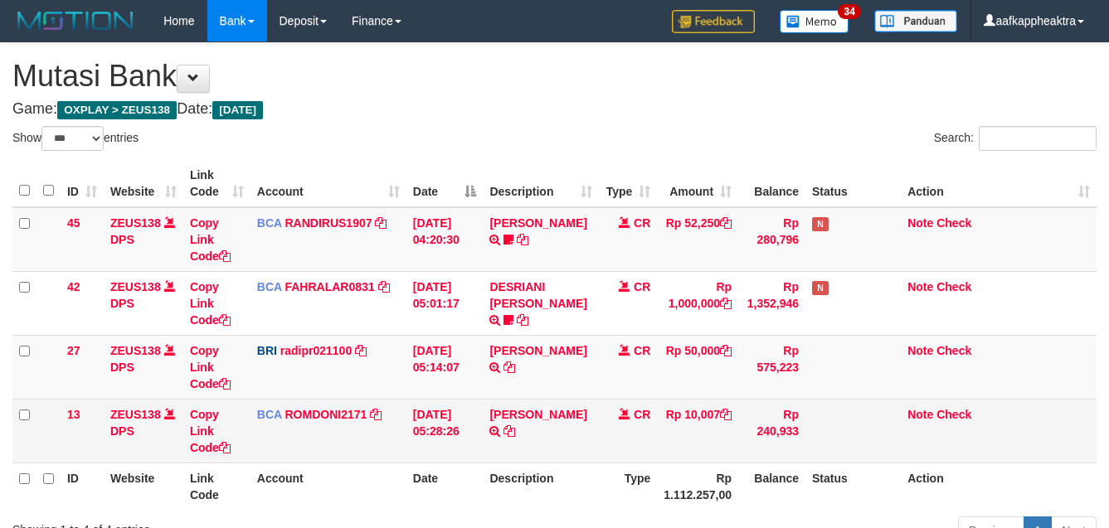
scroll to position [143, 0]
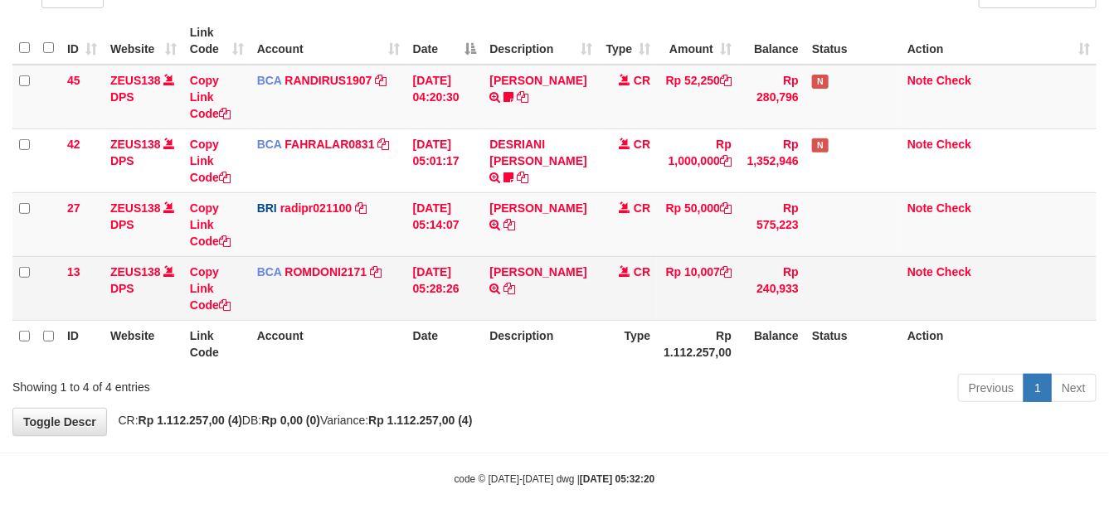
click at [615, 304] on td "CR" at bounding box center [628, 288] width 58 height 64
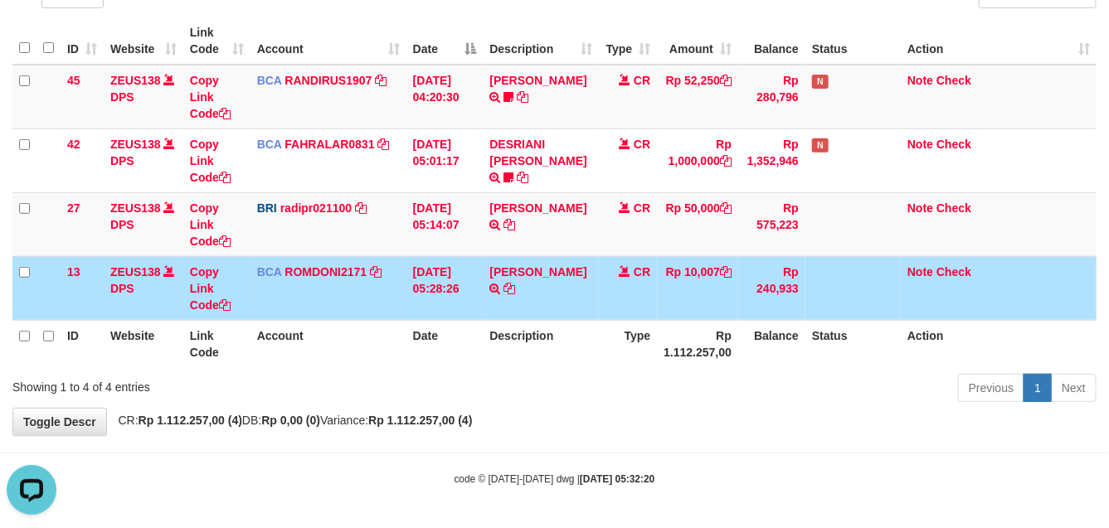
scroll to position [0, 0]
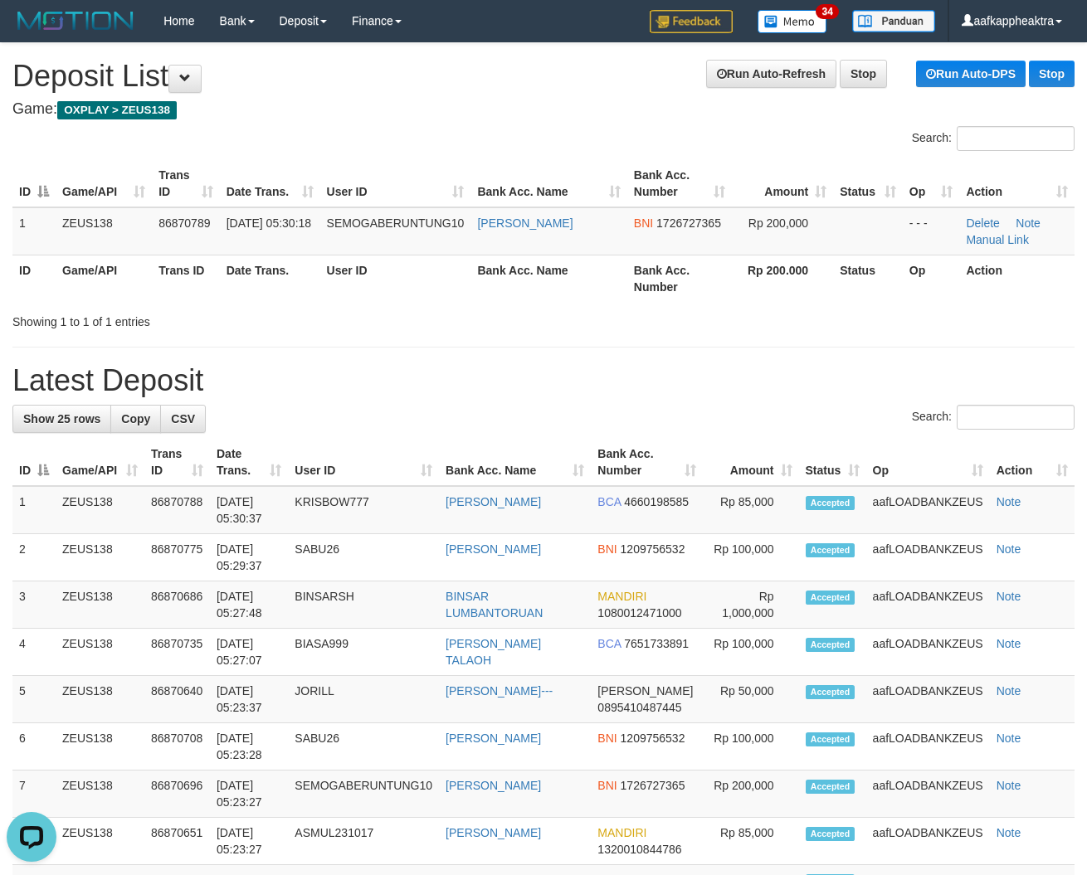
drag, startPoint x: 397, startPoint y: 450, endPoint x: 5, endPoint y: 407, distance: 393.9
click at [387, 450] on th "User ID" at bounding box center [363, 462] width 151 height 47
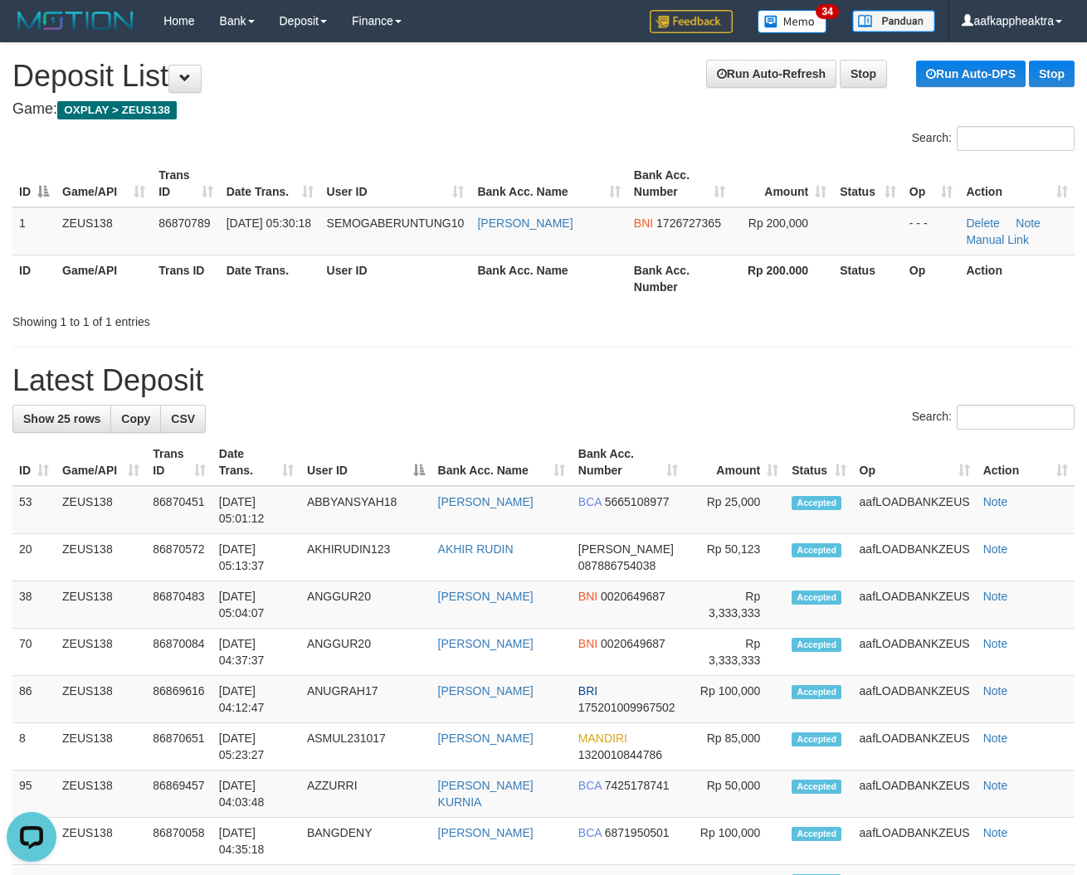
click at [137, 442] on th "Game/API" at bounding box center [101, 462] width 90 height 47
drag, startPoint x: 376, startPoint y: 442, endPoint x: 19, endPoint y: 400, distance: 359.2
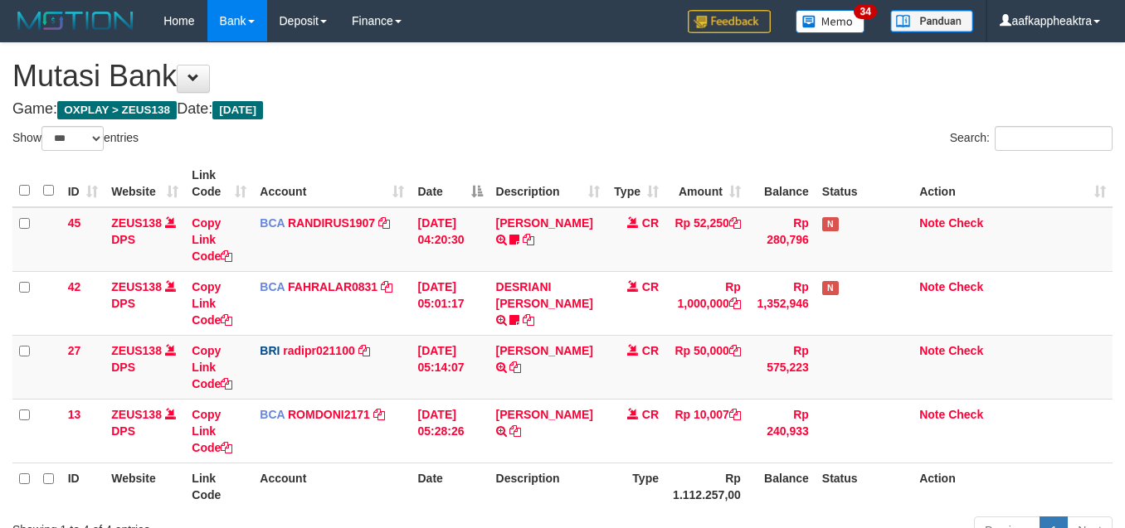
select select "***"
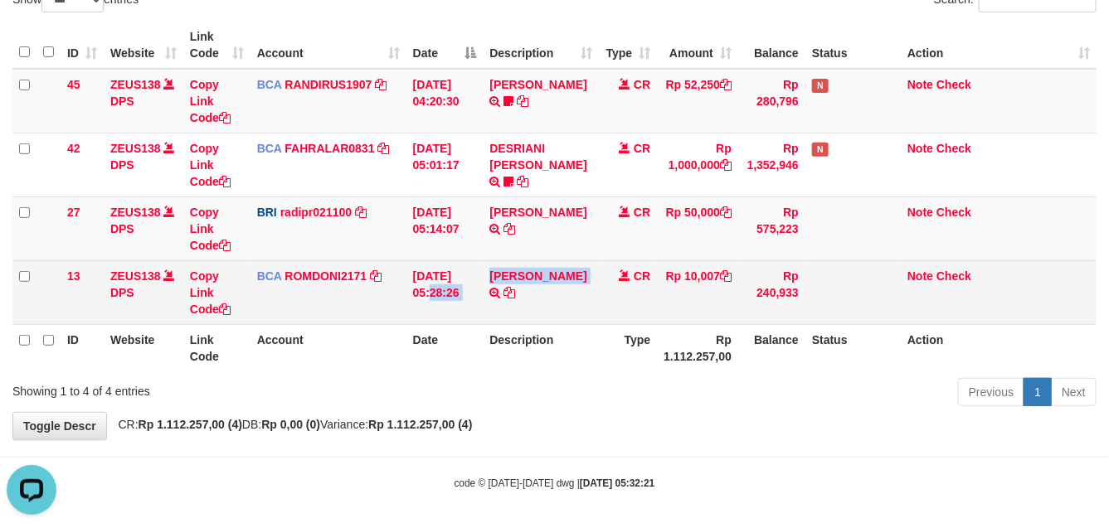
drag, startPoint x: 437, startPoint y: 268, endPoint x: 502, endPoint y: 292, distance: 69.0
click at [487, 295] on tr "13 ZEUS138 DPS Copy Link Code BCA ROMDONI2171 DPS ROMDONI mutasi_20250901_3611 …" at bounding box center [554, 292] width 1084 height 64
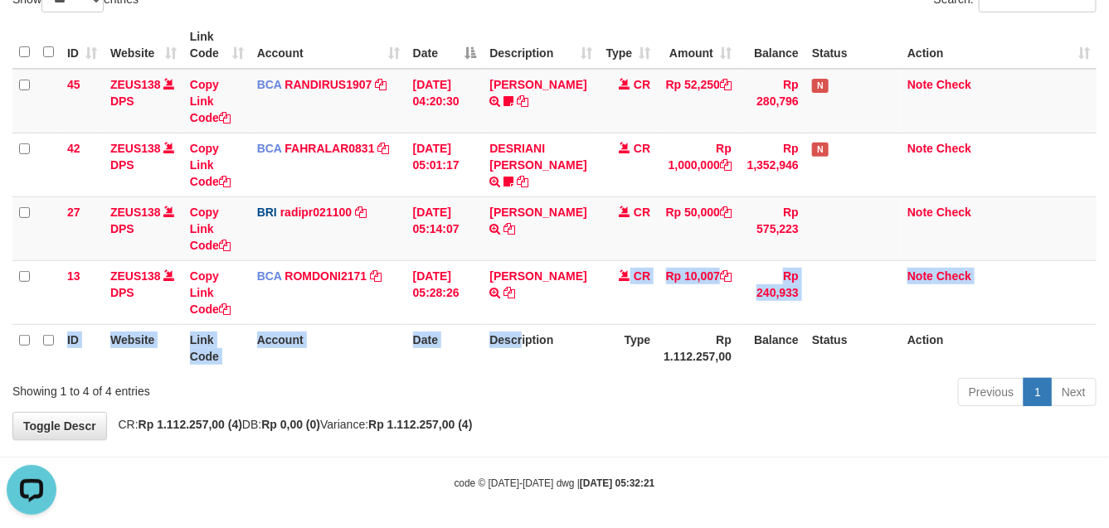
click at [539, 363] on table "ID Website Link Code Account Date Description Type Amount Balance Status Action…" at bounding box center [554, 197] width 1084 height 350
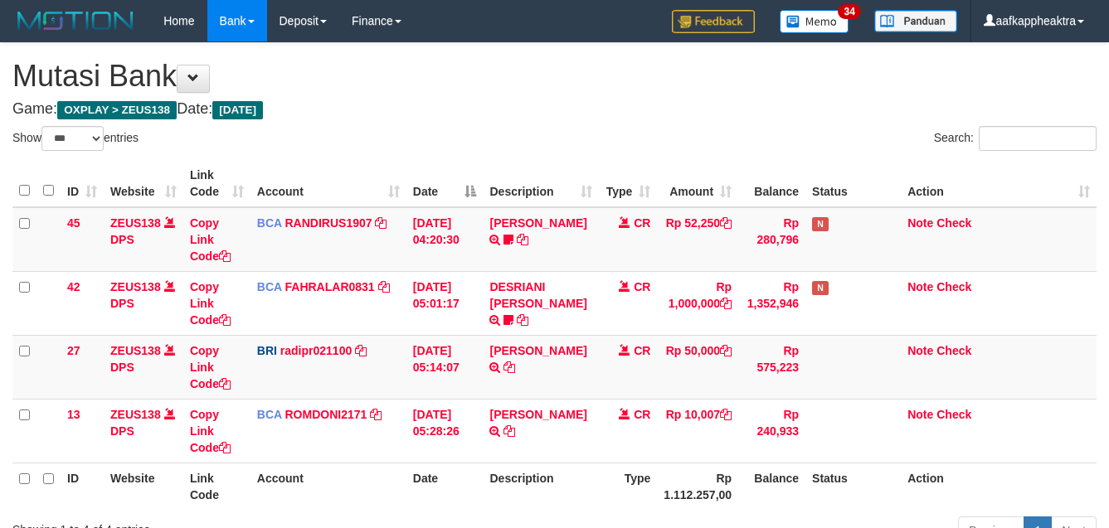
select select "***"
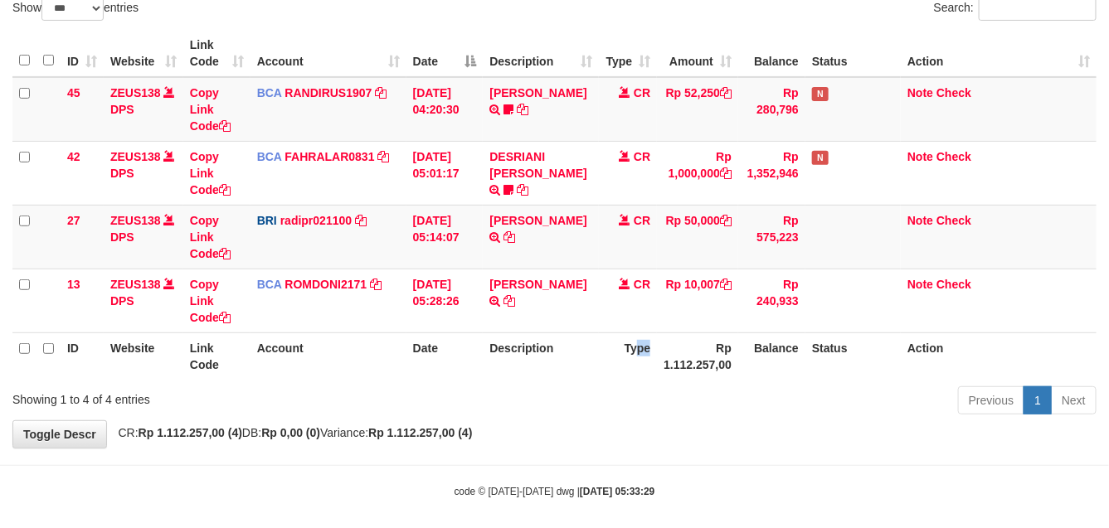
click at [636, 357] on th "Type" at bounding box center [628, 356] width 58 height 47
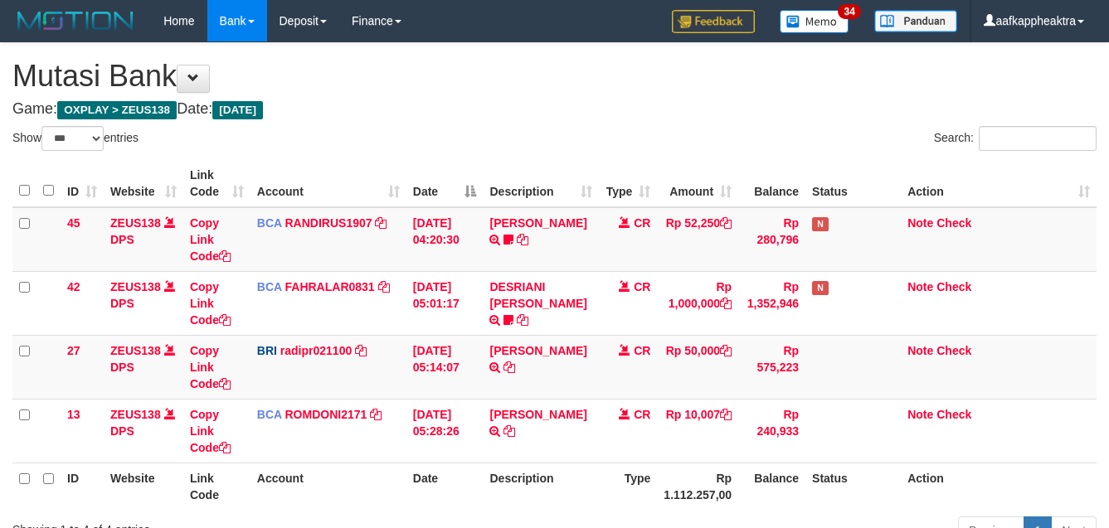
select select "***"
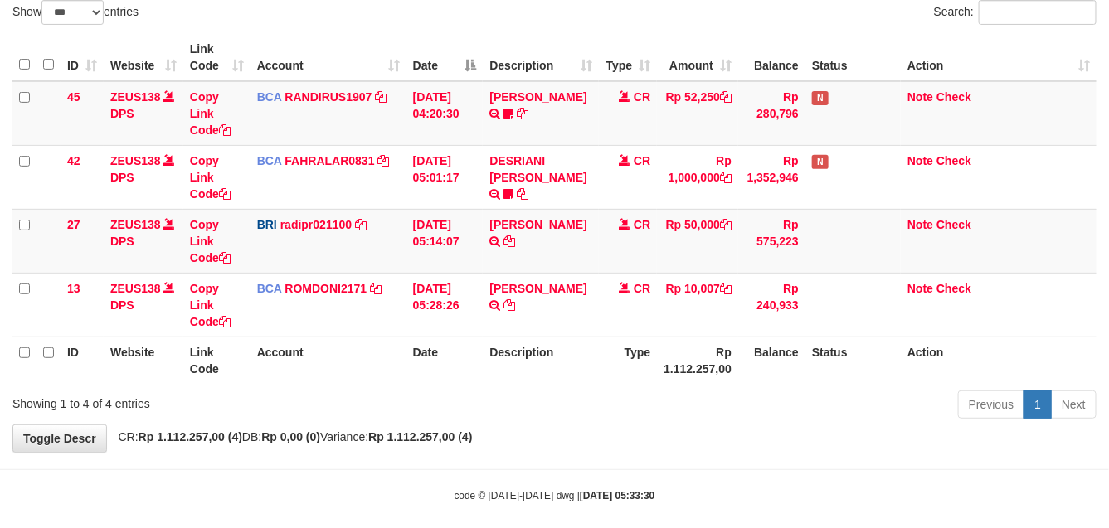
drag, startPoint x: 669, startPoint y: 358, endPoint x: 686, endPoint y: 359, distance: 17.4
click at [686, 359] on th "Rp 1.112.257,00" at bounding box center [697, 360] width 81 height 47
click at [635, 377] on th "Type" at bounding box center [628, 360] width 58 height 47
click at [624, 382] on th "Type" at bounding box center [628, 360] width 58 height 47
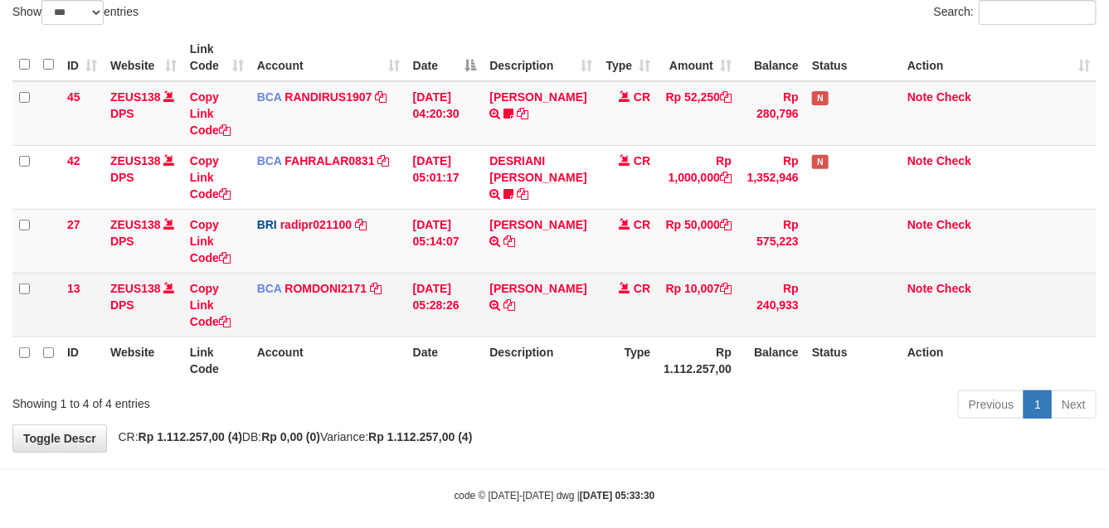
drag, startPoint x: 519, startPoint y: 325, endPoint x: 542, endPoint y: 320, distance: 23.8
click at [520, 326] on td "SANTI RUSTINA TRSF E-BANKING CR 0109/FTSCY/WS95031 10007.00SANTI RUSTINA" at bounding box center [541, 305] width 116 height 64
click at [544, 321] on td "SANTI RUSTINA TRSF E-BANKING CR 0109/FTSCY/WS95031 10007.00SANTI RUSTINA" at bounding box center [541, 305] width 116 height 64
click at [548, 325] on td "SANTI RUSTINA TRSF E-BANKING CR 0109/FTSCY/WS95031 10007.00SANTI RUSTINA" at bounding box center [541, 305] width 116 height 64
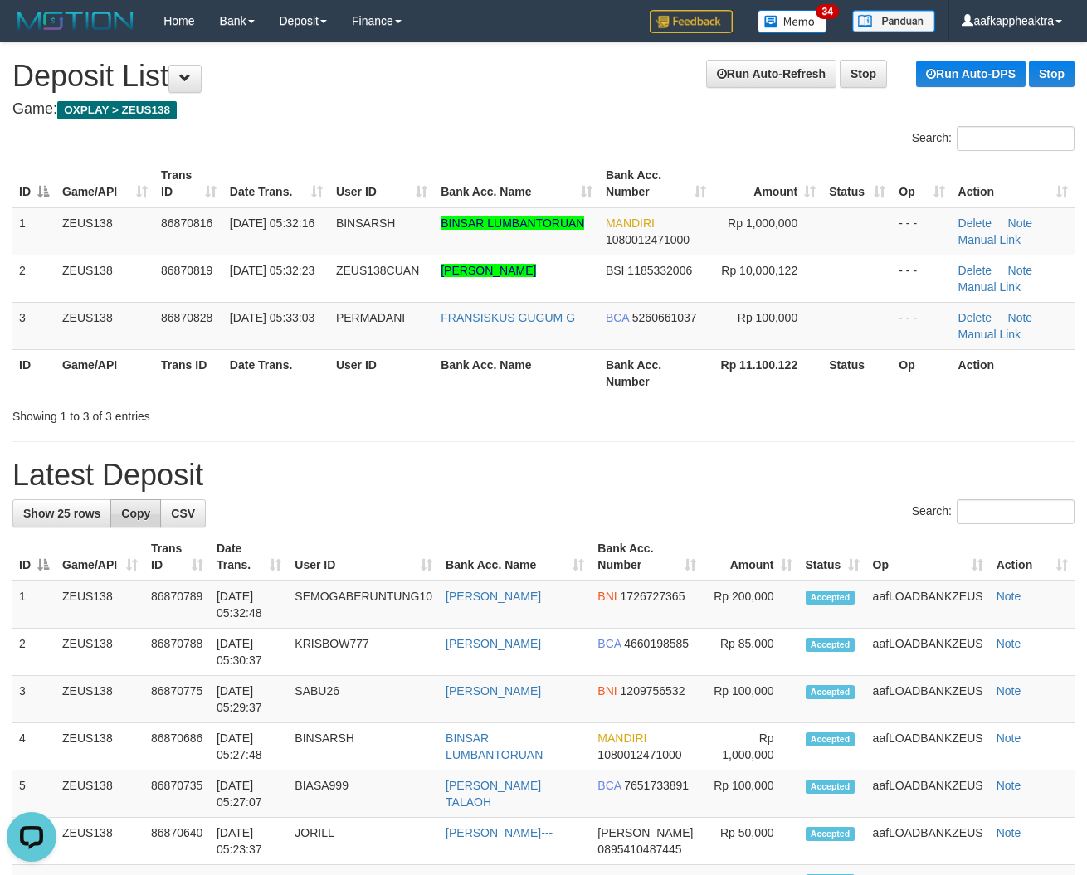
drag, startPoint x: 205, startPoint y: 506, endPoint x: 149, endPoint y: 507, distance: 55.6
drag, startPoint x: 387, startPoint y: 456, endPoint x: 62, endPoint y: 442, distance: 325.5
click at [257, 409] on div "Showing 1 to 3 of 3 entries" at bounding box center [226, 413] width 428 height 23
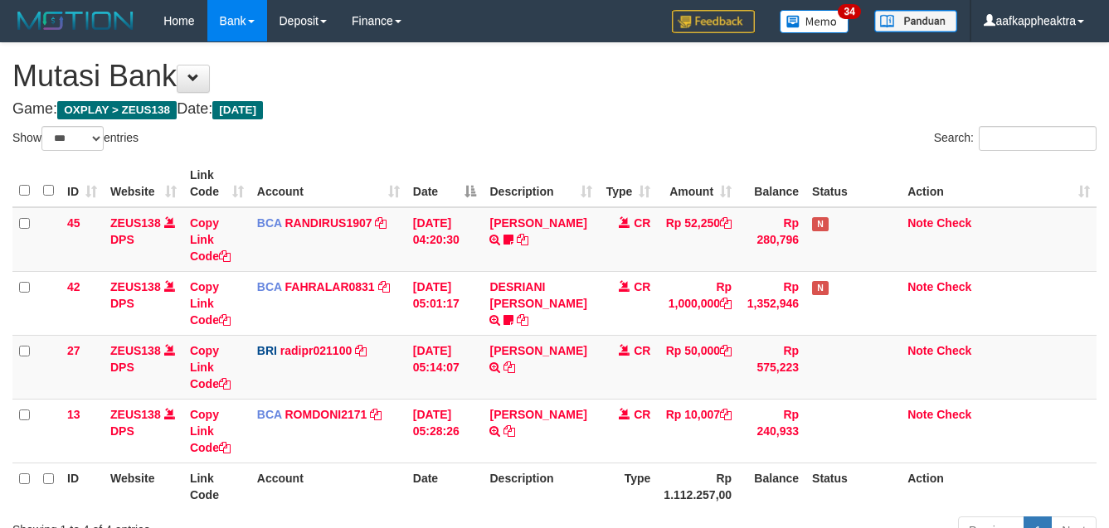
select select "***"
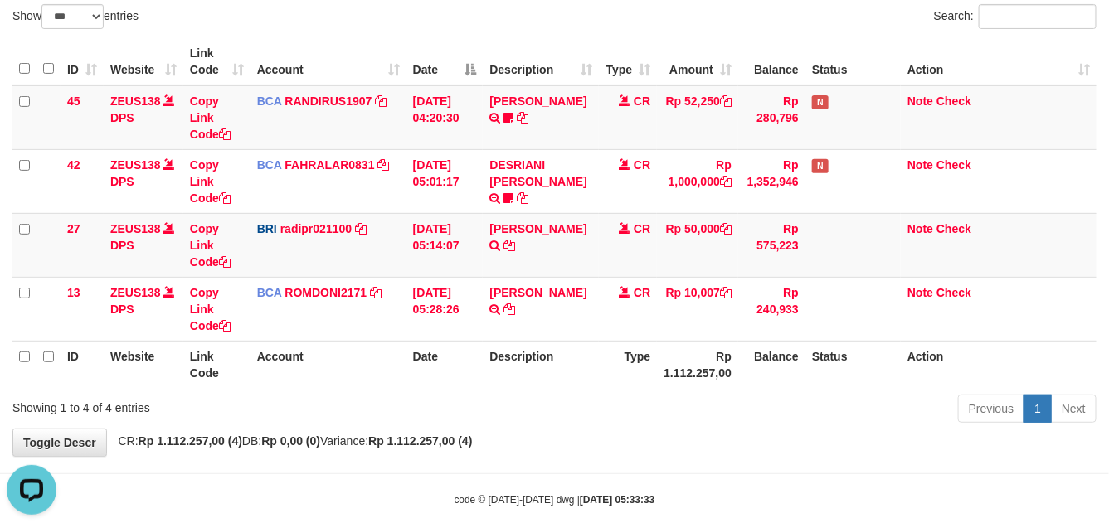
drag, startPoint x: 611, startPoint y: 433, endPoint x: 586, endPoint y: 438, distance: 26.2
click at [614, 433] on div "**********" at bounding box center [554, 188] width 1109 height 535
drag, startPoint x: 552, startPoint y: 446, endPoint x: 650, endPoint y: 436, distance: 98.5
click at [544, 448] on div "**********" at bounding box center [554, 188] width 1109 height 535
click at [561, 416] on div "Previous 1 Next" at bounding box center [786, 411] width 622 height 36
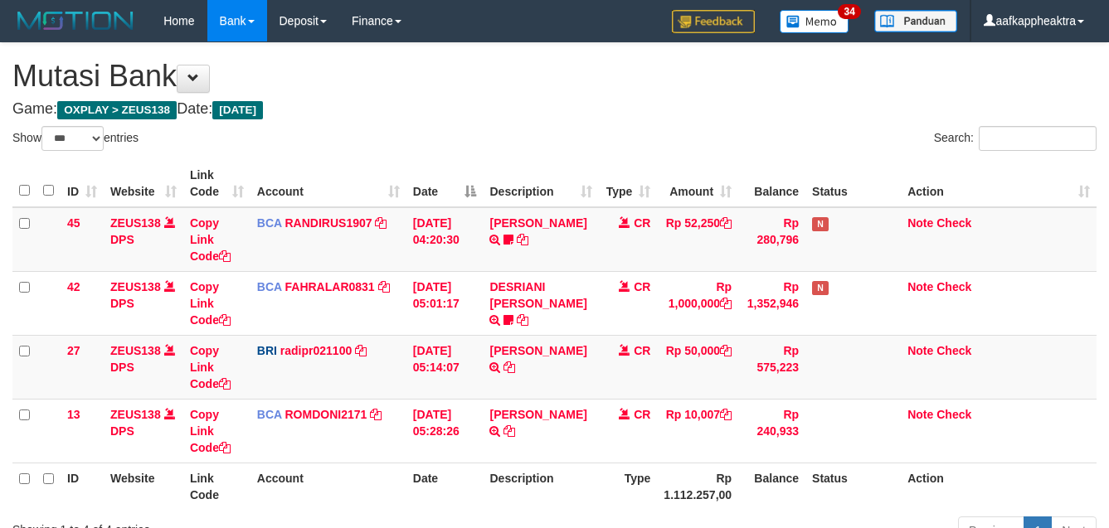
select select "***"
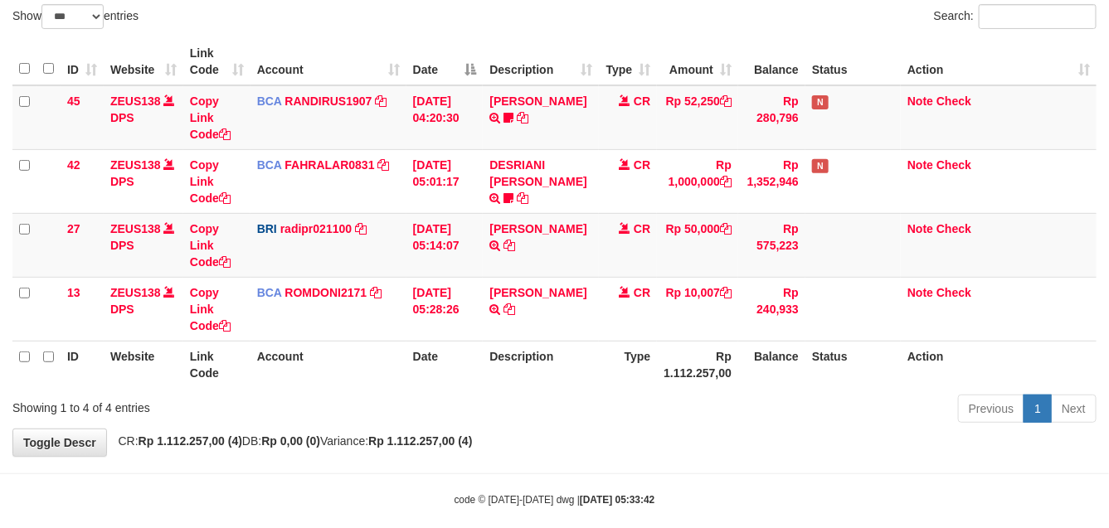
click at [570, 383] on th "Description" at bounding box center [541, 364] width 116 height 47
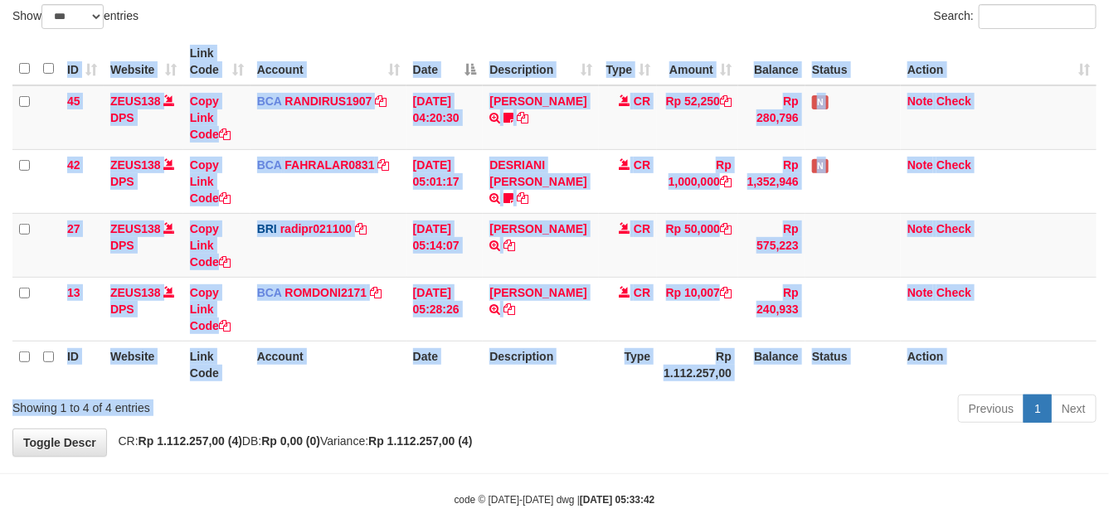
click at [549, 396] on div "Show ** ** ** *** entries Search: ID Website Link Code Account Date Description…" at bounding box center [554, 216] width 1084 height 425
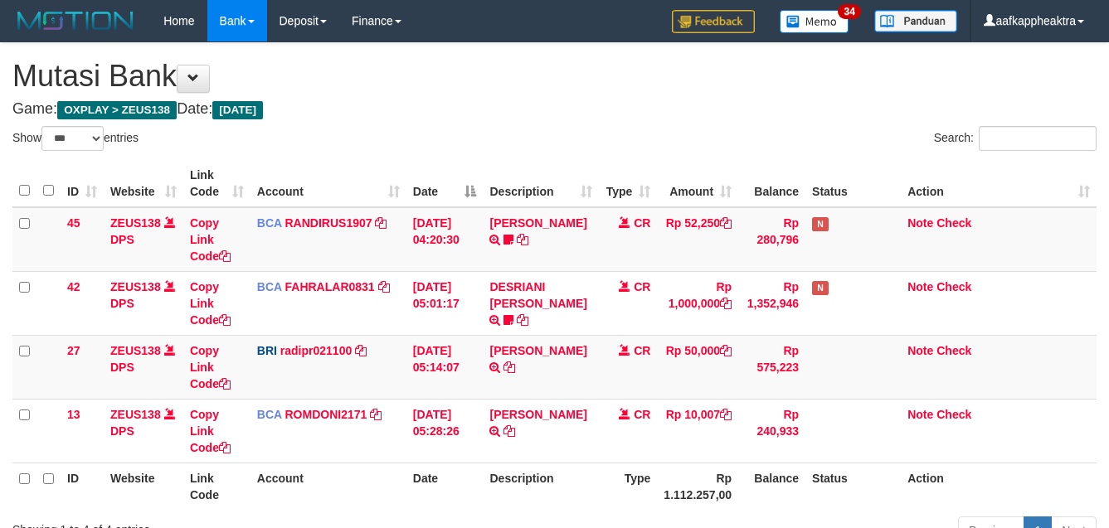
select select "***"
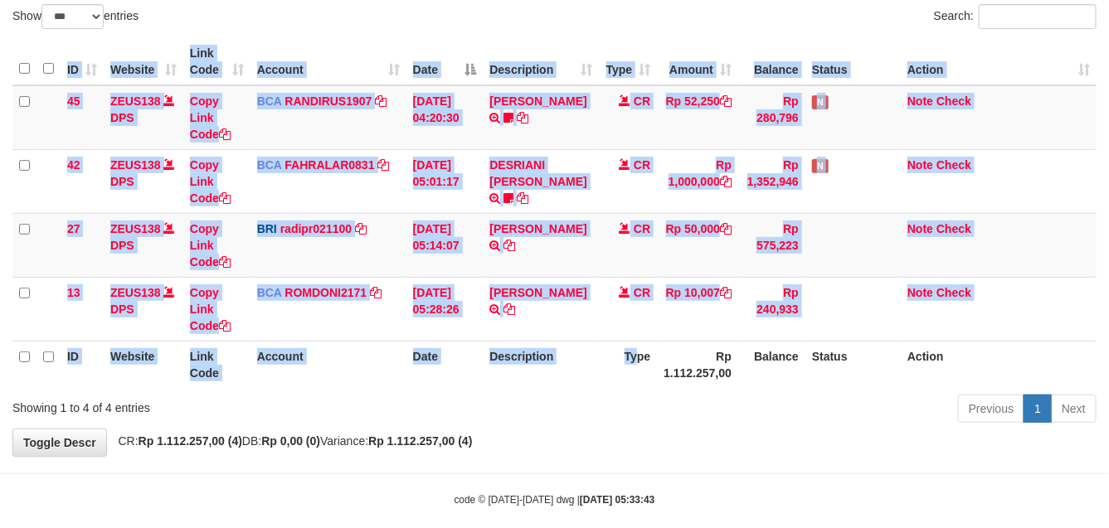
click at [519, 390] on div "ID Website Link Code Account Date Description Type Amount Balance Status Action…" at bounding box center [554, 213] width 1109 height 360
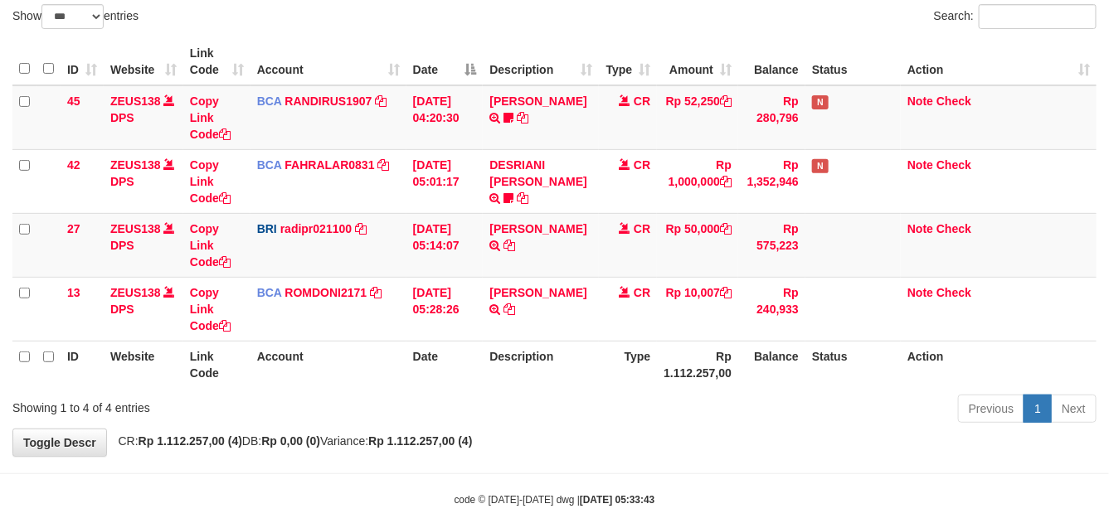
click at [647, 413] on div "Previous 1 Next" at bounding box center [786, 411] width 622 height 36
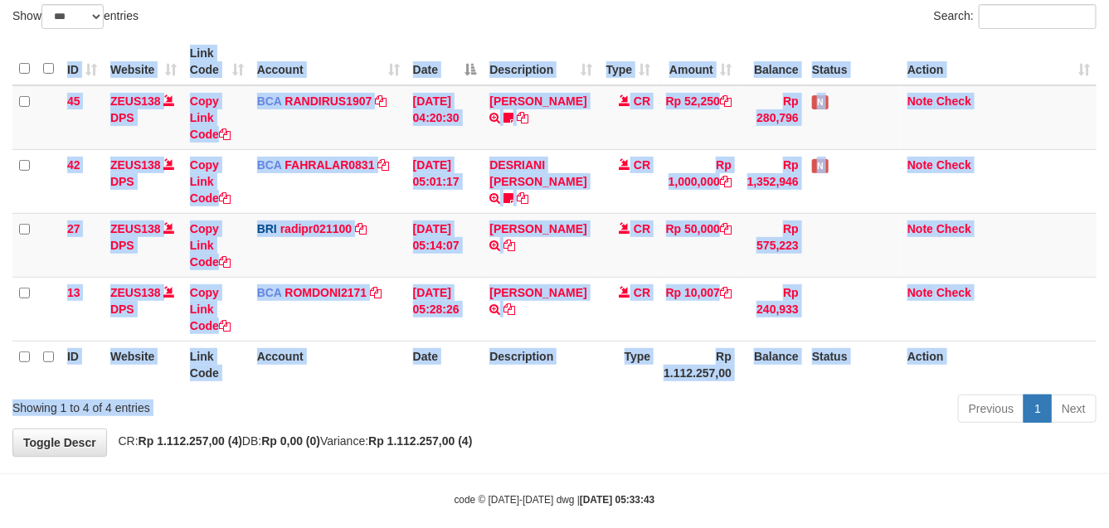
click at [621, 392] on div "Show ** ** ** *** entries Search: ID Website Link Code Account Date Description…" at bounding box center [554, 216] width 1084 height 425
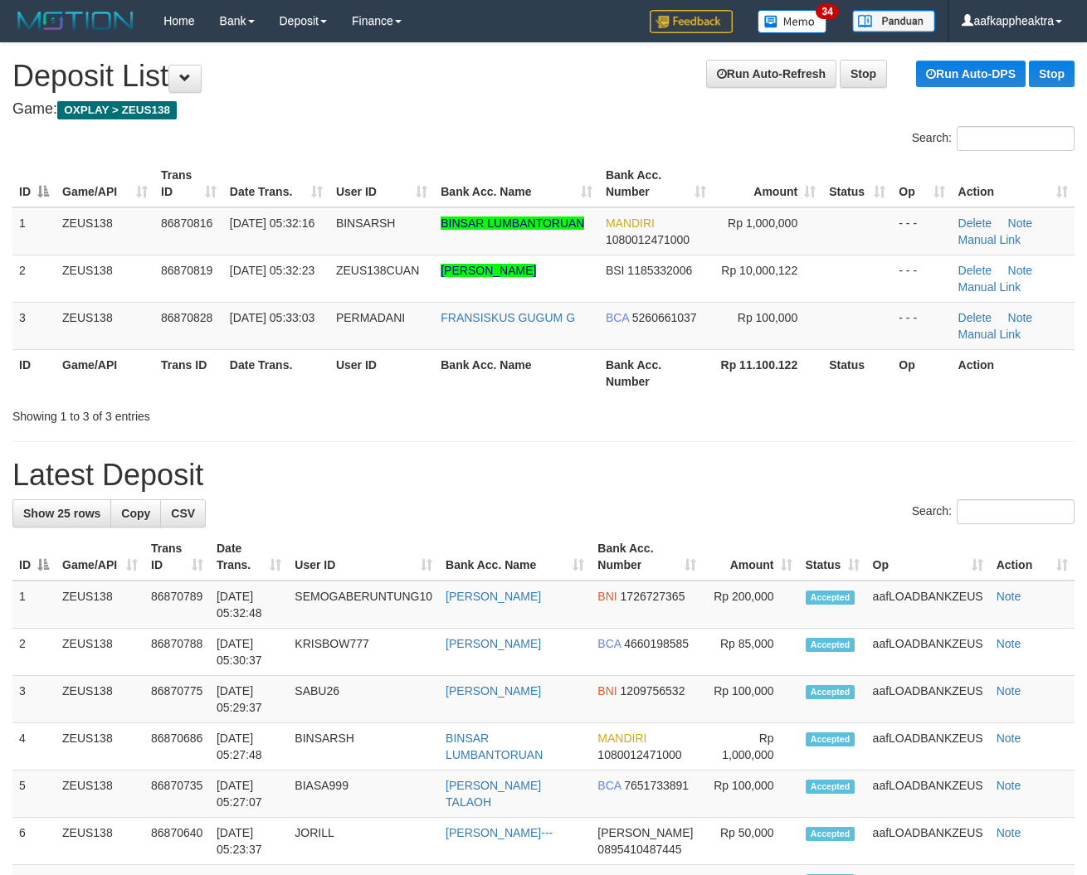
drag, startPoint x: 415, startPoint y: 450, endPoint x: 353, endPoint y: 452, distance: 61.4
click at [500, 473] on h1 "Latest Deposit" at bounding box center [543, 475] width 1062 height 33
drag, startPoint x: 280, startPoint y: 445, endPoint x: 19, endPoint y: 424, distance: 262.2
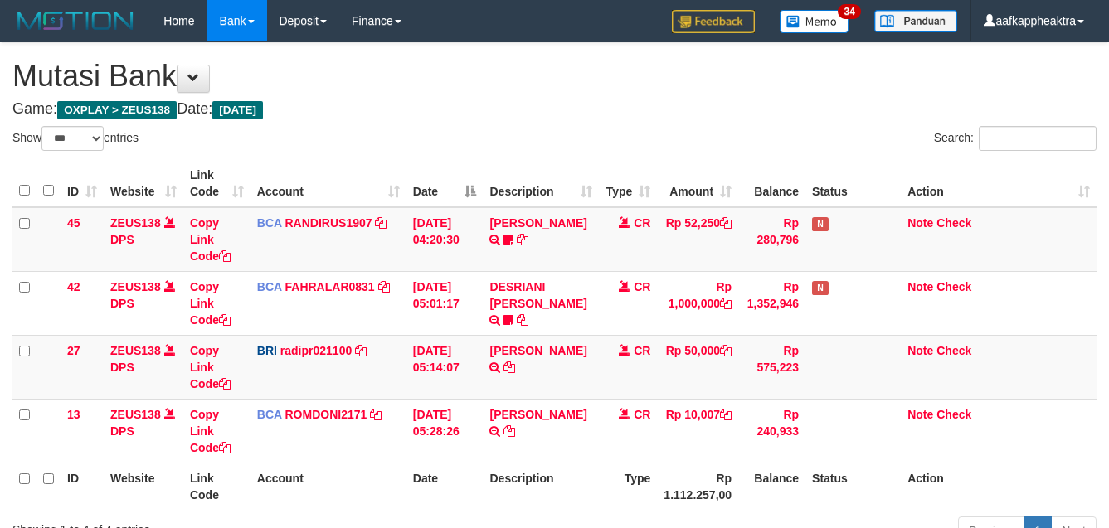
select select "***"
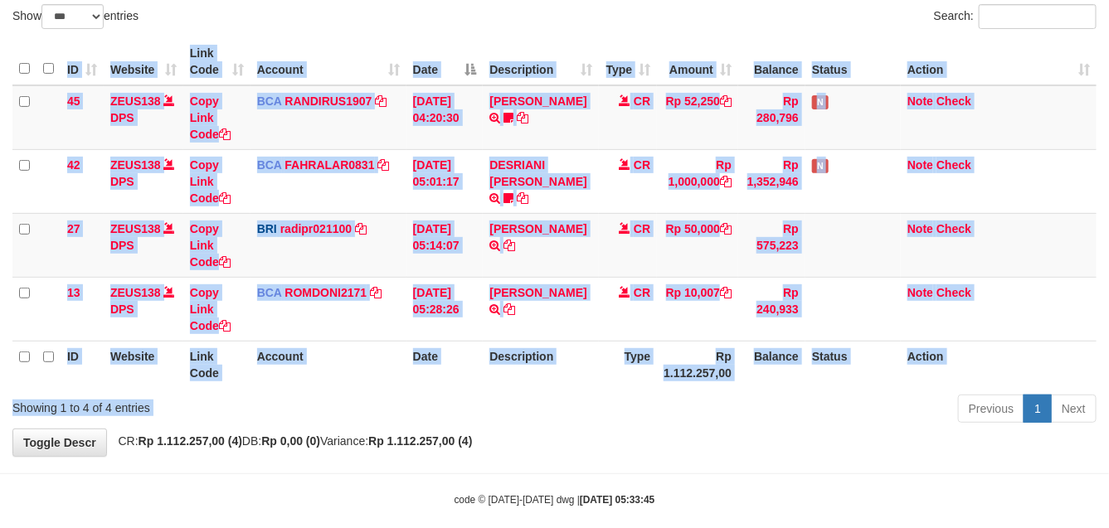
click at [669, 388] on div "Show ** ** ** *** entries Search: ID Website Link Code Account Date Description…" at bounding box center [554, 216] width 1084 height 425
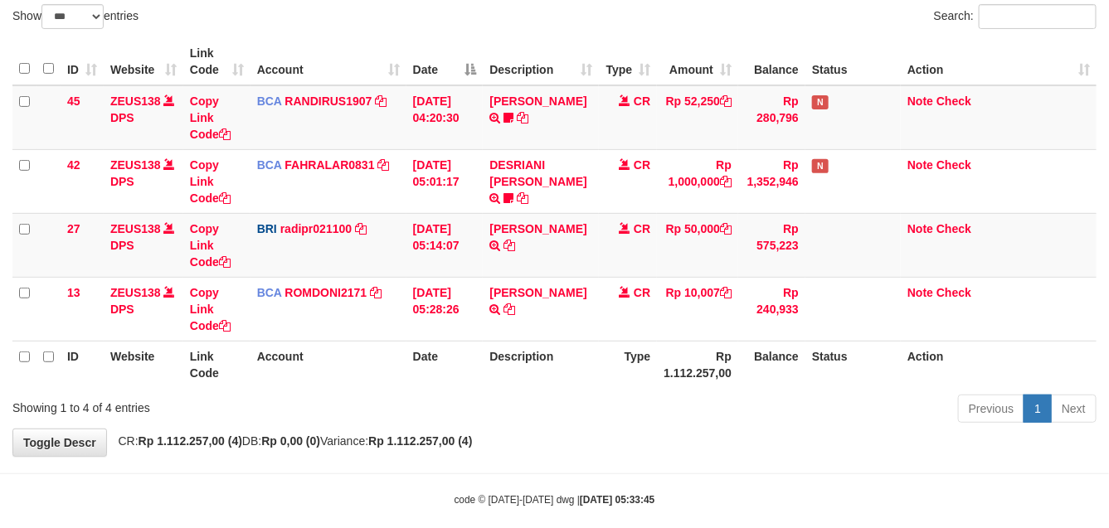
click at [694, 370] on th "Rp 1.112.257,00" at bounding box center [697, 364] width 81 height 47
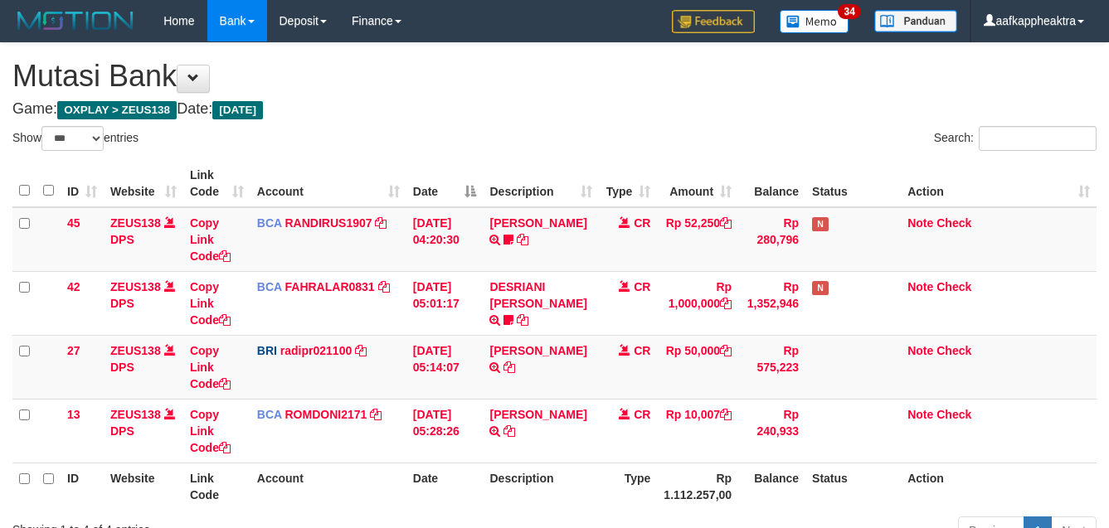
select select "***"
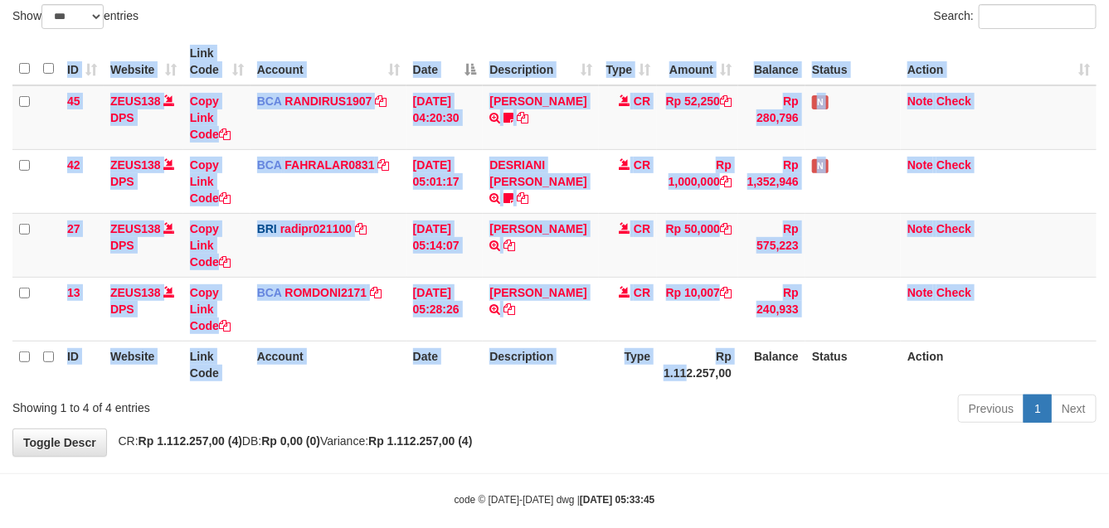
click at [679, 390] on div "ID Website Link Code Account Date Description Type Amount Balance Status Action…" at bounding box center [554, 213] width 1109 height 360
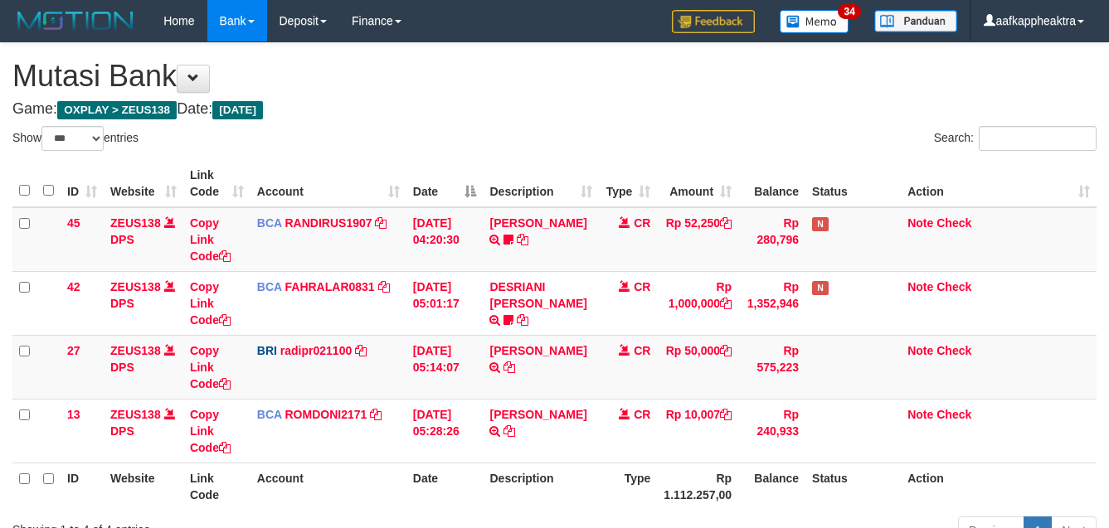
select select "***"
click at [631, 515] on div "Previous 1 Next" at bounding box center [786, 533] width 622 height 36
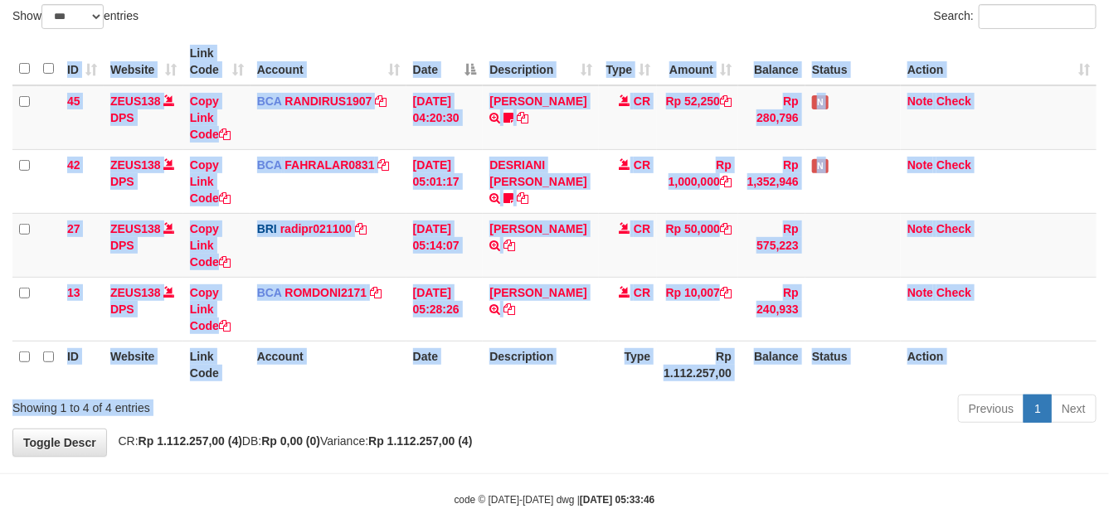
click at [624, 392] on div "Show ** ** ** *** entries Search: ID Website Link Code Account Date Description…" at bounding box center [554, 216] width 1084 height 425
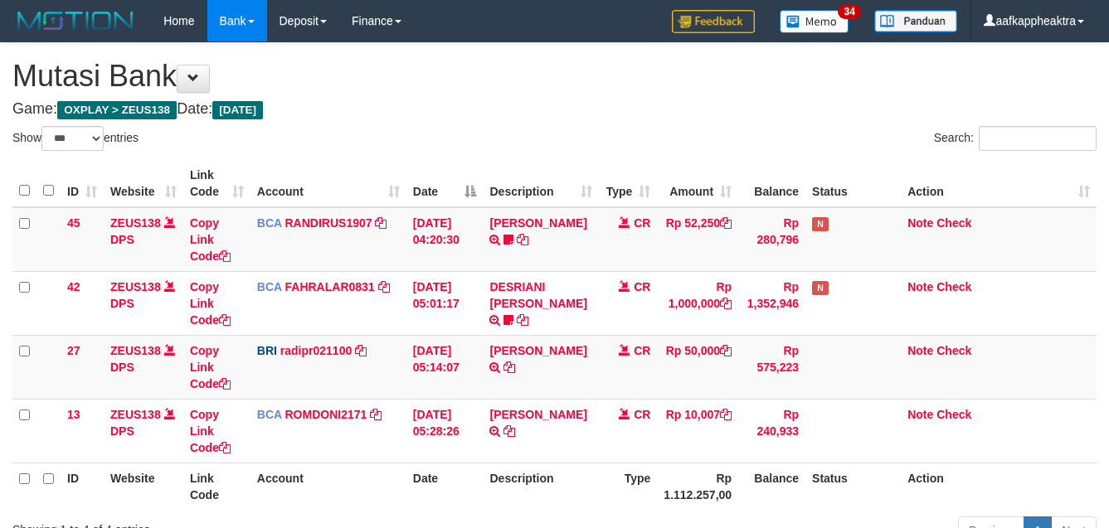
select select "***"
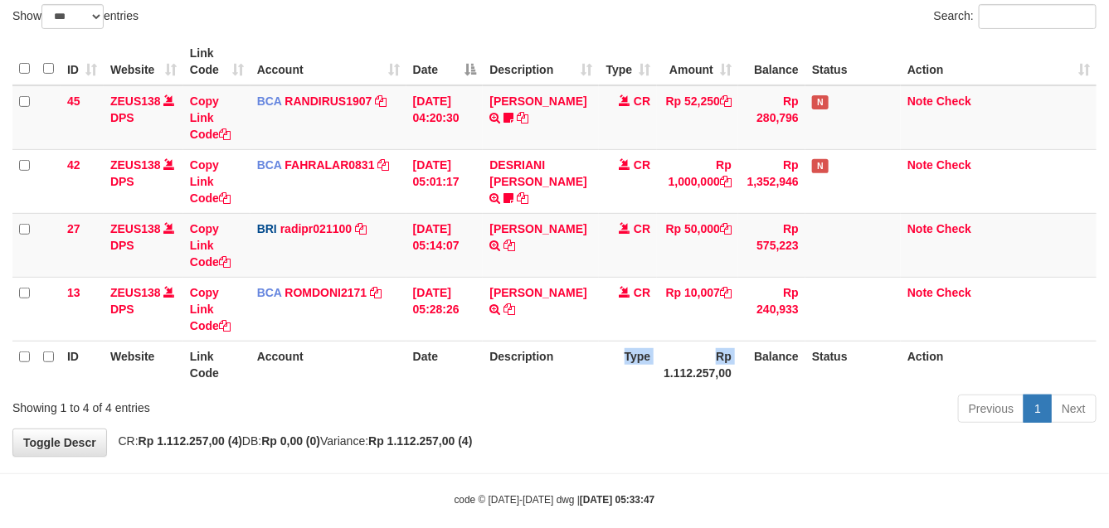
drag, startPoint x: 639, startPoint y: 379, endPoint x: 616, endPoint y: 387, distance: 24.4
click at [616, 387] on tr "ID Website Link Code Account Date Description Type Rp 1.112.257,00 Balance Stat…" at bounding box center [554, 364] width 1084 height 47
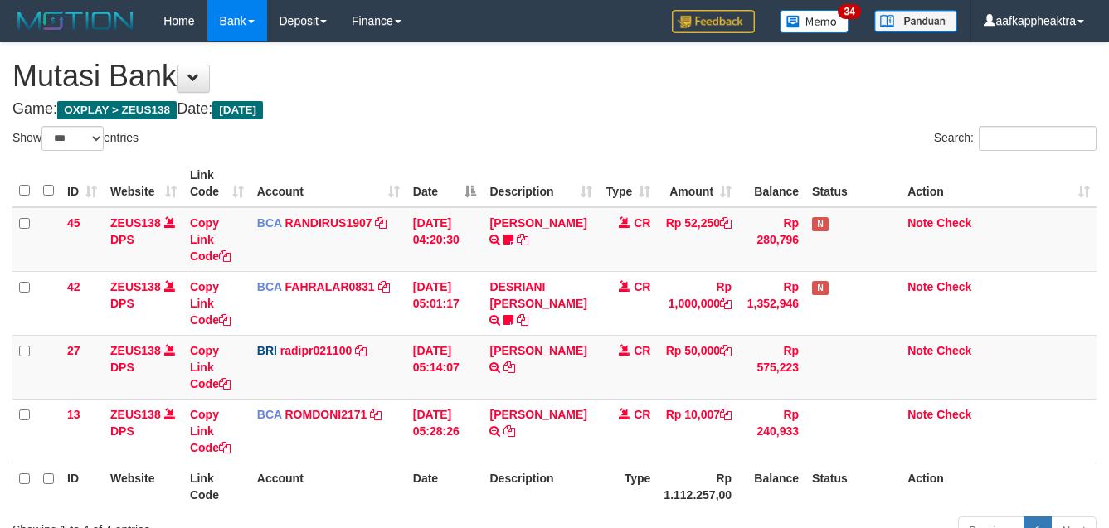
select select "***"
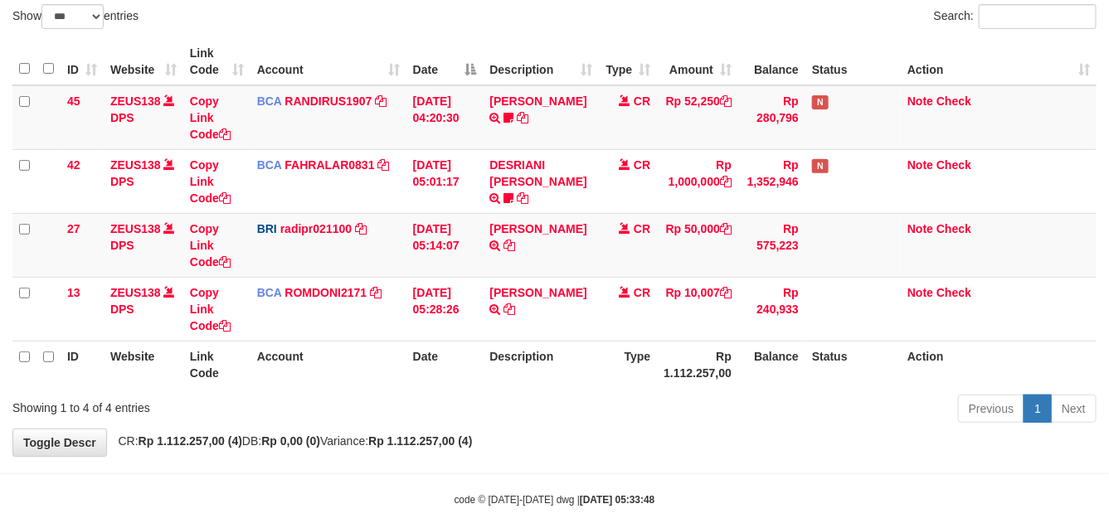
click at [598, 404] on div "Previous 1 Next" at bounding box center [786, 411] width 622 height 36
drag, startPoint x: 598, startPoint y: 392, endPoint x: 591, endPoint y: 396, distance: 8.5
click at [594, 394] on div "Previous 1 Next" at bounding box center [786, 411] width 622 height 36
click at [445, 407] on div "Showing 1 to 4 of 4 entries" at bounding box center [230, 404] width 437 height 23
click at [446, 407] on div "Showing 1 to 4 of 4 entries" at bounding box center [230, 404] width 437 height 23
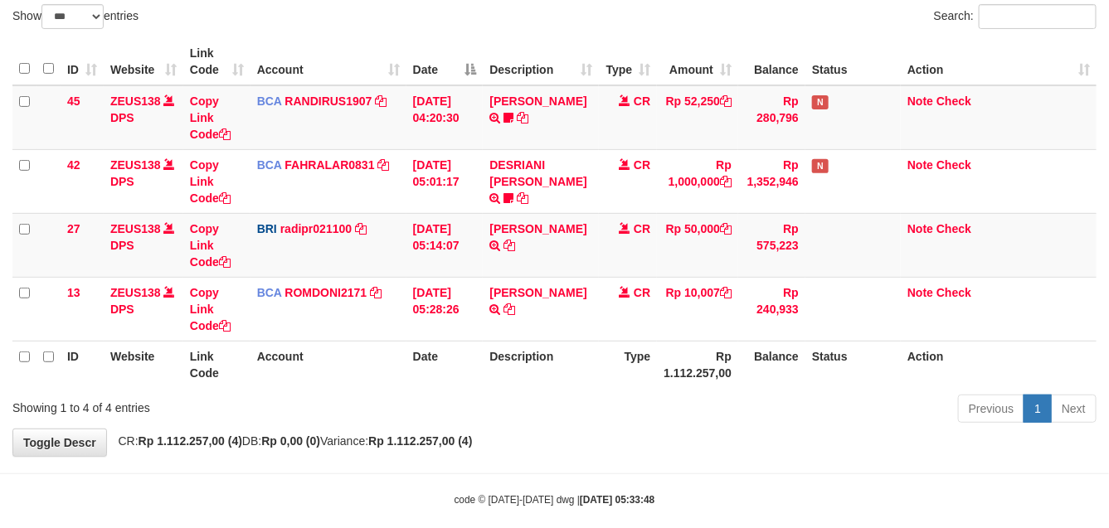
click at [473, 395] on div "Previous 1 Next" at bounding box center [785, 411] width 647 height 36
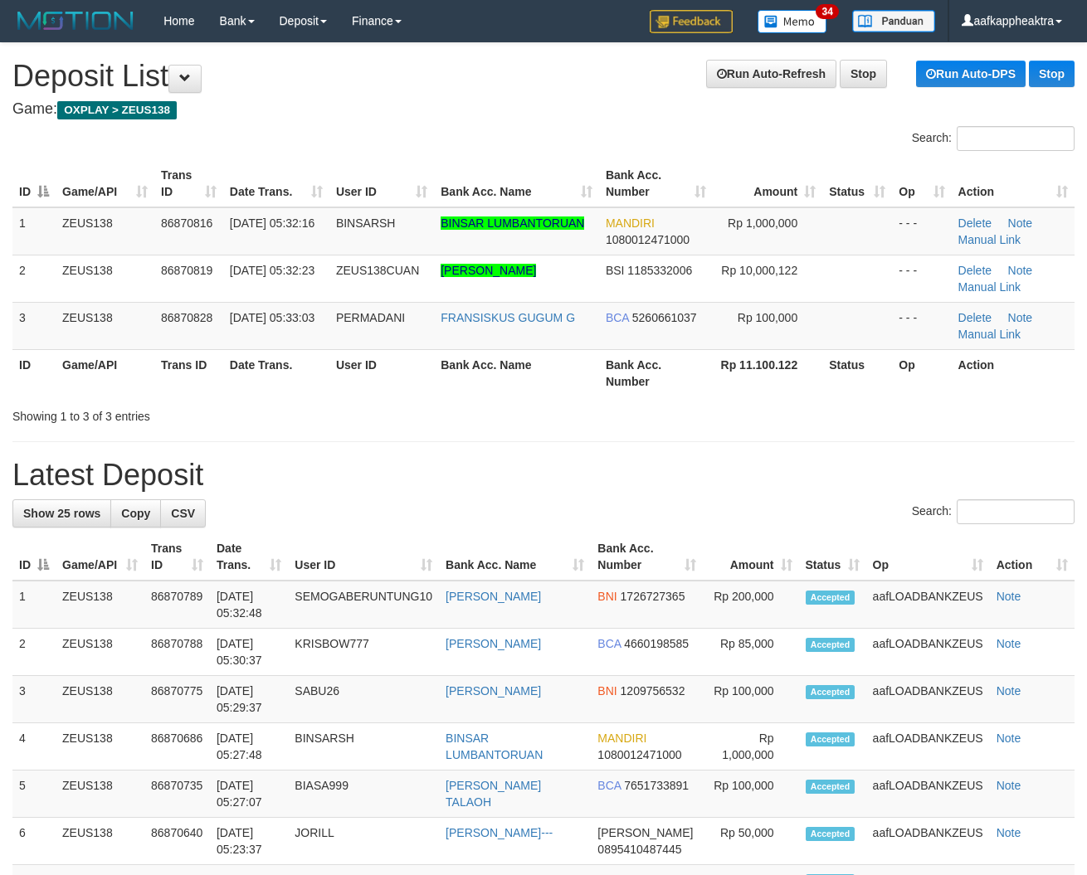
drag, startPoint x: 261, startPoint y: 495, endPoint x: 147, endPoint y: 488, distance: 114.7
drag, startPoint x: 338, startPoint y: 484, endPoint x: 4, endPoint y: 448, distance: 336.2
click at [317, 485] on h1 "Latest Deposit" at bounding box center [543, 475] width 1062 height 33
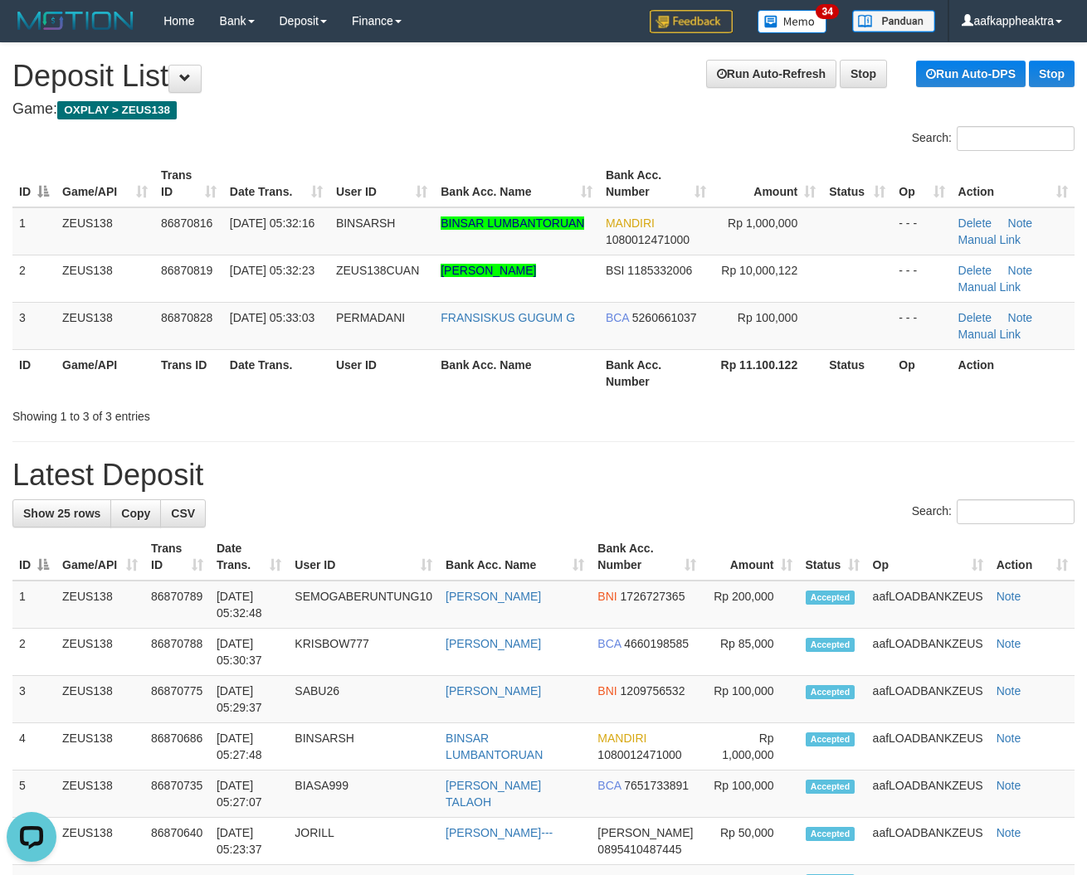
click at [183, 479] on h1 "Latest Deposit" at bounding box center [543, 475] width 1062 height 33
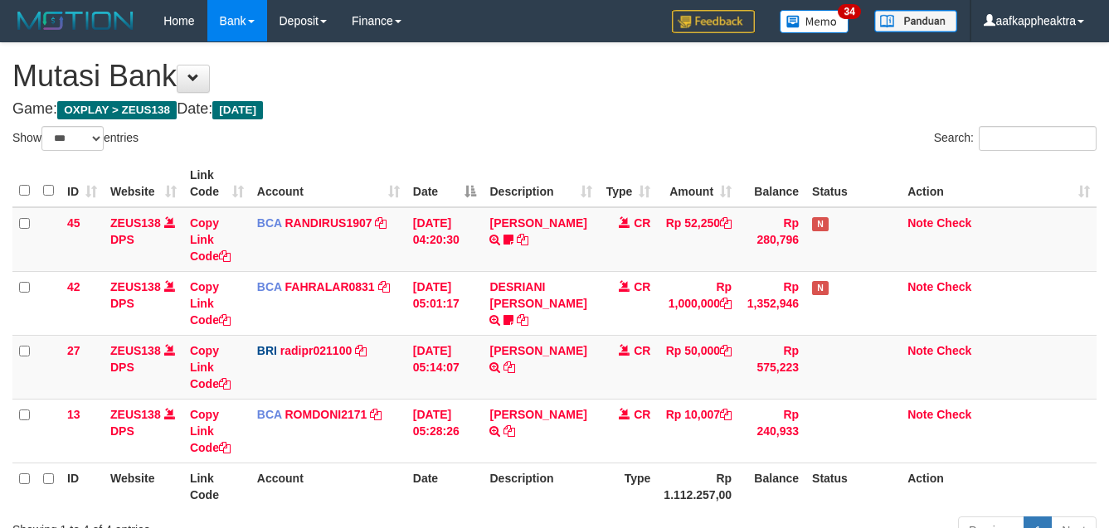
select select "***"
click at [492, 463] on th "Description" at bounding box center [541, 486] width 116 height 47
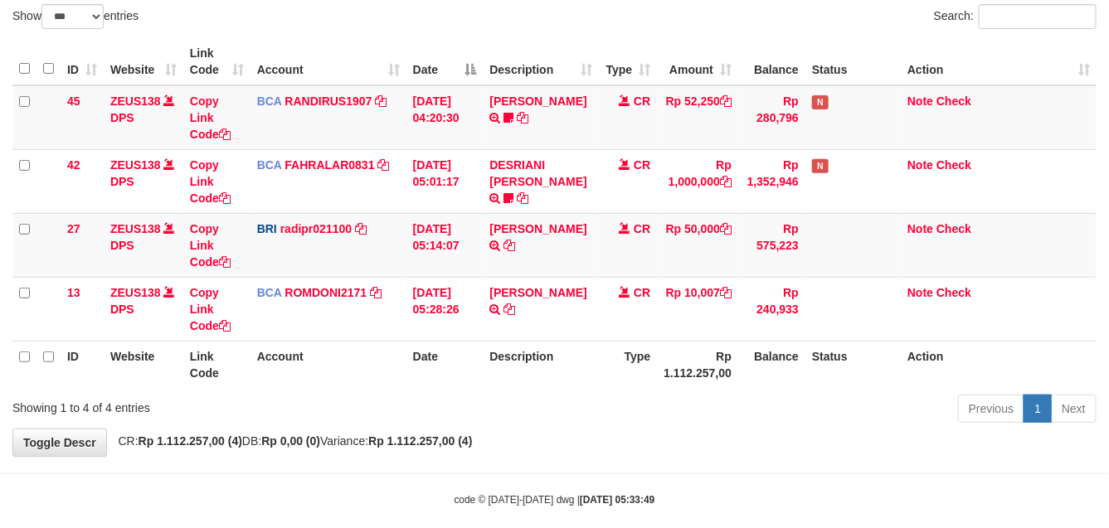
drag, startPoint x: 598, startPoint y: 348, endPoint x: 596, endPoint y: 363, distance: 14.3
click at [596, 363] on th "Description" at bounding box center [541, 364] width 116 height 47
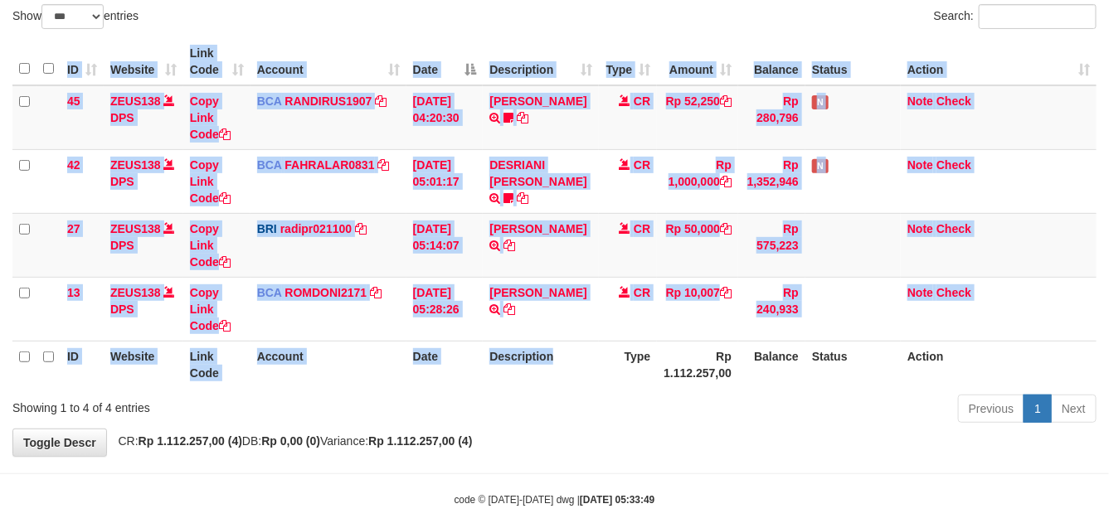
click at [581, 387] on th "Description" at bounding box center [541, 364] width 116 height 47
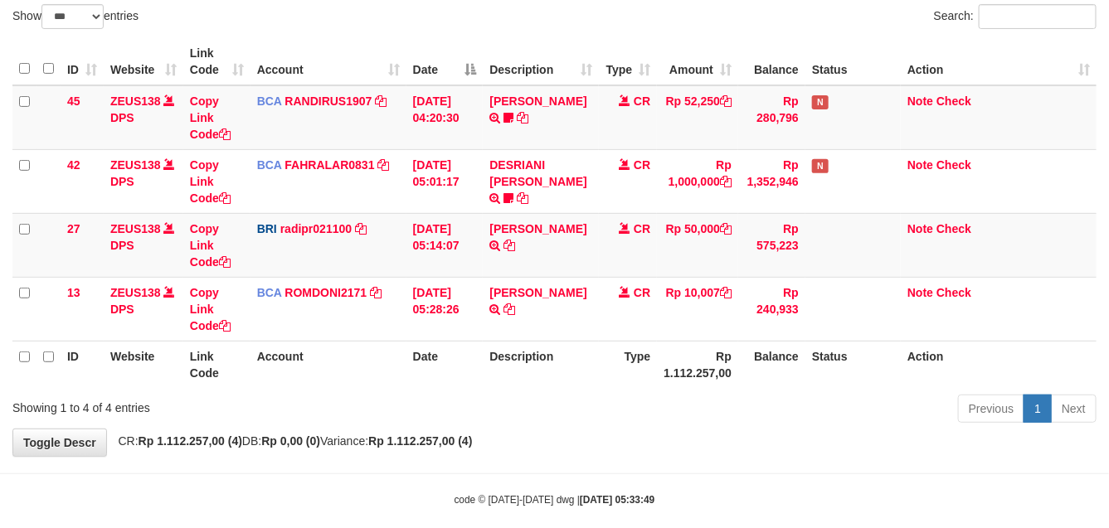
click at [581, 384] on th "Description" at bounding box center [541, 364] width 116 height 47
click at [573, 386] on th "Description" at bounding box center [541, 364] width 116 height 47
drag, startPoint x: 488, startPoint y: 366, endPoint x: 533, endPoint y: 358, distance: 46.4
click at [492, 366] on th "Description" at bounding box center [541, 364] width 116 height 47
click at [556, 357] on th "Description" at bounding box center [541, 364] width 116 height 47
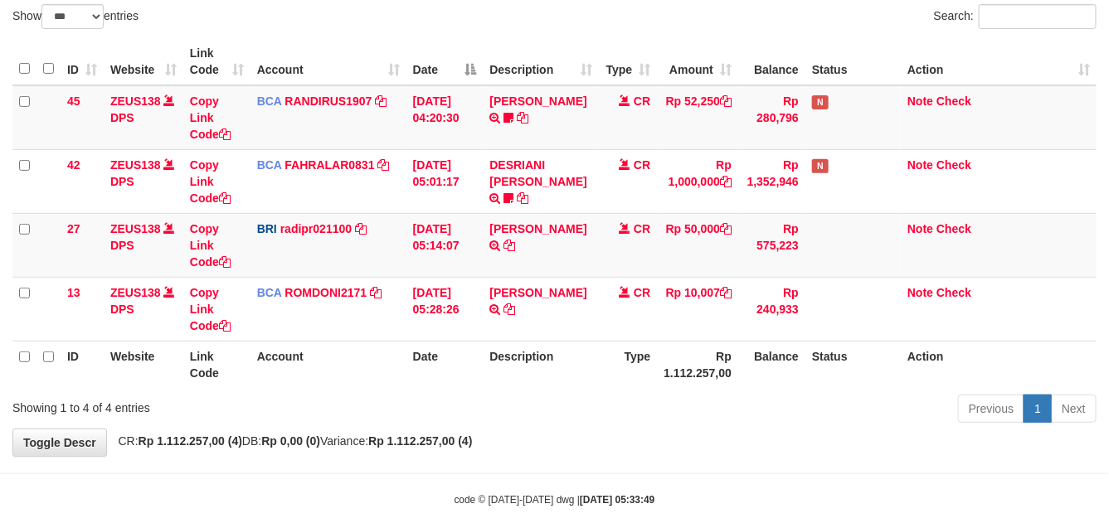
click at [565, 359] on th "Description" at bounding box center [541, 364] width 116 height 47
drag, startPoint x: 565, startPoint y: 359, endPoint x: 549, endPoint y: 362, distance: 16.0
click at [549, 362] on th "Description" at bounding box center [541, 364] width 116 height 47
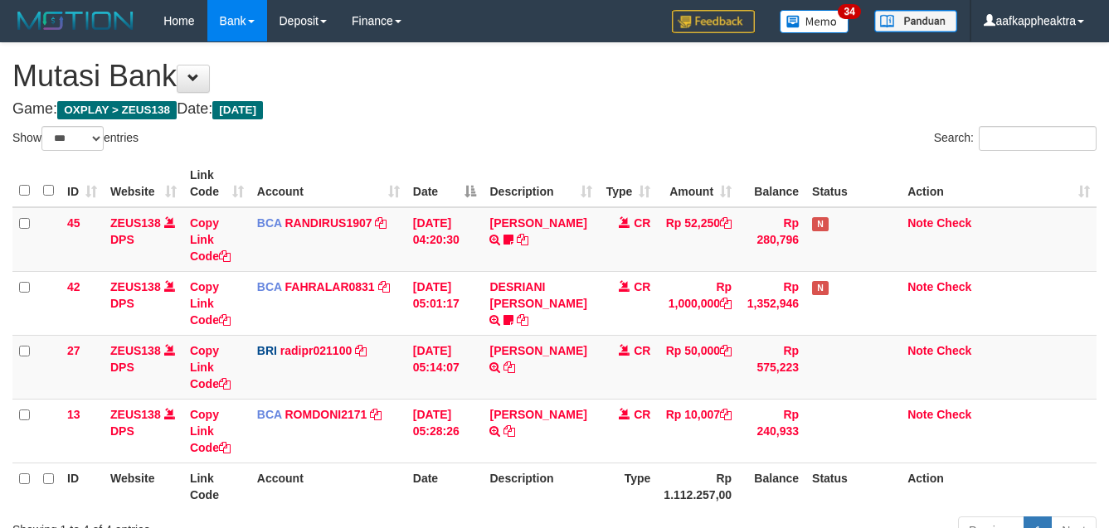
select select "***"
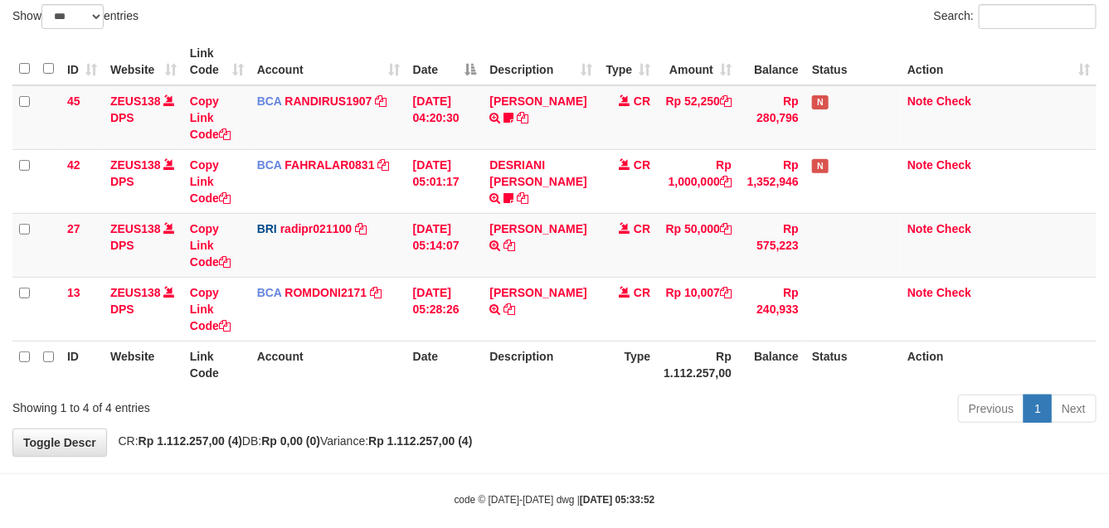
click at [567, 379] on th "Description" at bounding box center [541, 364] width 116 height 47
drag, startPoint x: 575, startPoint y: 366, endPoint x: 567, endPoint y: 374, distance: 11.7
click at [567, 374] on th "Description" at bounding box center [541, 364] width 116 height 47
click at [560, 386] on th "Description" at bounding box center [541, 364] width 116 height 47
drag, startPoint x: 561, startPoint y: 382, endPoint x: 568, endPoint y: 375, distance: 10.6
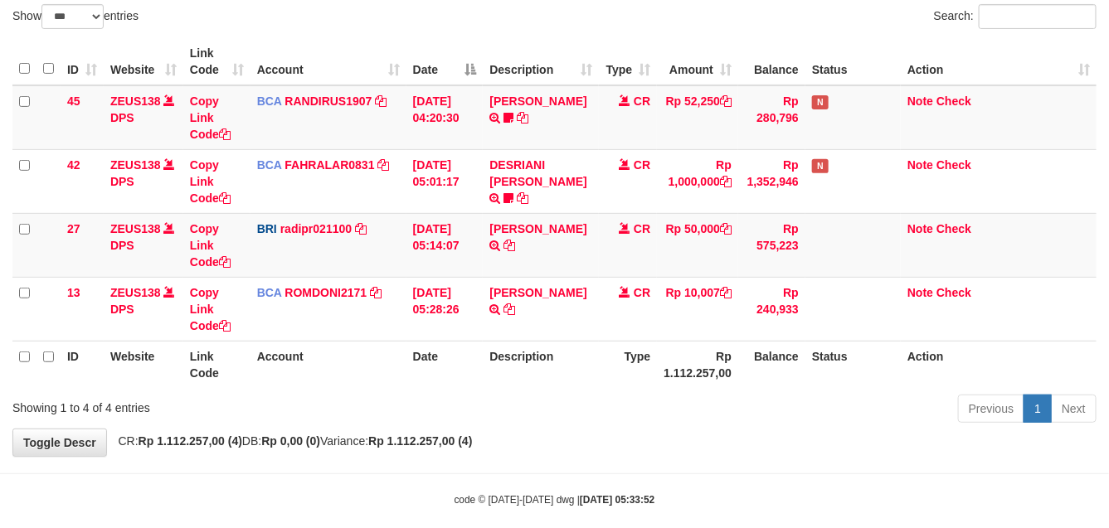
click at [562, 382] on th "Description" at bounding box center [541, 364] width 116 height 47
drag, startPoint x: 574, startPoint y: 366, endPoint x: 569, endPoint y: 374, distance: 9.7
click at [569, 374] on th "Description" at bounding box center [541, 364] width 116 height 47
drag, startPoint x: 572, startPoint y: 365, endPoint x: 578, endPoint y: 374, distance: 10.8
click at [578, 374] on th "Description" at bounding box center [541, 364] width 116 height 47
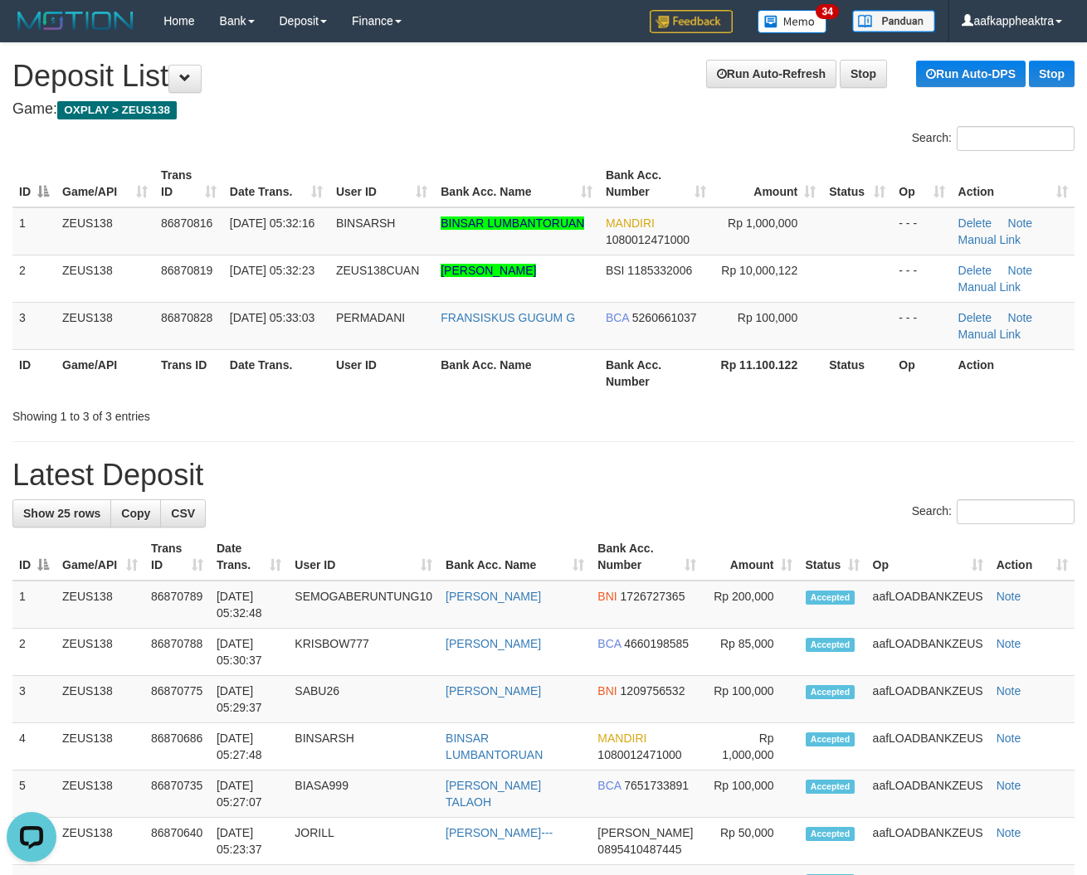
click at [426, 474] on h1 "Latest Deposit" at bounding box center [543, 475] width 1062 height 33
click at [483, 465] on h1 "Latest Deposit" at bounding box center [543, 475] width 1062 height 33
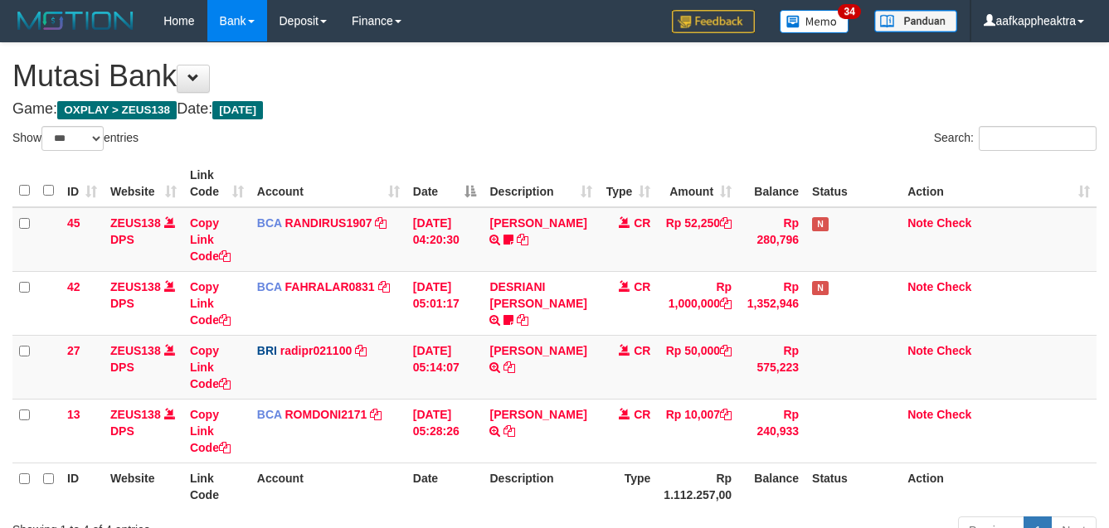
select select "***"
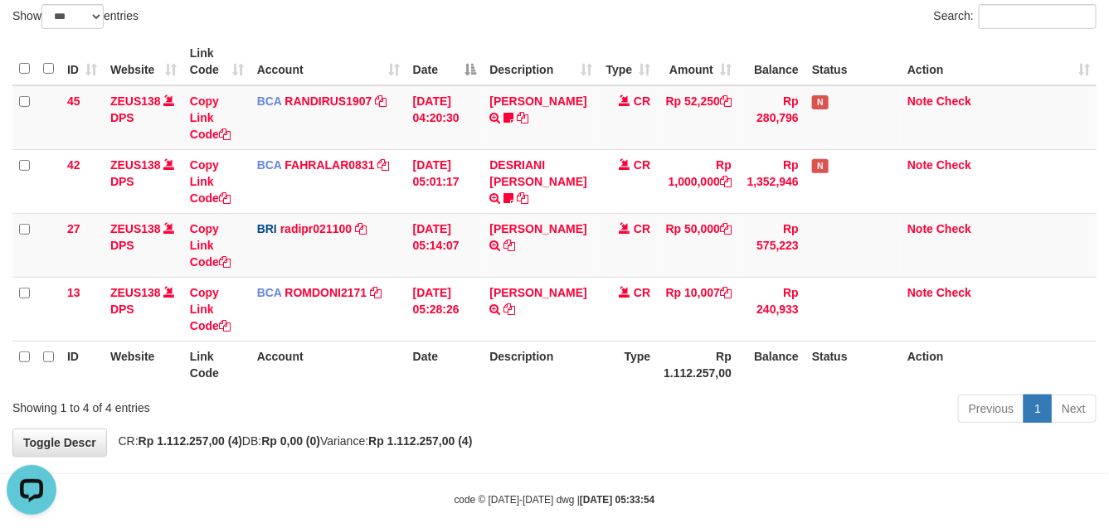
click at [596, 382] on th "Description" at bounding box center [541, 364] width 116 height 47
click at [589, 382] on th "Description" at bounding box center [541, 364] width 116 height 47
click at [508, 376] on th "Description" at bounding box center [541, 364] width 116 height 47
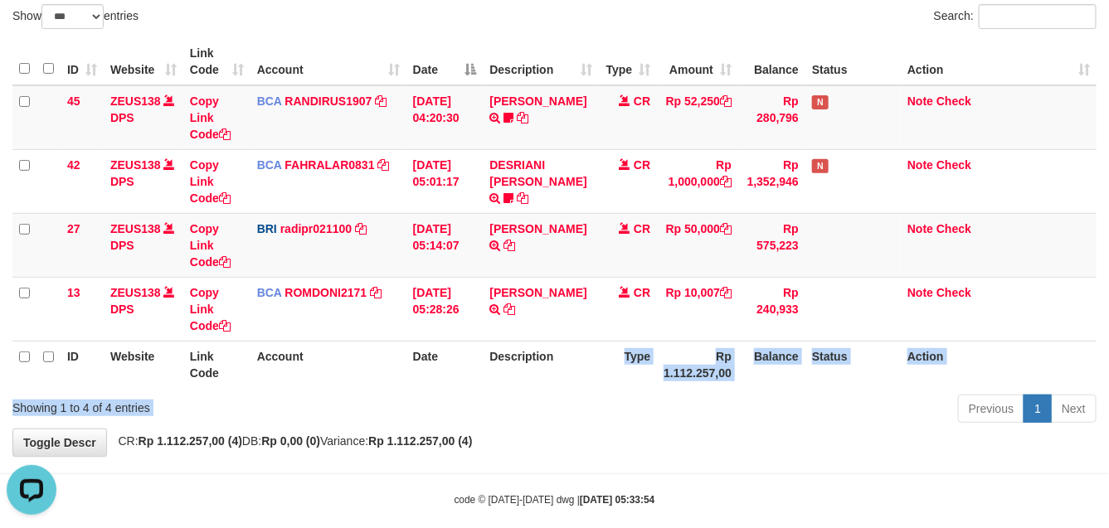
click at [549, 400] on div "Show ** ** ** *** entries Search: ID Website Link Code Account Date Description…" at bounding box center [554, 216] width 1084 height 425
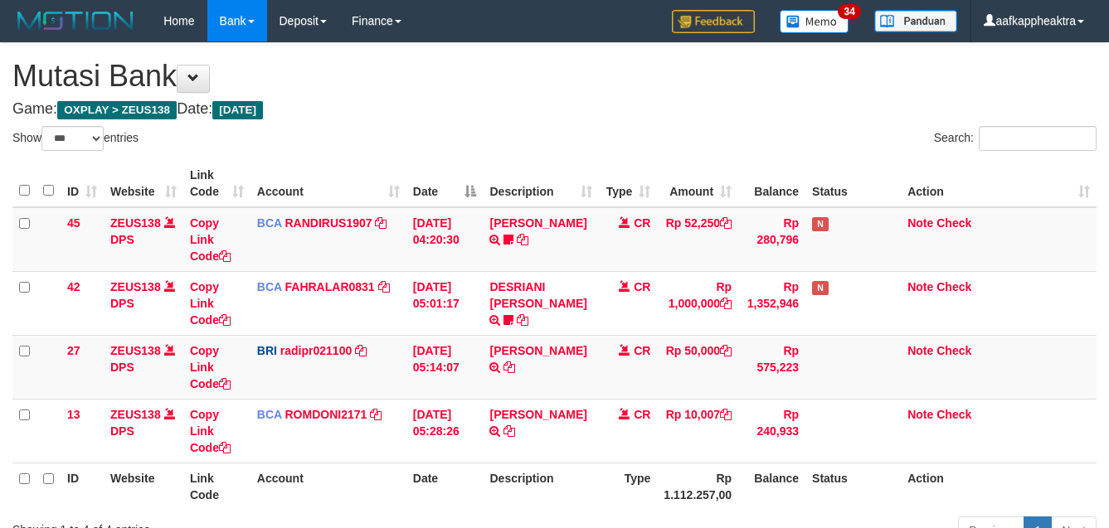
select select "***"
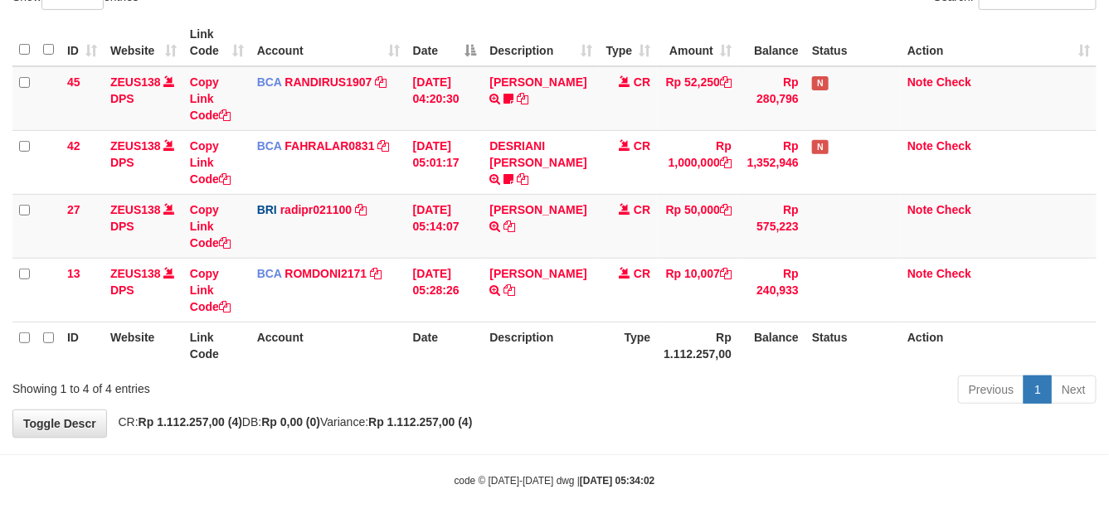
scroll to position [143, 0]
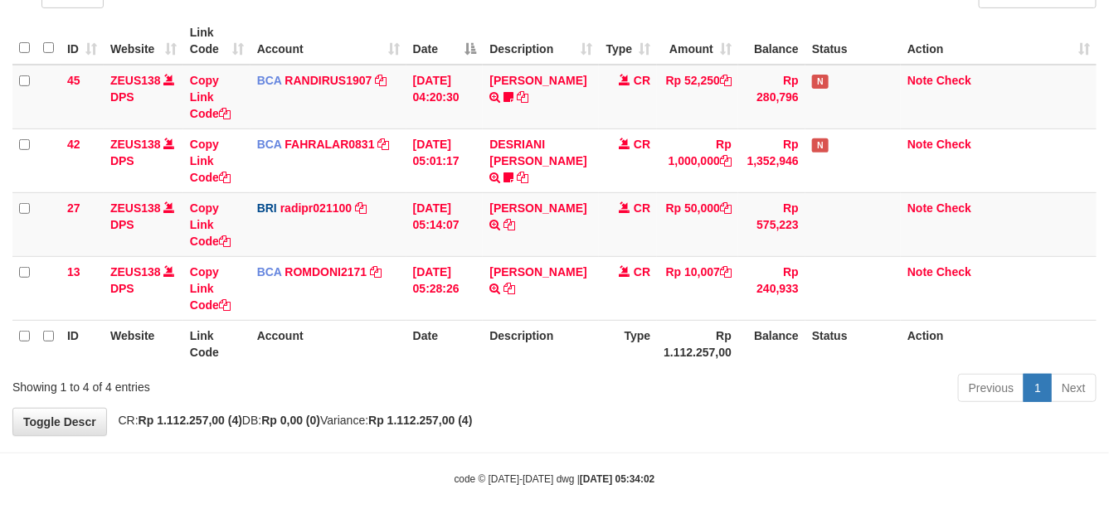
drag, startPoint x: 0, startPoint y: 0, endPoint x: 582, endPoint y: 357, distance: 683.0
click at [582, 357] on th "Description" at bounding box center [541, 343] width 116 height 47
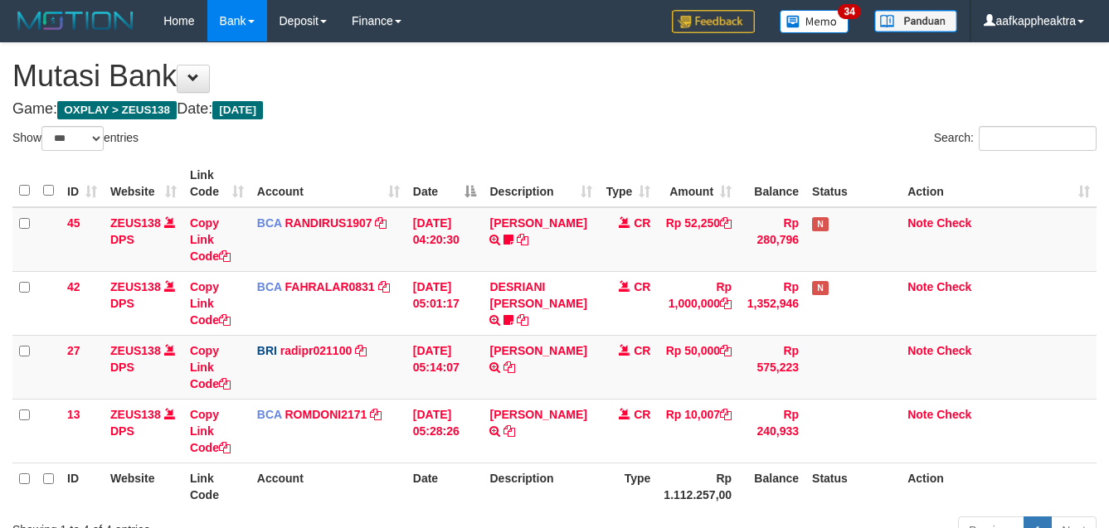
select select "***"
click at [465, 463] on th "Date" at bounding box center [445, 486] width 77 height 47
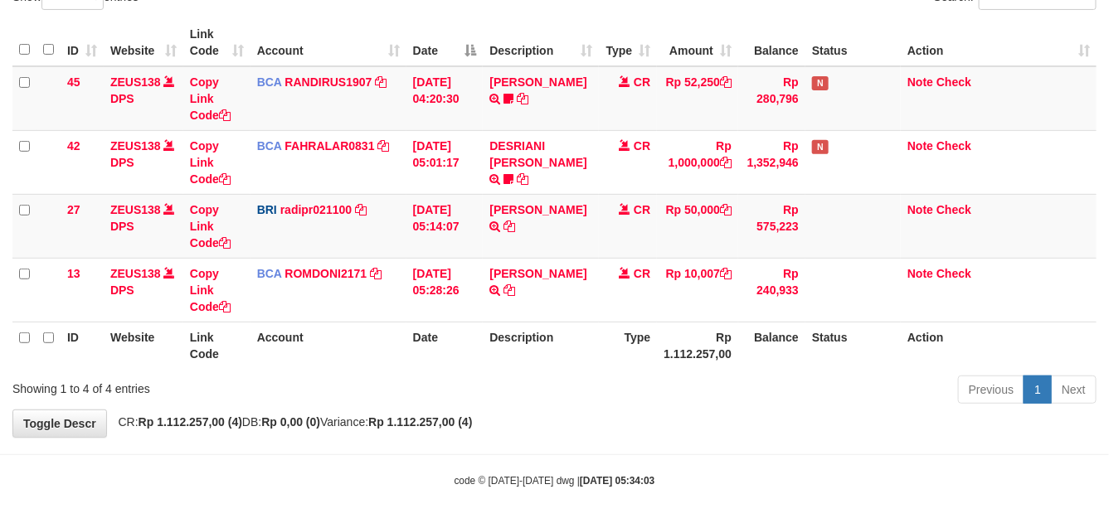
scroll to position [143, 0]
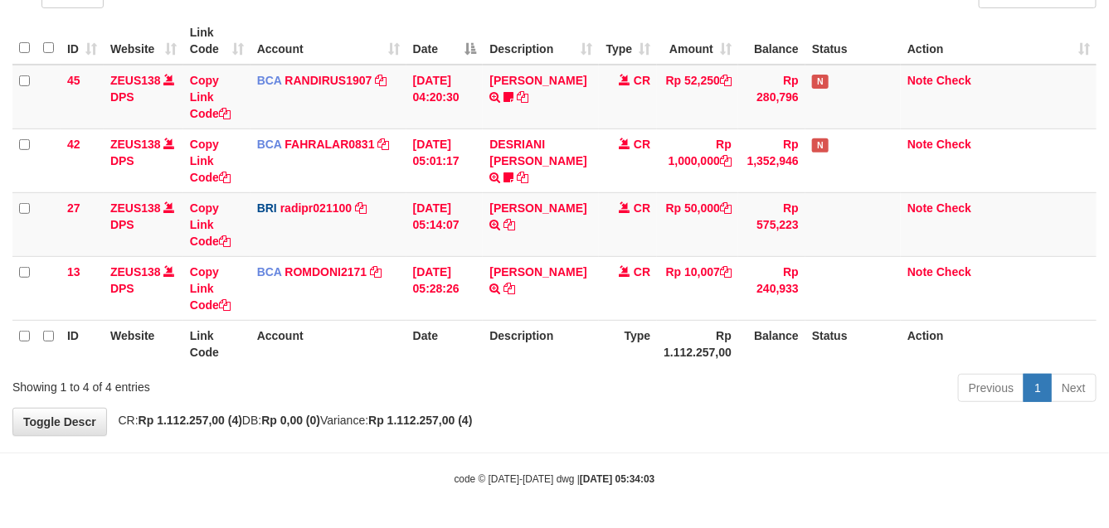
click at [565, 353] on th "Description" at bounding box center [541, 343] width 116 height 47
drag, startPoint x: 557, startPoint y: 344, endPoint x: 665, endPoint y: 349, distance: 108.0
click at [552, 344] on th "Description" at bounding box center [541, 343] width 116 height 47
click at [631, 366] on th "Type" at bounding box center [628, 343] width 58 height 47
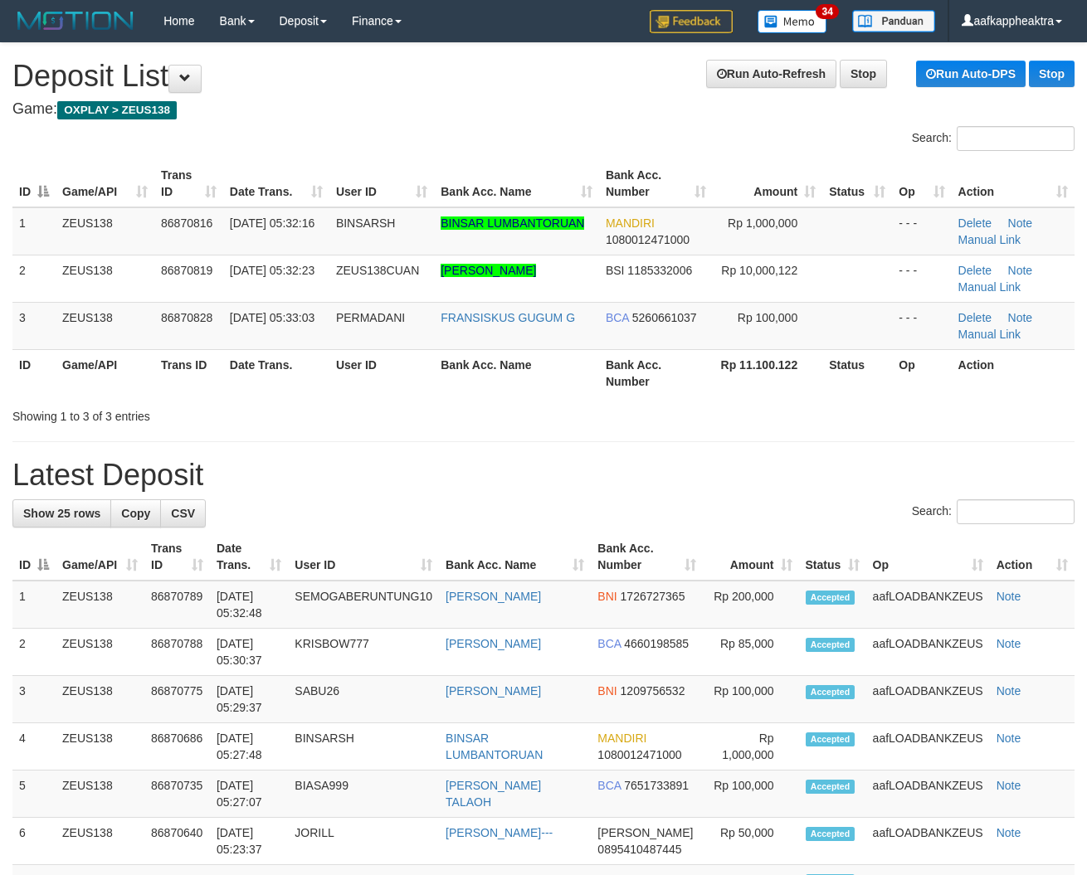
click at [108, 421] on div "Showing 1 to 3 of 3 entries" at bounding box center [226, 413] width 428 height 23
drag, startPoint x: 407, startPoint y: 445, endPoint x: 285, endPoint y: 423, distance: 123.8
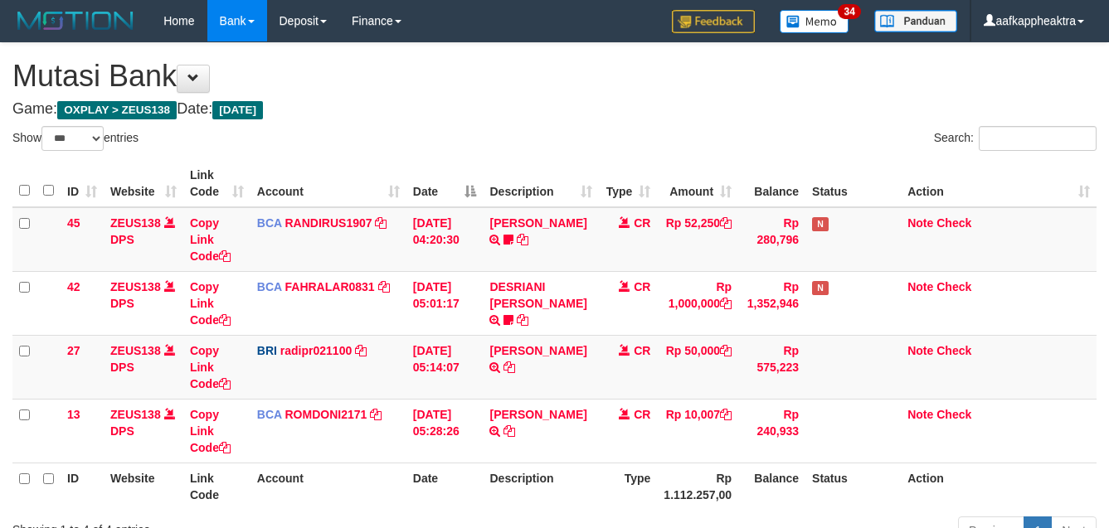
select select "***"
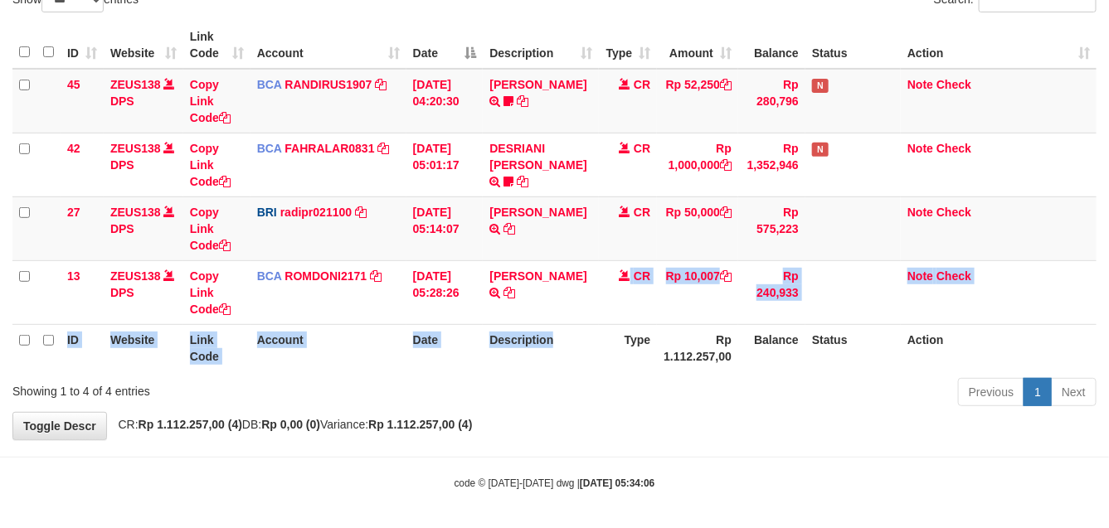
drag, startPoint x: 567, startPoint y: 324, endPoint x: 565, endPoint y: 334, distance: 10.1
click at [561, 334] on table "ID Website Link Code Account Date Description Type Amount Balance Status Action…" at bounding box center [554, 197] width 1084 height 350
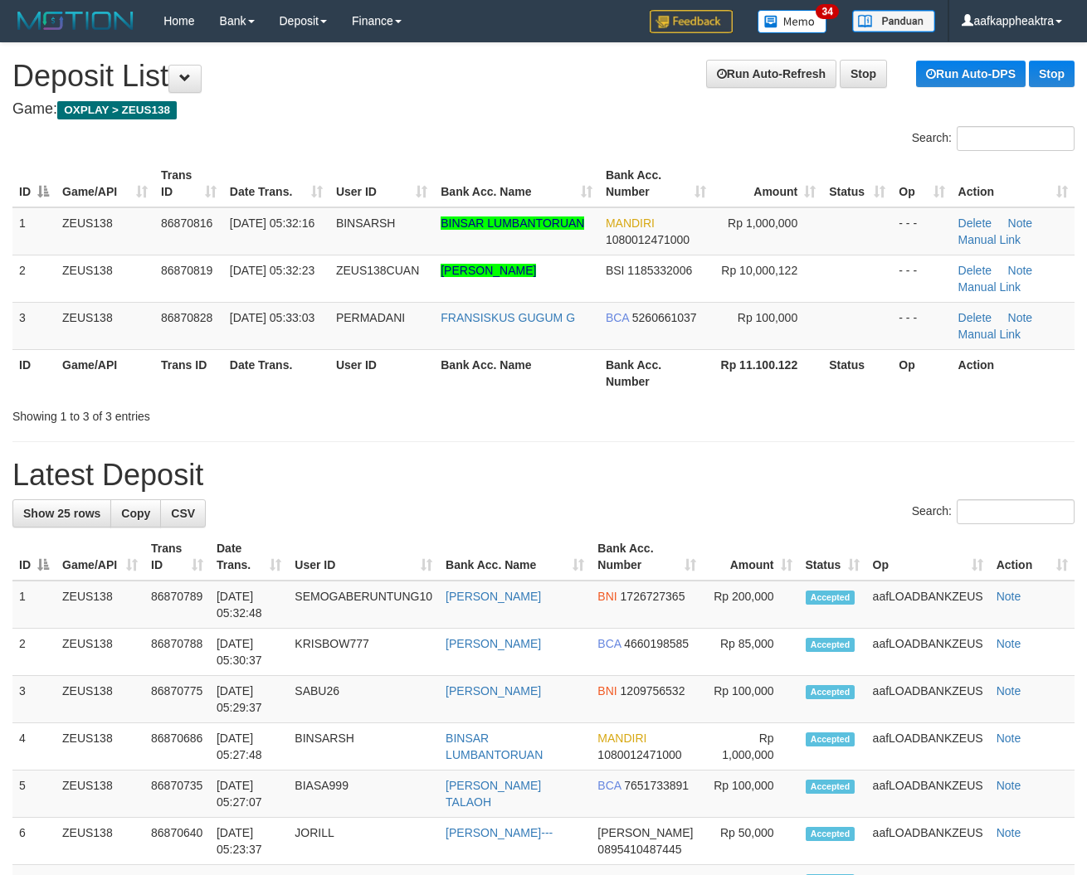
drag, startPoint x: 519, startPoint y: 407, endPoint x: 482, endPoint y: 405, distance: 36.5
click at [517, 407] on div "Showing 1 to 3 of 3 entries" at bounding box center [543, 413] width 1087 height 23
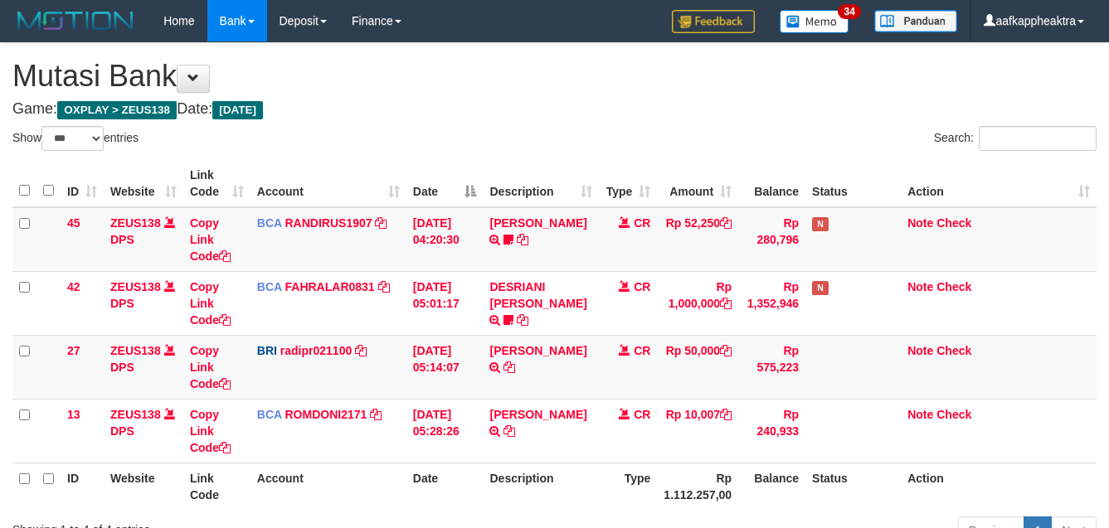
select select "***"
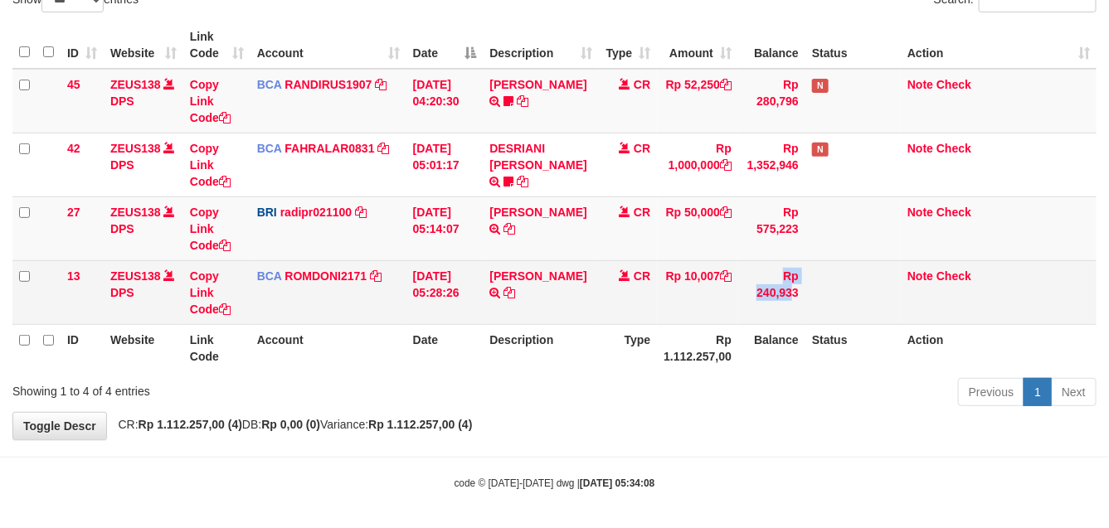
scroll to position [143, 0]
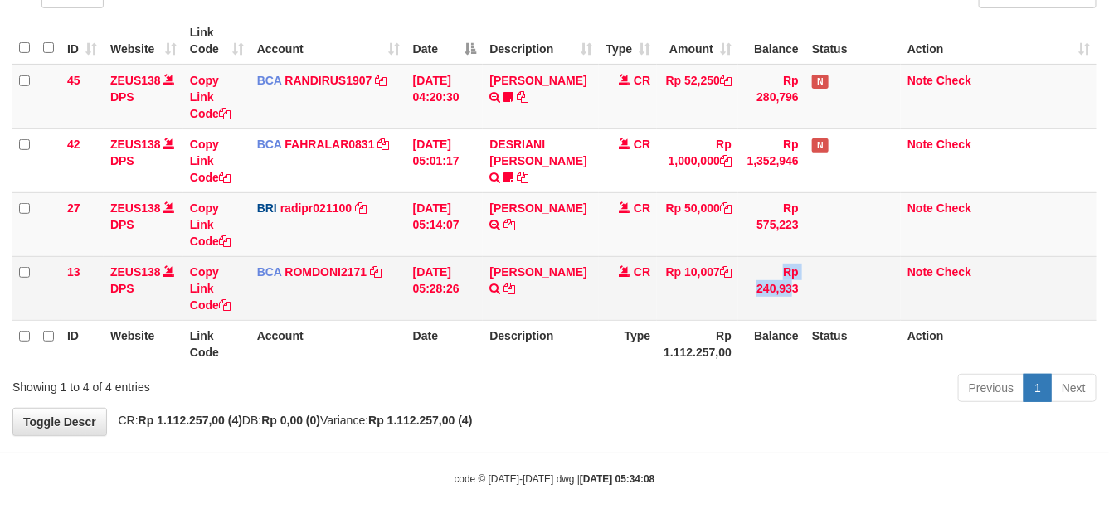
drag, startPoint x: 752, startPoint y: 312, endPoint x: 728, endPoint y: 311, distance: 24.1
click at [728, 311] on tr "13 ZEUS138 DPS Copy Link Code BCA ROMDONI2171 DPS ROMDONI mutasi_20250901_3611 …" at bounding box center [554, 288] width 1084 height 64
click at [762, 279] on td "Rp 240,933" at bounding box center [771, 288] width 67 height 64
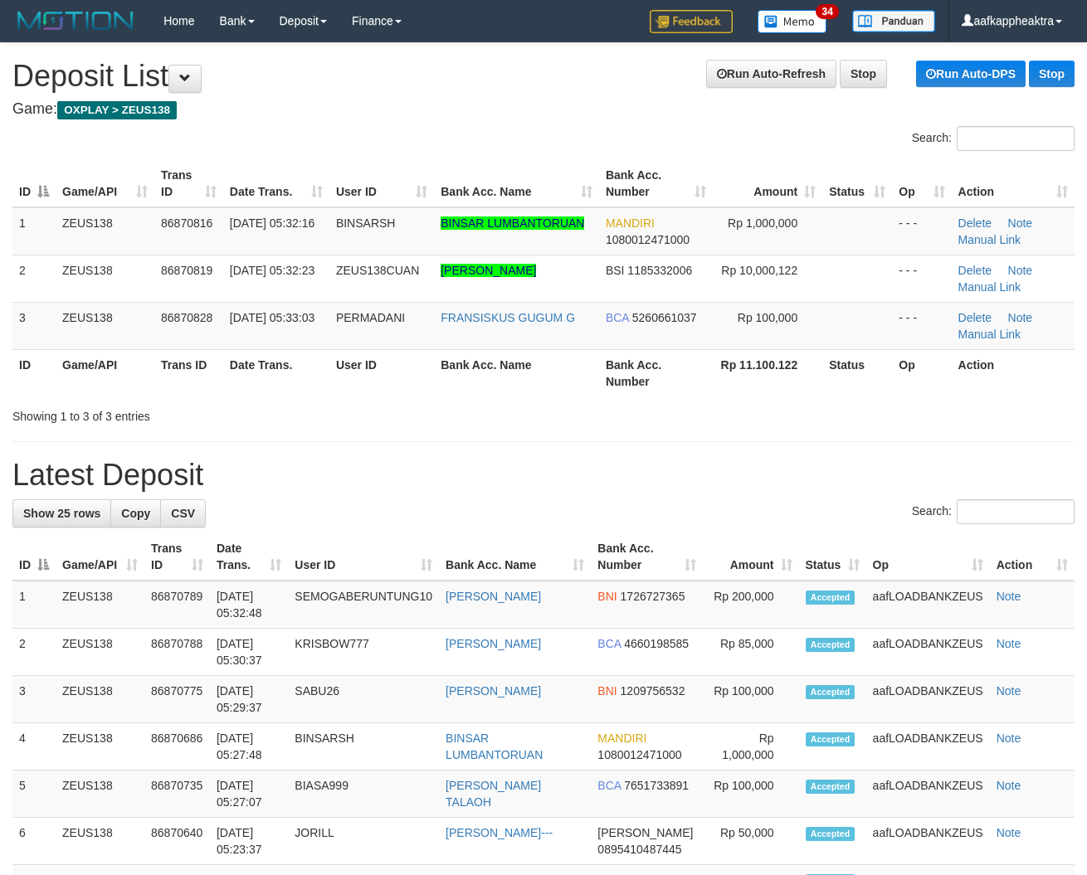
click at [4, 355] on div "ID Game/API Trans ID Date Trans. User ID Bank Acc. Name Bank Acc. Number Amount…" at bounding box center [543, 278] width 1087 height 246
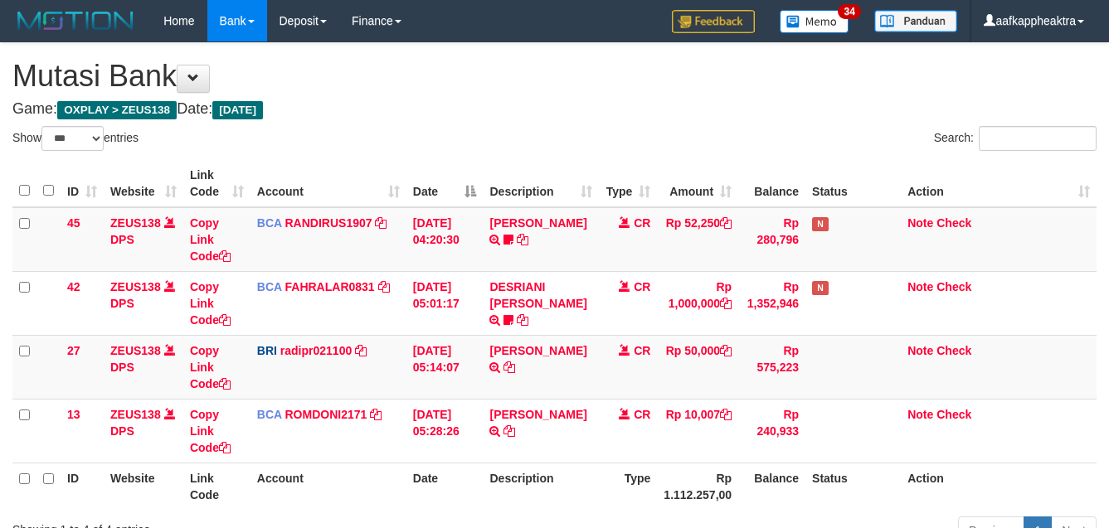
select select "***"
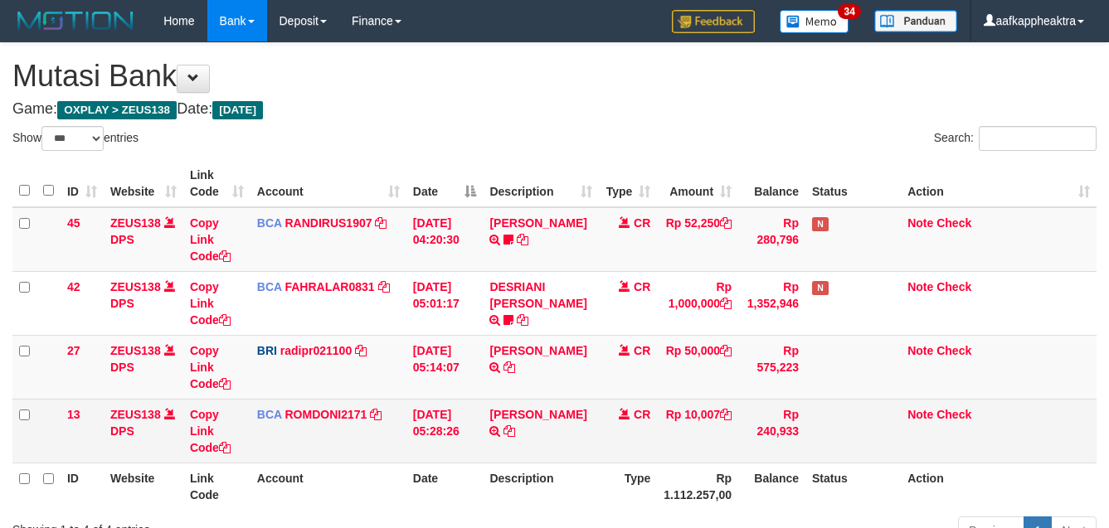
scroll to position [139, 0]
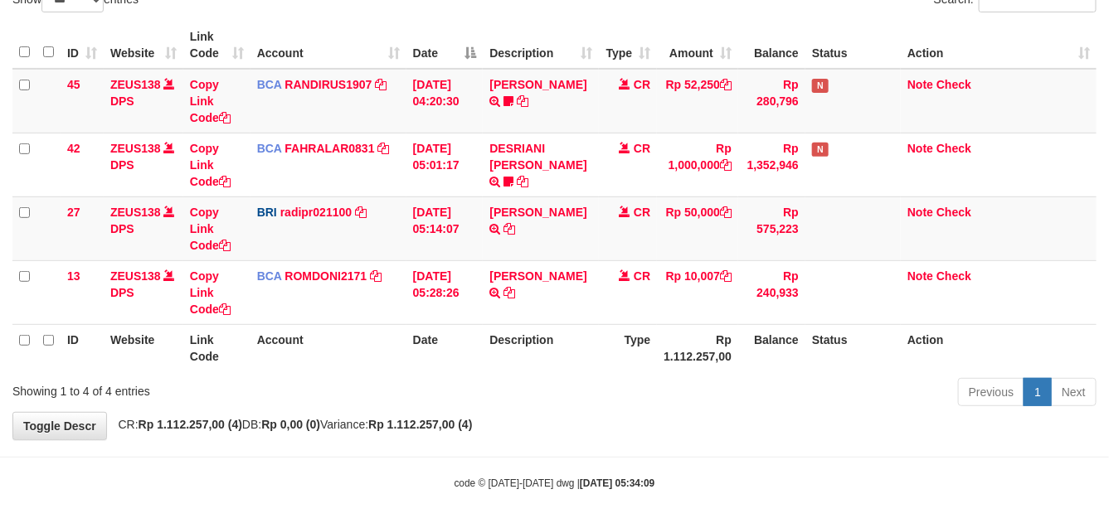
drag, startPoint x: 694, startPoint y: 308, endPoint x: 620, endPoint y: 353, distance: 87.1
click at [679, 314] on td "Rp 10,007" at bounding box center [697, 292] width 81 height 64
click at [620, 353] on th "Type" at bounding box center [628, 347] width 58 height 47
drag, startPoint x: 537, startPoint y: 334, endPoint x: 512, endPoint y: 345, distance: 27.5
click at [519, 340] on th "Description" at bounding box center [541, 347] width 116 height 47
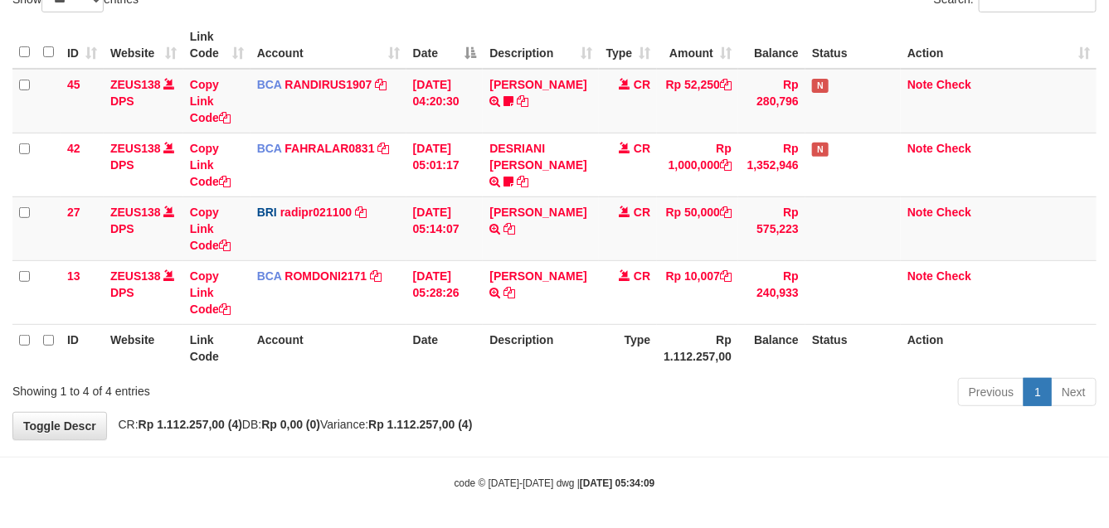
drag, startPoint x: 512, startPoint y: 345, endPoint x: 531, endPoint y: 333, distance: 22.8
click at [513, 344] on th "Description" at bounding box center [541, 347] width 116 height 47
click at [531, 333] on th "Description" at bounding box center [541, 347] width 116 height 47
click at [482, 330] on tr "ID Website Link Code Account Date Description Type Rp 1.112.257,00 Balance Stat…" at bounding box center [554, 347] width 1084 height 47
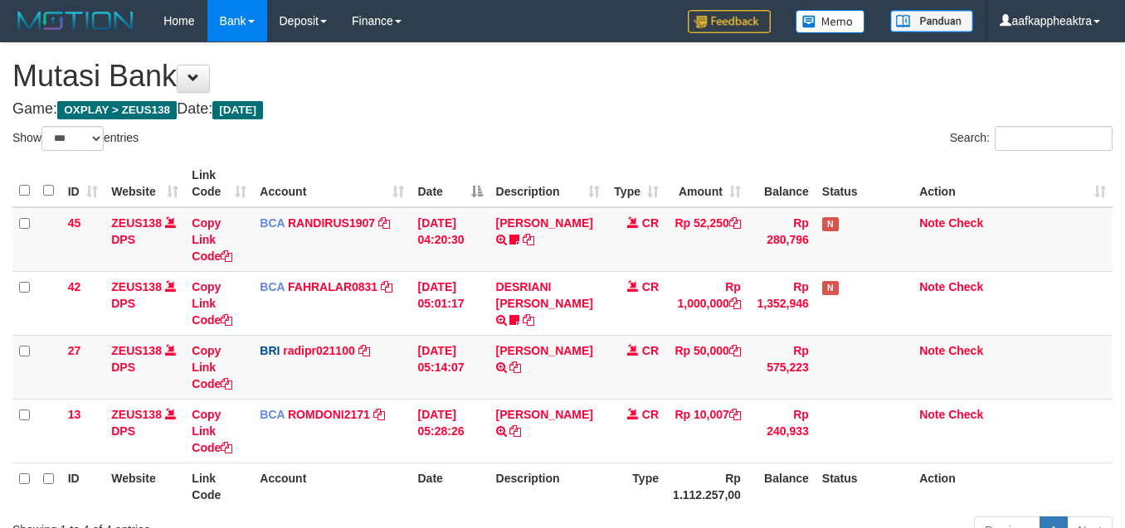
select select "***"
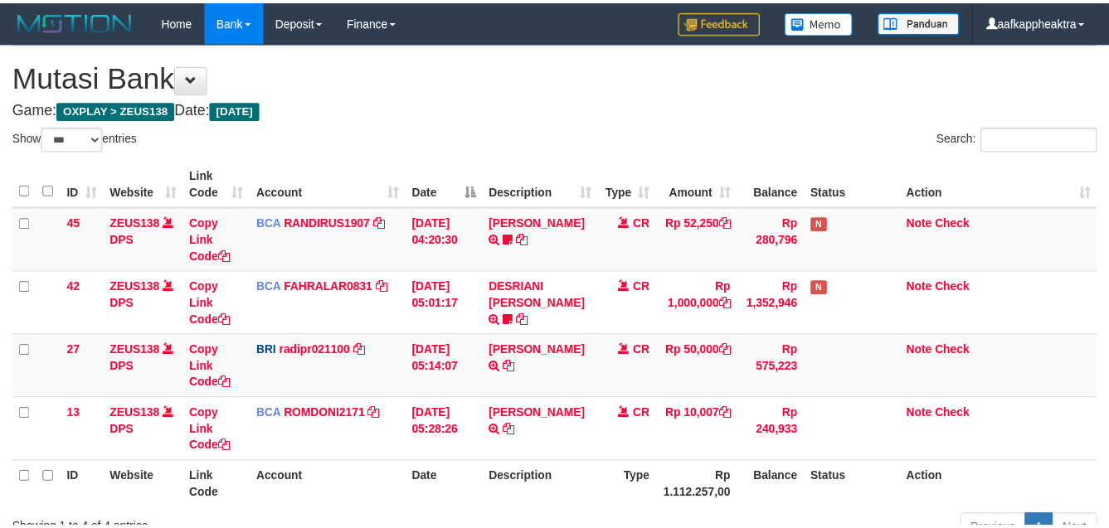
scroll to position [134, 0]
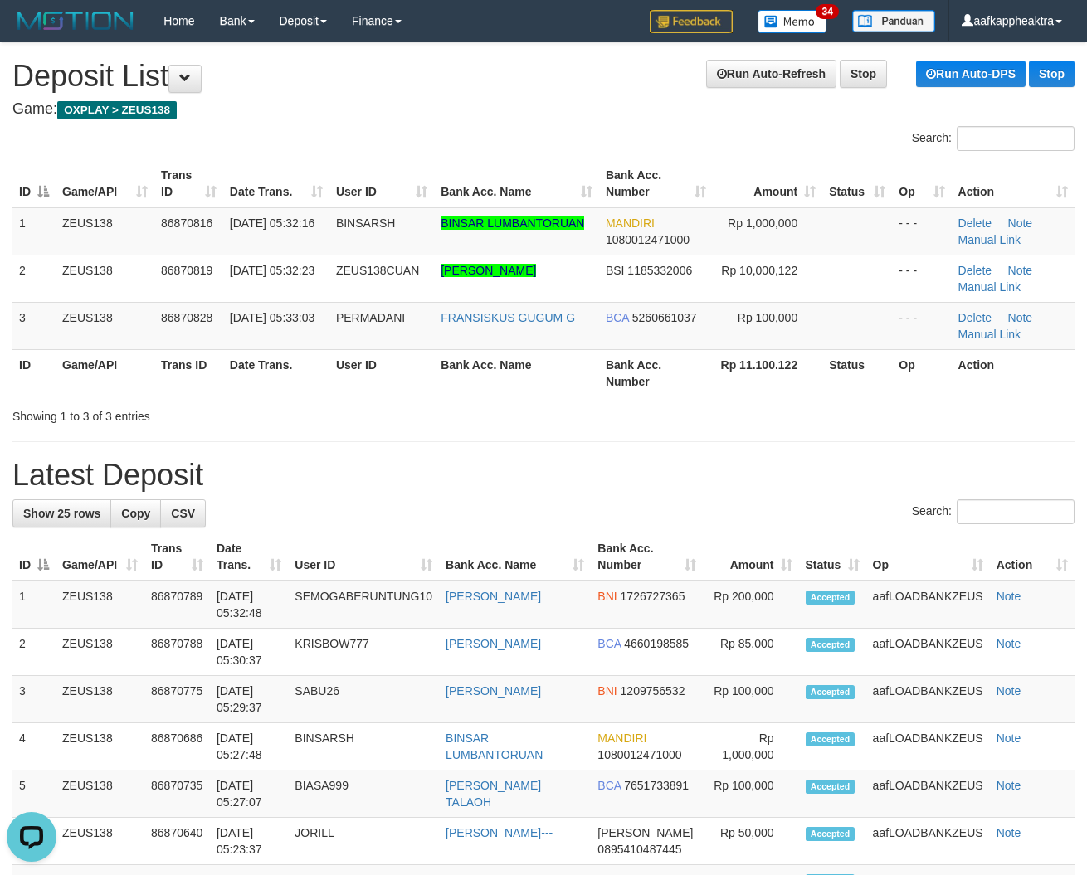
drag, startPoint x: 458, startPoint y: 450, endPoint x: 330, endPoint y: 442, distance: 128.0
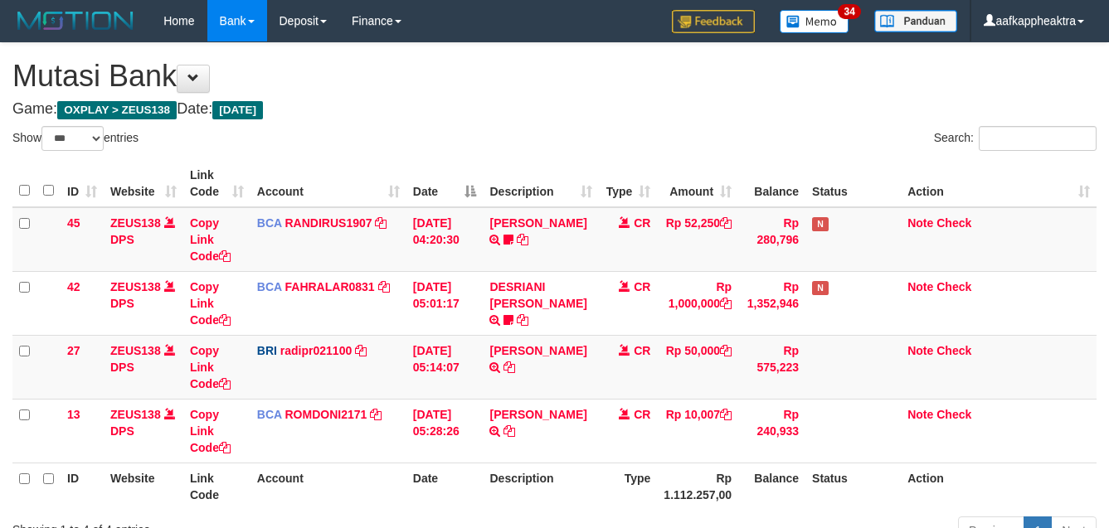
select select "***"
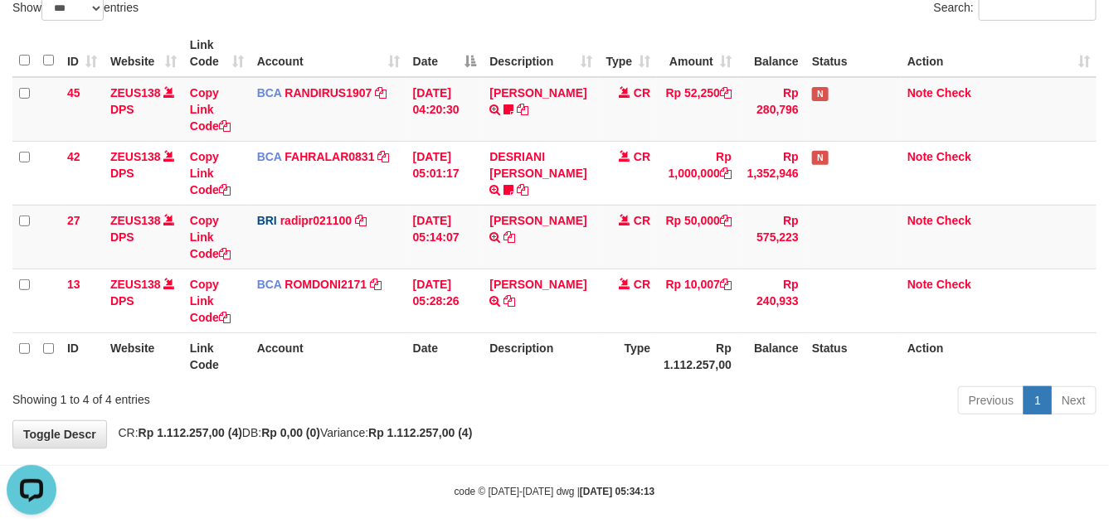
click at [582, 338] on th "Description" at bounding box center [541, 356] width 116 height 47
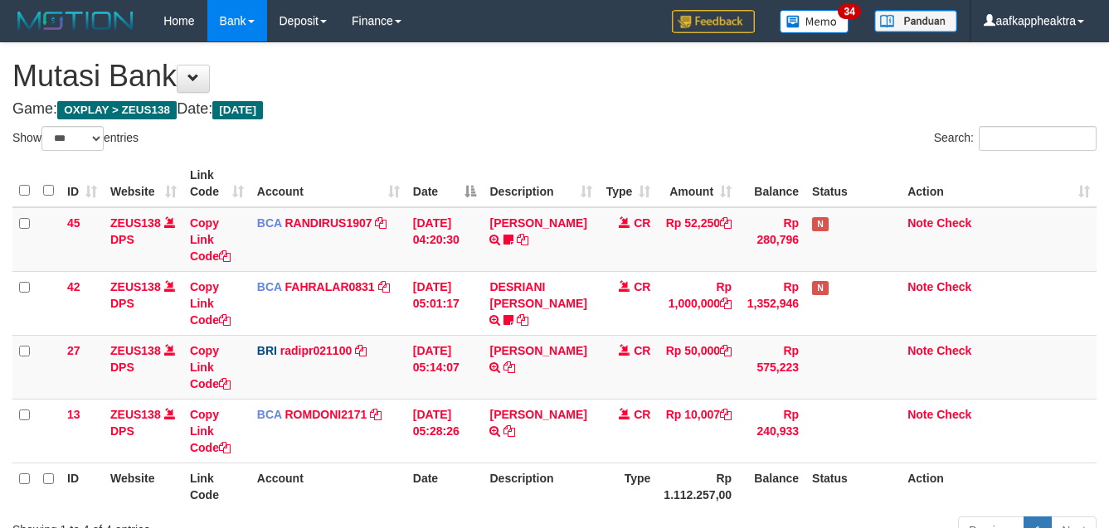
select select "***"
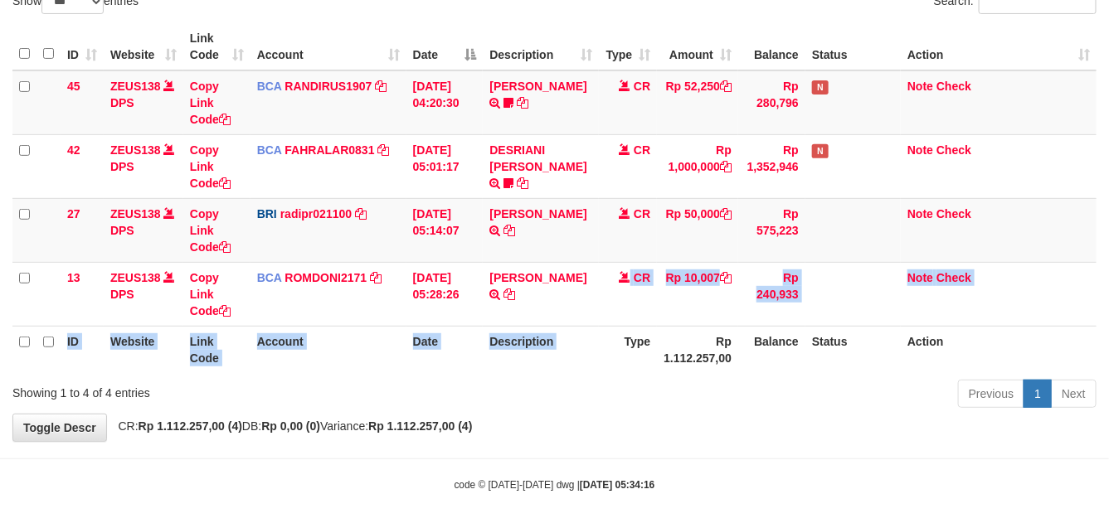
scroll to position [143, 0]
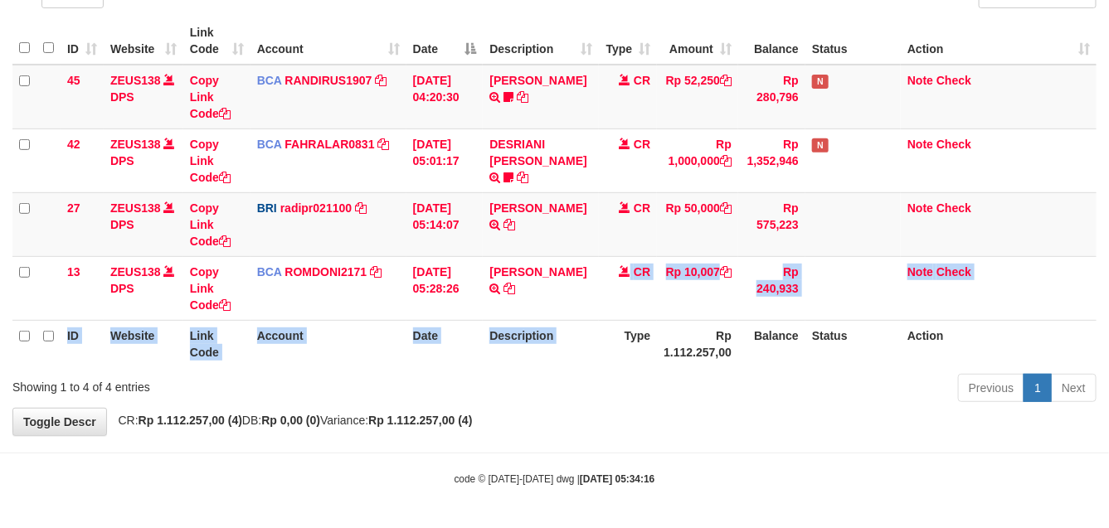
click at [589, 350] on th "Description" at bounding box center [541, 343] width 116 height 47
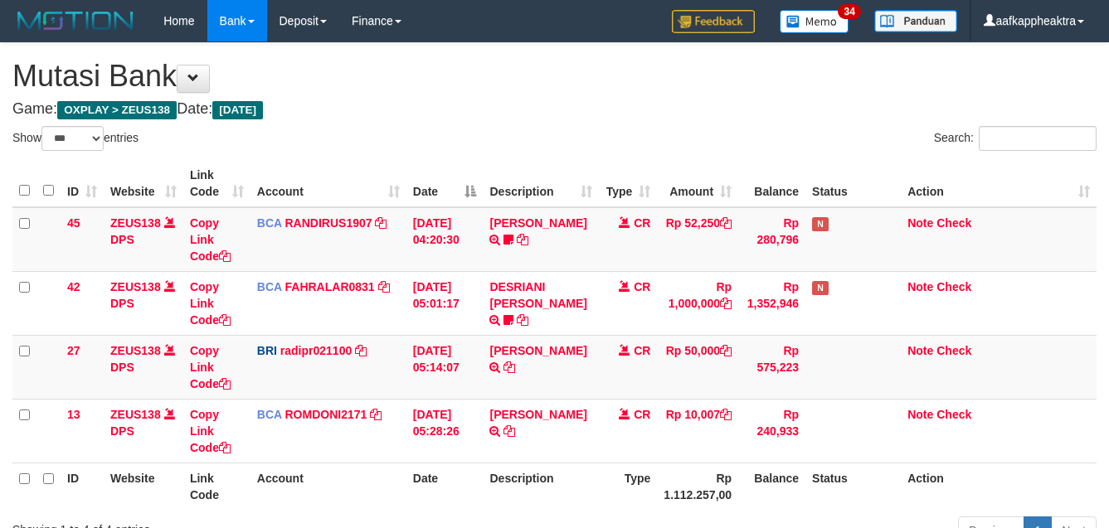
select select "***"
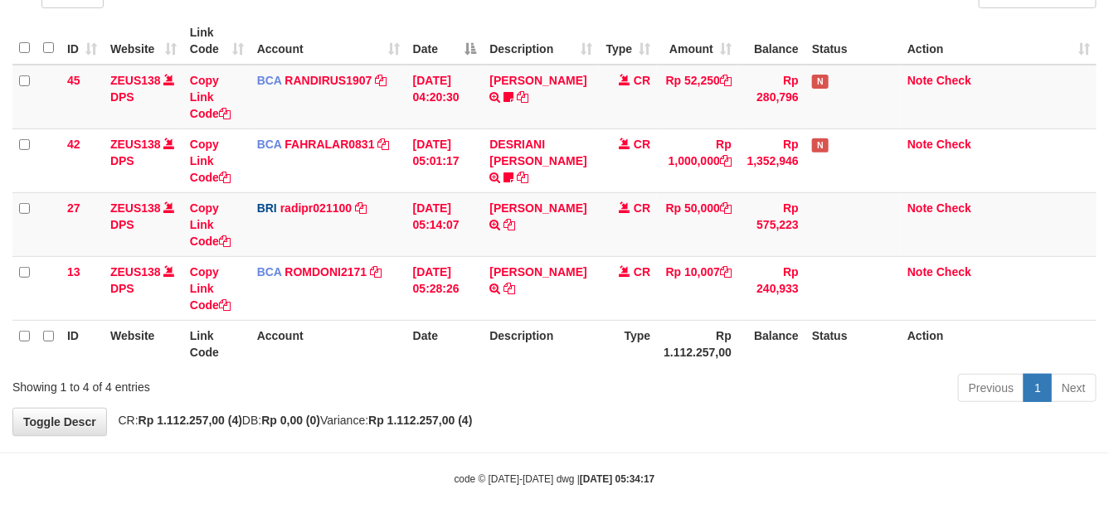
scroll to position [143, 0]
click at [548, 355] on th "Description" at bounding box center [541, 343] width 116 height 47
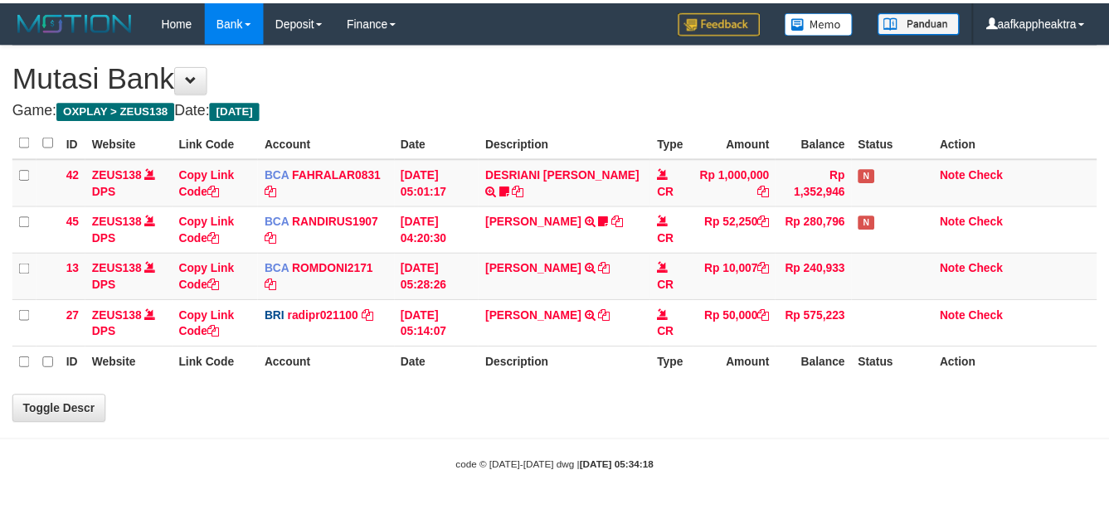
scroll to position [139, 0]
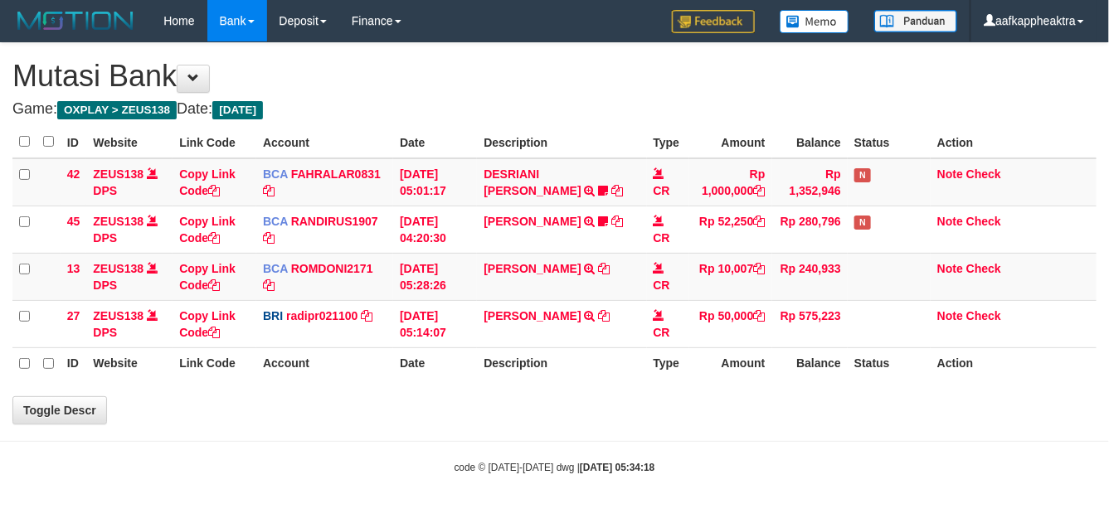
select select "***"
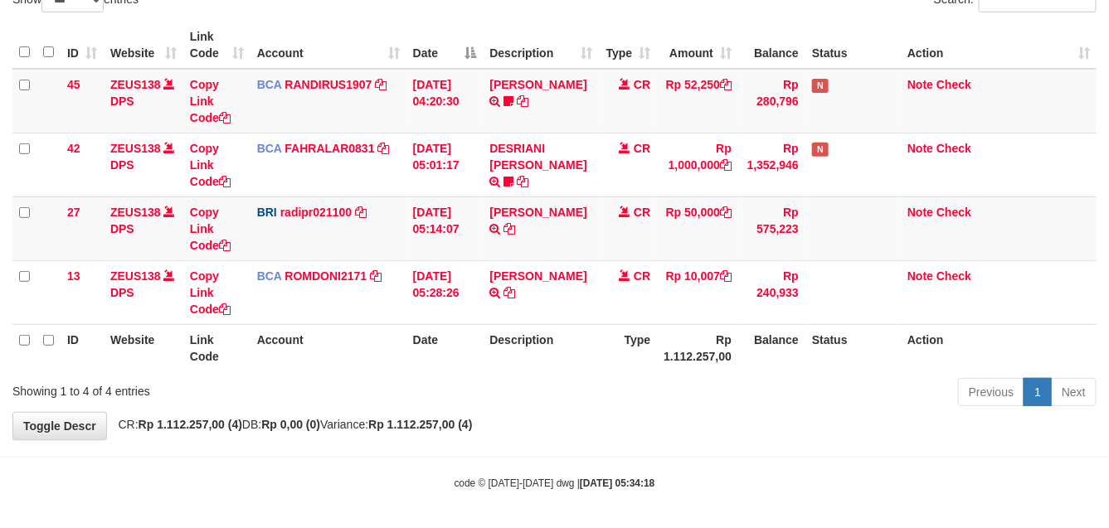
drag, startPoint x: 0, startPoint y: 0, endPoint x: 556, endPoint y: 344, distance: 653.8
click at [556, 344] on th "Description" at bounding box center [541, 347] width 116 height 47
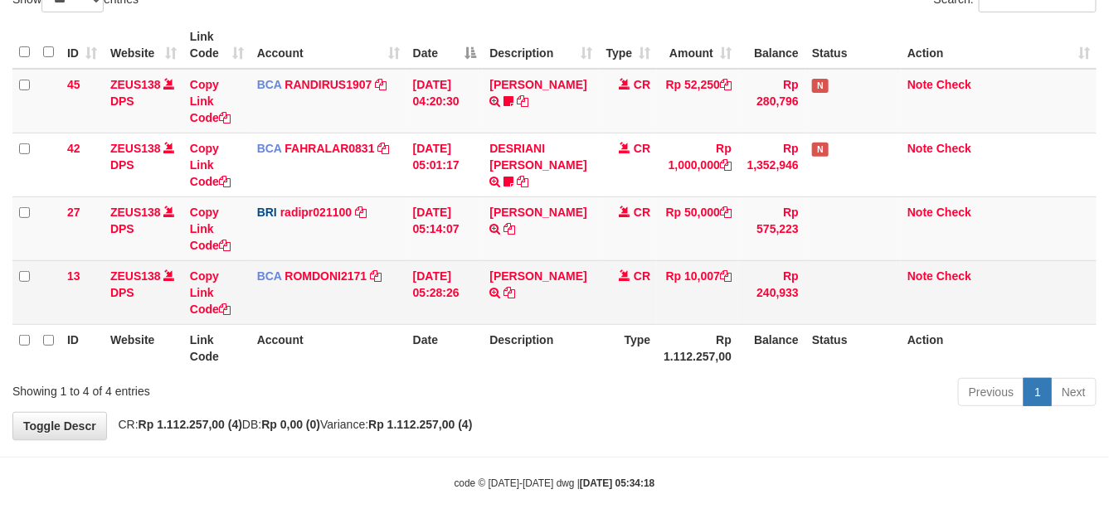
drag, startPoint x: 533, startPoint y: 304, endPoint x: 519, endPoint y: 307, distance: 14.3
click at [519, 307] on td "SANTI RUSTINA TRSF E-BANKING CR 0109/FTSCY/WS95031 10007.00SANTI RUSTINA" at bounding box center [541, 292] width 116 height 64
click at [531, 313] on td "SANTI RUSTINA TRSF E-BANKING CR 0109/FTSCY/WS95031 10007.00SANTI RUSTINA" at bounding box center [541, 292] width 116 height 64
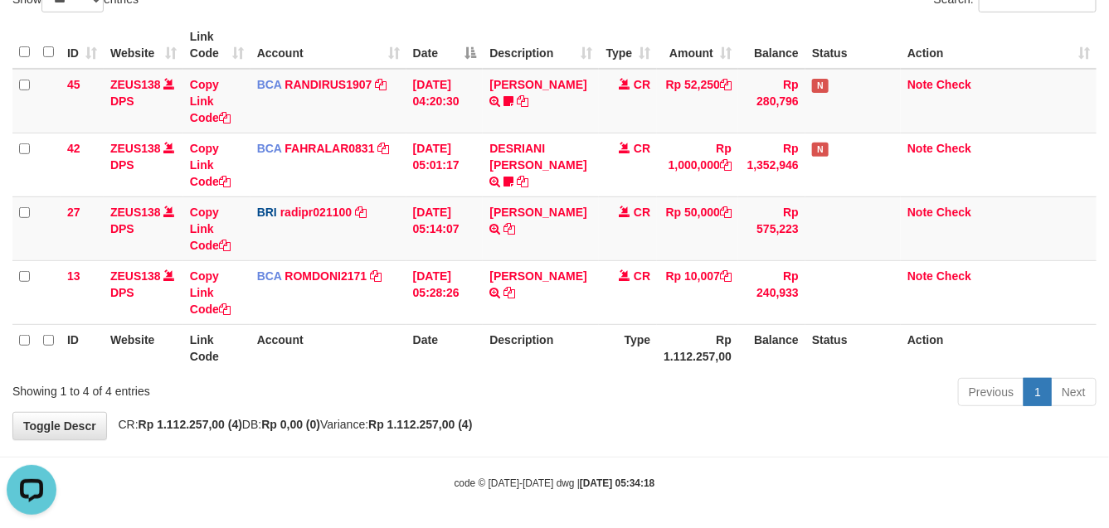
scroll to position [143, 0]
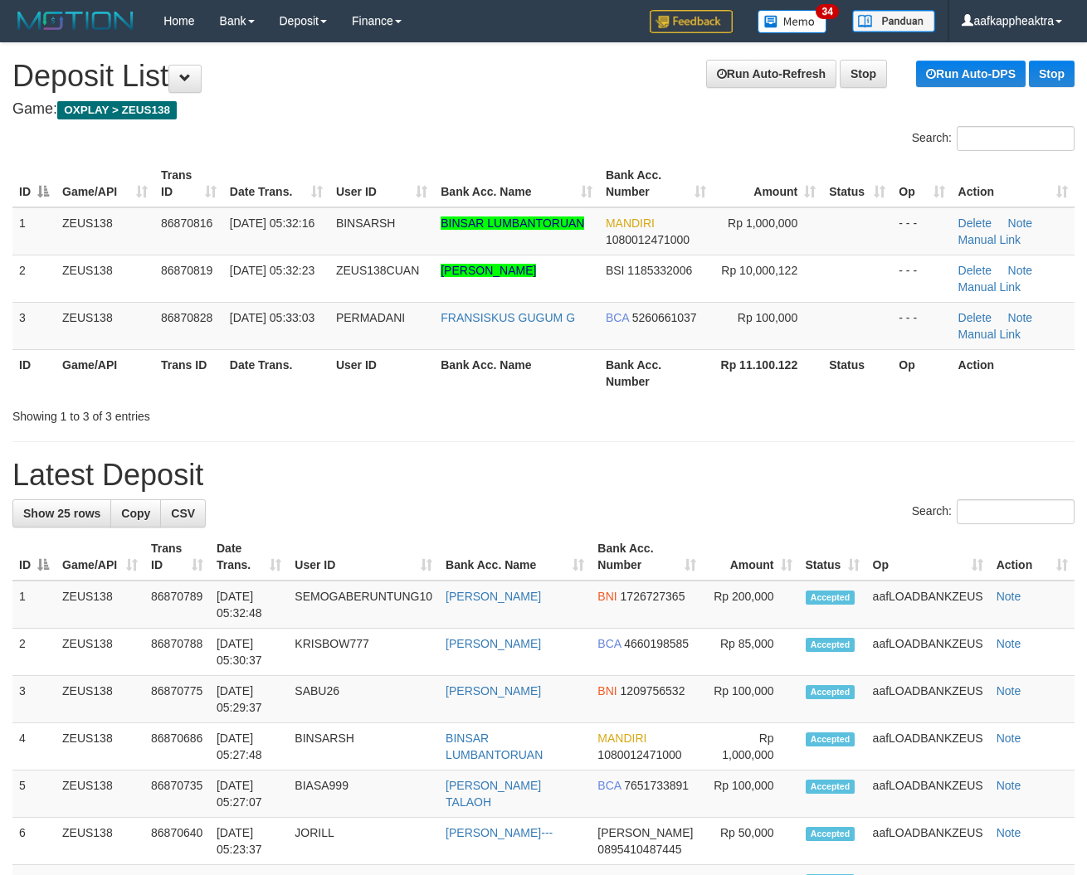
drag, startPoint x: 346, startPoint y: 520, endPoint x: 334, endPoint y: 519, distance: 11.6
click at [340, 520] on div "Search:" at bounding box center [543, 513] width 1062 height 29
drag, startPoint x: 354, startPoint y: 445, endPoint x: 326, endPoint y: 457, distance: 30.5
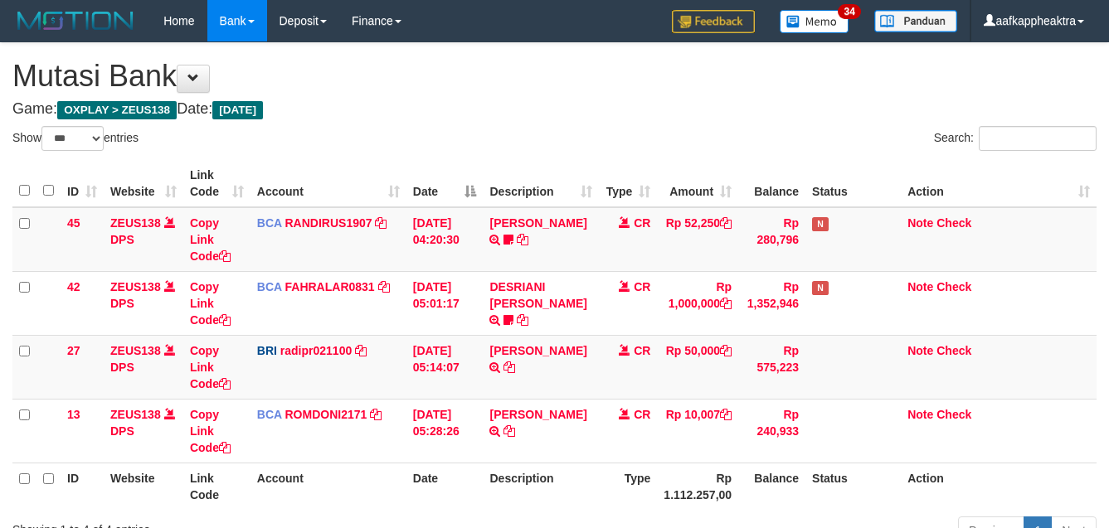
select select "***"
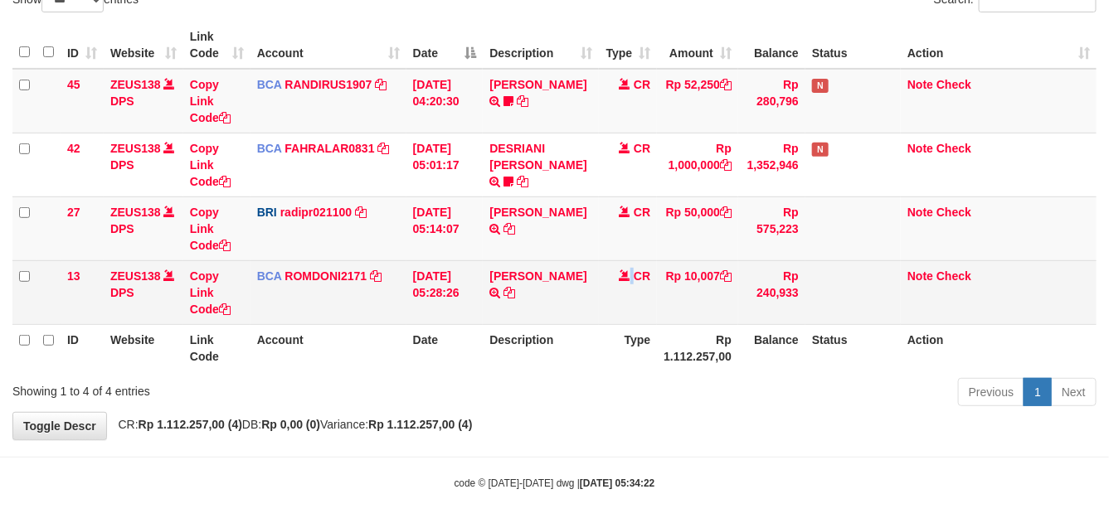
click at [633, 307] on td "CR" at bounding box center [628, 292] width 58 height 64
click at [636, 307] on td "CR" at bounding box center [628, 292] width 58 height 64
click at [641, 303] on td "CR" at bounding box center [628, 292] width 58 height 64
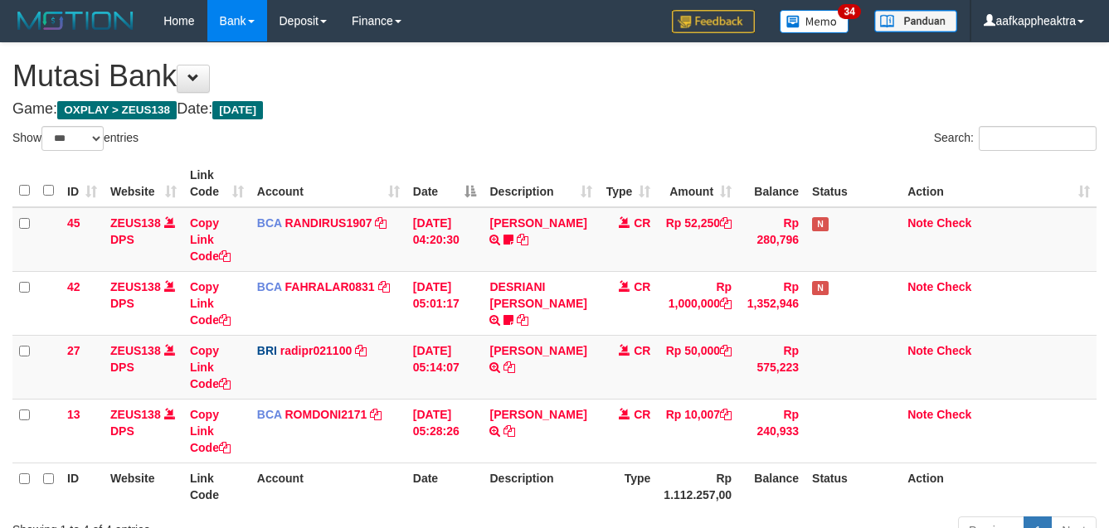
select select "***"
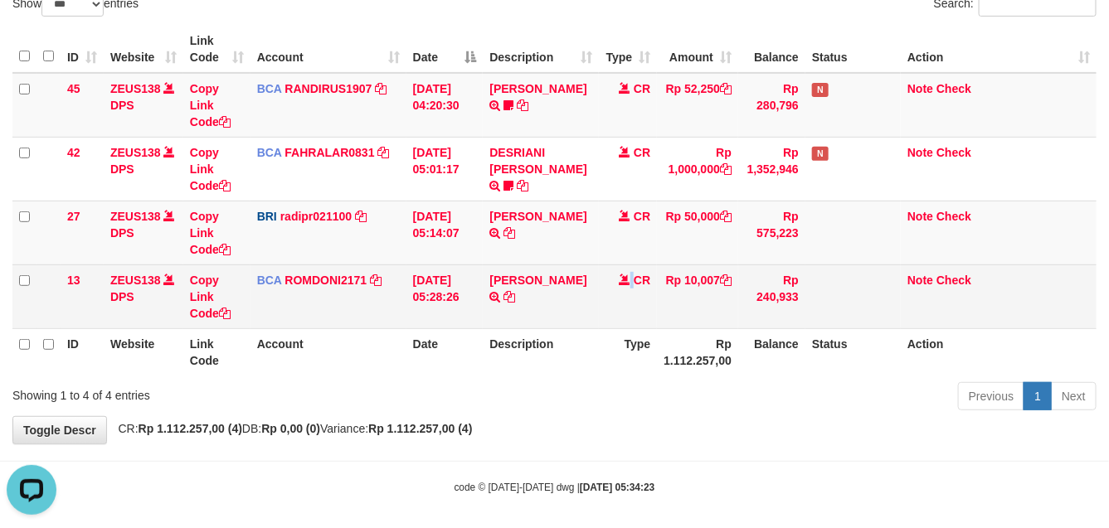
drag, startPoint x: 633, startPoint y: 308, endPoint x: 652, endPoint y: 300, distance: 20.5
click at [635, 308] on td "CR" at bounding box center [628, 297] width 58 height 64
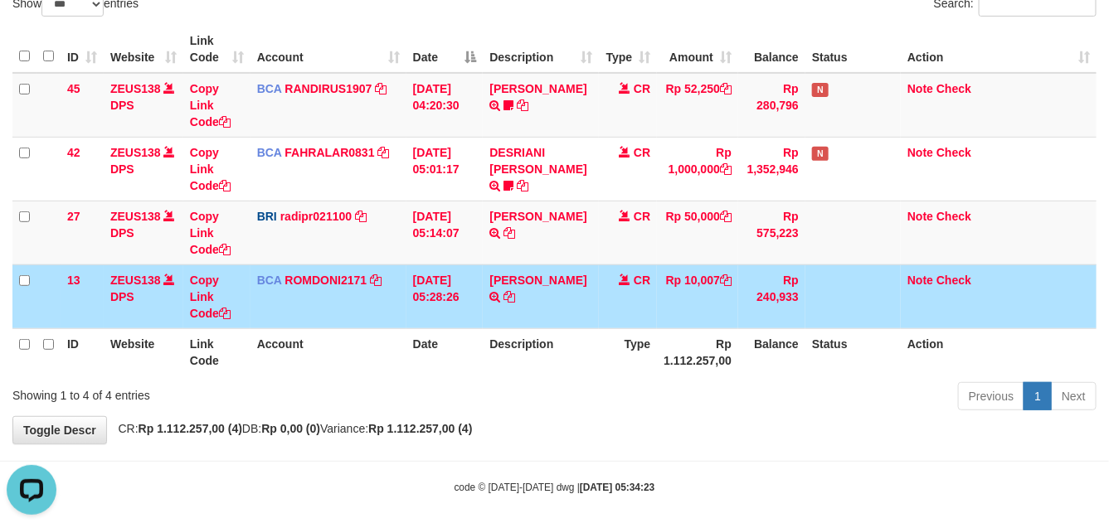
click at [655, 299] on td "CR" at bounding box center [628, 297] width 58 height 64
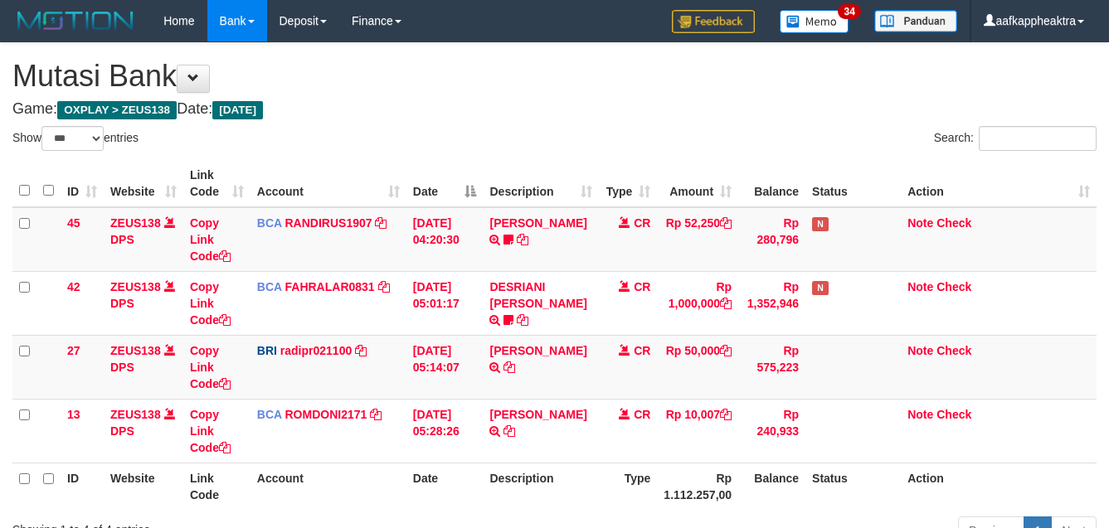
select select "***"
click at [606, 399] on td "CR" at bounding box center [628, 431] width 58 height 64
select select "***"
click at [597, 399] on td "[PERSON_NAME] TRSF E-BANKING CR 0109/FTSCY/WS95031 10007.00[PERSON_NAME]" at bounding box center [541, 431] width 116 height 64
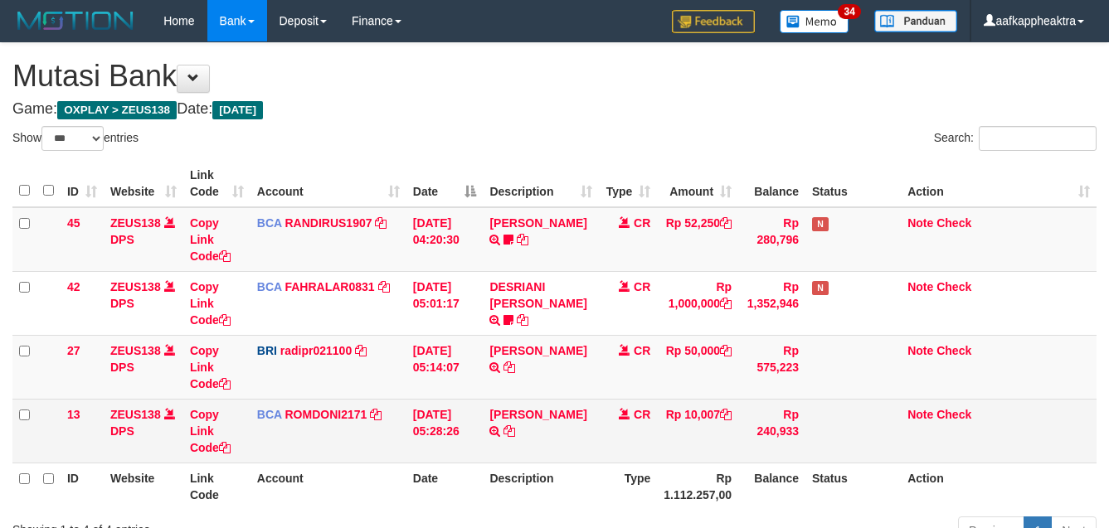
scroll to position [127, 0]
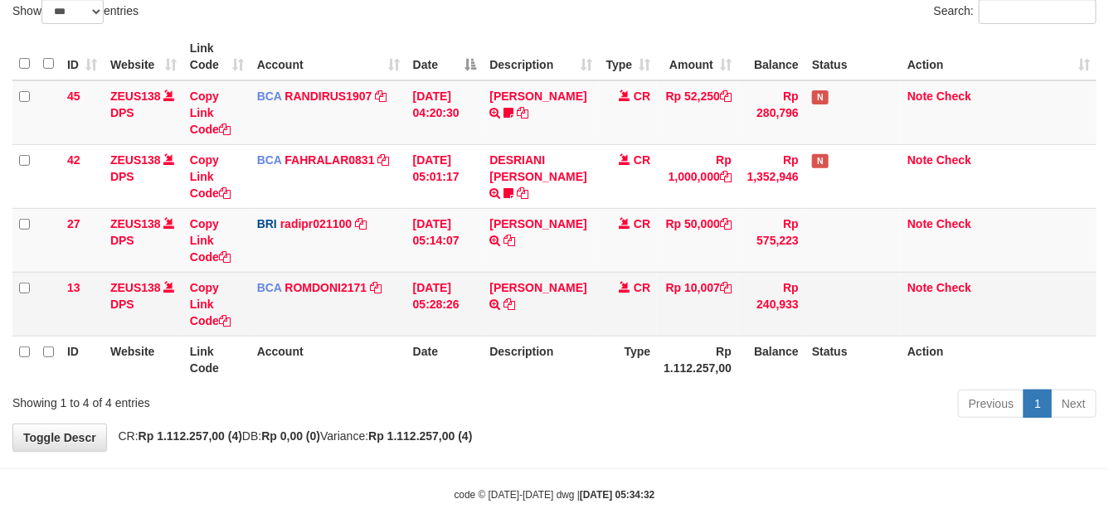
click at [601, 288] on td "CR" at bounding box center [628, 304] width 58 height 64
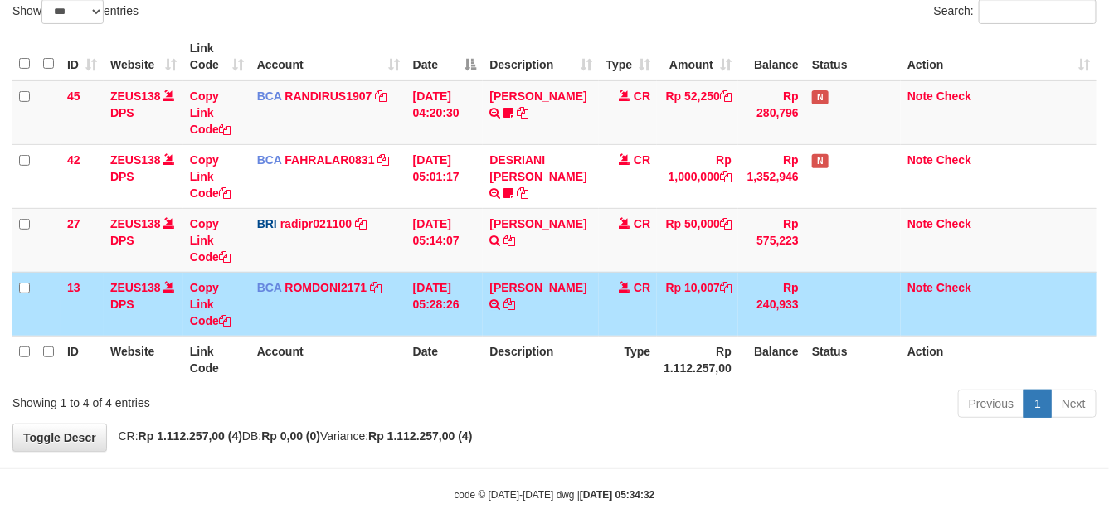
click at [596, 286] on td "[PERSON_NAME] TRSF E-BANKING CR 0109/FTSCY/WS95031 10007.00[PERSON_NAME]" at bounding box center [541, 304] width 116 height 64
click at [596, 283] on td "[PERSON_NAME] TRSF E-BANKING CR 0109/FTSCY/WS95031 10007.00[PERSON_NAME]" at bounding box center [541, 304] width 116 height 64
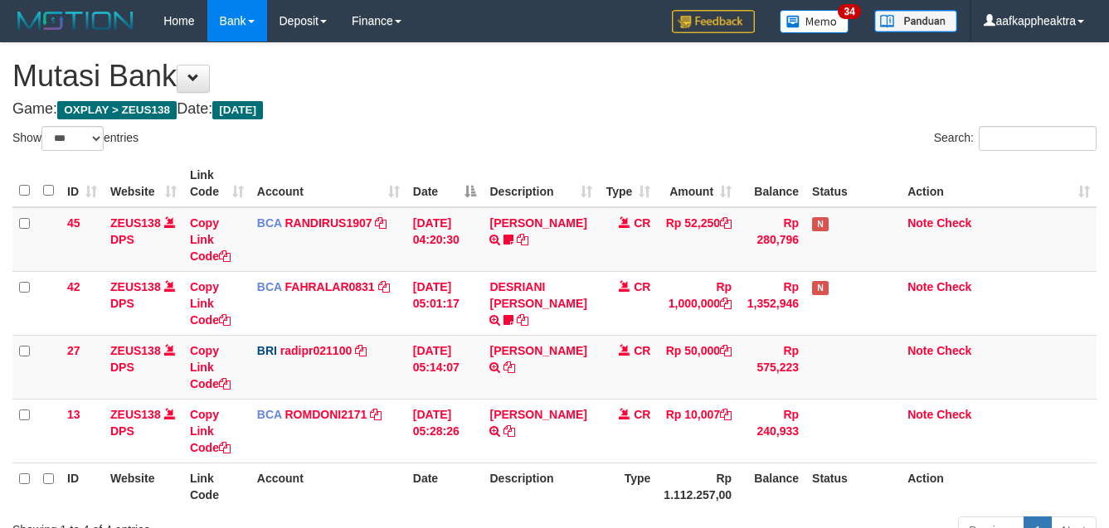
select select "***"
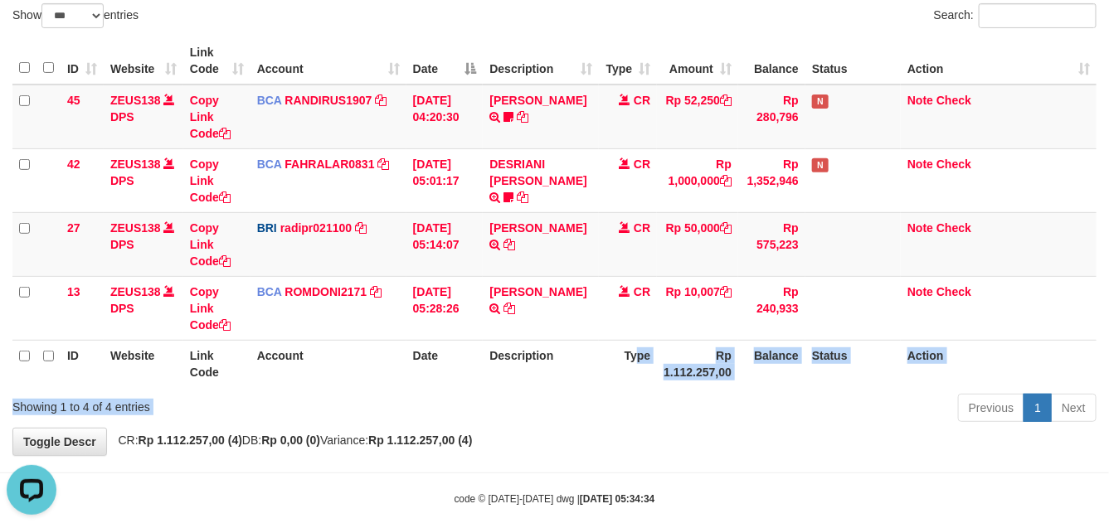
drag, startPoint x: 639, startPoint y: 363, endPoint x: 640, endPoint y: 399, distance: 36.5
click at [640, 399] on div "Show ** ** ** *** entries Search: ID Website Link Code Account Date Description…" at bounding box center [554, 215] width 1084 height 425
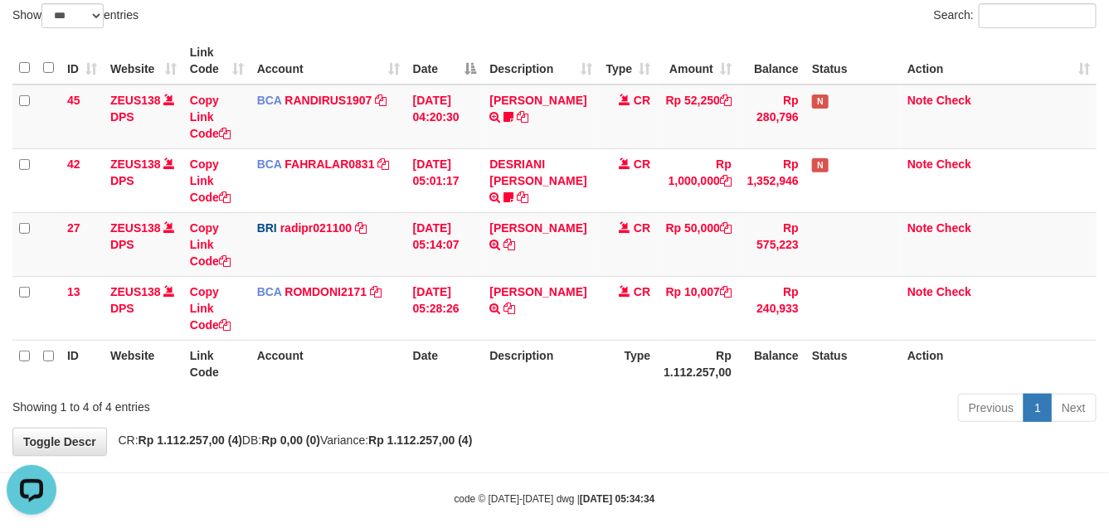
drag, startPoint x: 589, startPoint y: 375, endPoint x: 1120, endPoint y: 475, distance: 540.2
click at [591, 375] on tr "ID Website Link Code Account Date Description Type Rp 1.112.257,00 Balance Stat…" at bounding box center [554, 363] width 1084 height 47
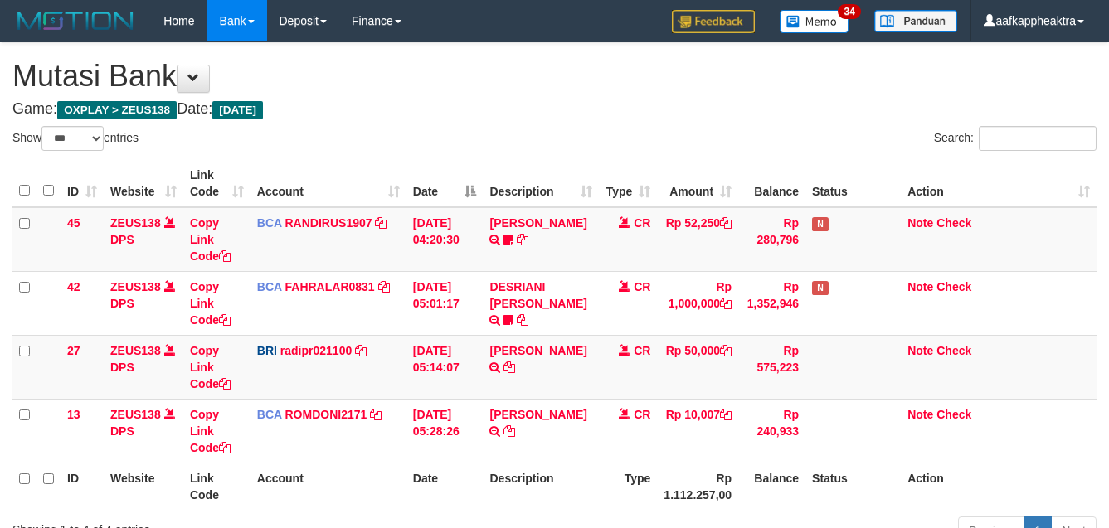
select select "***"
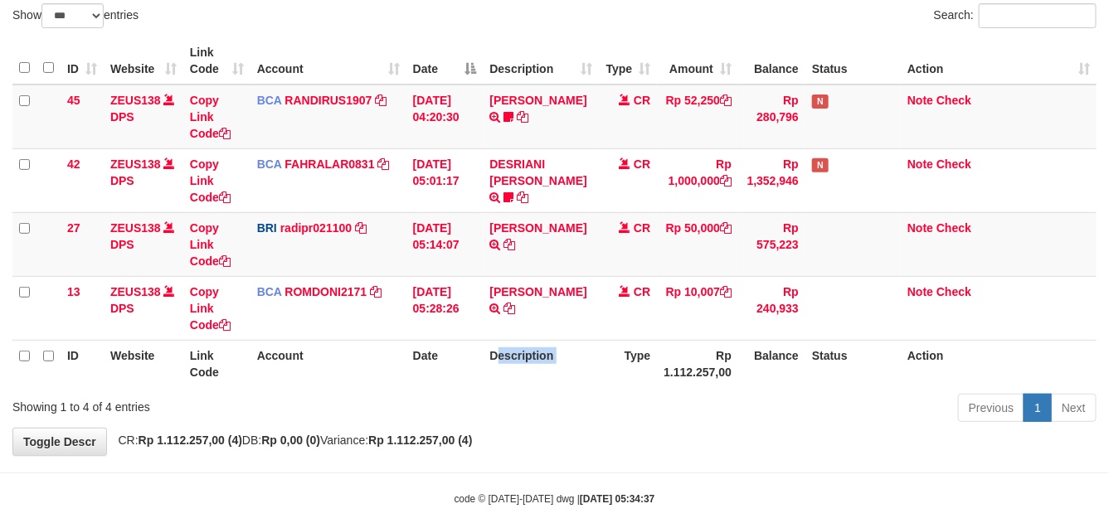
click at [498, 379] on tr "ID Website Link Code Account Date Description Type Rp 1.112.257,00 Balance Stat…" at bounding box center [554, 363] width 1084 height 47
drag, startPoint x: 558, startPoint y: 374, endPoint x: 589, endPoint y: 370, distance: 31.0
click at [562, 374] on th "Description" at bounding box center [541, 363] width 116 height 47
click at [589, 370] on th "Description" at bounding box center [541, 363] width 116 height 47
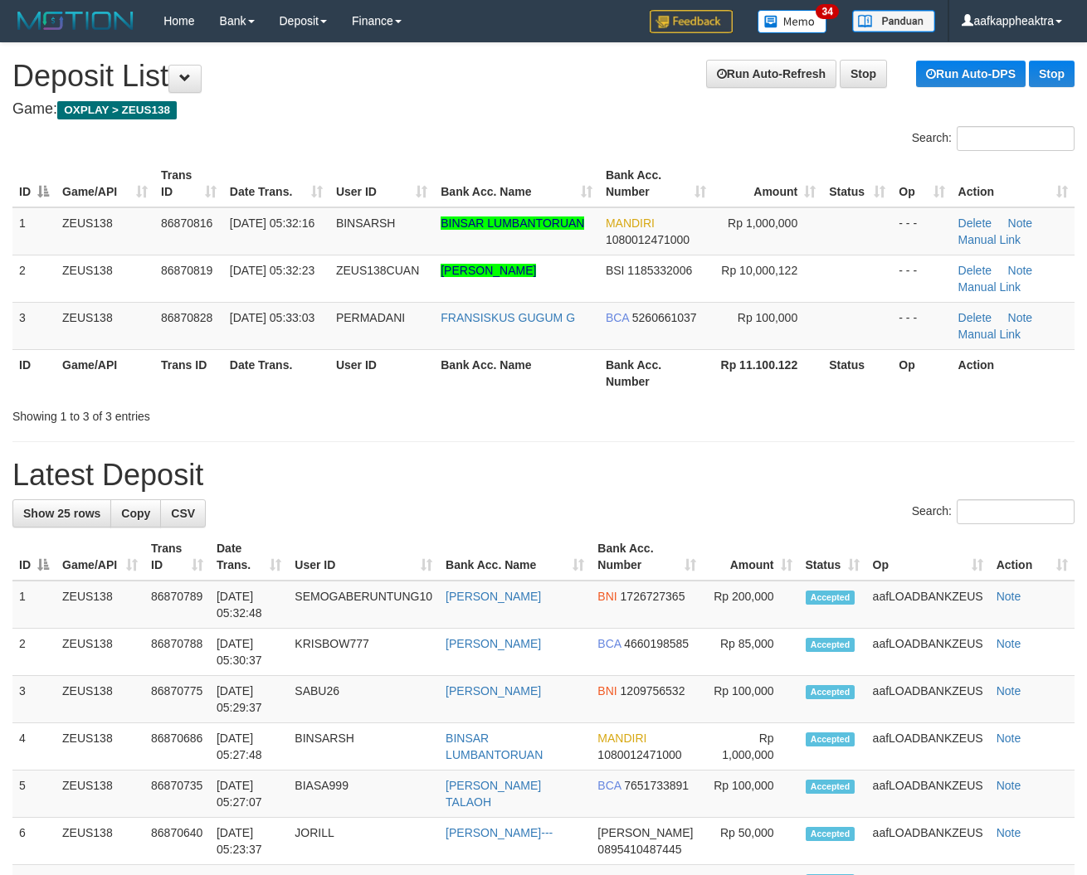
click at [171, 407] on div "Search: ID Game/API Trans ID Date Trans. User ID Bank Acc. Name Bank Acc. Numbe…" at bounding box center [543, 275] width 1062 height 299
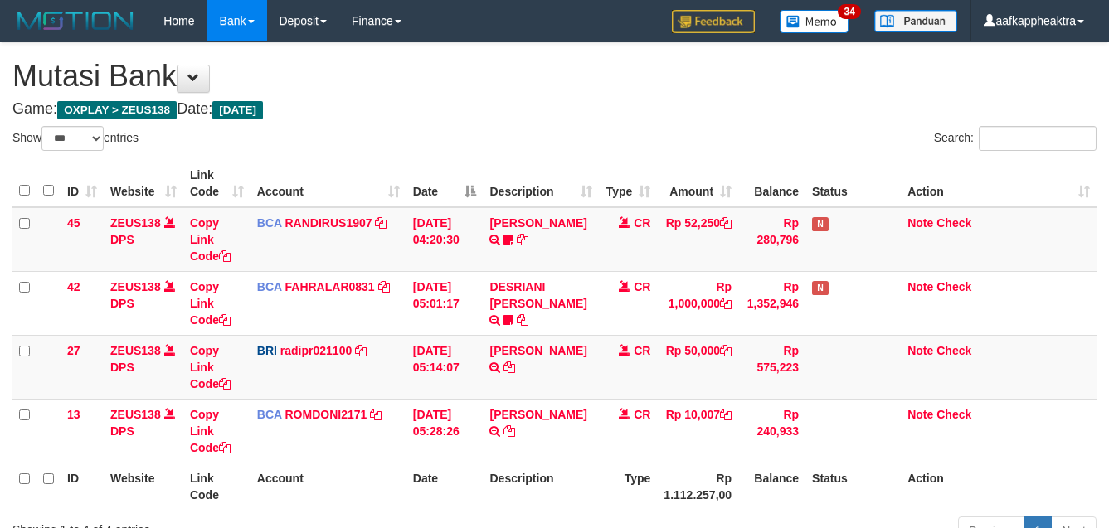
select select "***"
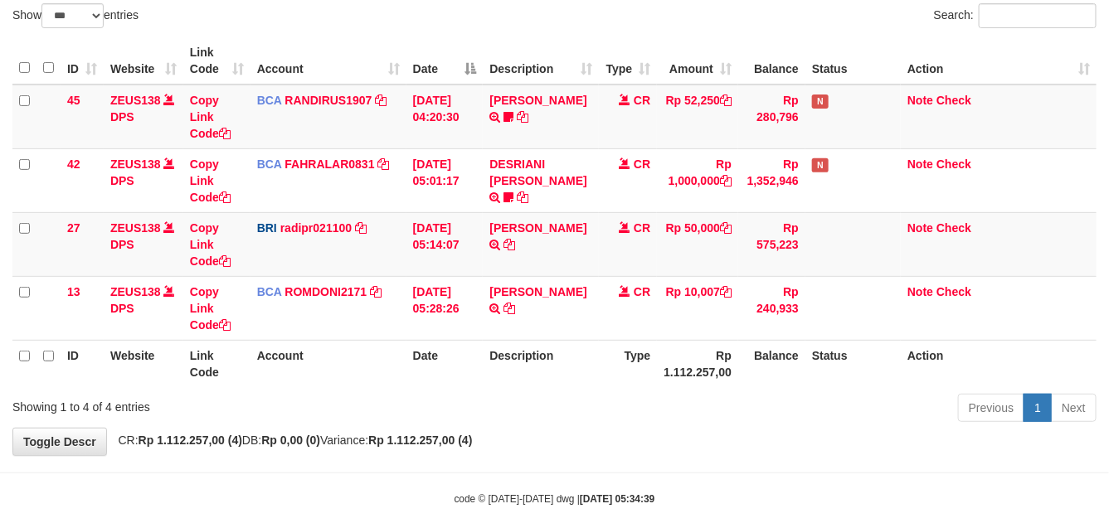
click at [529, 361] on th "Description" at bounding box center [541, 363] width 116 height 47
drag, startPoint x: 558, startPoint y: 350, endPoint x: 1120, endPoint y: 384, distance: 562.7
click at [569, 358] on th "Description" at bounding box center [541, 363] width 116 height 47
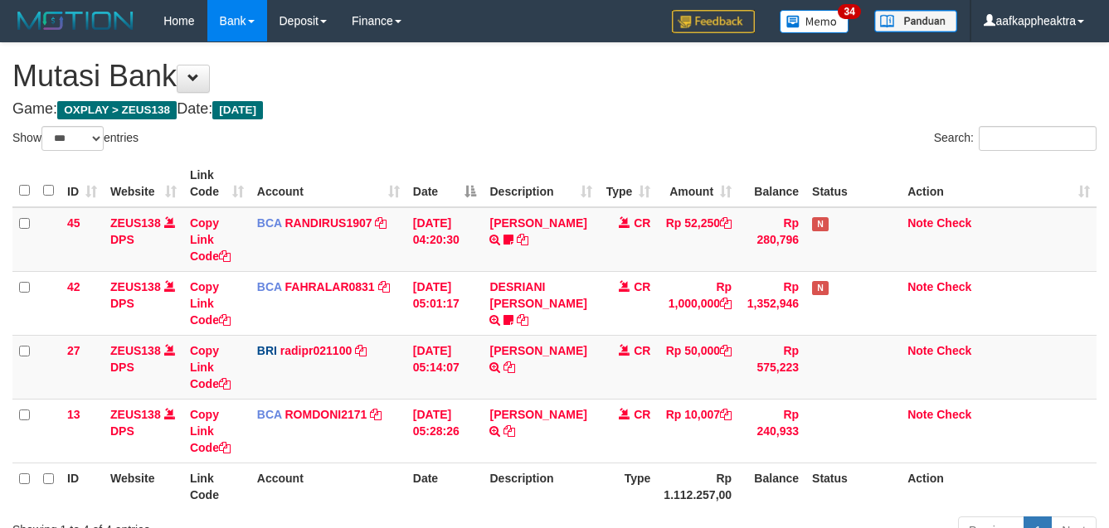
select select "***"
click at [433, 399] on td "[DATE] 05:28:26" at bounding box center [445, 431] width 77 height 64
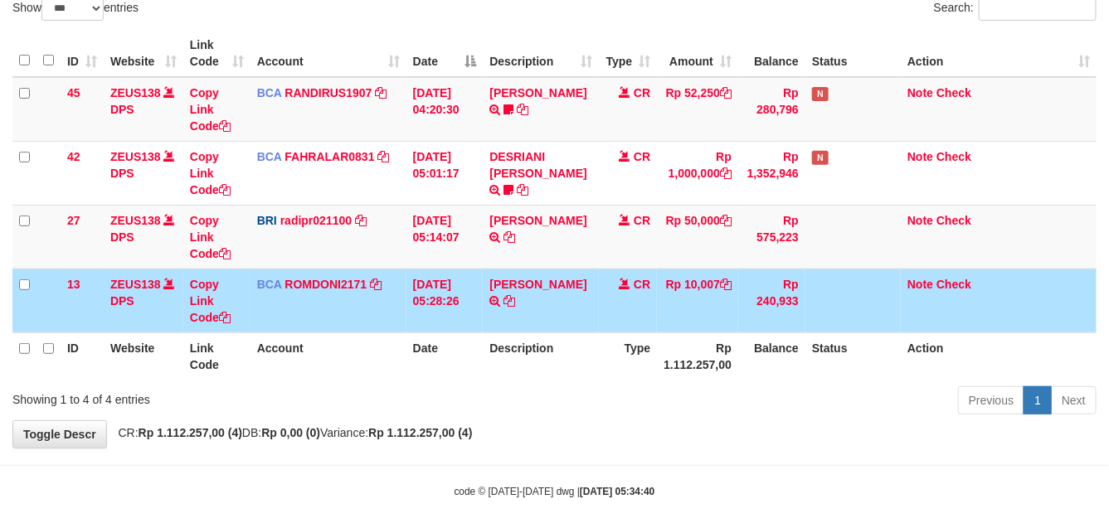
scroll to position [143, 0]
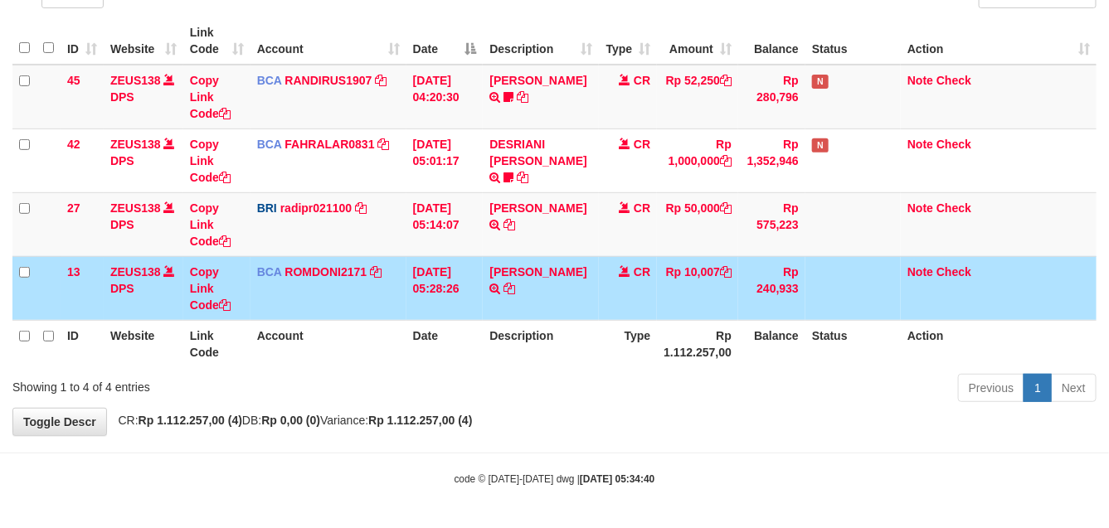
click at [527, 354] on th "Description" at bounding box center [541, 343] width 116 height 47
click at [533, 351] on th "Description" at bounding box center [541, 343] width 116 height 47
drag, startPoint x: 499, startPoint y: 361, endPoint x: 524, endPoint y: 354, distance: 25.8
click at [525, 358] on th "Description" at bounding box center [541, 343] width 116 height 47
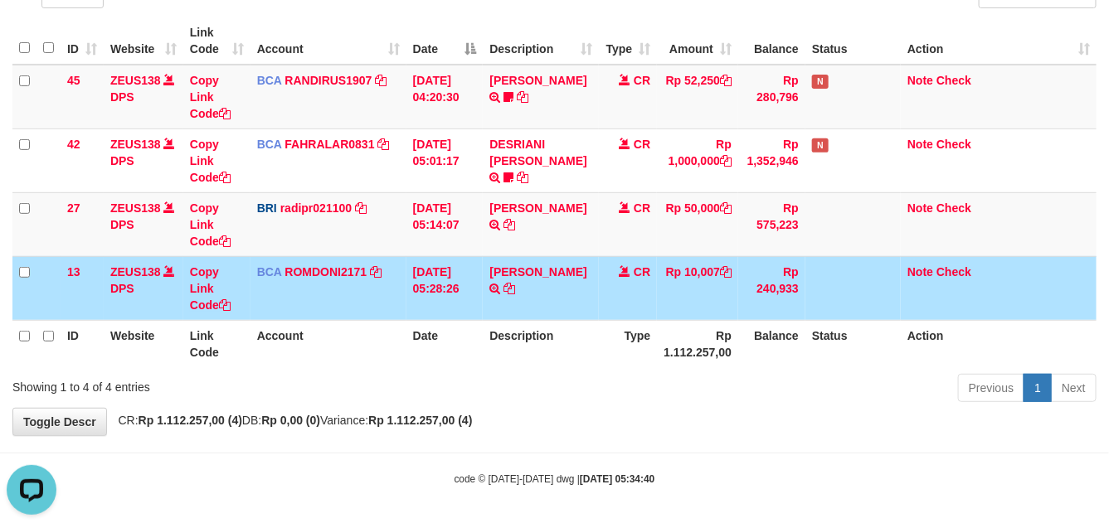
click at [535, 349] on th "Description" at bounding box center [541, 343] width 116 height 47
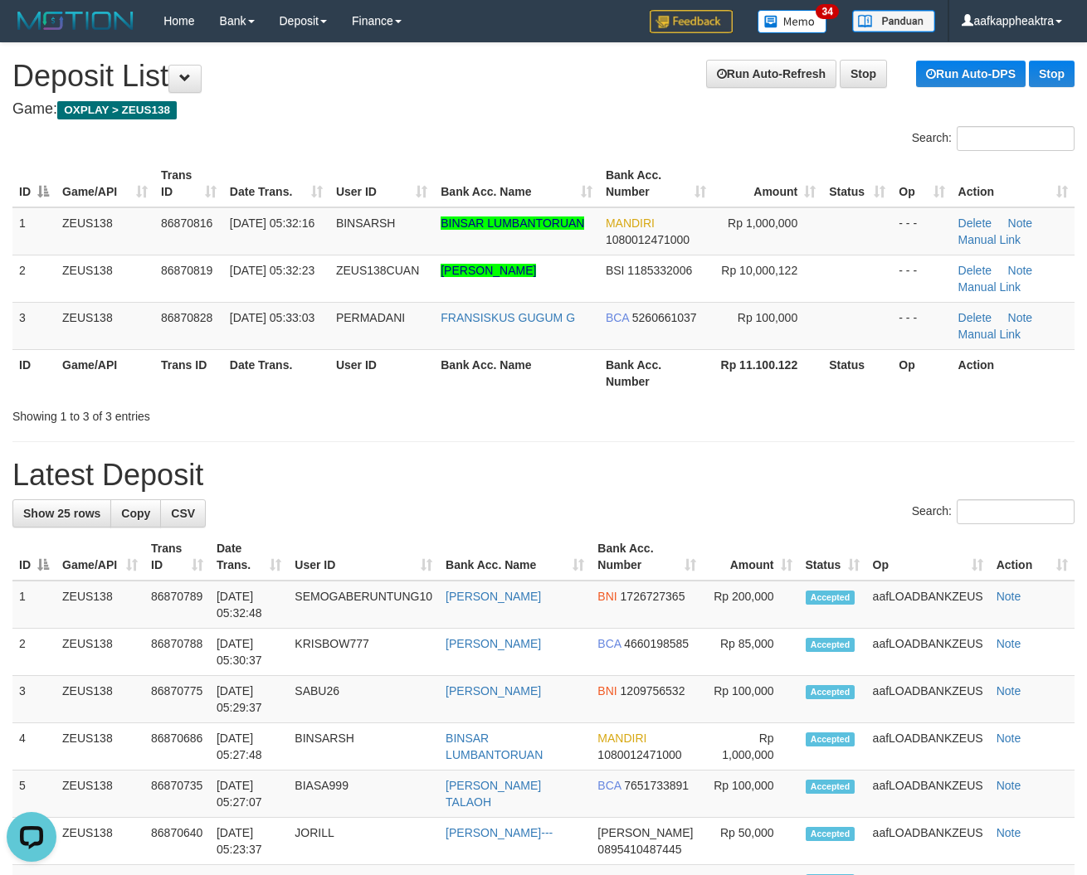
click at [515, 470] on h1 "Latest Deposit" at bounding box center [543, 475] width 1062 height 33
drag, startPoint x: 348, startPoint y: 442, endPoint x: 2, endPoint y: 415, distance: 347.9
